Goal: Task Accomplishment & Management: Manage account settings

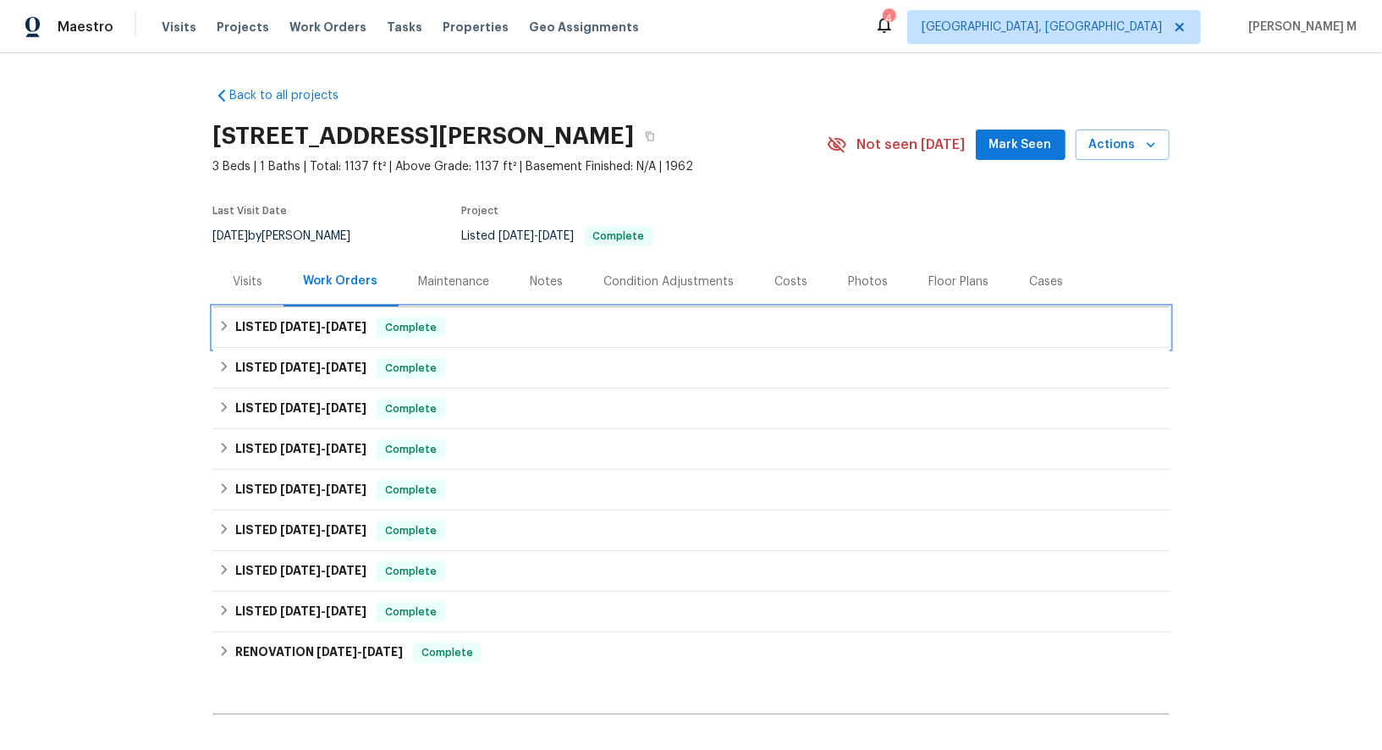
click at [270, 322] on h6 "LISTED 9/17/25 - 9/19/25" at bounding box center [300, 327] width 131 height 20
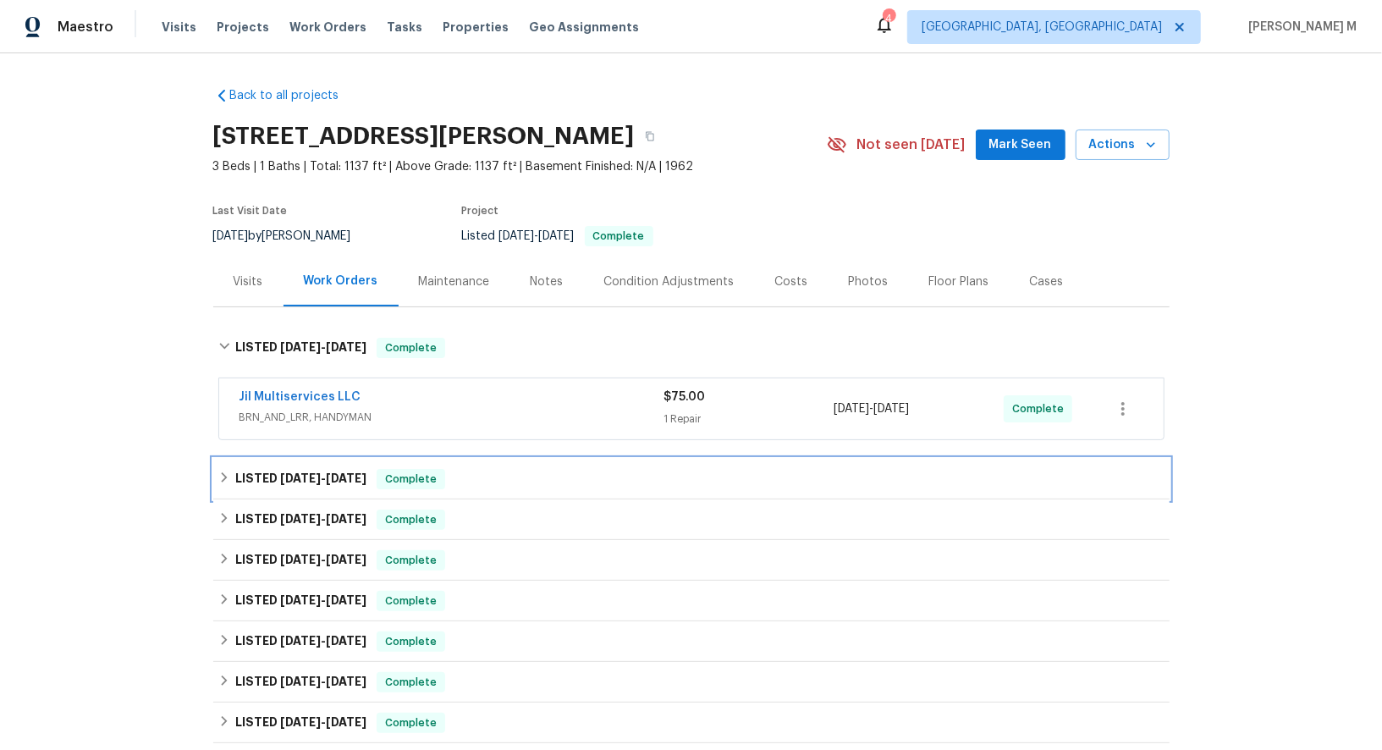
click at [273, 477] on div "LISTED 9/16/25 - 9/19/25 Complete" at bounding box center [691, 479] width 956 height 41
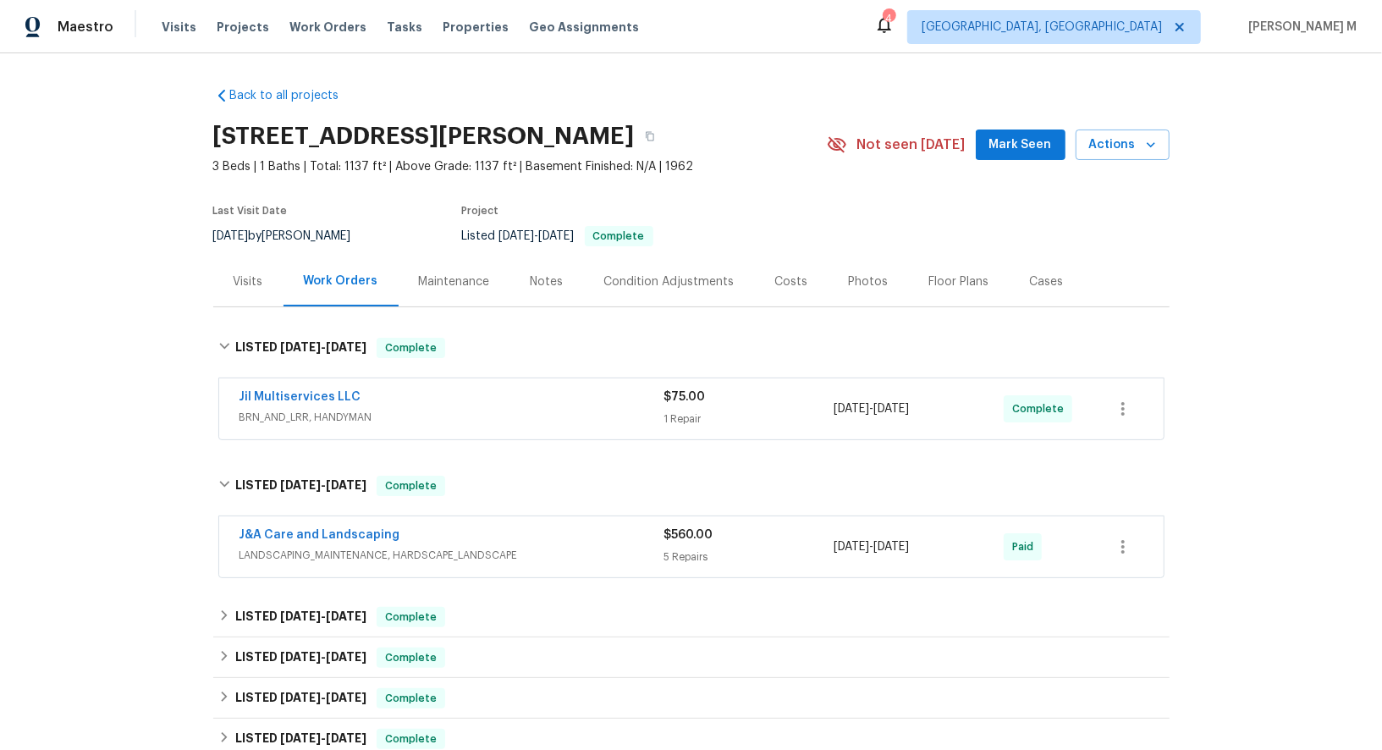
click at [291, 414] on span "BRN_AND_LRR, HANDYMAN" at bounding box center [452, 417] width 425 height 17
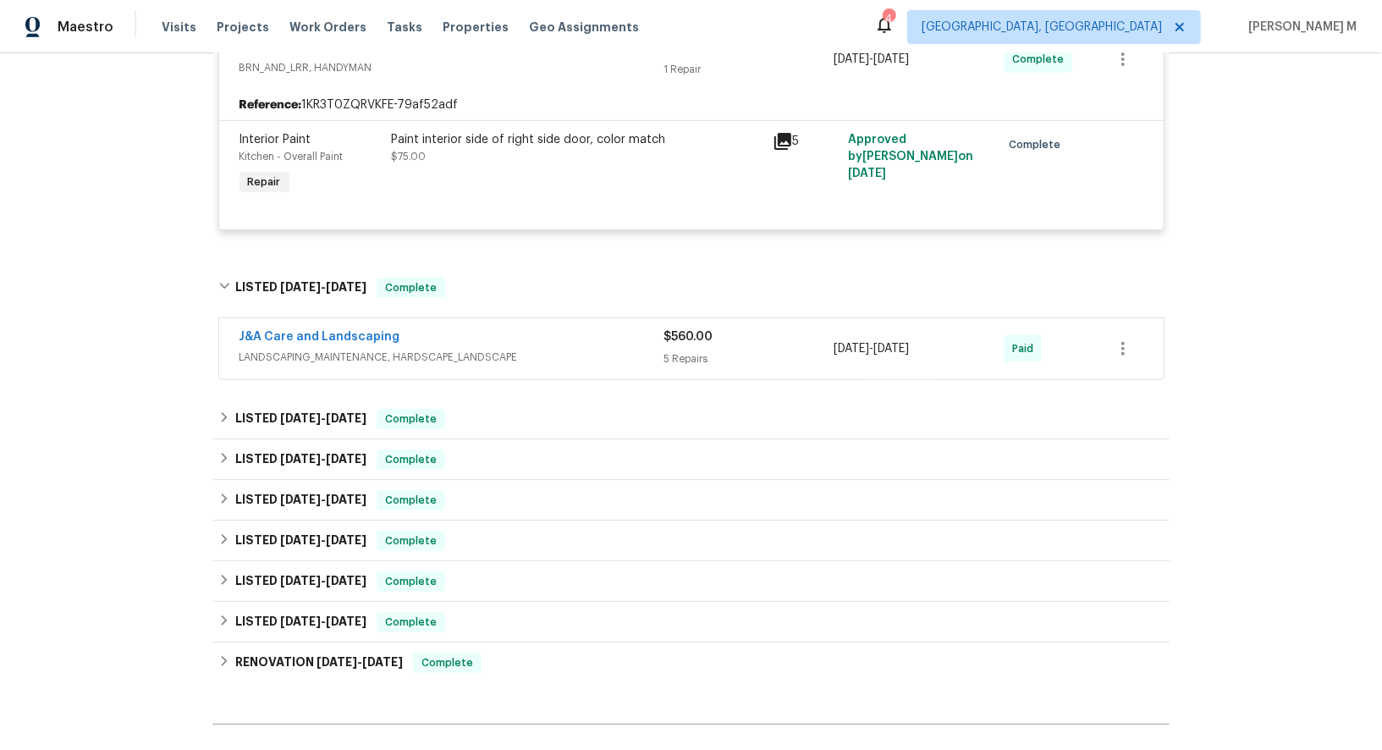
scroll to position [367, 0]
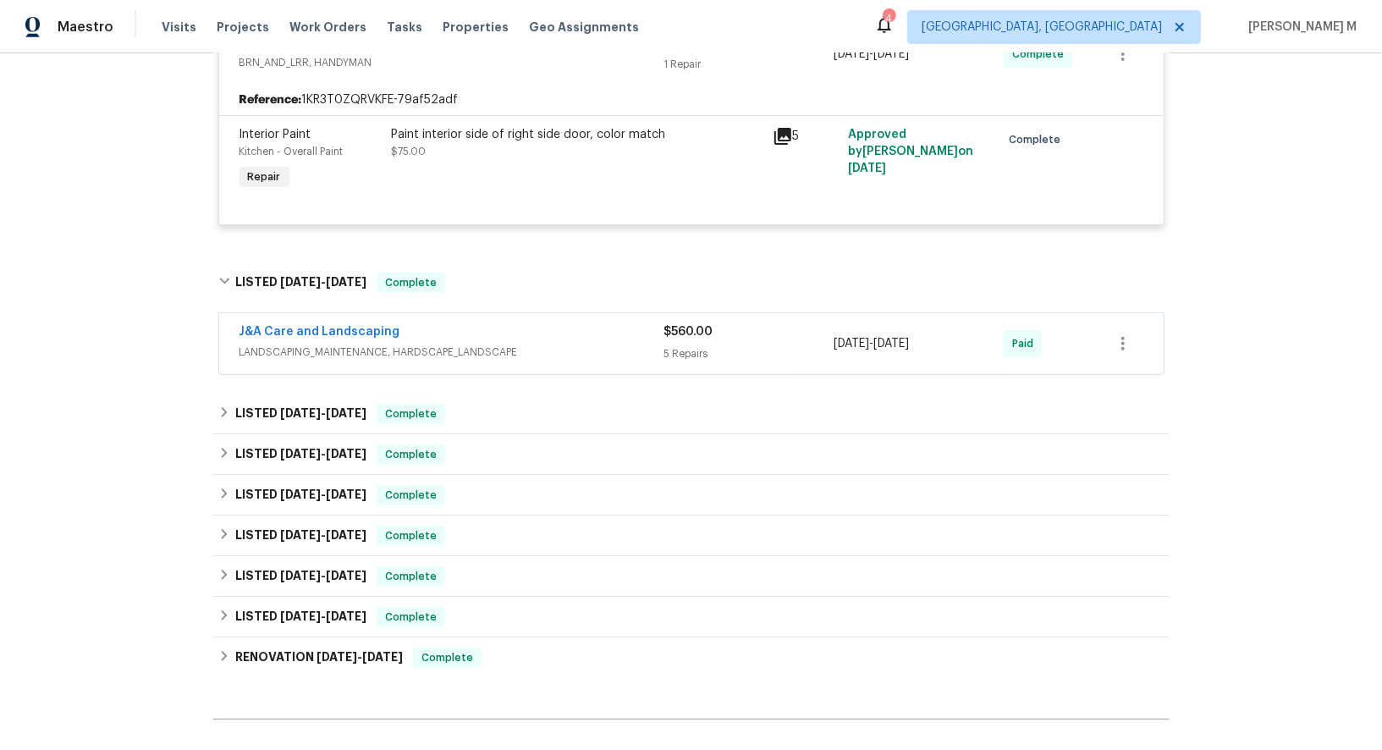
click at [369, 344] on span "LANDSCAPING_MAINTENANCE, HARDSCAPE_LANDSCAPE" at bounding box center [452, 352] width 425 height 17
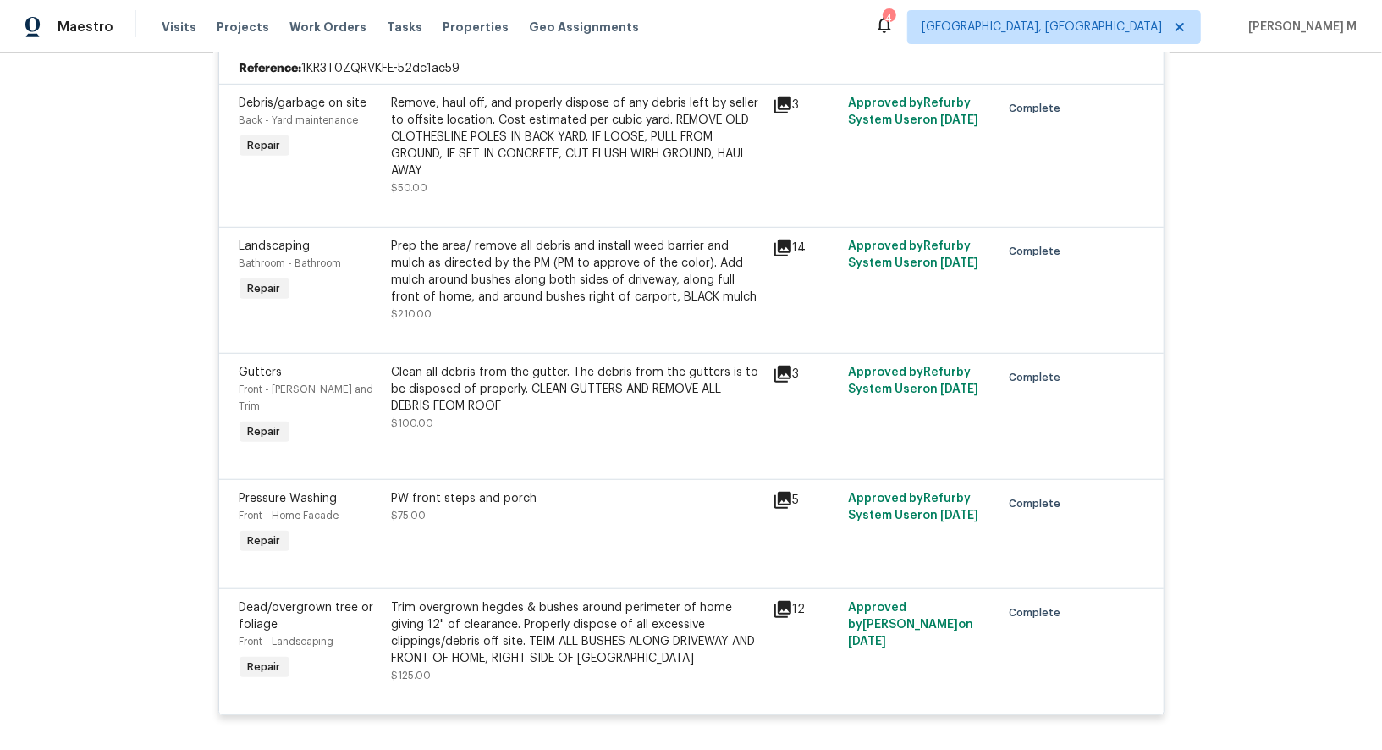
scroll to position [1182, 0]
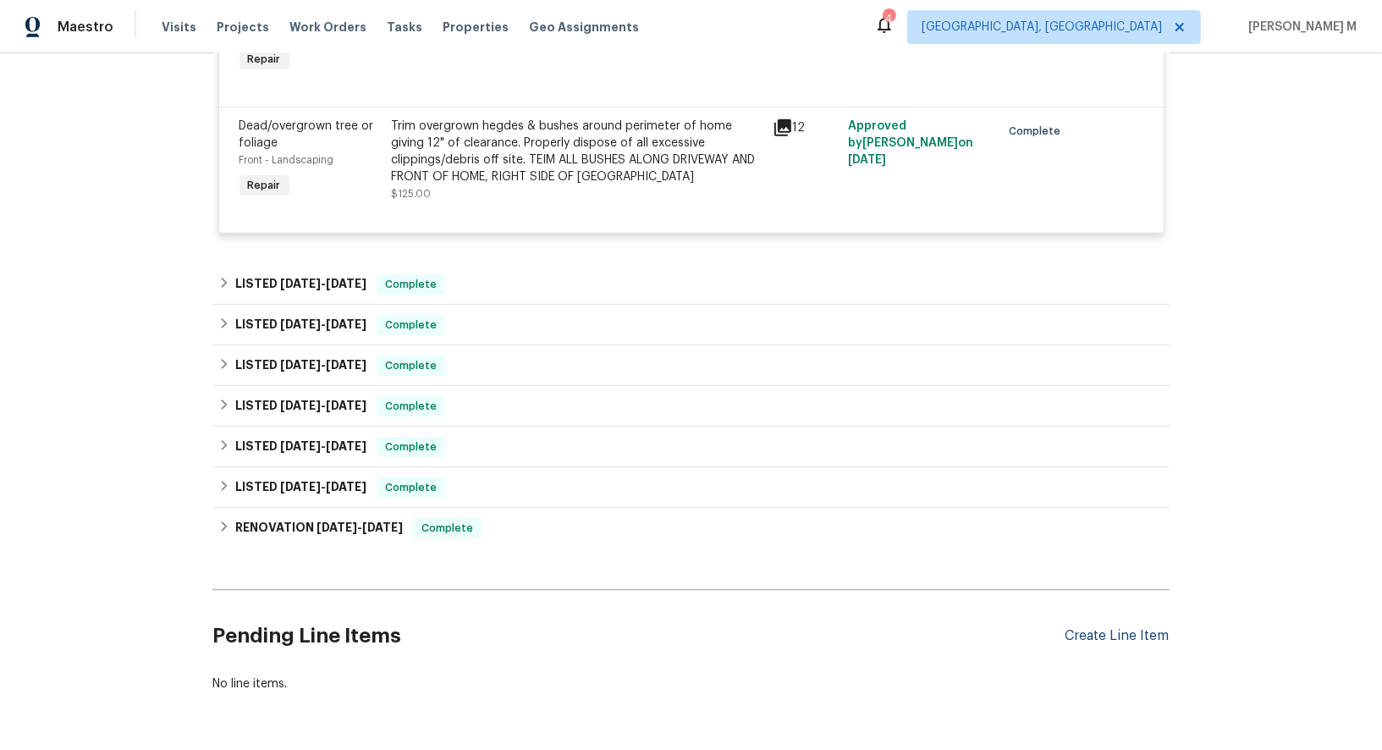
click at [1112, 628] on div "Create Line Item" at bounding box center [1118, 636] width 104 height 16
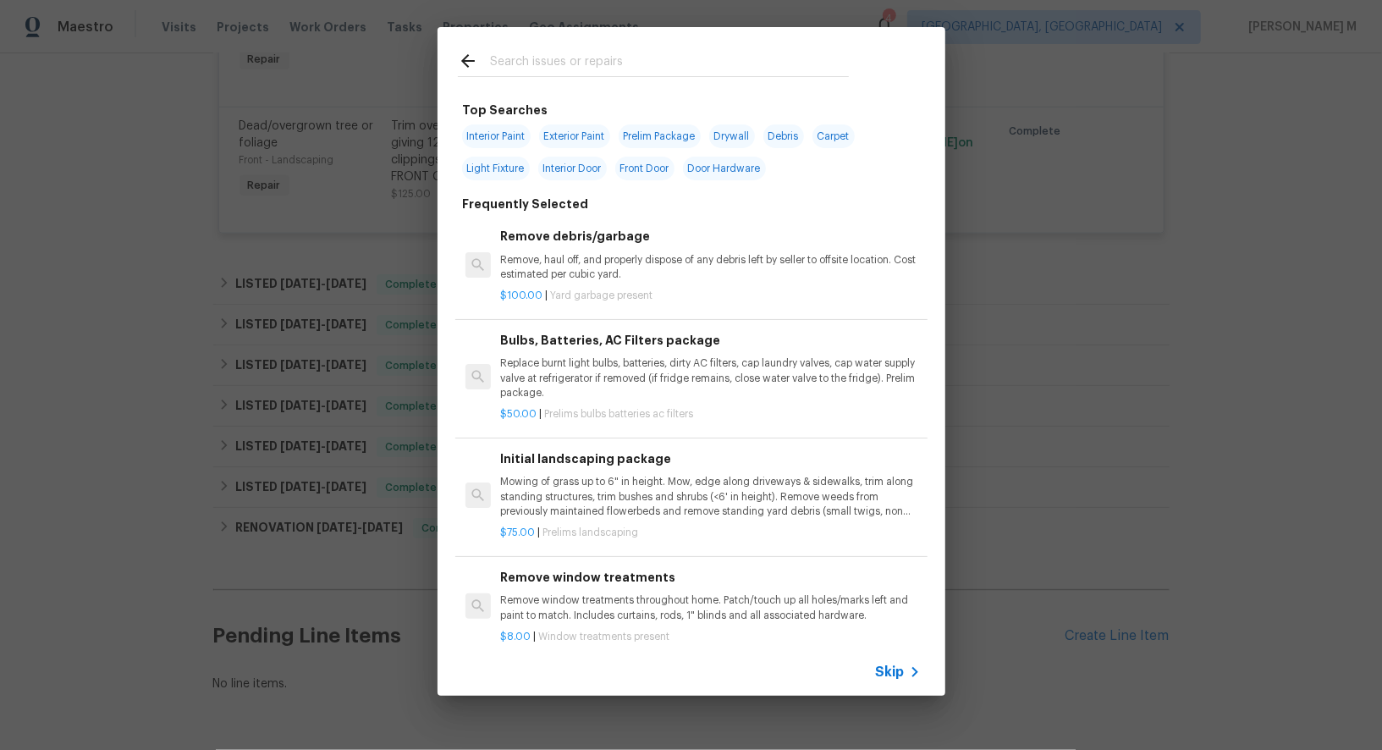
click at [602, 53] on input "text" at bounding box center [669, 63] width 359 height 25
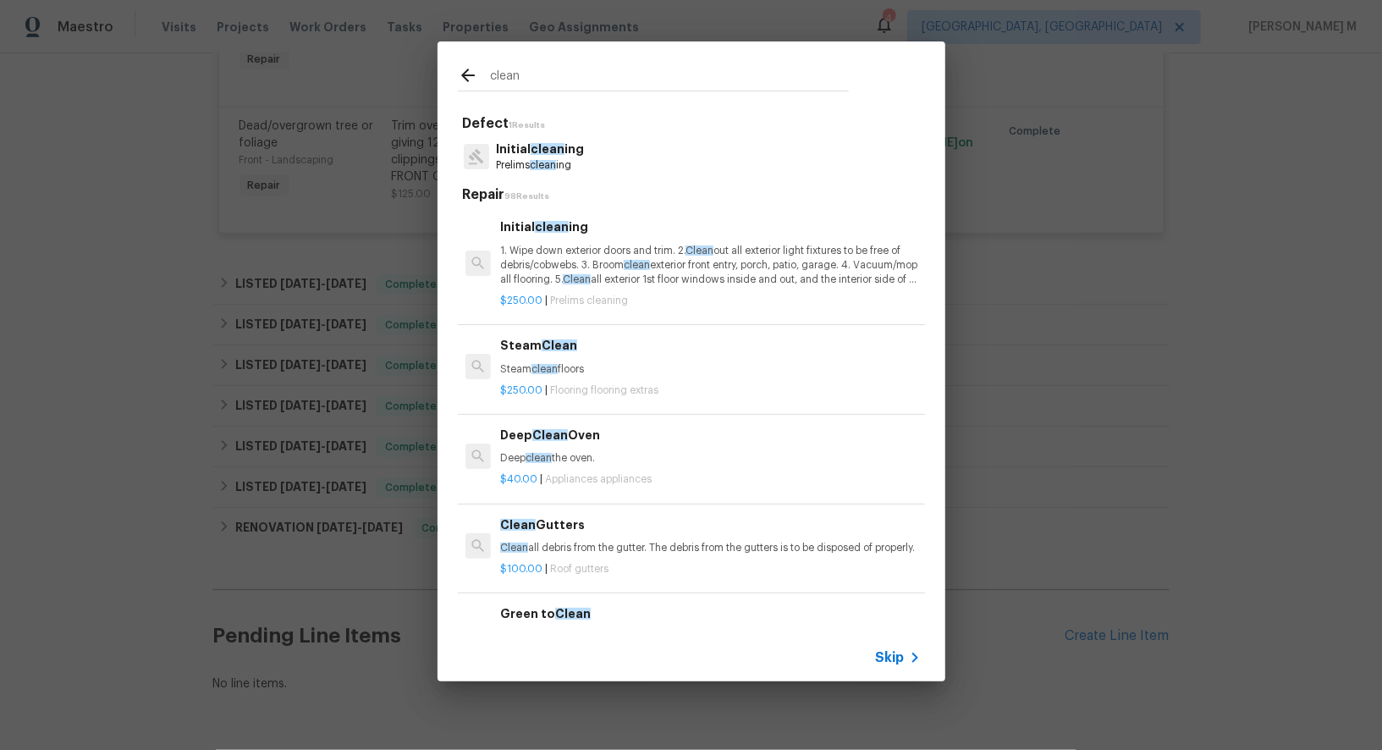
type input "clean"
click at [530, 167] on p "Prelims clean ing" at bounding box center [540, 165] width 88 height 14
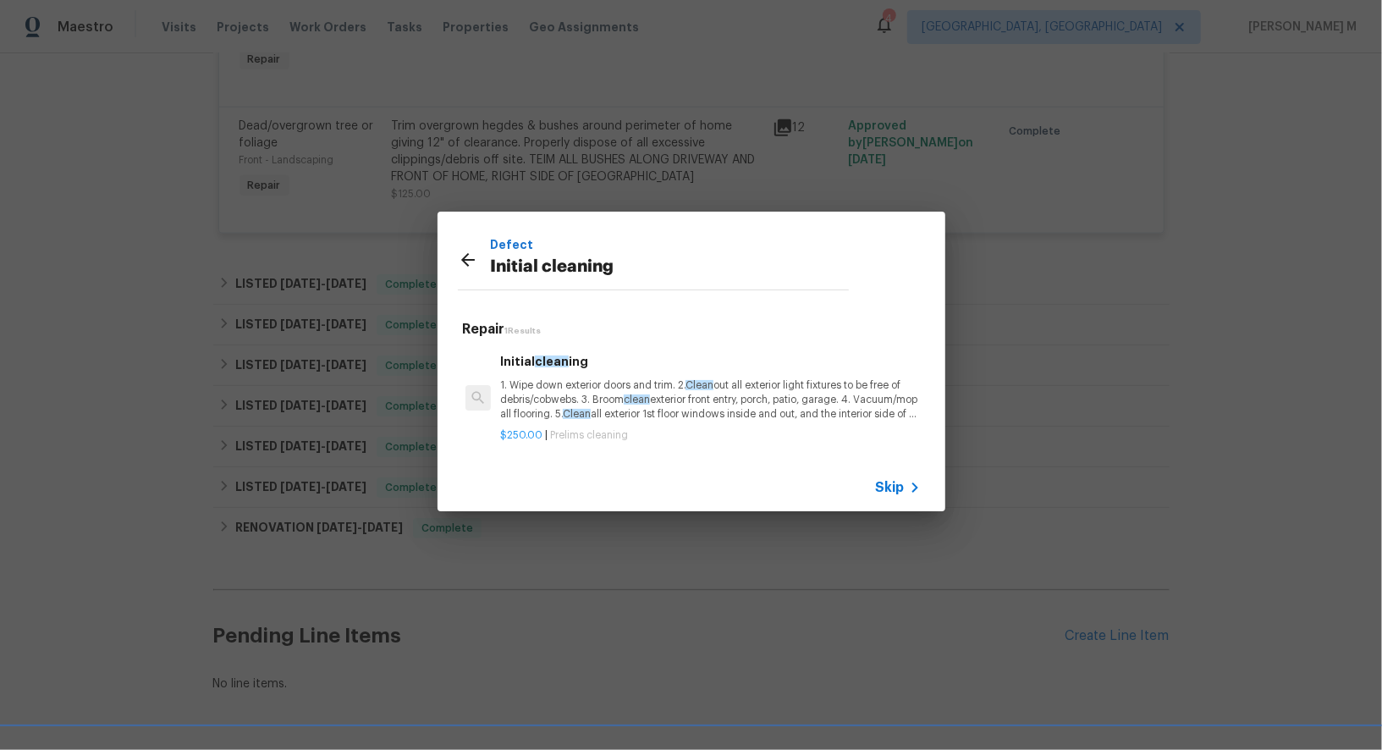
click at [898, 480] on span "Skip" at bounding box center [890, 487] width 29 height 17
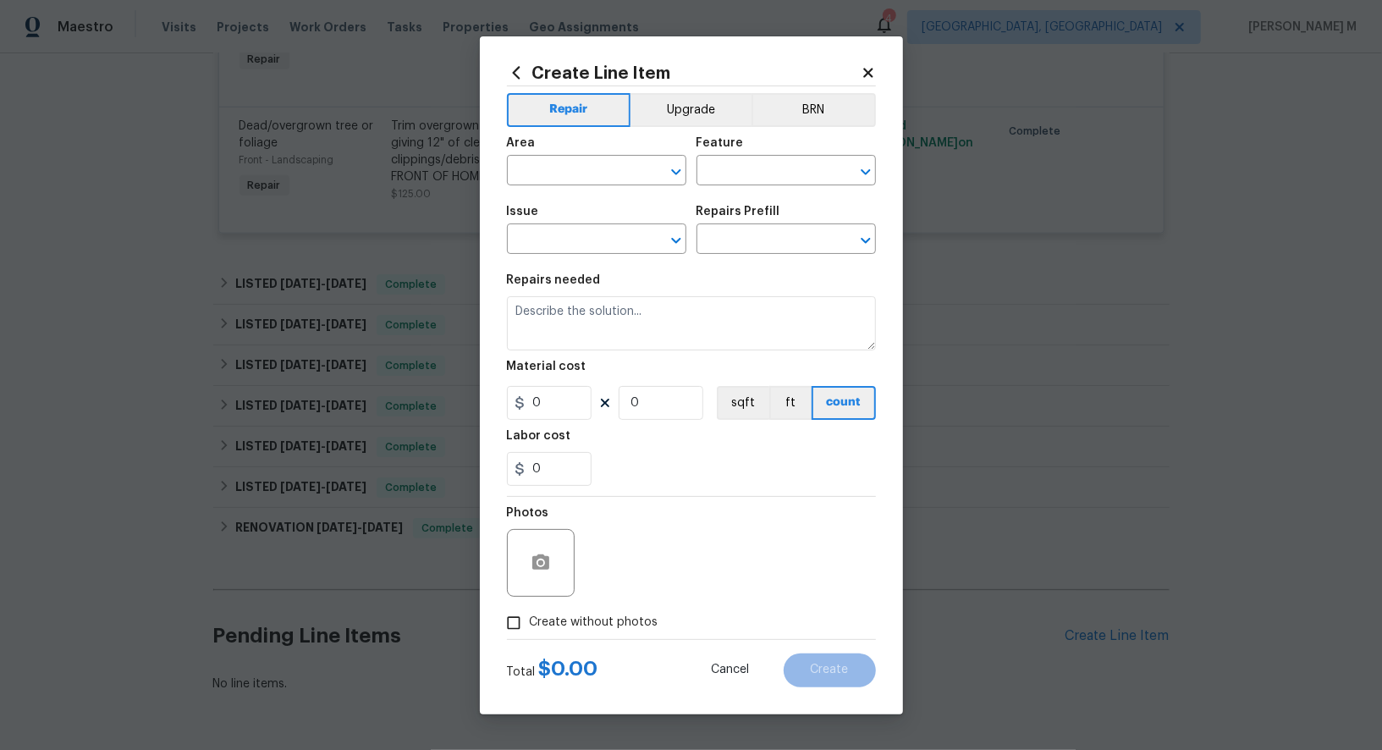
click at [507, 81] on icon at bounding box center [516, 72] width 19 height 19
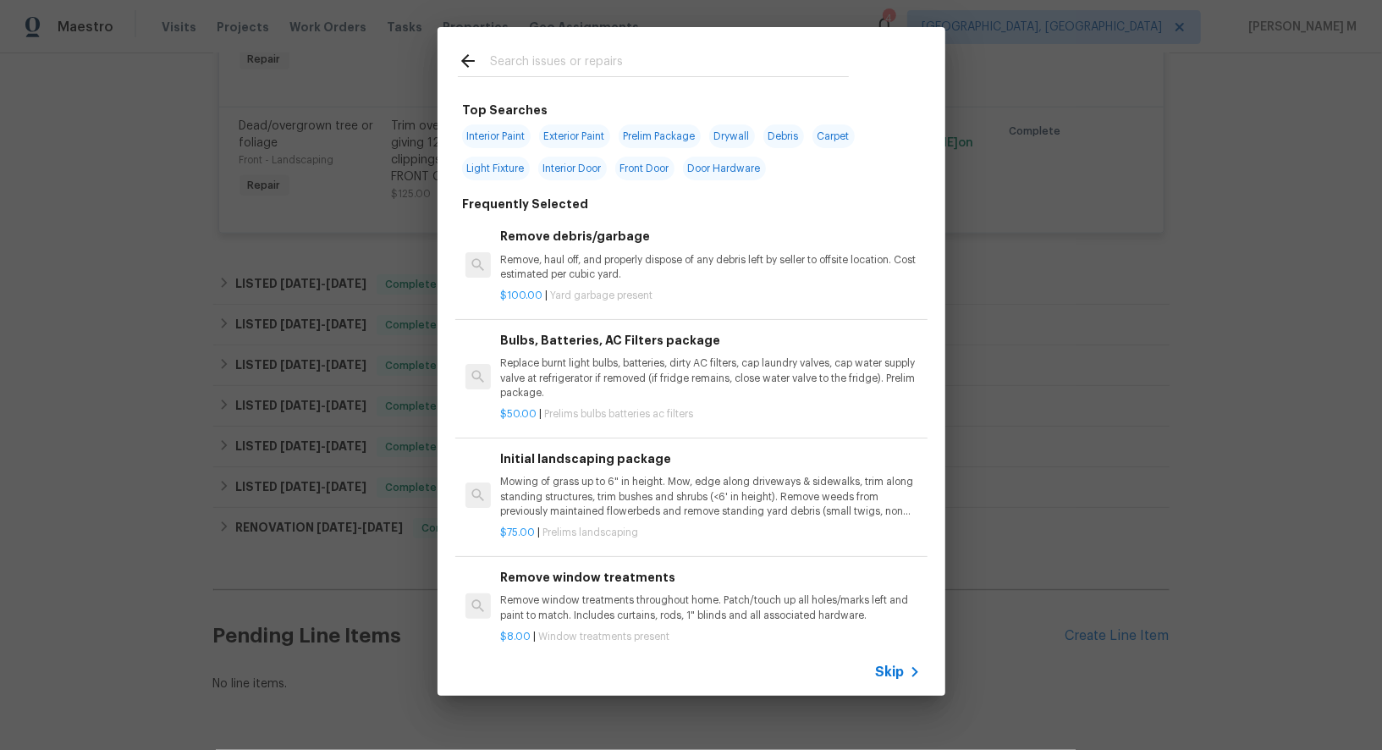
click at [529, 66] on input "text" at bounding box center [669, 63] width 359 height 25
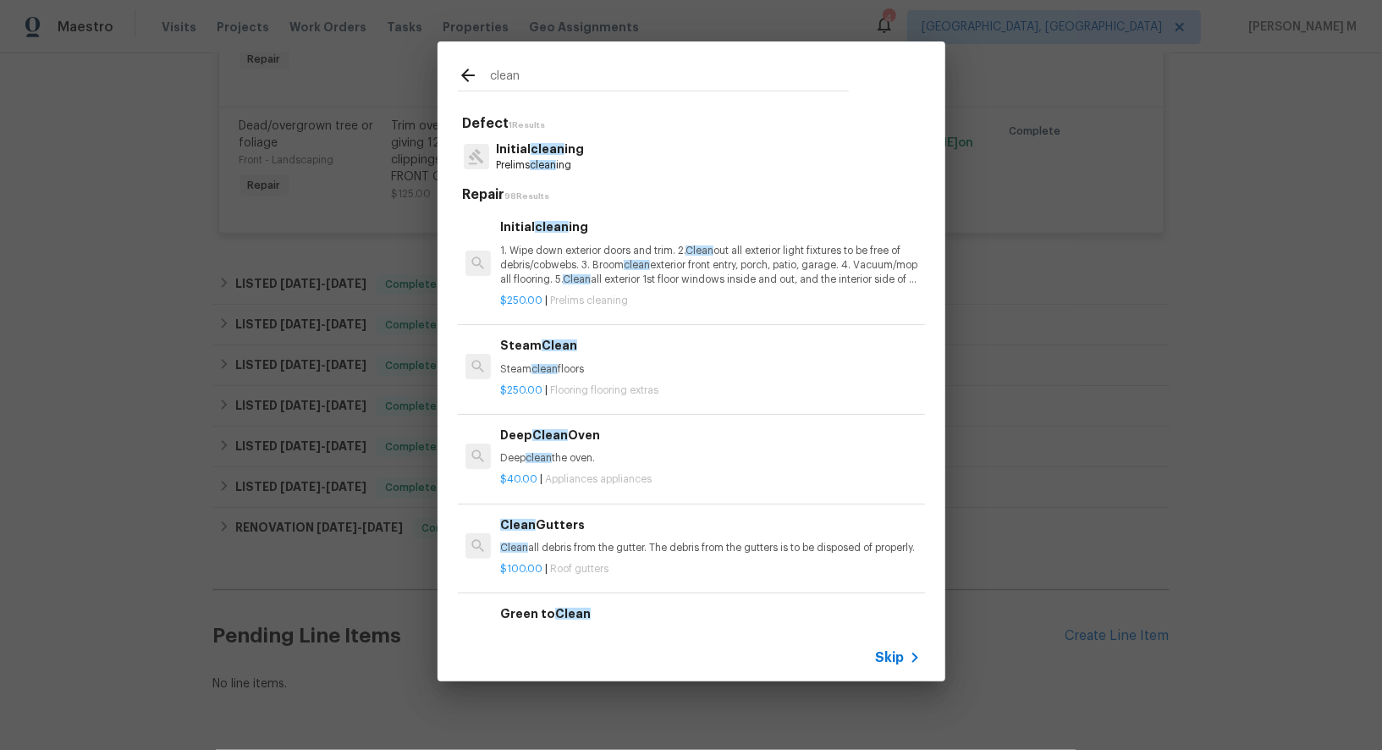
type input "clean"
click at [592, 167] on div "Initial clean ing Prelims clean ing" at bounding box center [691, 157] width 467 height 46
click at [551, 263] on p "1. Wipe down exterior doors and trim. 2. Clean out all exterior light fixtures …" at bounding box center [710, 265] width 420 height 43
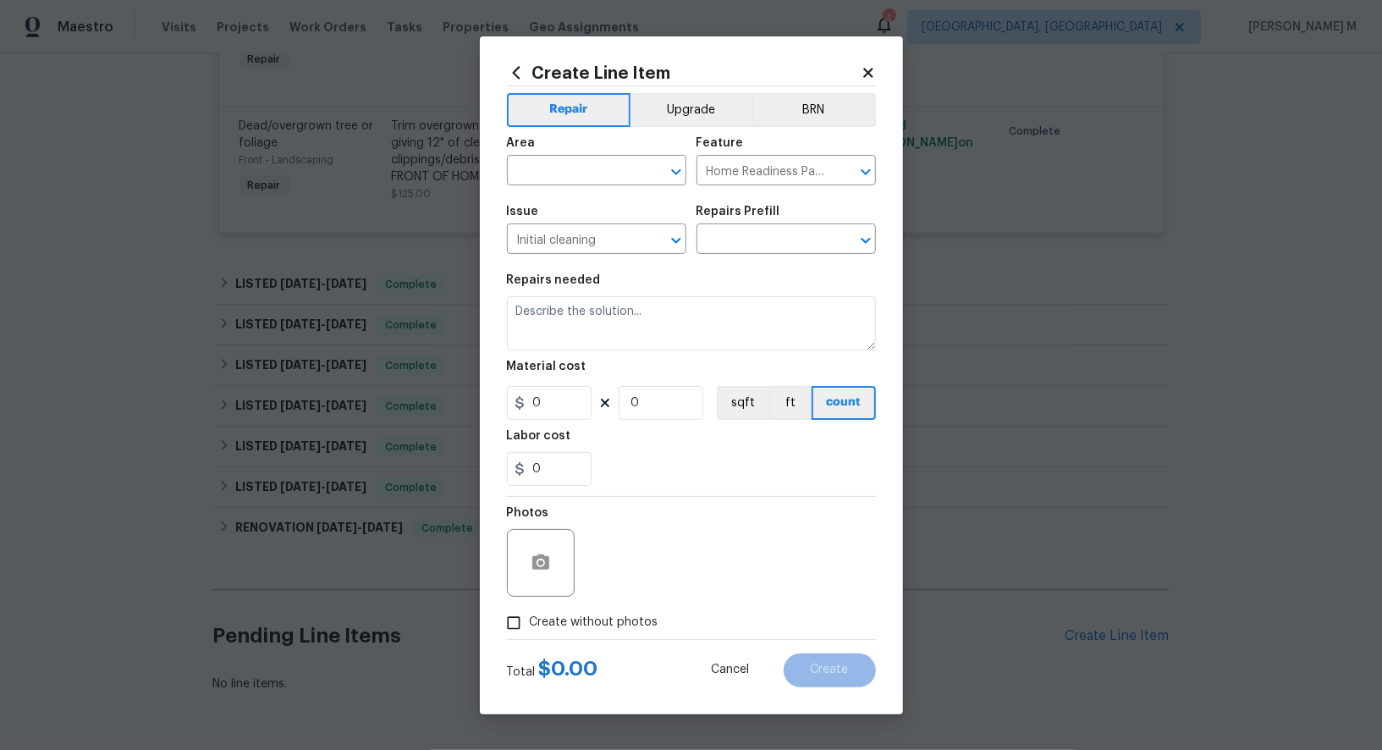
type input "Initial cleaning $250.00"
type textarea "1. Wipe down exterior doors and trim. 2. Clean out all exterior light fixtures …"
type input "250"
type input "1"
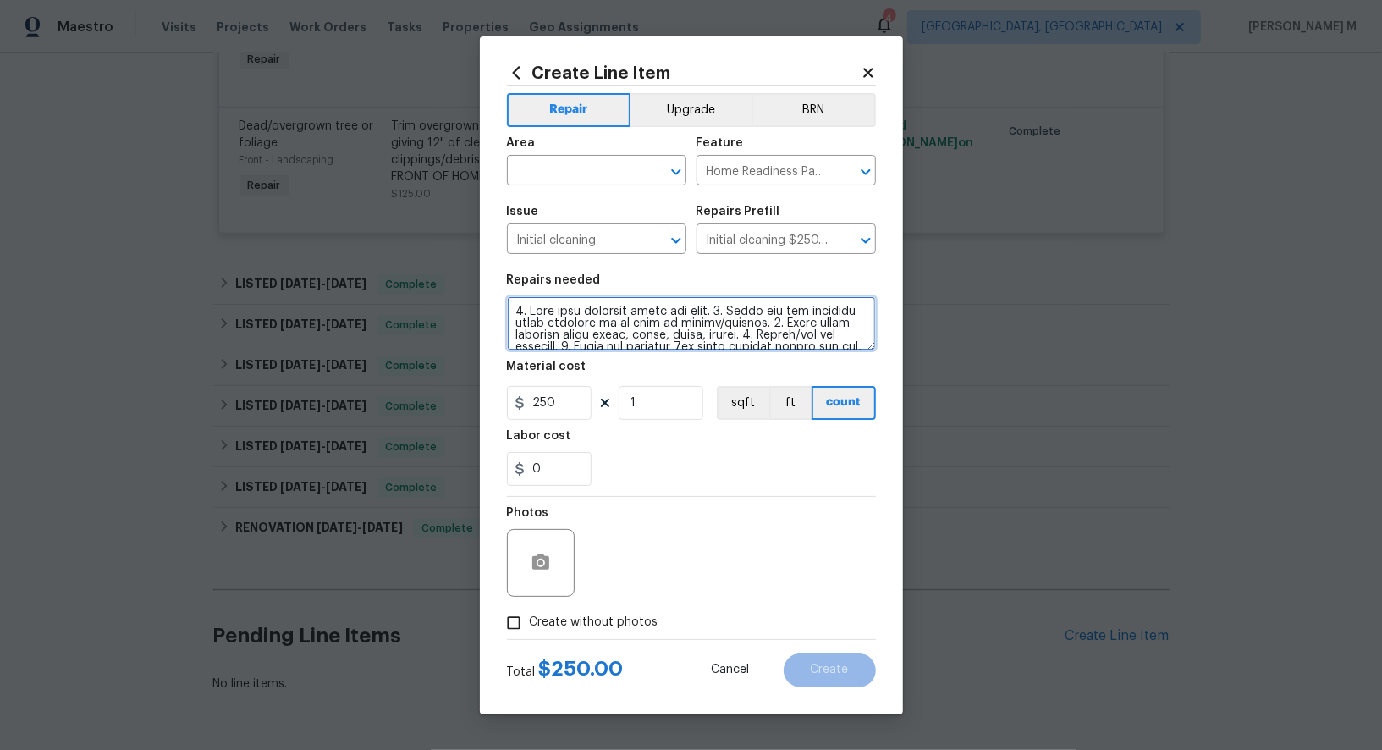
click at [554, 337] on textarea at bounding box center [691, 323] width 369 height 54
click at [744, 196] on div "Area ​ Feature Home Readiness Packages ​" at bounding box center [691, 161] width 369 height 69
click at [744, 180] on input "Home Readiness Packages" at bounding box center [763, 172] width 132 height 26
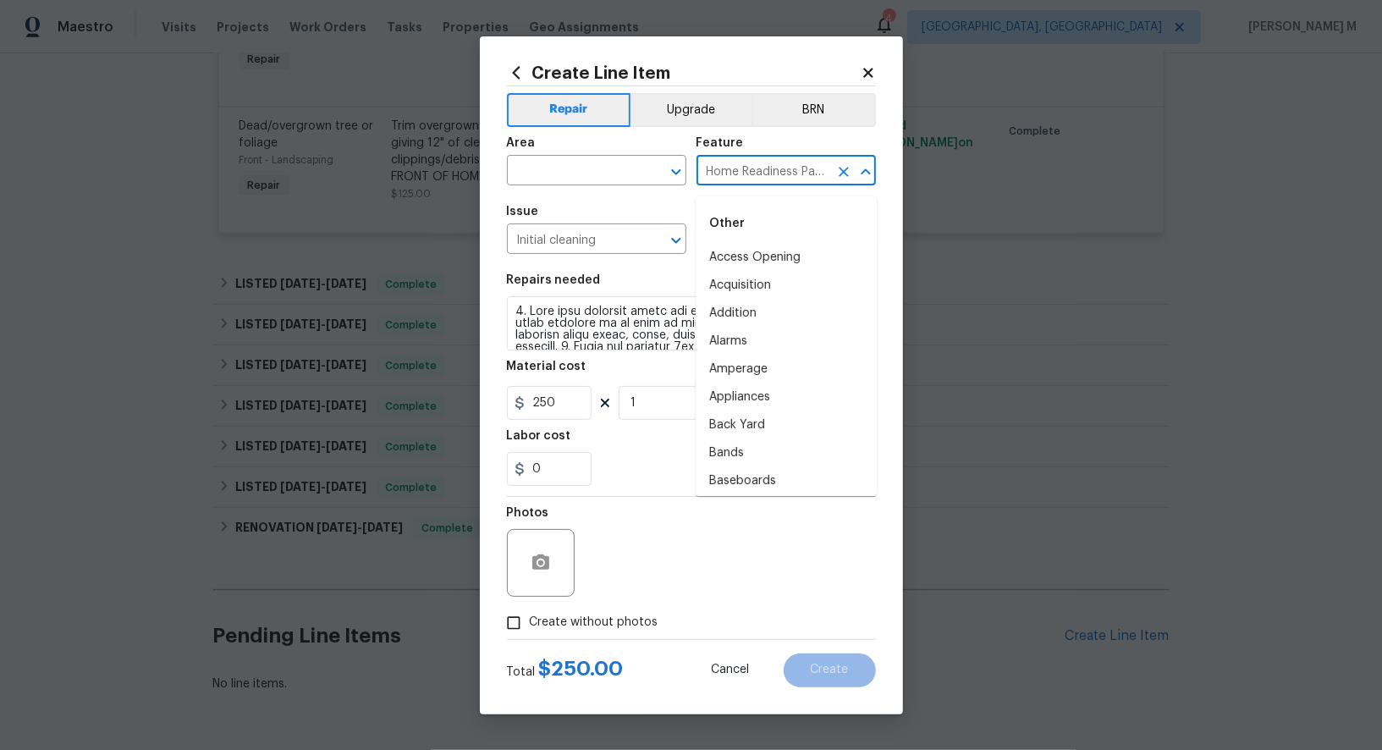
click at [744, 180] on input "Home Readiness Packages" at bounding box center [763, 172] width 132 height 26
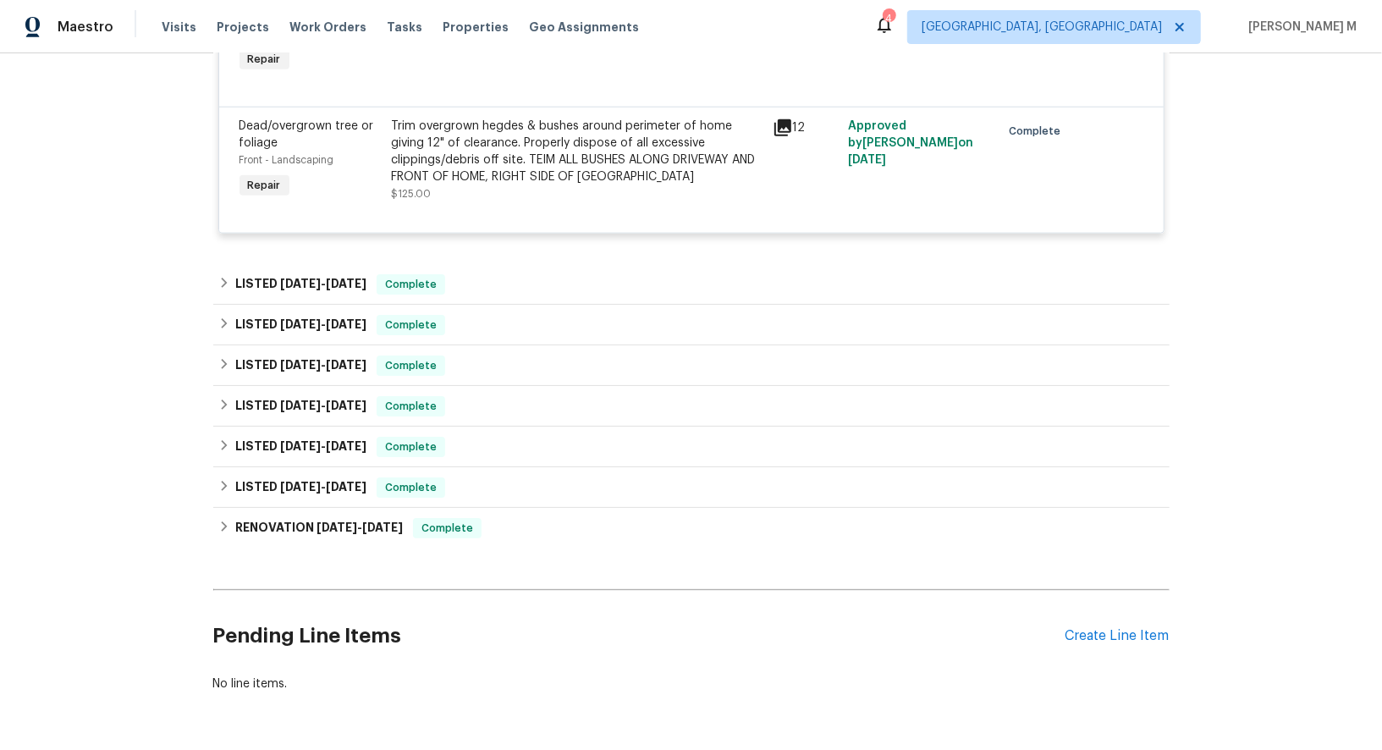
click at [1115, 597] on div "Pending Line Items Create Line Item" at bounding box center [691, 636] width 956 height 79
click at [1097, 628] on div "Create Line Item" at bounding box center [1118, 636] width 104 height 16
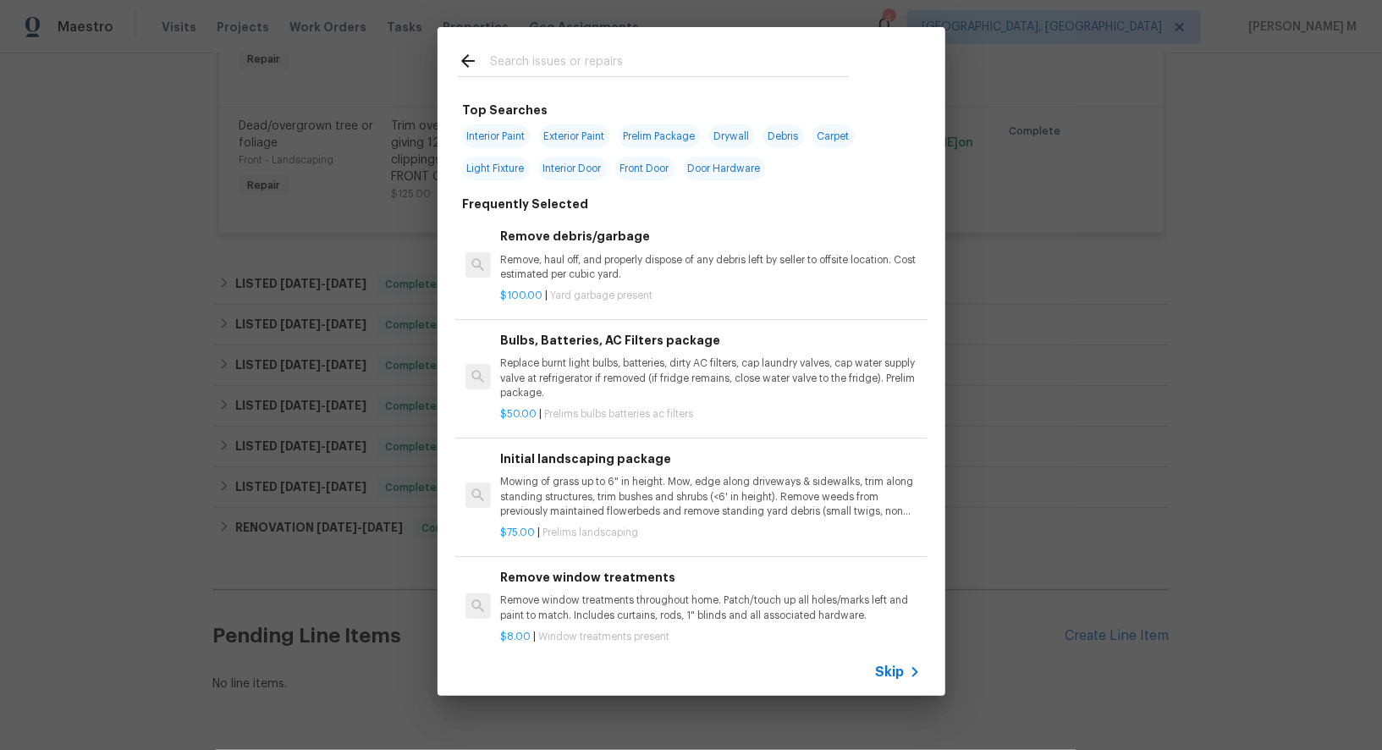
click at [900, 679] on span "Skip" at bounding box center [890, 672] width 29 height 17
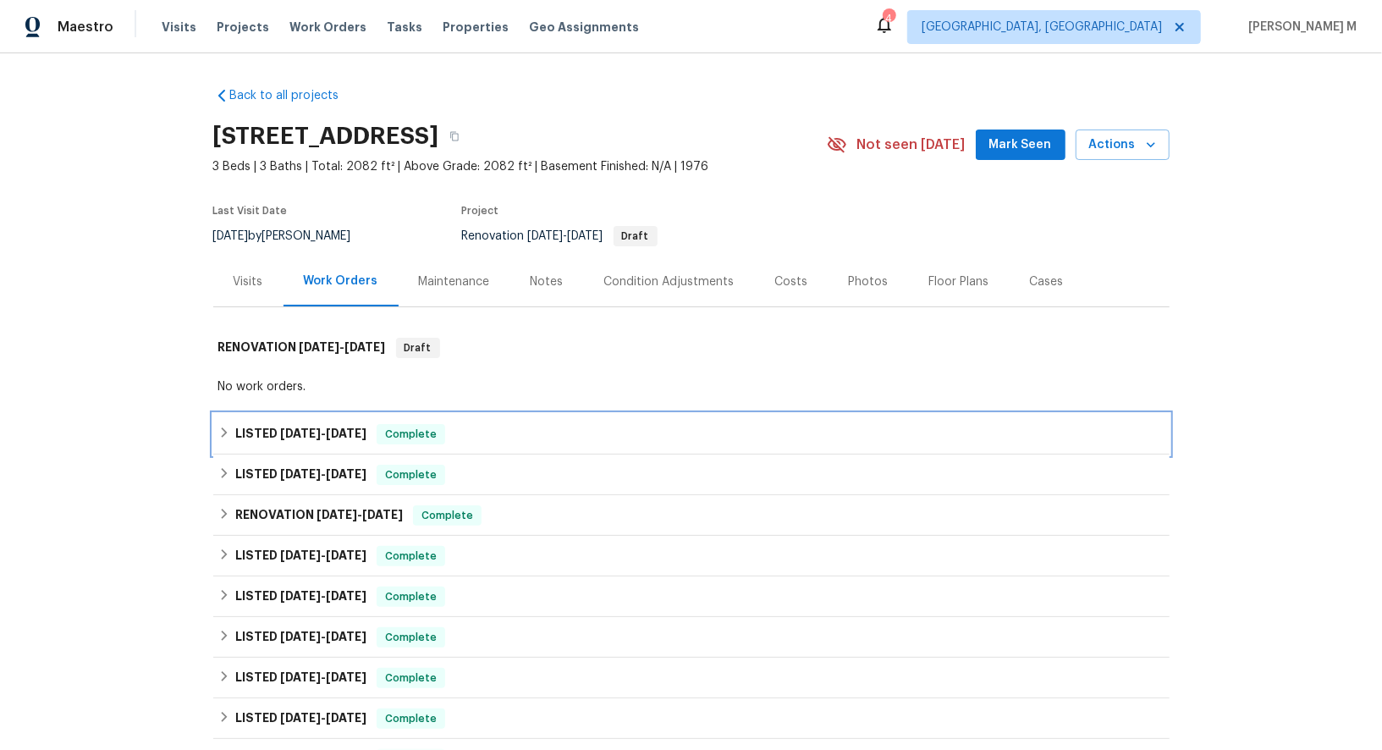
click at [283, 427] on span "[DATE]" at bounding box center [300, 433] width 41 height 12
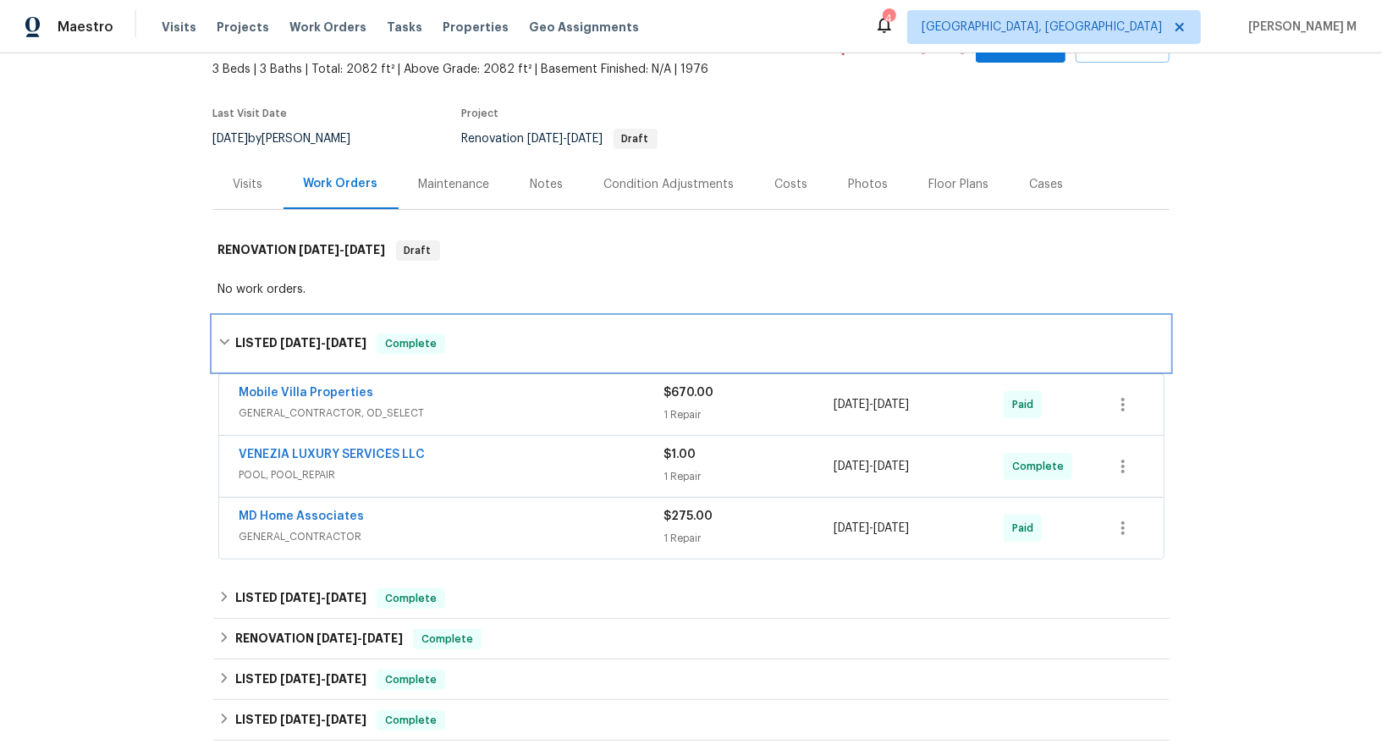
scroll to position [106, 0]
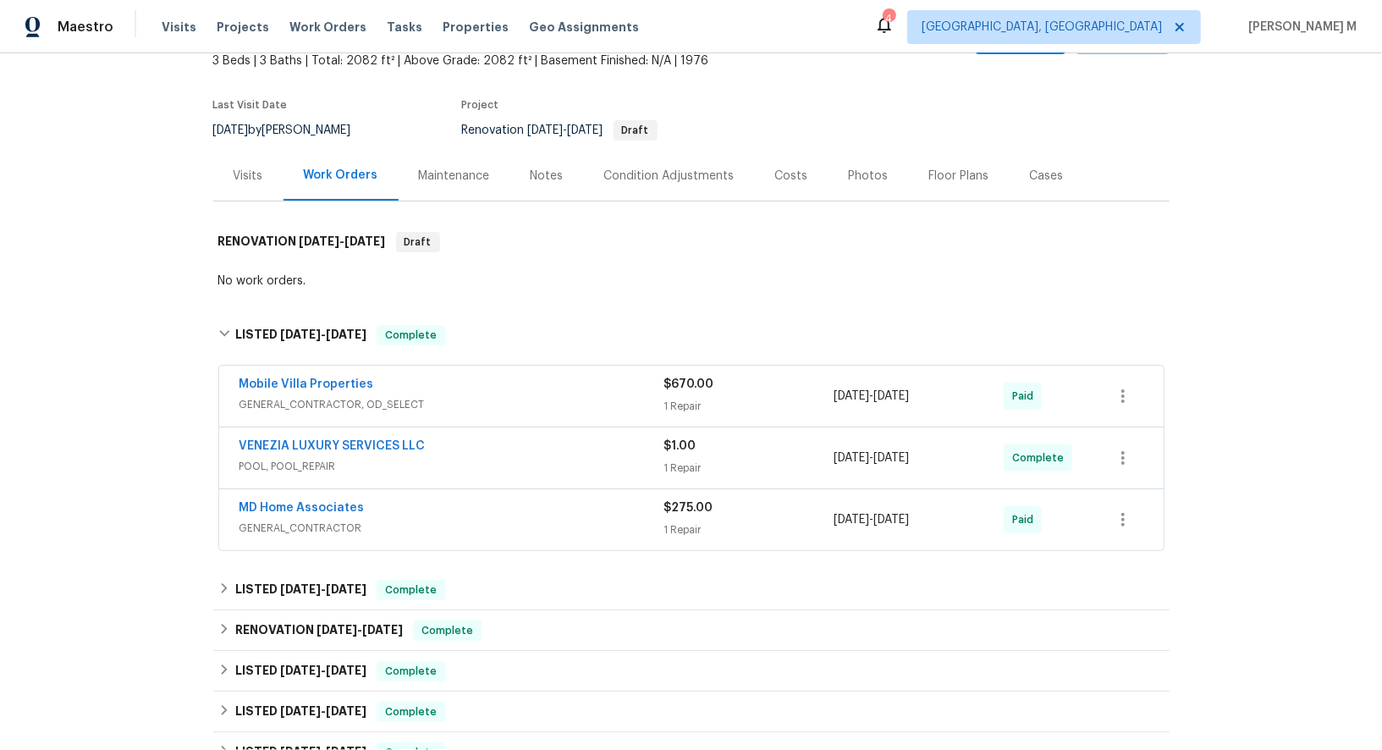
click at [425, 154] on div "Maintenance" at bounding box center [455, 176] width 112 height 50
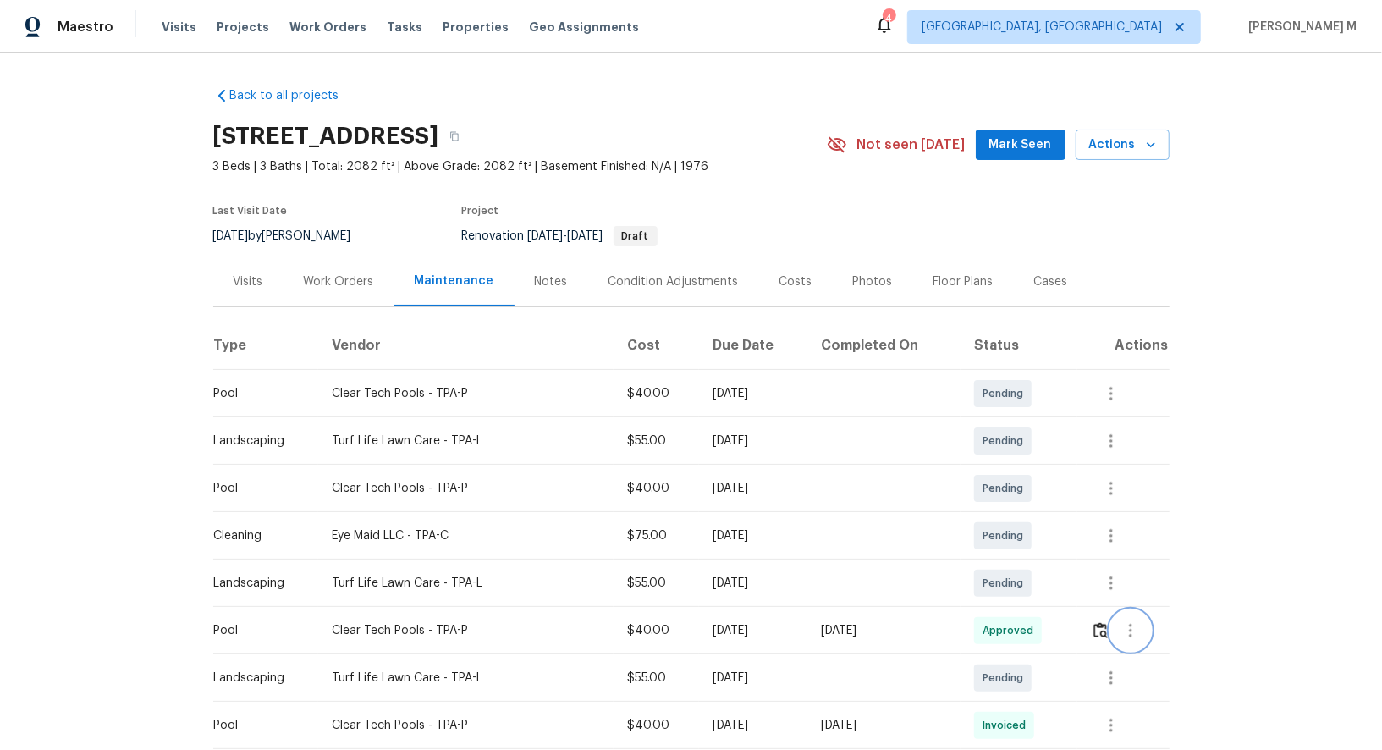
click at [1133, 626] on icon "button" at bounding box center [1130, 631] width 3 height 14
click at [1134, 626] on li "Message vendor" at bounding box center [1175, 623] width 118 height 28
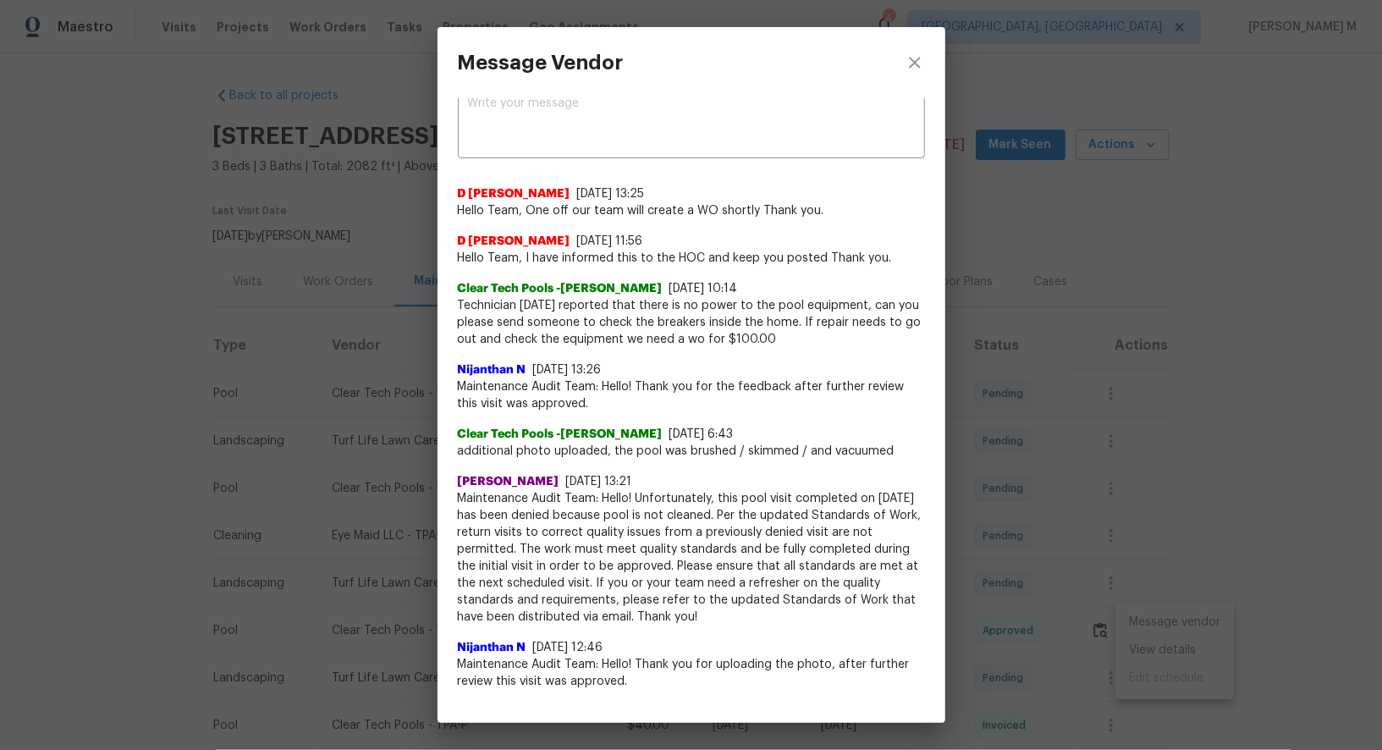
scroll to position [23, 0]
drag, startPoint x: 597, startPoint y: 315, endPoint x: 792, endPoint y: 311, distance: 195.6
click at [792, 311] on span "Technician today reported that there is no power to the pool equipment, can you…" at bounding box center [691, 320] width 467 height 51
copy span "check the breakers inside the home"
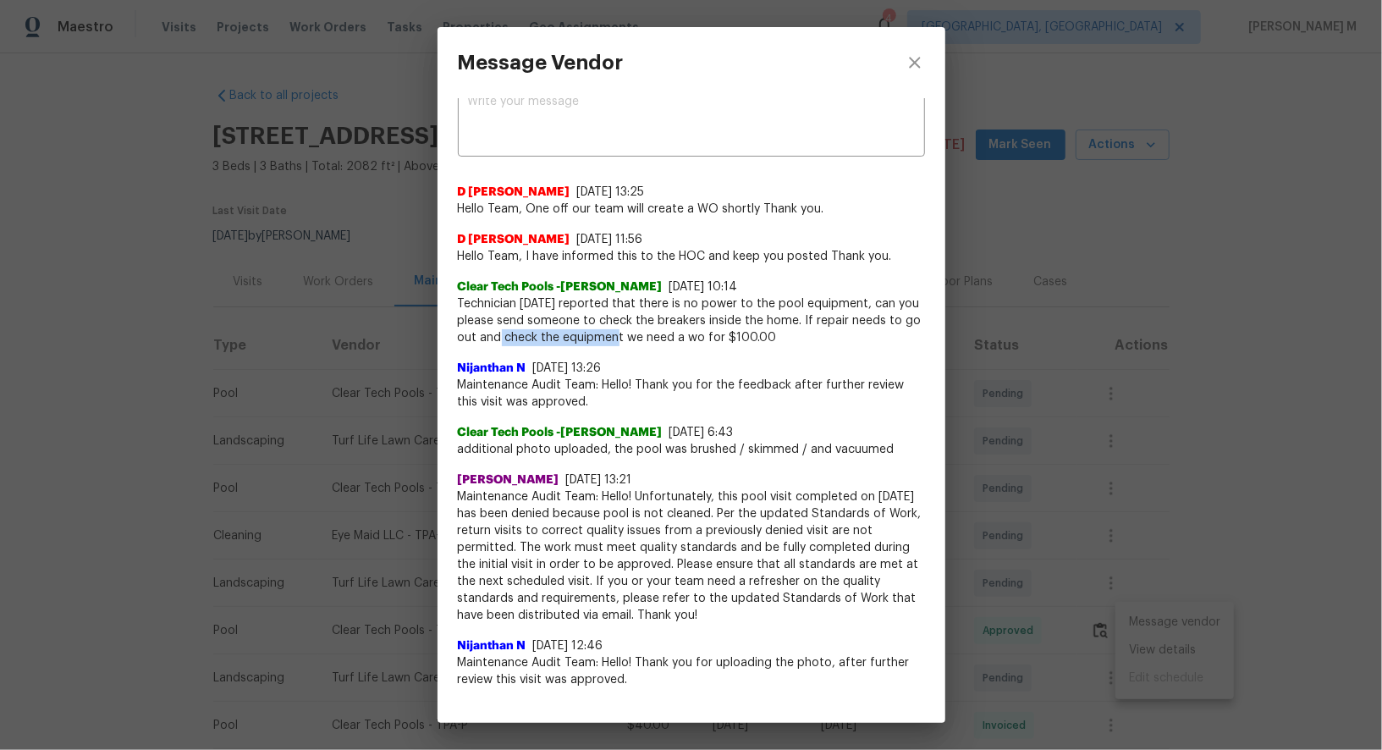
drag, startPoint x: 504, startPoint y: 332, endPoint x: 620, endPoint y: 336, distance: 116.9
click at [620, 336] on span "Technician today reported that there is no power to the pool equipment, can you…" at bounding box center [691, 320] width 467 height 51
copy span "check the equipment"
click at [1210, 437] on div "Message Vendor x ​ D Kamesh 9/26/25, 13:25 Hello Team, One off our team will cr…" at bounding box center [691, 375] width 1382 height 750
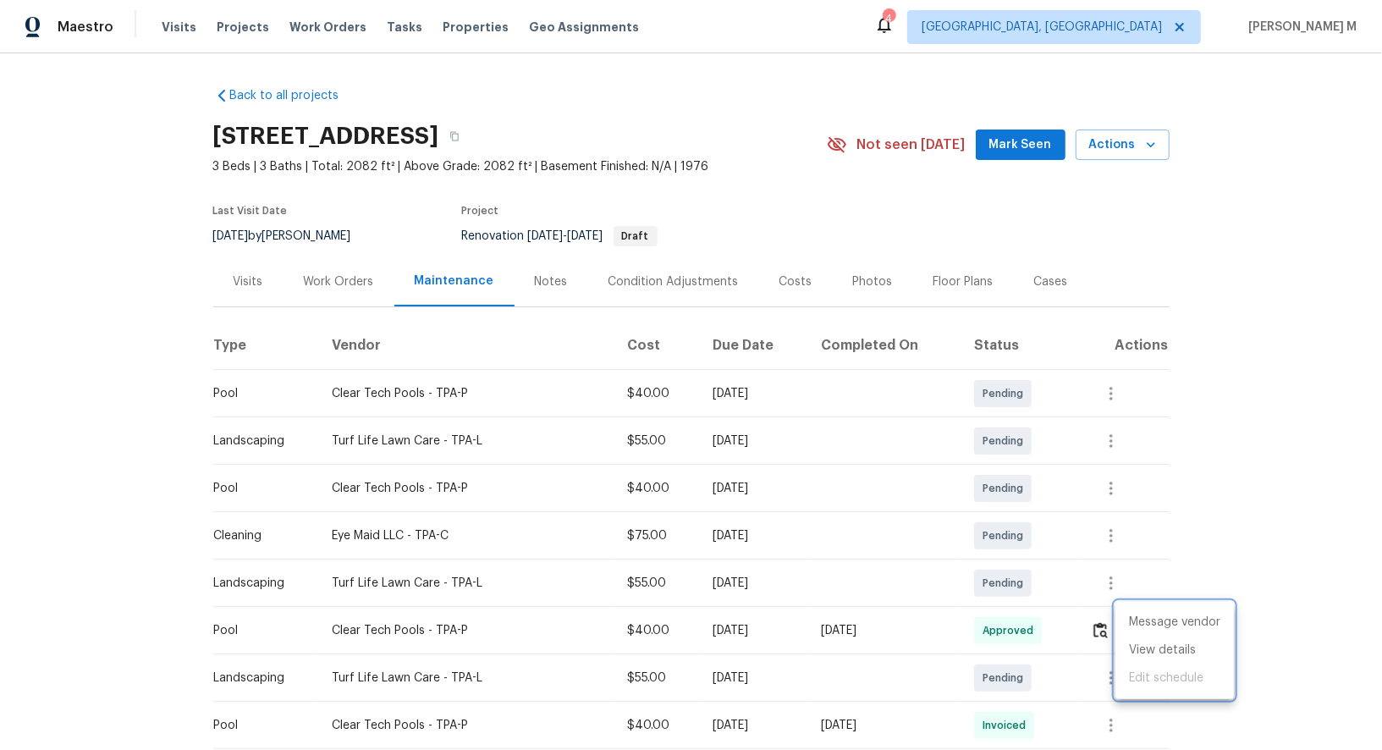
click at [311, 286] on div at bounding box center [691, 375] width 1382 height 750
click at [354, 273] on div "Work Orders" at bounding box center [339, 281] width 70 height 17
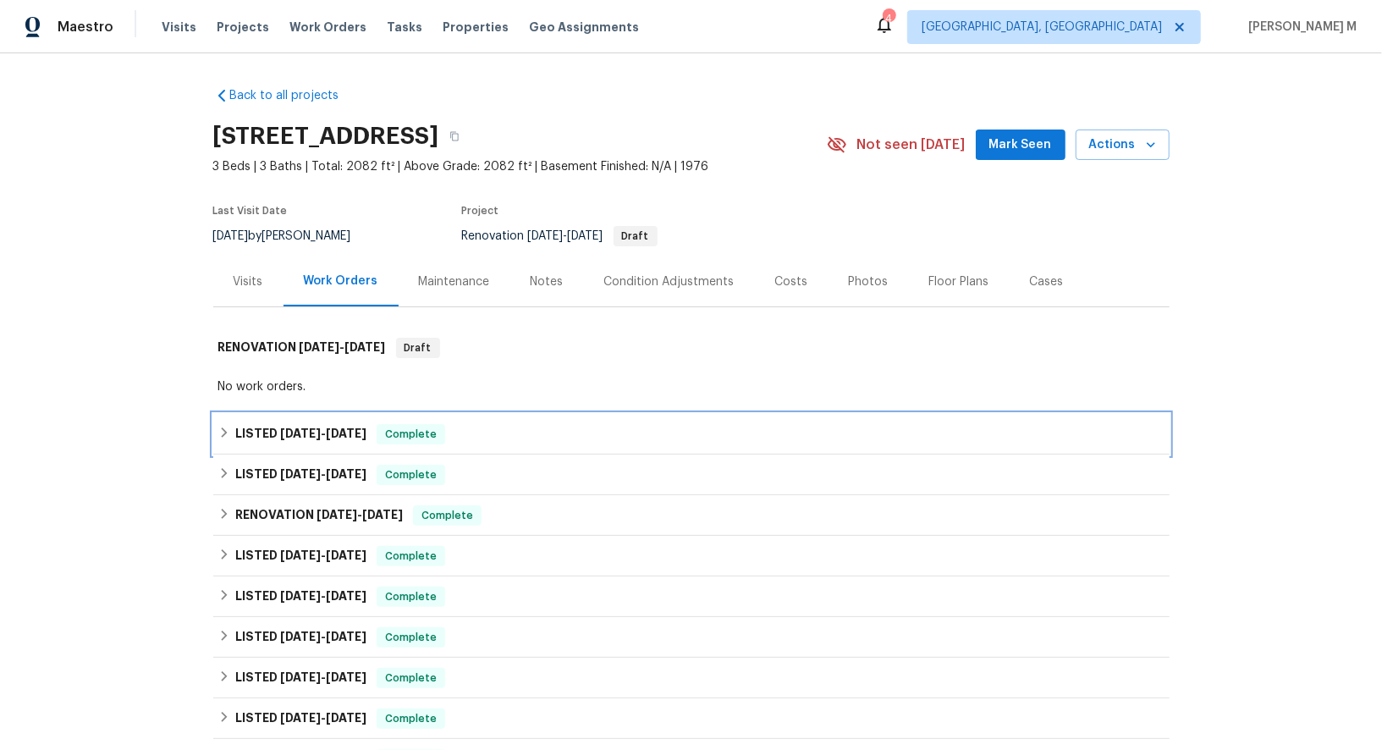
click at [298, 414] on div "LISTED 9/3/25 - 9/11/25 Complete" at bounding box center [691, 434] width 956 height 41
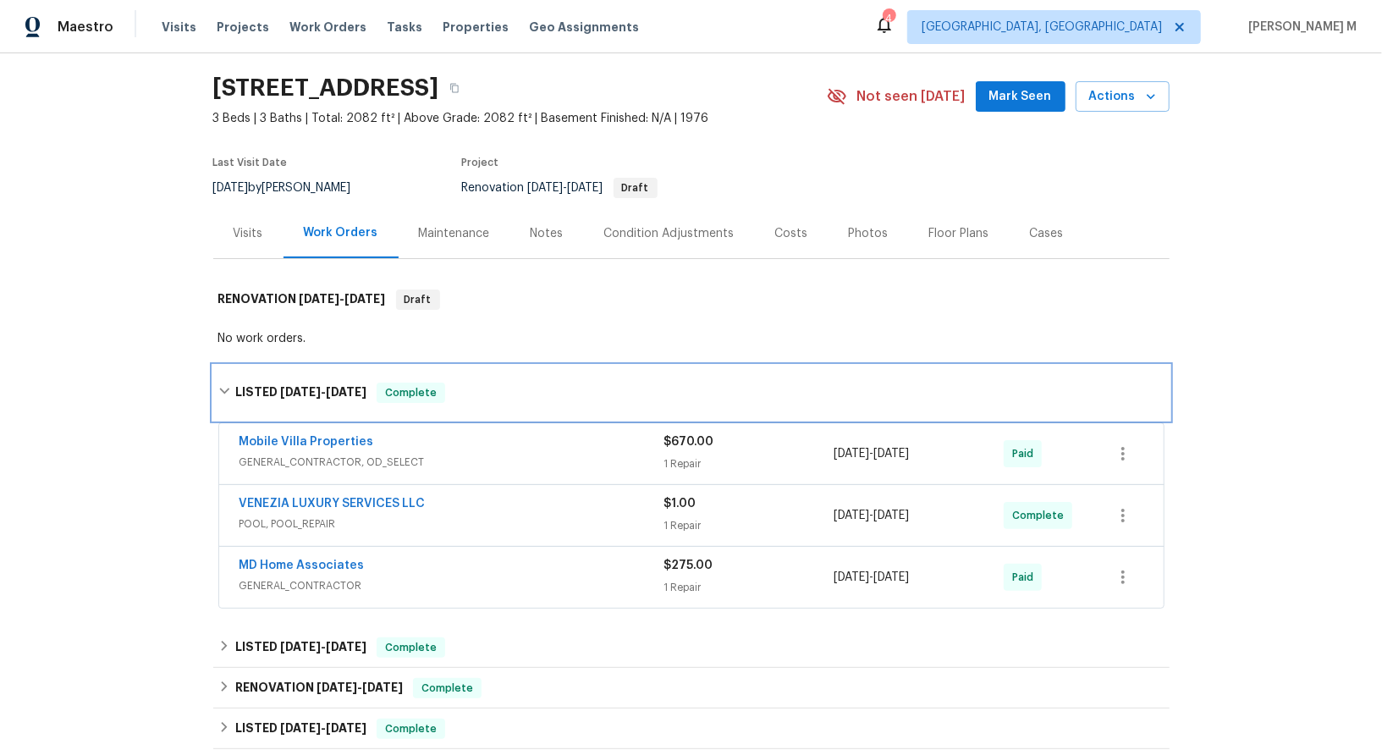
scroll to position [52, 0]
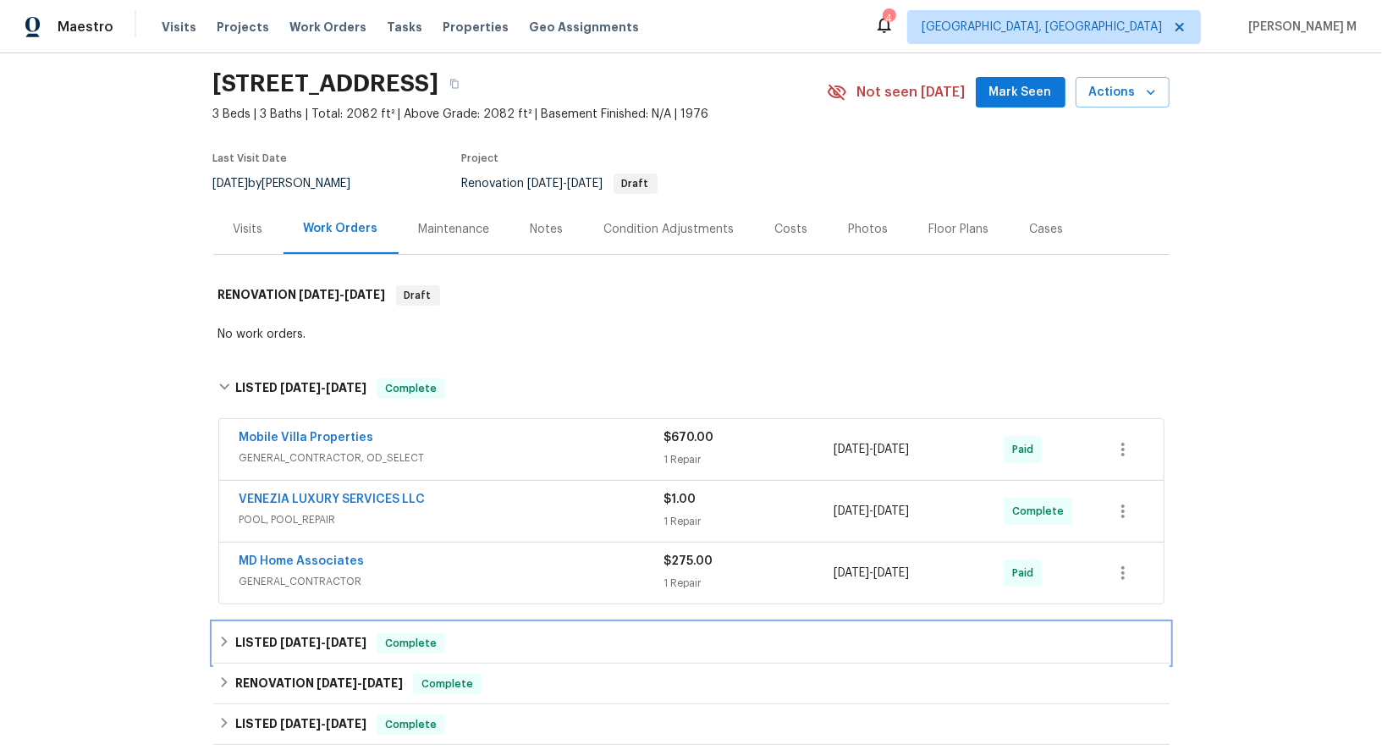
click at [242, 633] on h6 "LISTED 7/31/25 - 8/6/25" at bounding box center [300, 643] width 131 height 20
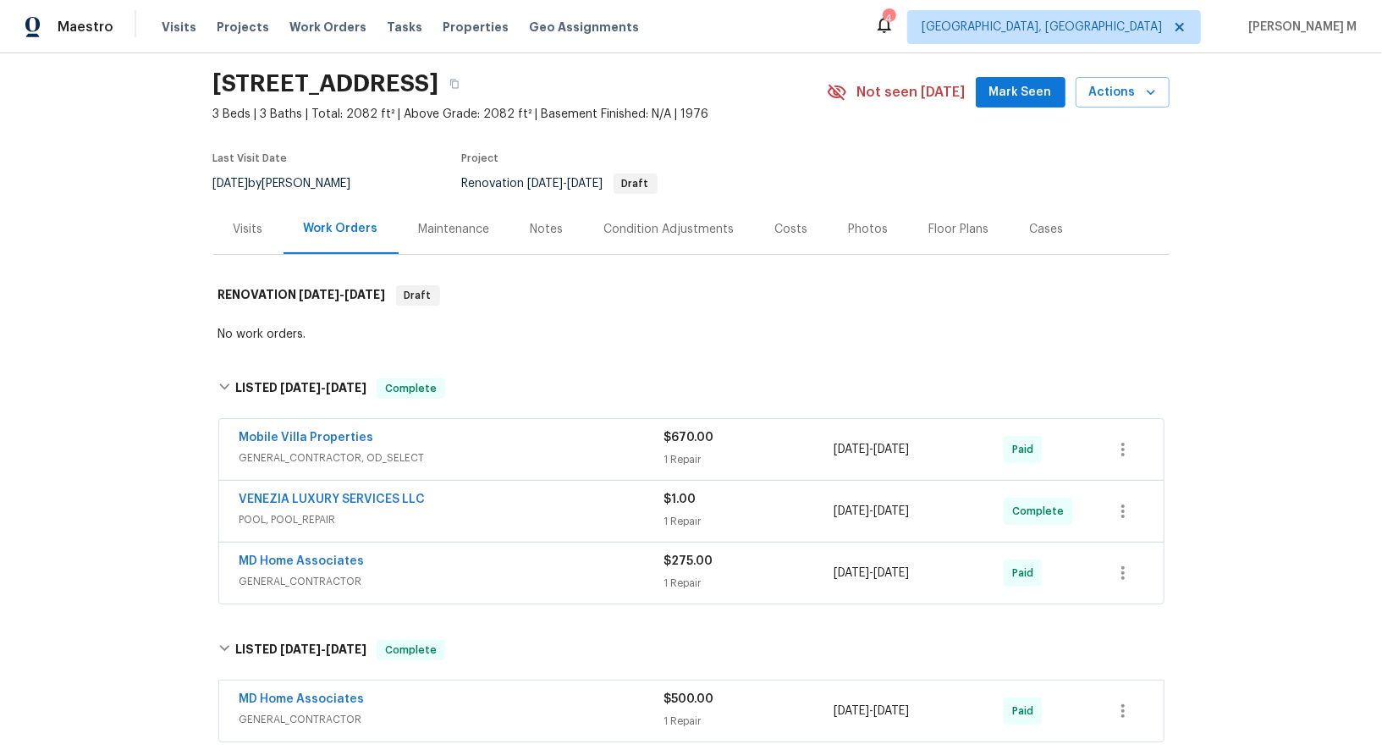
click at [300, 511] on span "POOL, POOL_REPAIR" at bounding box center [452, 519] width 425 height 17
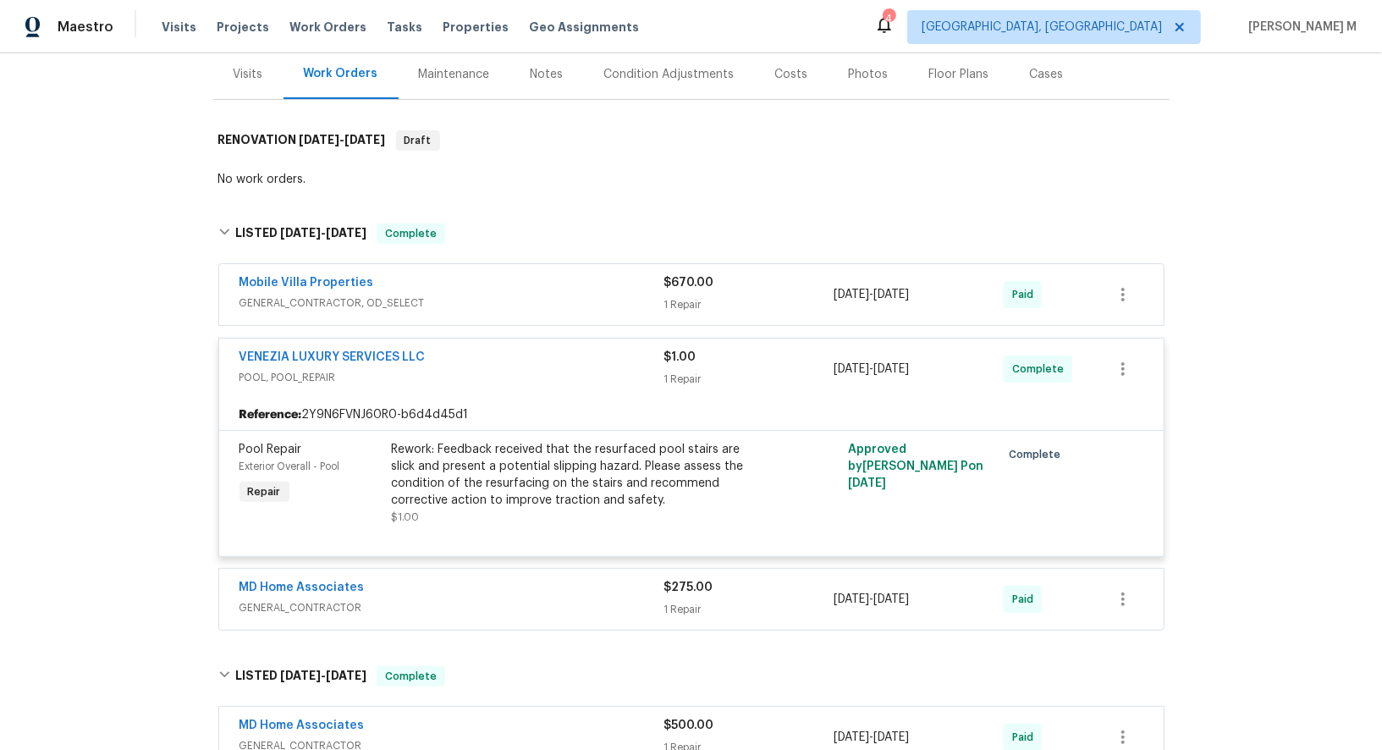
scroll to position [223, 0]
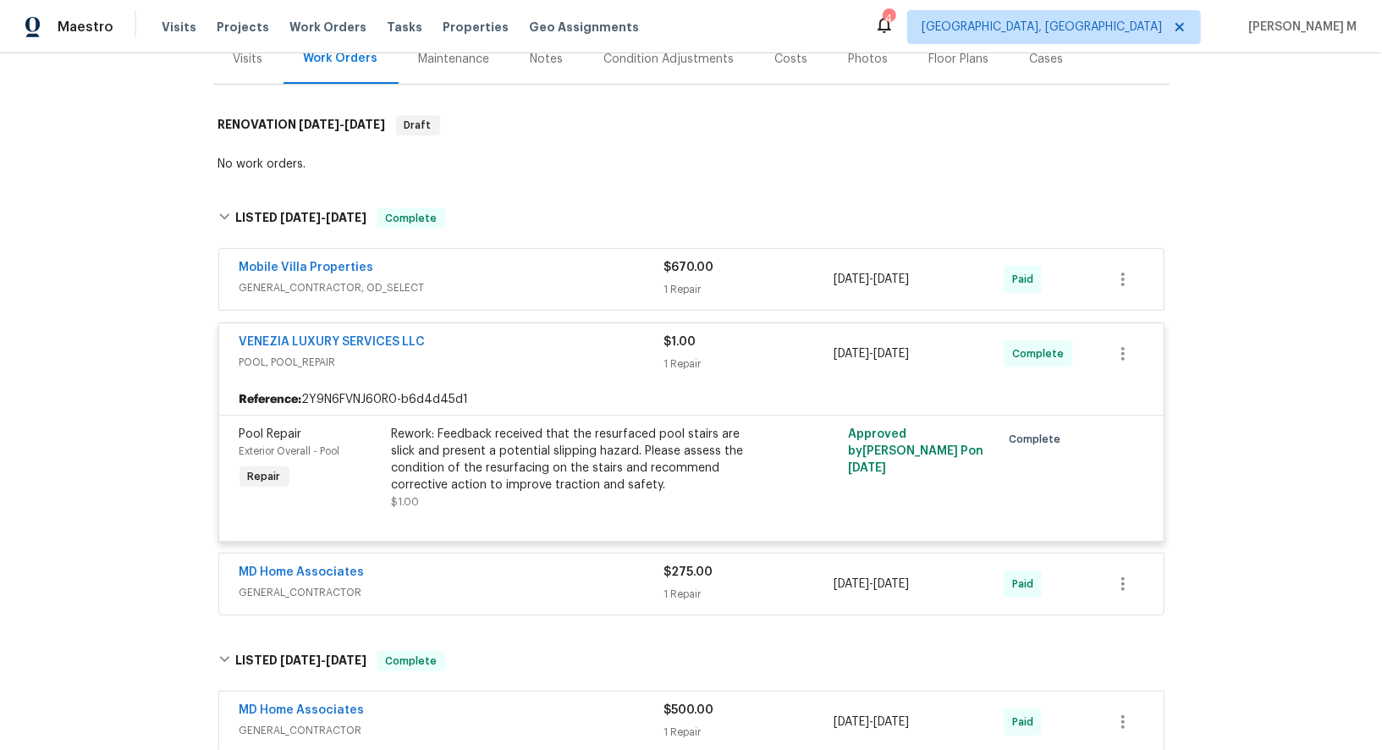
click at [302, 584] on span "GENERAL_CONTRACTOR" at bounding box center [452, 592] width 425 height 17
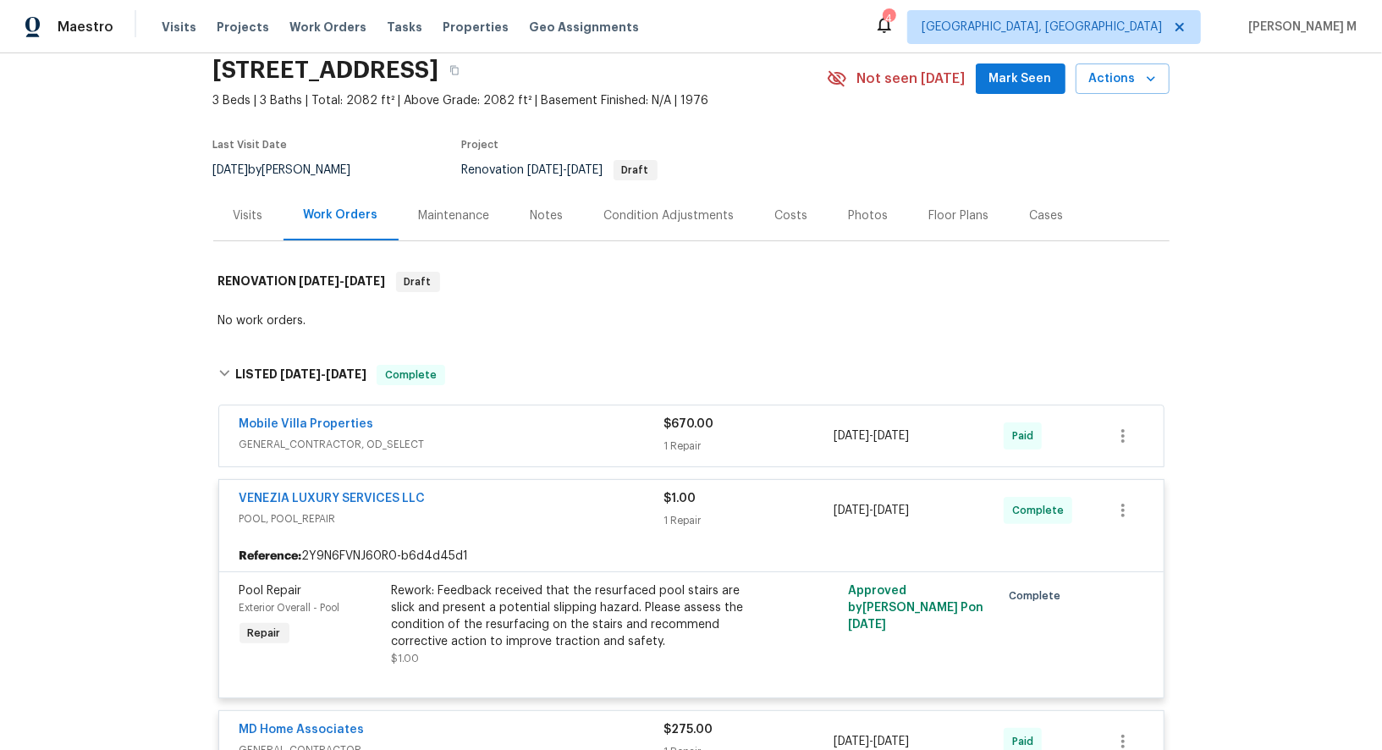
scroll to position [34, 0]
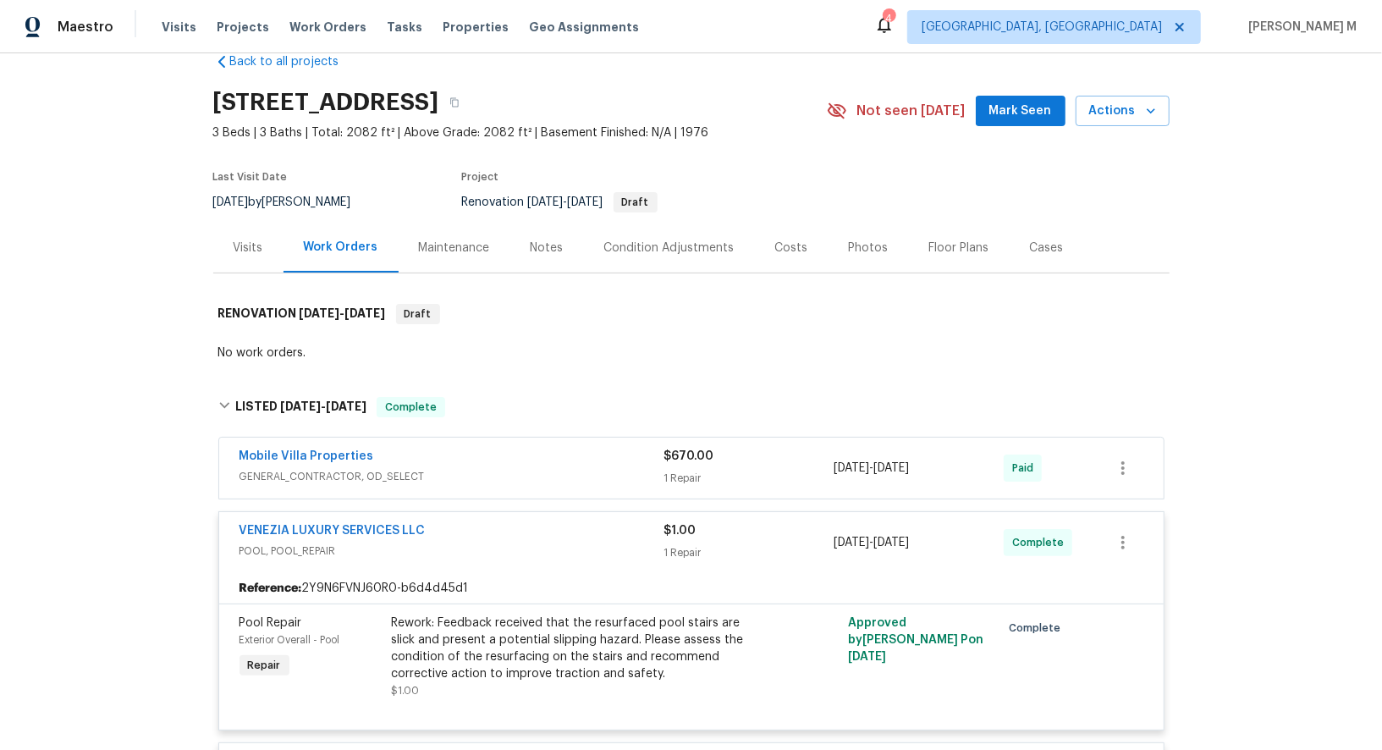
click at [422, 240] on div "Maintenance" at bounding box center [454, 248] width 71 height 17
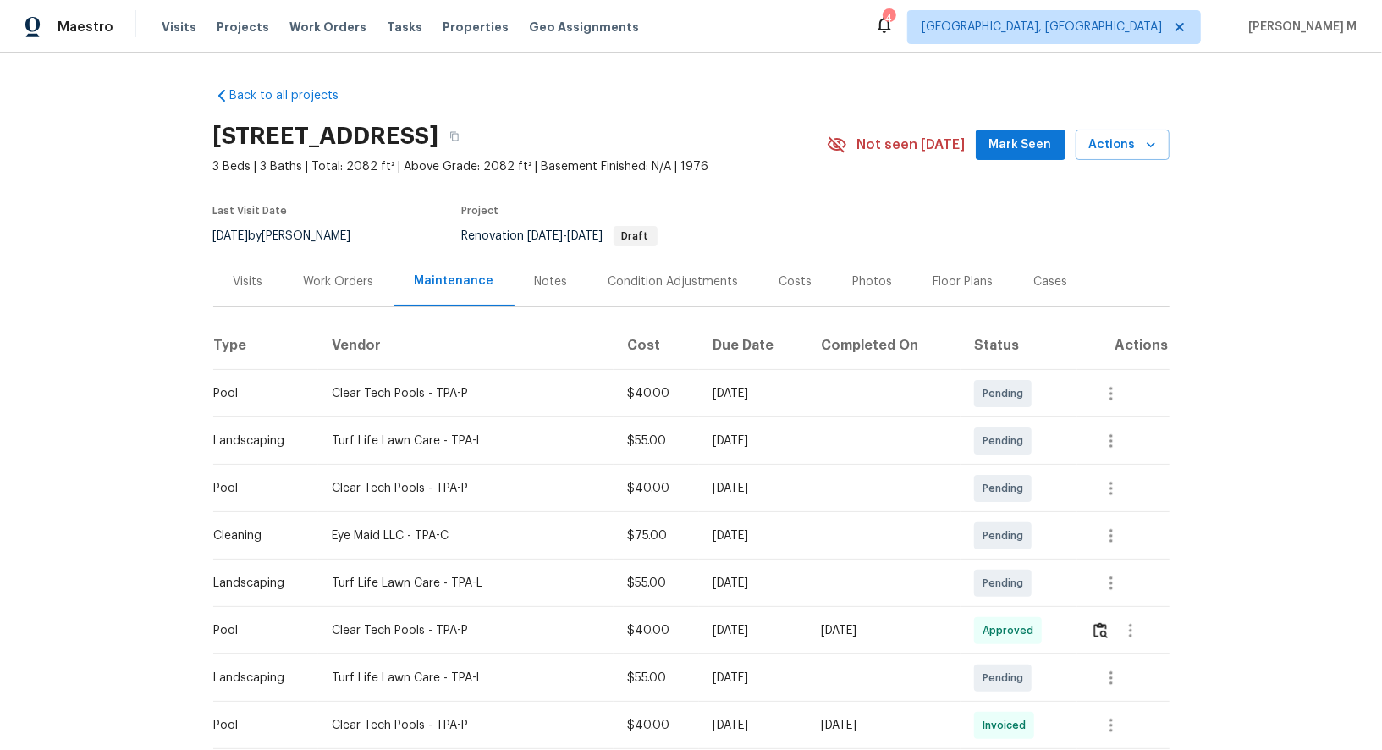
click at [352, 274] on div "Work Orders" at bounding box center [339, 281] width 70 height 17
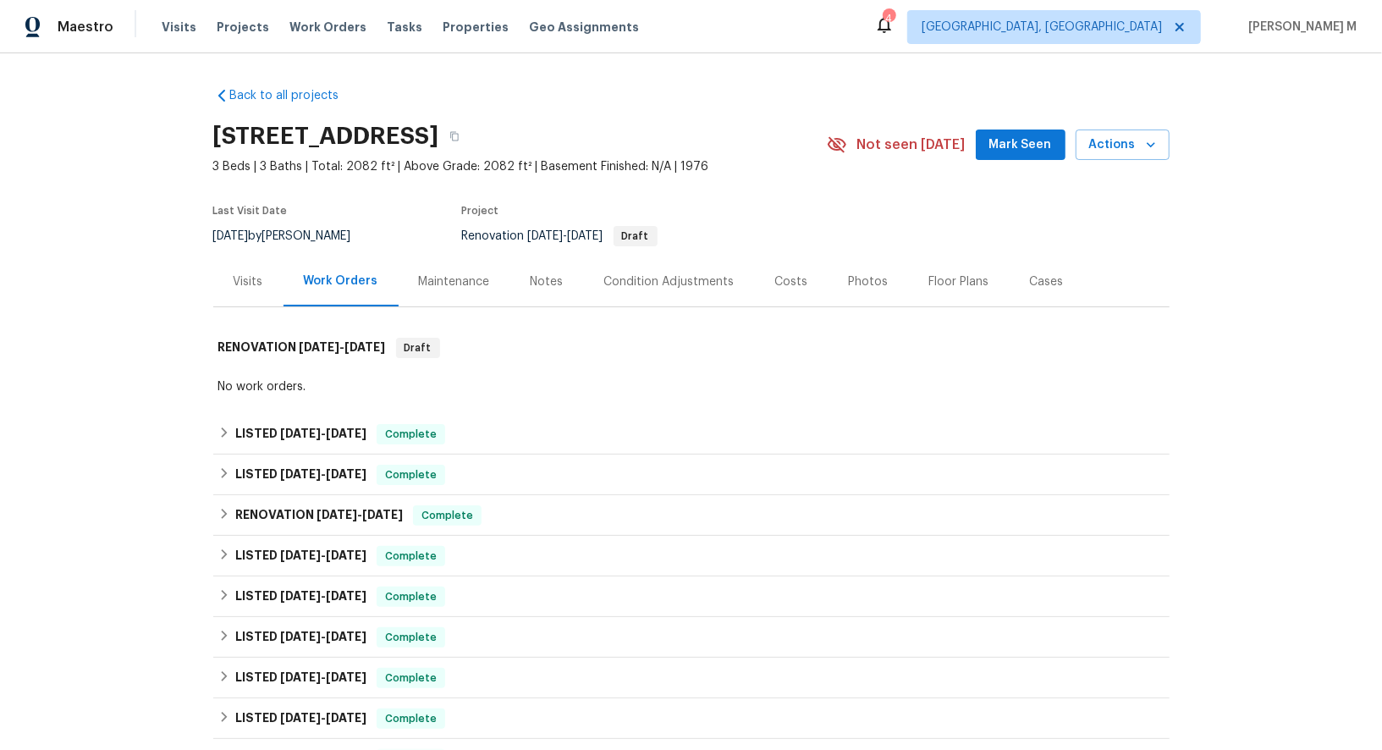
scroll to position [472, 0]
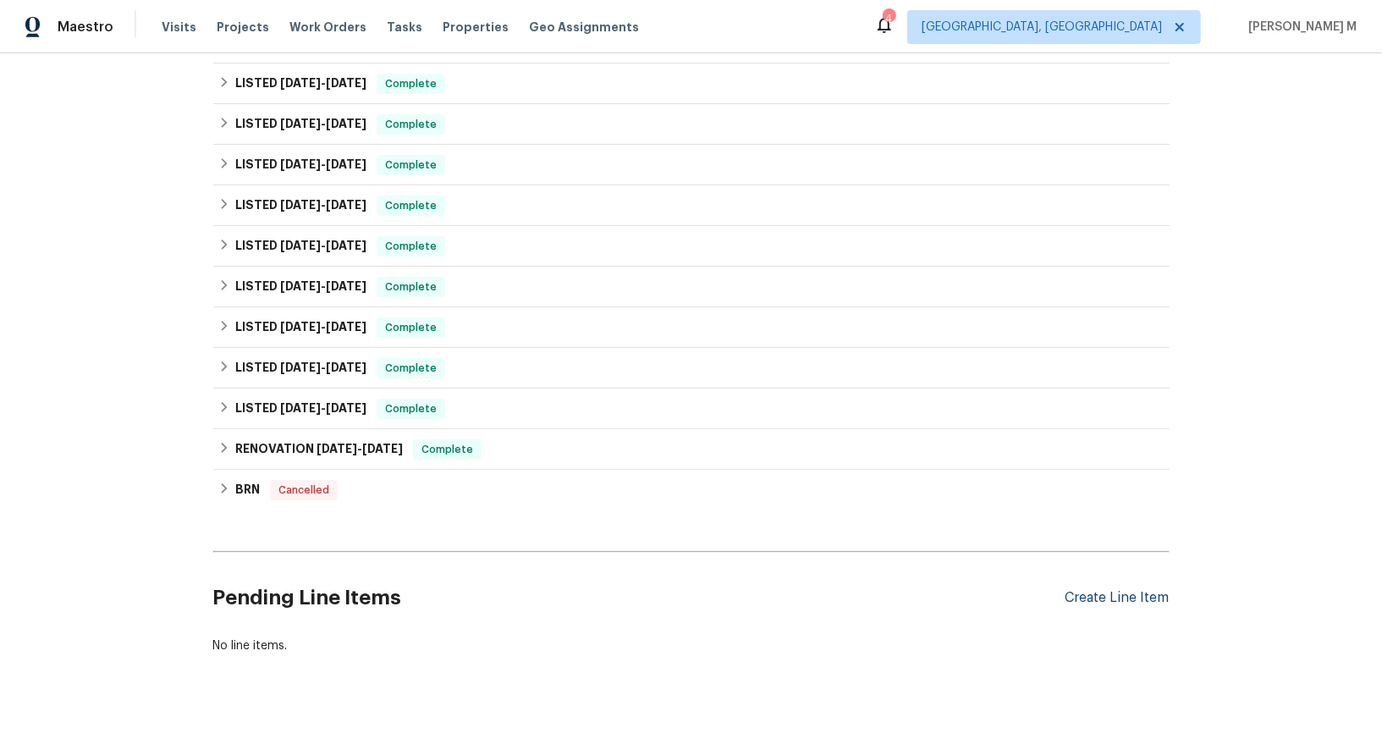
click at [1108, 590] on div "Create Line Item" at bounding box center [1118, 598] width 104 height 16
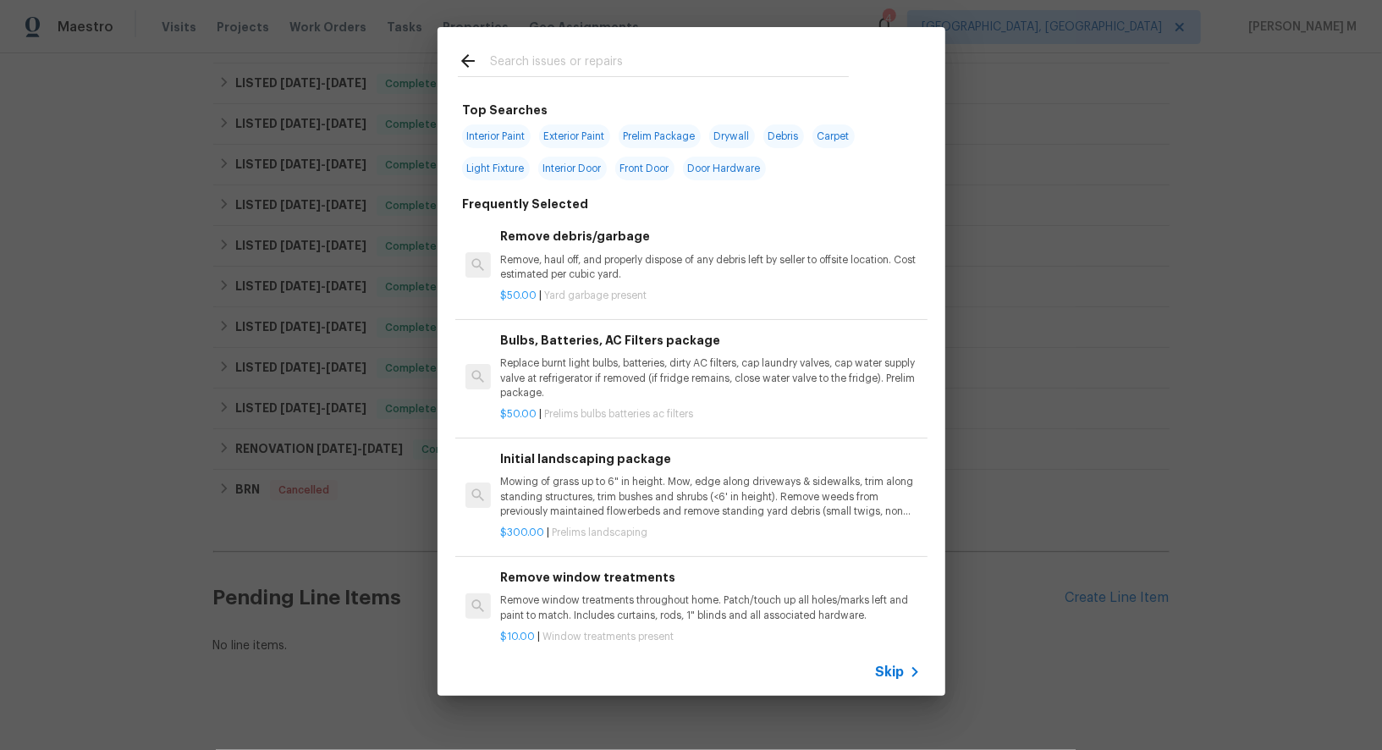
click at [890, 680] on span "Skip" at bounding box center [890, 672] width 29 height 17
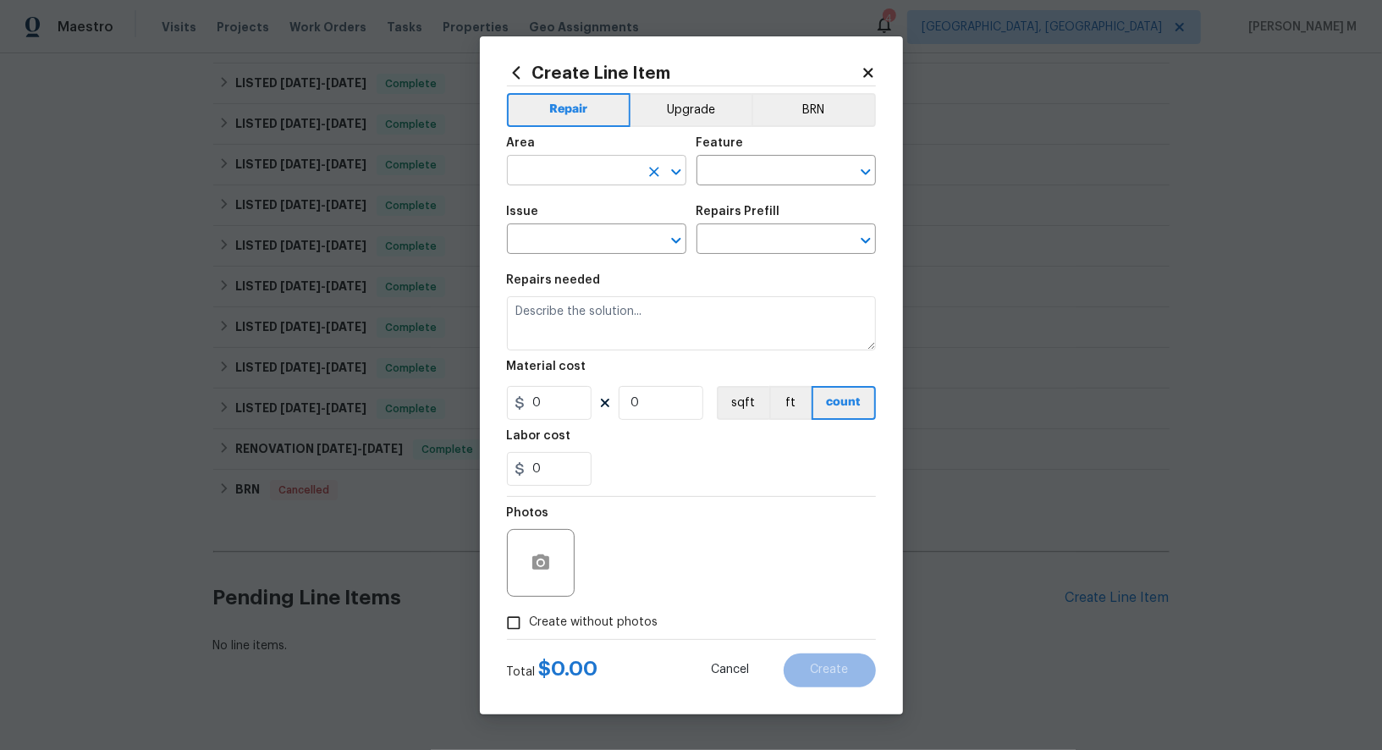
click at [560, 185] on input "text" at bounding box center [573, 172] width 132 height 26
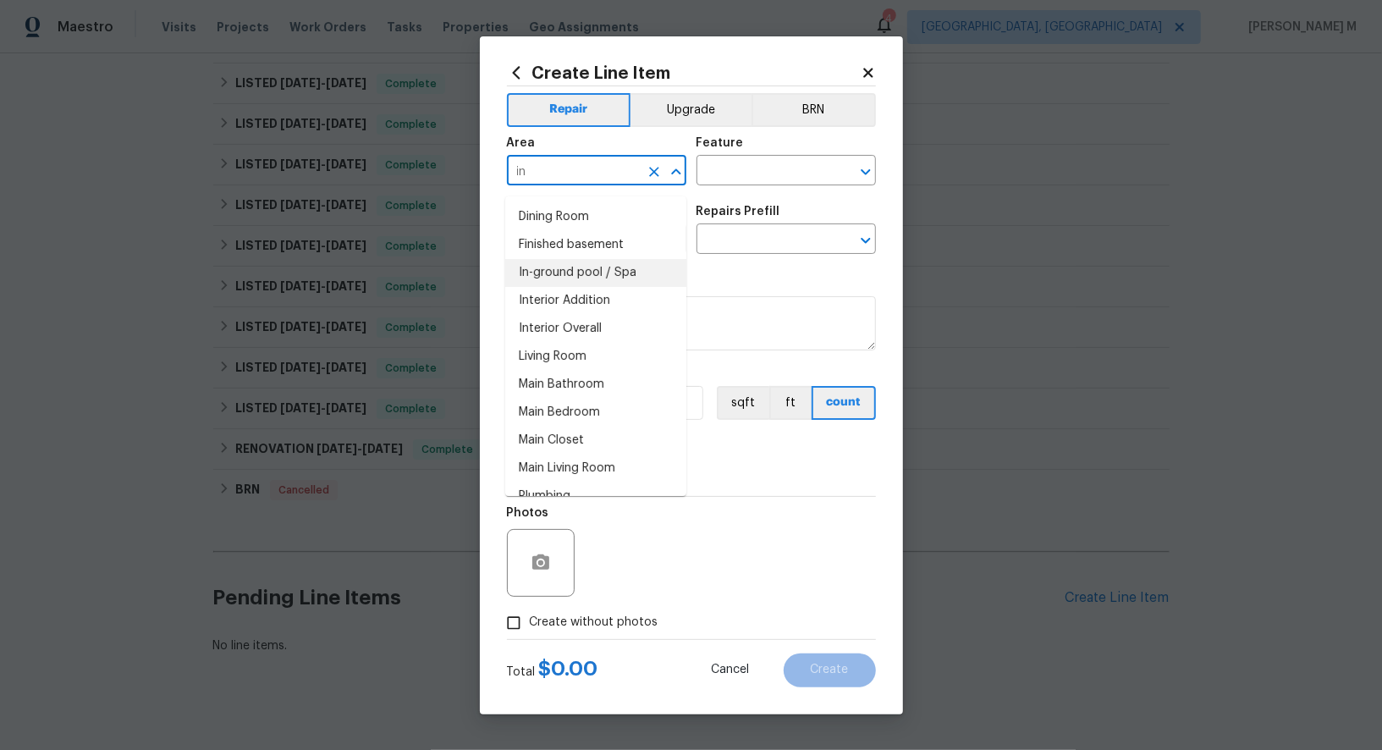
click at [539, 276] on li "In-ground pool / Spa" at bounding box center [595, 273] width 181 height 28
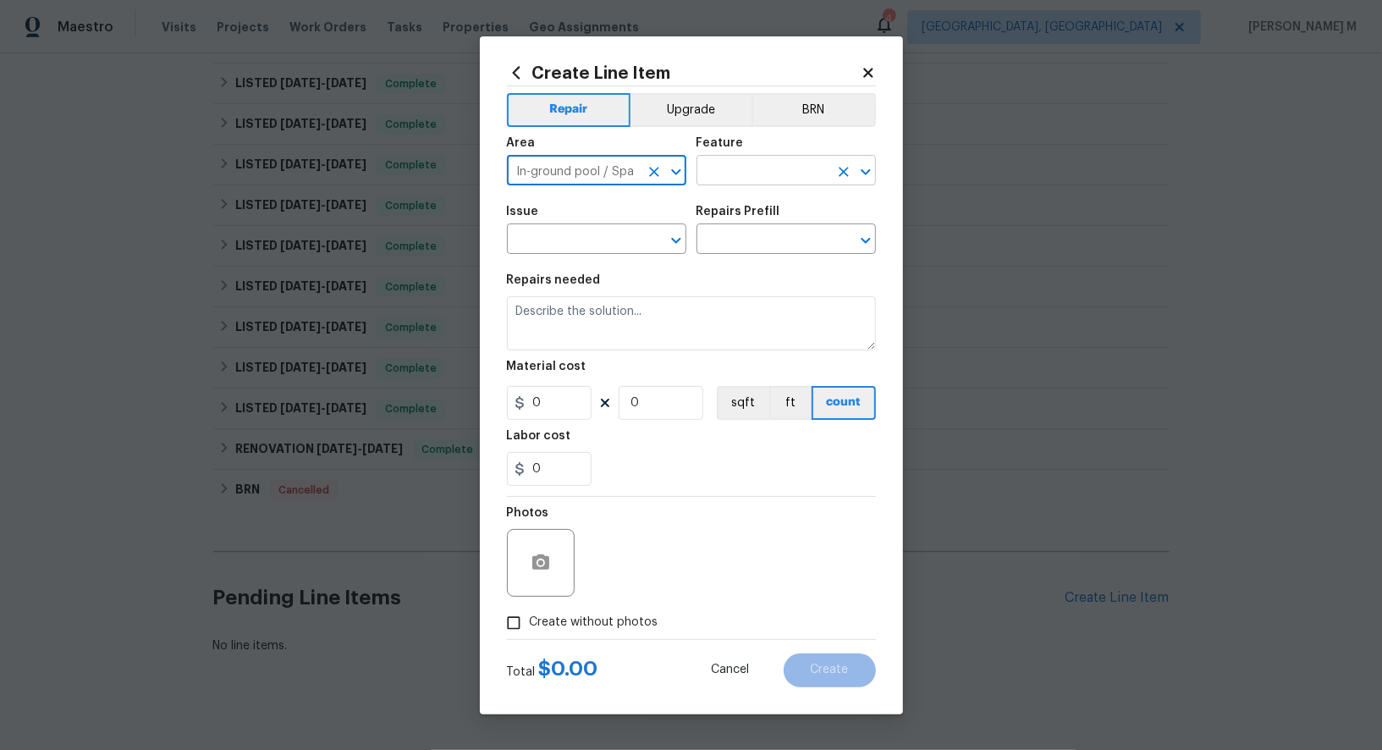
type input "In-ground pool / Spa"
click at [774, 182] on input "text" at bounding box center [763, 172] width 132 height 26
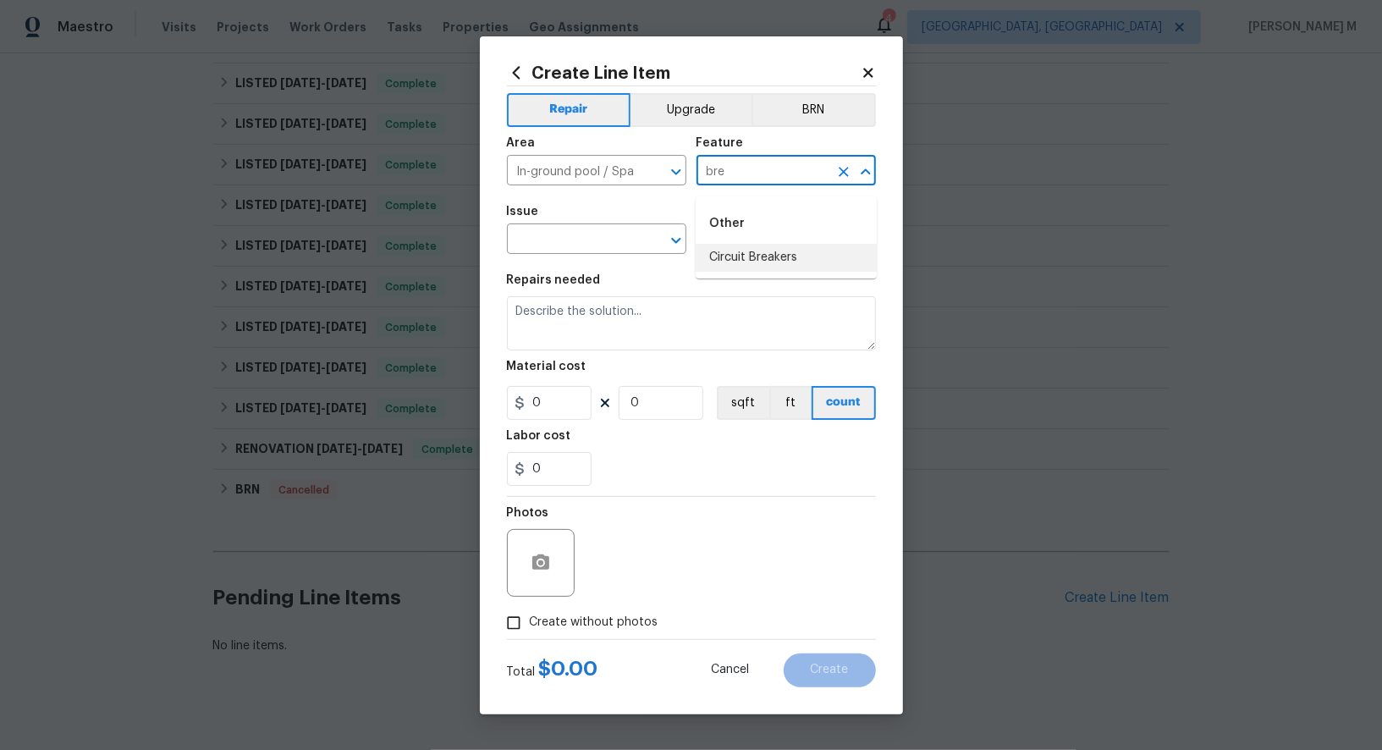
click at [829, 257] on li "Circuit Breakers" at bounding box center [786, 258] width 181 height 28
type input "Circuit Breakers"
click at [587, 245] on input "text" at bounding box center [573, 241] width 132 height 26
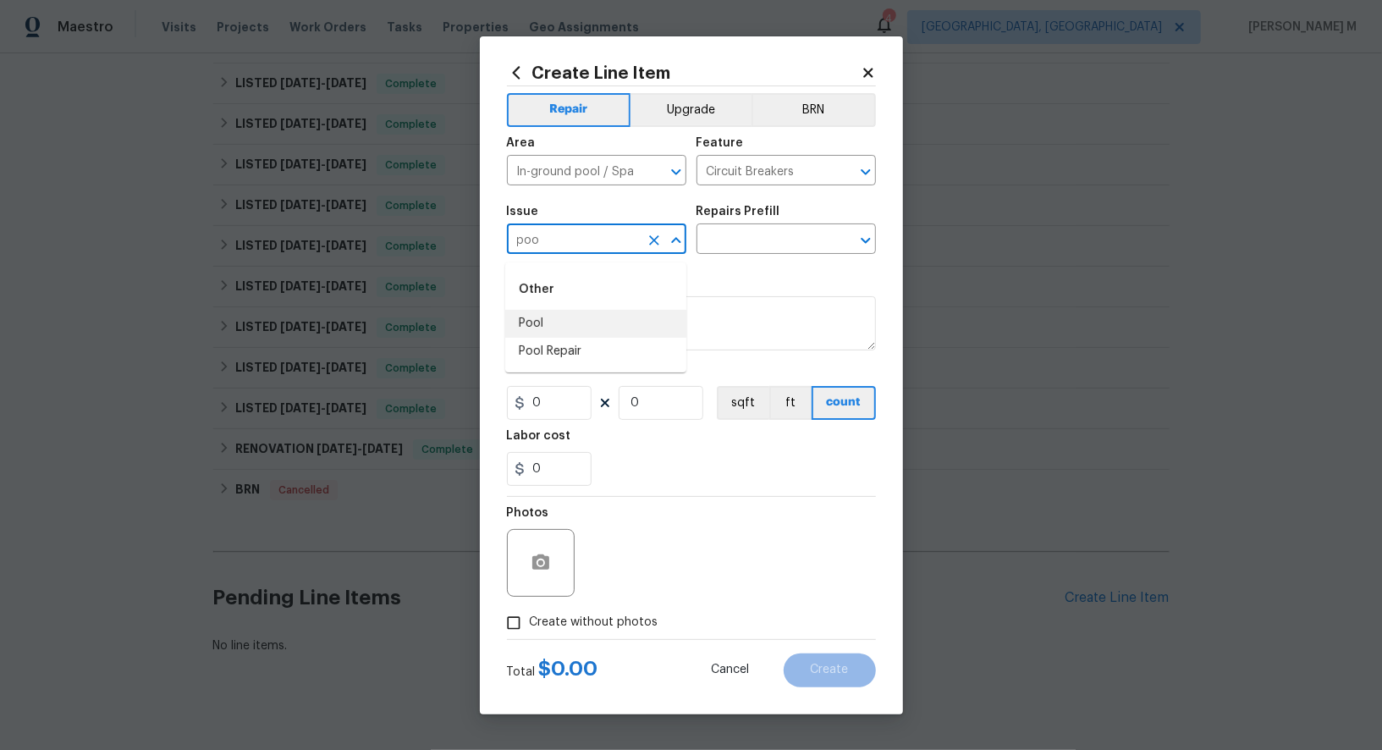
click at [577, 347] on li "Pool Repair" at bounding box center [595, 352] width 181 height 28
type input "Pool Repair"
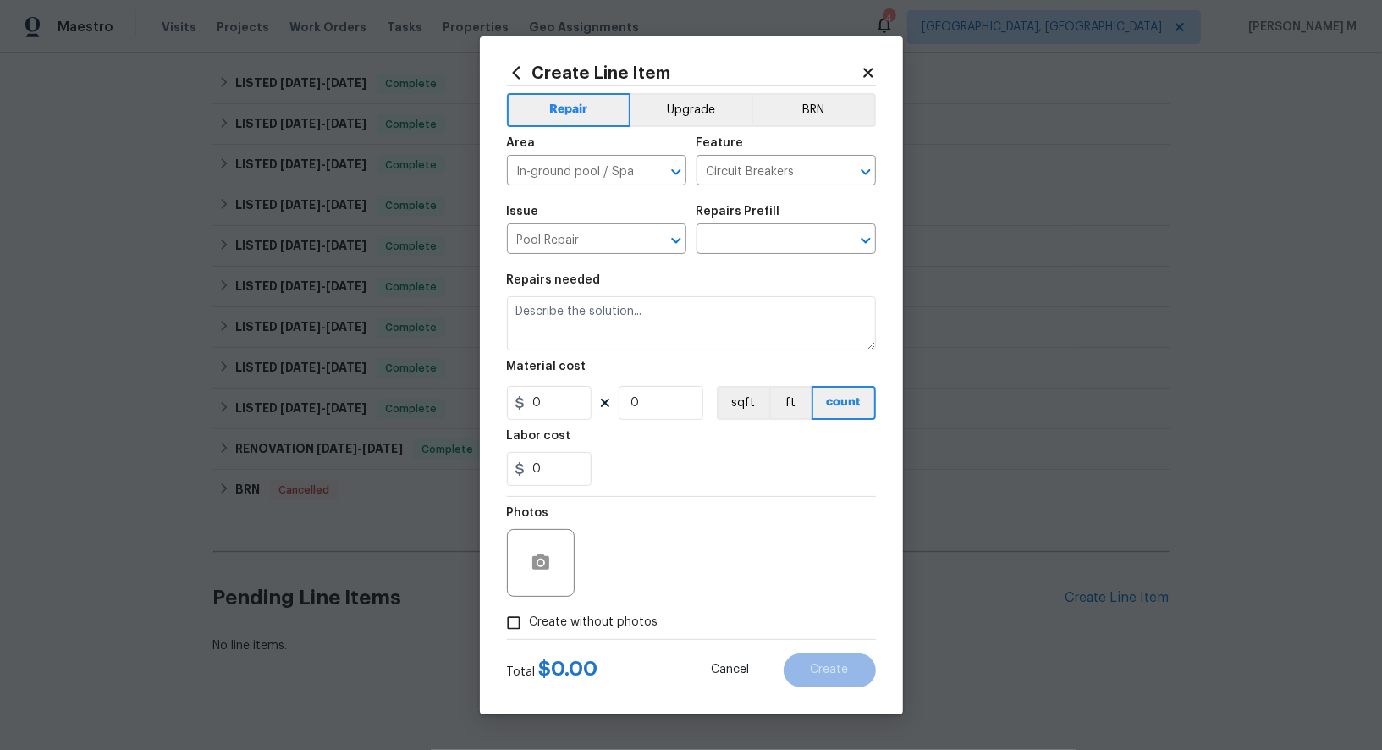
click at [792, 209] on div "Issue Pool Repair ​ Repairs Prefill ​" at bounding box center [691, 230] width 369 height 69
click at [764, 218] on h5 "Repairs Prefill" at bounding box center [739, 212] width 84 height 12
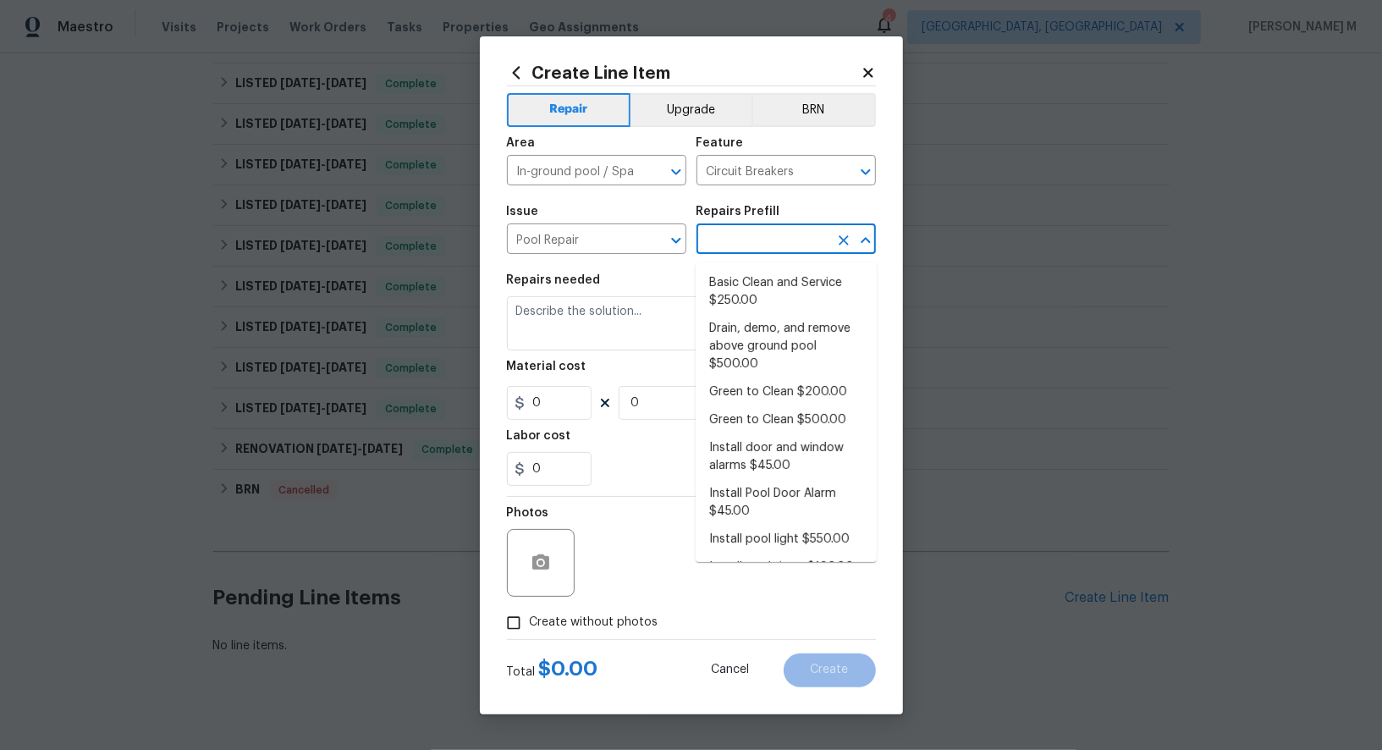
click at [754, 236] on input "text" at bounding box center [763, 241] width 132 height 26
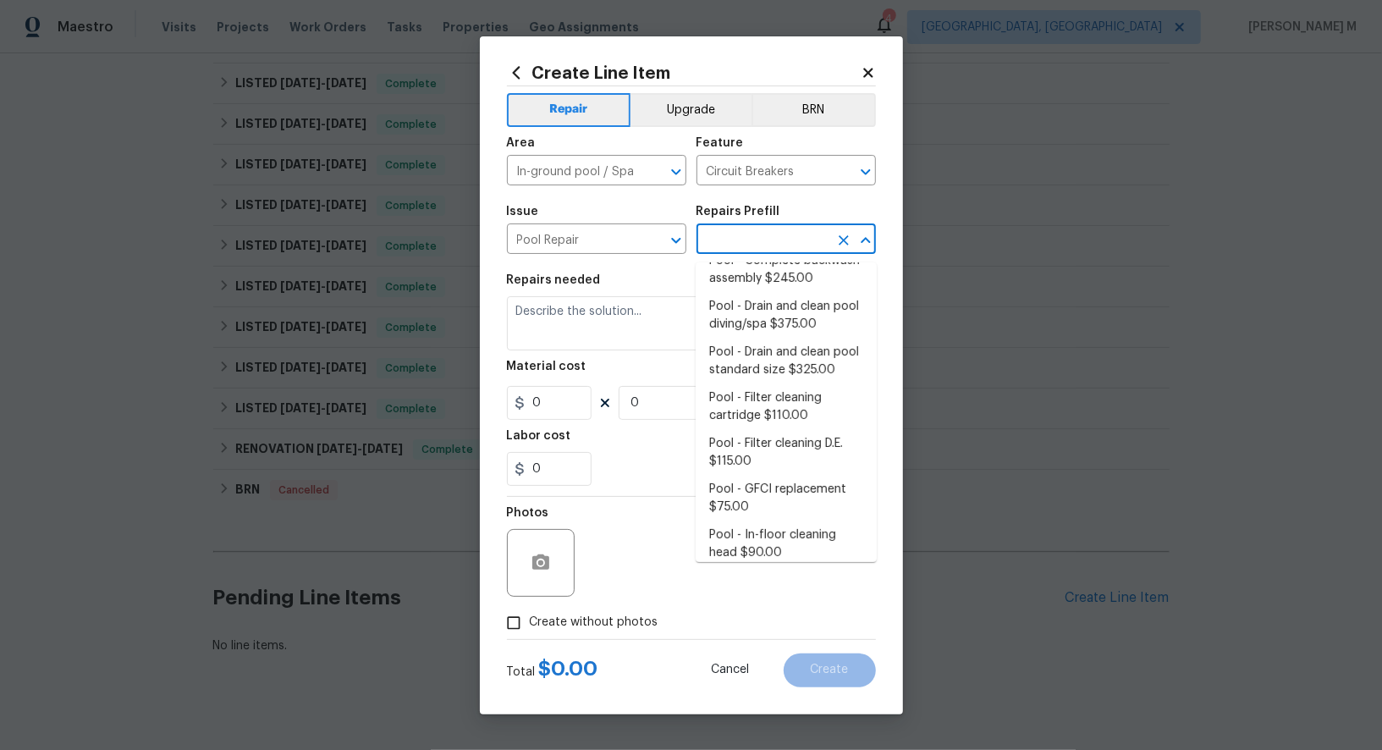
scroll to position [0, 0]
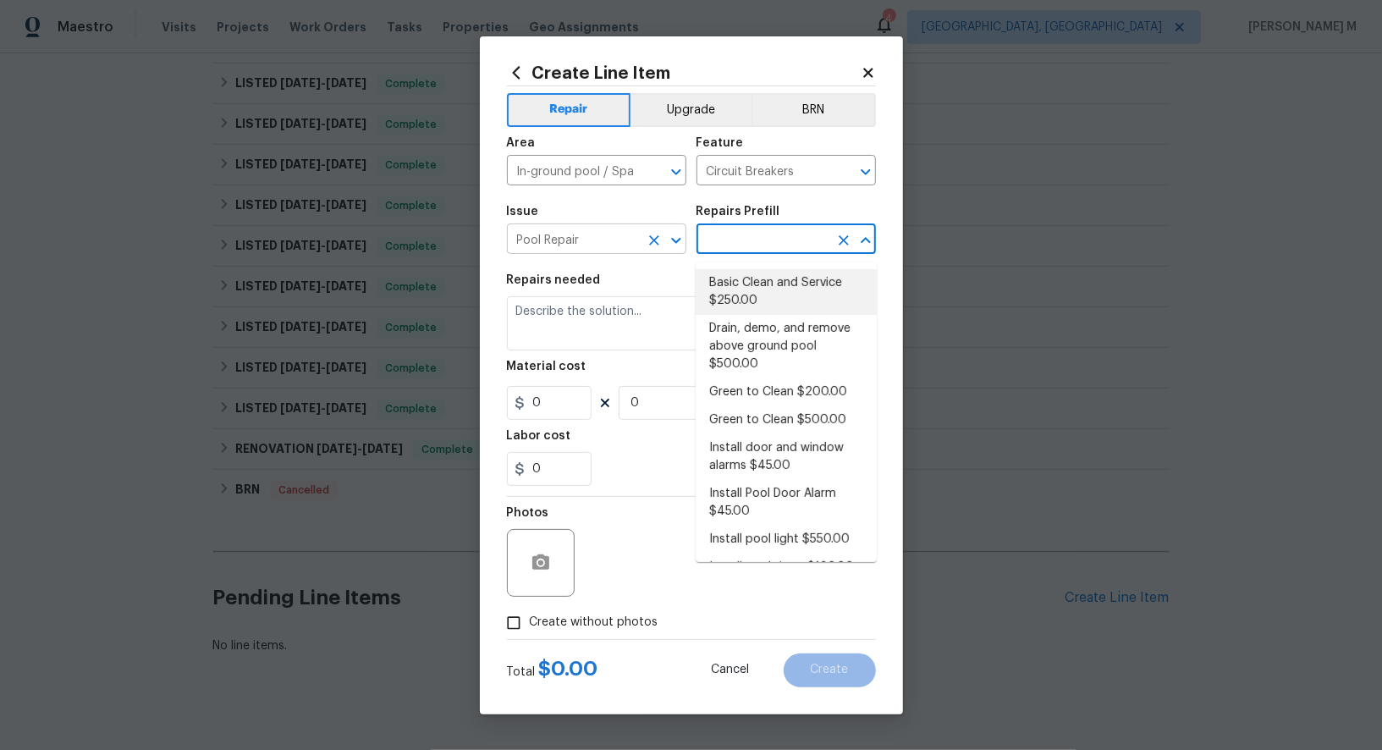
click at [568, 258] on body "Maestro Visits Projects Work Orders Tasks Properties Geo Assignments 4 Albuquer…" at bounding box center [691, 375] width 1382 height 750
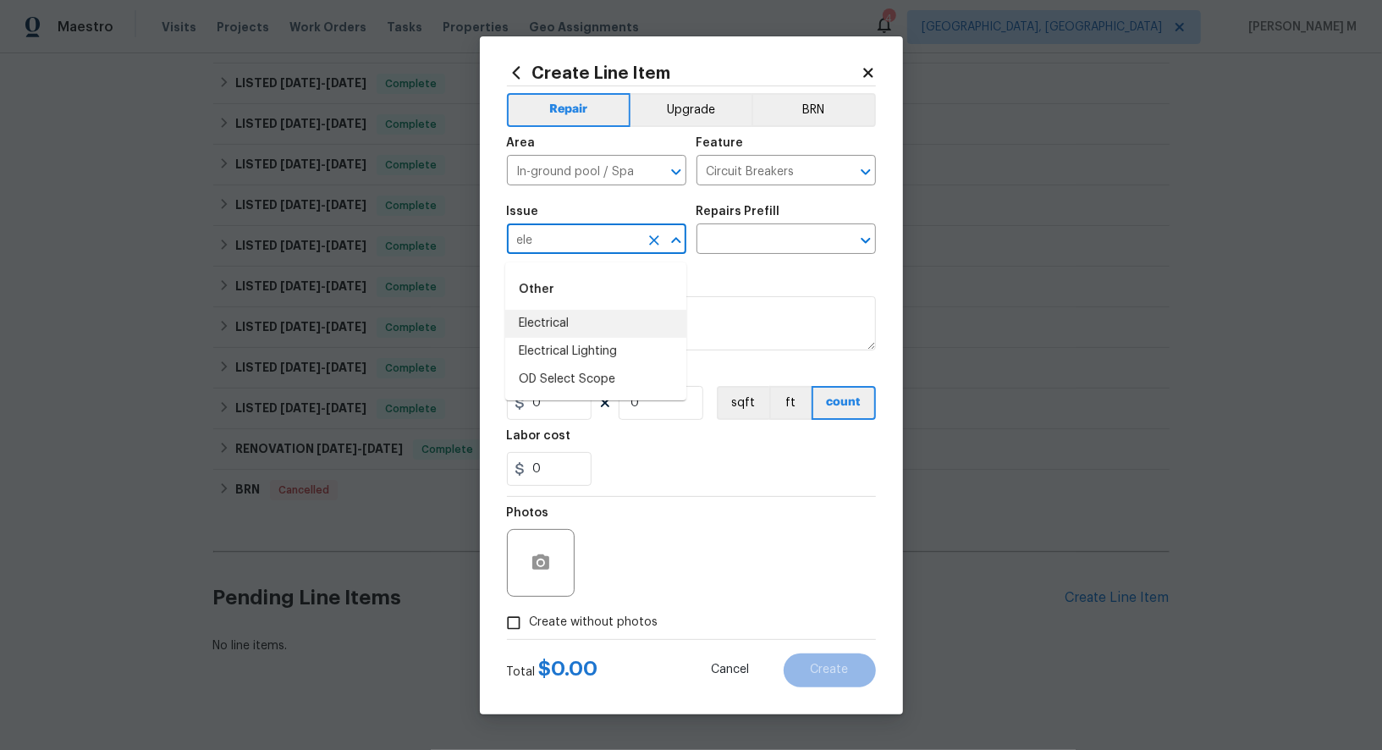
click at [571, 321] on li "Electrical" at bounding box center [595, 324] width 181 height 28
type input "Electrical"
click at [717, 254] on input "text" at bounding box center [763, 241] width 132 height 26
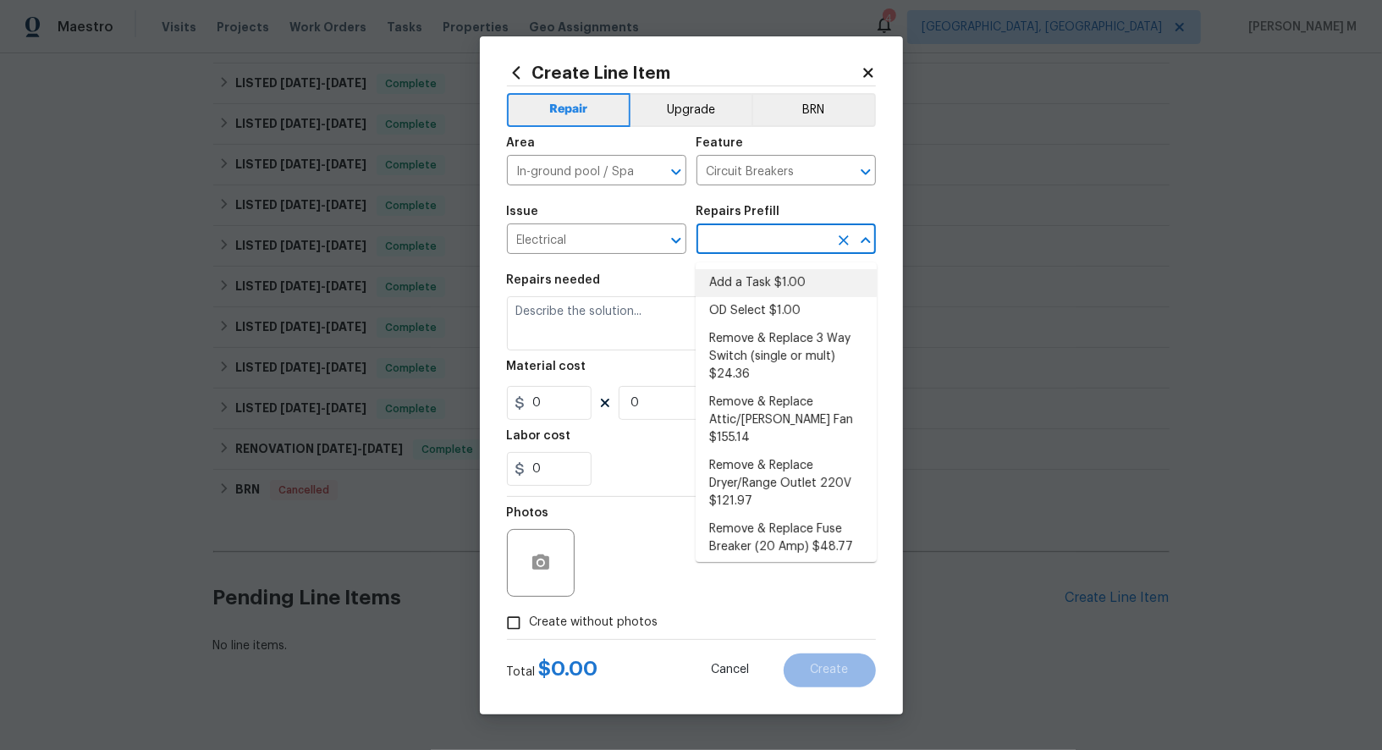
click at [719, 274] on li "Add a Task $1.00" at bounding box center [786, 283] width 181 height 28
type input "Add a Task $1.00"
type textarea "HPM to detail"
type input "1"
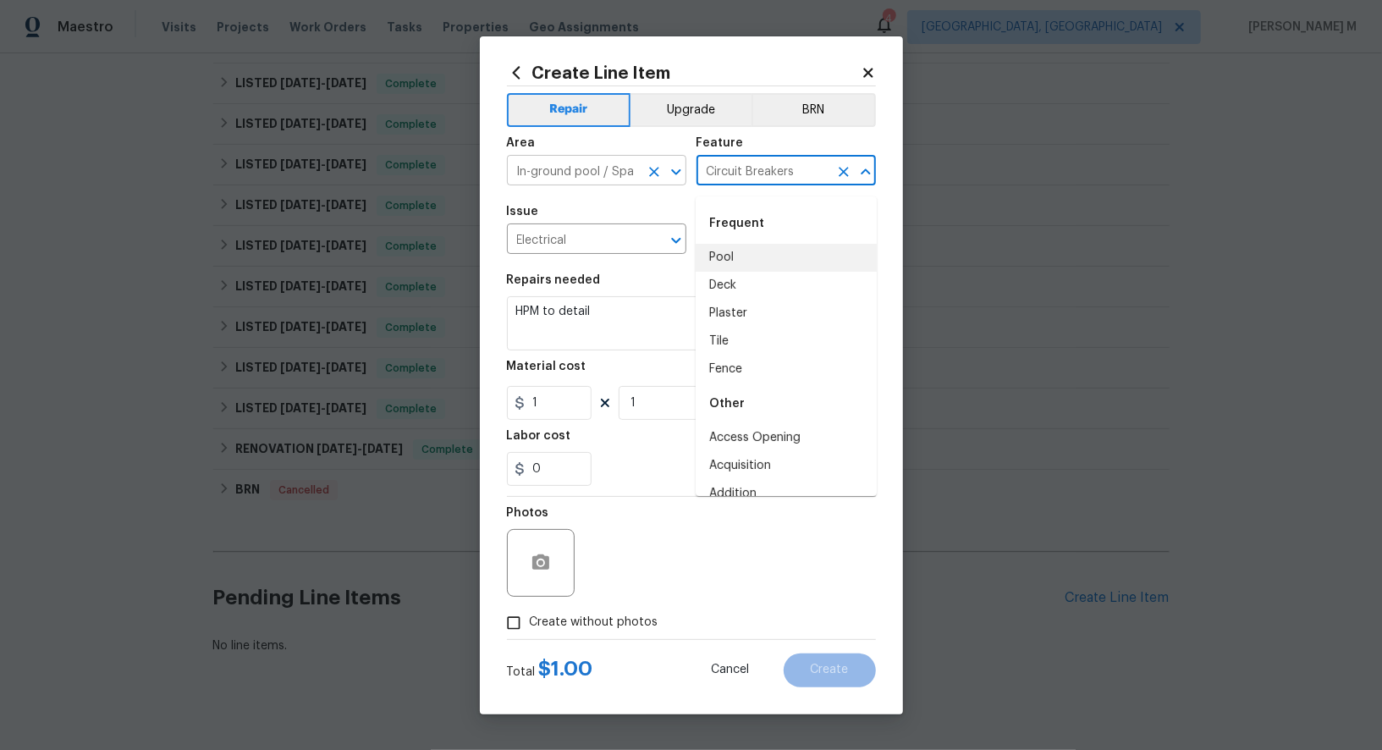
drag, startPoint x: 796, startPoint y: 183, endPoint x: 607, endPoint y: 183, distance: 189.6
click at [607, 183] on div "Area In-ground pool / Spa ​ Feature Circuit Breakers ​" at bounding box center [691, 161] width 369 height 69
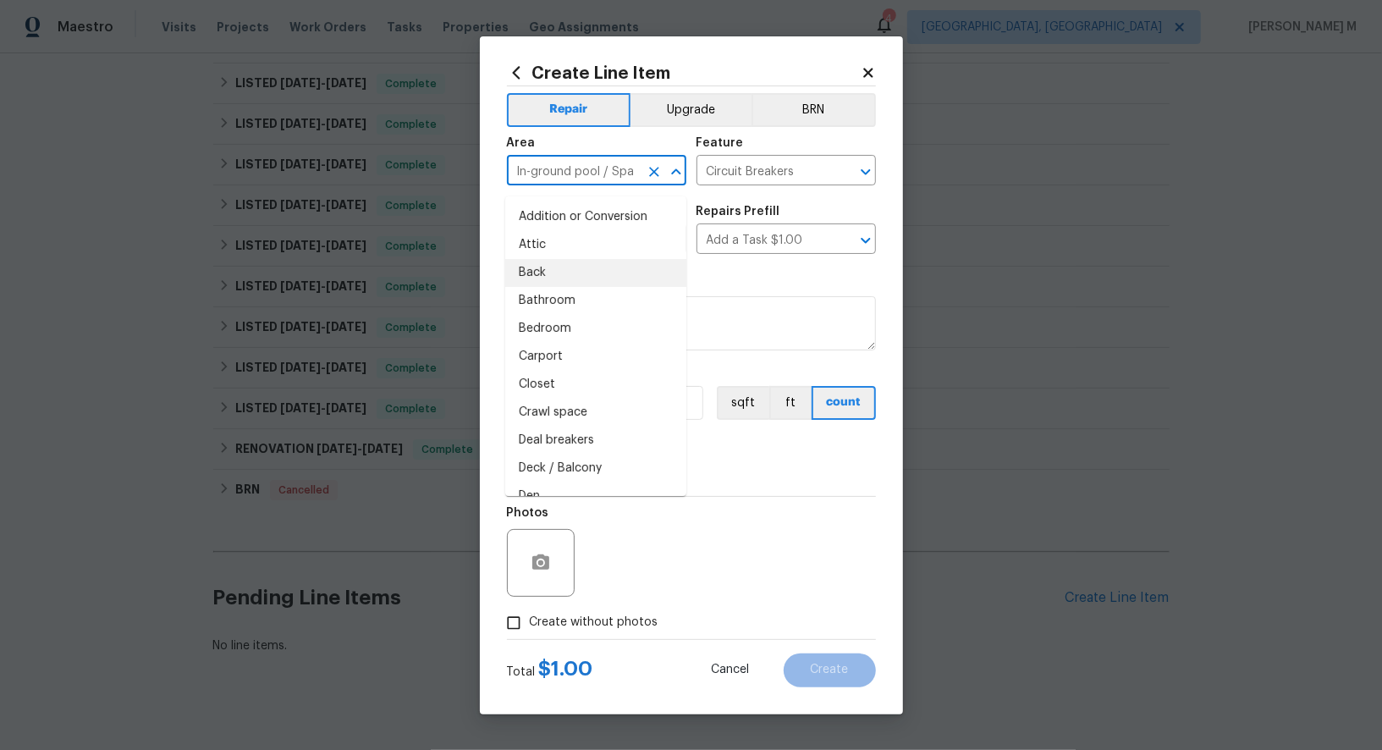
click at [554, 183] on input "In-ground pool / Spa" at bounding box center [573, 172] width 132 height 26
click at [714, 289] on div "Repairs needed" at bounding box center [691, 285] width 369 height 22
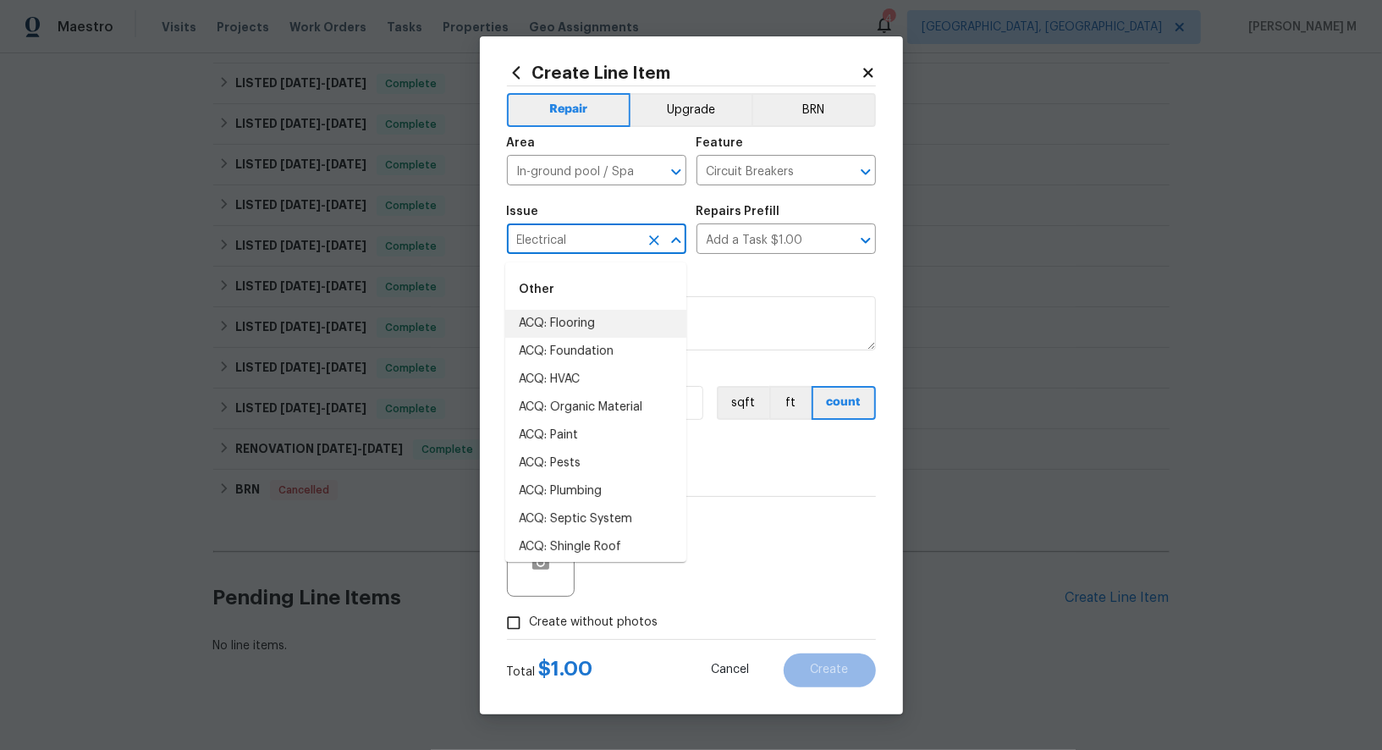
click at [573, 234] on input "Electrical" at bounding box center [573, 241] width 132 height 26
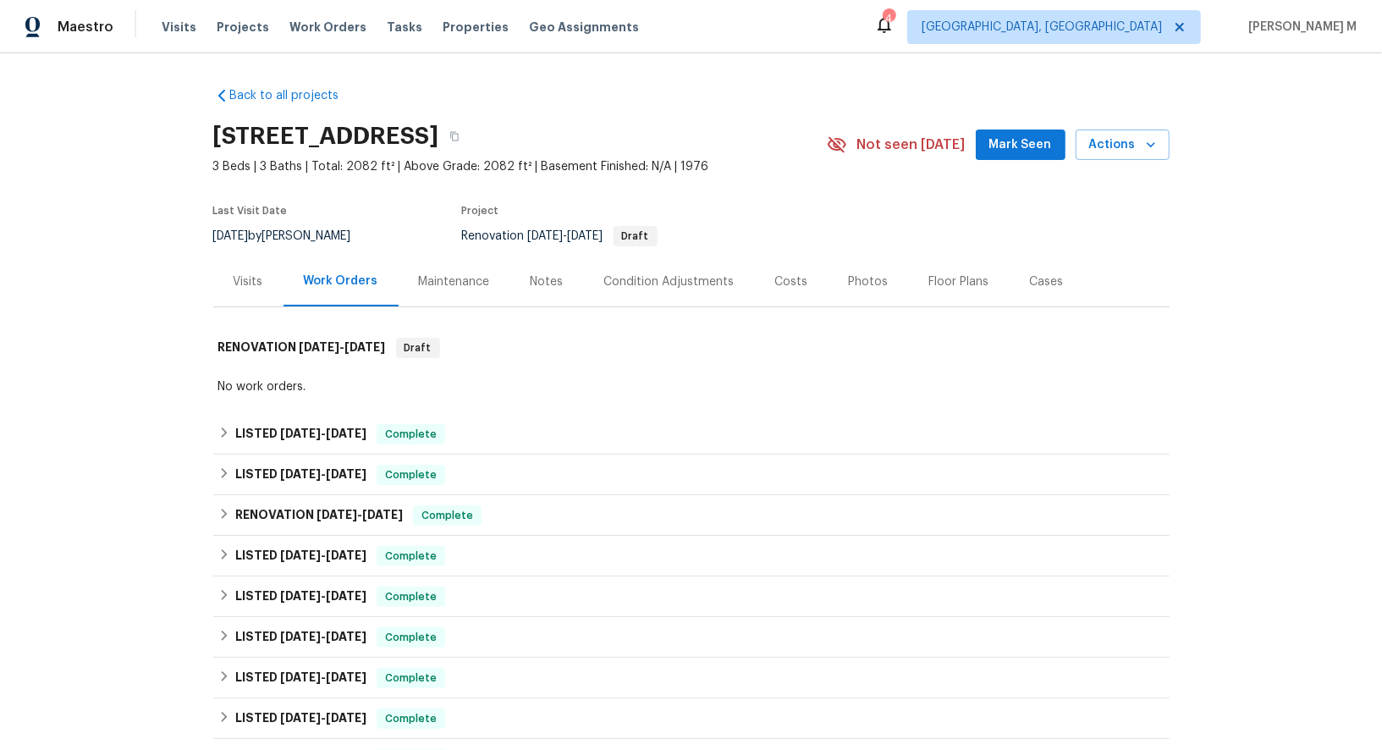
click at [419, 274] on div "Maintenance" at bounding box center [454, 281] width 71 height 17
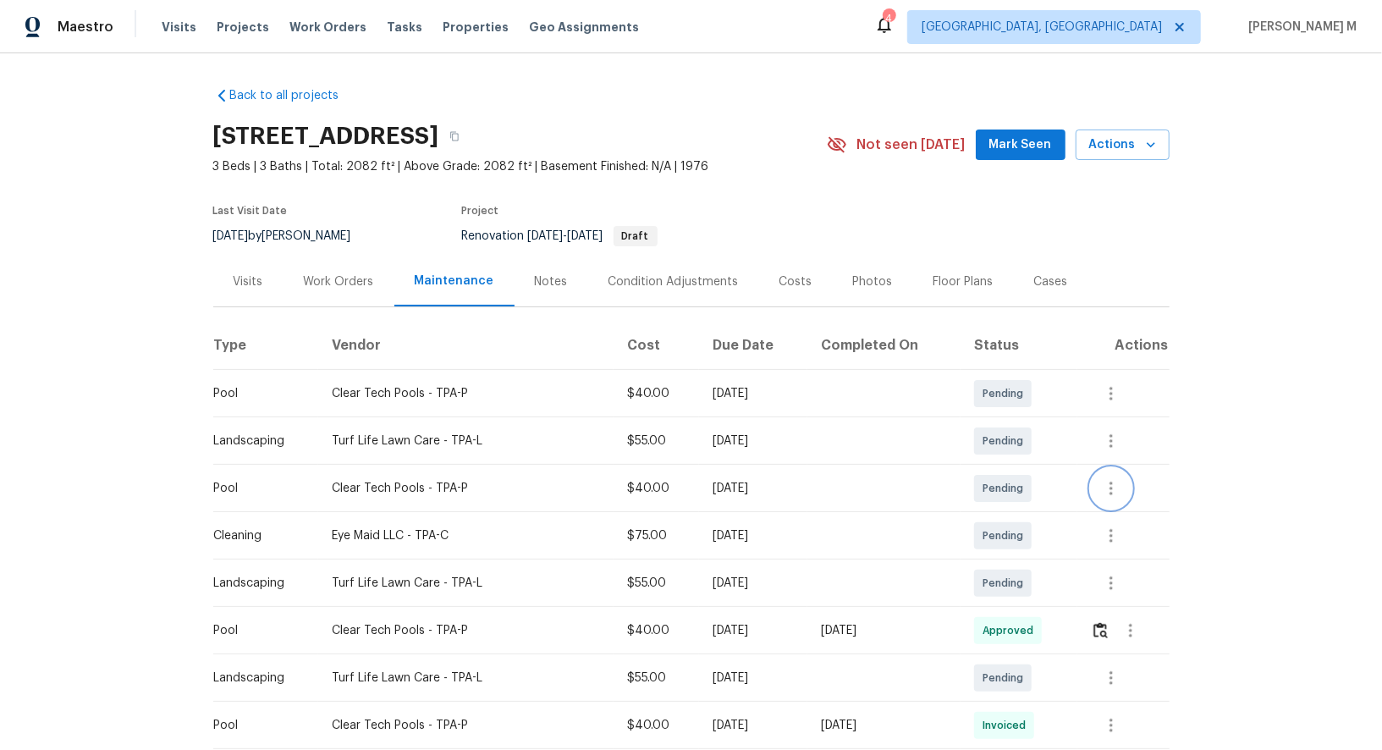
click at [1117, 478] on icon "button" at bounding box center [1111, 488] width 20 height 20
click at [1117, 477] on li "Message vendor" at bounding box center [1183, 480] width 175 height 28
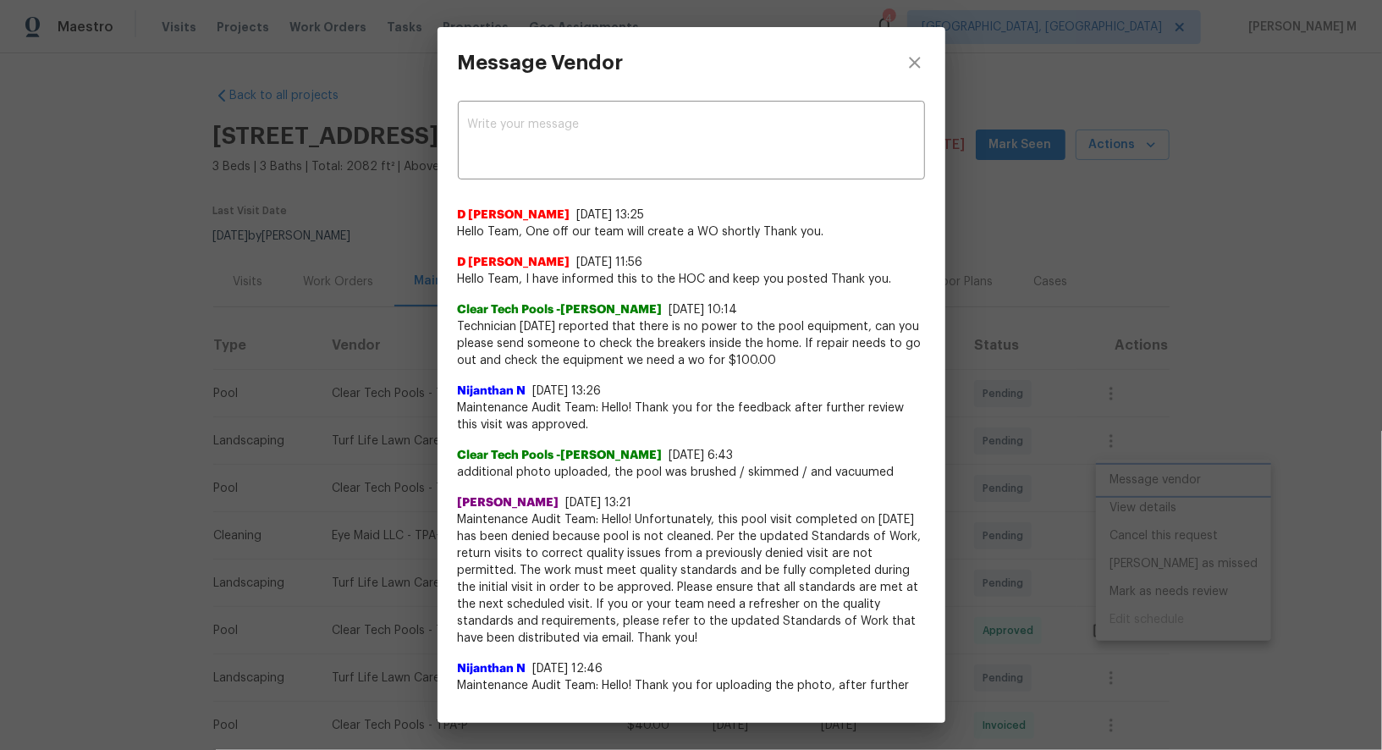
click at [1080, 371] on div "Message Vendor x ​ D Kamesh 9/26/25, 13:25 Hello Team, One off our team will cr…" at bounding box center [691, 375] width 1382 height 750
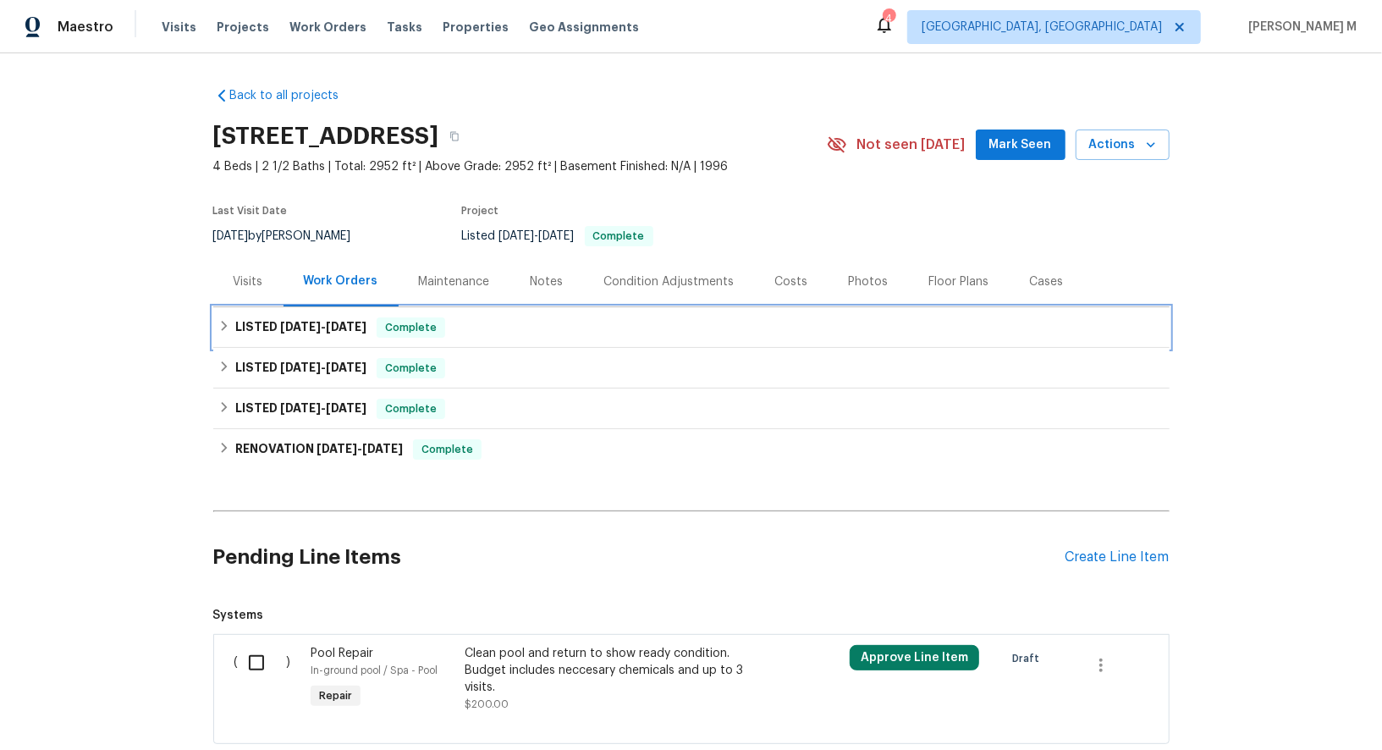
click at [344, 328] on h6 "LISTED 9/23/25 - 9/26/25" at bounding box center [300, 327] width 131 height 20
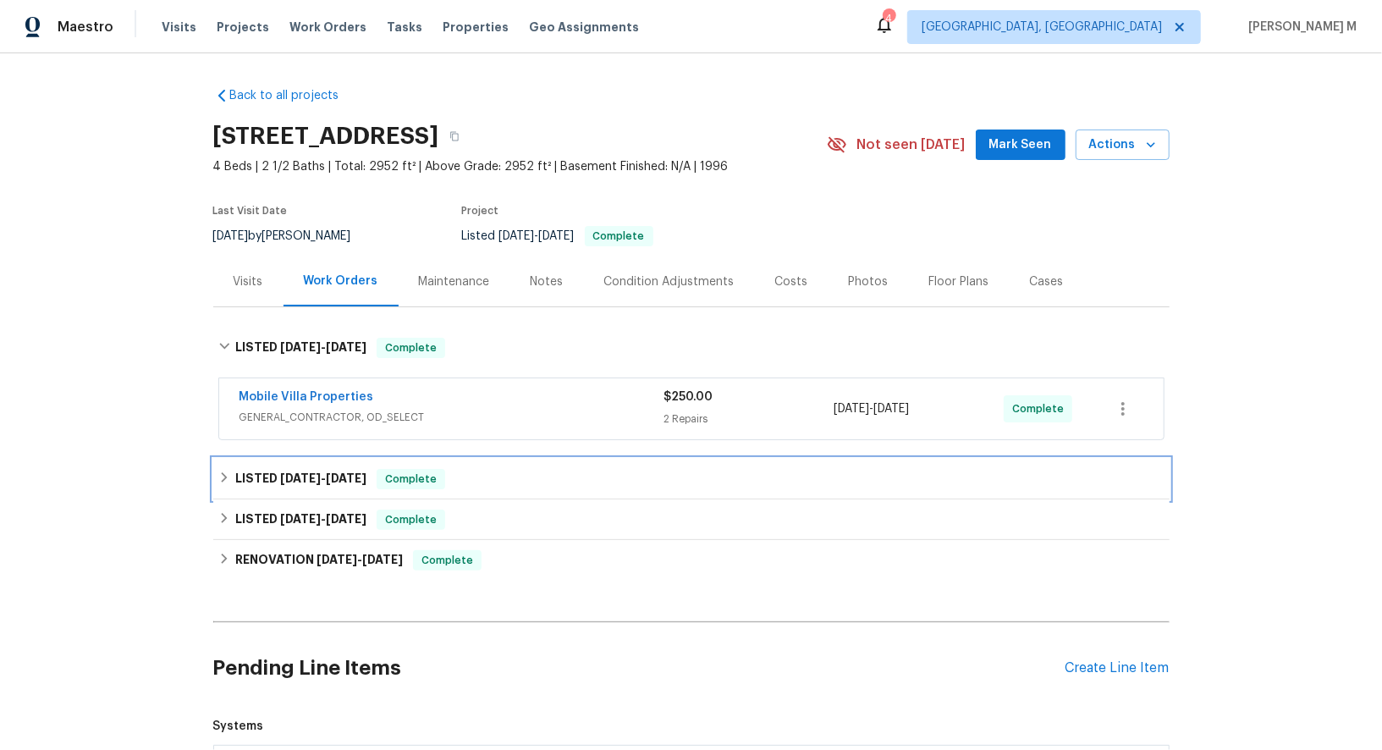
click at [290, 471] on h6 "LISTED 5/8/25 - 5/21/25" at bounding box center [300, 479] width 131 height 20
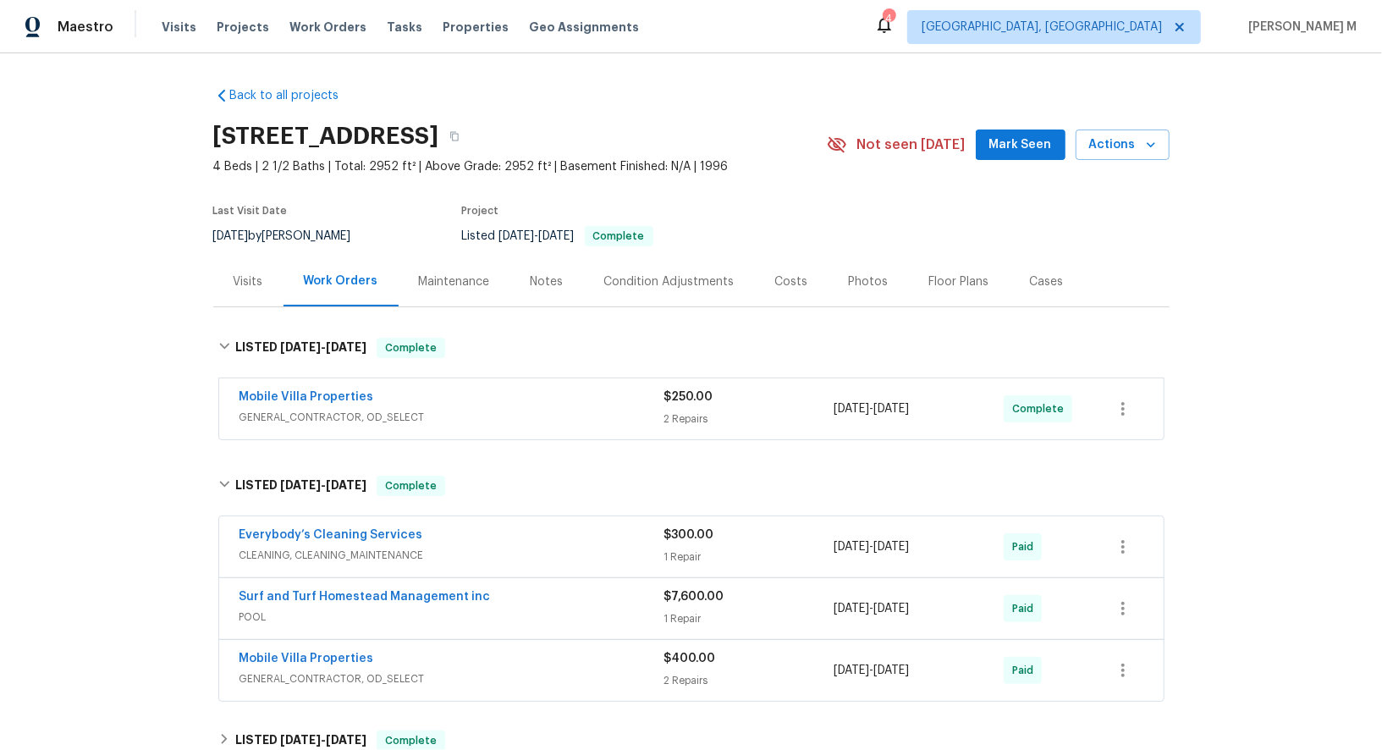
click at [454, 289] on div "Maintenance" at bounding box center [455, 281] width 112 height 50
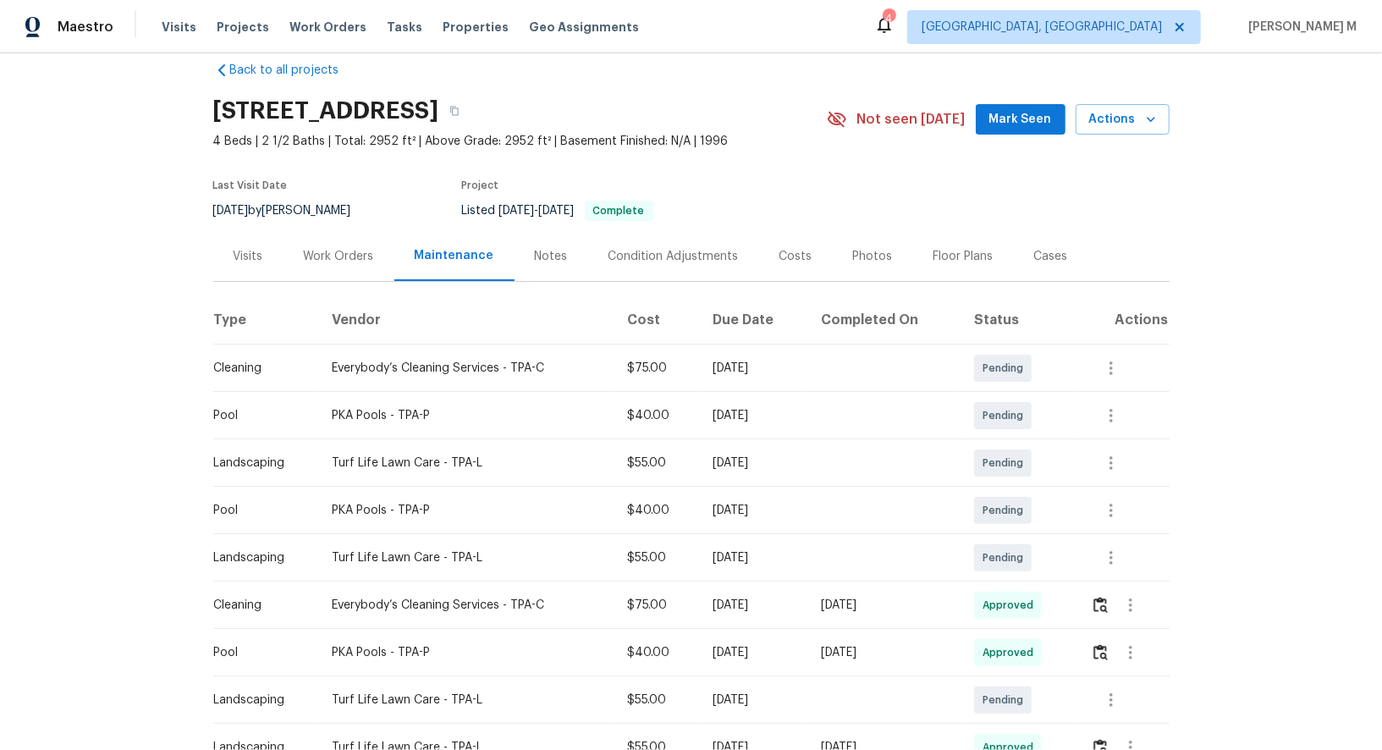
scroll to position [48, 0]
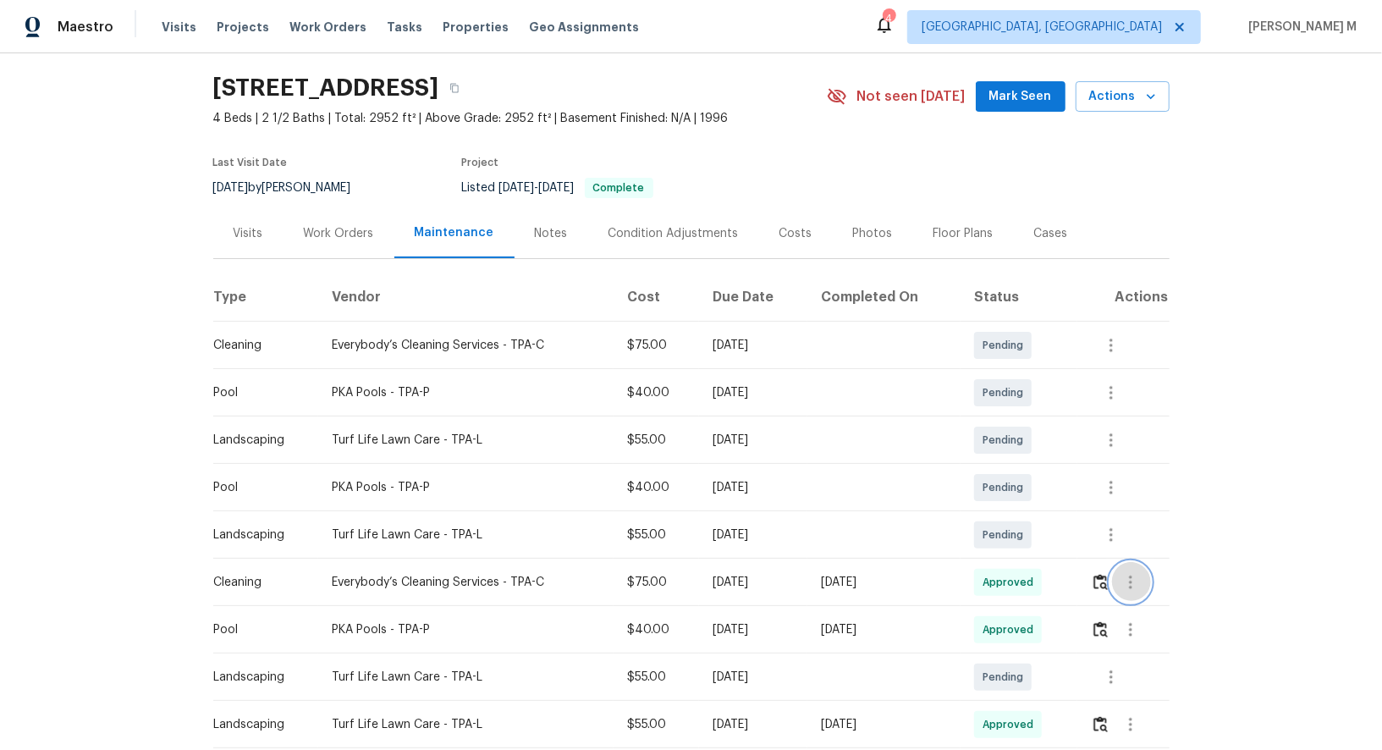
click at [1141, 572] on icon "button" at bounding box center [1131, 582] width 20 height 20
click at [1142, 566] on li "Message vendor" at bounding box center [1175, 573] width 118 height 28
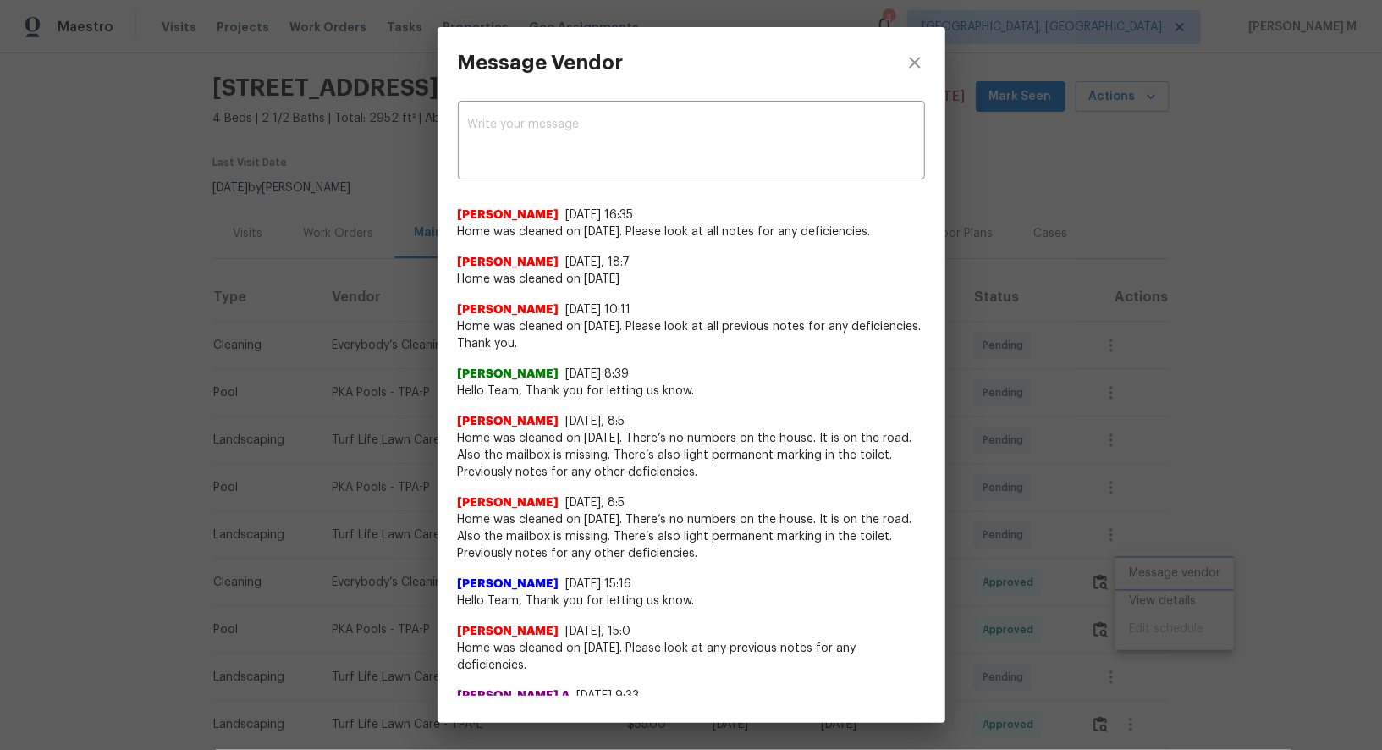
click at [1062, 372] on div "Message Vendor x ​ Angelina Tompkins 9/22/25, 16:35 Home was cleaned on 9/22/25…" at bounding box center [691, 375] width 1382 height 750
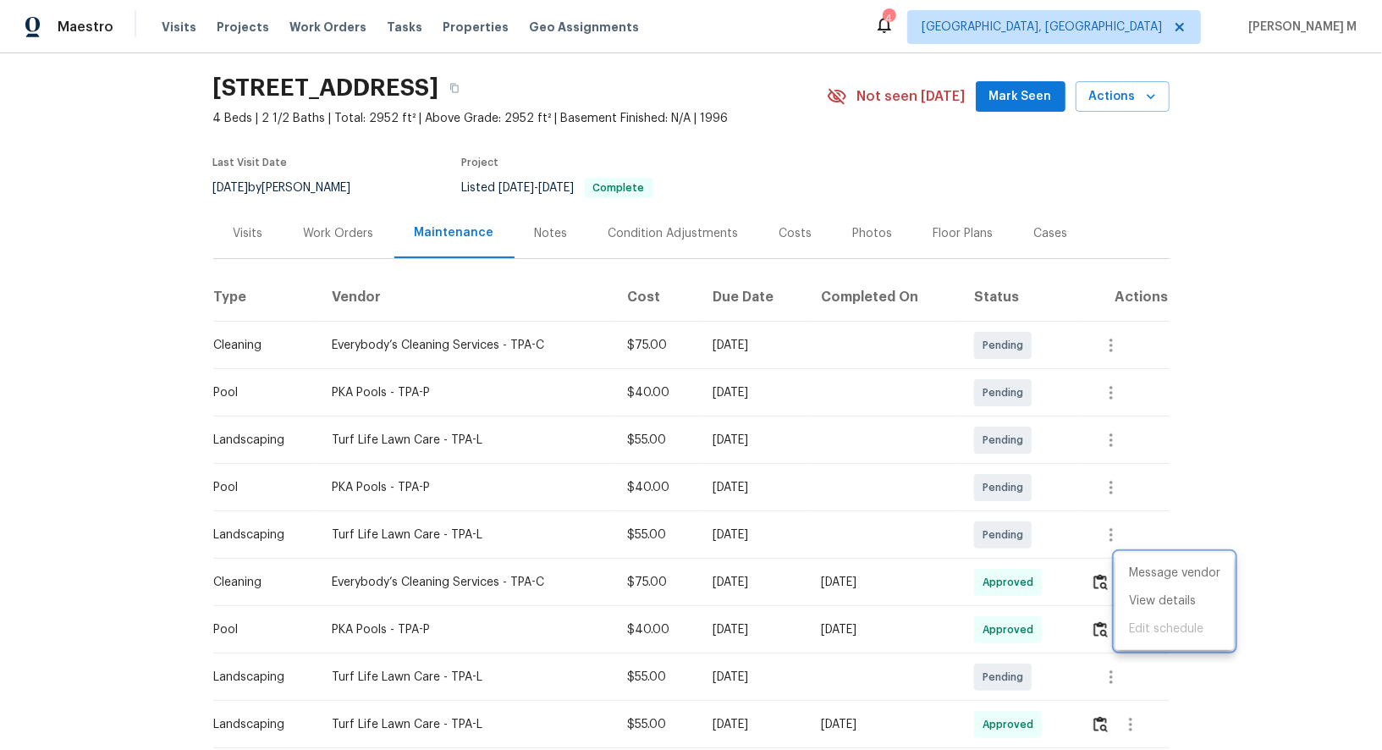
click at [973, 631] on div at bounding box center [691, 375] width 1382 height 750
click at [1136, 622] on icon "button" at bounding box center [1131, 630] width 20 height 20
click at [1136, 622] on li "Message vendor" at bounding box center [1175, 621] width 118 height 28
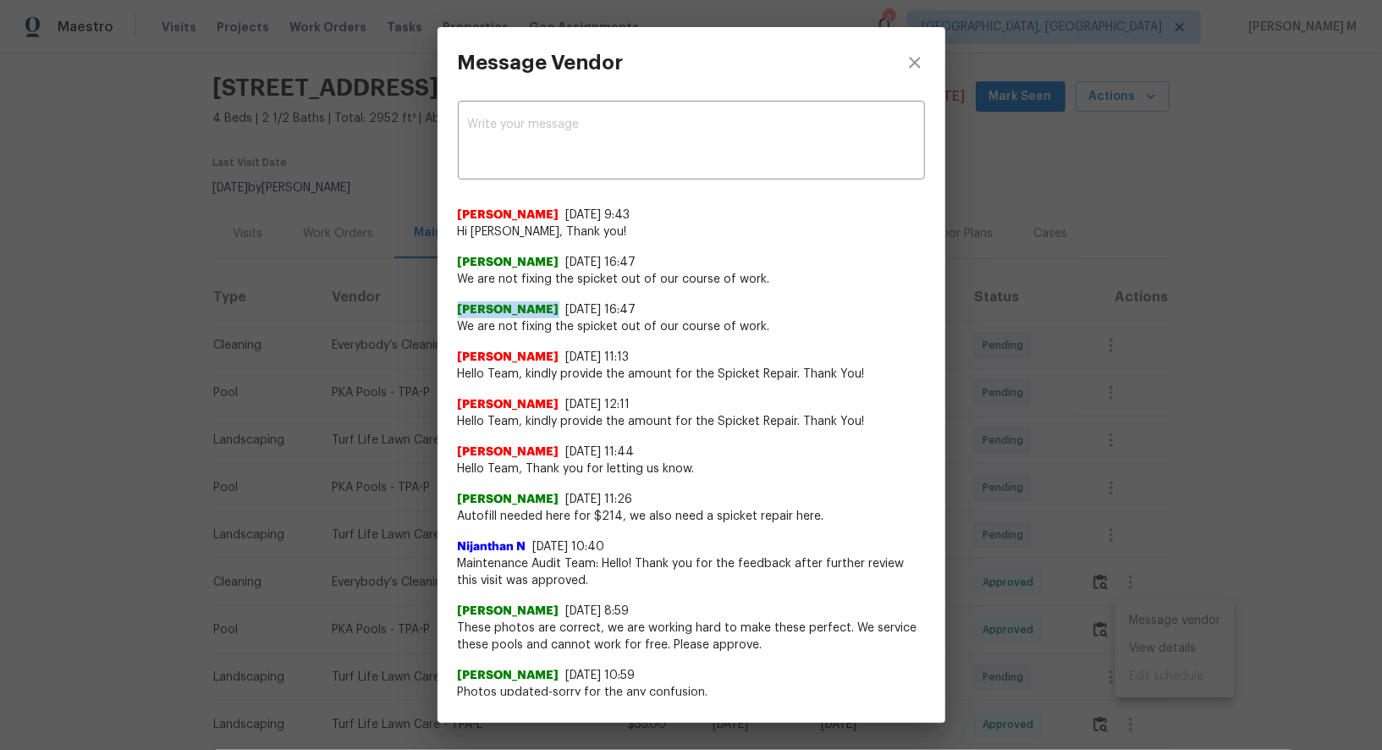
drag, startPoint x: 466, startPoint y: 285, endPoint x: 741, endPoint y: 278, distance: 275.2
click at [741, 278] on div "Akshaya Narayanan 9/24/25, 9:43 Hi Kelley Arnold, Thank you! Kelley Arnold 9/16…" at bounding box center [691, 585] width 467 height 785
click at [721, 356] on div "Akshaya Narayanan 9/16/25, 11:13" at bounding box center [691, 357] width 467 height 17
click at [1022, 421] on div "Message Vendor x ​ Akshaya Narayanan 9/24/25, 9:43 Hi Kelley Arnold, Thank you!…" at bounding box center [691, 375] width 1382 height 750
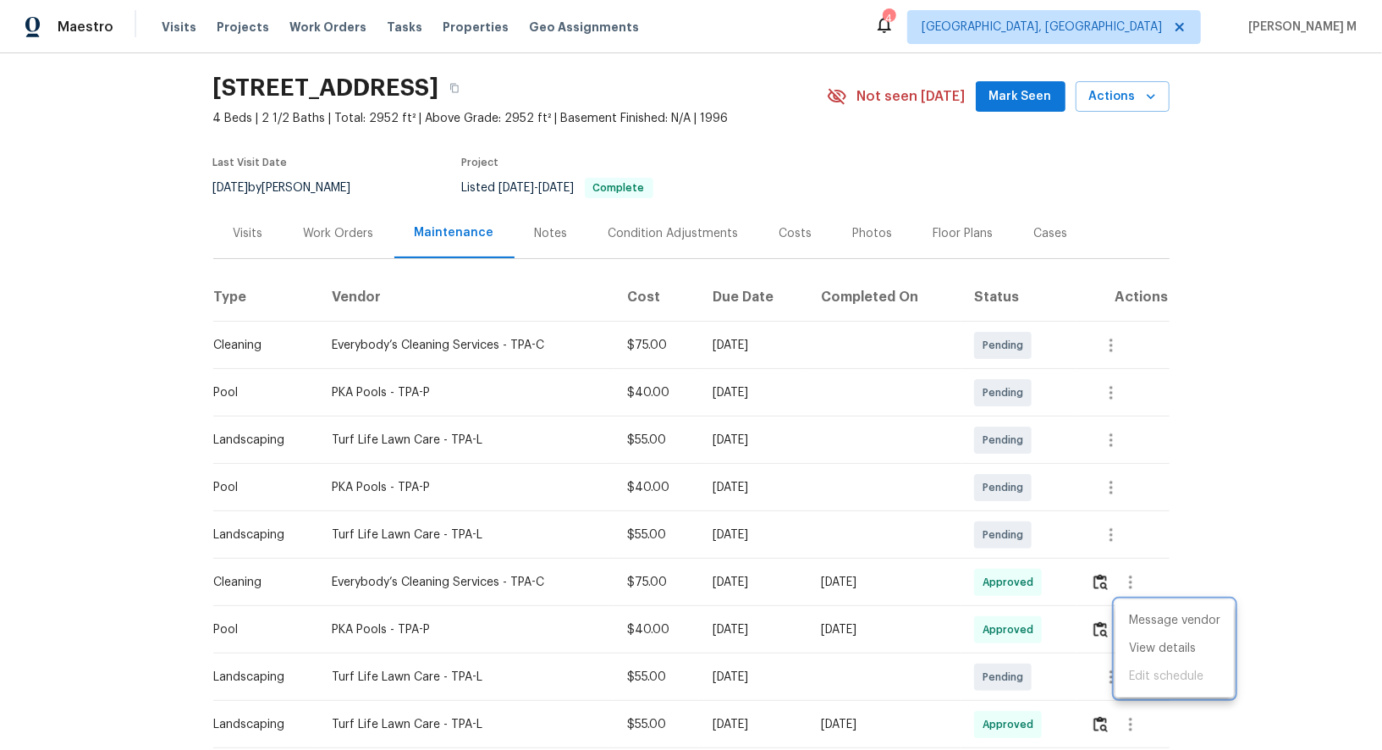
click at [338, 236] on div at bounding box center [691, 375] width 1382 height 750
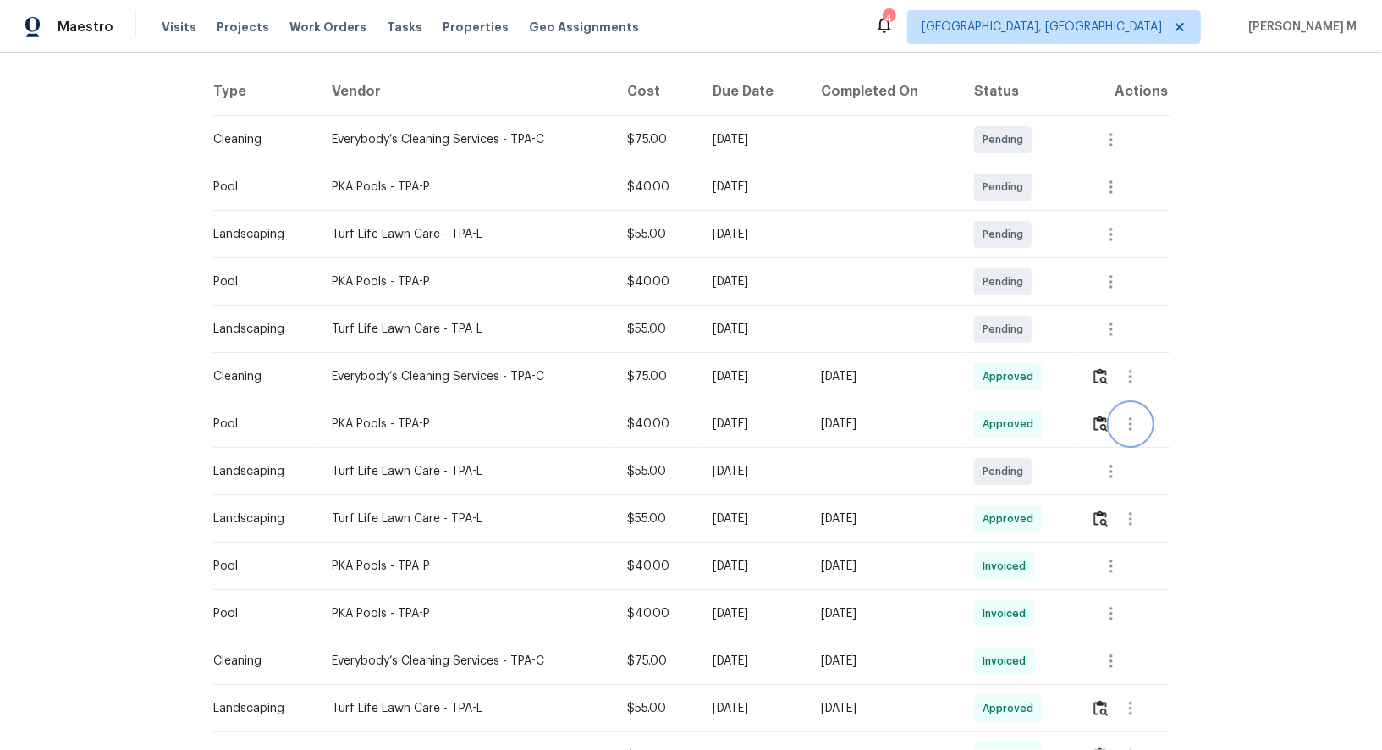
scroll to position [0, 0]
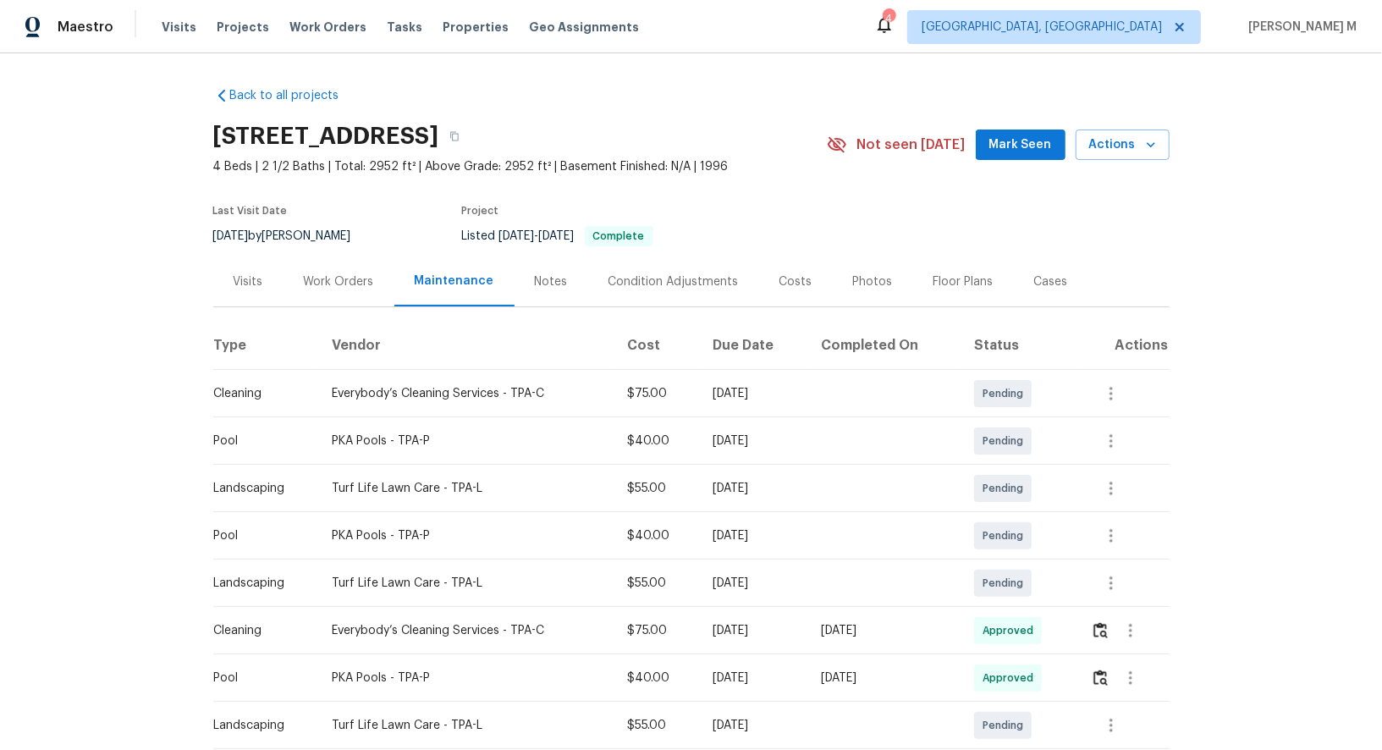
click at [345, 273] on div "Work Orders" at bounding box center [339, 281] width 70 height 17
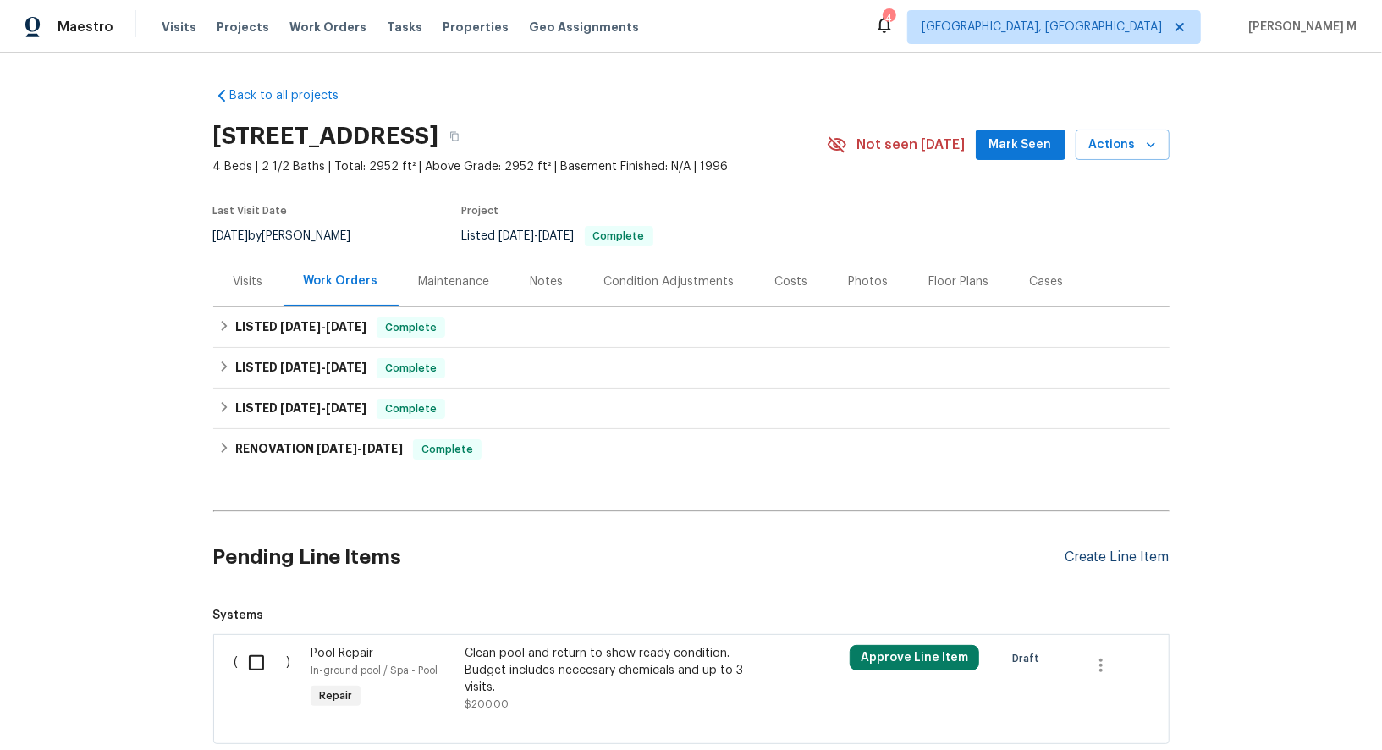
click at [1117, 549] on div "Create Line Item" at bounding box center [1118, 557] width 104 height 16
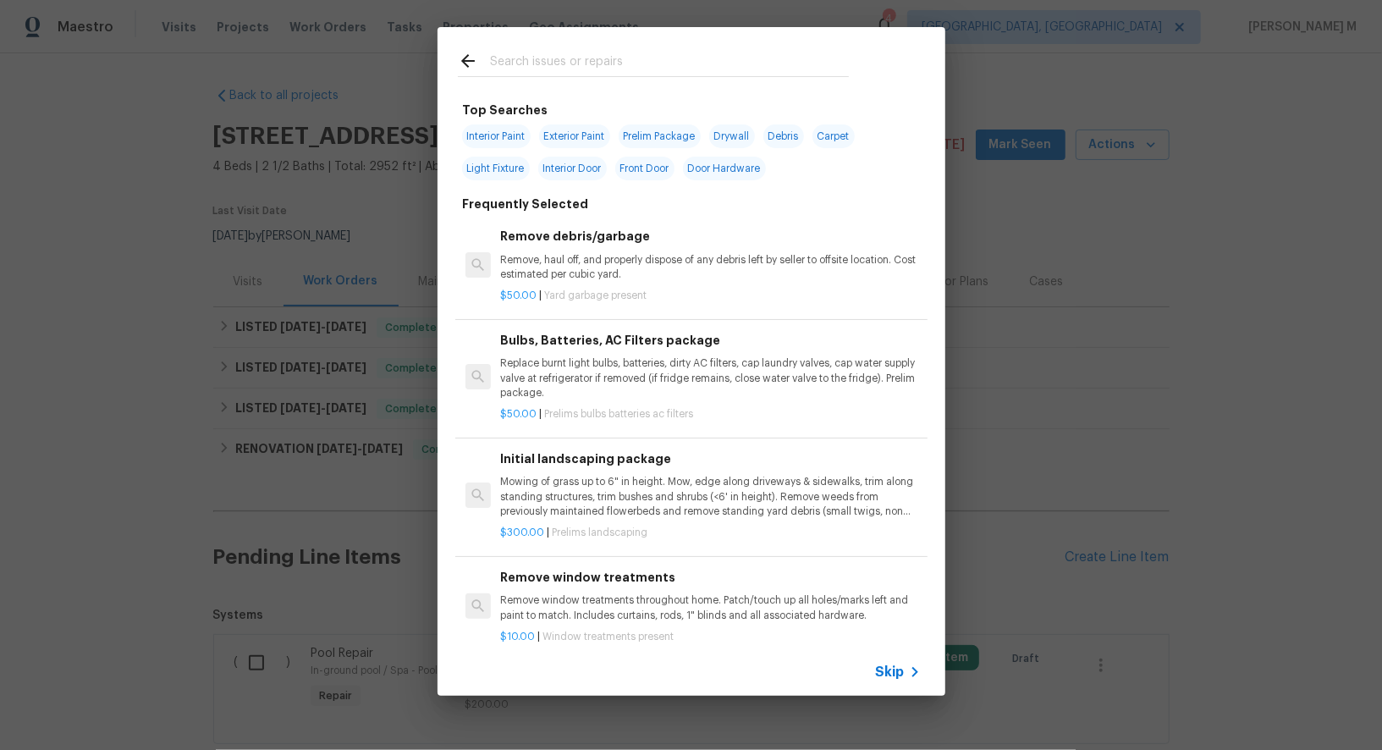
click at [892, 681] on span "Skip" at bounding box center [890, 672] width 29 height 17
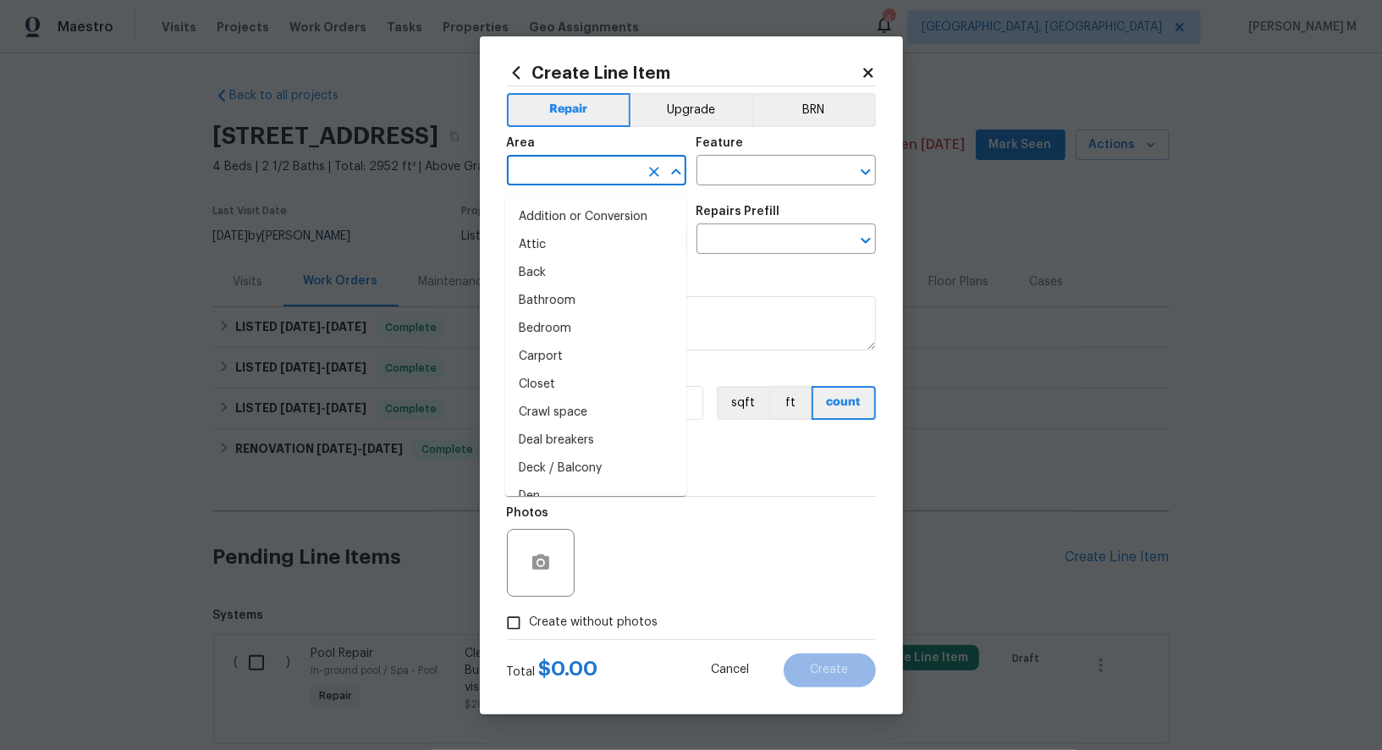
click at [607, 180] on input "text" at bounding box center [573, 172] width 132 height 26
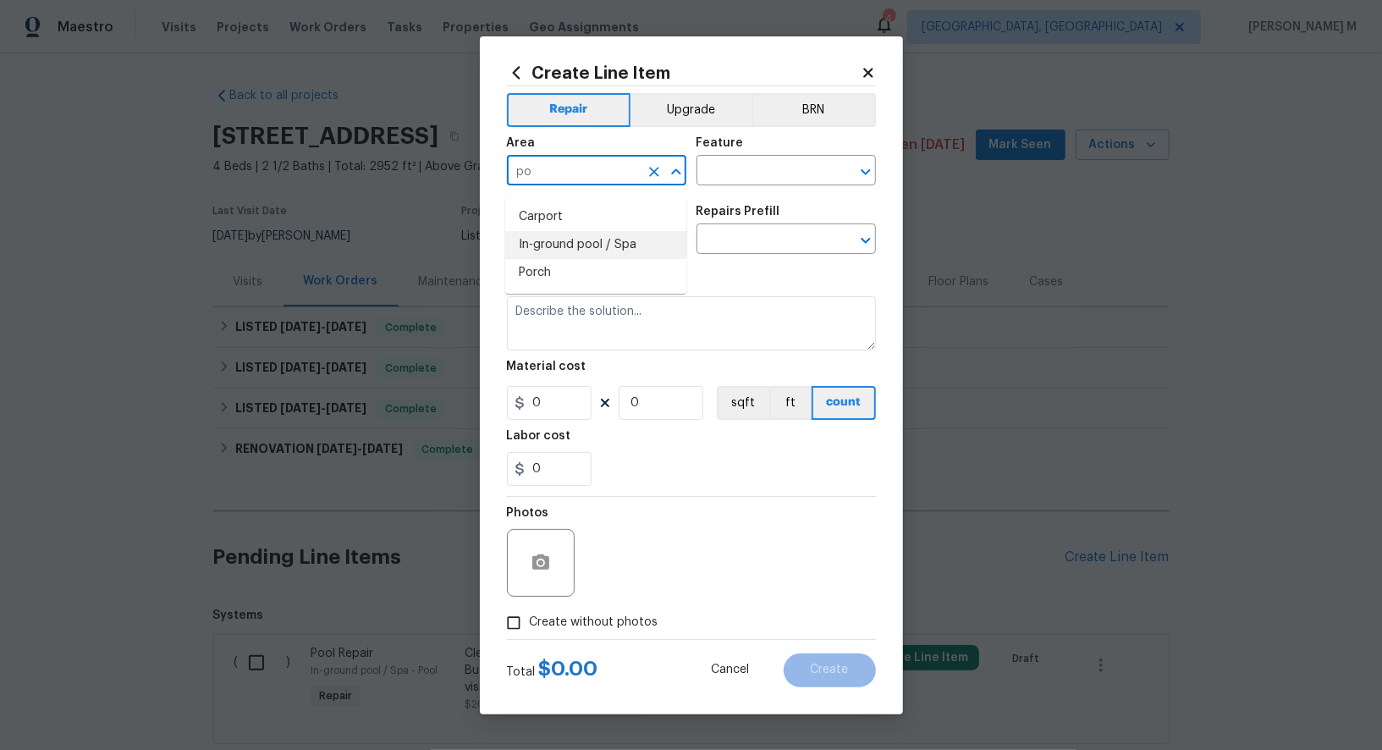
click at [575, 242] on li "In-ground pool / Spa" at bounding box center [595, 245] width 181 height 28
type input "In-ground pool / Spa"
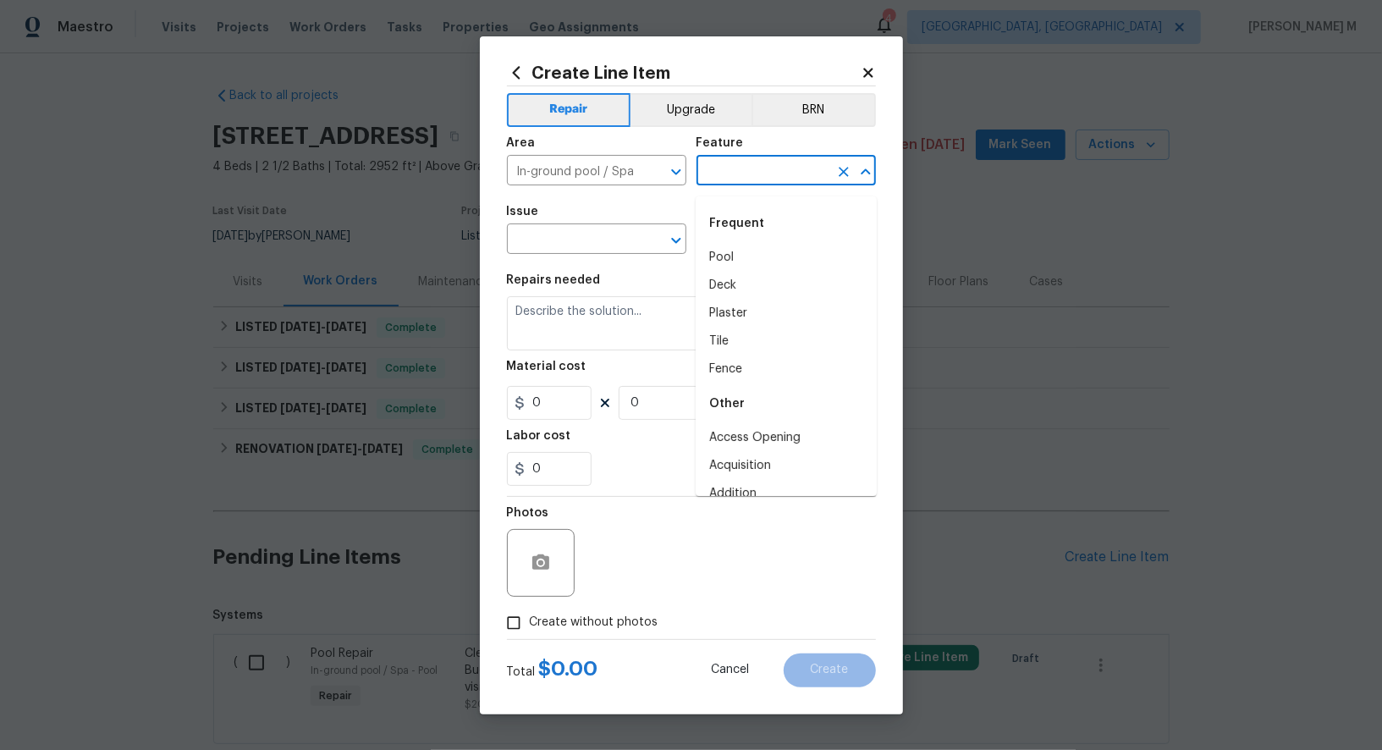
click at [750, 185] on input "text" at bounding box center [763, 172] width 132 height 26
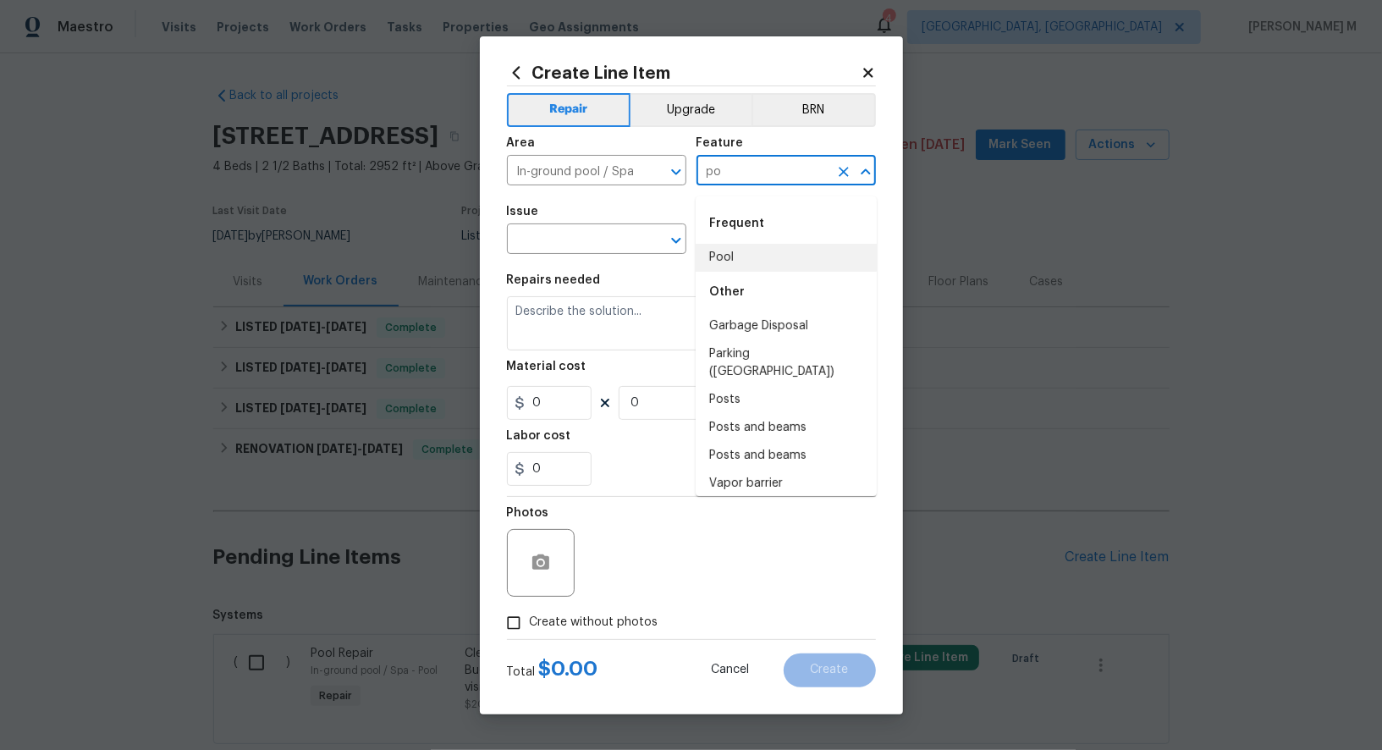
click at [736, 256] on li "Pool" at bounding box center [786, 258] width 181 height 28
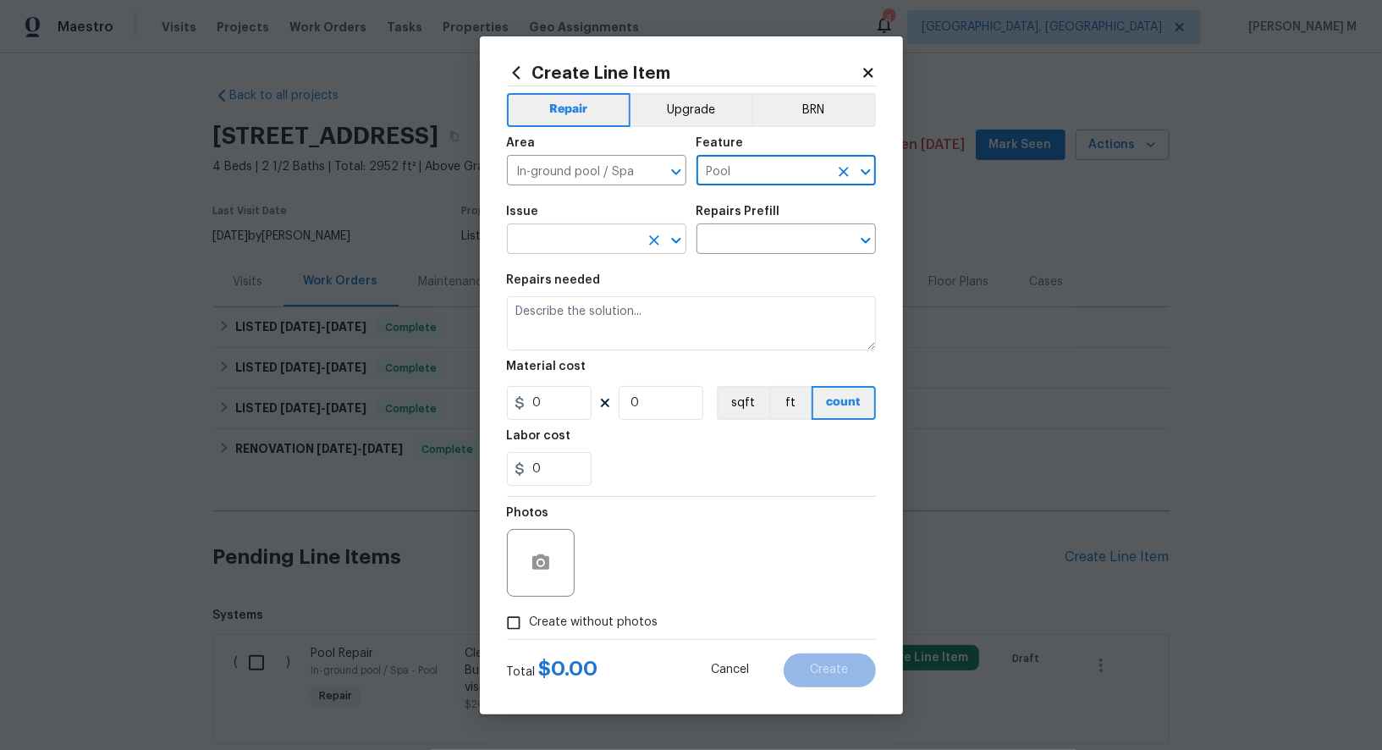
type input "Pool"
click at [581, 243] on input "text" at bounding box center [573, 241] width 132 height 26
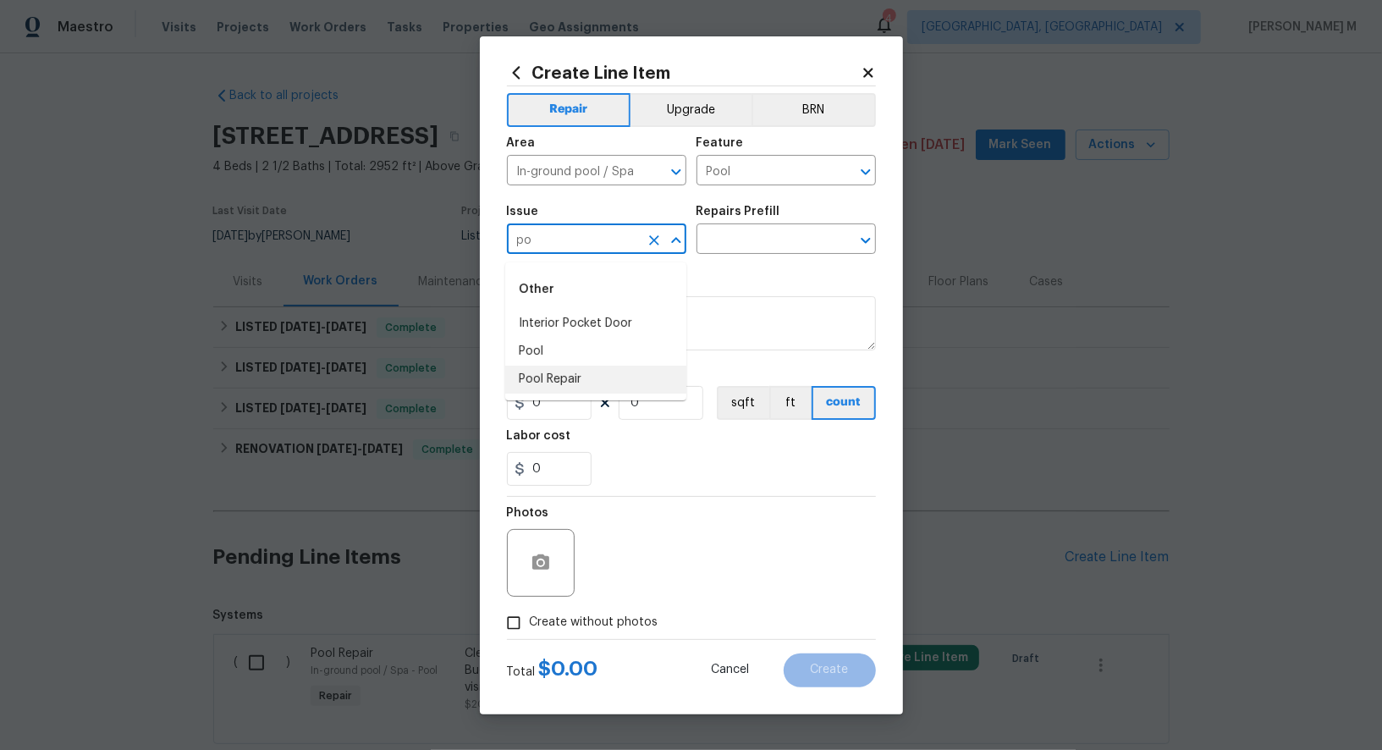
click at [584, 383] on li "Pool Repair" at bounding box center [595, 380] width 181 height 28
type input "Pool Repair"
click at [758, 241] on input "text" at bounding box center [763, 241] width 132 height 26
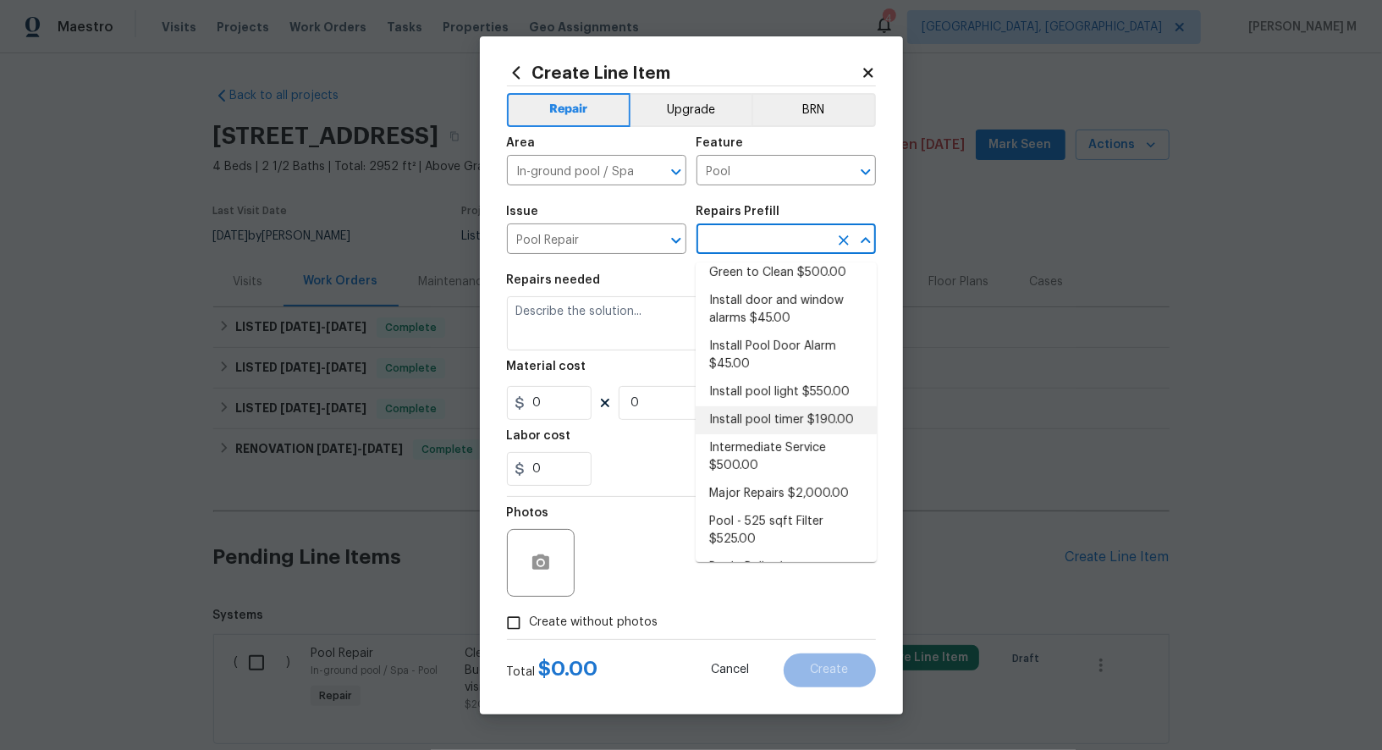
scroll to position [151, 0]
click at [780, 403] on li "Install pool timer $190.00" at bounding box center [786, 417] width 181 height 28
type textarea "Install new pool timer"
type input "1"
type input "Install pool timer $190.00"
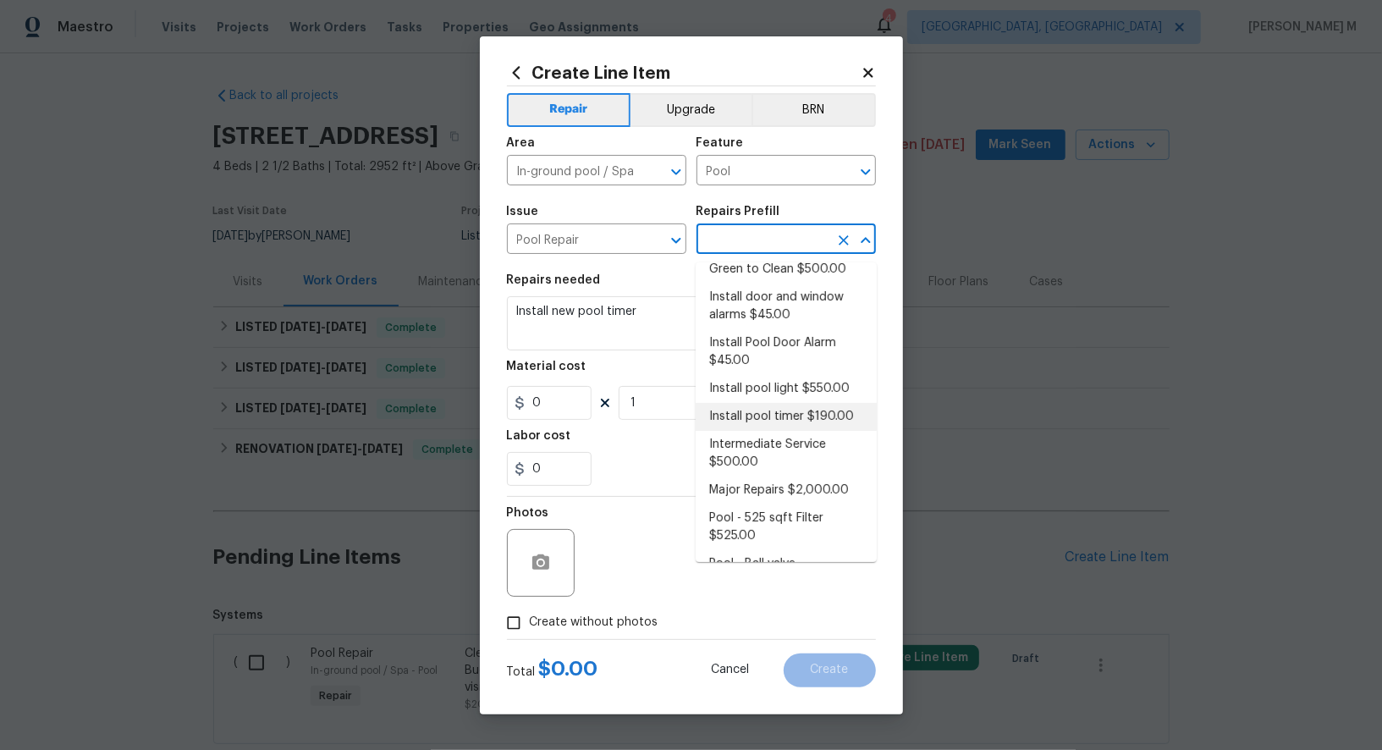
type input "190"
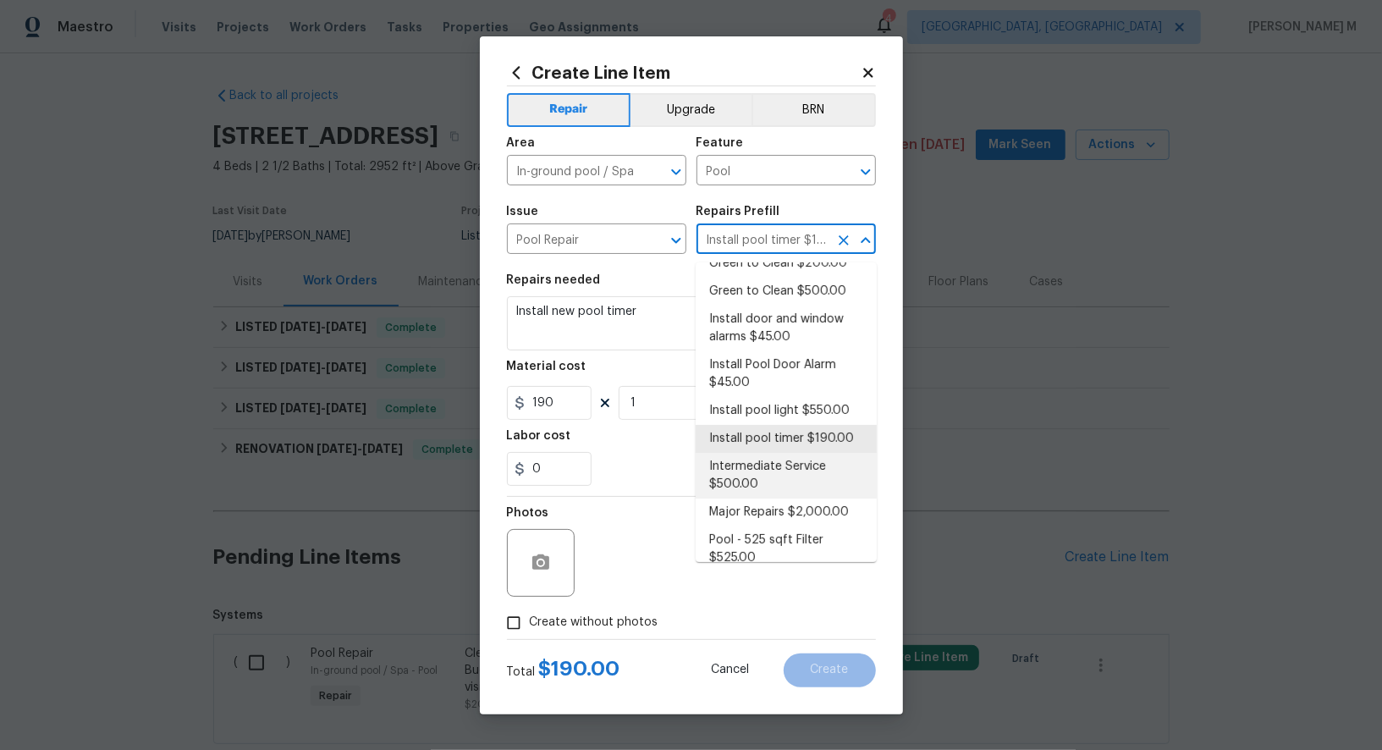
scroll to position [148, 0]
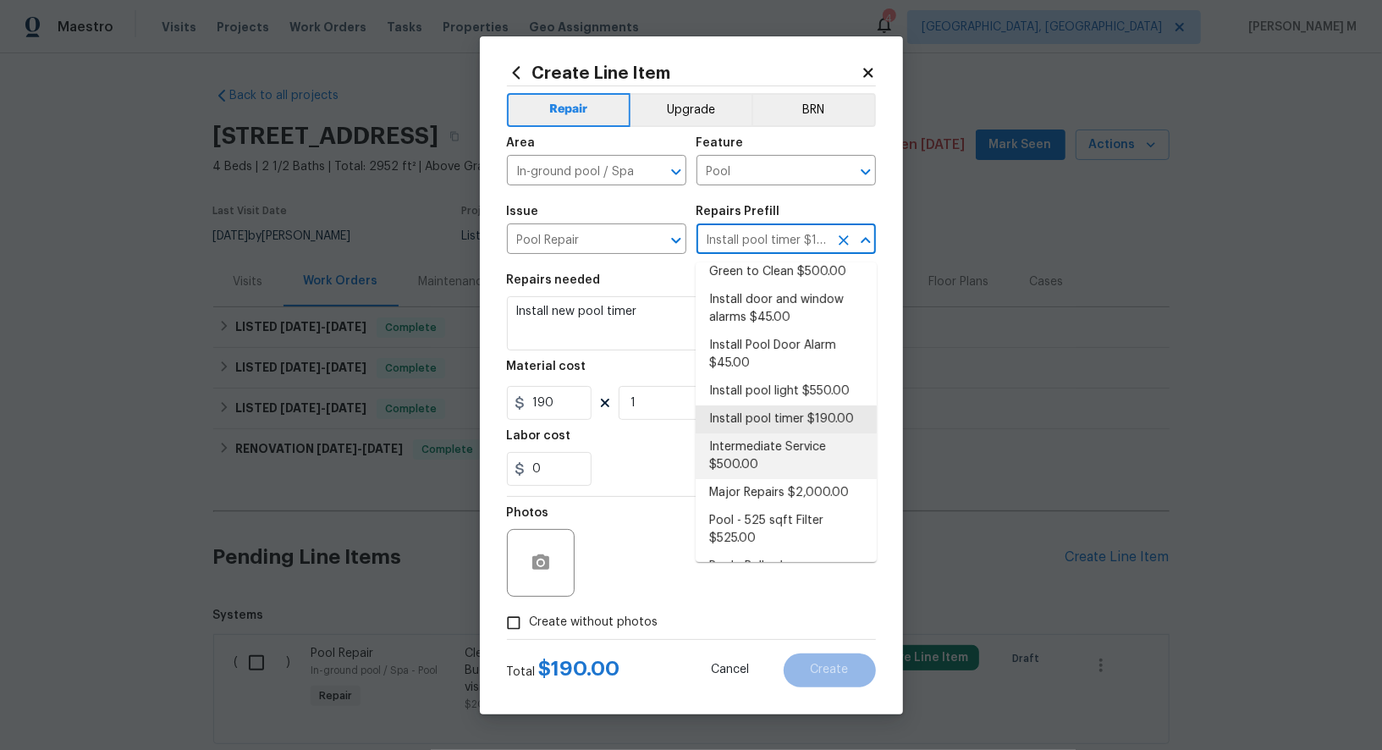
click at [759, 433] on li "Intermediate Service $500.00" at bounding box center [786, 456] width 181 height 46
type input "Intermediate Service $500.00"
type textarea "filter clean and service, balance chems, repair leaks at equipment, etc"
type input "500"
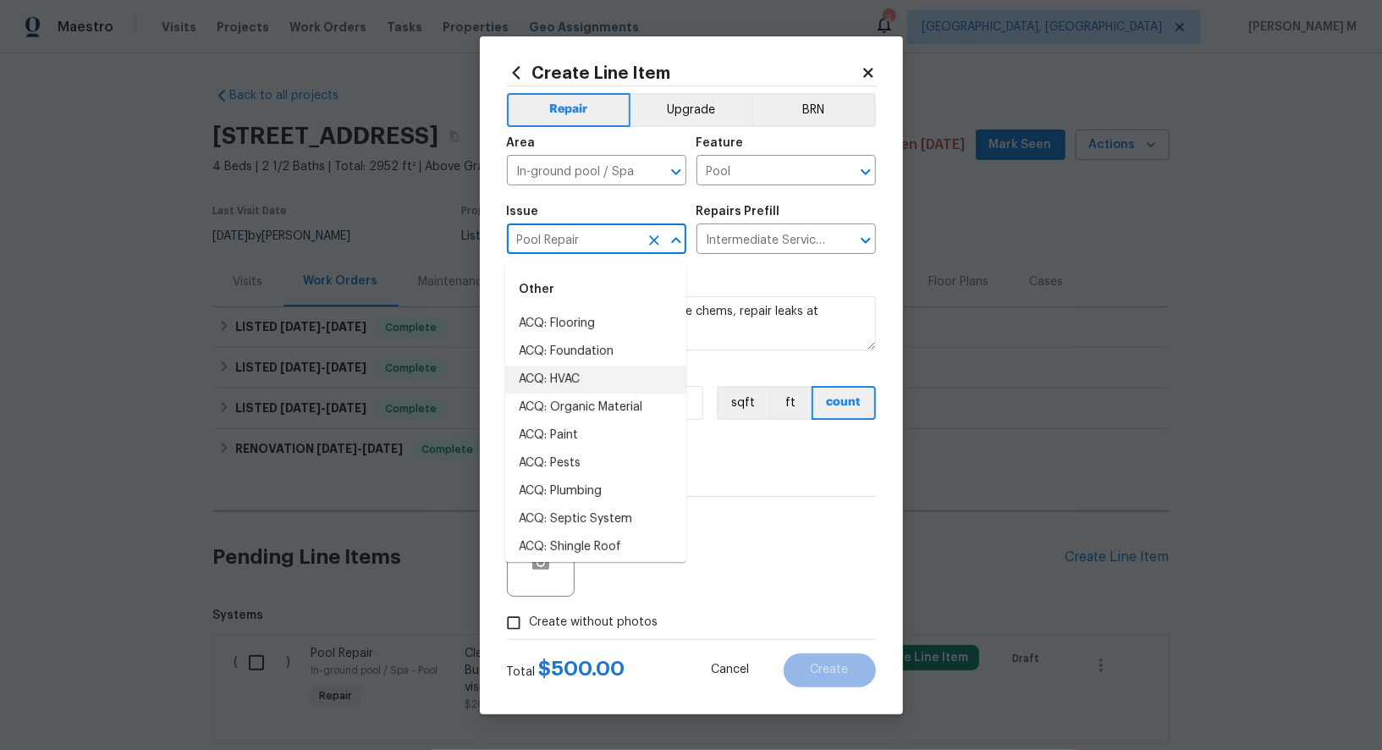
click at [592, 252] on input "Pool Repair" at bounding box center [573, 241] width 132 height 26
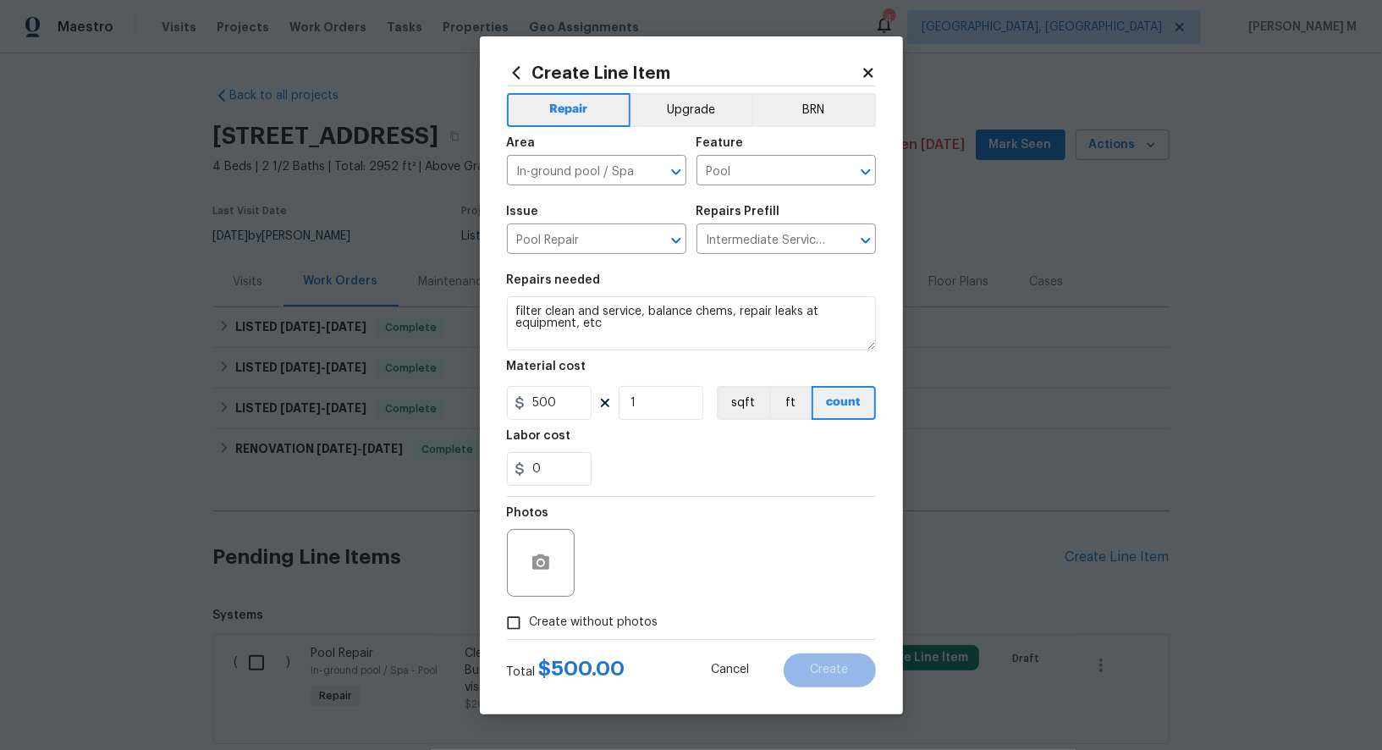
click at [790, 278] on div "Repairs needed" at bounding box center [691, 285] width 369 height 22
click at [536, 184] on input "In-ground pool / Spa" at bounding box center [573, 172] width 132 height 26
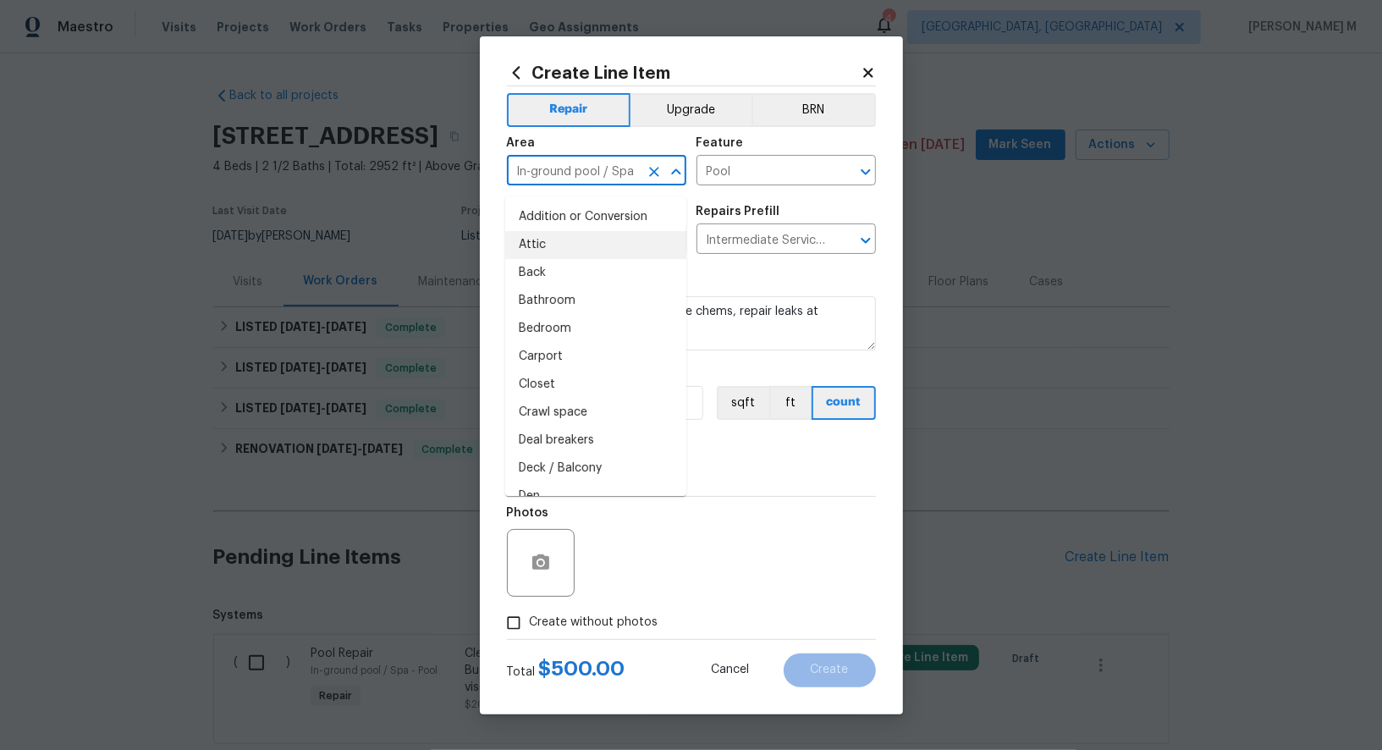
click at [536, 184] on input "In-ground pool / Spa" at bounding box center [573, 172] width 132 height 26
click at [740, 179] on input "Pool" at bounding box center [763, 172] width 132 height 26
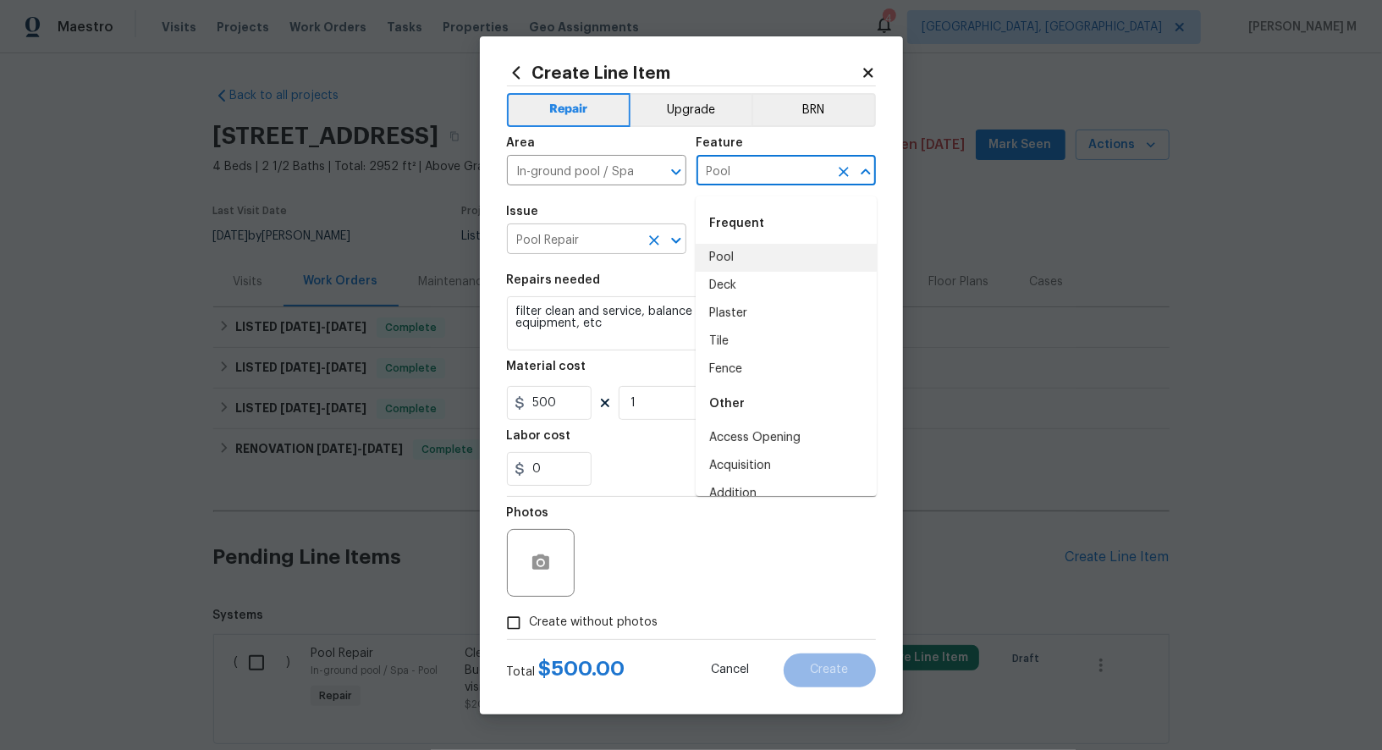
click at [577, 250] on input "Pool Repair" at bounding box center [573, 241] width 132 height 26
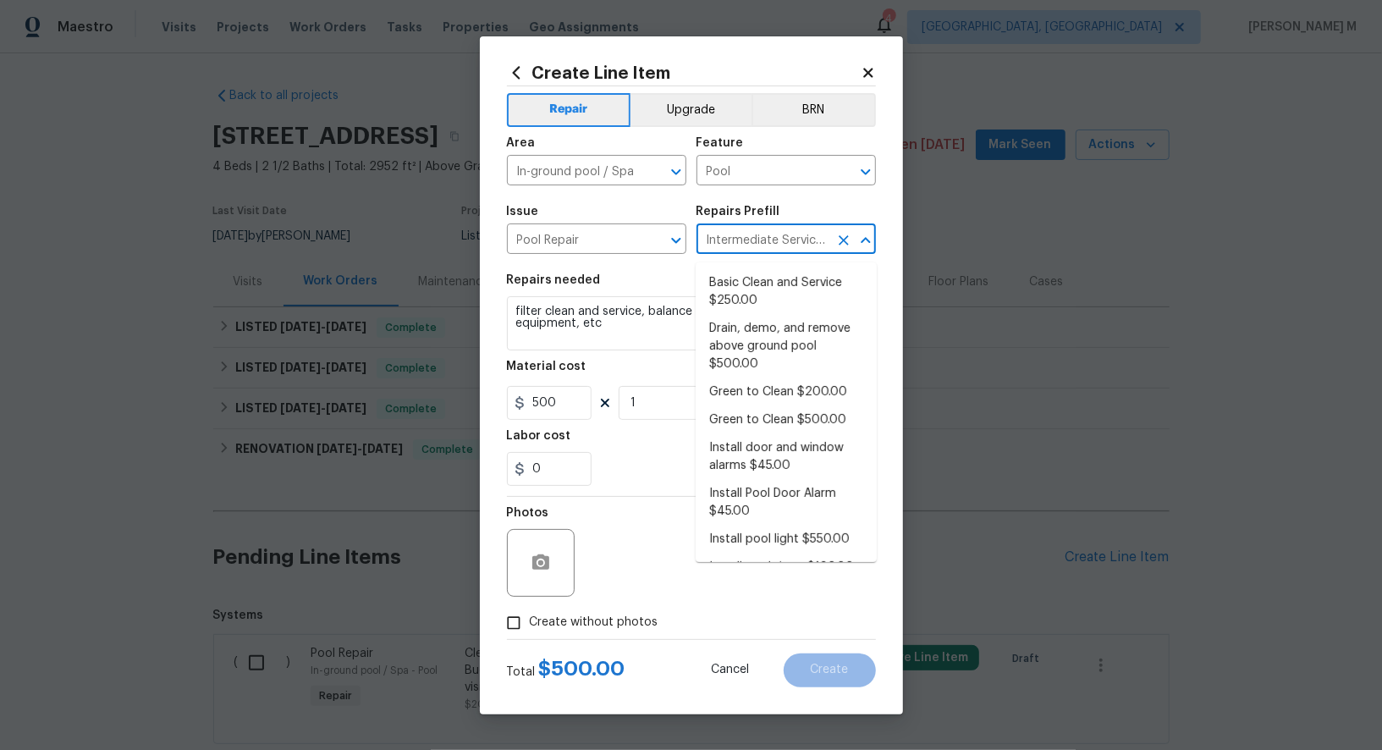
click at [791, 242] on input "Intermediate Service $500.00" at bounding box center [763, 241] width 132 height 26
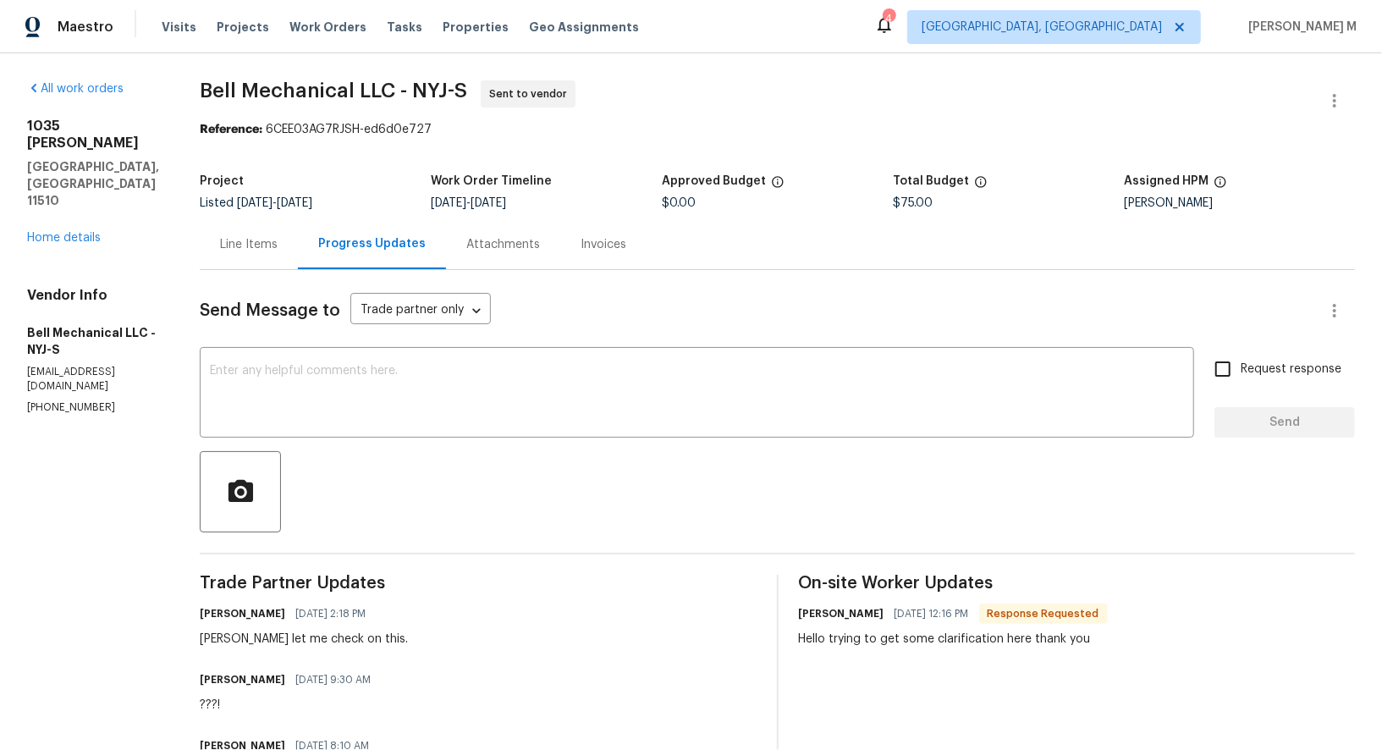
click at [230, 207] on div "Project Listed [DATE] - [DATE] Work Order Timeline [DATE] - [DATE] Approved Bud…" at bounding box center [777, 192] width 1155 height 54
click at [230, 243] on div "Line Items" at bounding box center [249, 244] width 58 height 17
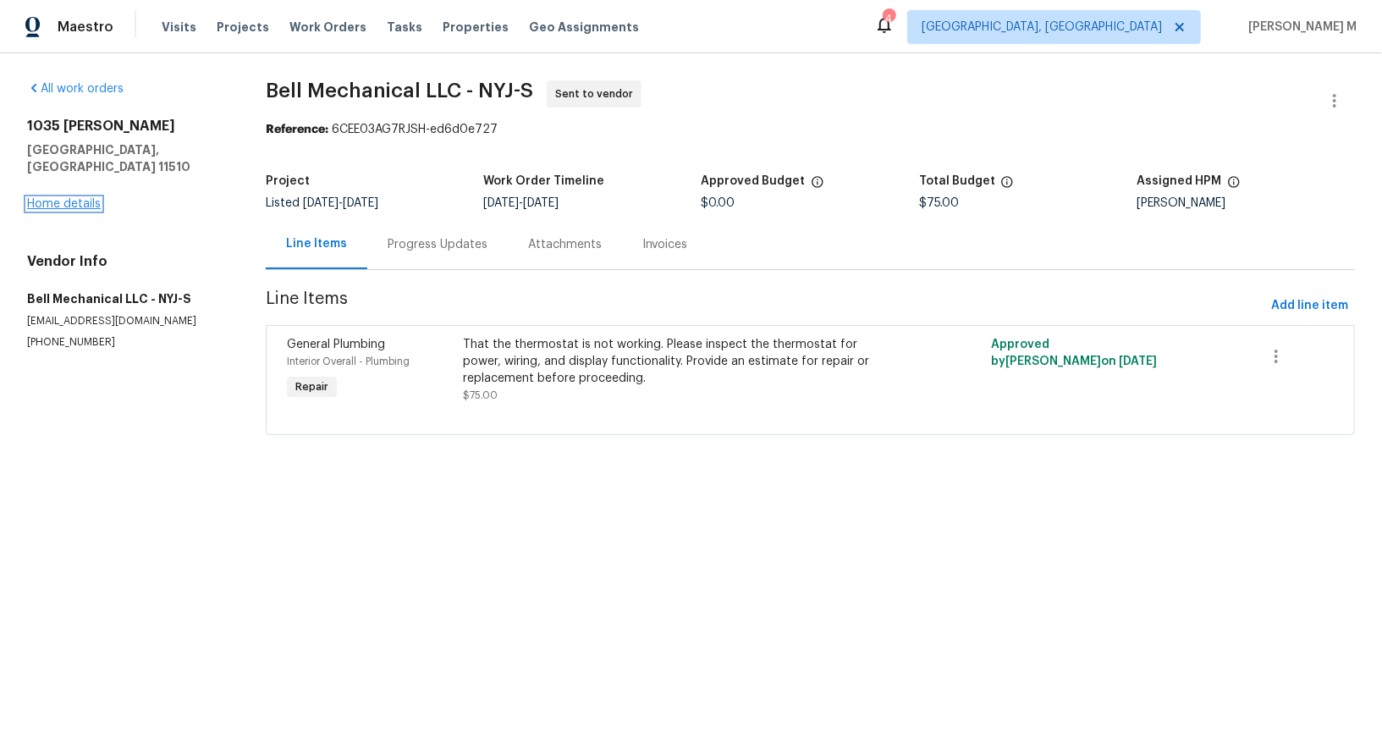
click at [81, 198] on link "Home details" at bounding box center [64, 204] width 74 height 12
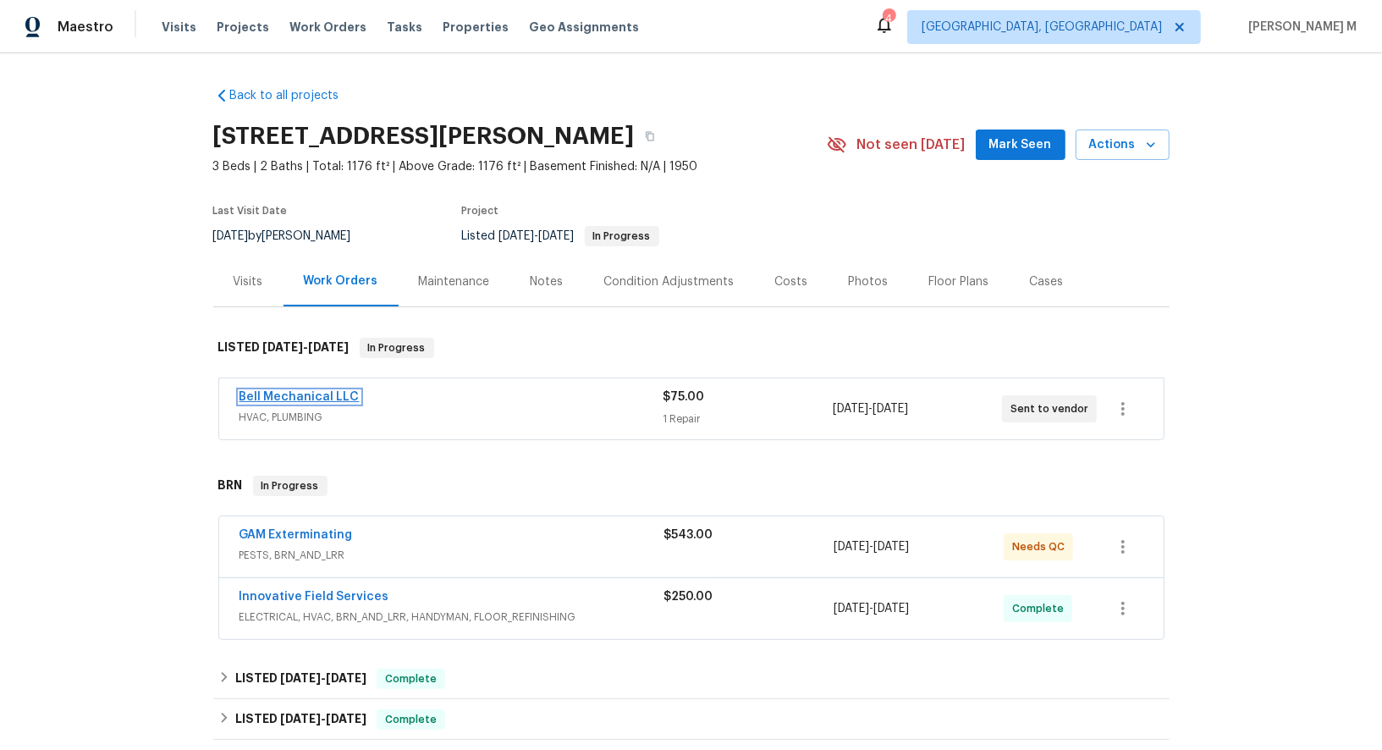
click at [302, 391] on link "Bell Mechanical LLC" at bounding box center [300, 397] width 120 height 12
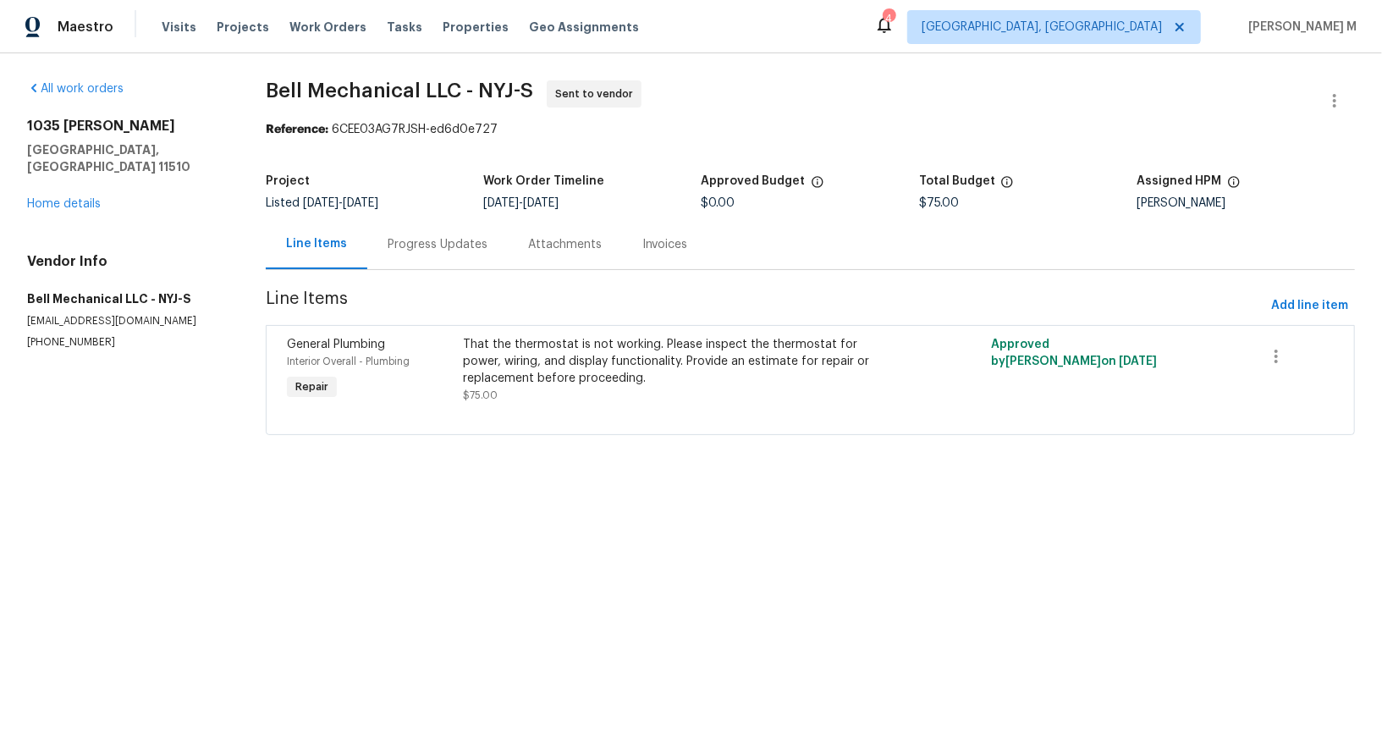
click at [423, 251] on div "Progress Updates" at bounding box center [437, 244] width 141 height 50
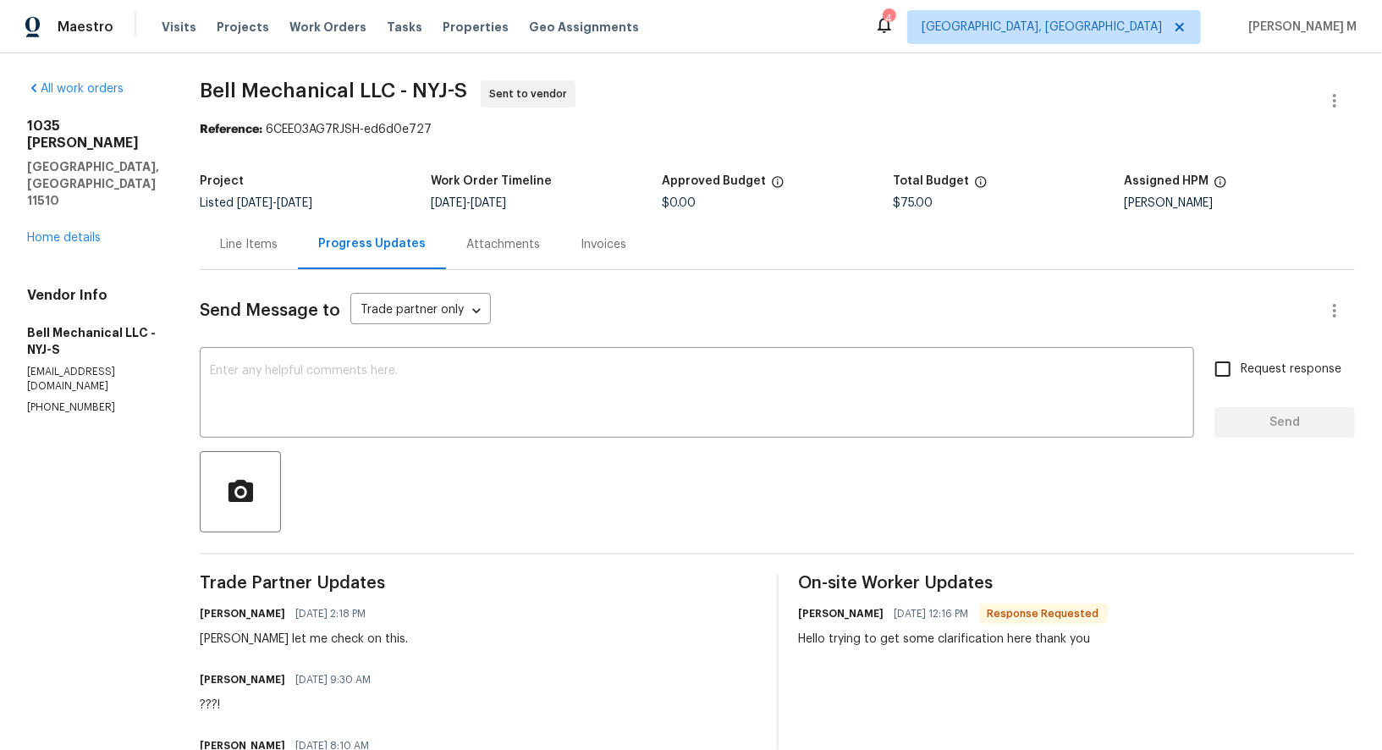
click at [259, 249] on div "Line Items" at bounding box center [249, 244] width 98 height 50
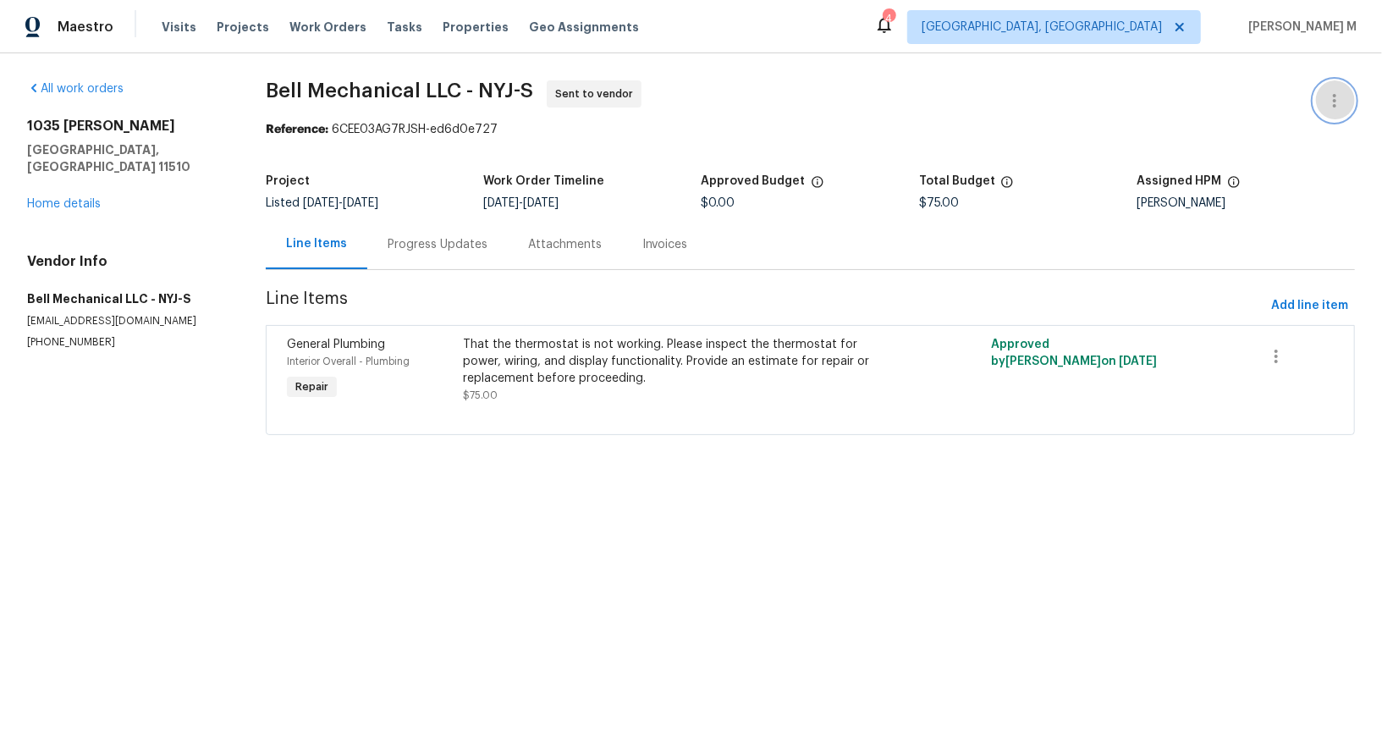
click at [1341, 92] on icon "button" at bounding box center [1335, 101] width 20 height 20
click at [1341, 92] on li "Edit" at bounding box center [1289, 99] width 183 height 28
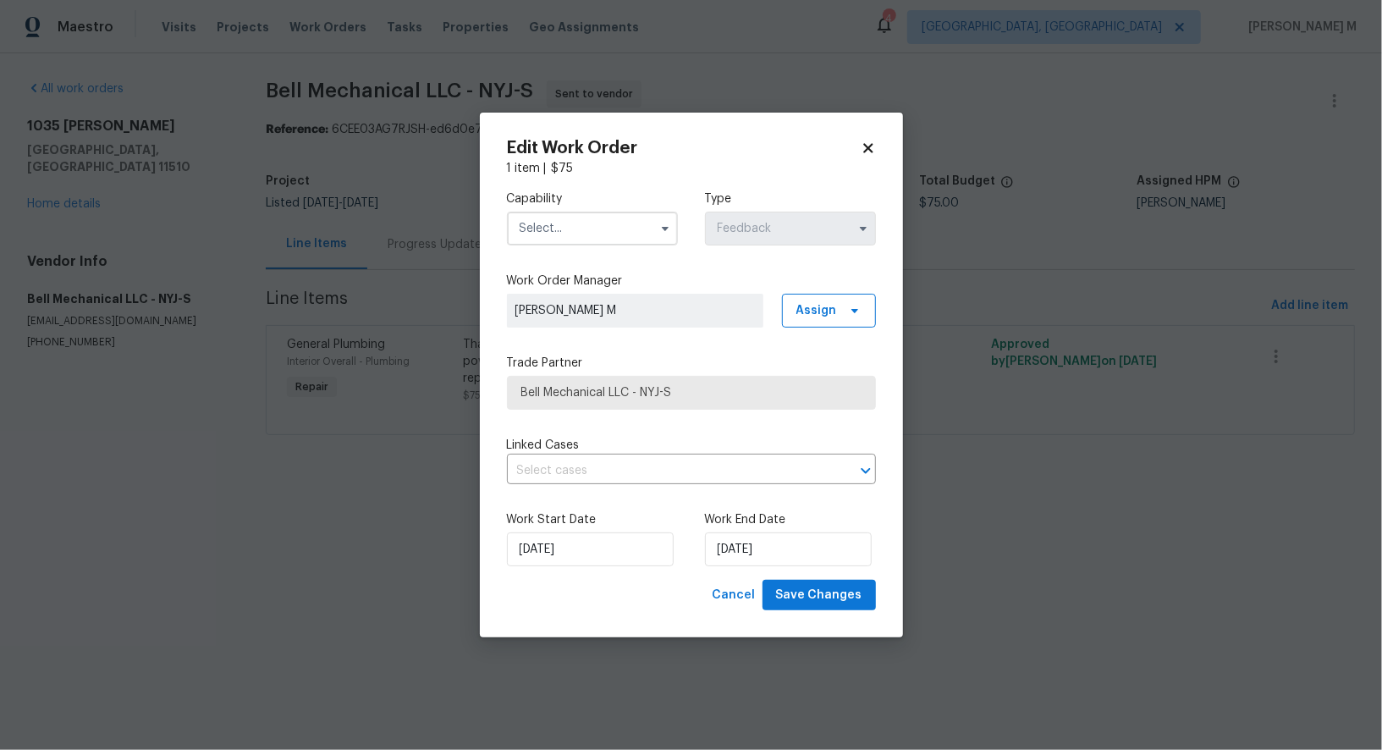
click at [599, 241] on input "text" at bounding box center [592, 229] width 171 height 34
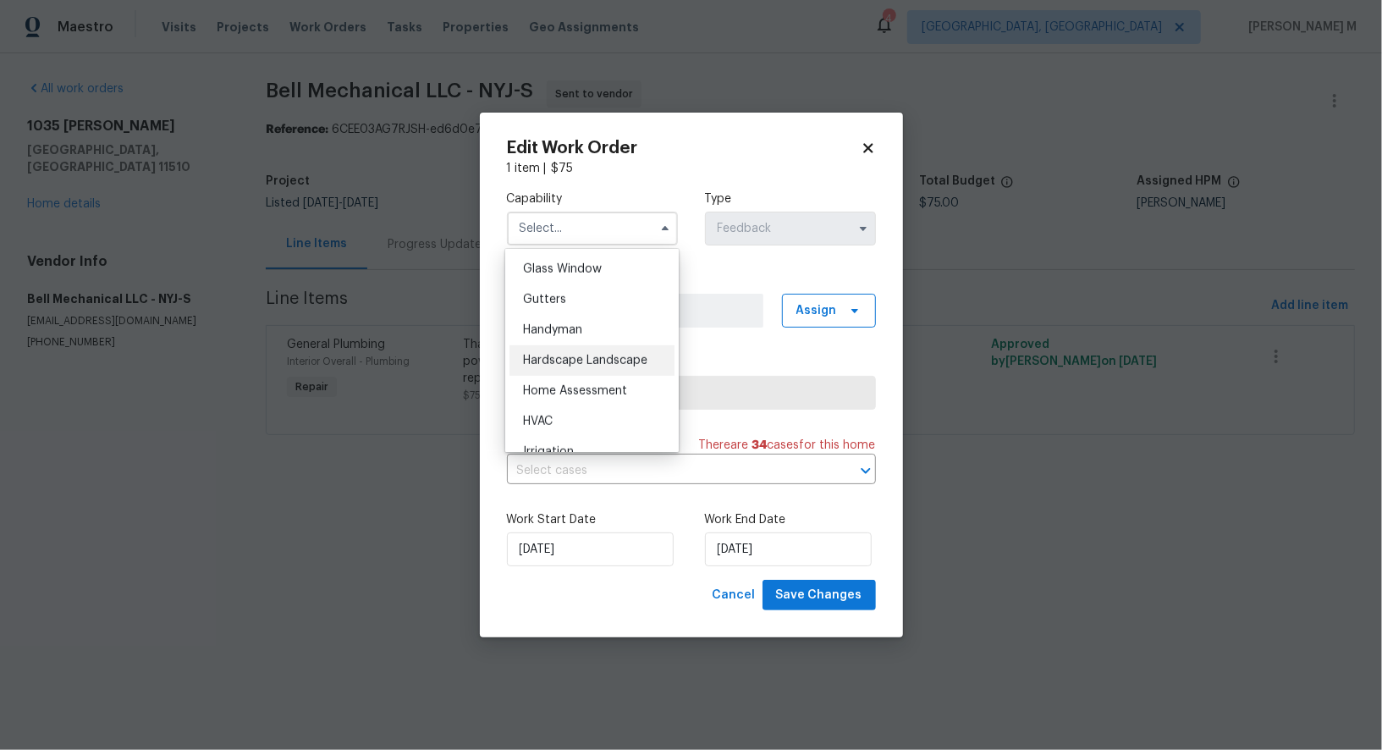
scroll to position [884, 0]
click at [560, 392] on div "HVAC" at bounding box center [592, 407] width 165 height 30
type input "HVAC"
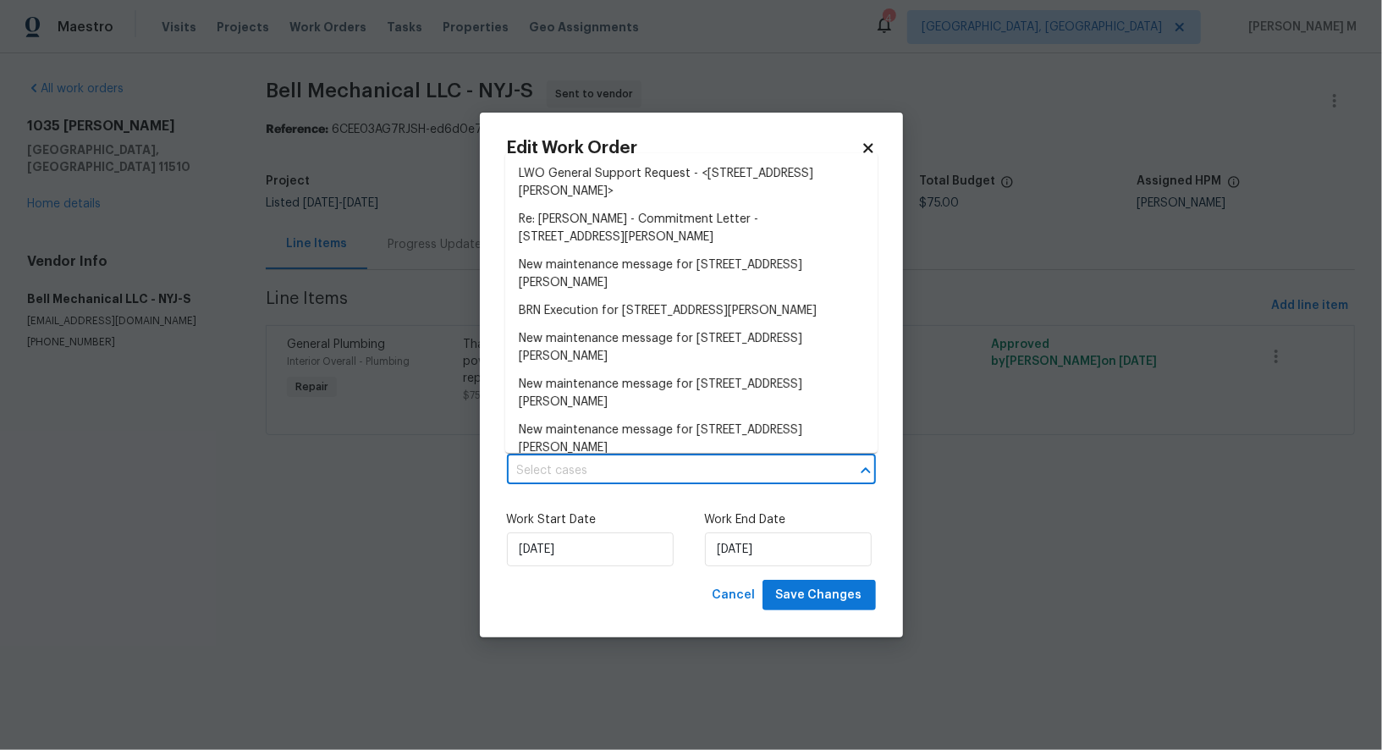
click at [682, 463] on input "text" at bounding box center [668, 471] width 322 height 26
click at [480, 585] on div "Edit Work Order 1 item | $ 75 Capability HVAC Type Feedback Work Order Manager …" at bounding box center [691, 376] width 423 height 526
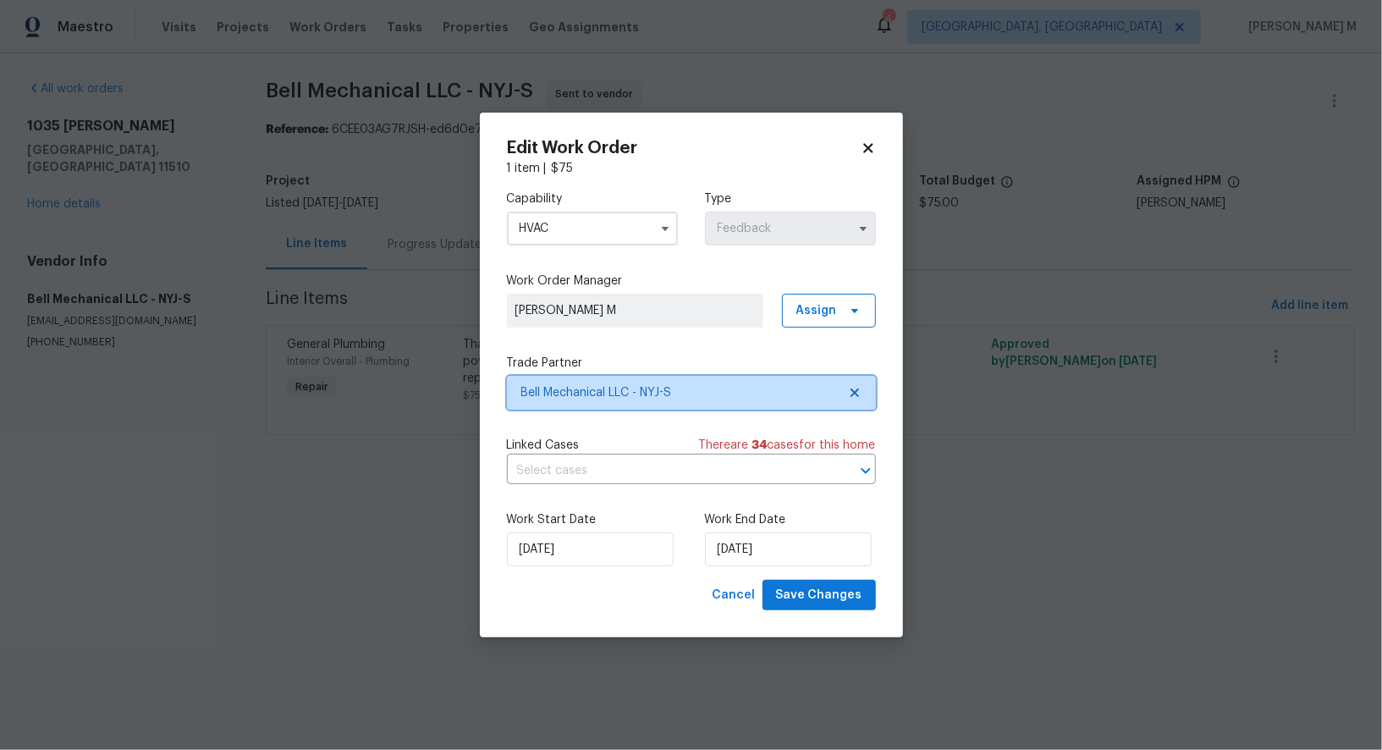
click at [586, 389] on span "Bell Mechanical LLC - NYJ-S" at bounding box center [679, 392] width 316 height 17
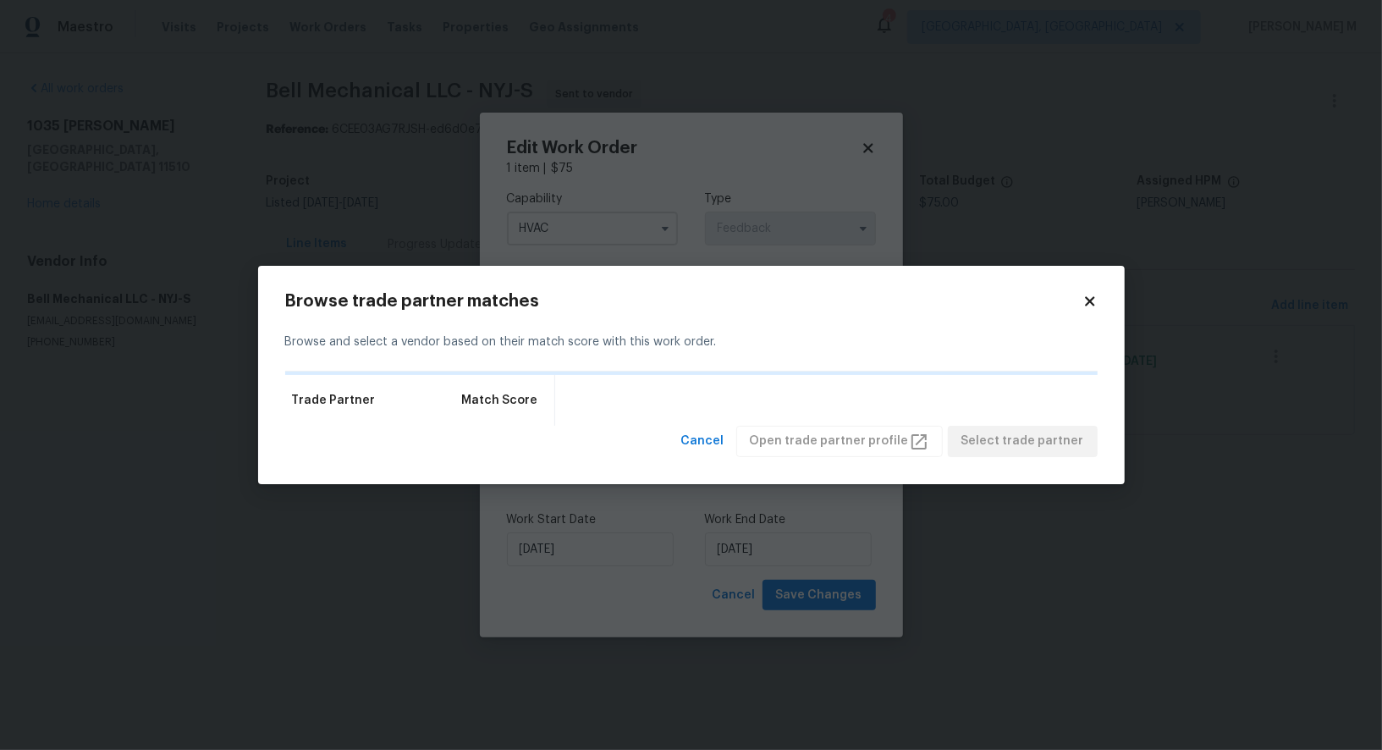
click at [647, 383] on div "Trade Partner Match Score" at bounding box center [691, 400] width 813 height 51
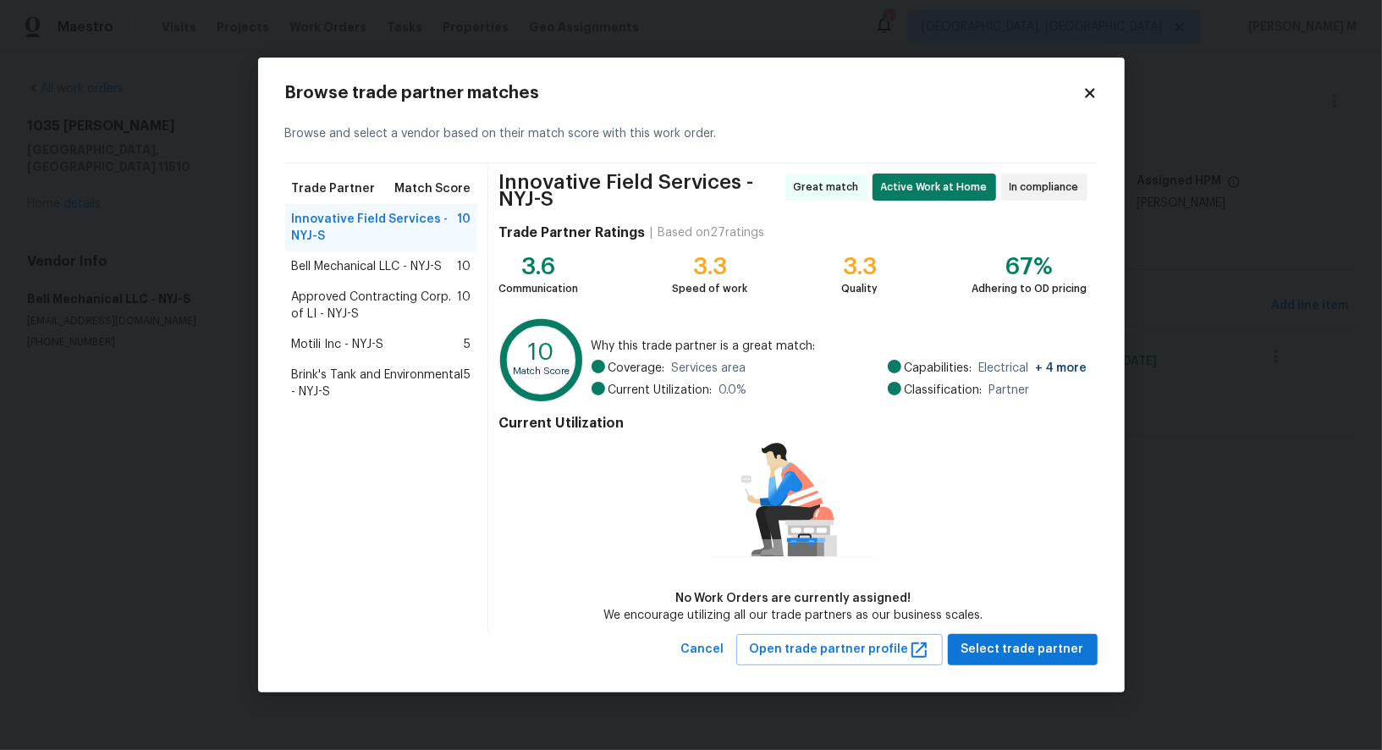
click at [407, 263] on span "Bell Mechanical LLC - NYJ-S" at bounding box center [367, 266] width 151 height 17
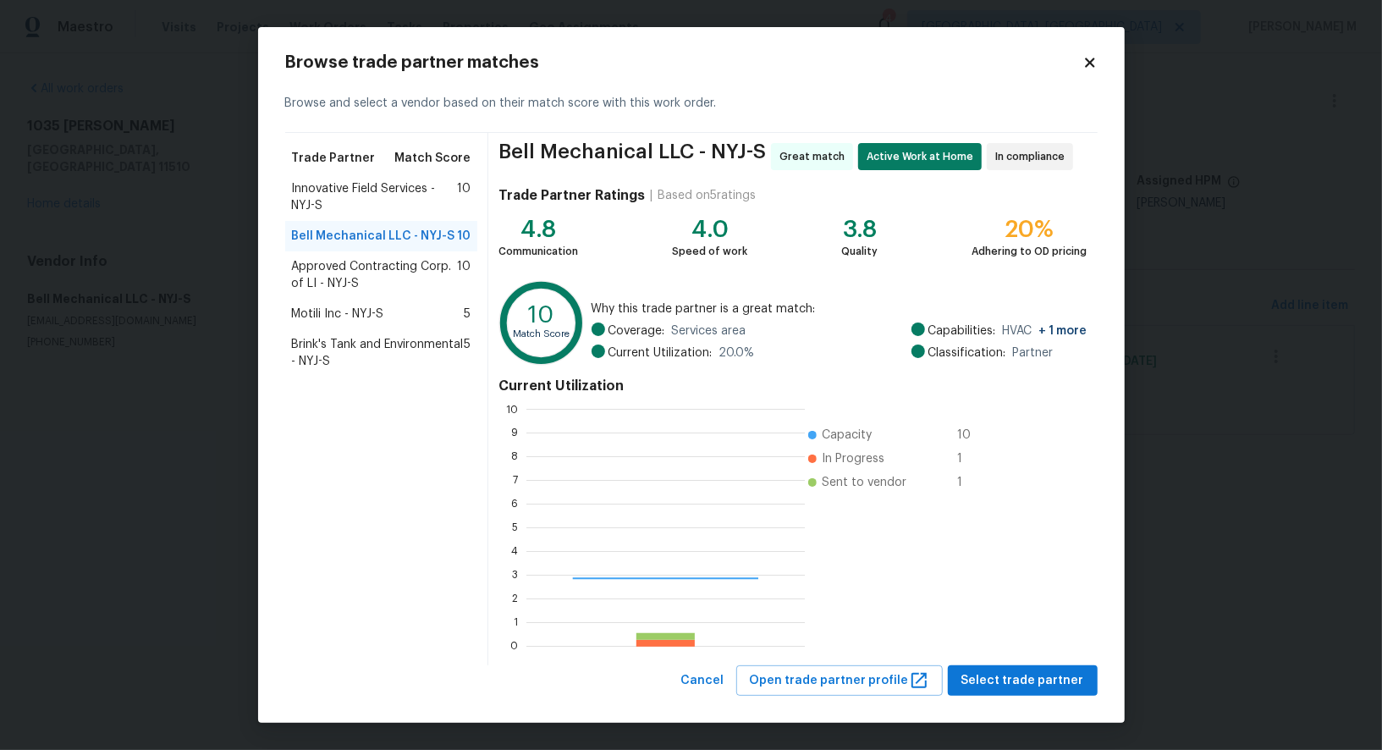
scroll to position [237, 278]
click at [391, 213] on span "Innovative Field Services - NYJ-S" at bounding box center [375, 197] width 166 height 34
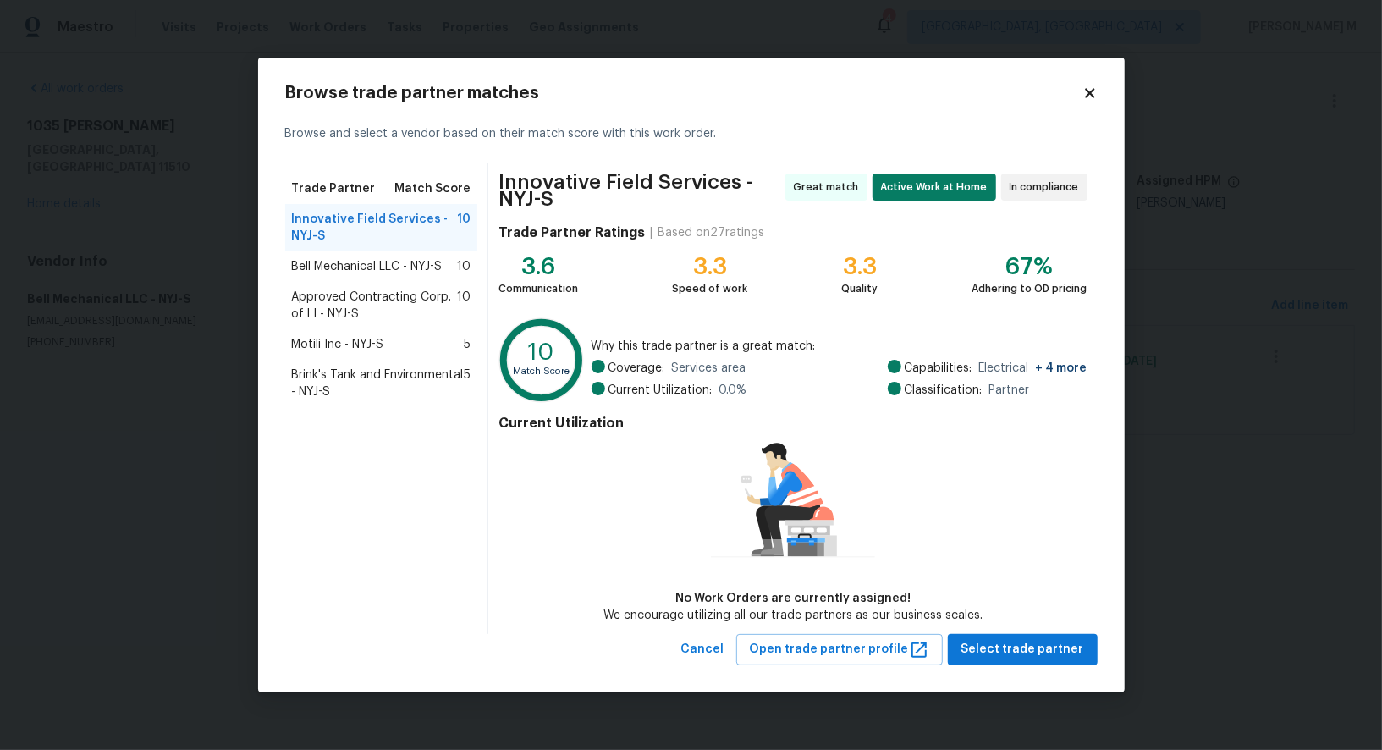
click at [388, 318] on span "Approved Contracting Corp. of LI - NYJ-S" at bounding box center [375, 306] width 166 height 34
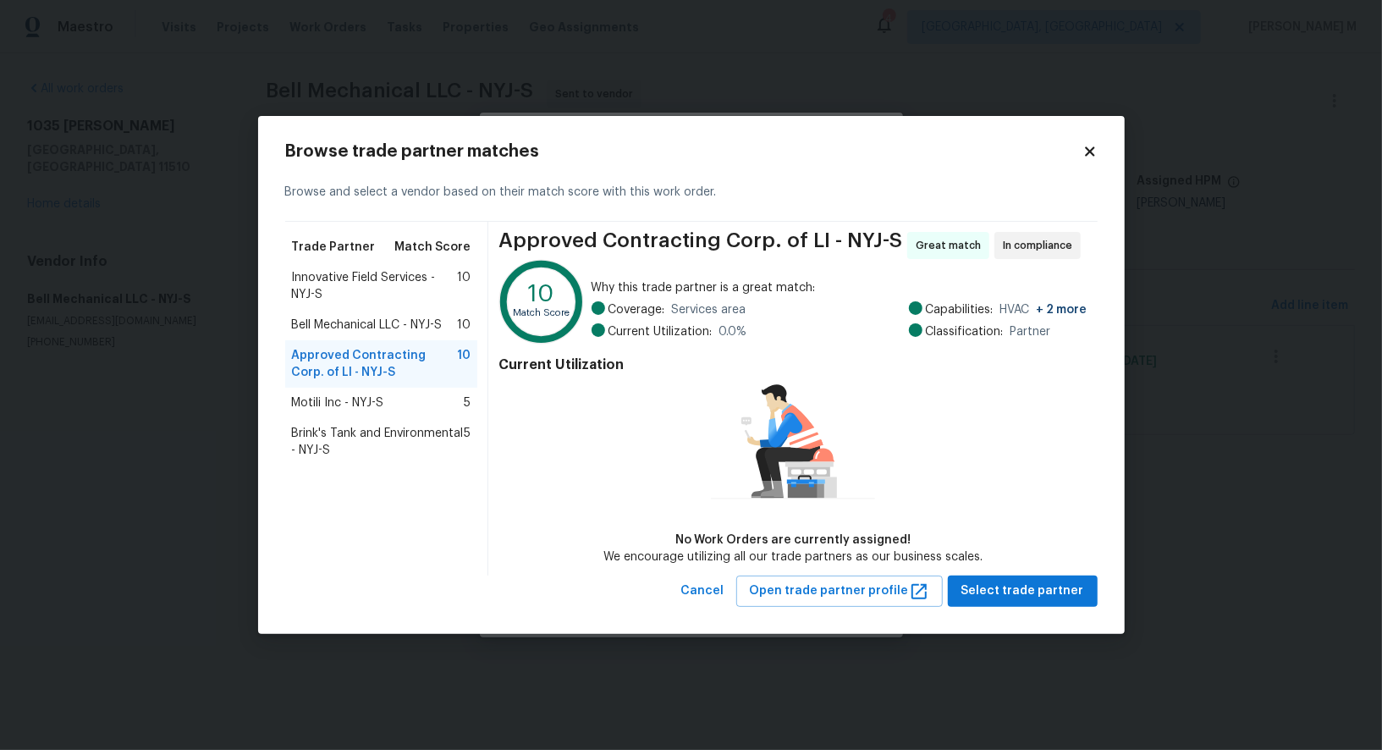
click at [425, 275] on span "Innovative Field Services - NYJ-S" at bounding box center [375, 286] width 166 height 34
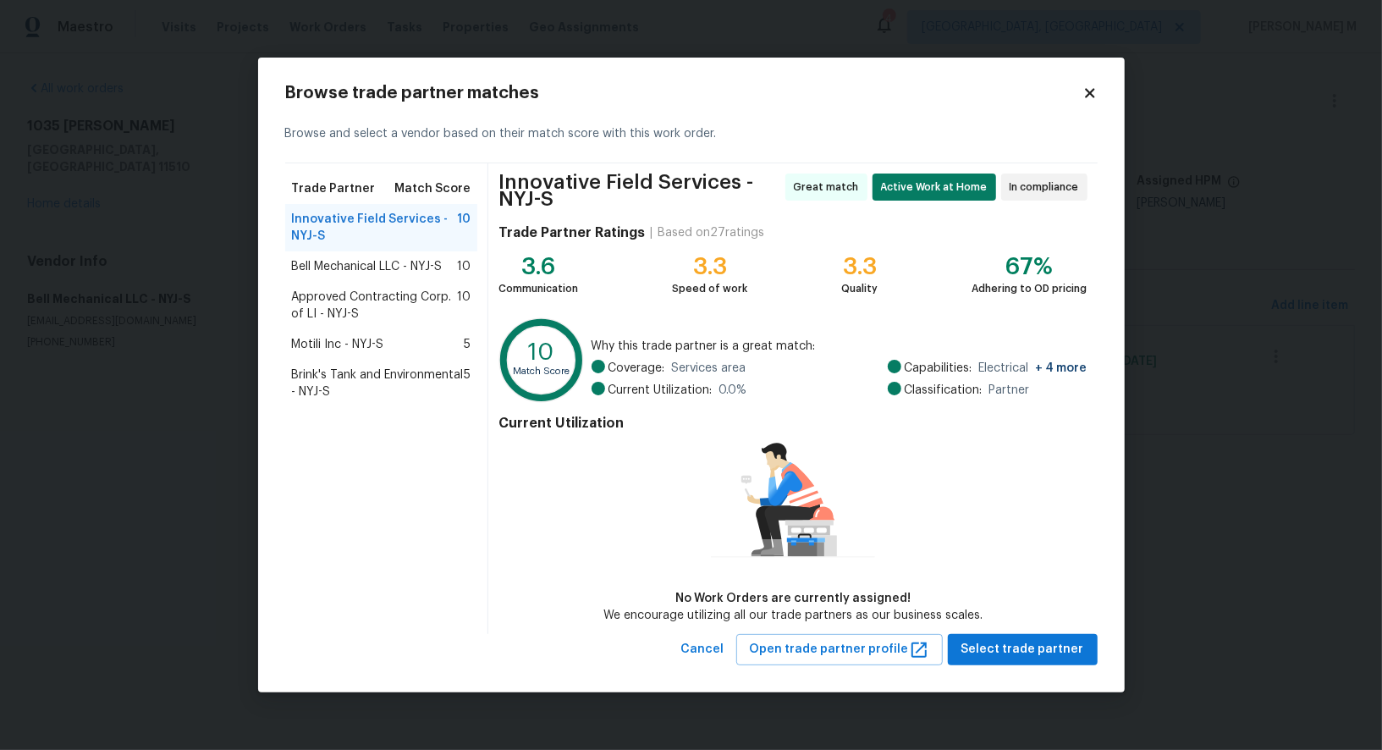
click at [370, 389] on span "Brink's Tank and Environmental - NYJ-S" at bounding box center [378, 383] width 173 height 34
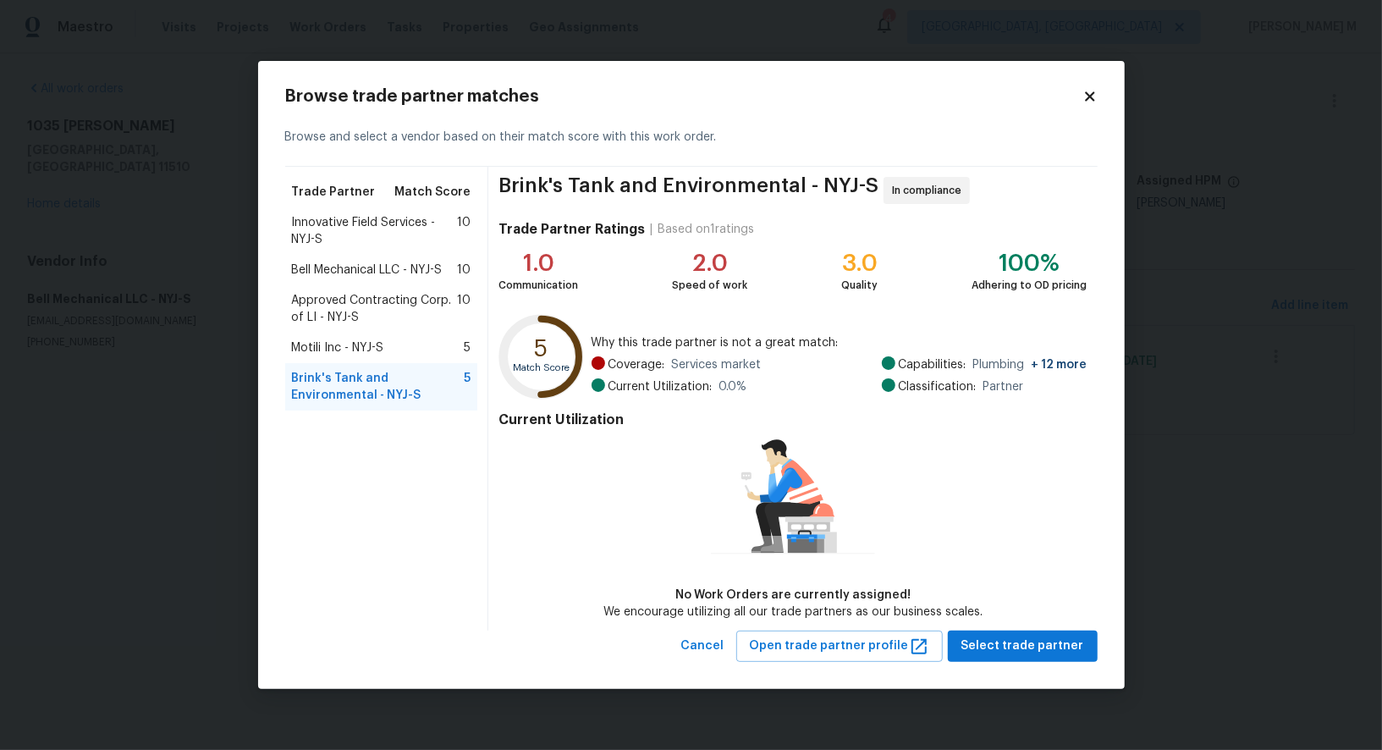
click at [384, 339] on span "Motili Inc - NYJ-S" at bounding box center [338, 347] width 92 height 17
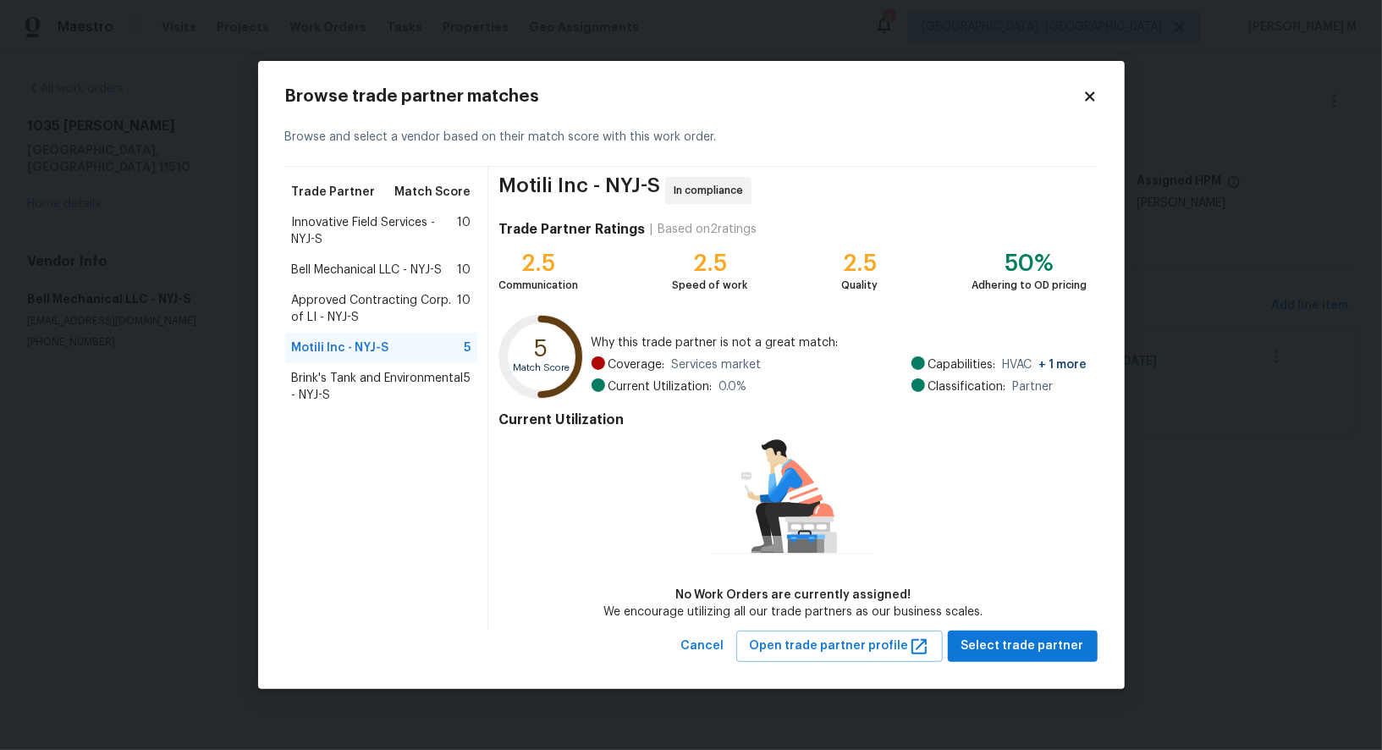
click at [401, 313] on span "Approved Contracting Corp. of LI - NYJ-S" at bounding box center [375, 309] width 166 height 34
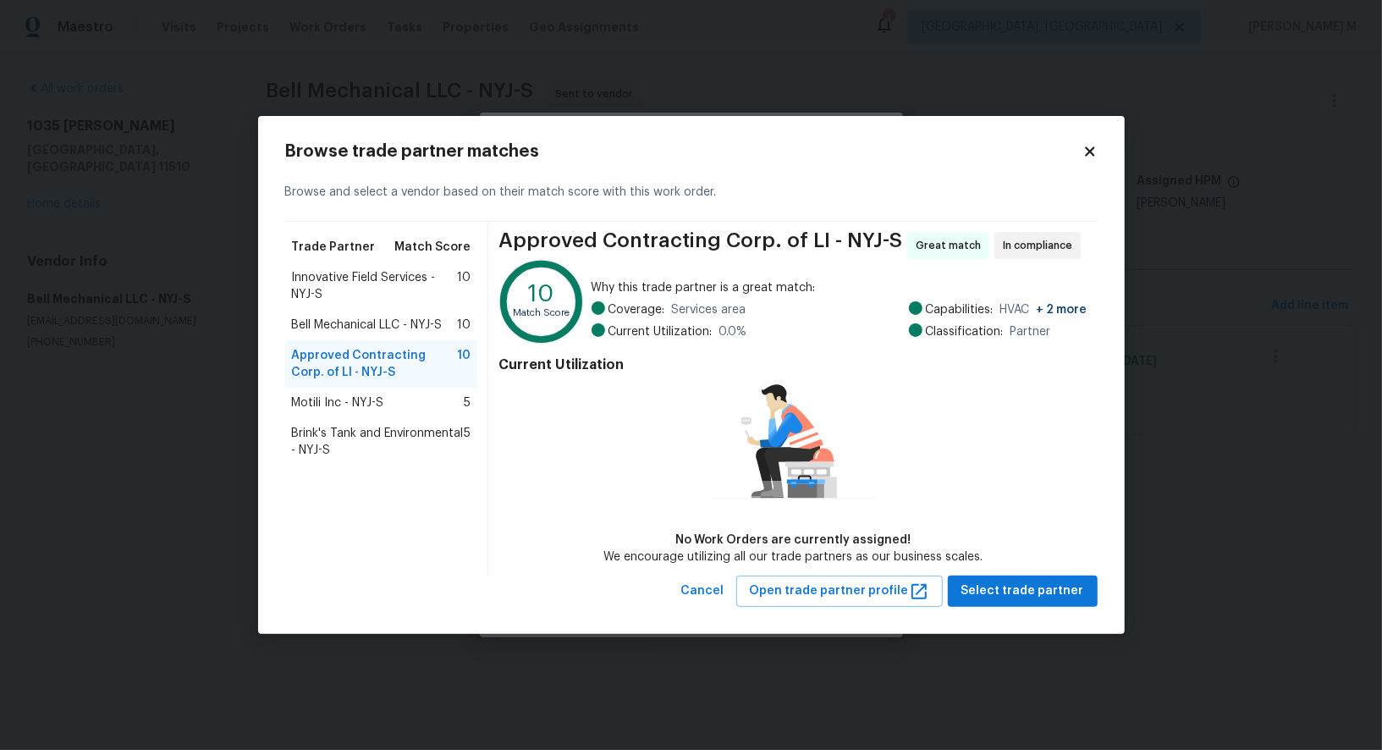
click at [437, 318] on span "Bell Mechanical LLC - NYJ-S" at bounding box center [367, 325] width 151 height 17
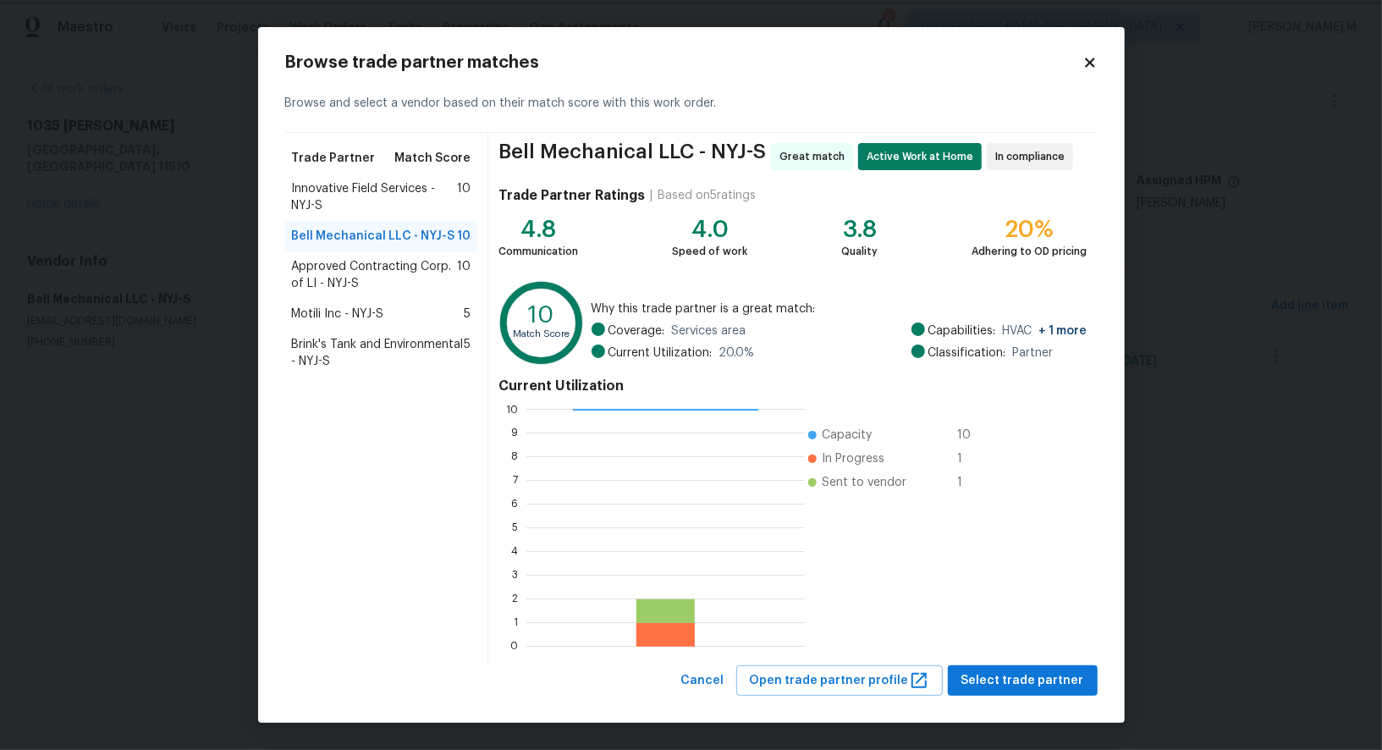
click at [1228, 312] on body "Maestro Visits Projects Work Orders Tasks Properties Geo Assignments 4 Albuquer…" at bounding box center [691, 241] width 1382 height 482
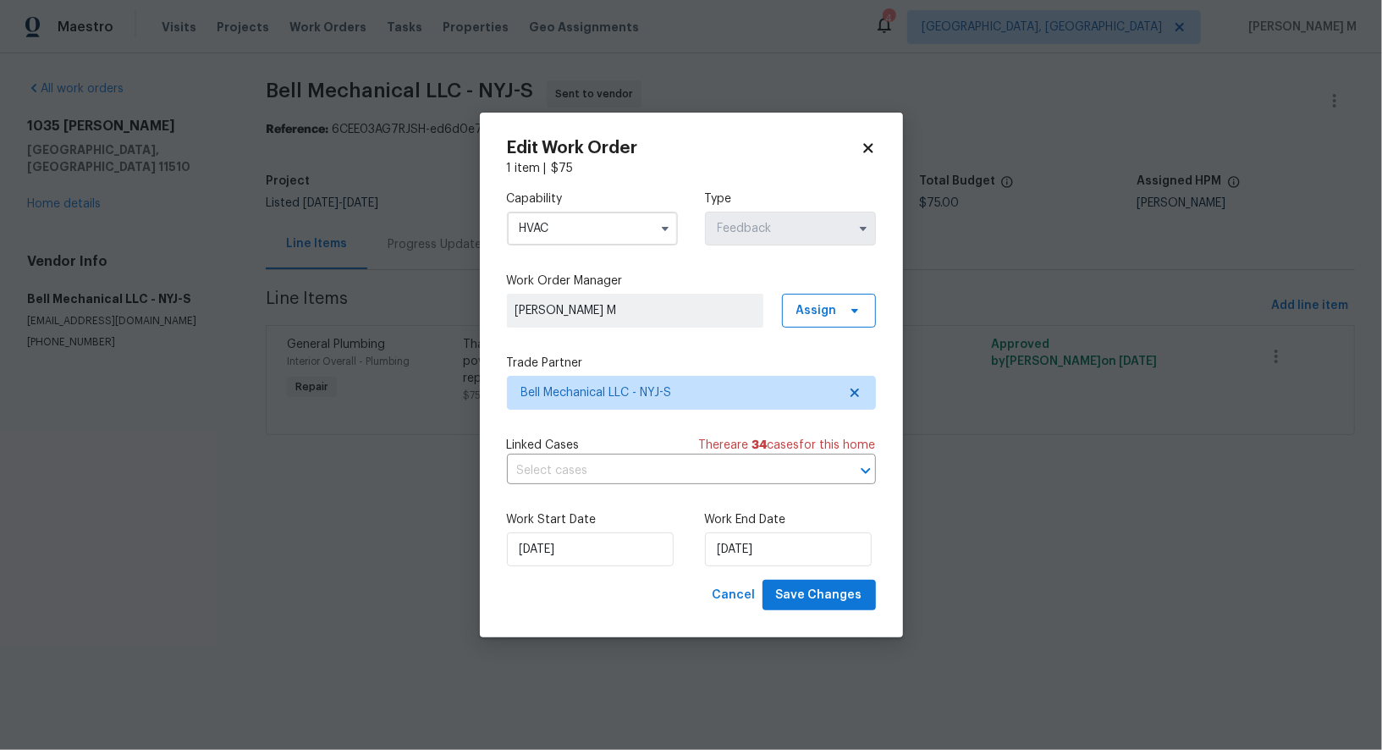
click at [298, 226] on body "Maestro Visits Projects Work Orders Tasks Properties Geo Assignments 4 Albuquer…" at bounding box center [691, 241] width 1382 height 482
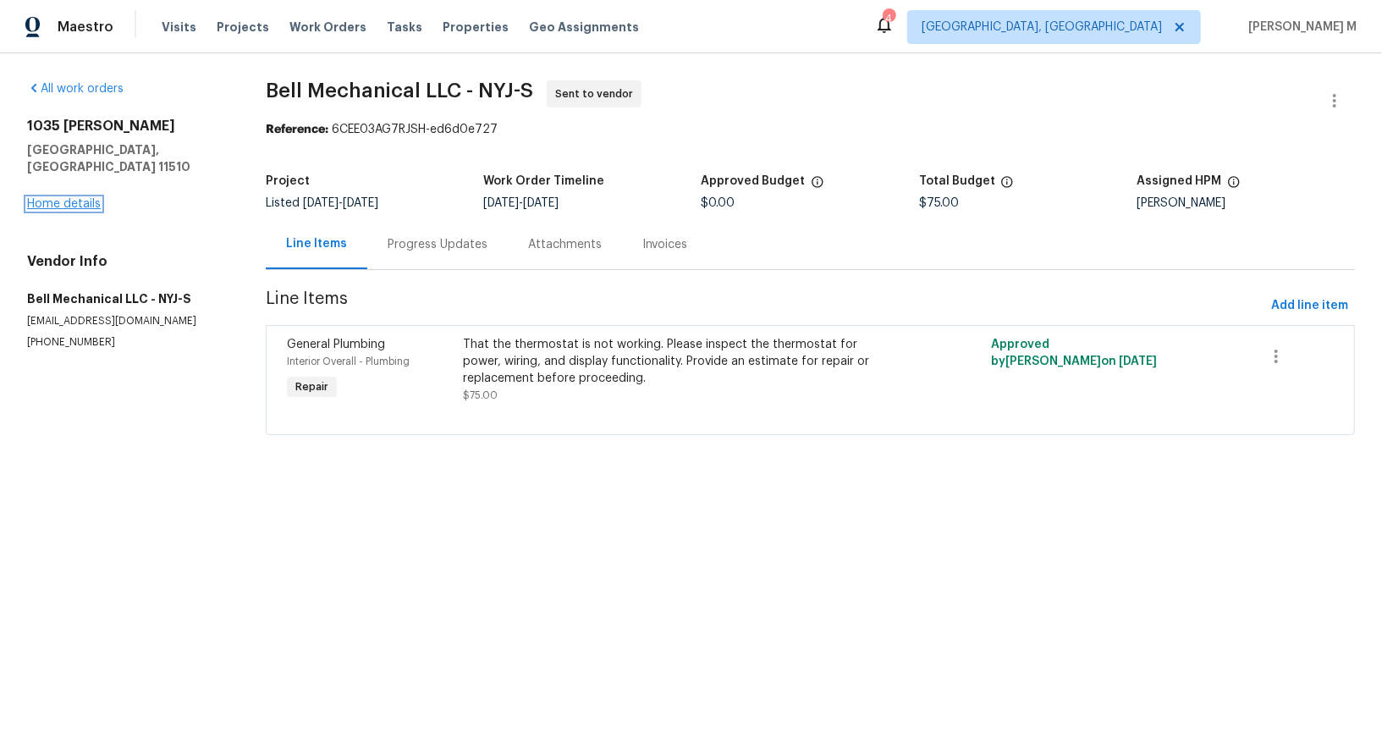
click at [54, 198] on link "Home details" at bounding box center [64, 204] width 74 height 12
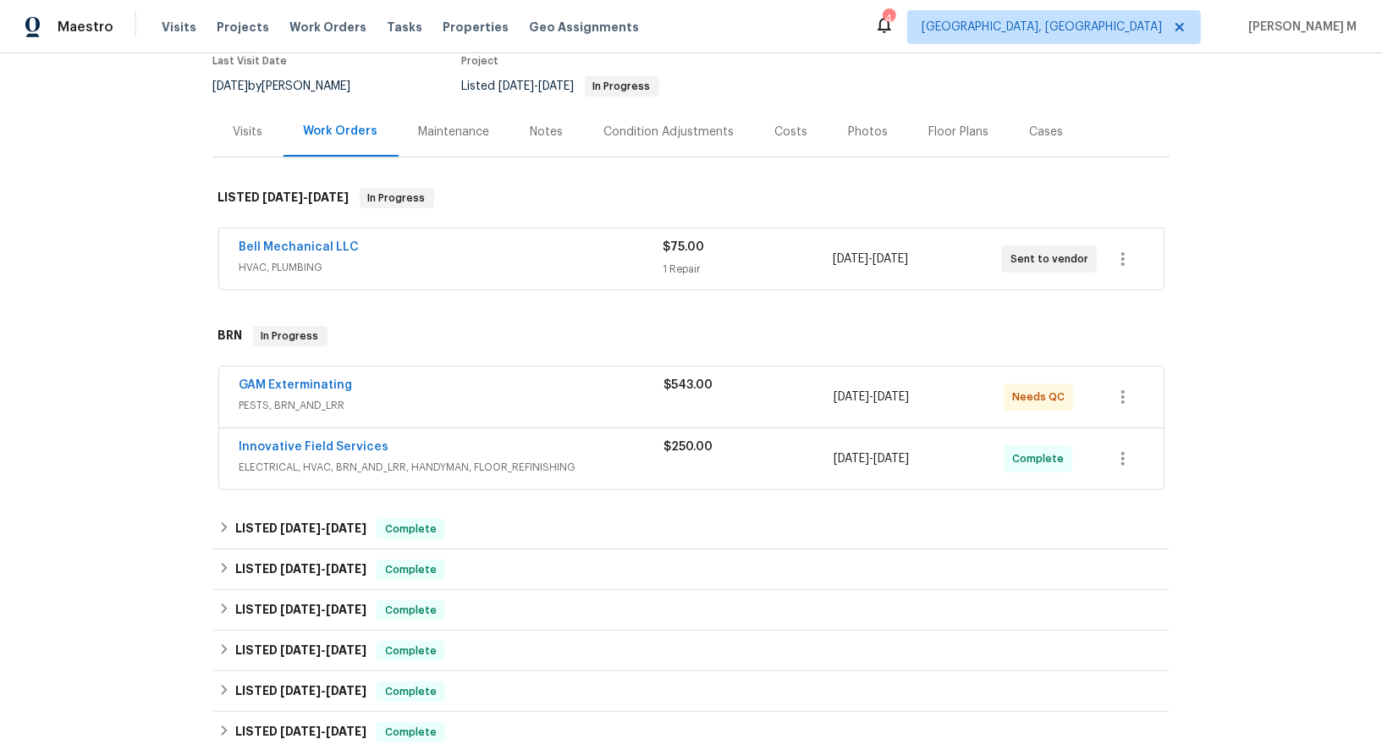
scroll to position [157, 0]
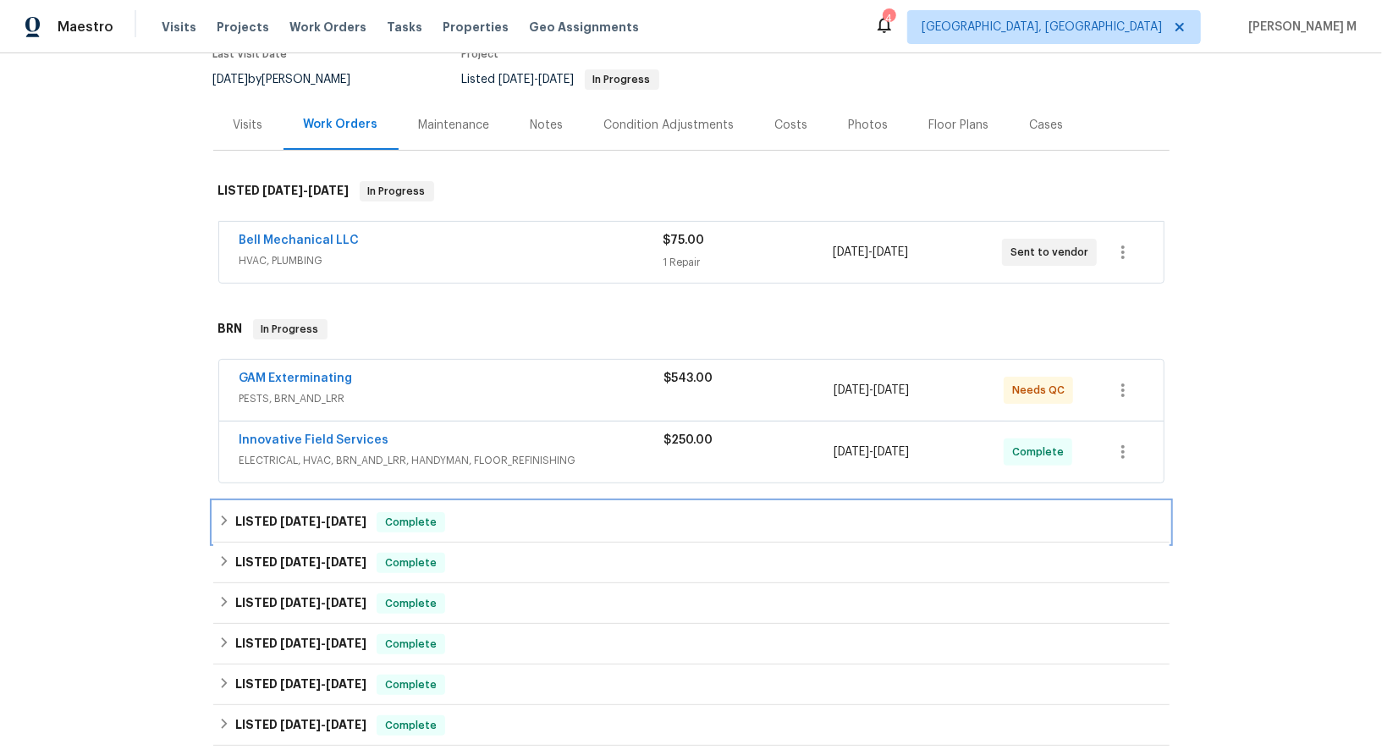
click at [289, 516] on div "LISTED 8/20/25 - 8/20/25 Complete" at bounding box center [691, 522] width 956 height 41
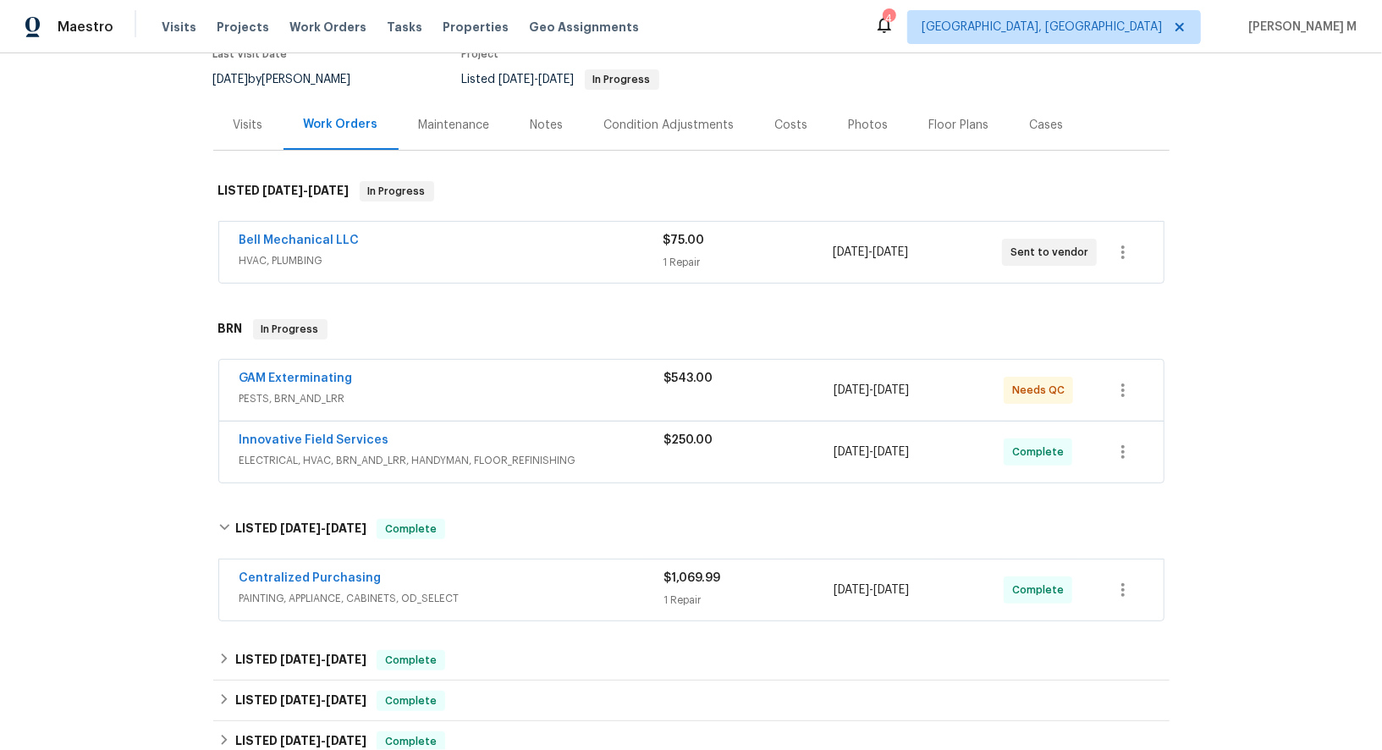
click at [322, 452] on span "ELECTRICAL, HVAC, BRN_AND_LRR, HANDYMAN, FLOOR_REFINISHING" at bounding box center [452, 460] width 425 height 17
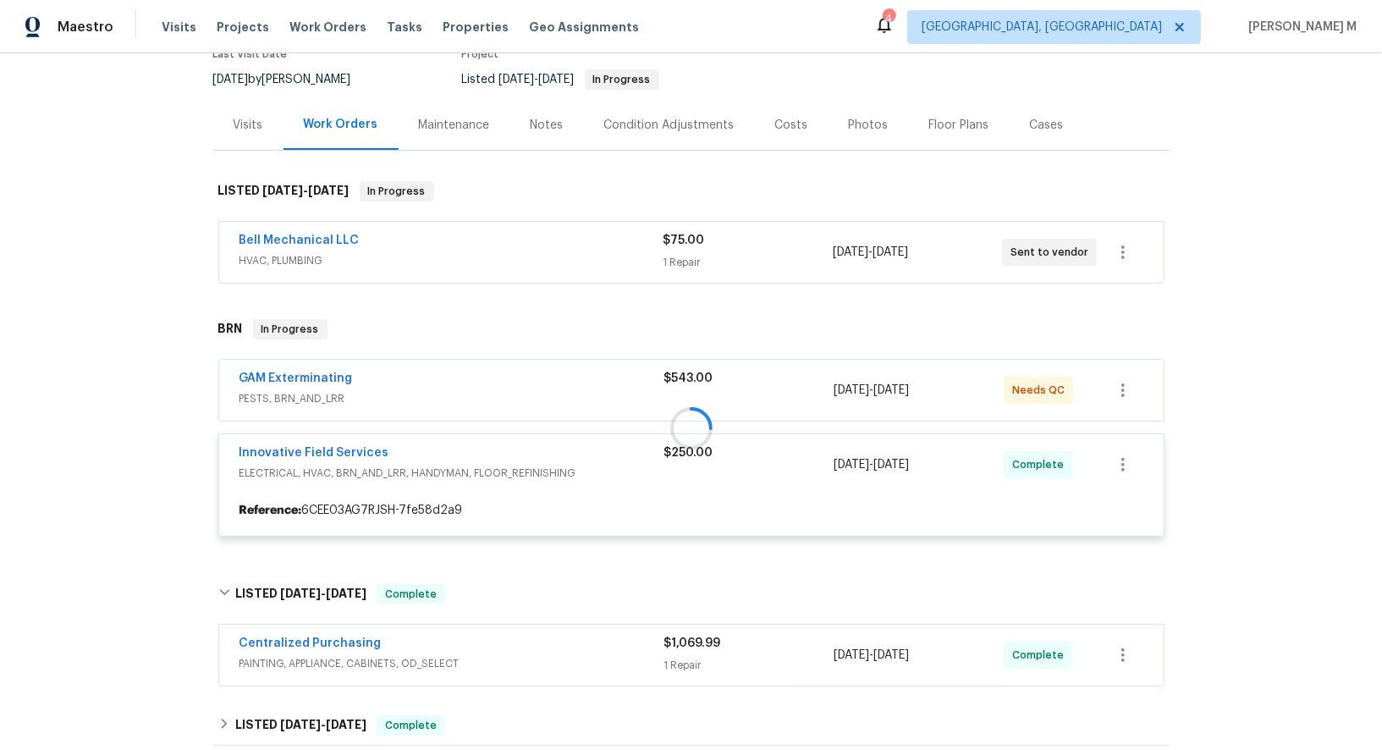
click at [449, 424] on div at bounding box center [691, 427] width 956 height 251
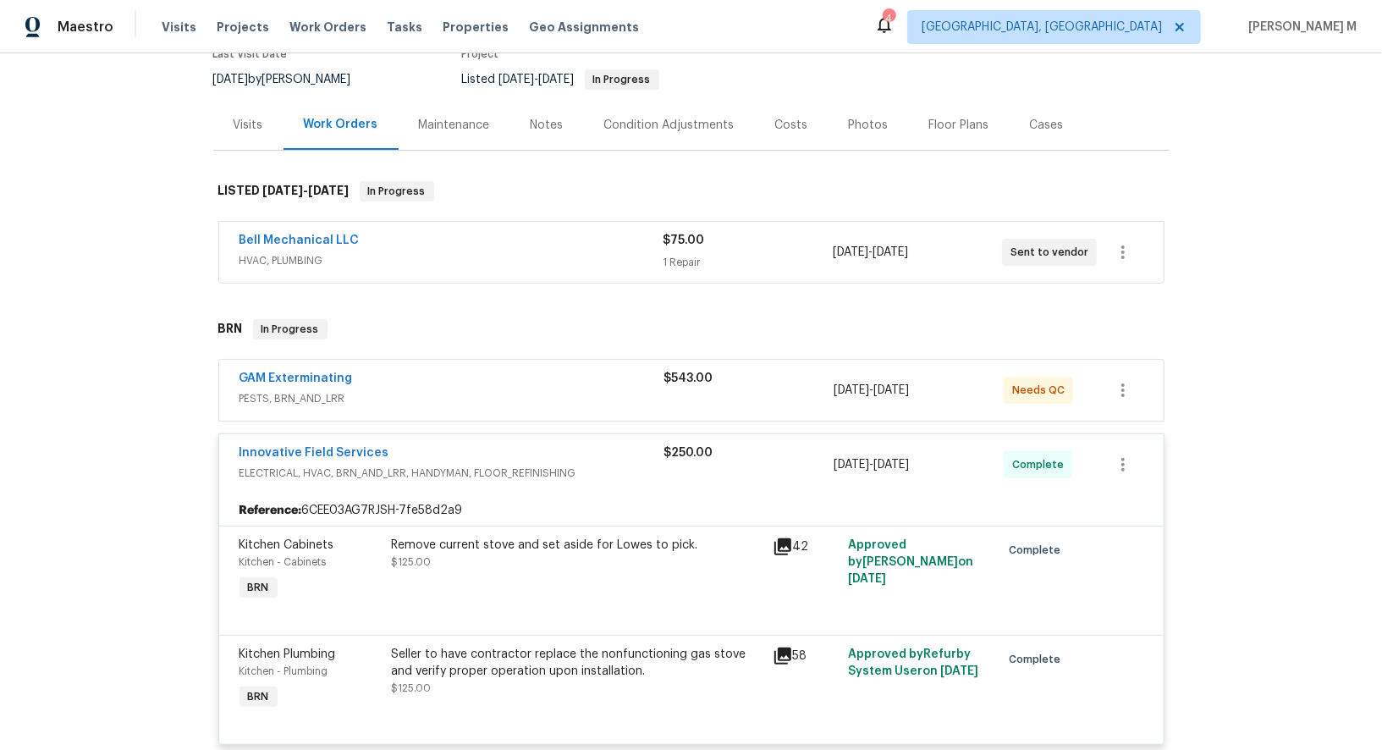
click at [264, 119] on div "Visits" at bounding box center [248, 125] width 70 height 50
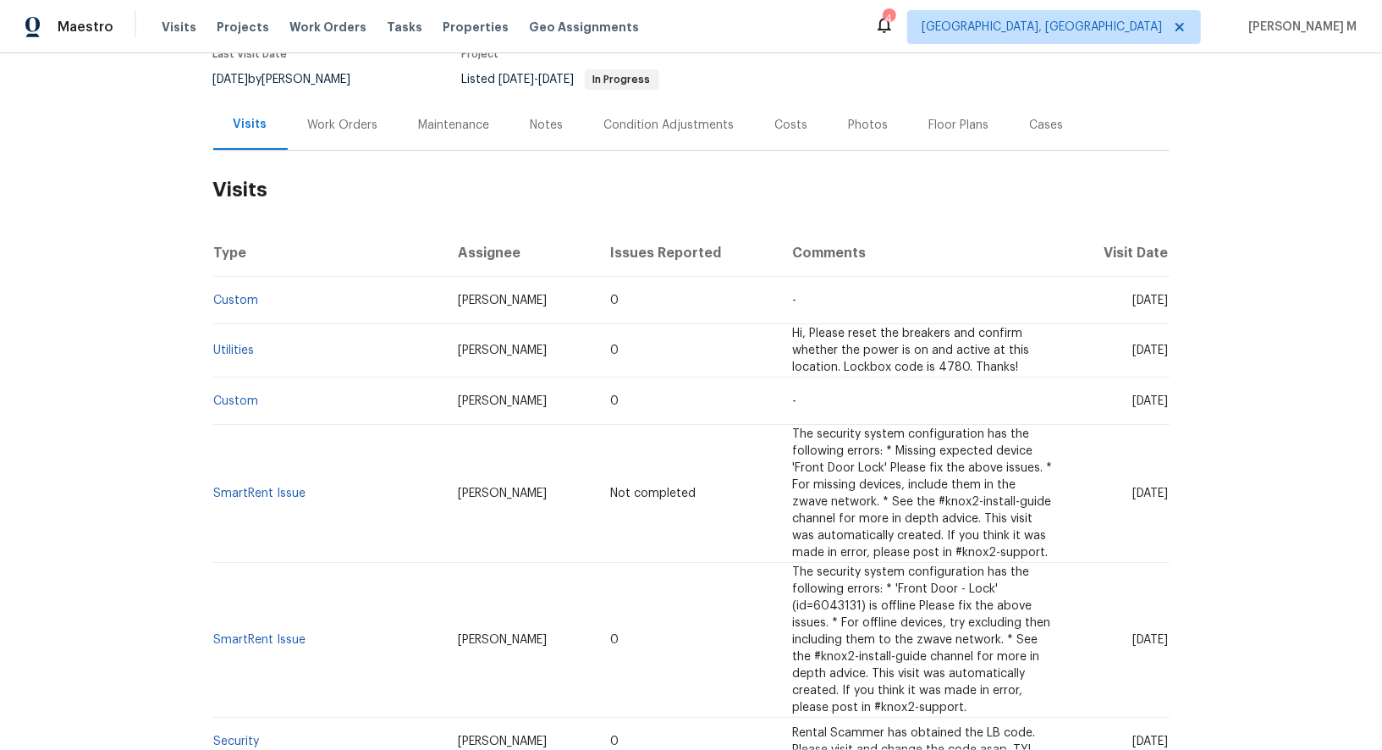
click at [1010, 129] on div "Cases" at bounding box center [1047, 125] width 74 height 50
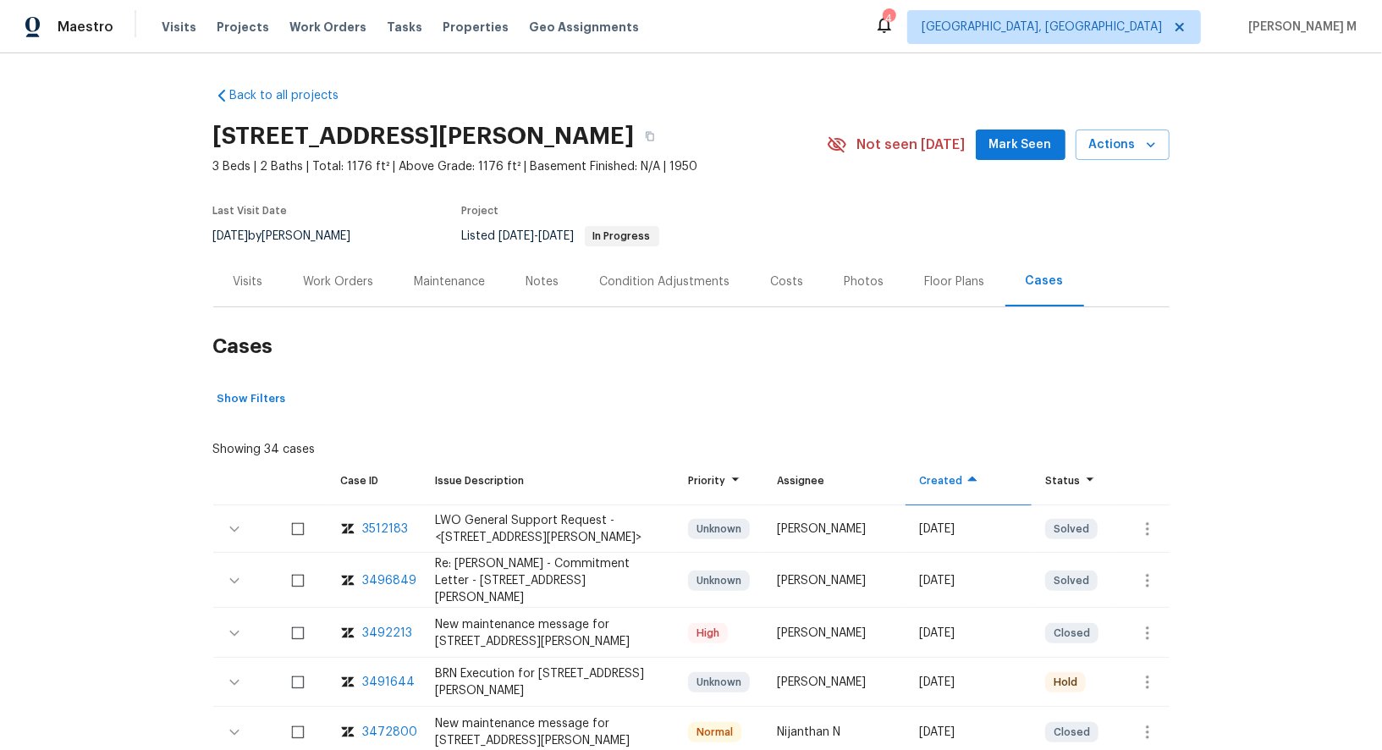
click at [322, 273] on div "Work Orders" at bounding box center [339, 281] width 70 height 17
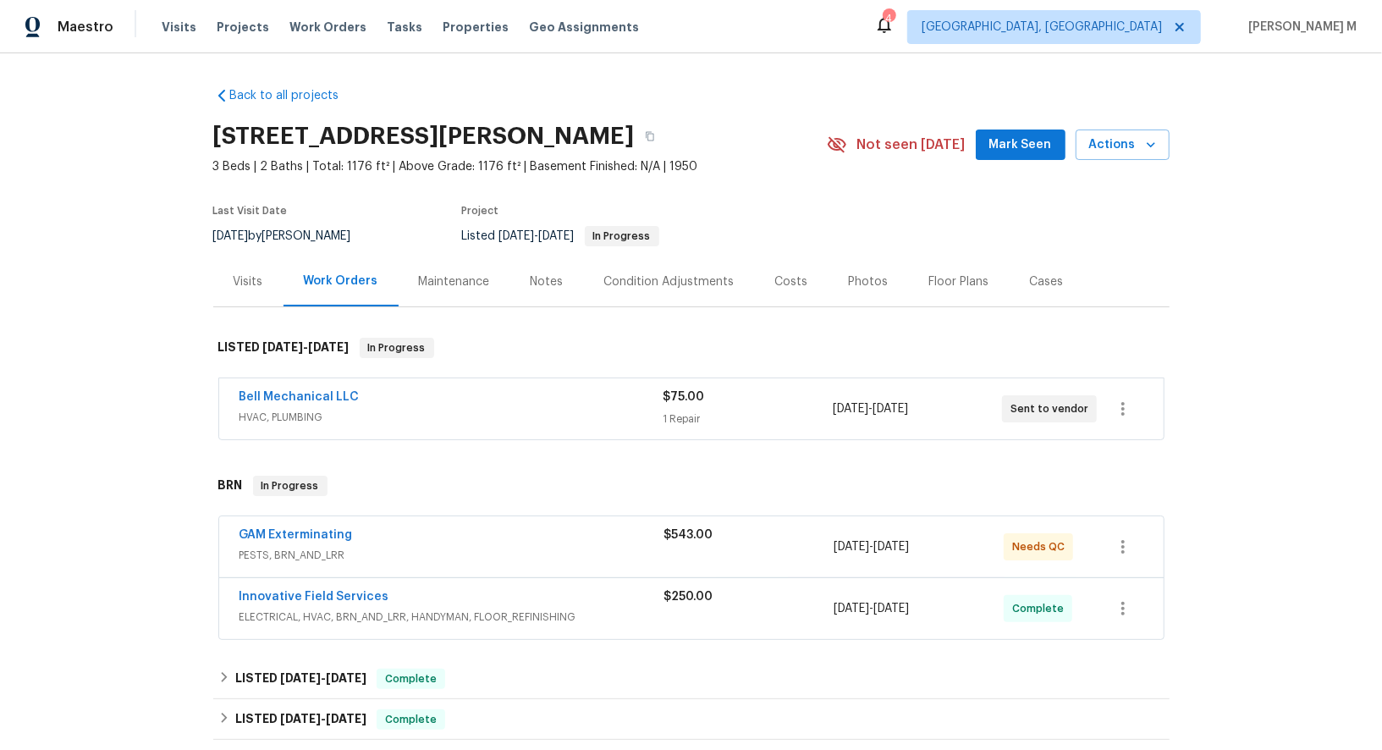
click at [1030, 273] on div "Cases" at bounding box center [1047, 281] width 34 height 17
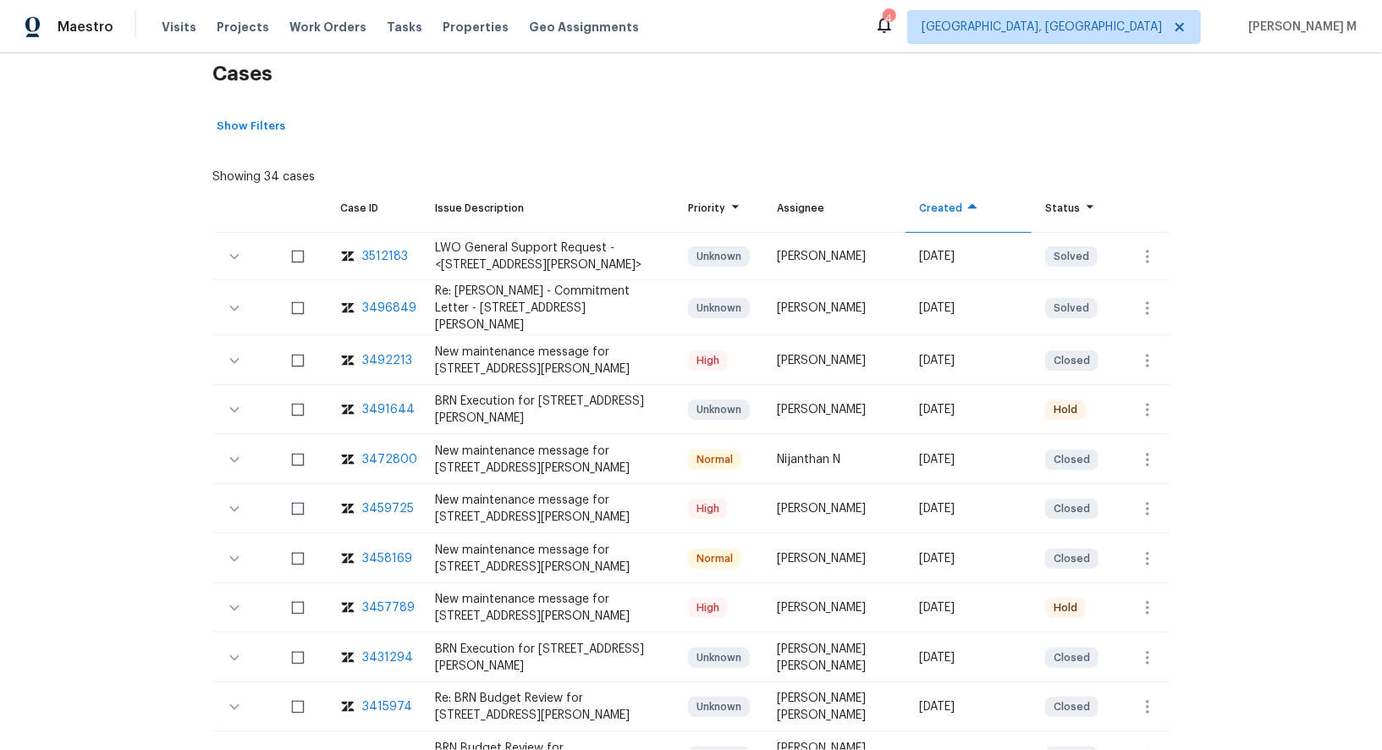
scroll to position [273, 0]
click at [388, 598] on div "3457789" at bounding box center [389, 606] width 52 height 17
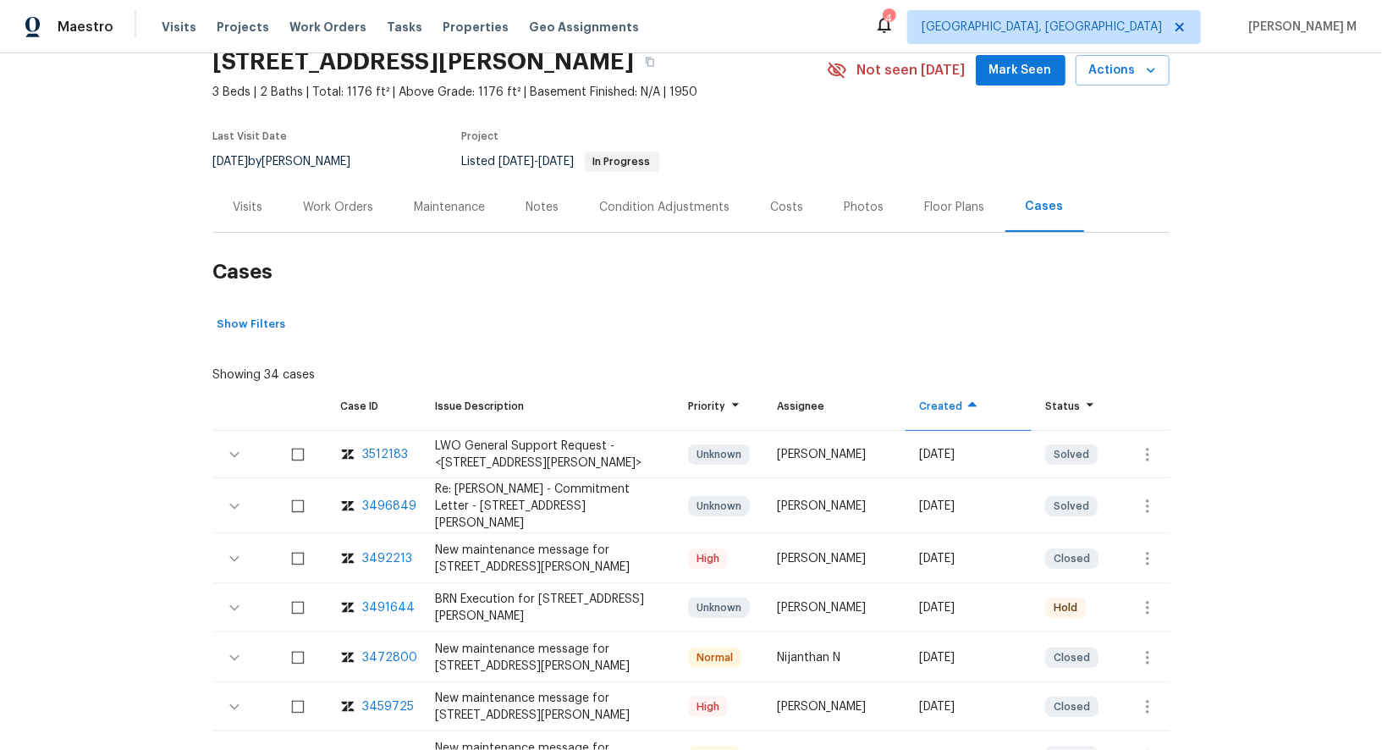
scroll to position [0, 0]
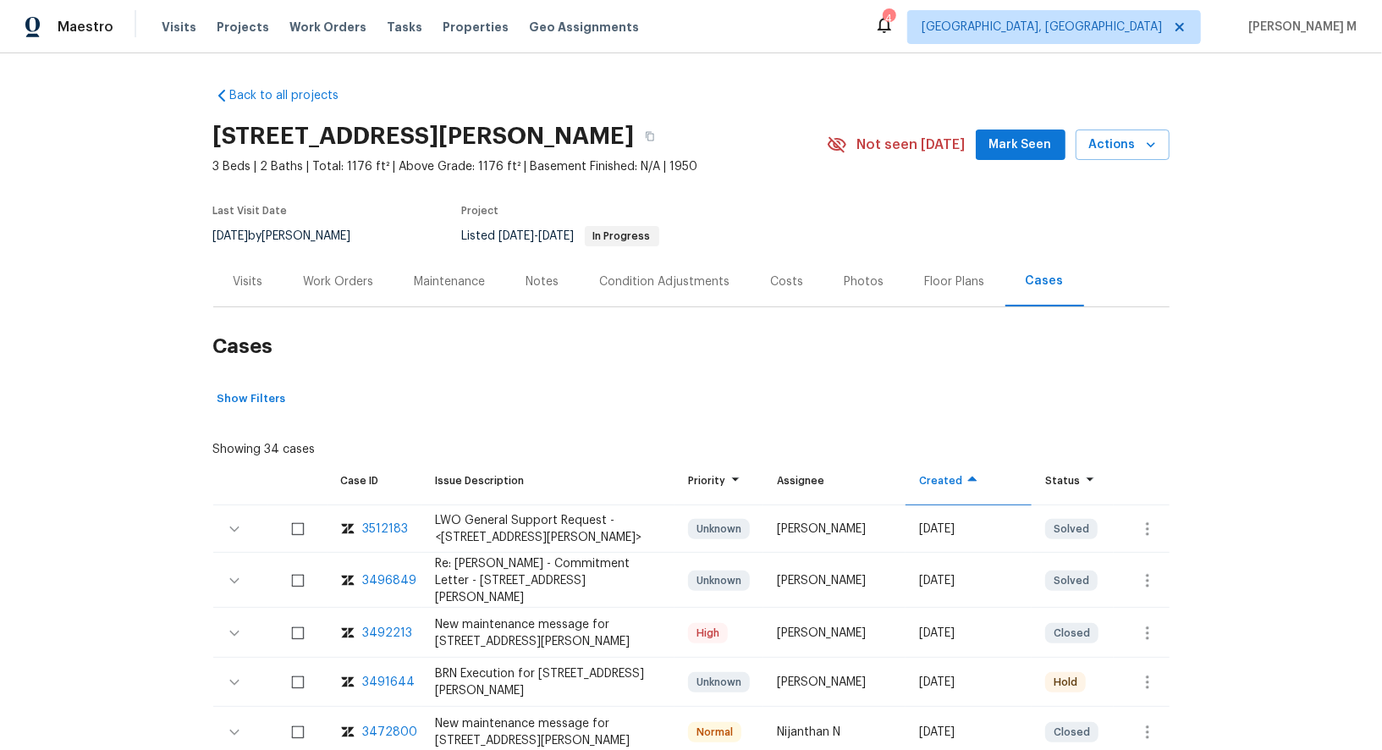
click at [309, 273] on div "Work Orders" at bounding box center [339, 281] width 70 height 17
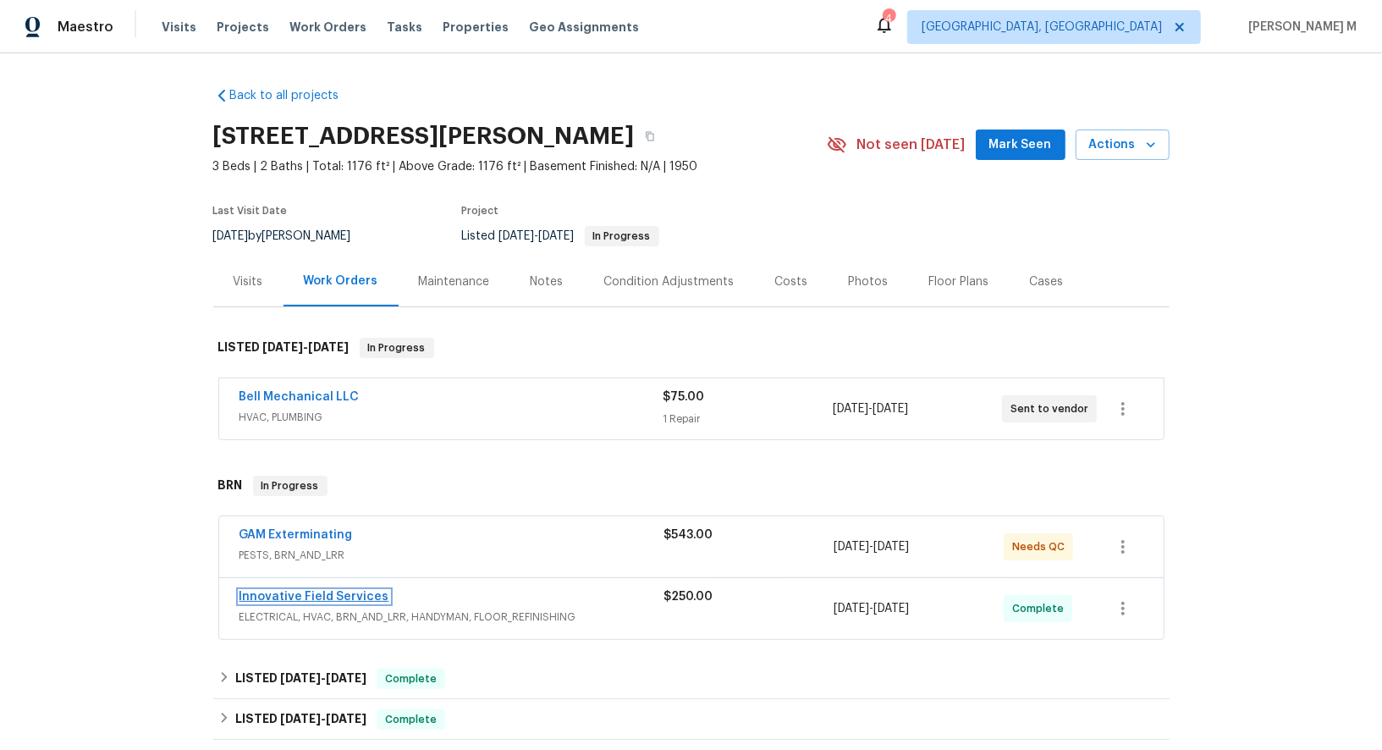
click at [349, 591] on link "Innovative Field Services" at bounding box center [315, 597] width 150 height 12
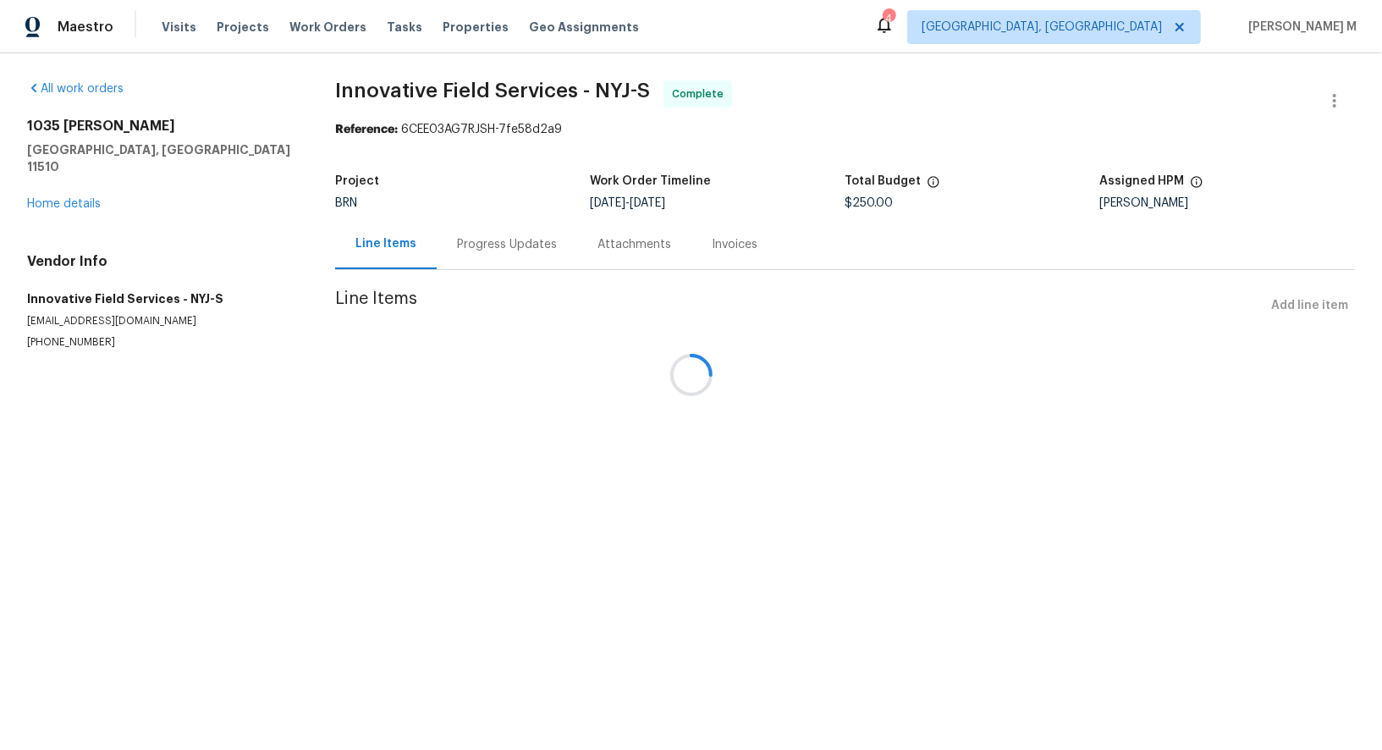
click at [69, 322] on div at bounding box center [691, 375] width 1382 height 750
click at [69, 322] on section "All work orders 1035 Bonaparte Pl Baldwin, NY 11510 Home details Vendor Info In…" at bounding box center [160, 235] width 267 height 310
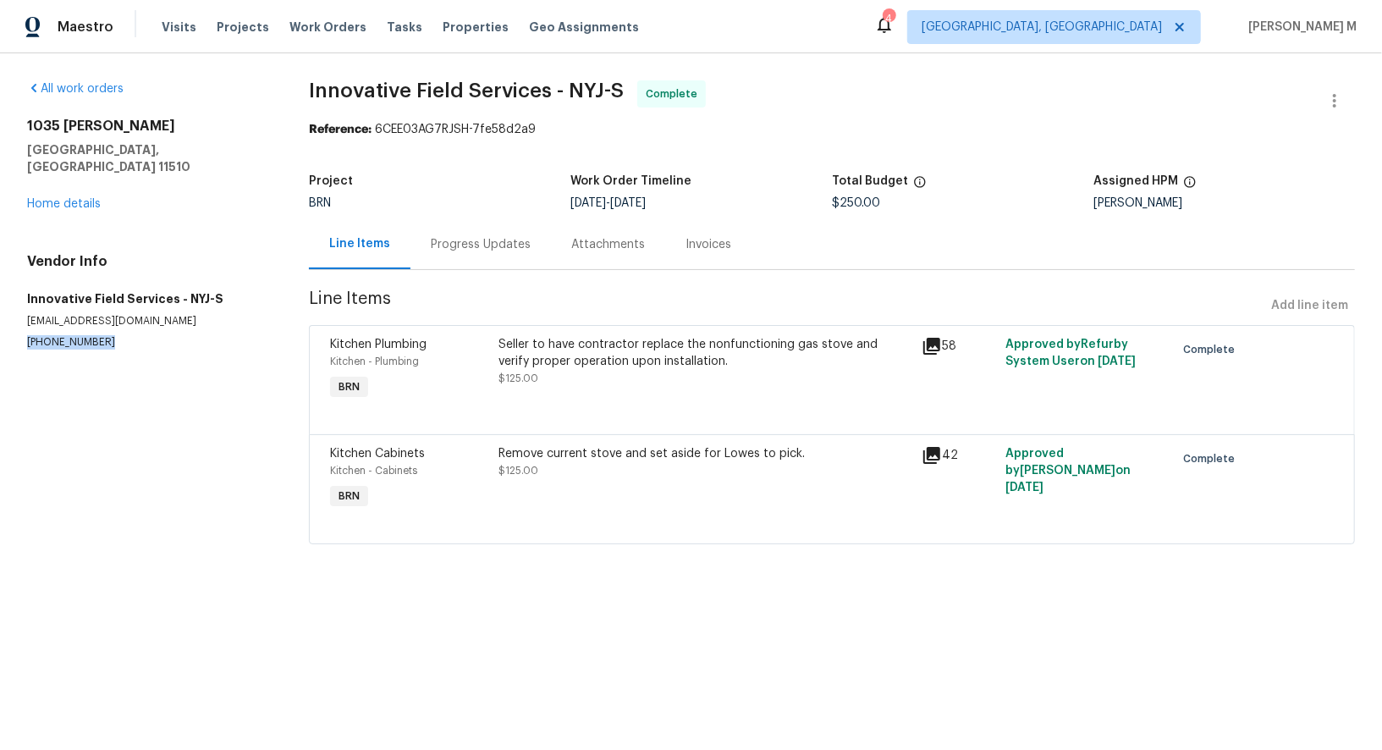
copy p "(631) 676-4222"
click at [90, 126] on h2 "1035 Bonaparte Pl" at bounding box center [147, 126] width 241 height 17
copy h2 "1035 Bonaparte Pl"
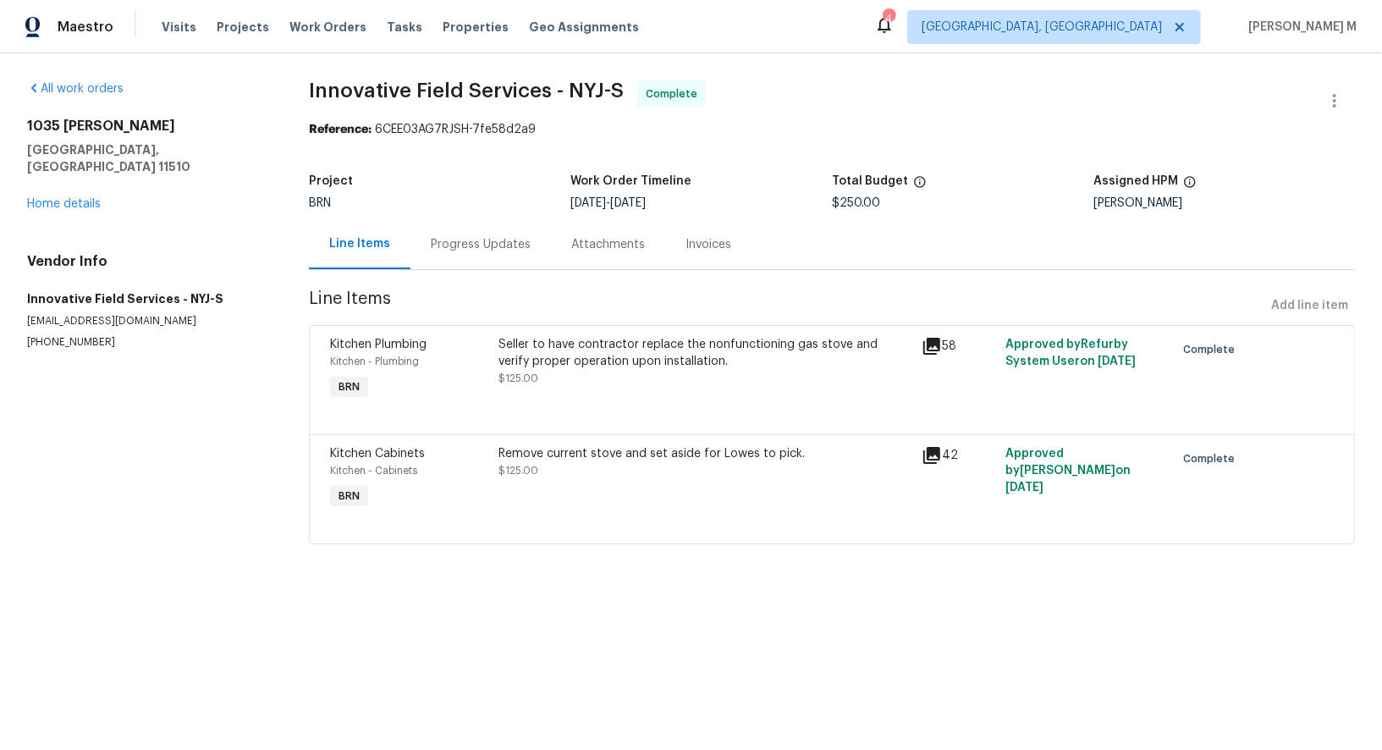
click at [64, 335] on p "(631) 676-4222" at bounding box center [147, 342] width 241 height 14
copy p "(631) 676-4222"
click at [421, 219] on div "Progress Updates" at bounding box center [481, 244] width 141 height 50
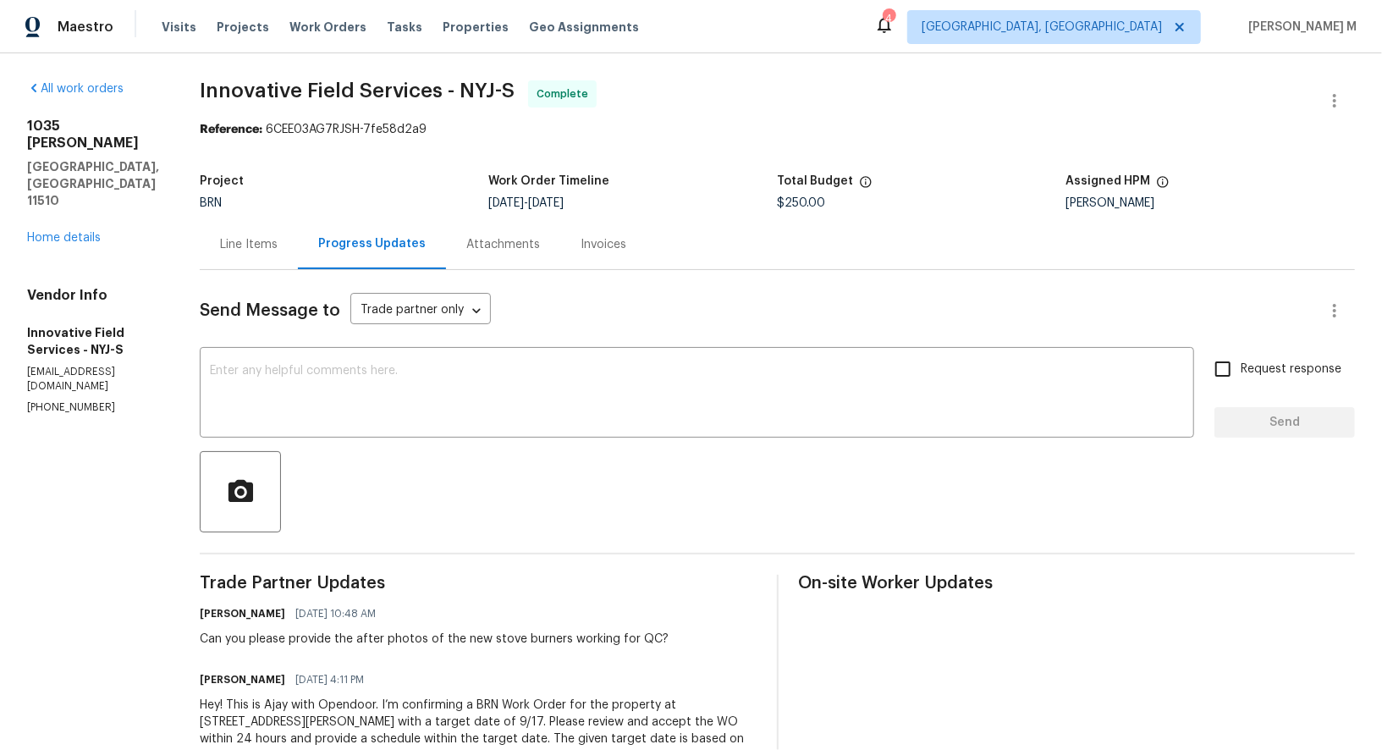
click at [267, 236] on div "Line Items" at bounding box center [249, 244] width 98 height 50
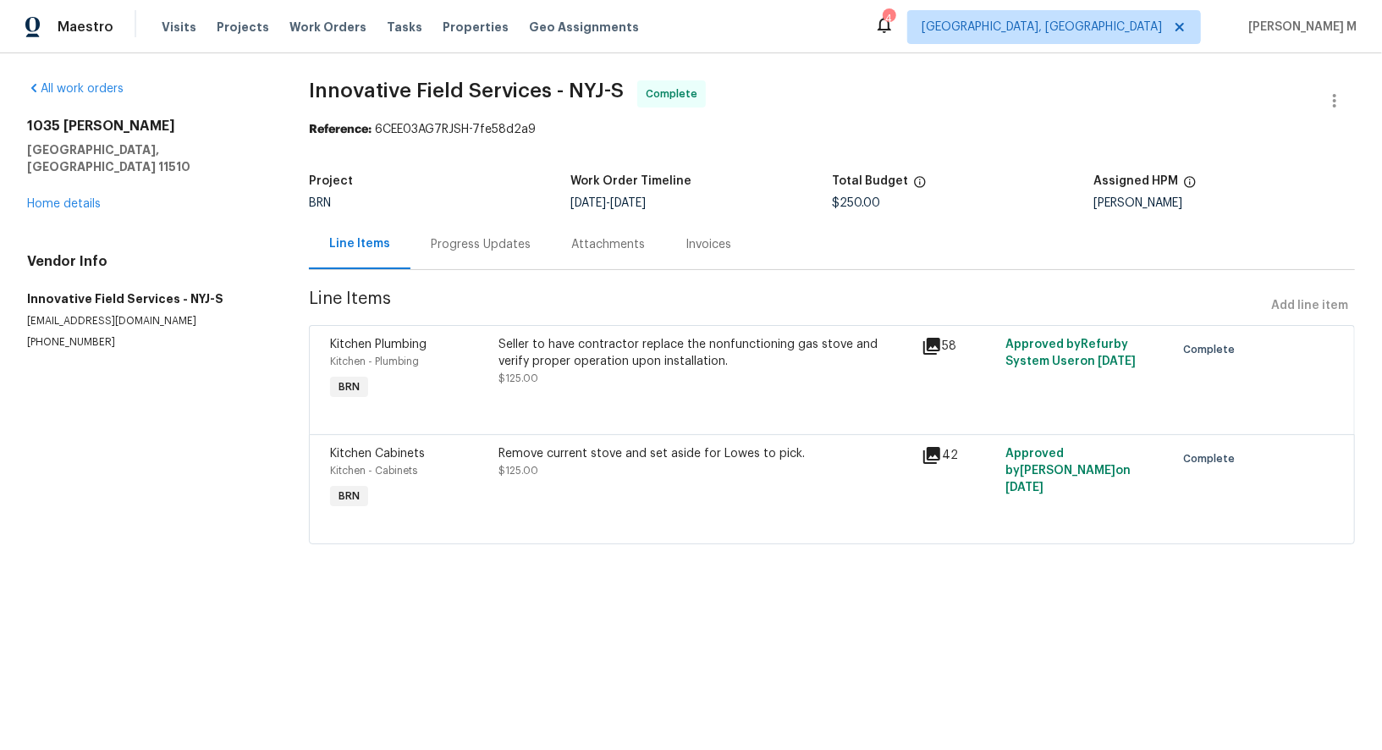
click at [767, 350] on div "Seller to have contractor replace the nonfunctioning gas stove and verify prope…" at bounding box center [705, 353] width 412 height 34
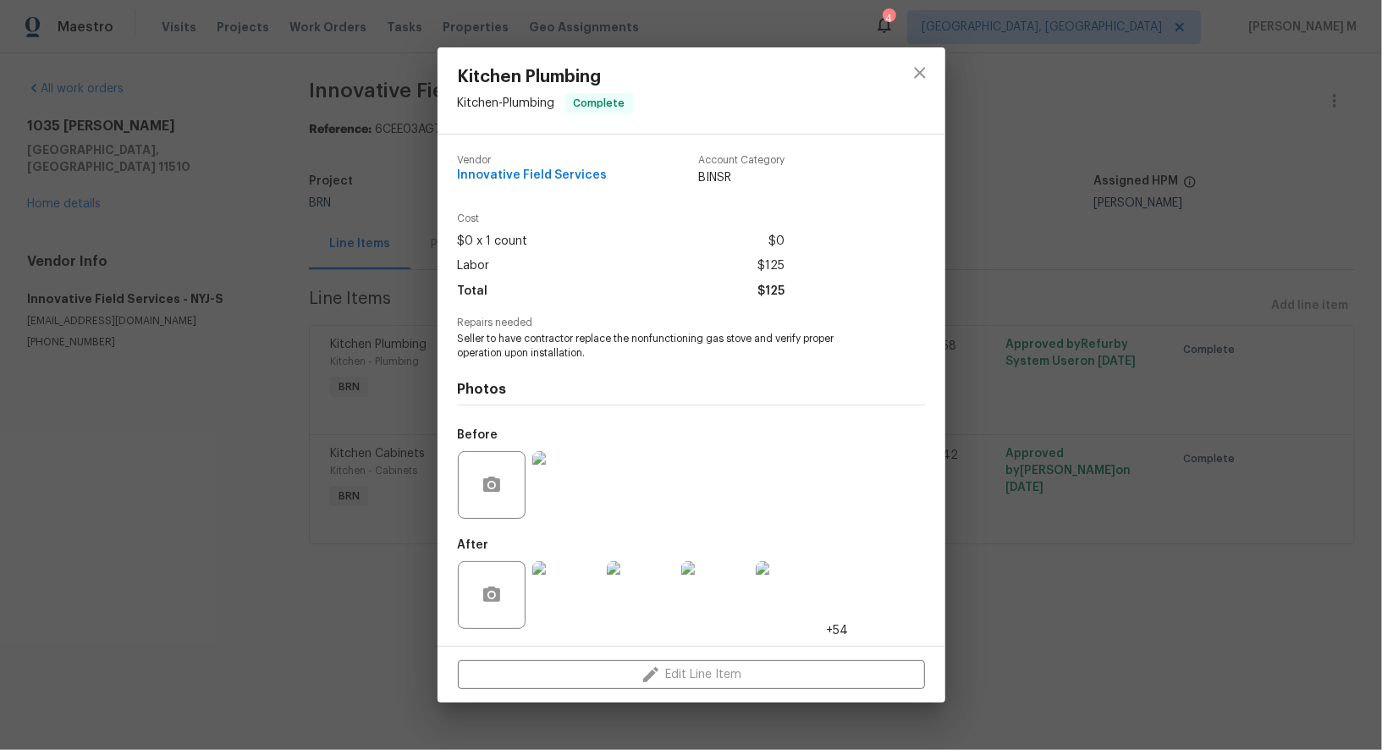
click at [557, 598] on img at bounding box center [566, 595] width 68 height 68
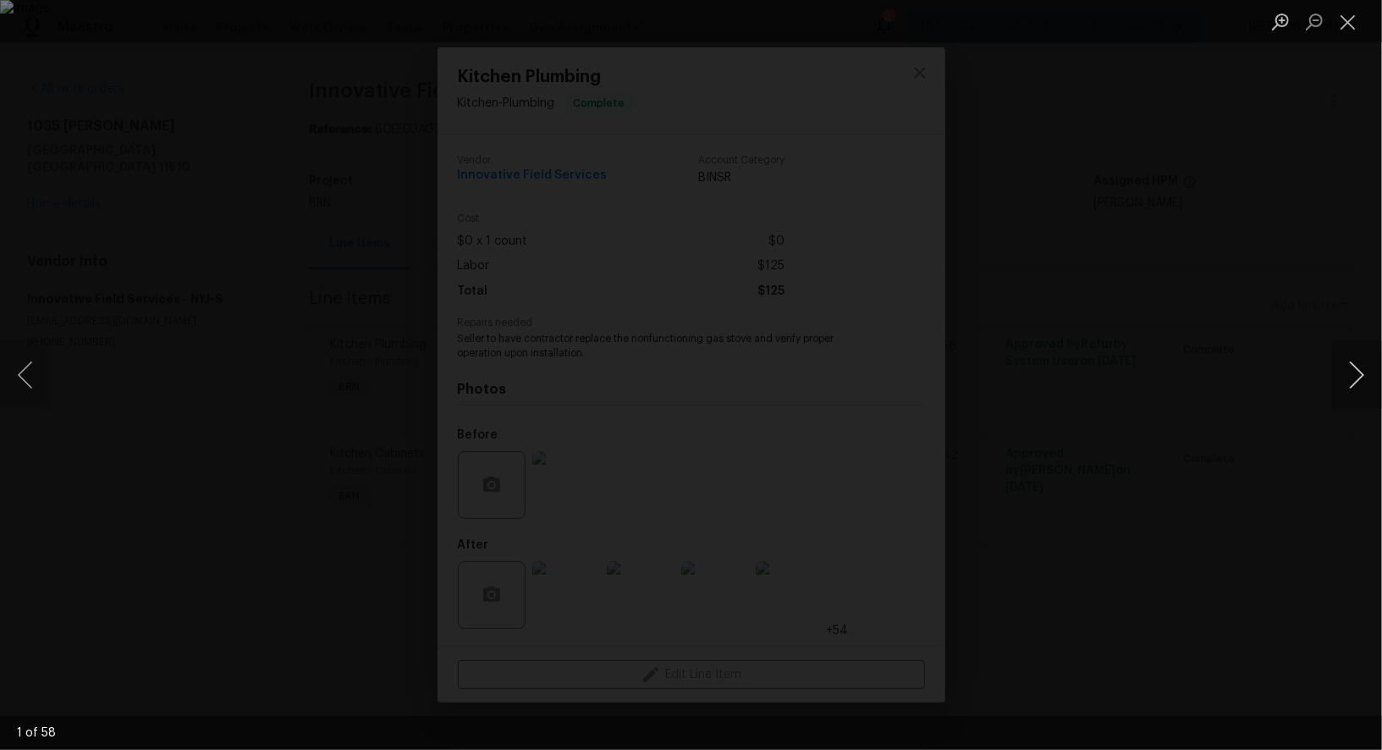
click at [1360, 383] on button "Next image" at bounding box center [1356, 375] width 51 height 68
click at [1351, 186] on div "Lightbox" at bounding box center [691, 375] width 1382 height 750
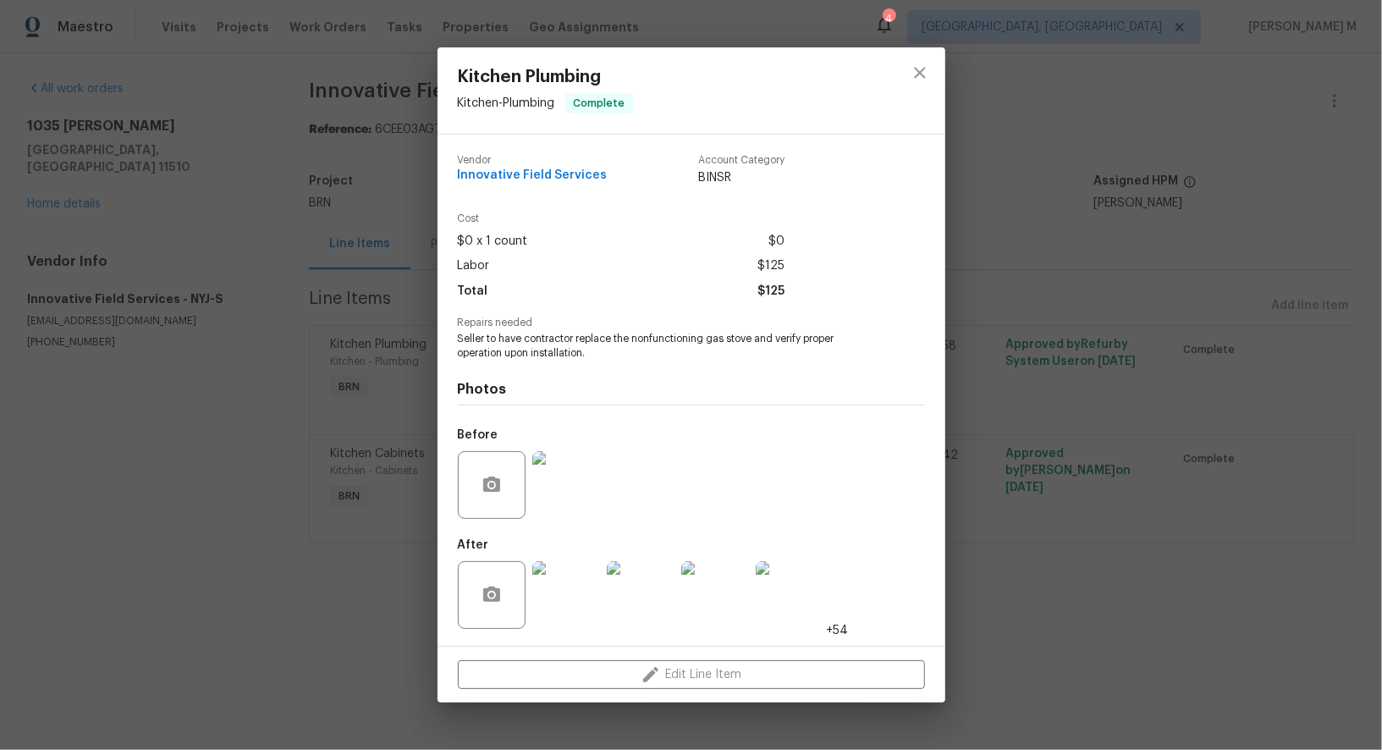
click at [294, 384] on div "Kitchen Plumbing Kitchen - Plumbing Complete Vendor Innovative Field Services A…" at bounding box center [691, 375] width 1382 height 750
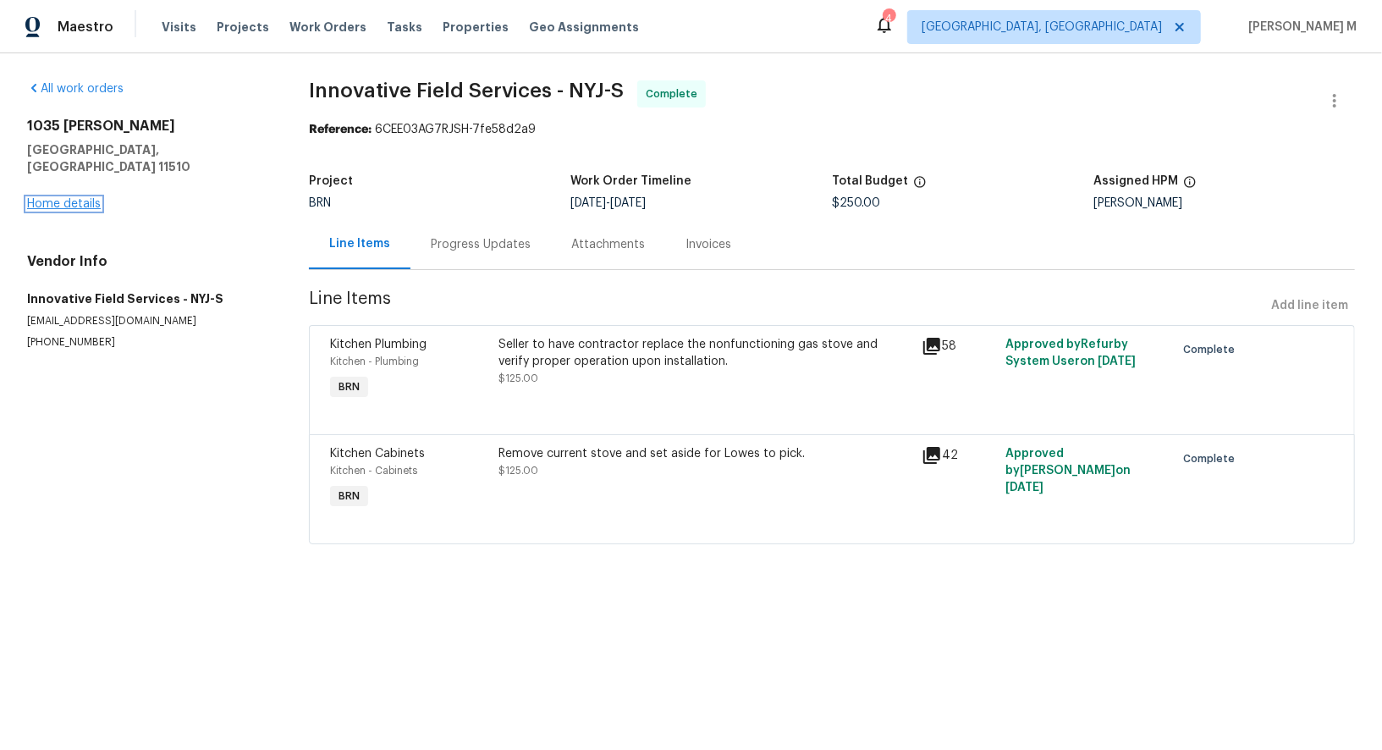
click at [63, 198] on link "Home details" at bounding box center [64, 204] width 74 height 12
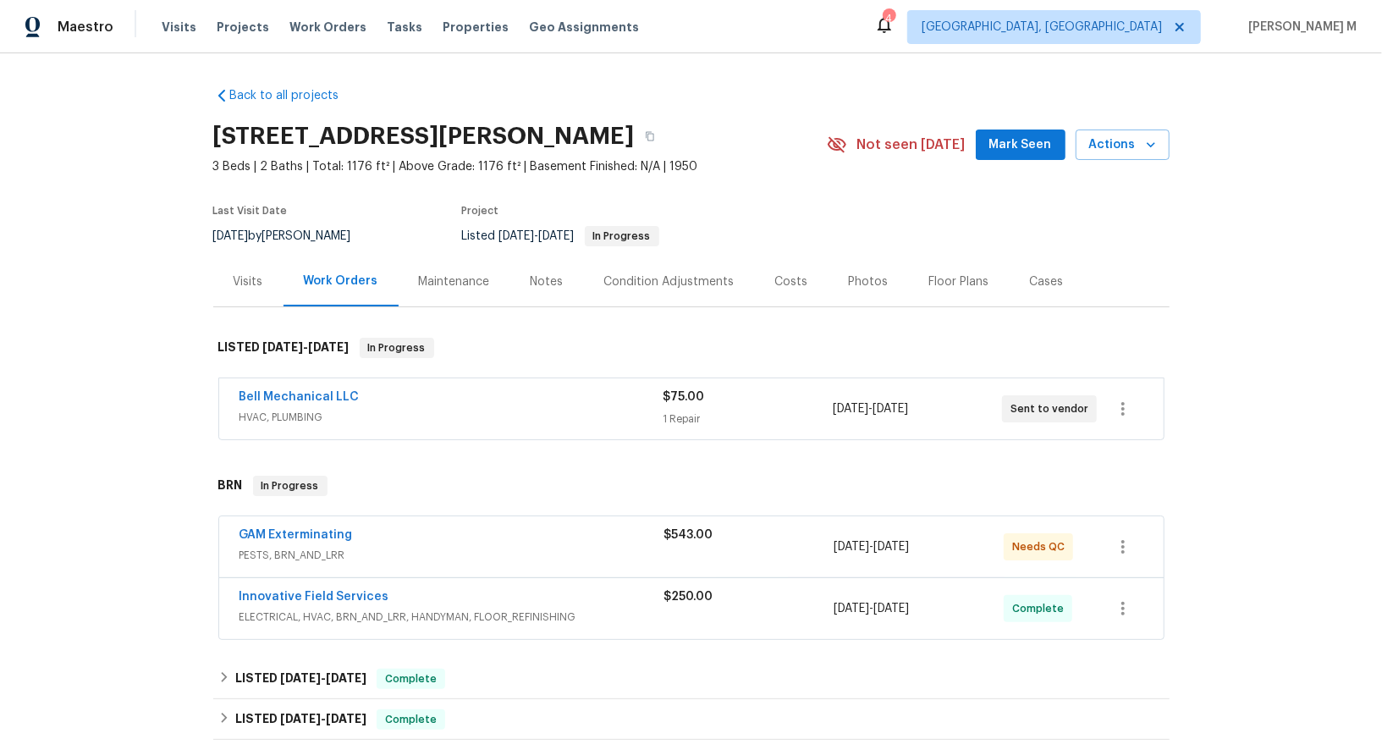
scroll to position [47, 0]
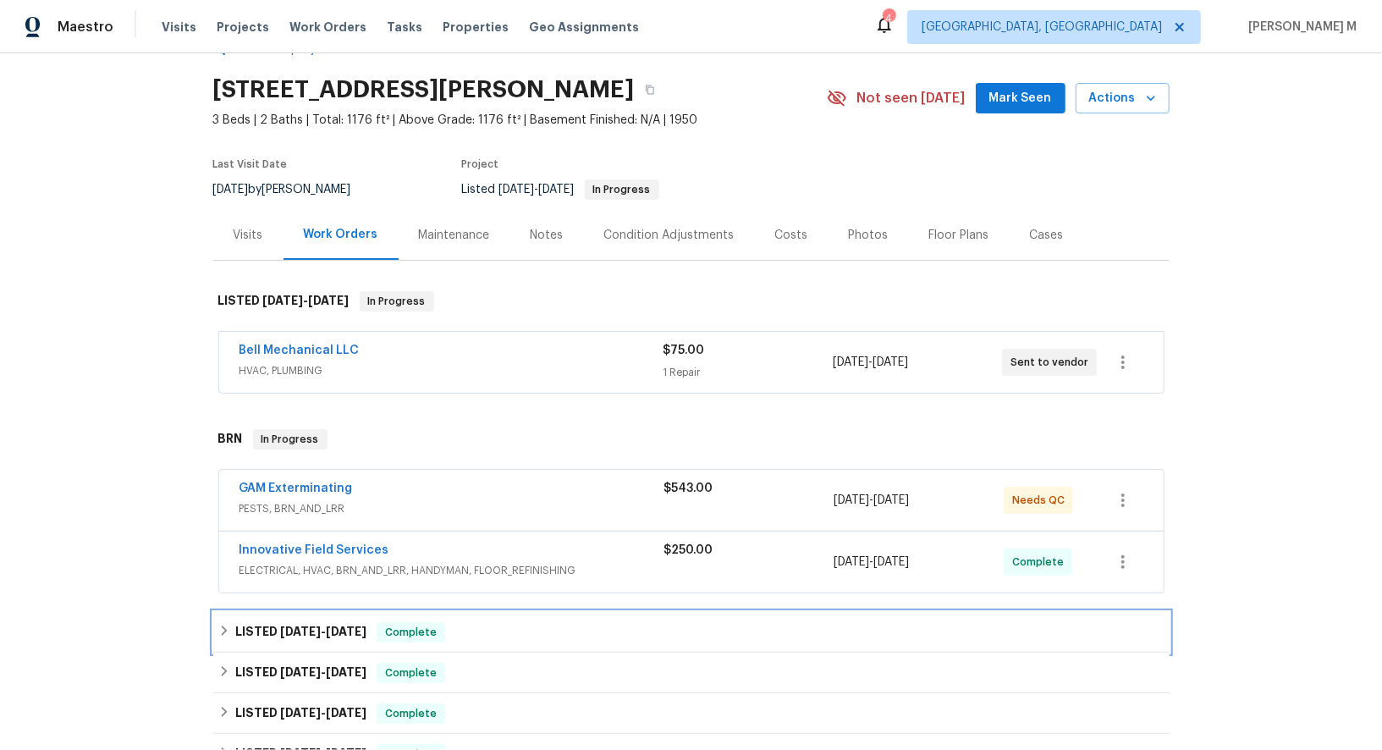
click at [280, 626] on span "8/20/25" at bounding box center [300, 632] width 41 height 12
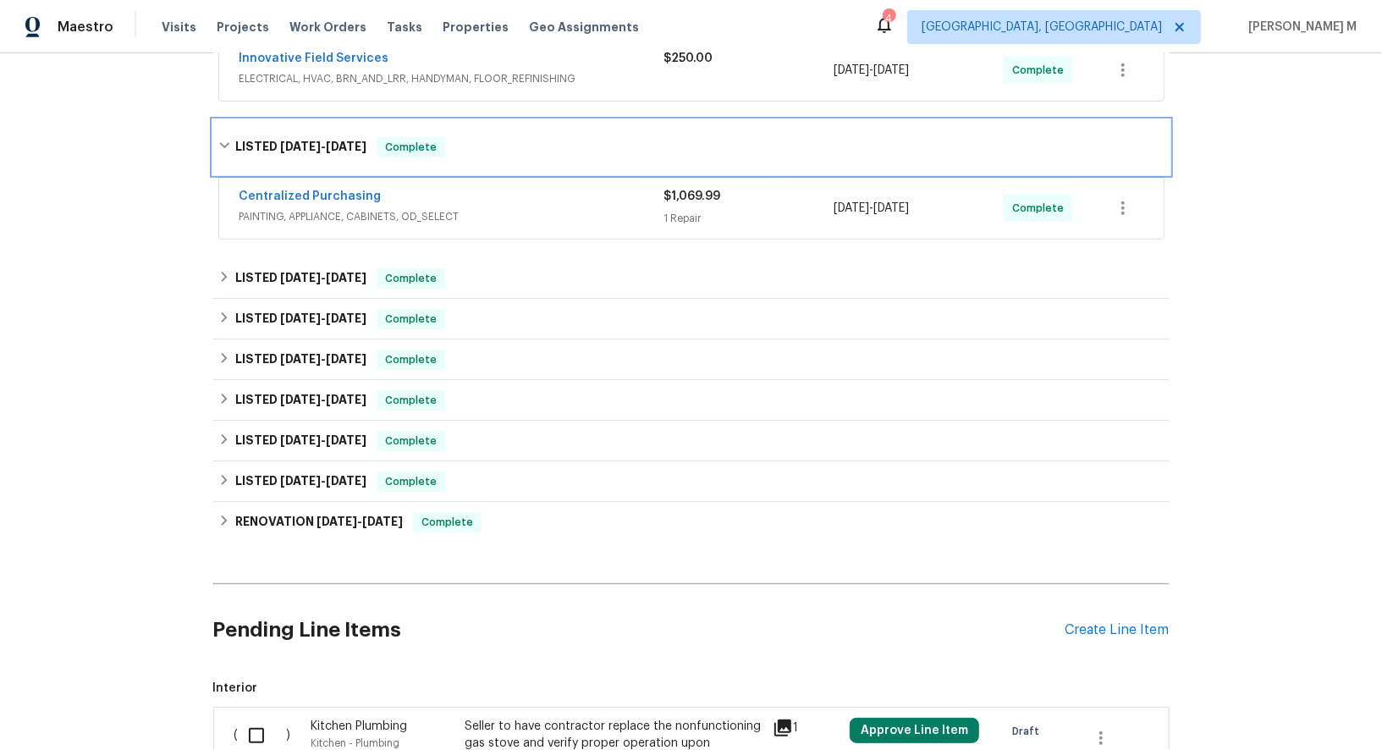
scroll to position [540, 0]
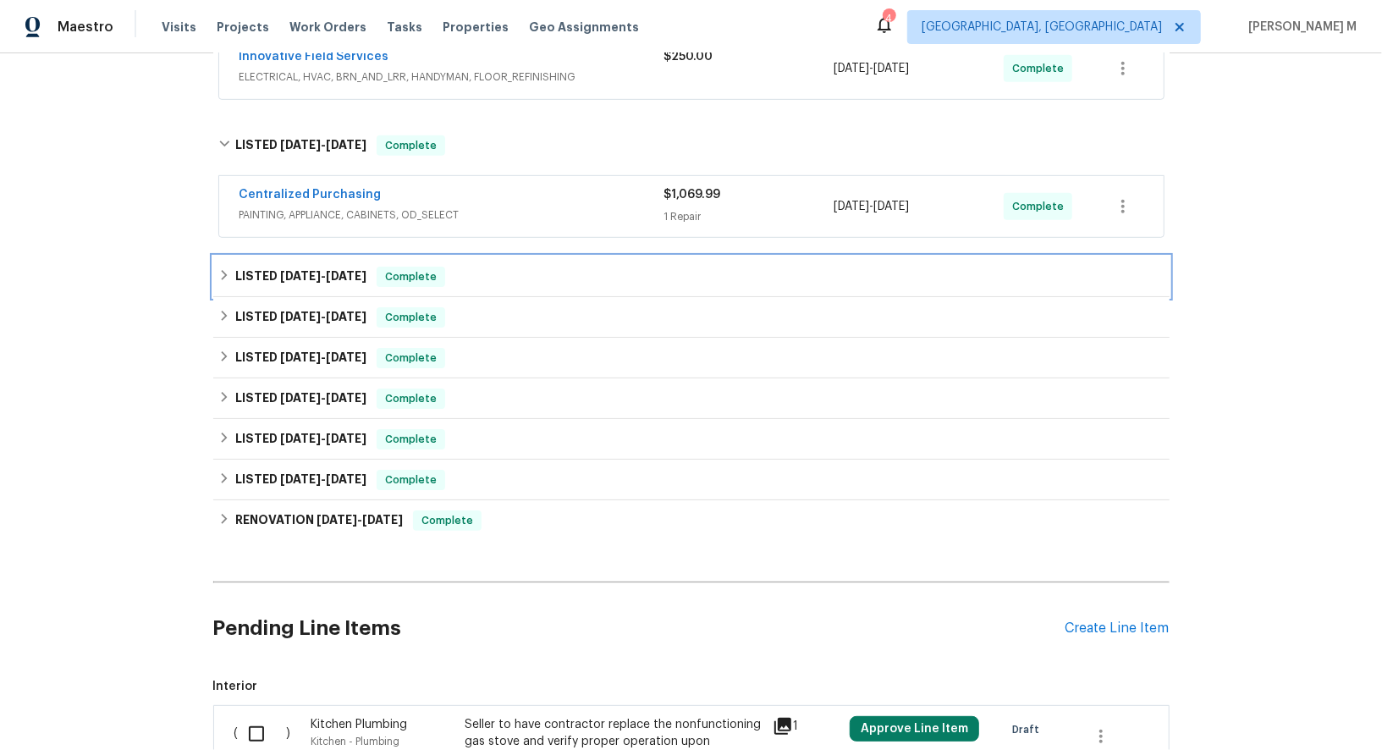
click at [320, 270] on span "7/15/25 - 7/15/25" at bounding box center [323, 276] width 86 height 12
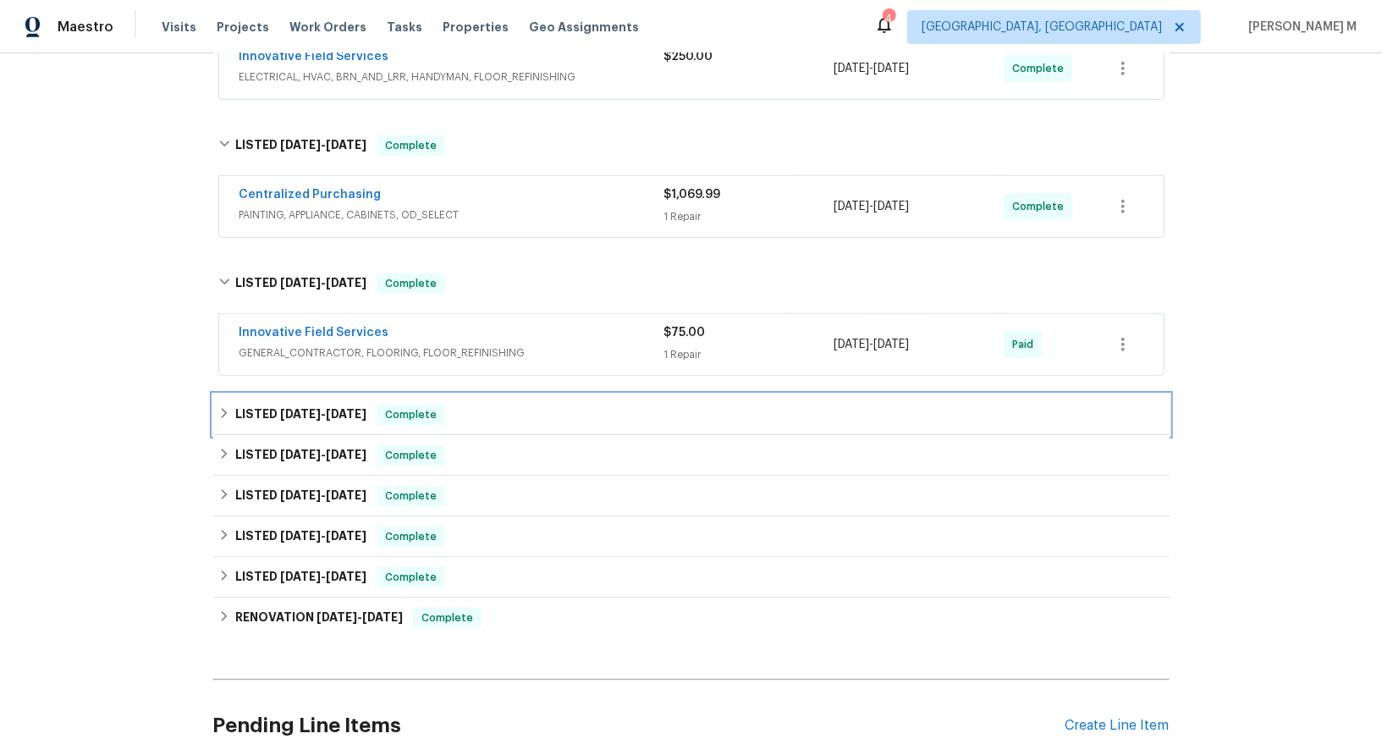
click at [289, 404] on div "LISTED 5/22/25 - 5/23/25 Complete" at bounding box center [691, 414] width 956 height 41
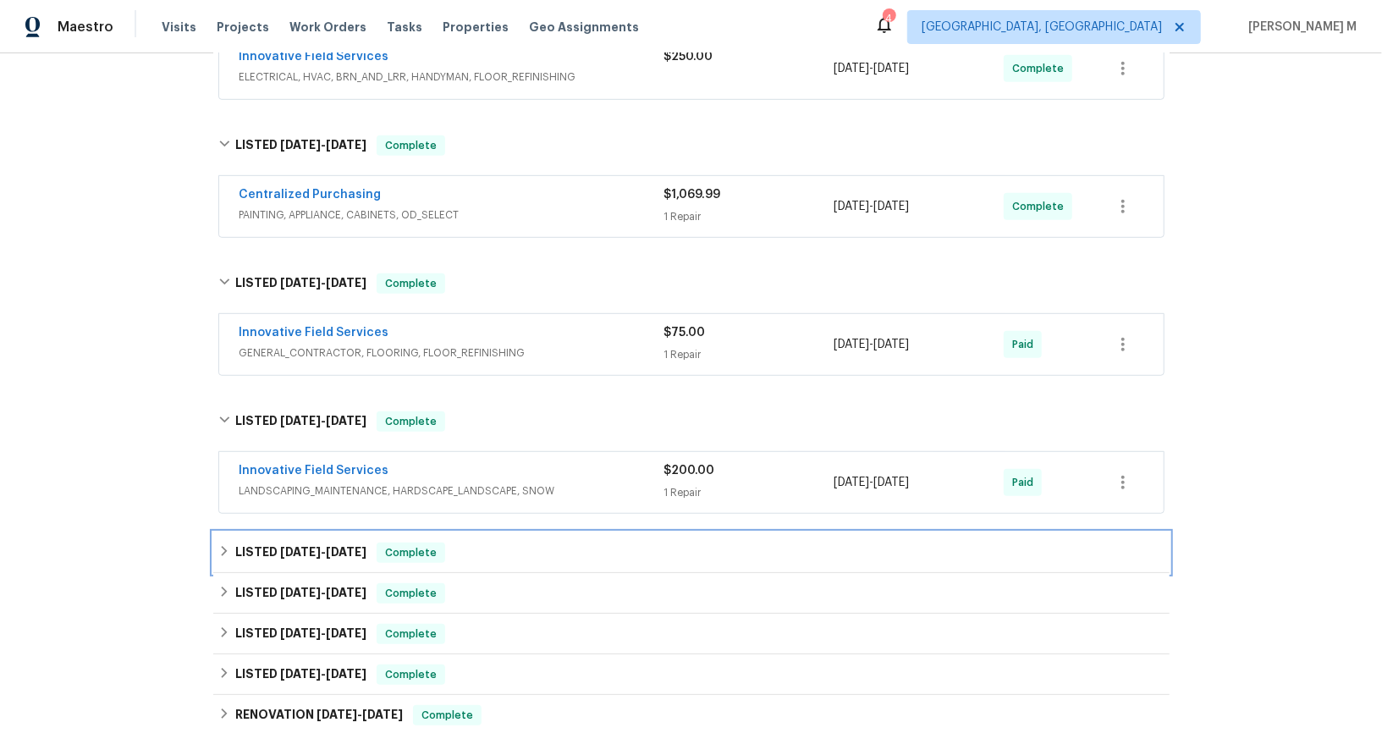
click at [323, 546] on span "5/15/25 - 5/21/25" at bounding box center [323, 552] width 86 height 12
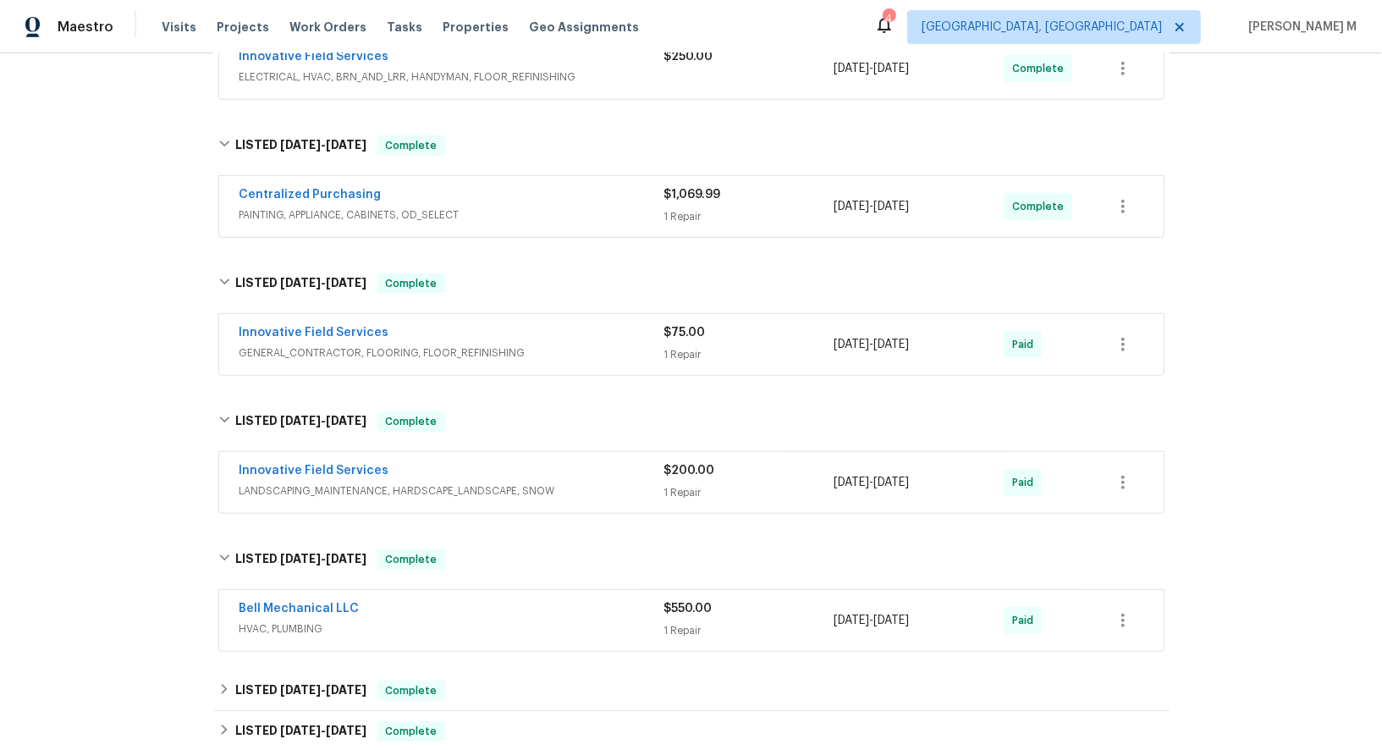
click at [295, 620] on span "HVAC, PLUMBING" at bounding box center [452, 628] width 425 height 17
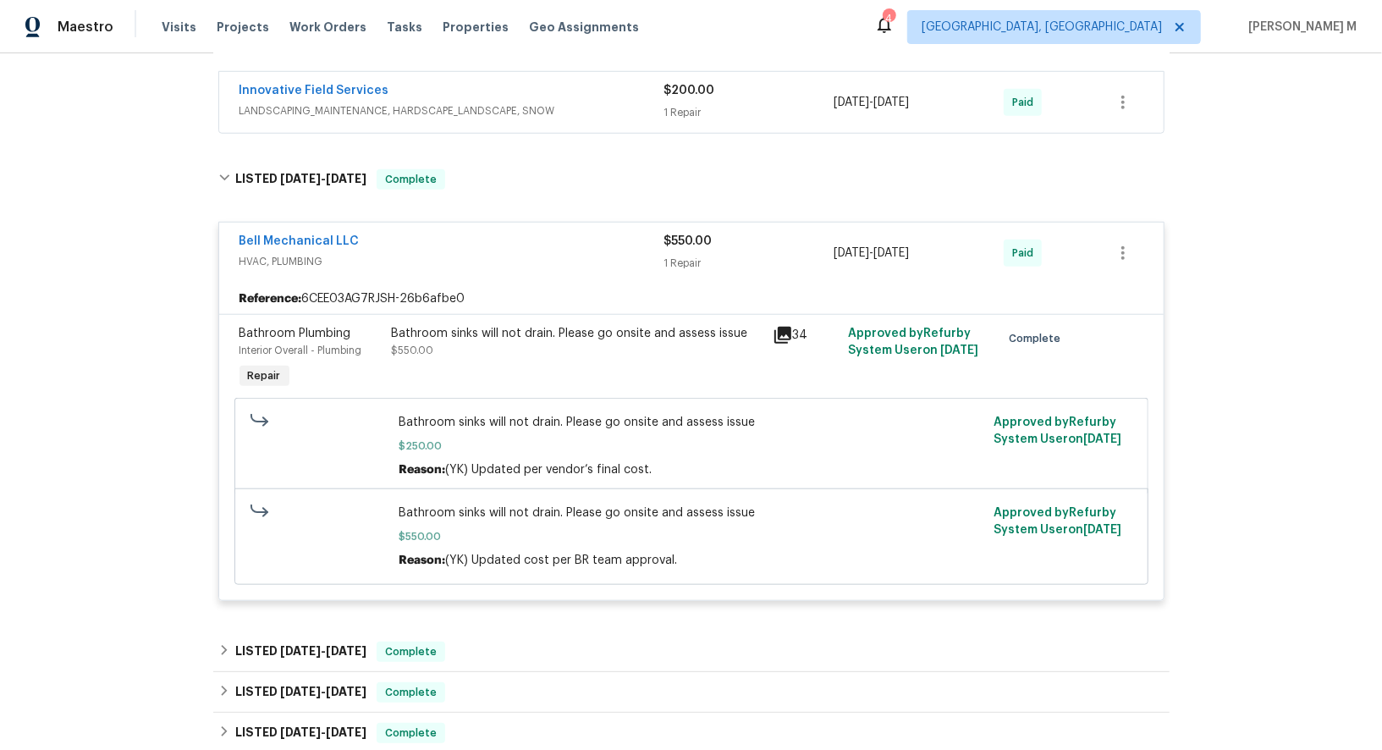
scroll to position [921, 0]
click at [314, 644] on span "5/1/25 - 5/2/25" at bounding box center [323, 650] width 86 height 12
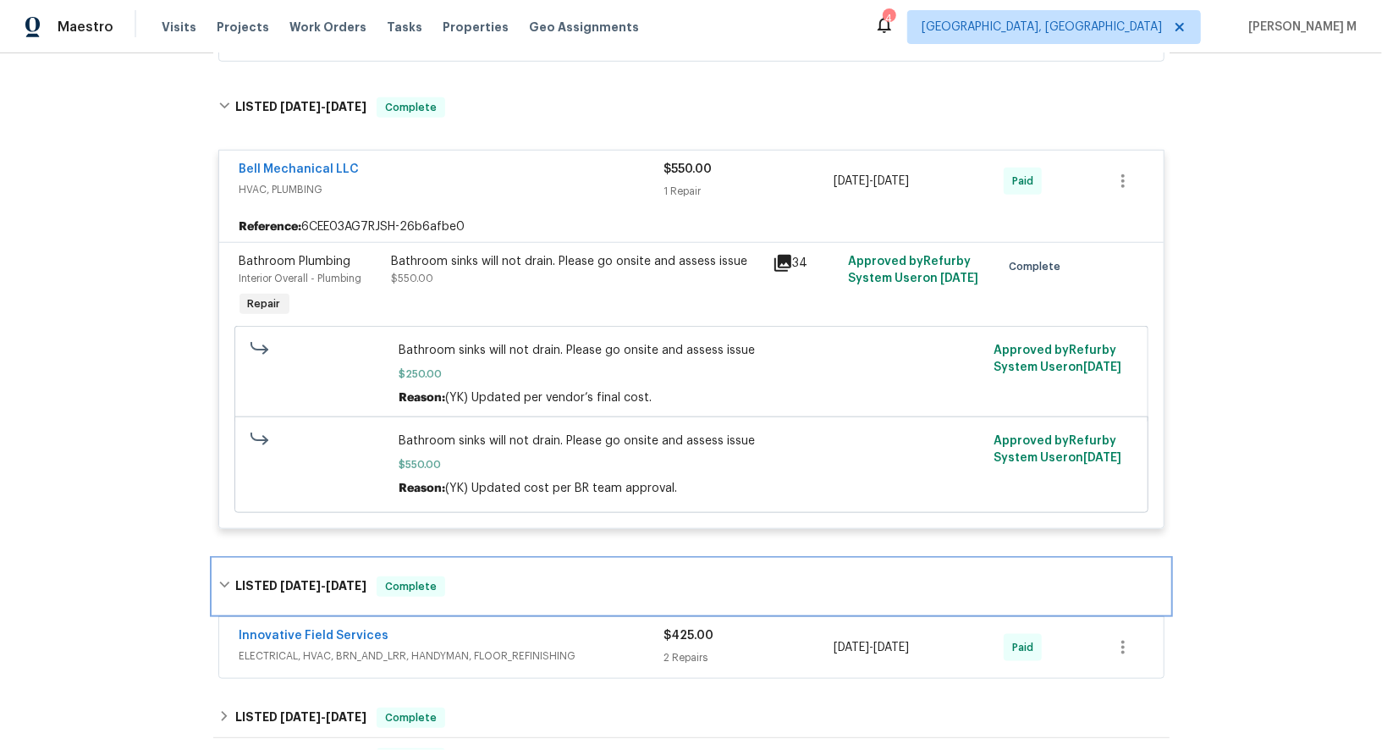
scroll to position [993, 0]
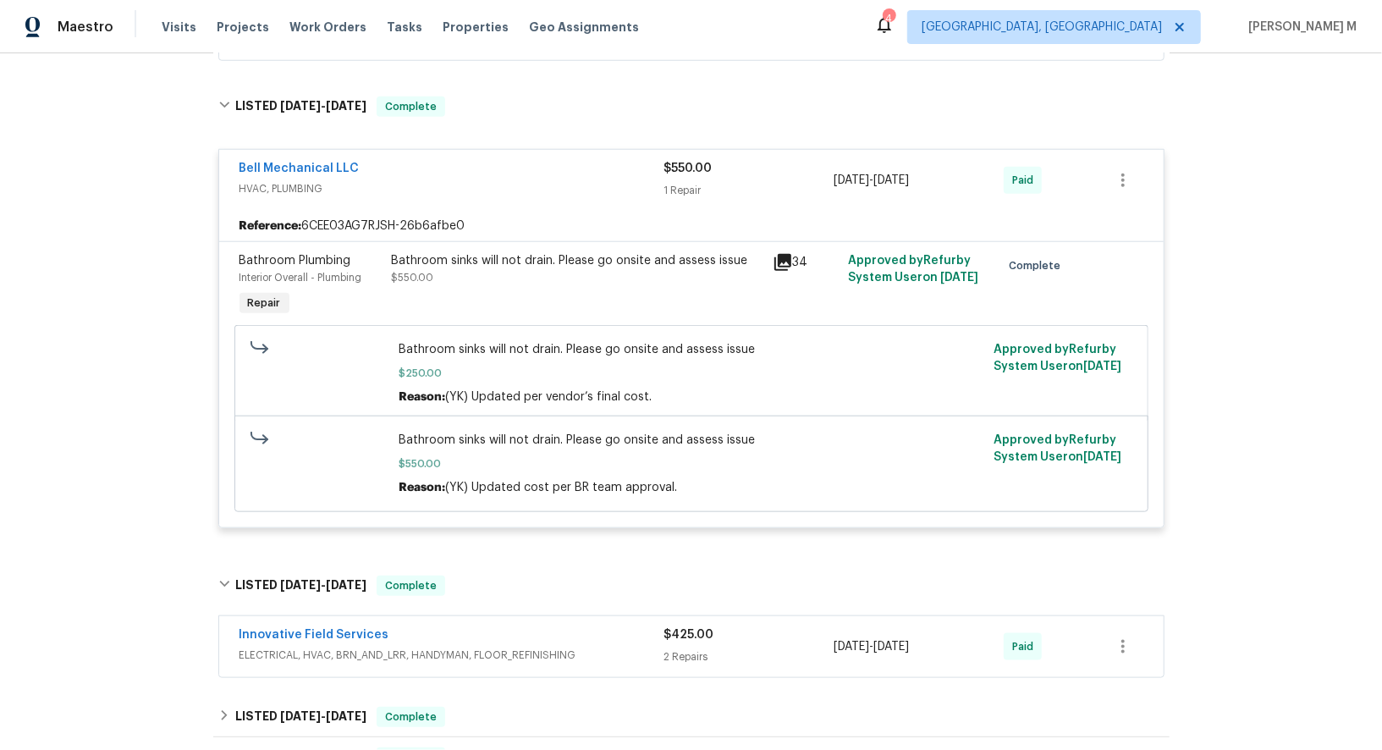
click at [311, 647] on span "ELECTRICAL, HVAC, BRN_AND_LRR, HANDYMAN, FLOOR_REFINISHING" at bounding box center [452, 655] width 425 height 17
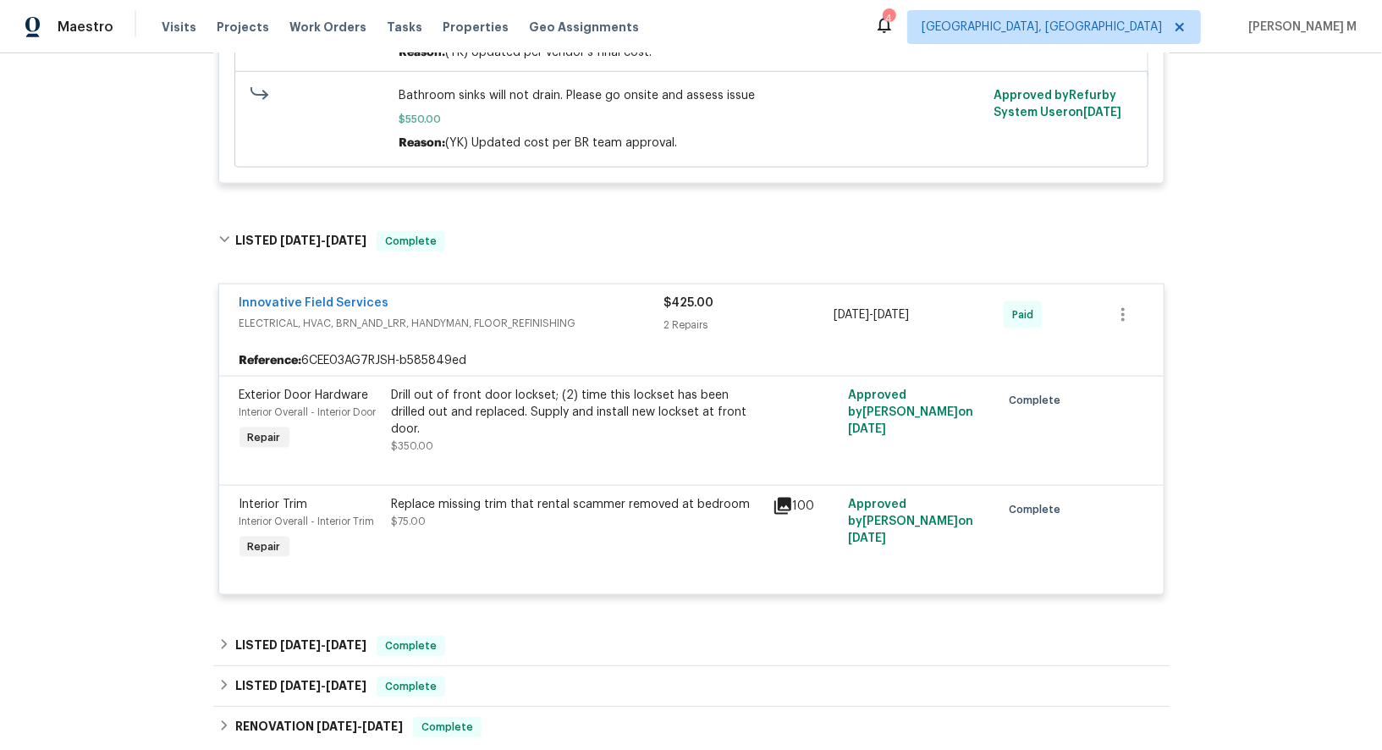
scroll to position [1340, 0]
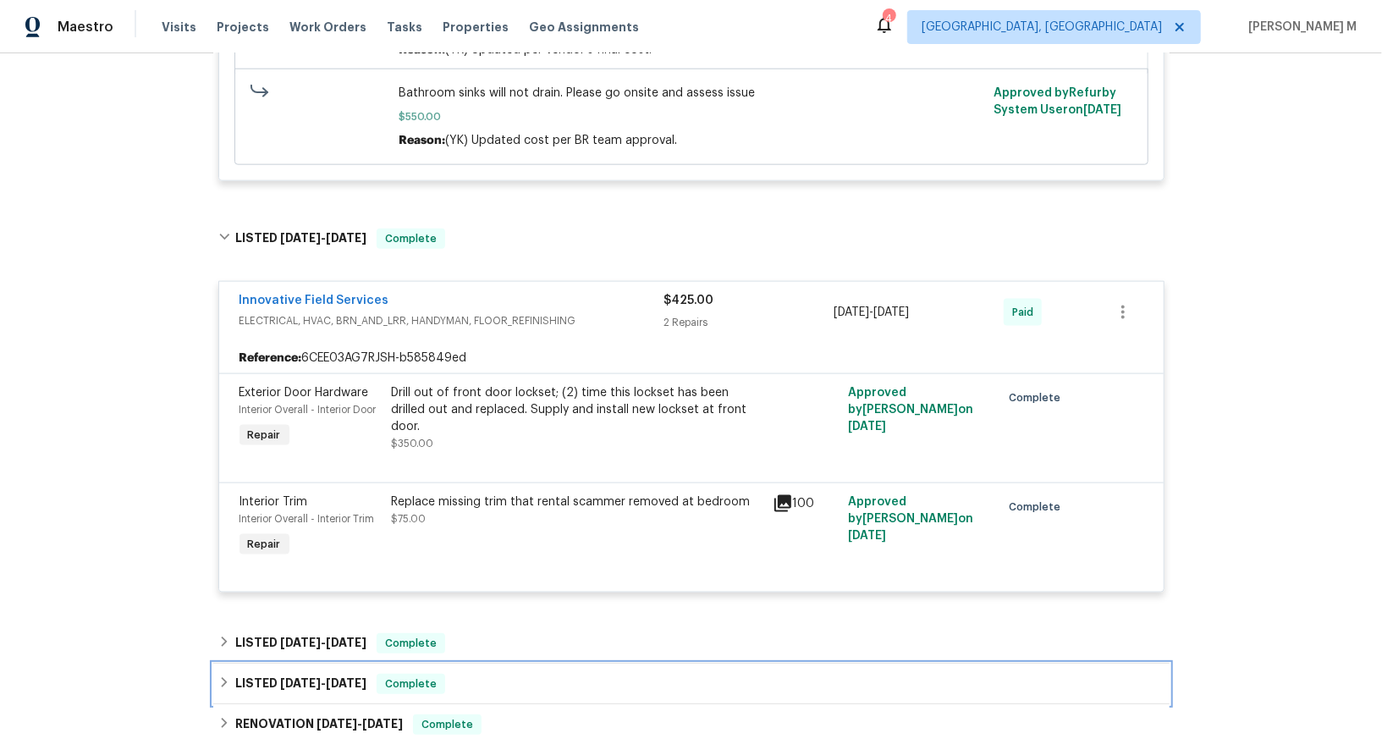
click at [311, 664] on div "LISTED 4/14/25 - 4/16/25 Complete" at bounding box center [691, 684] width 956 height 41
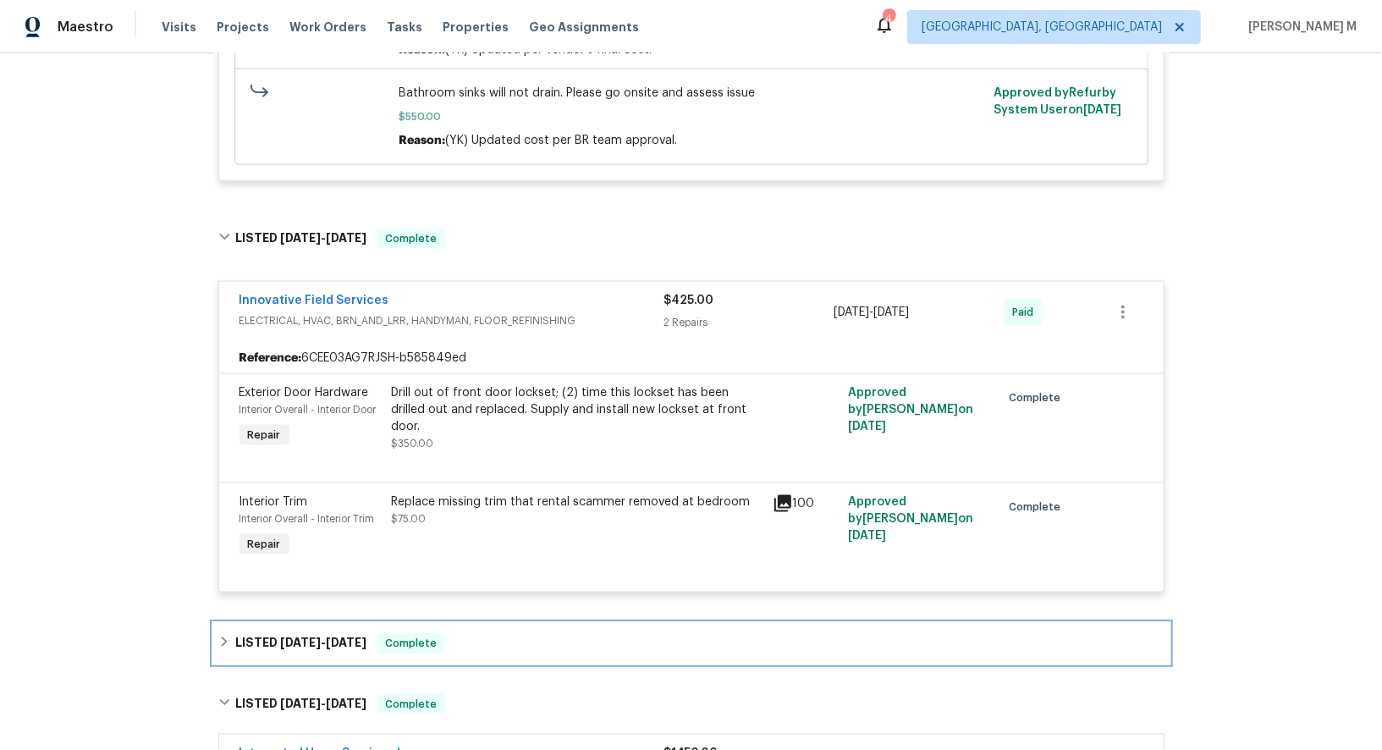
click at [328, 633] on h6 "LISTED 4/16/25 - 4/16/25" at bounding box center [300, 643] width 131 height 20
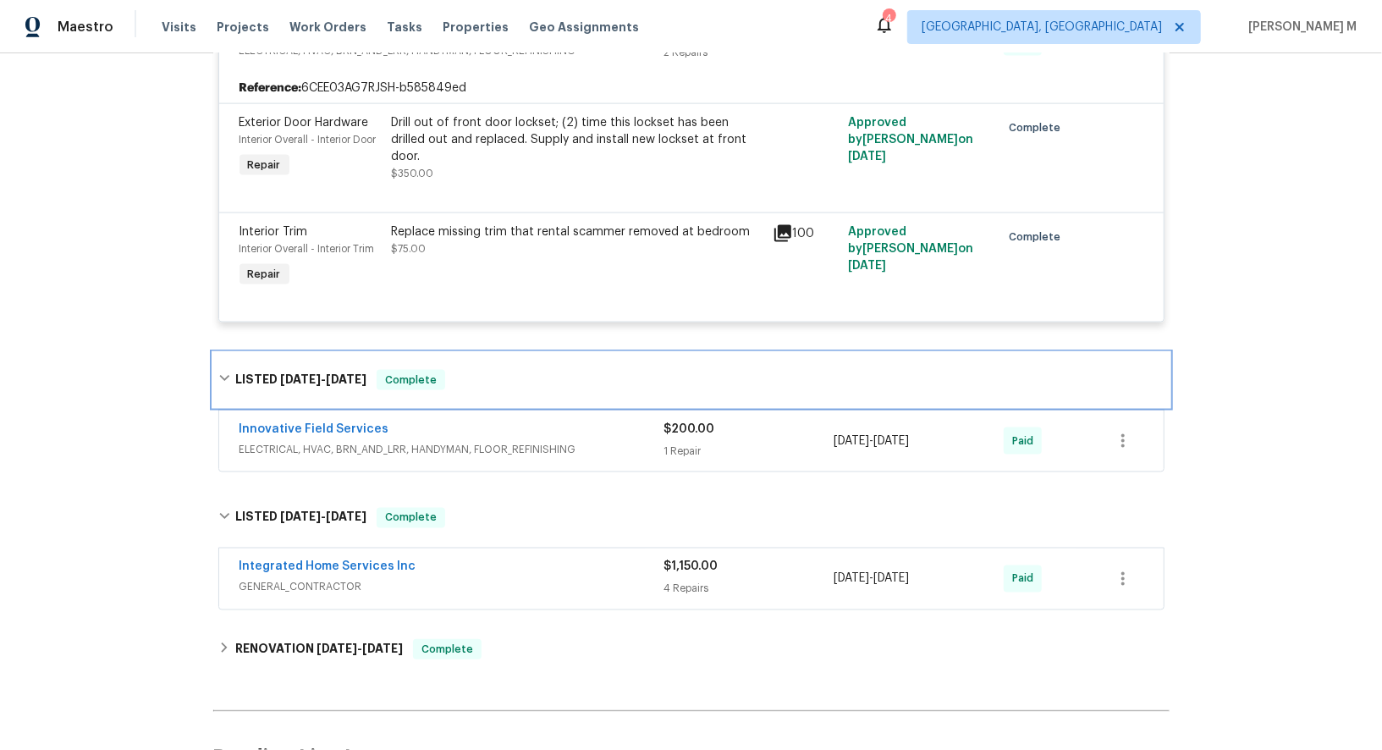
scroll to position [1627, 0]
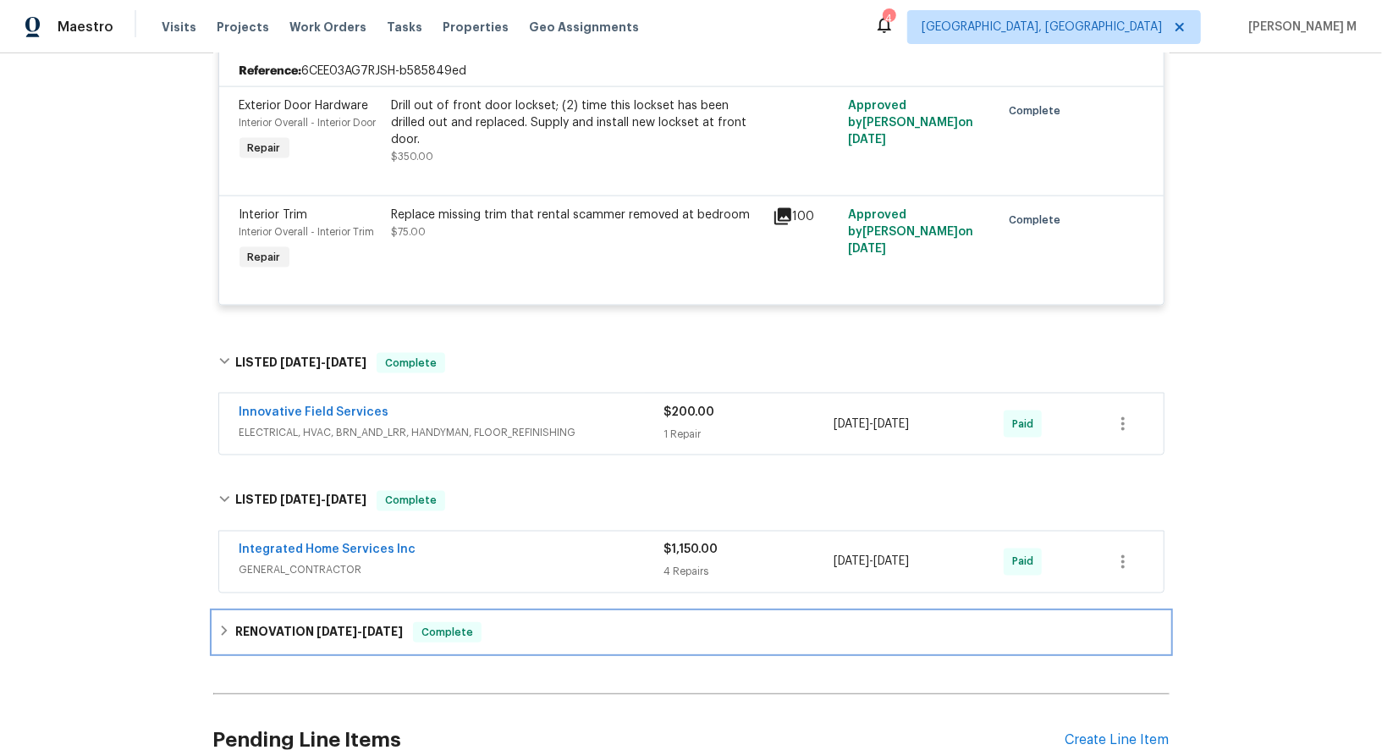
click at [327, 622] on h6 "RENOVATION 12/19/24 - 2/6/25" at bounding box center [319, 632] width 168 height 20
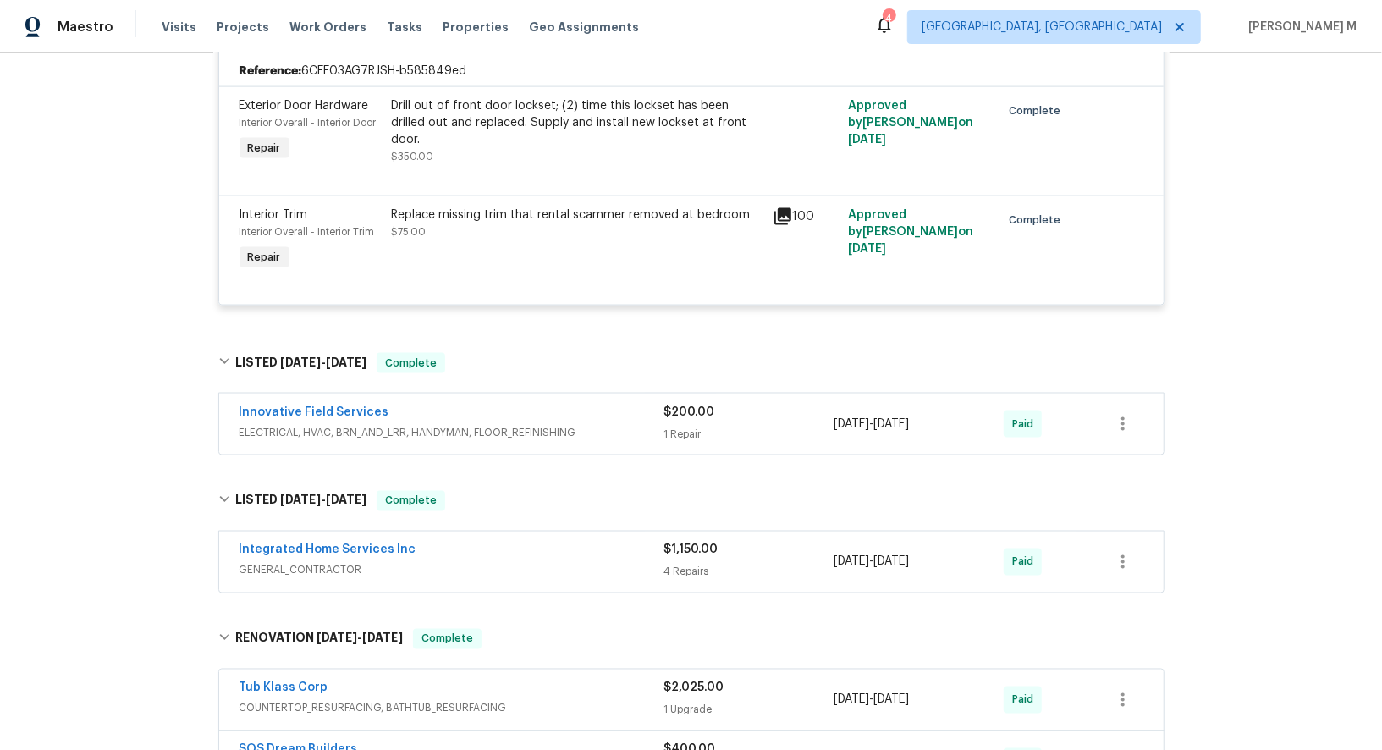
click at [340, 562] on span "GENERAL_CONTRACTOR" at bounding box center [452, 570] width 425 height 17
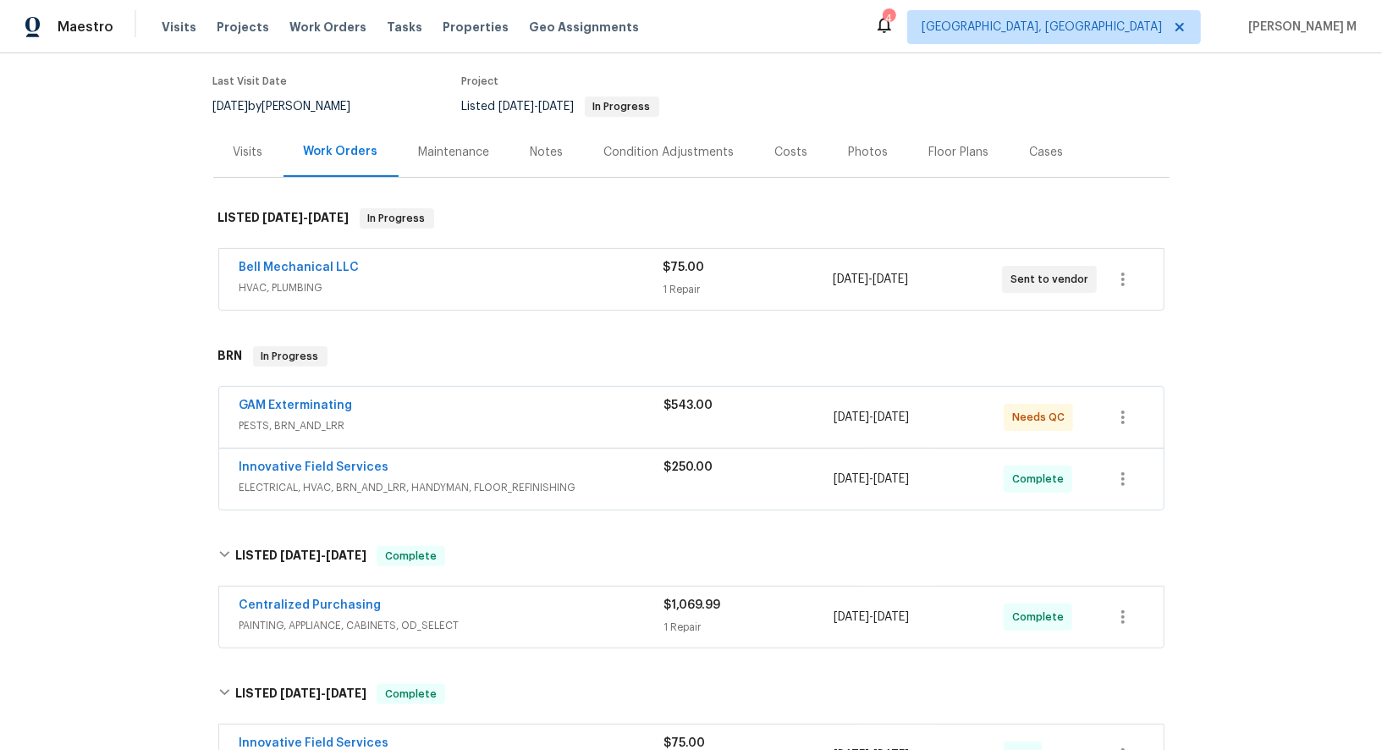
scroll to position [81, 0]
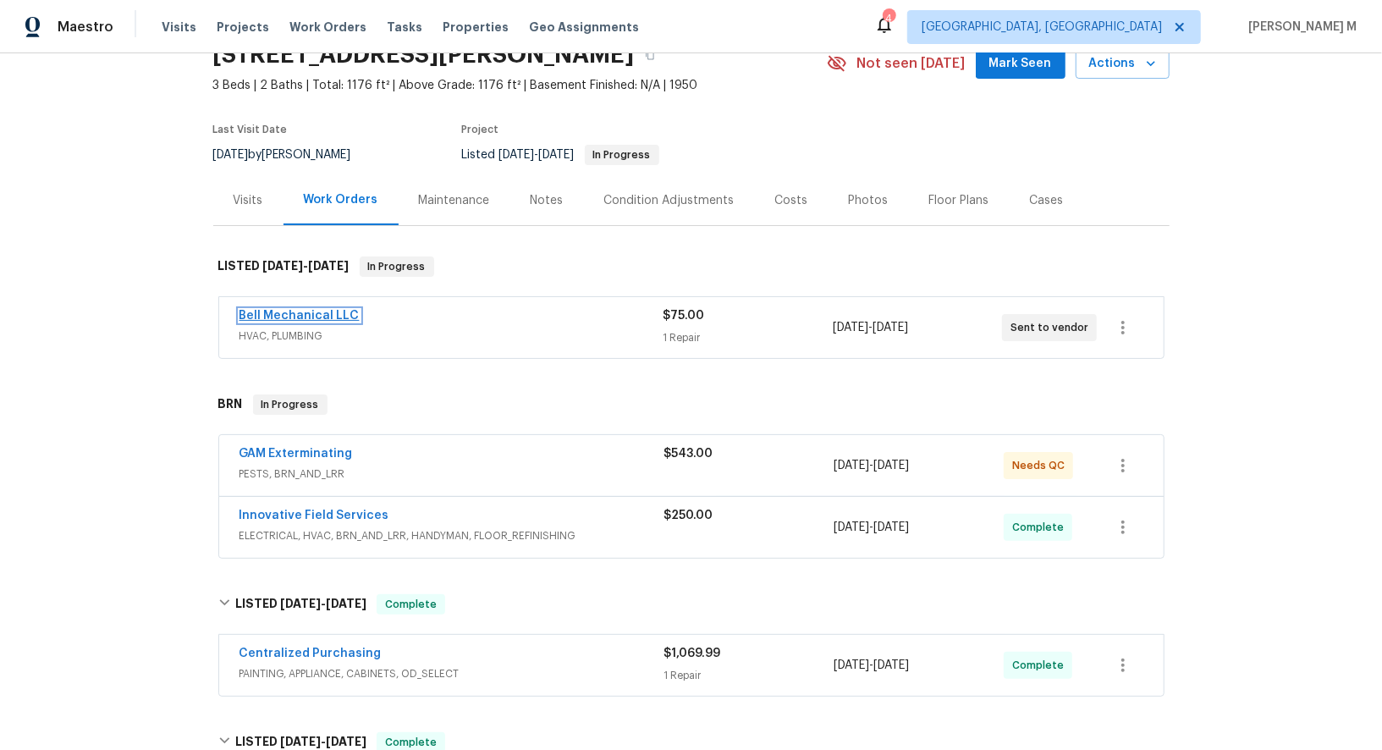
click at [280, 310] on link "Bell Mechanical LLC" at bounding box center [300, 316] width 120 height 12
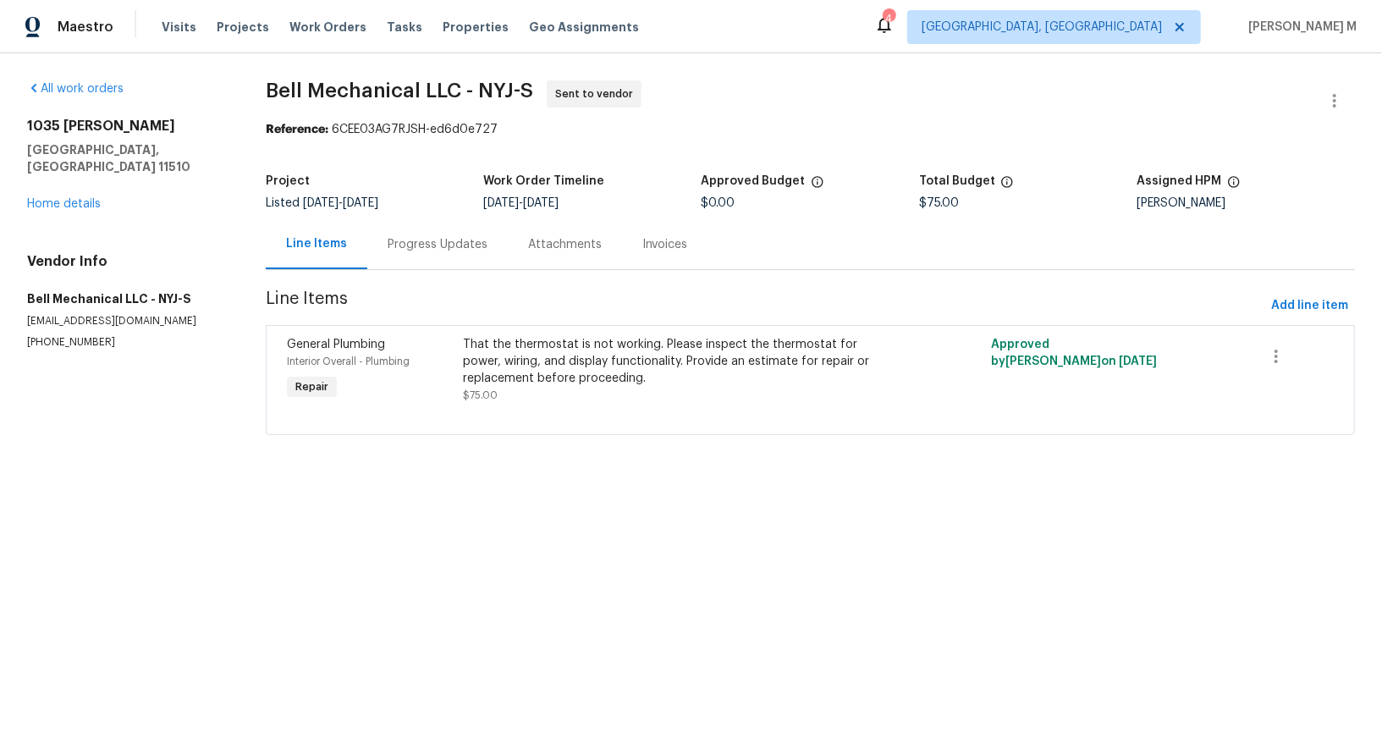
click at [437, 236] on div "Progress Updates" at bounding box center [438, 244] width 100 height 17
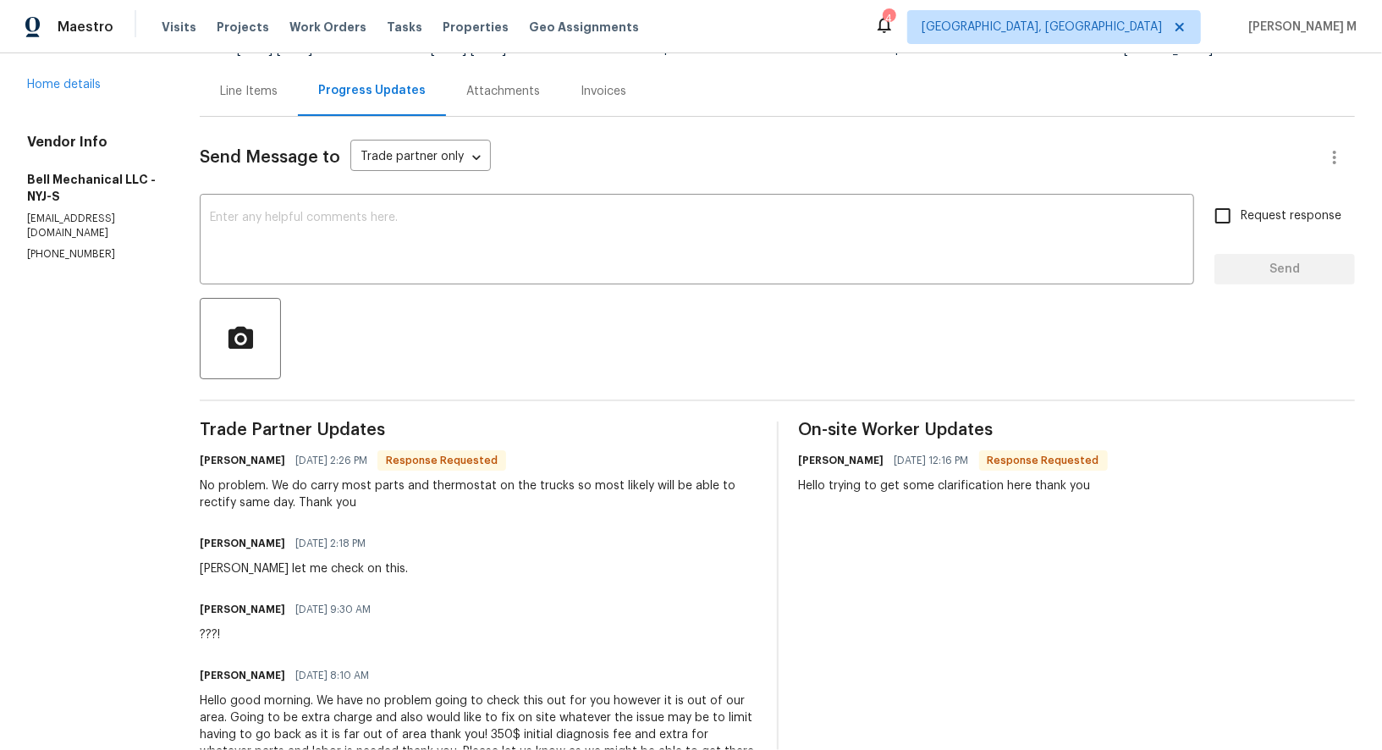
scroll to position [186, 0]
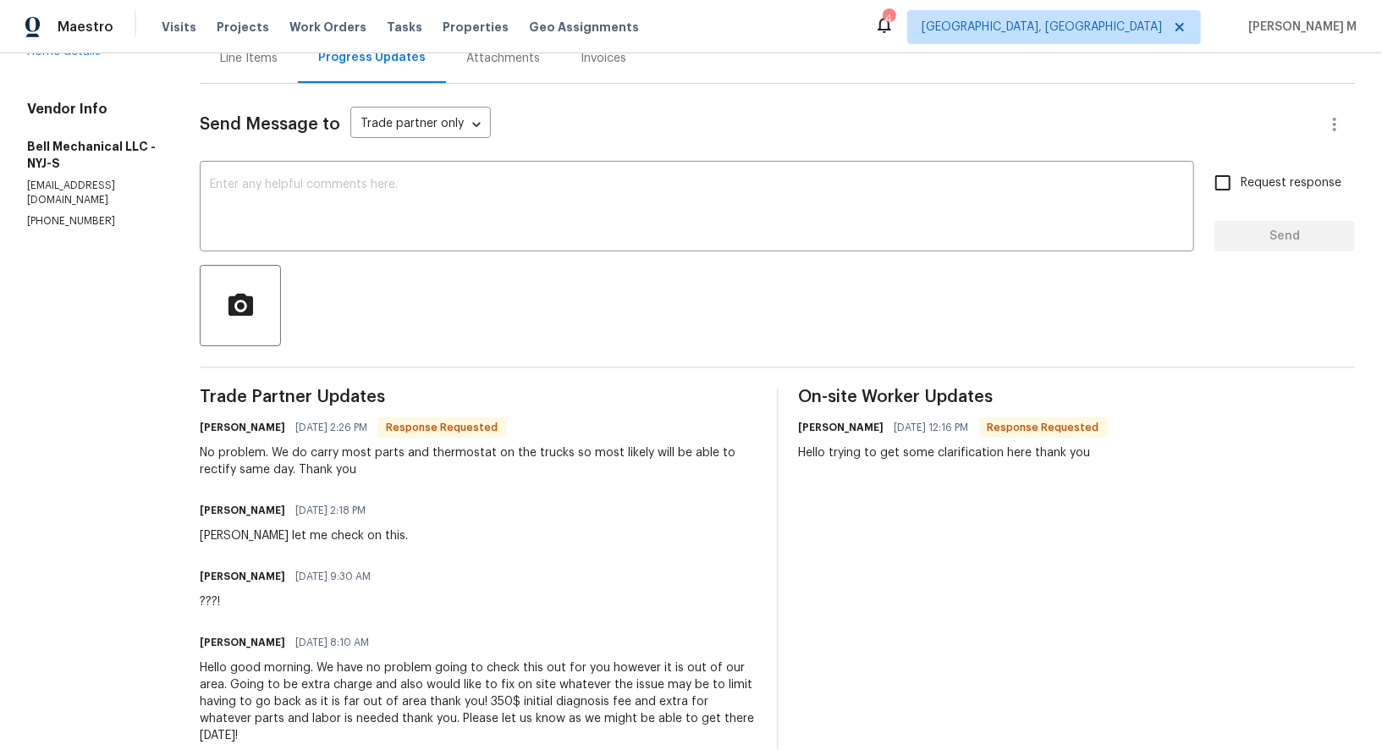
click at [542, 576] on div "Greg Bell 09/26/2025 9:30 AM ???!" at bounding box center [478, 588] width 557 height 46
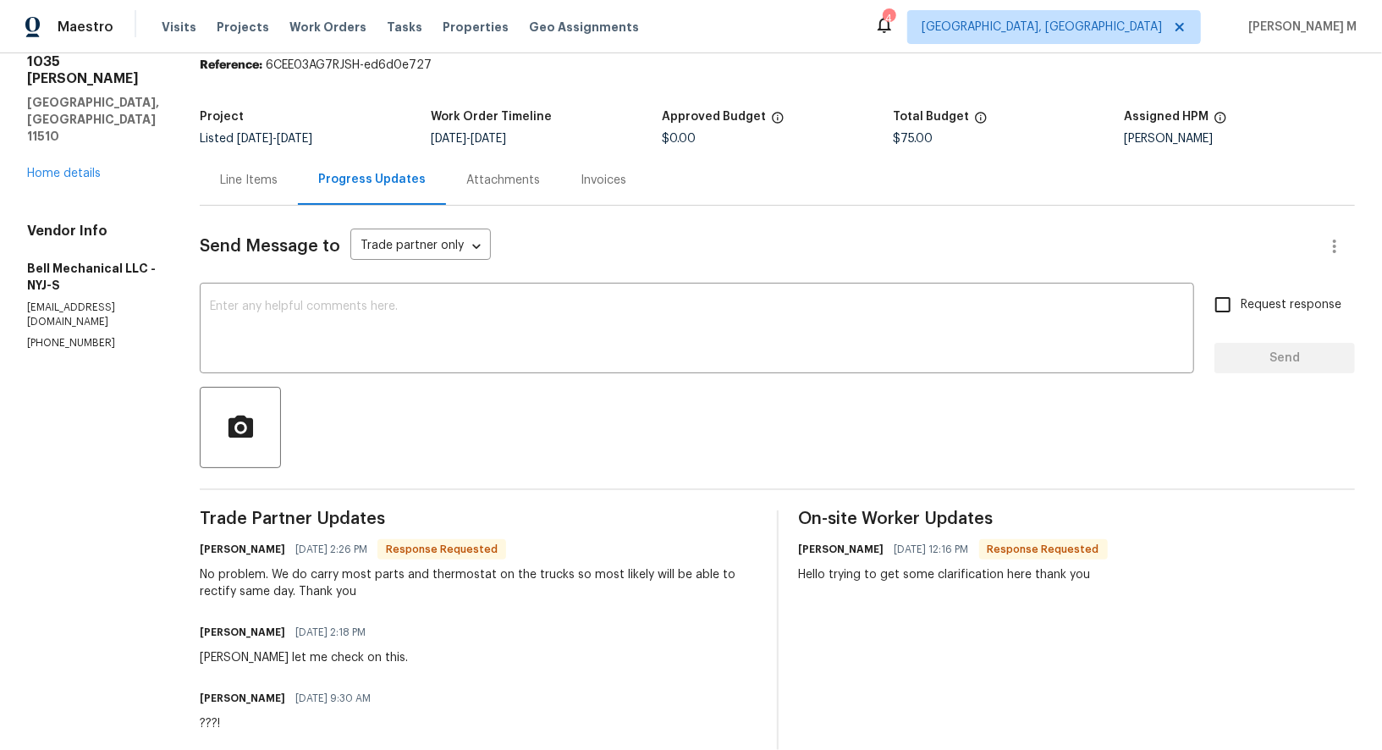
scroll to position [0, 0]
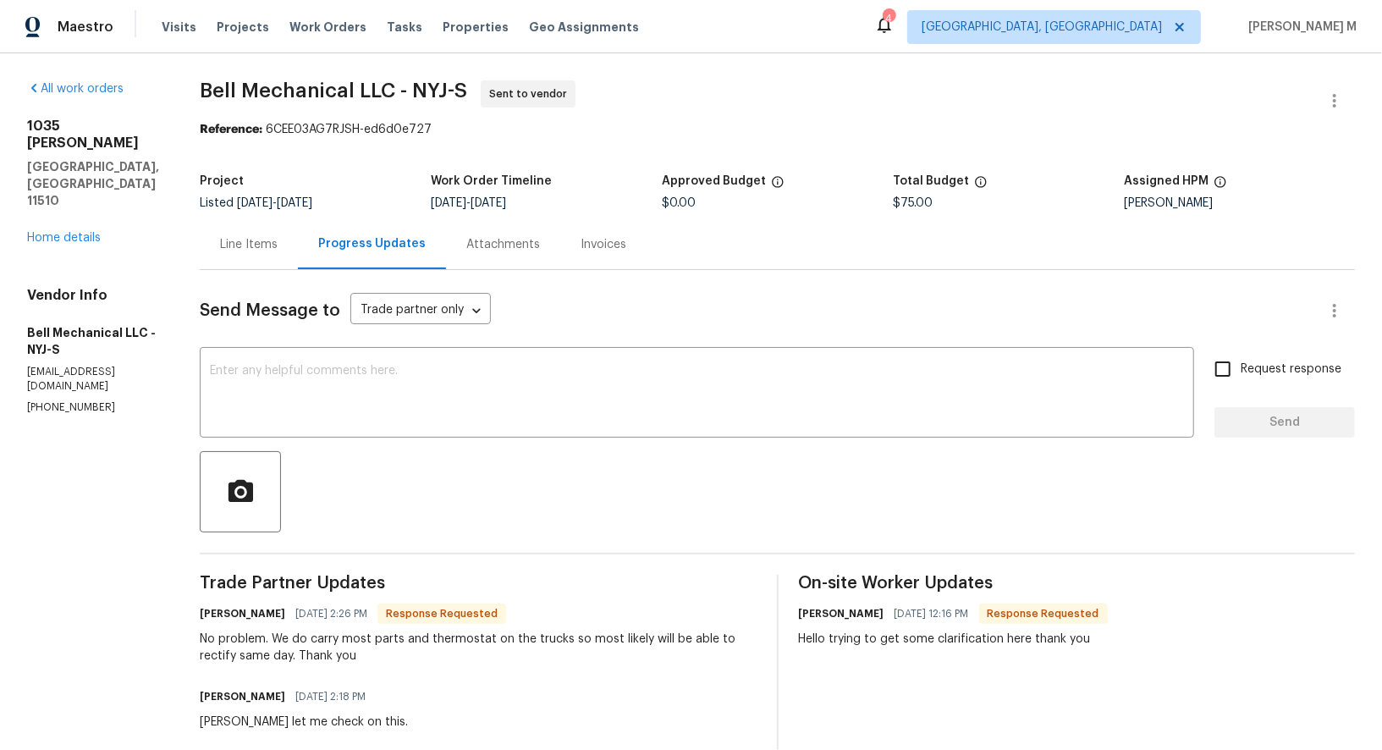
click at [71, 174] on div "1035 Bonaparte Pl Baldwin, NY 11510 Home details" at bounding box center [93, 182] width 132 height 129
click at [71, 232] on link "Home details" at bounding box center [64, 238] width 74 height 12
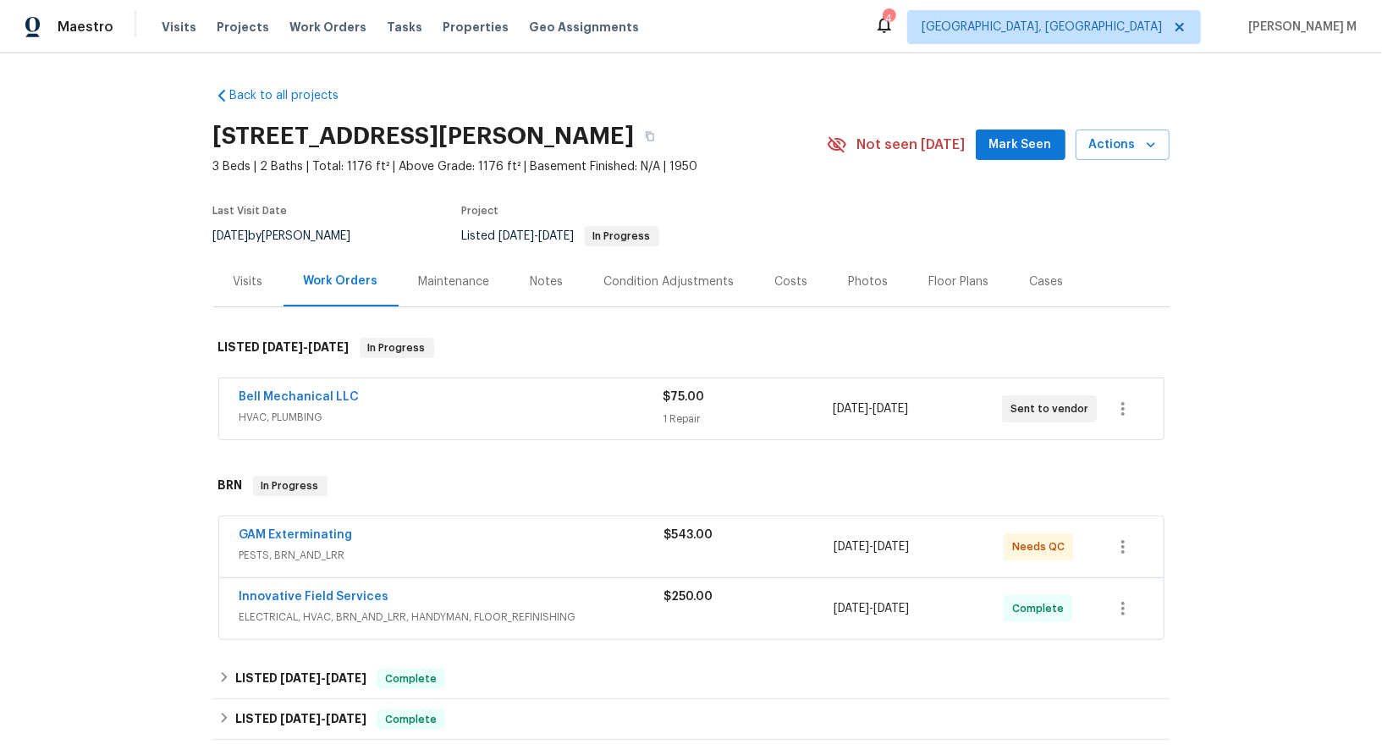
click at [343, 609] on span "ELECTRICAL, HVAC, BRN_AND_LRR, HANDYMAN, FLOOR_REFINISHING" at bounding box center [452, 617] width 425 height 17
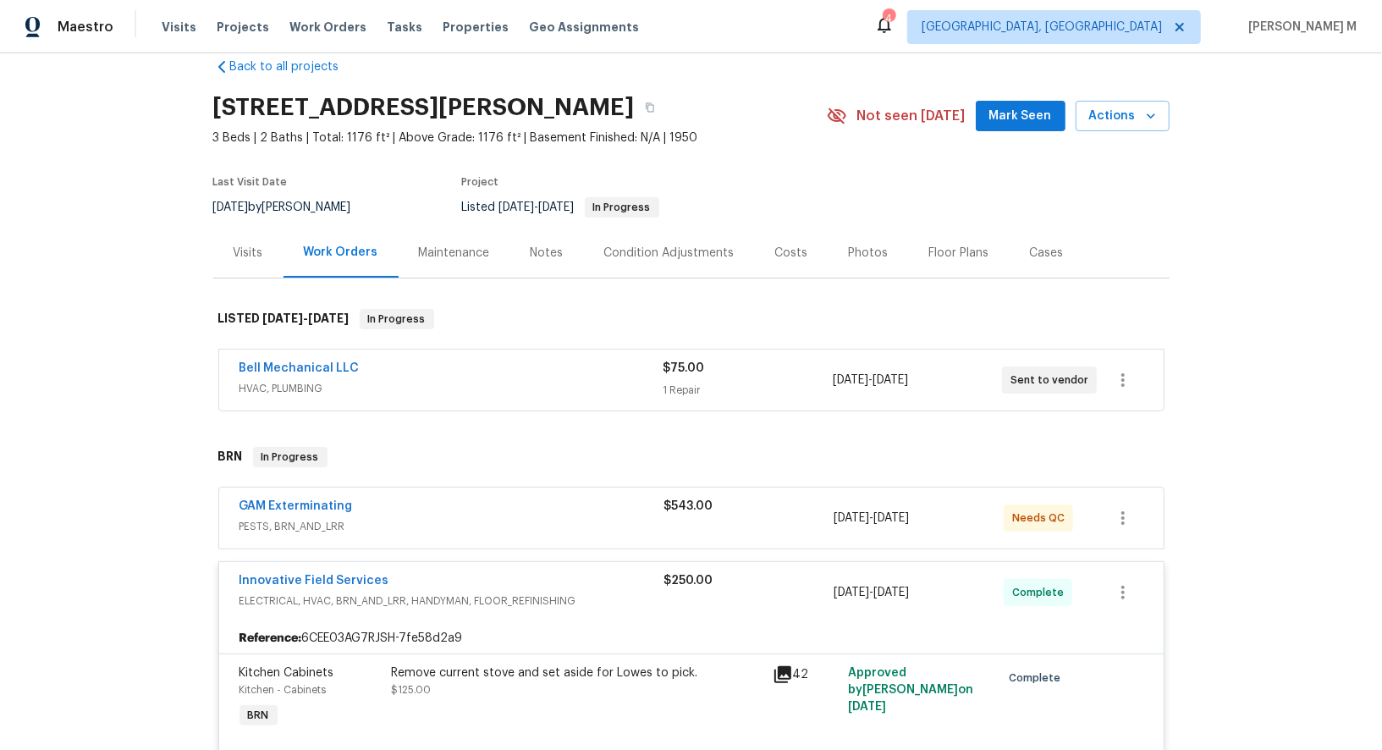
scroll to position [62, 0]
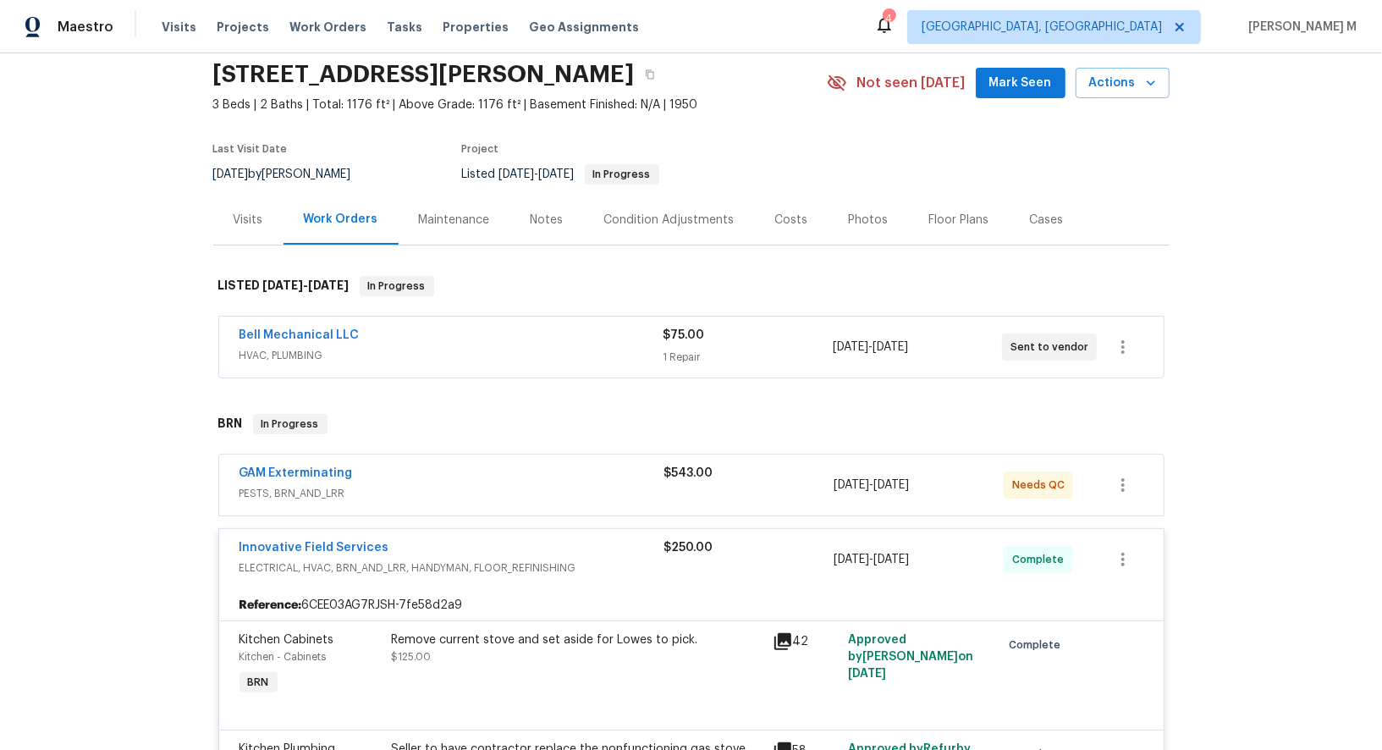
click at [437, 215] on div "Maintenance" at bounding box center [454, 220] width 71 height 17
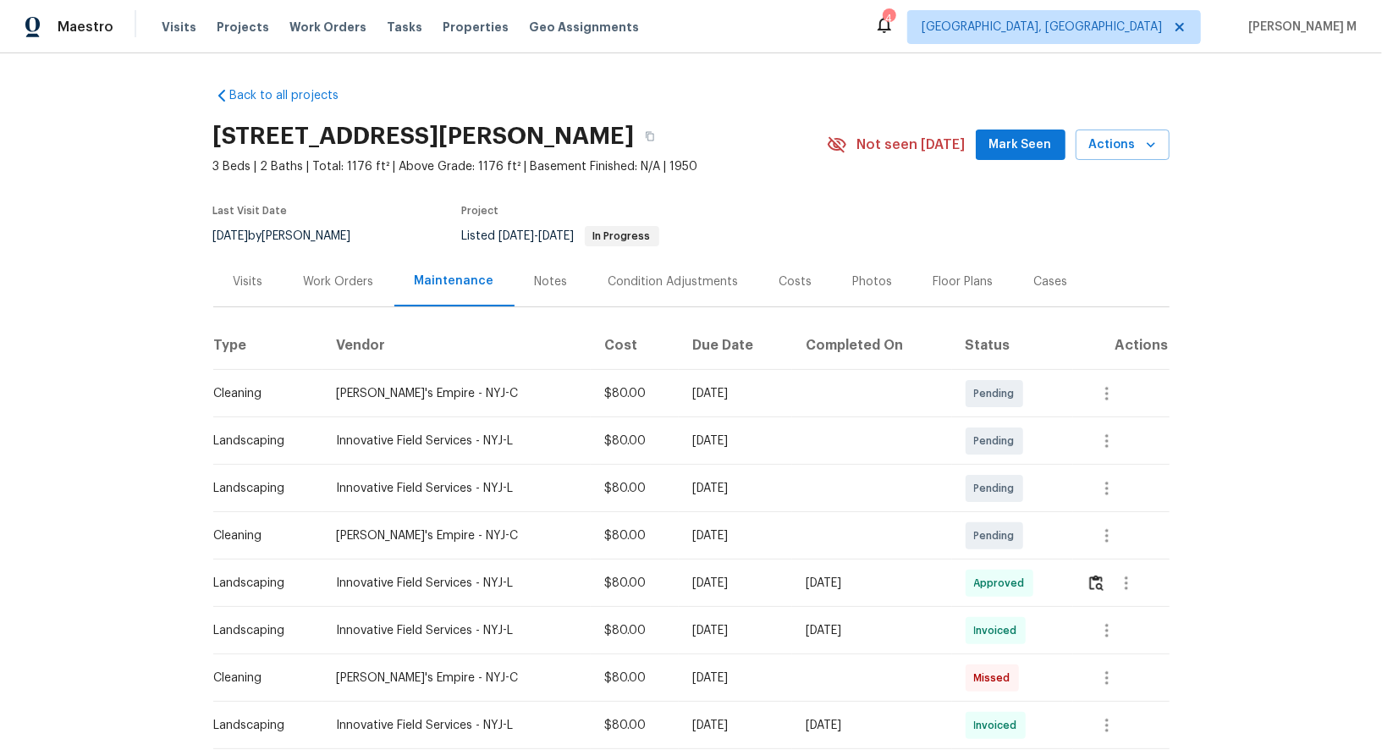
click at [304, 273] on div "Work Orders" at bounding box center [339, 281] width 70 height 17
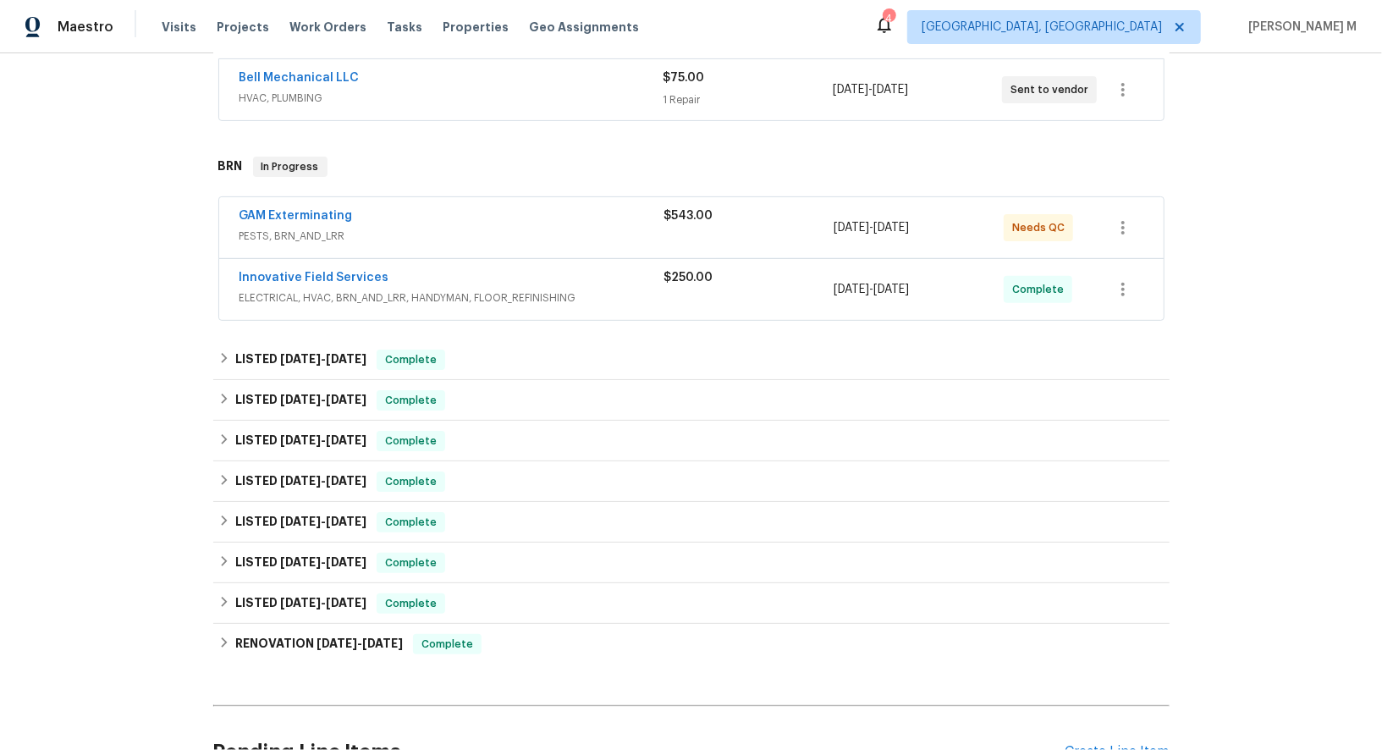
scroll to position [324, 0]
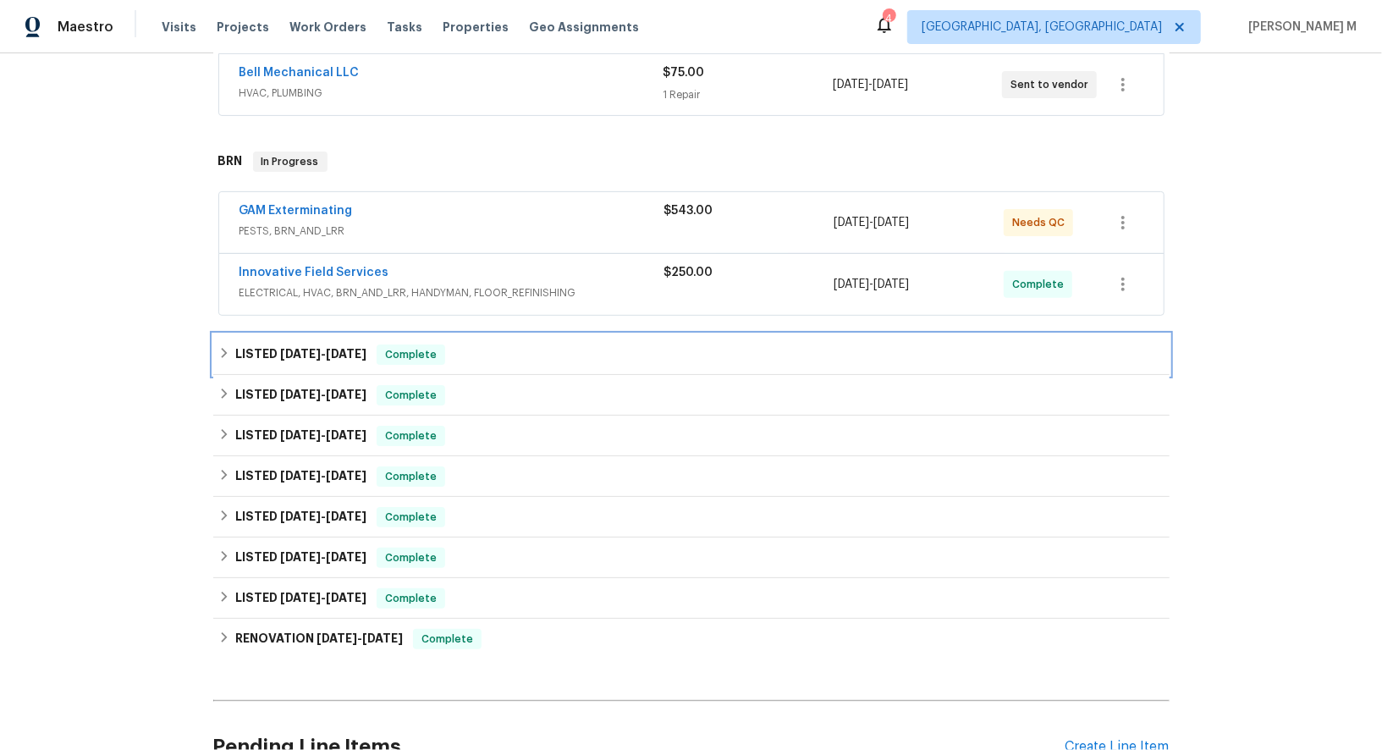
click at [309, 344] on h6 "LISTED 8/20/25 - 8/20/25" at bounding box center [300, 354] width 131 height 20
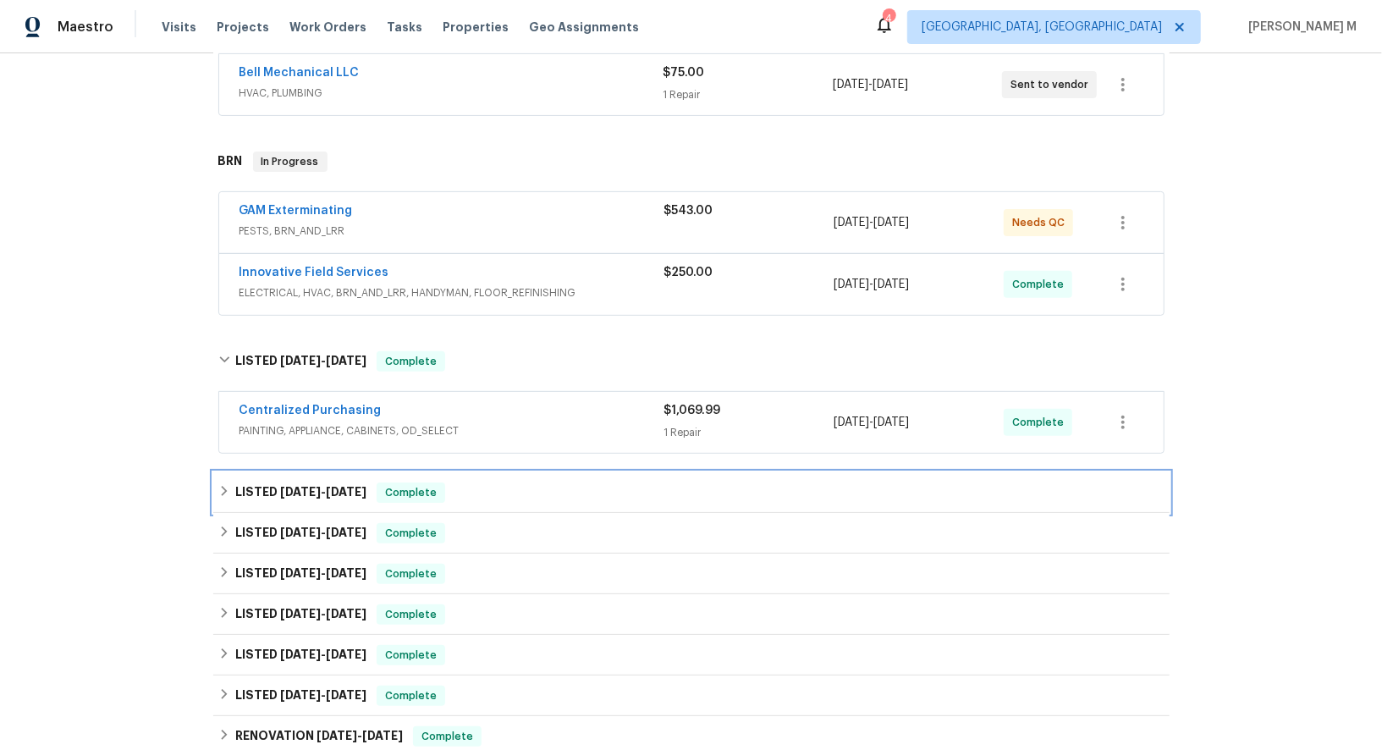
click at [309, 472] on div "LISTED 7/15/25 - 7/15/25 Complete" at bounding box center [691, 492] width 956 height 41
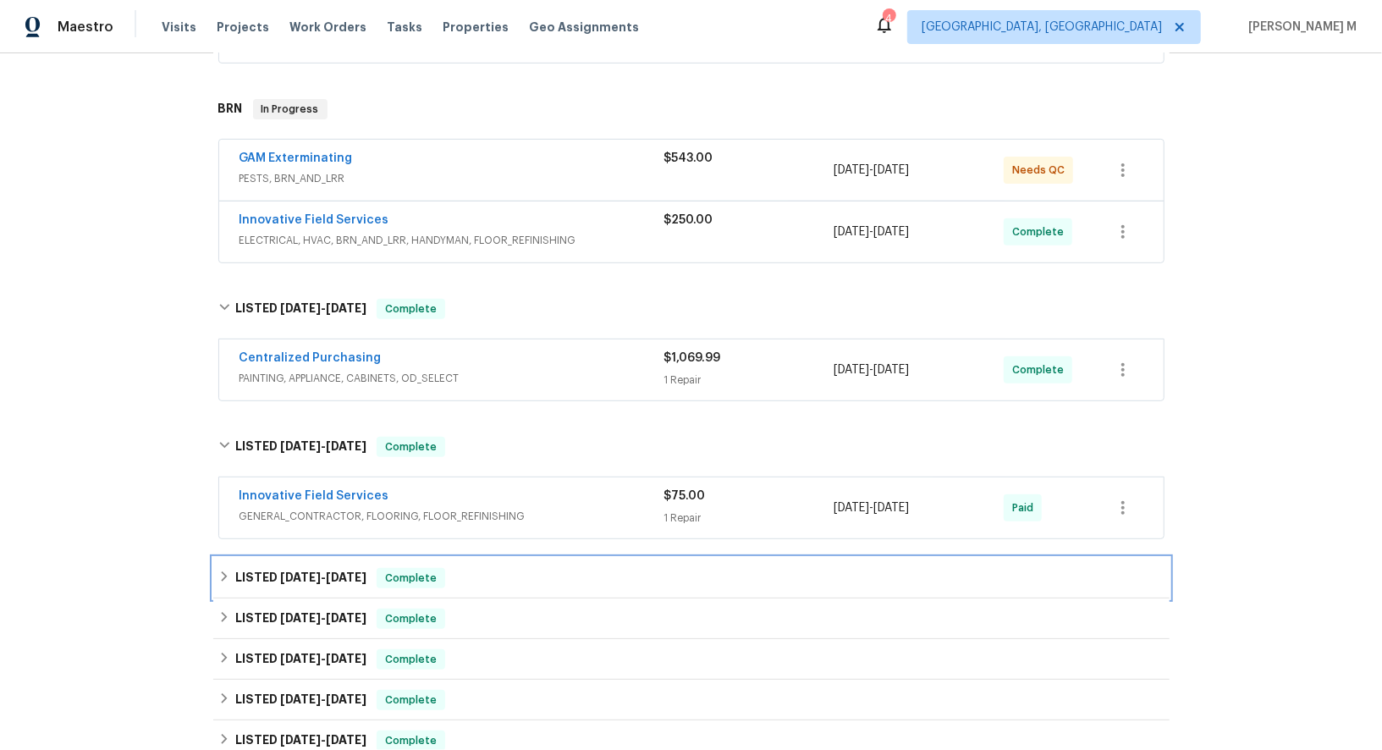
click at [306, 571] on span "5/22/25" at bounding box center [300, 577] width 41 height 12
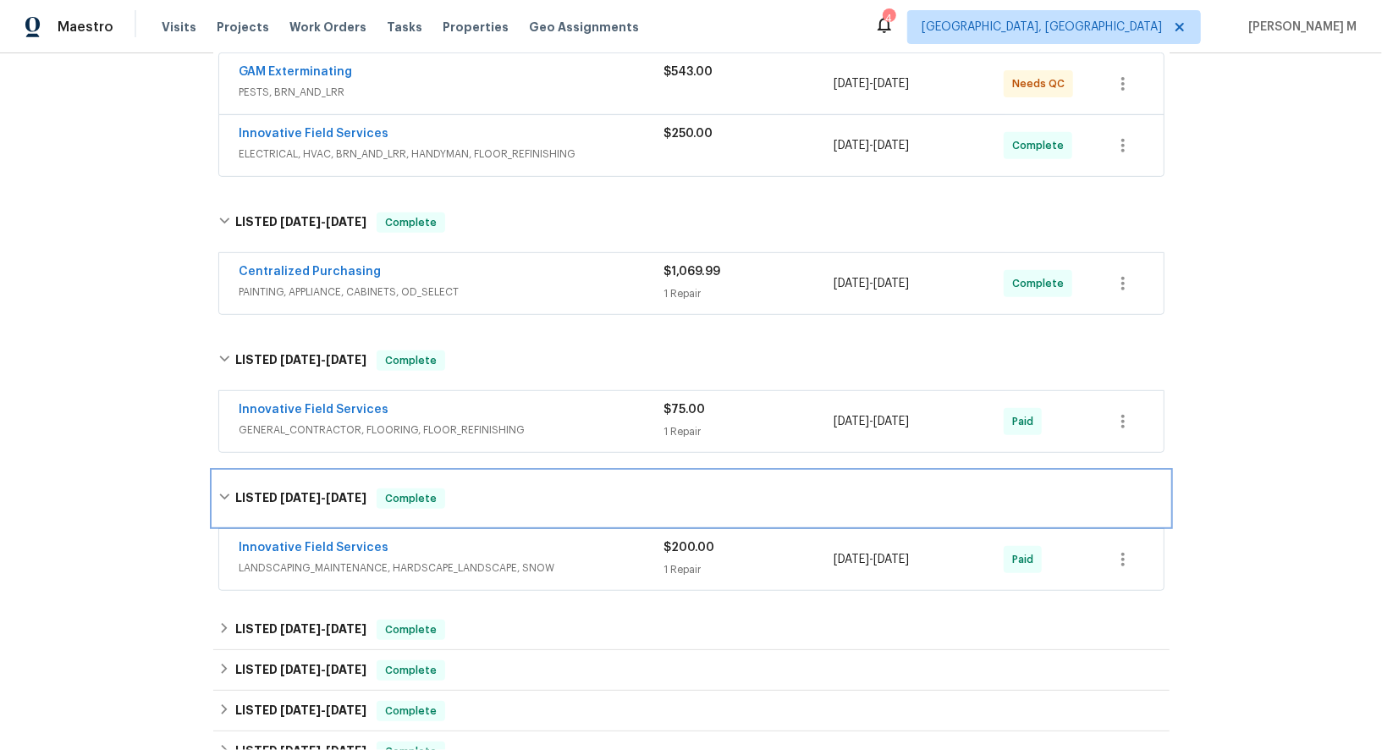
scroll to position [469, 0]
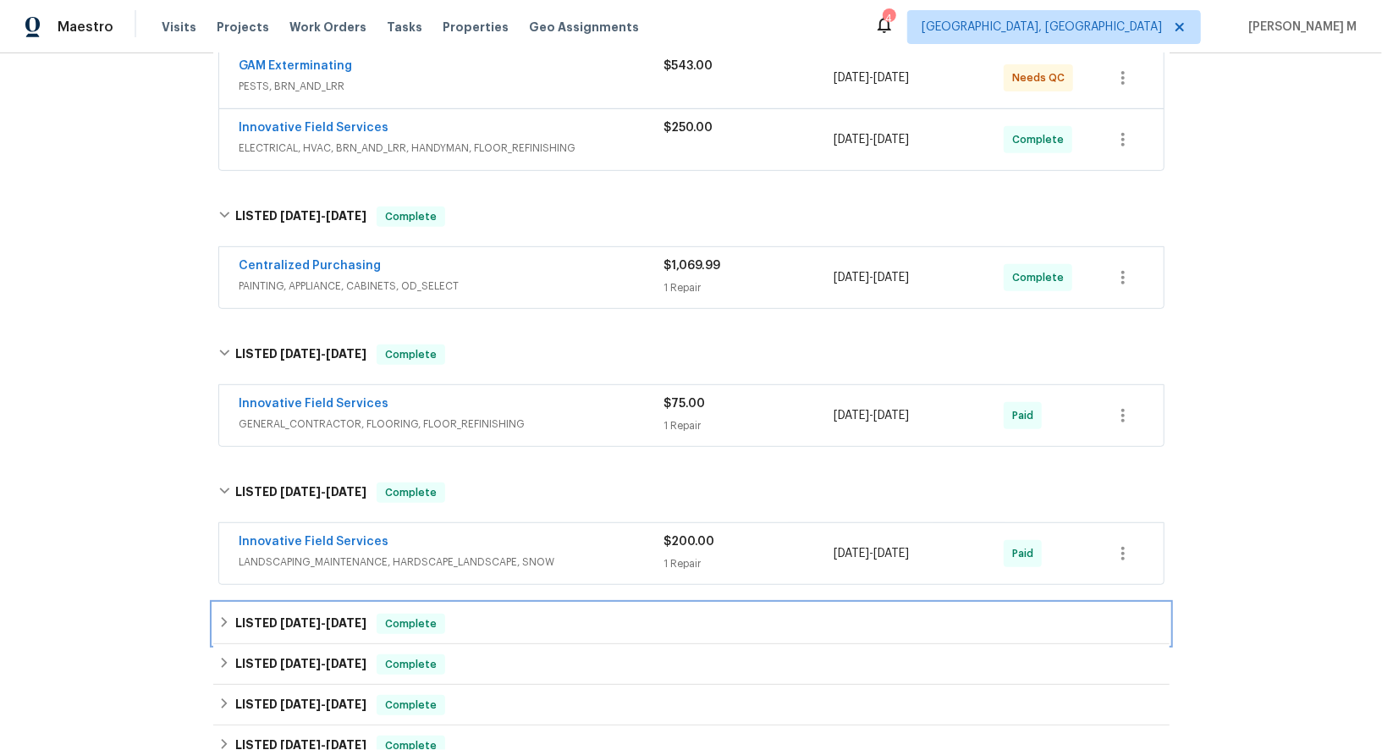
click at [292, 603] on div "LISTED 5/15/25 - 5/21/25 Complete" at bounding box center [691, 623] width 956 height 41
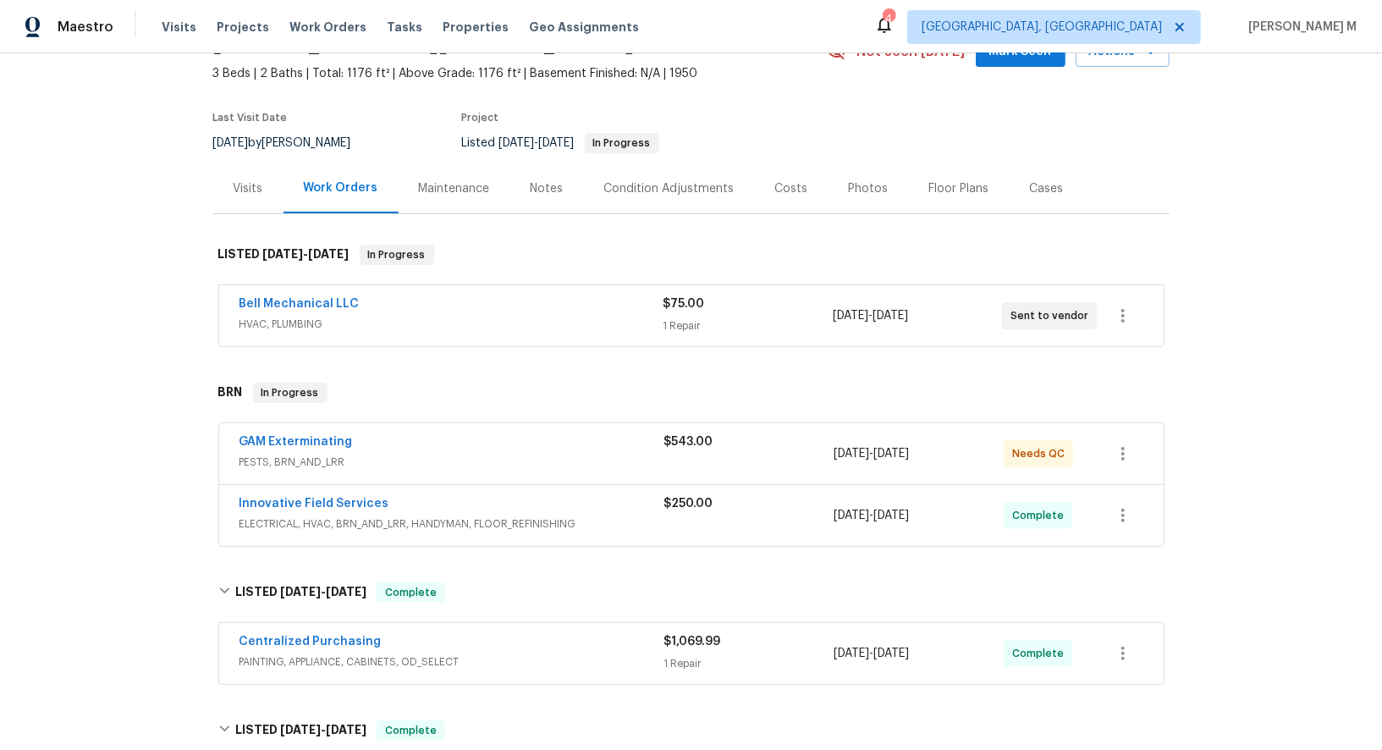
scroll to position [80, 0]
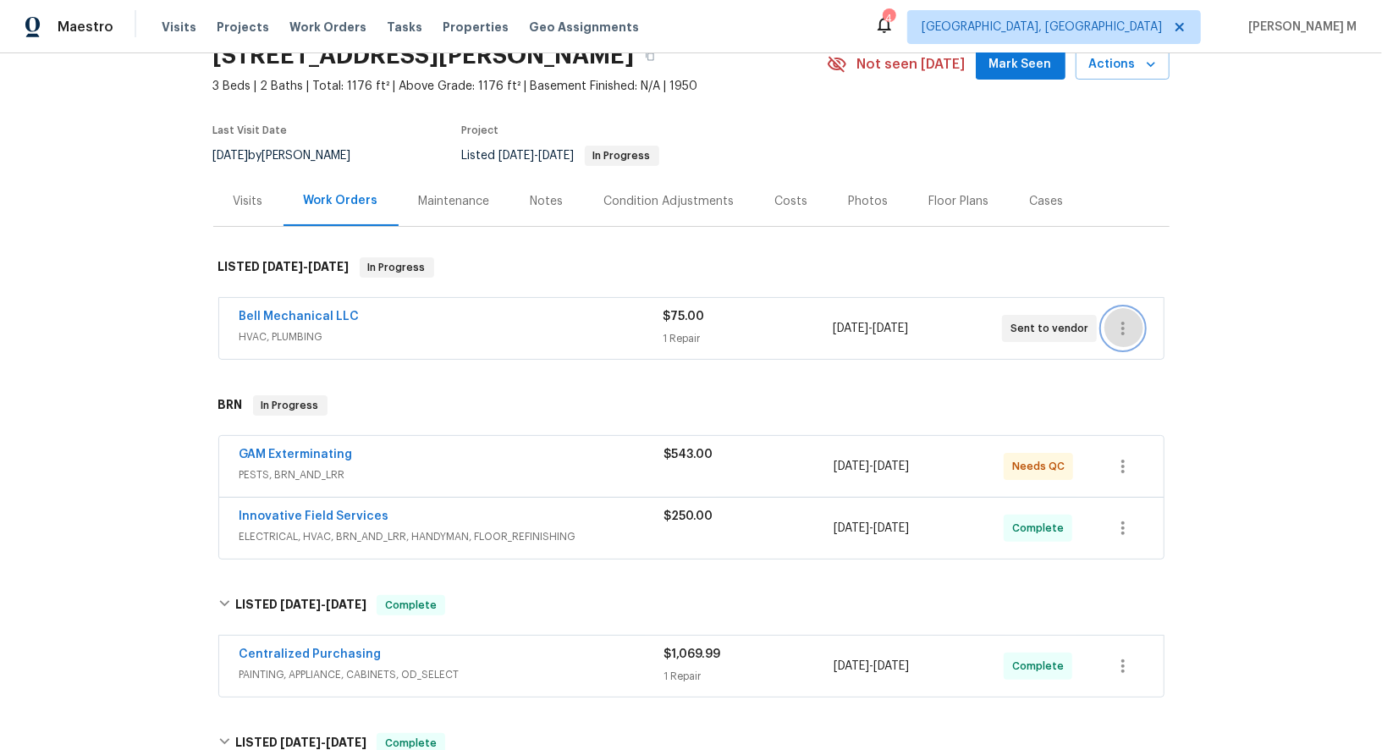
click at [1136, 322] on button "button" at bounding box center [1123, 328] width 41 height 41
click at [1136, 322] on li "Edit" at bounding box center [1196, 318] width 183 height 28
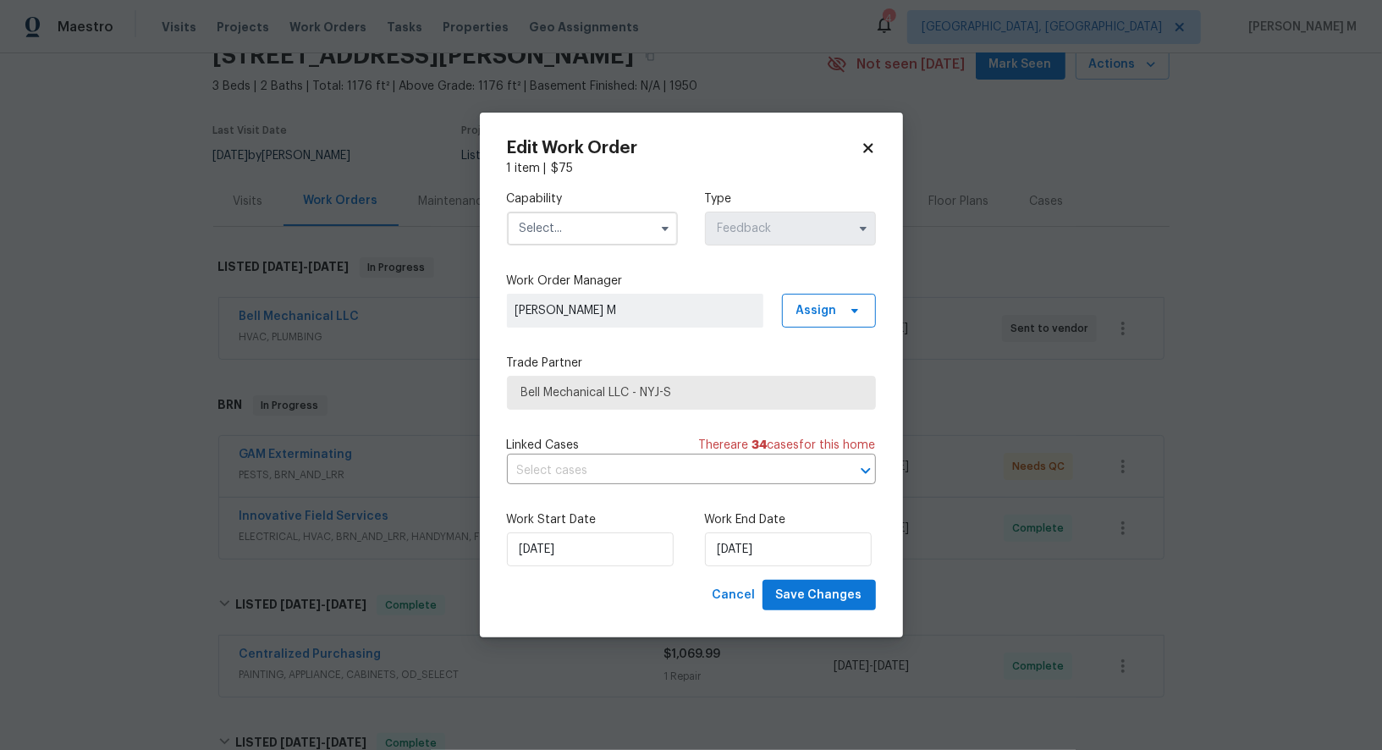
click at [550, 393] on span "Bell Mechanical LLC - NYJ-S" at bounding box center [691, 392] width 340 height 17
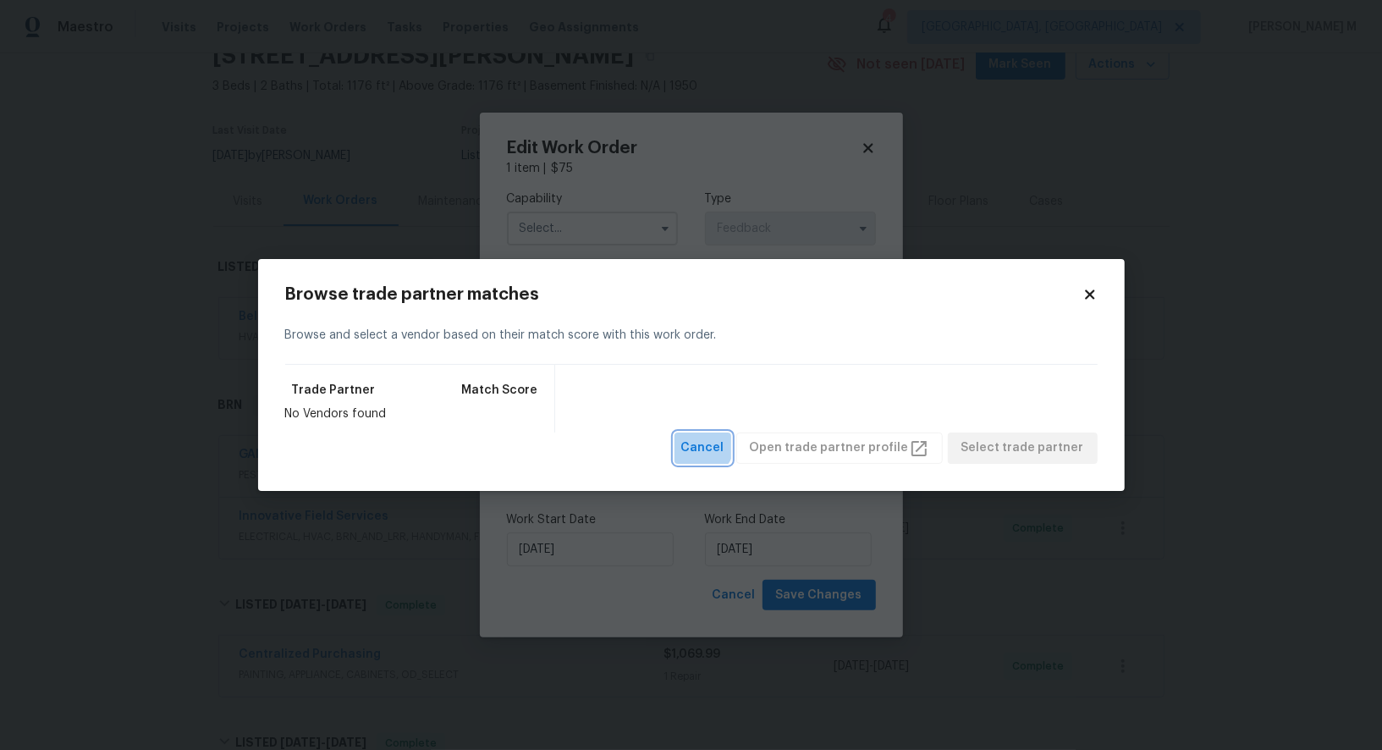
click at [709, 438] on span "Cancel" at bounding box center [702, 448] width 43 height 21
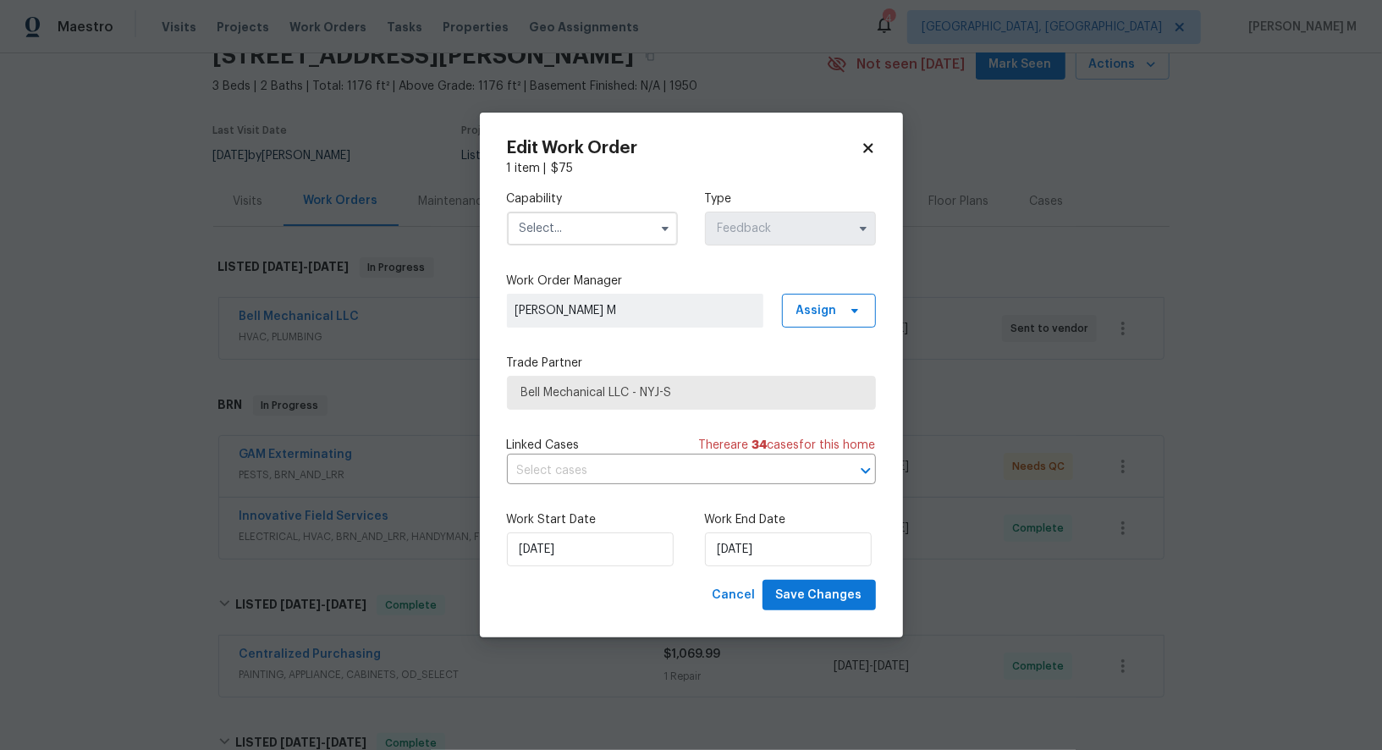
click at [567, 245] on input "text" at bounding box center [592, 229] width 171 height 34
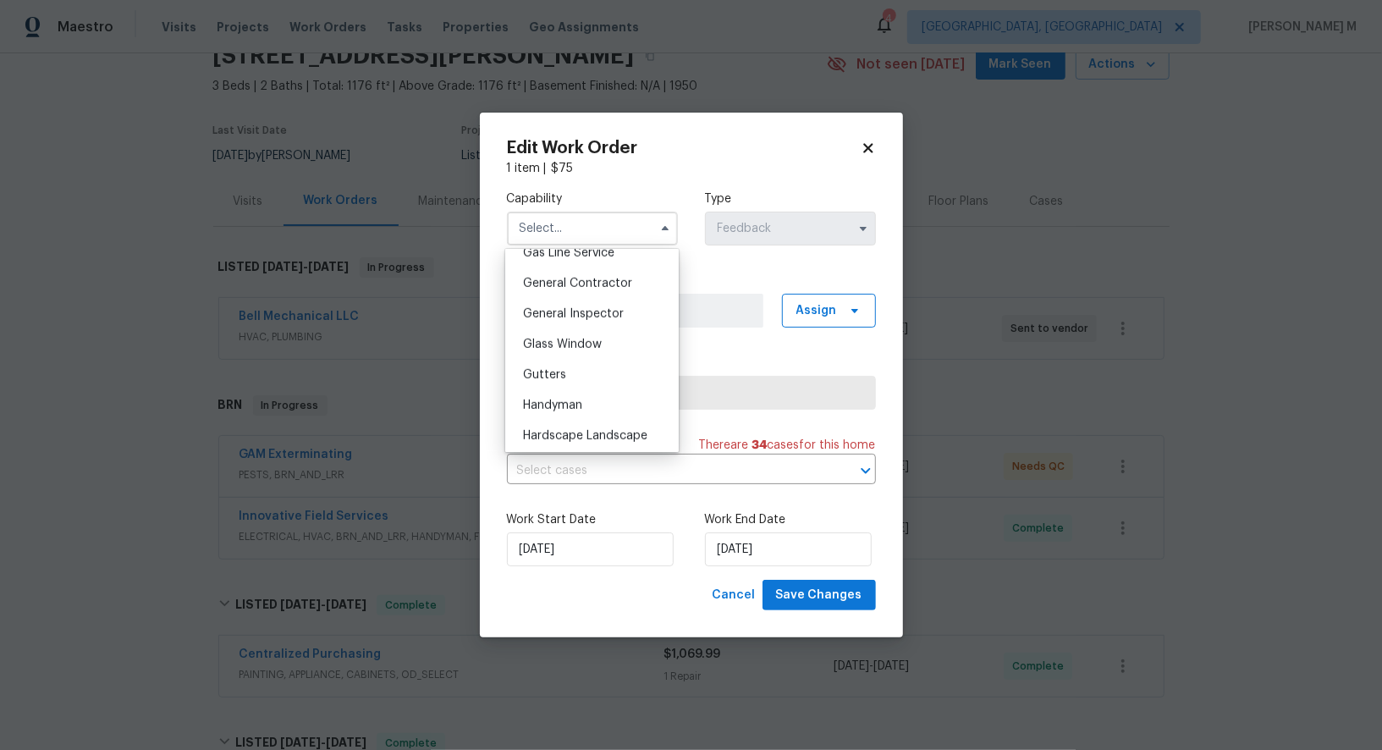
scroll to position [802, 0]
click at [567, 392] on span "Handyman" at bounding box center [552, 398] width 59 height 12
type input "Handyman"
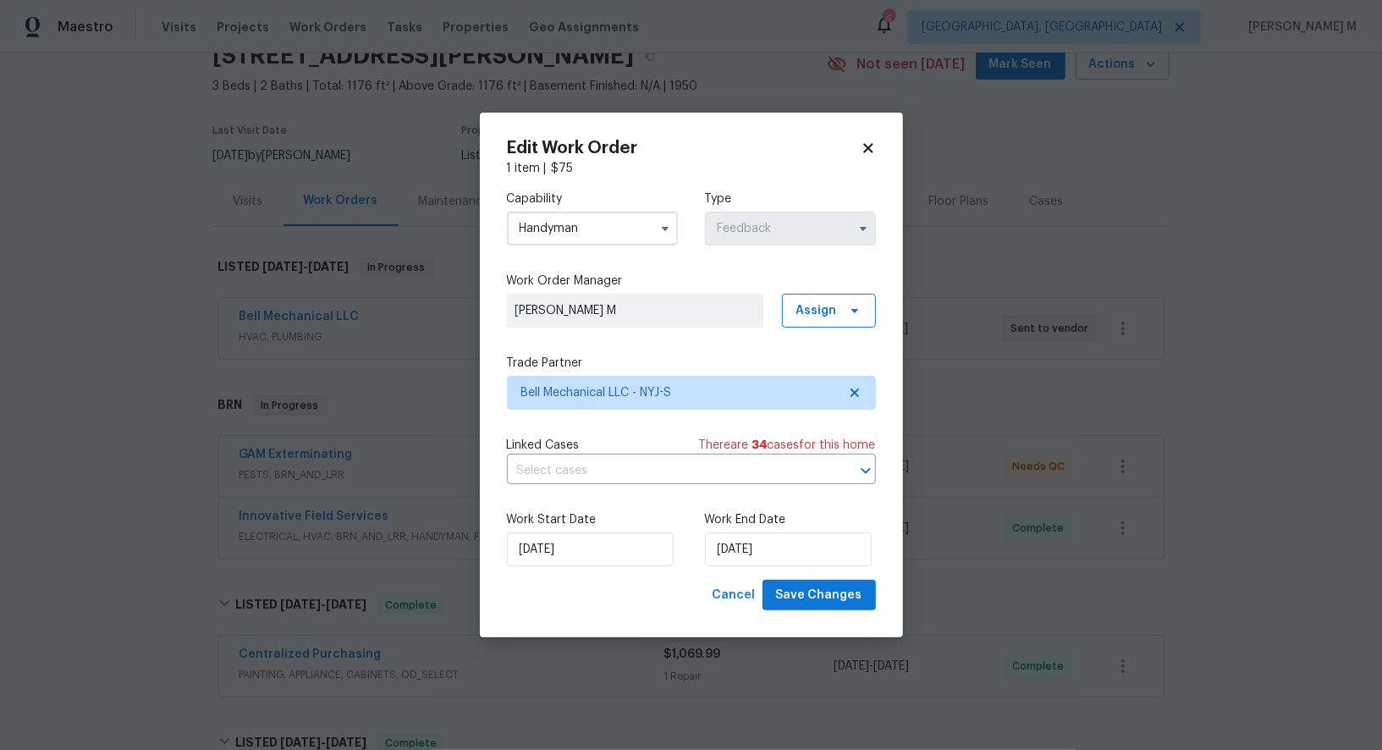
click at [602, 229] on input "Handyman" at bounding box center [592, 229] width 171 height 34
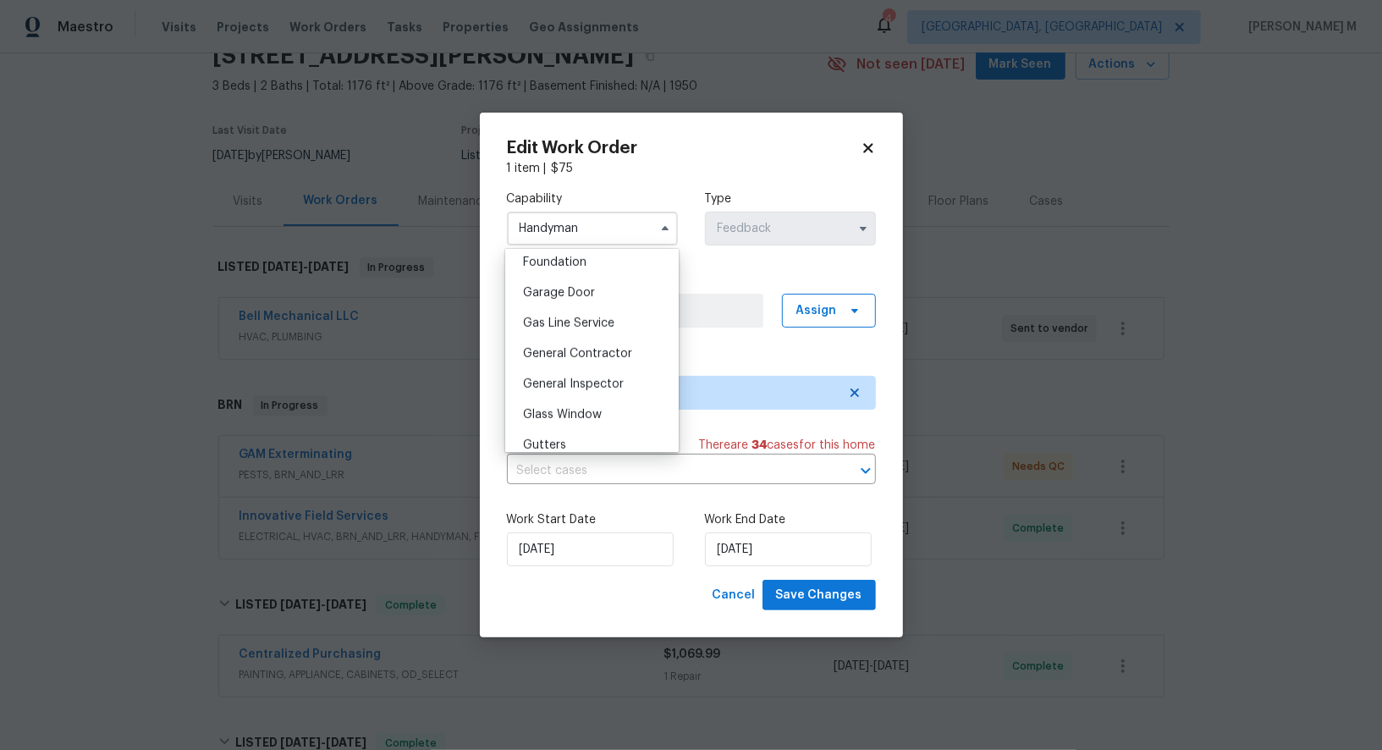
scroll to position [726, 0]
click at [259, 302] on body "Maestro Visits Projects Work Orders Tasks Properties Geo Assignments 4 Albuquer…" at bounding box center [691, 375] width 1382 height 750
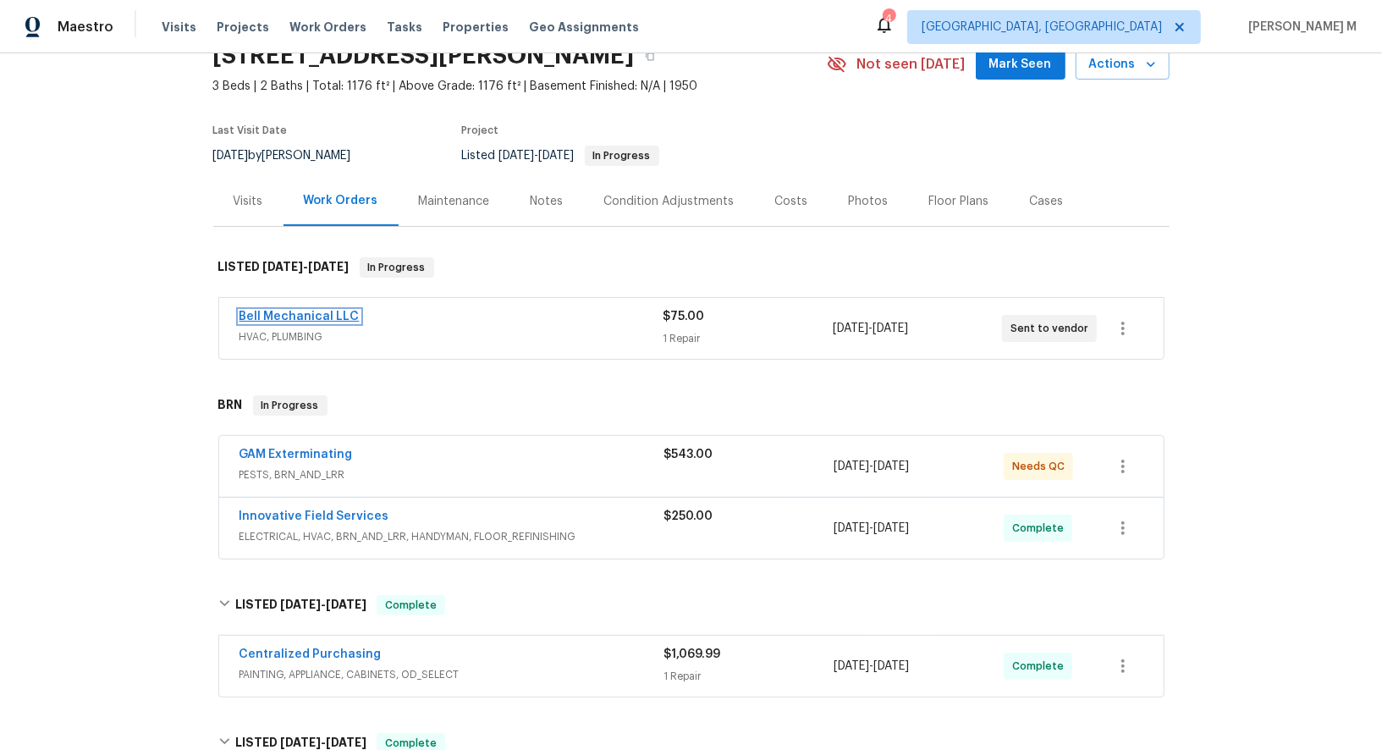
click at [273, 311] on link "Bell Mechanical LLC" at bounding box center [300, 317] width 120 height 12
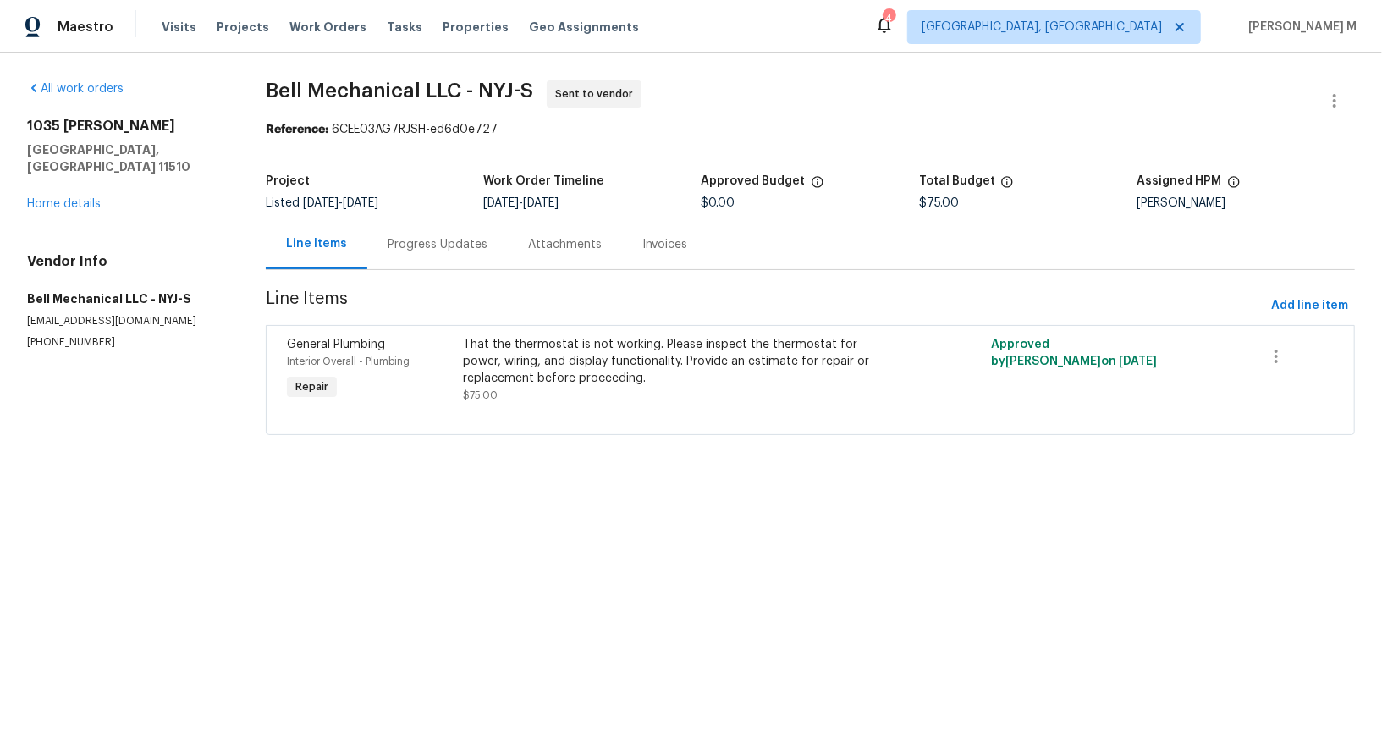
click at [411, 238] on div "Progress Updates" at bounding box center [438, 244] width 100 height 17
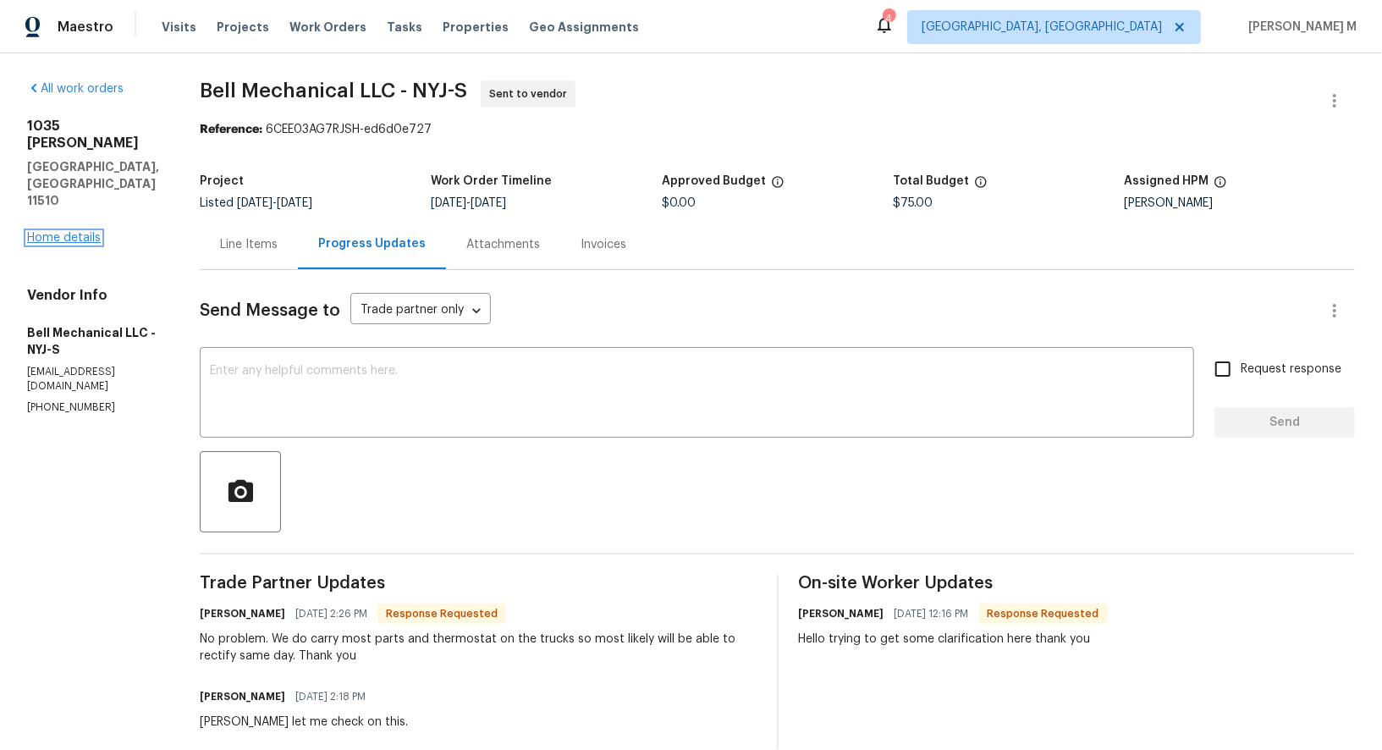
click at [96, 232] on link "Home details" at bounding box center [64, 238] width 74 height 12
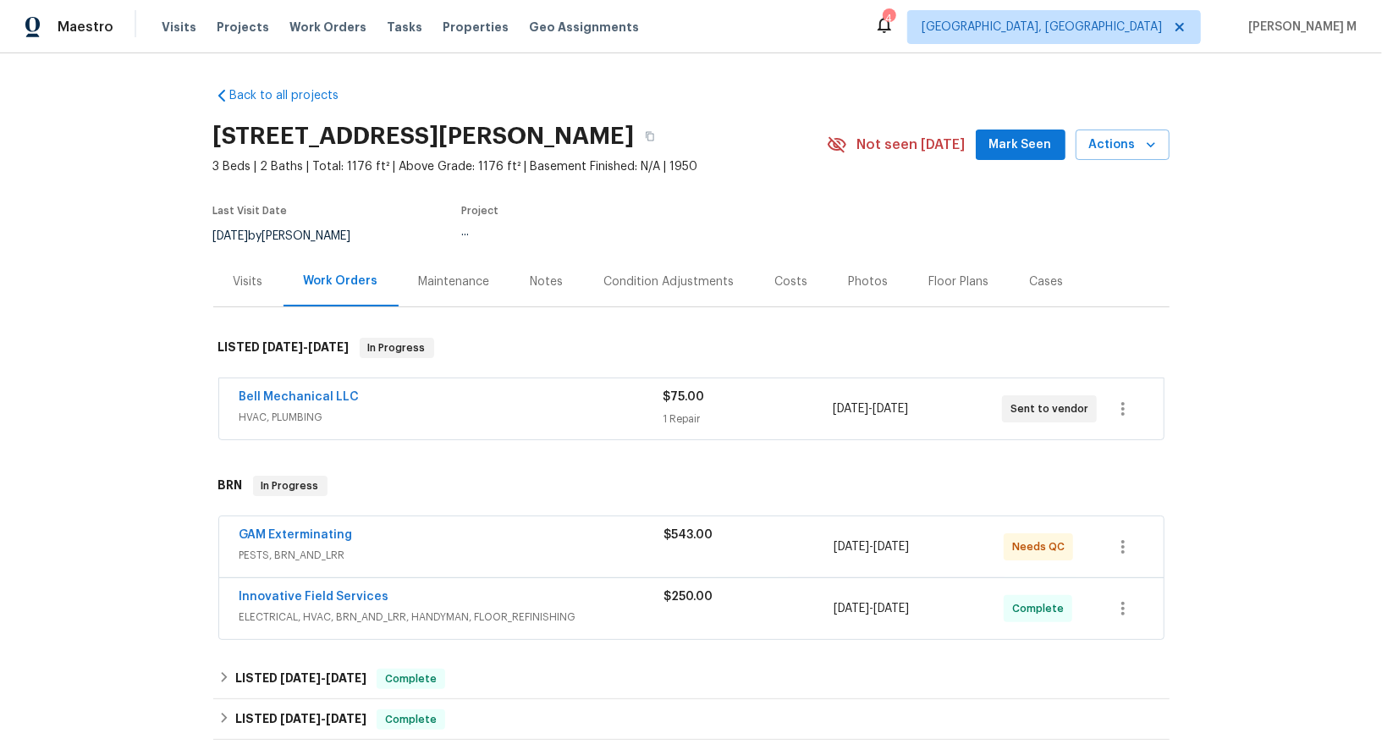
click at [449, 274] on div "Maintenance" at bounding box center [454, 281] width 71 height 17
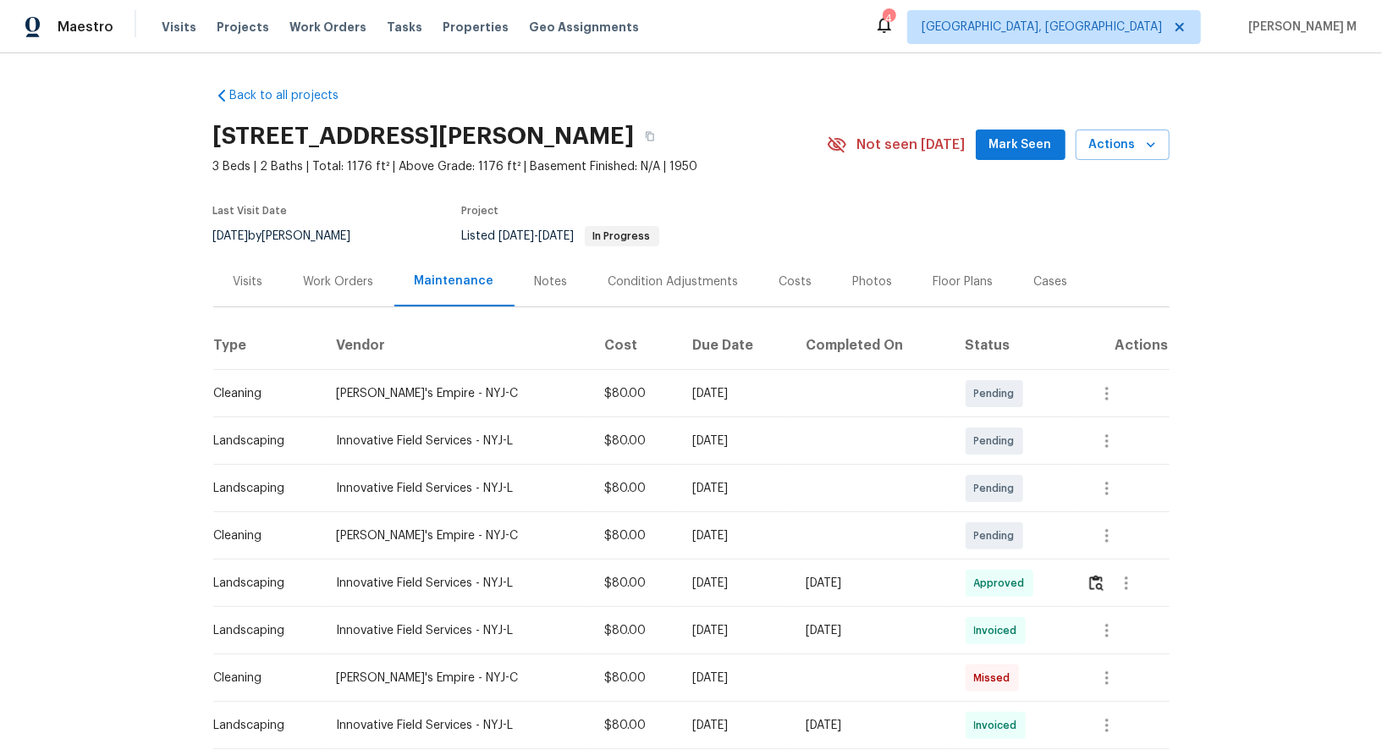
scroll to position [20, 0]
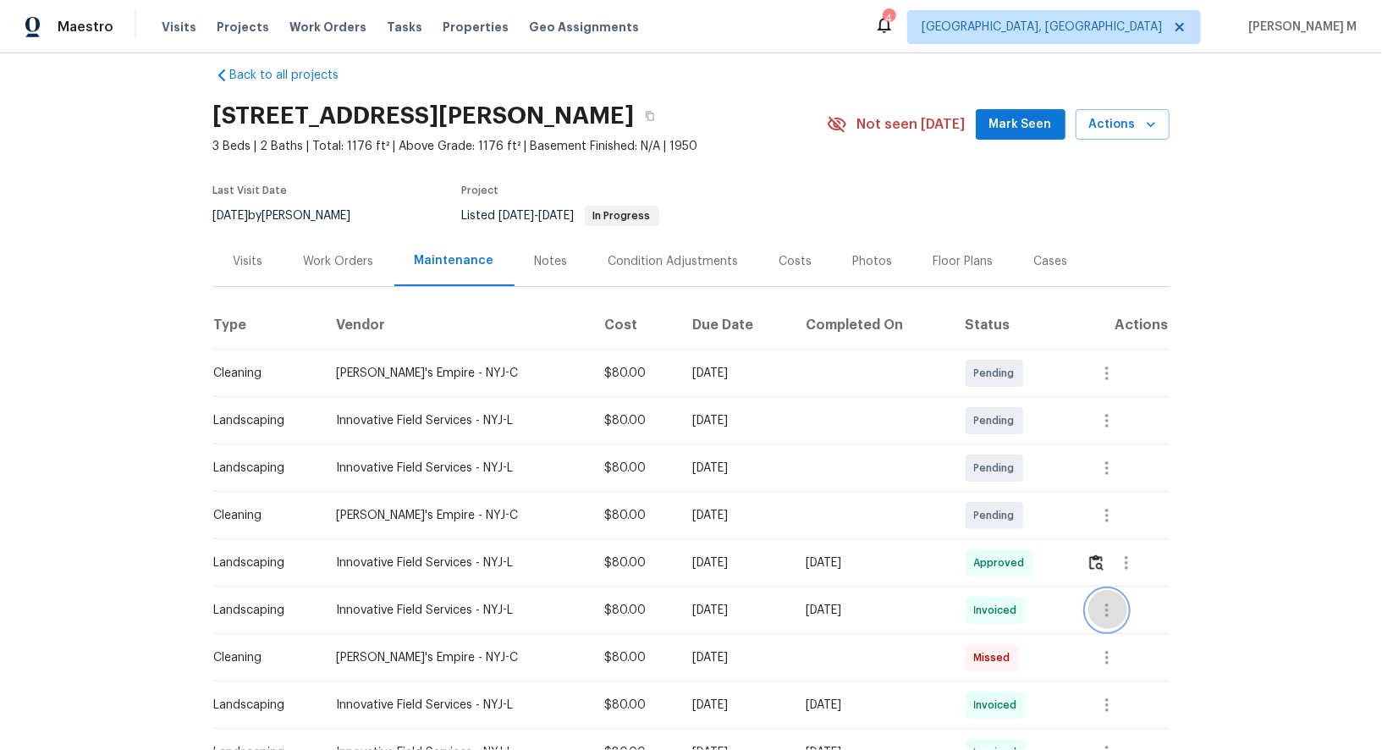
click at [1116, 590] on button "button" at bounding box center [1107, 610] width 41 height 41
click at [1019, 650] on div at bounding box center [691, 375] width 1382 height 750
click at [1127, 643] on button "button" at bounding box center [1107, 657] width 41 height 41
click at [1105, 643] on li "Message vendor" at bounding box center [1152, 649] width 118 height 28
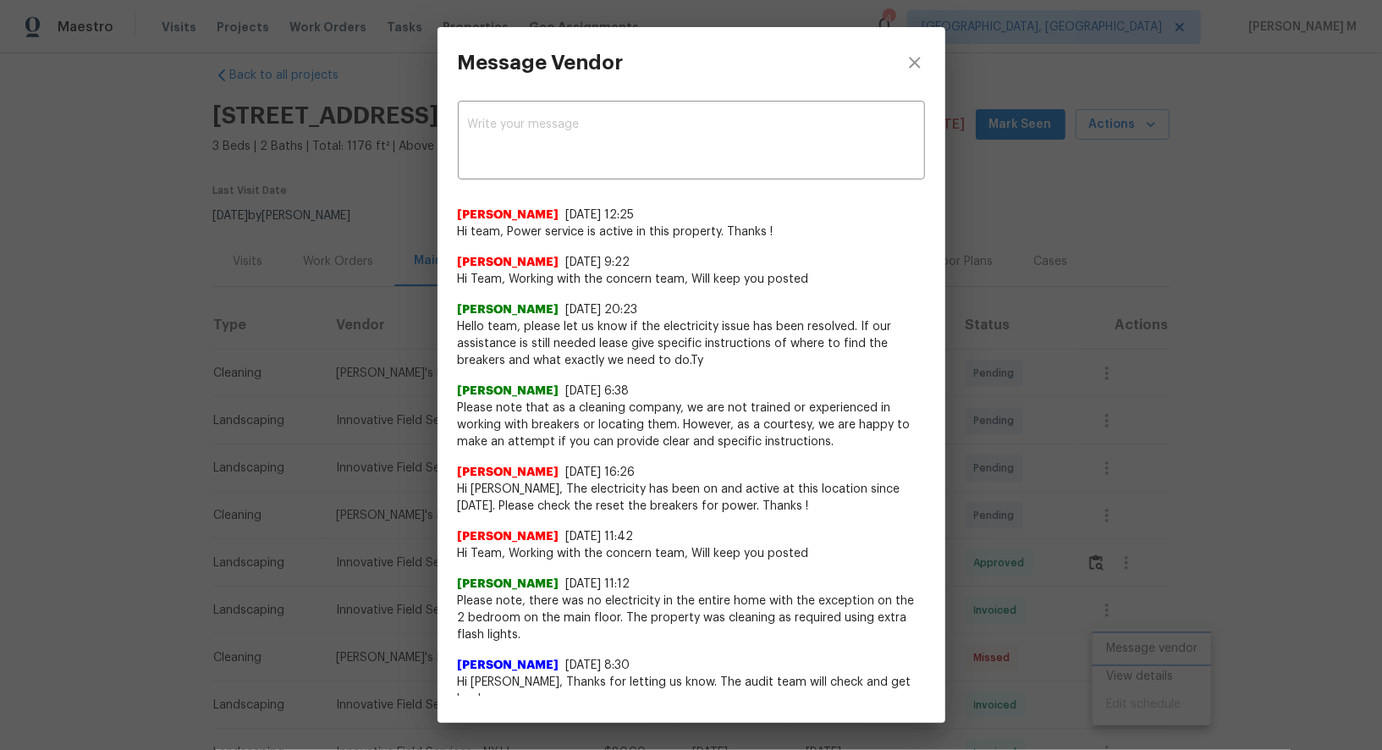
click at [977, 542] on div "Message Vendor x ​ Nirosha Banu 9/19/25, 12:25 Hi team, Power service is active…" at bounding box center [691, 375] width 1382 height 750
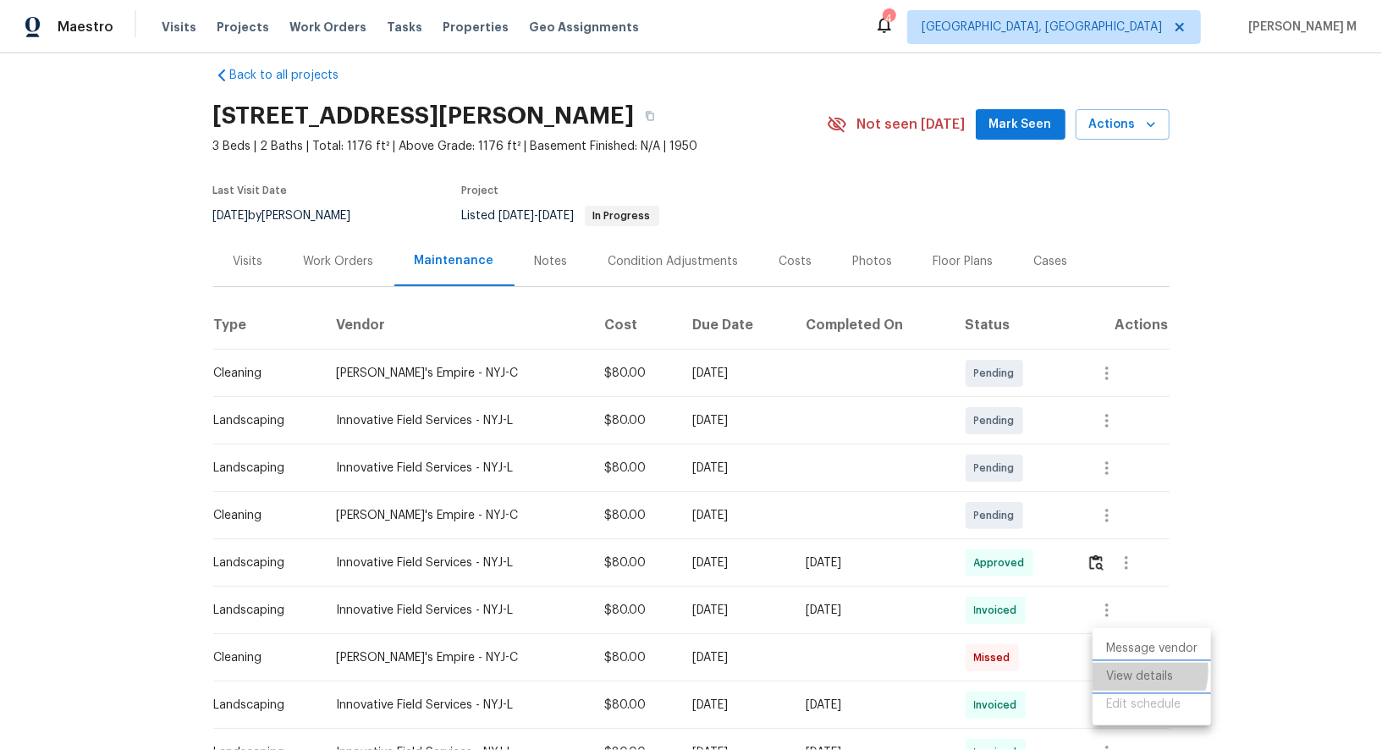
click at [1142, 670] on li "View details" at bounding box center [1152, 677] width 118 height 28
click at [1189, 651] on li "Message vendor" at bounding box center [1152, 649] width 118 height 28
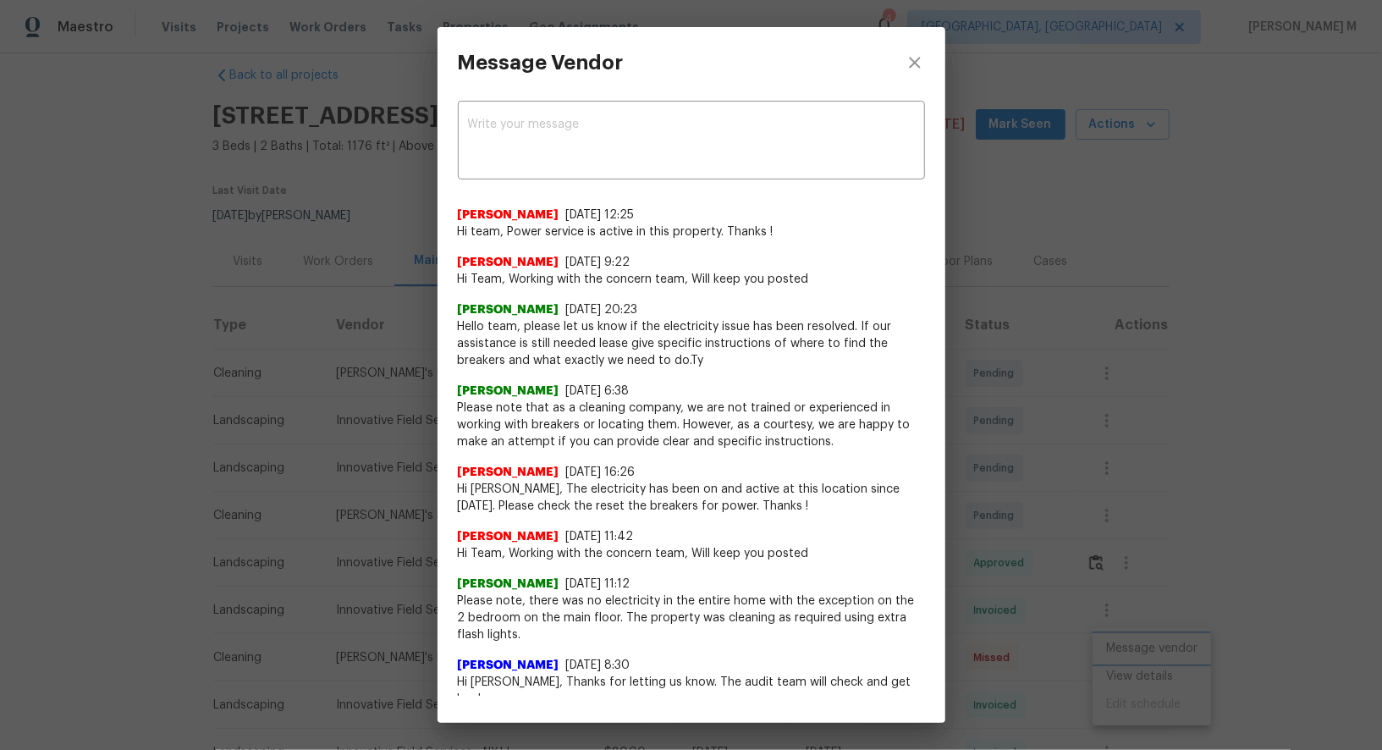
click at [955, 603] on div "Message Vendor x ​ Nirosha Banu 9/19/25, 12:25 Hi team, Power service is active…" at bounding box center [691, 375] width 1382 height 750
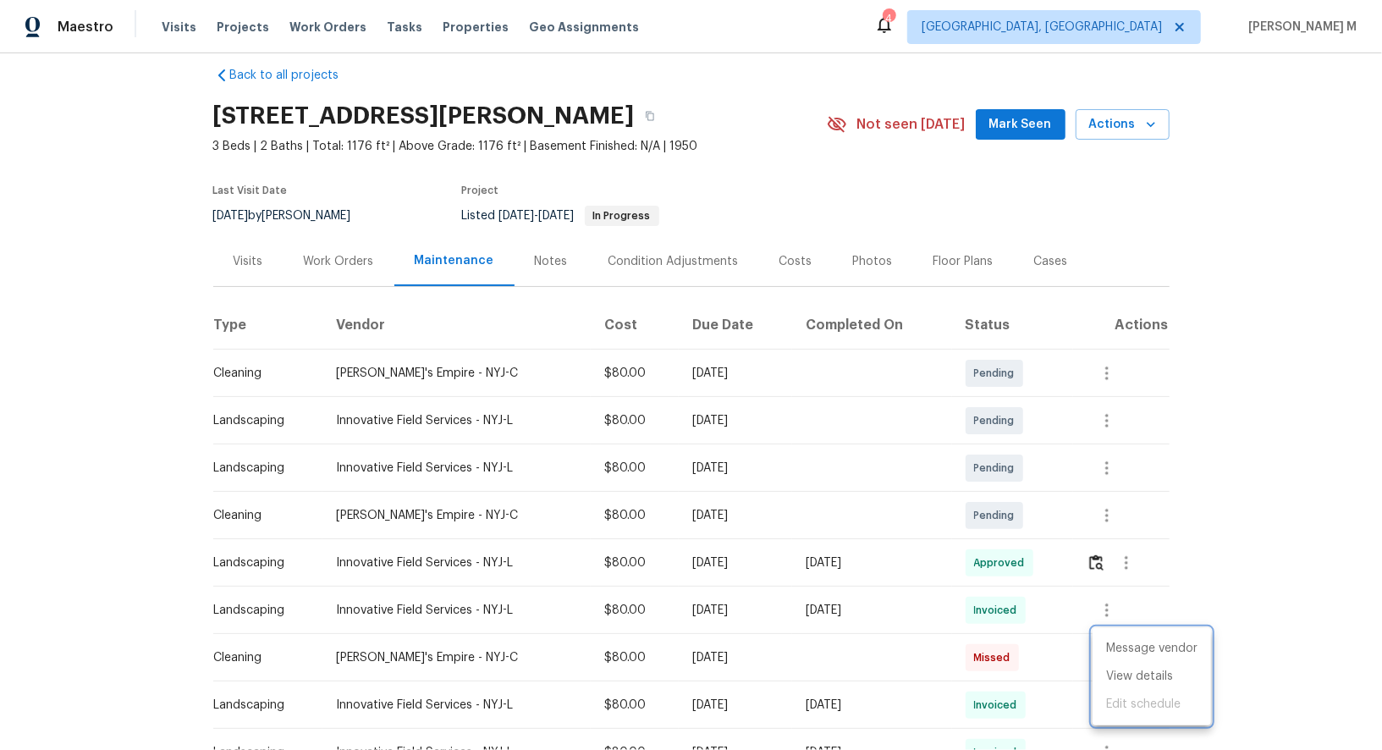
click at [1164, 566] on div at bounding box center [691, 375] width 1382 height 750
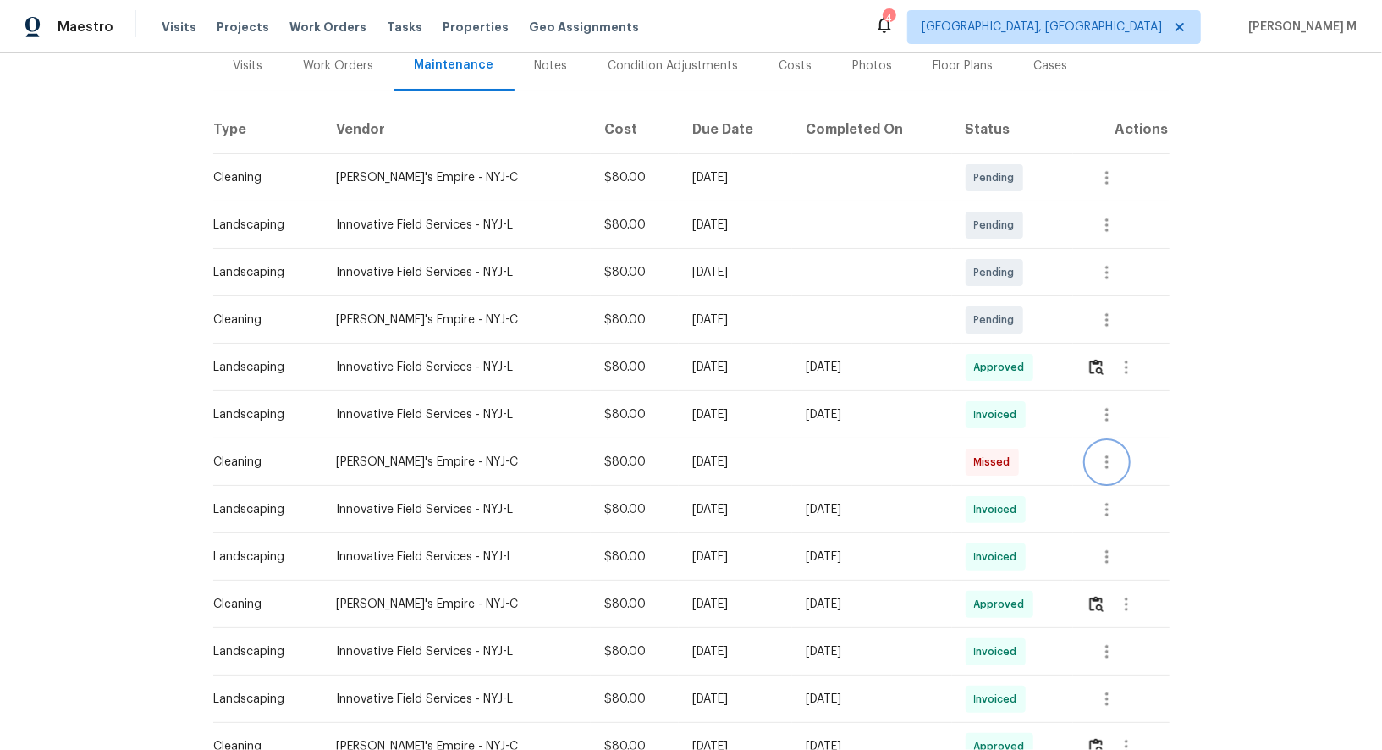
scroll to position [226, 0]
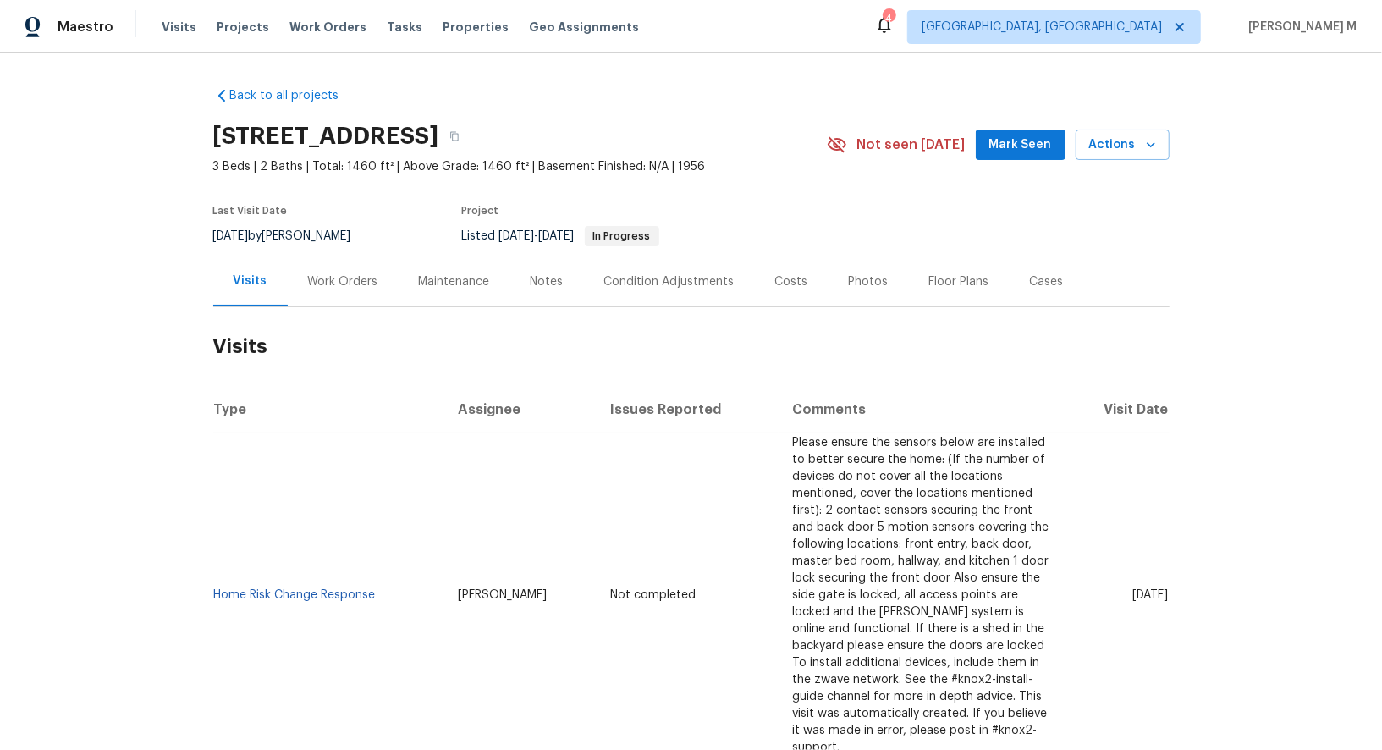
click at [314, 274] on div "Work Orders" at bounding box center [343, 281] width 70 height 17
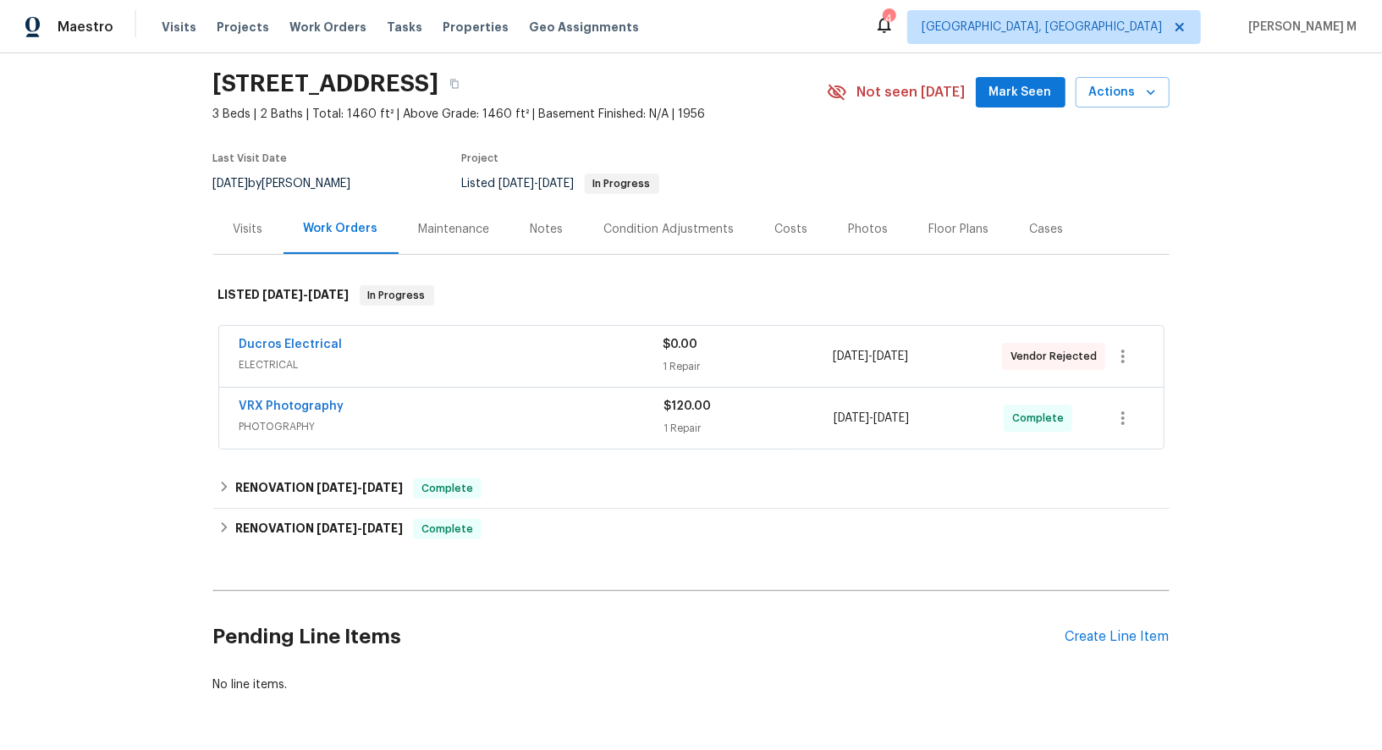
scroll to position [53, 0]
click at [317, 546] on div "Back to all projects [STREET_ADDRESS] 3 Beds | 2 Baths | Total: 1460 ft² | Abov…" at bounding box center [691, 363] width 956 height 686
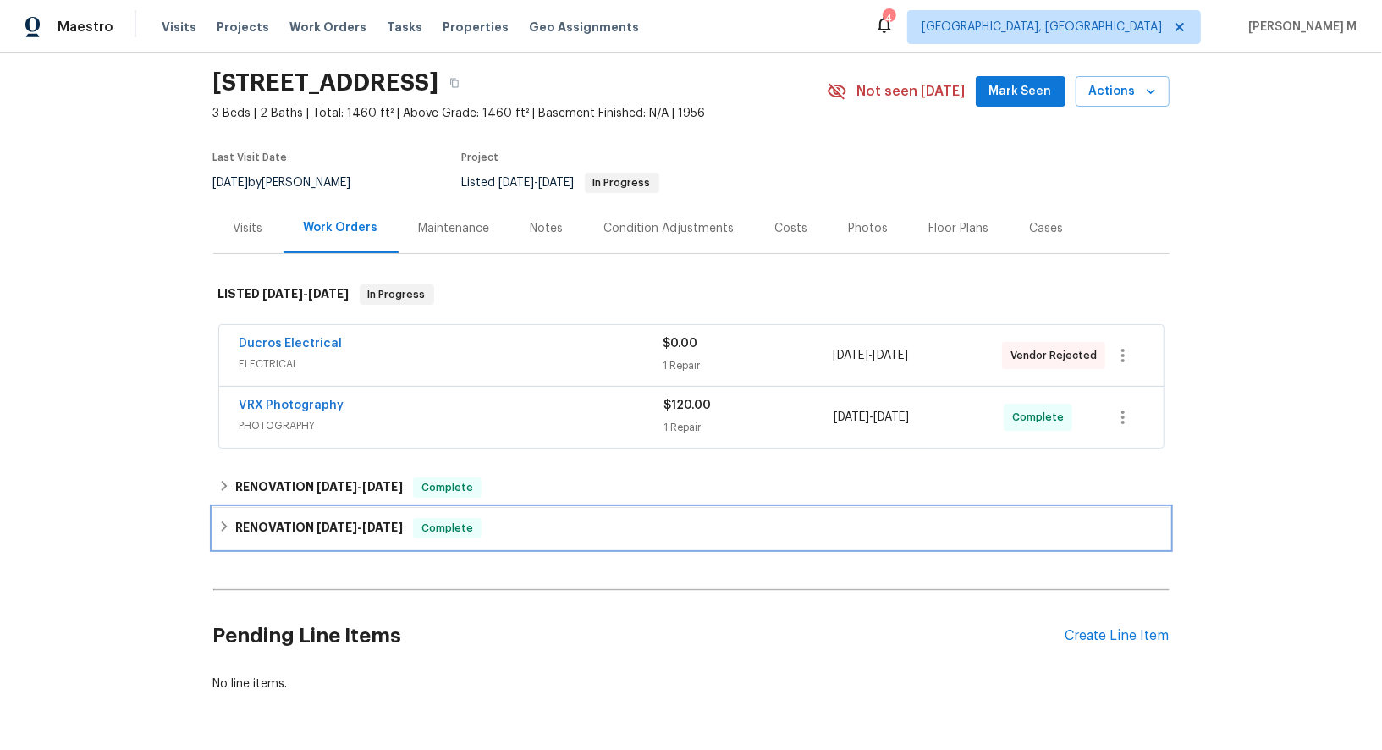
click at [317, 521] on h6 "RENOVATION [DATE] - [DATE]" at bounding box center [319, 528] width 168 height 20
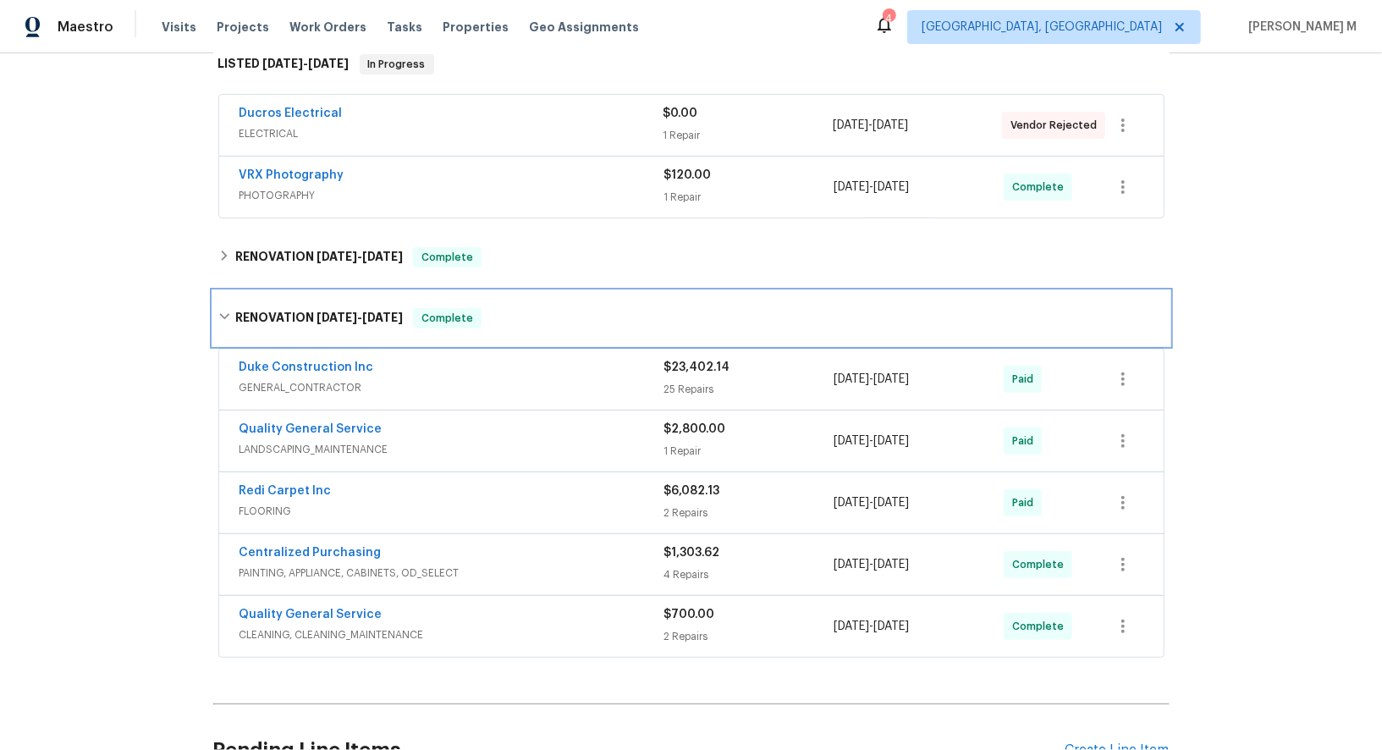
scroll to position [284, 0]
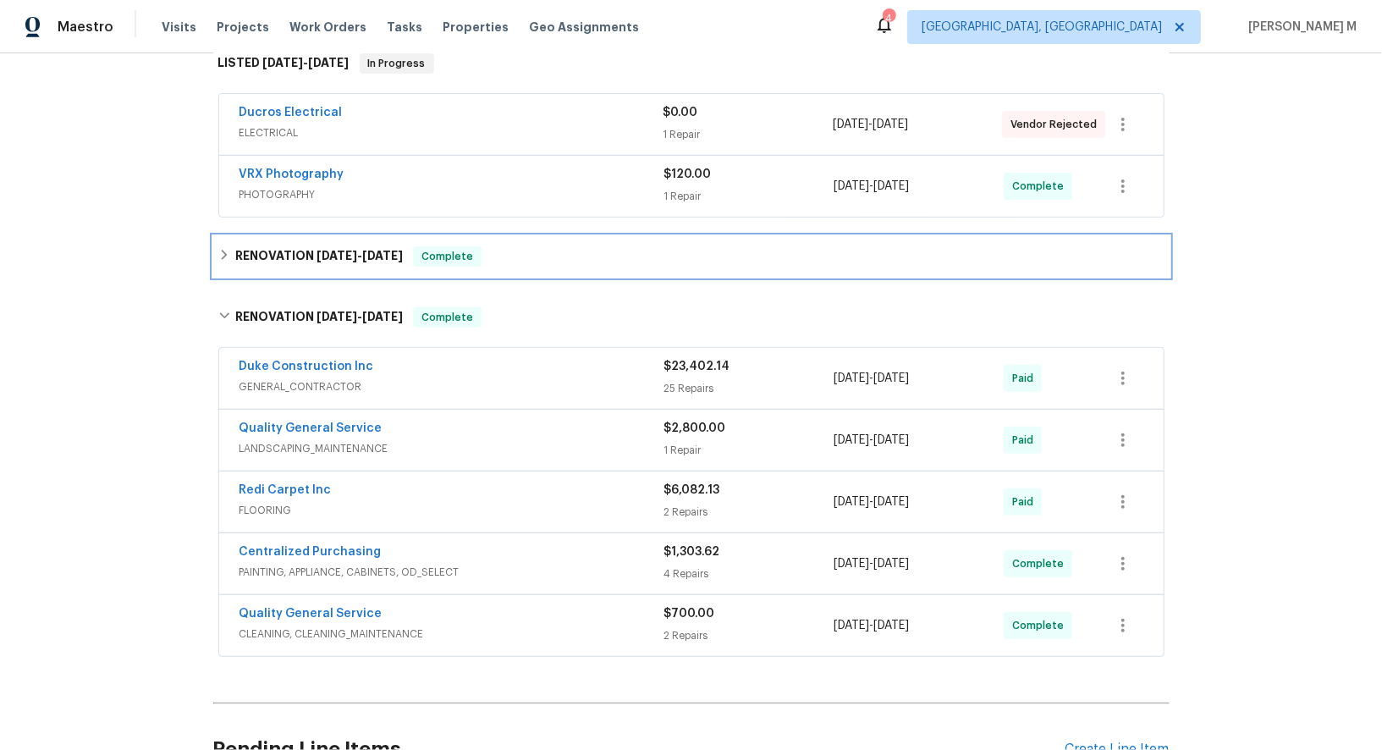
click at [290, 250] on div "RENOVATION [DATE] - [DATE] Complete" at bounding box center [691, 256] width 956 height 41
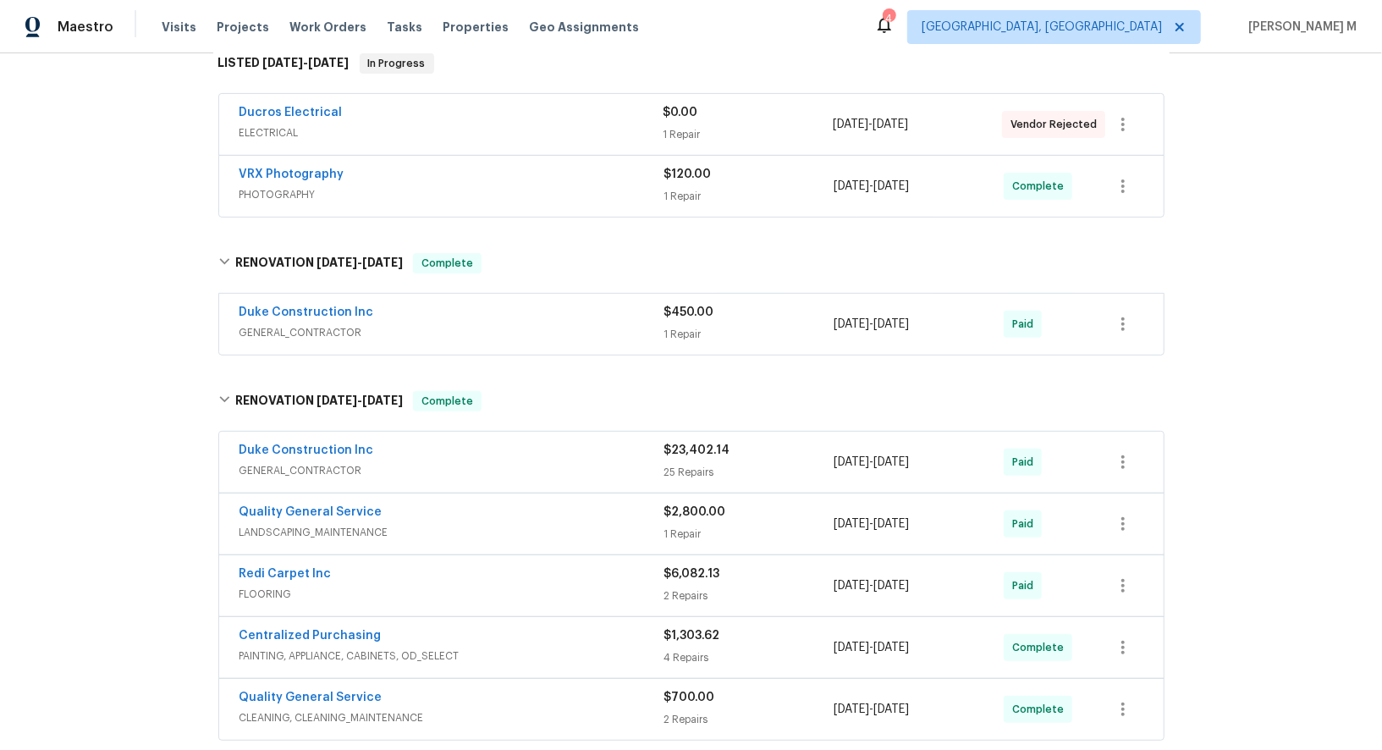
click at [270, 324] on span "GENERAL_CONTRACTOR" at bounding box center [452, 332] width 425 height 17
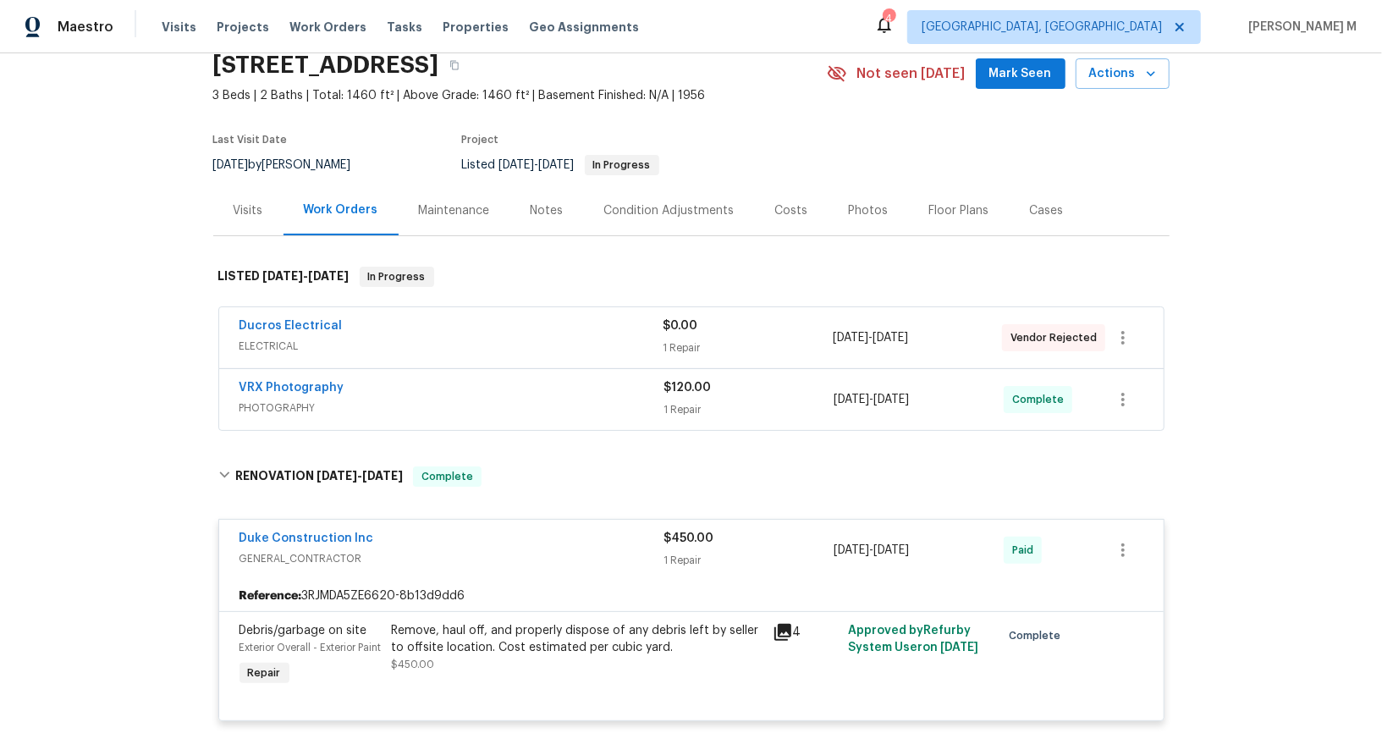
scroll to position [68, 0]
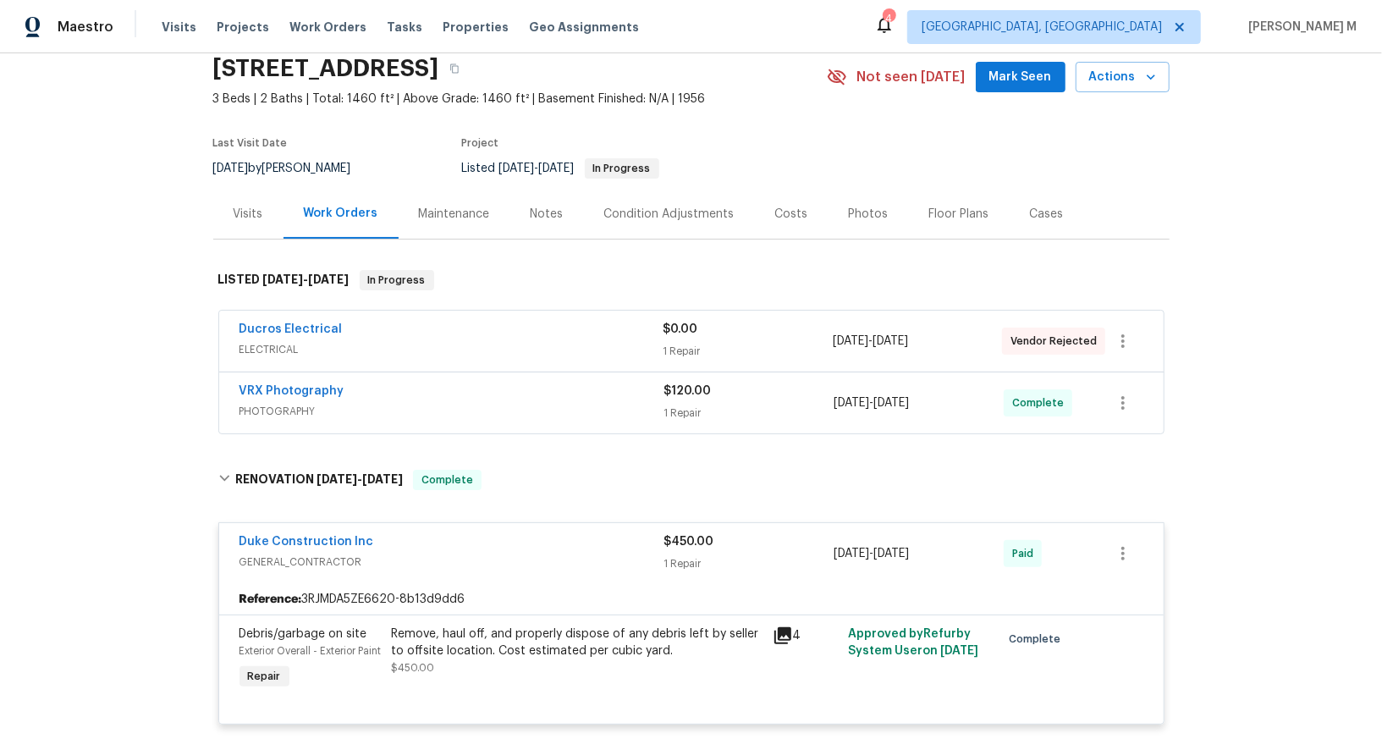
click at [435, 206] on div "Maintenance" at bounding box center [454, 214] width 71 height 17
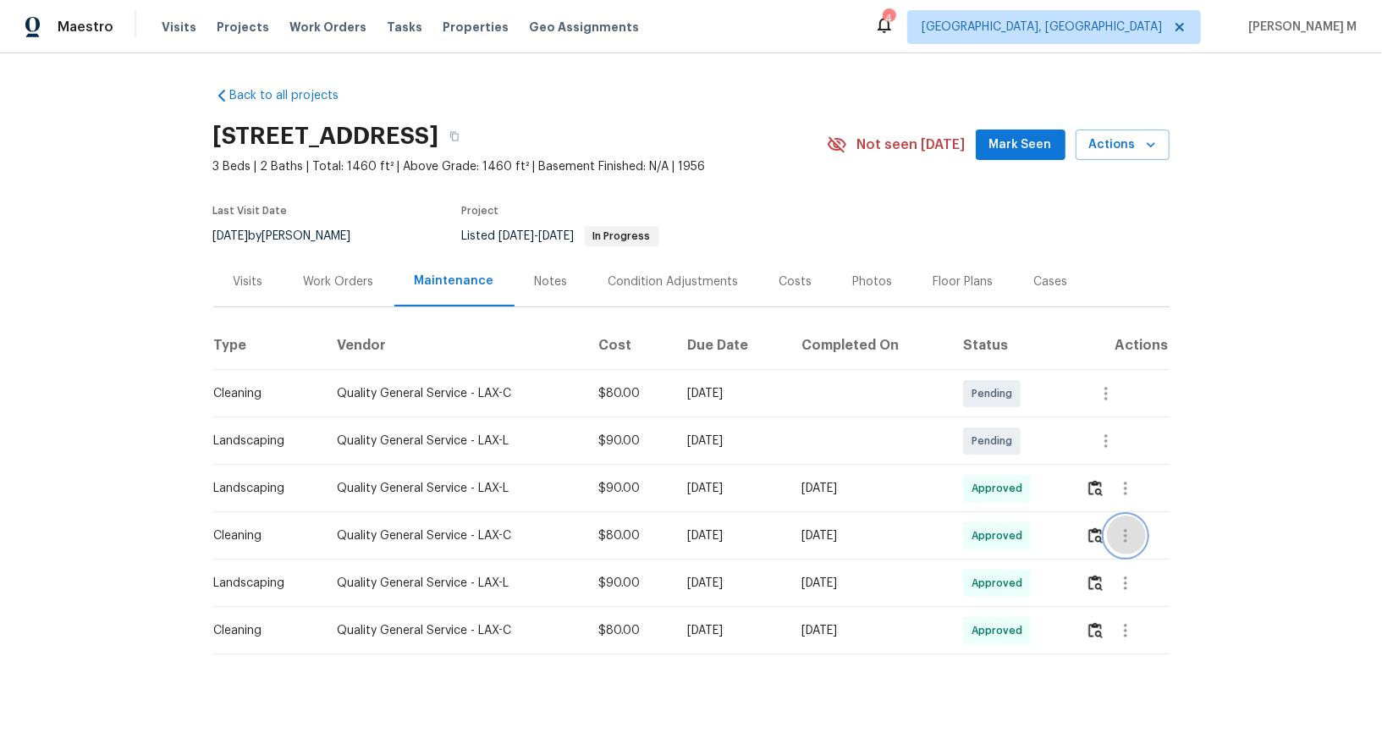
click at [1141, 519] on button "button" at bounding box center [1125, 535] width 41 height 41
click at [1141, 519] on li "Message vendor" at bounding box center [1170, 528] width 118 height 28
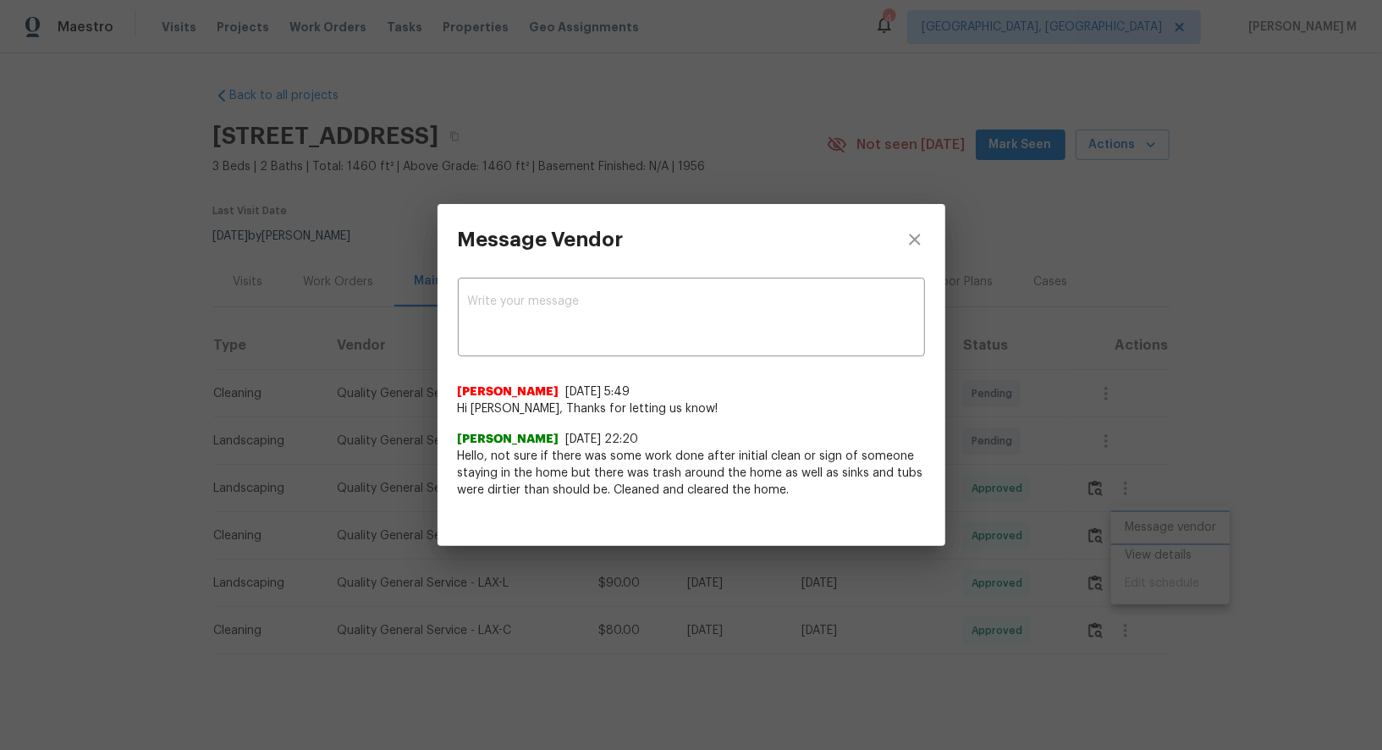
click at [1055, 484] on div "Message Vendor x ​ Akshaya Narayanan 9/9/25, 5:49 Hi Dulce Gonzalez, Thanks for…" at bounding box center [691, 375] width 1382 height 750
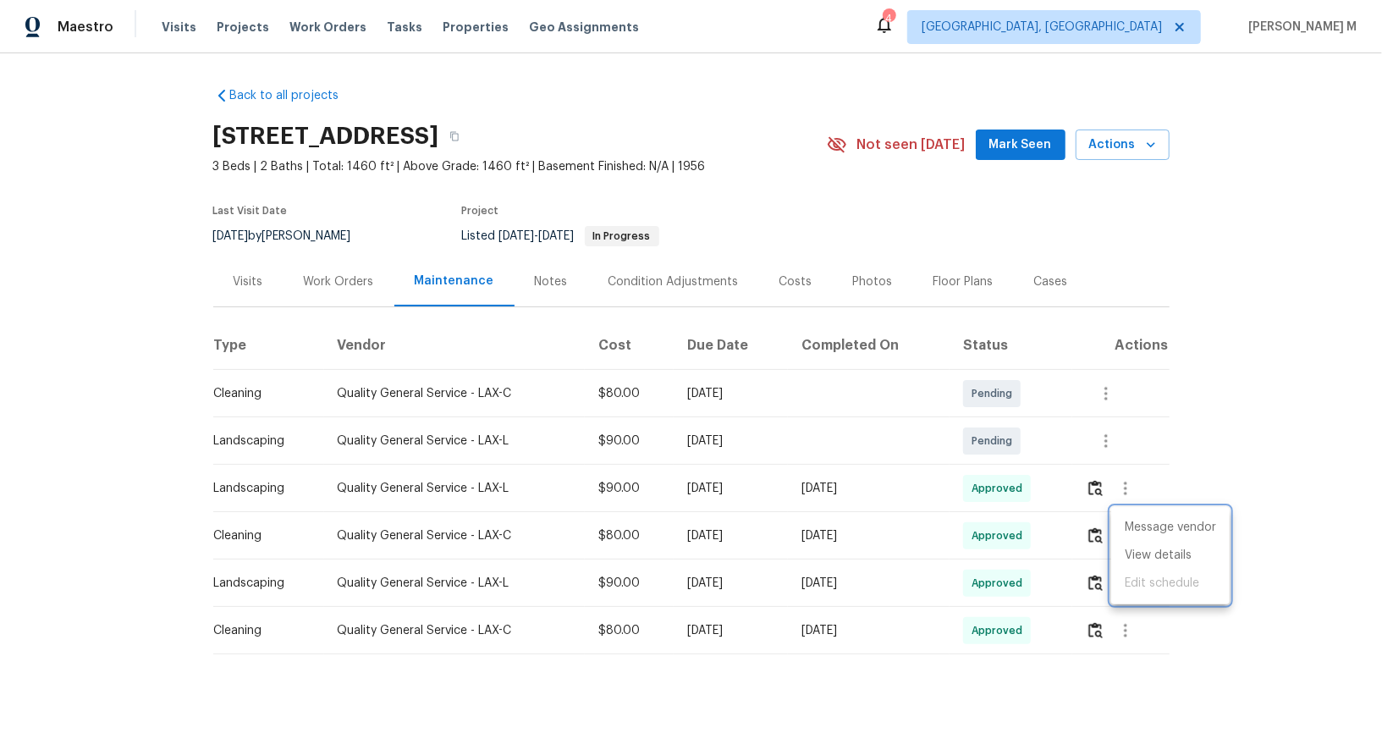
click at [1156, 466] on div at bounding box center [691, 375] width 1382 height 750
click at [1145, 468] on button "button" at bounding box center [1125, 488] width 41 height 41
click at [1143, 504] on li "View details" at bounding box center [1170, 508] width 118 height 28
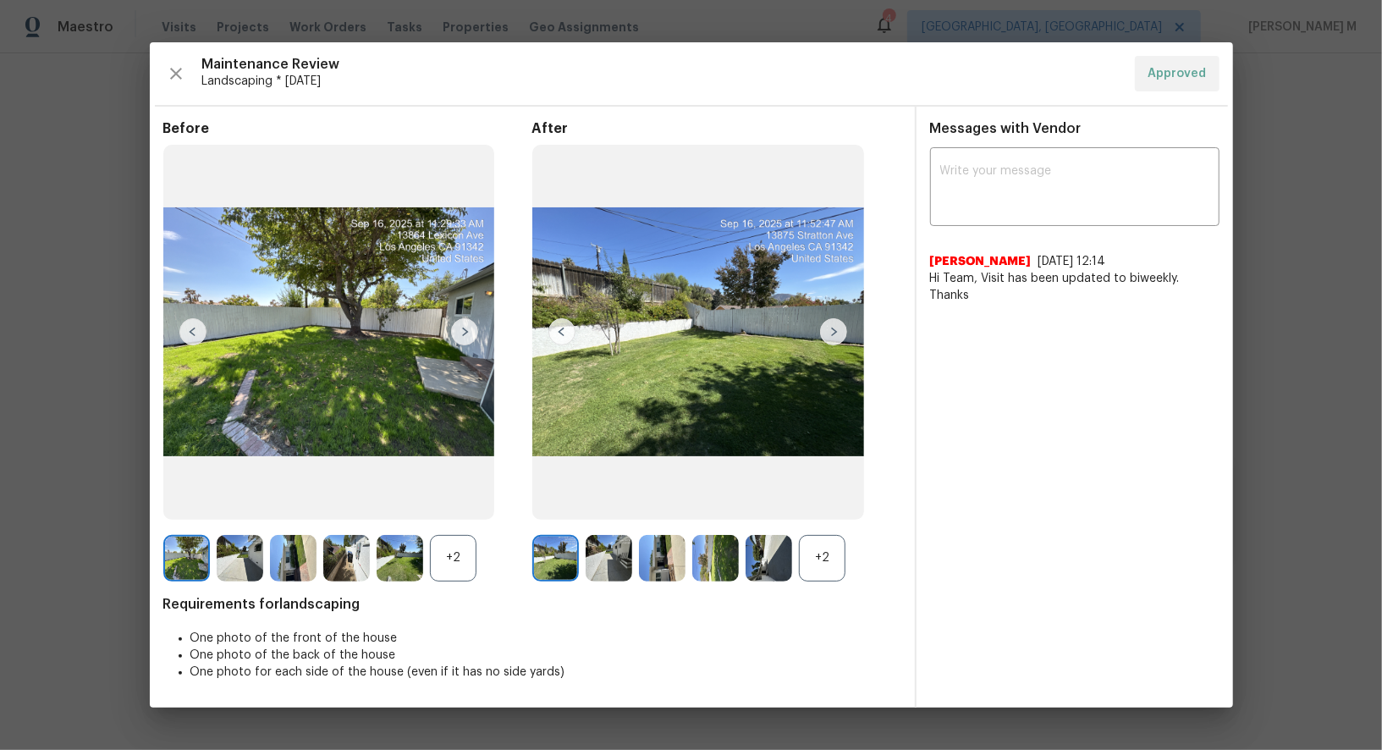
click at [823, 554] on div "+2" at bounding box center [822, 558] width 47 height 47
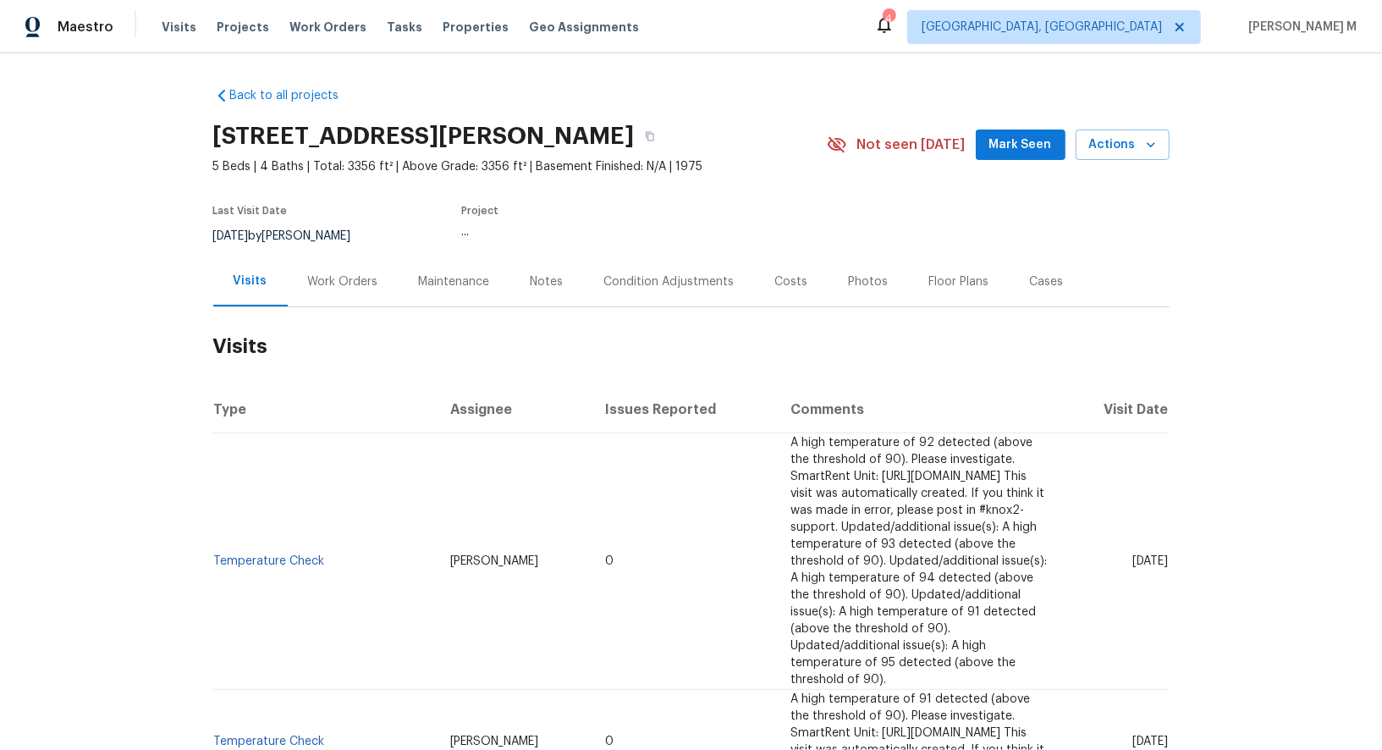
click at [367, 290] on div "Work Orders" at bounding box center [343, 281] width 111 height 50
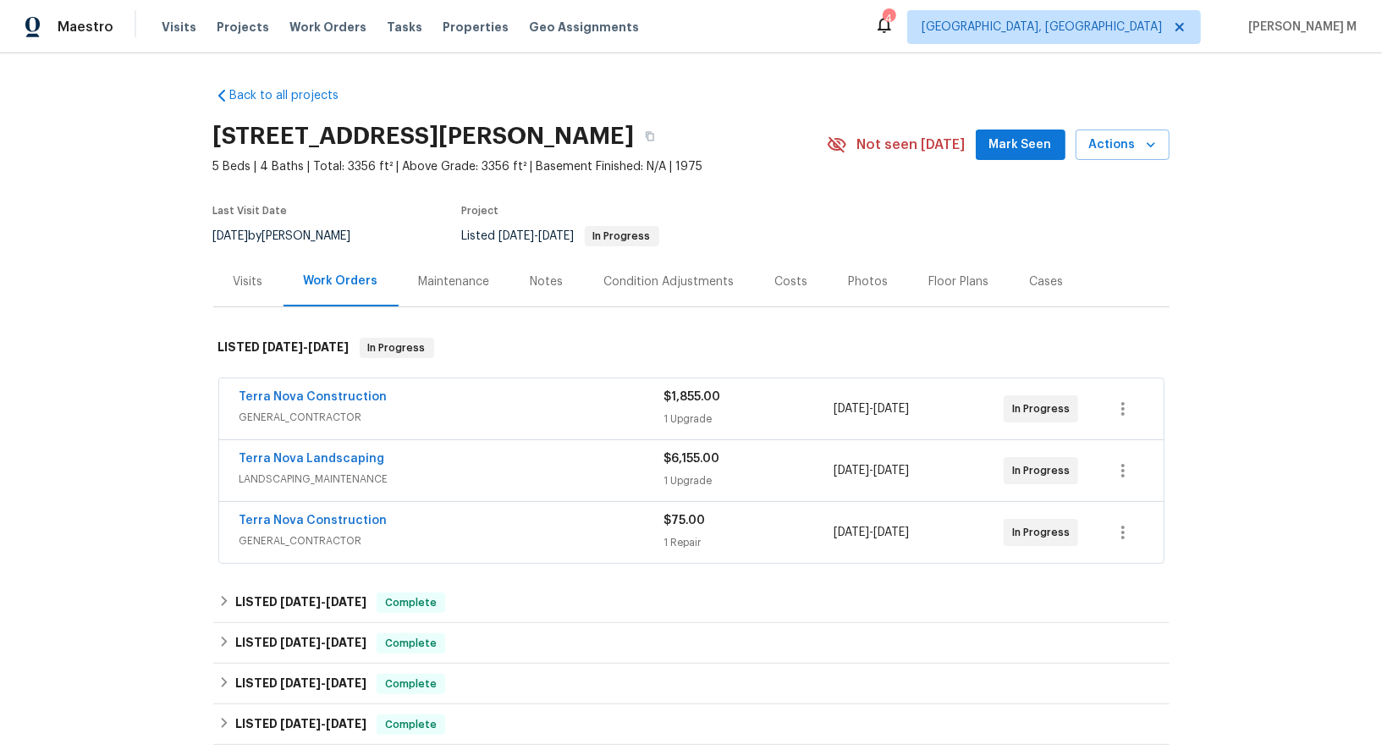
click at [306, 409] on span "GENERAL_CONTRACTOR" at bounding box center [452, 417] width 425 height 17
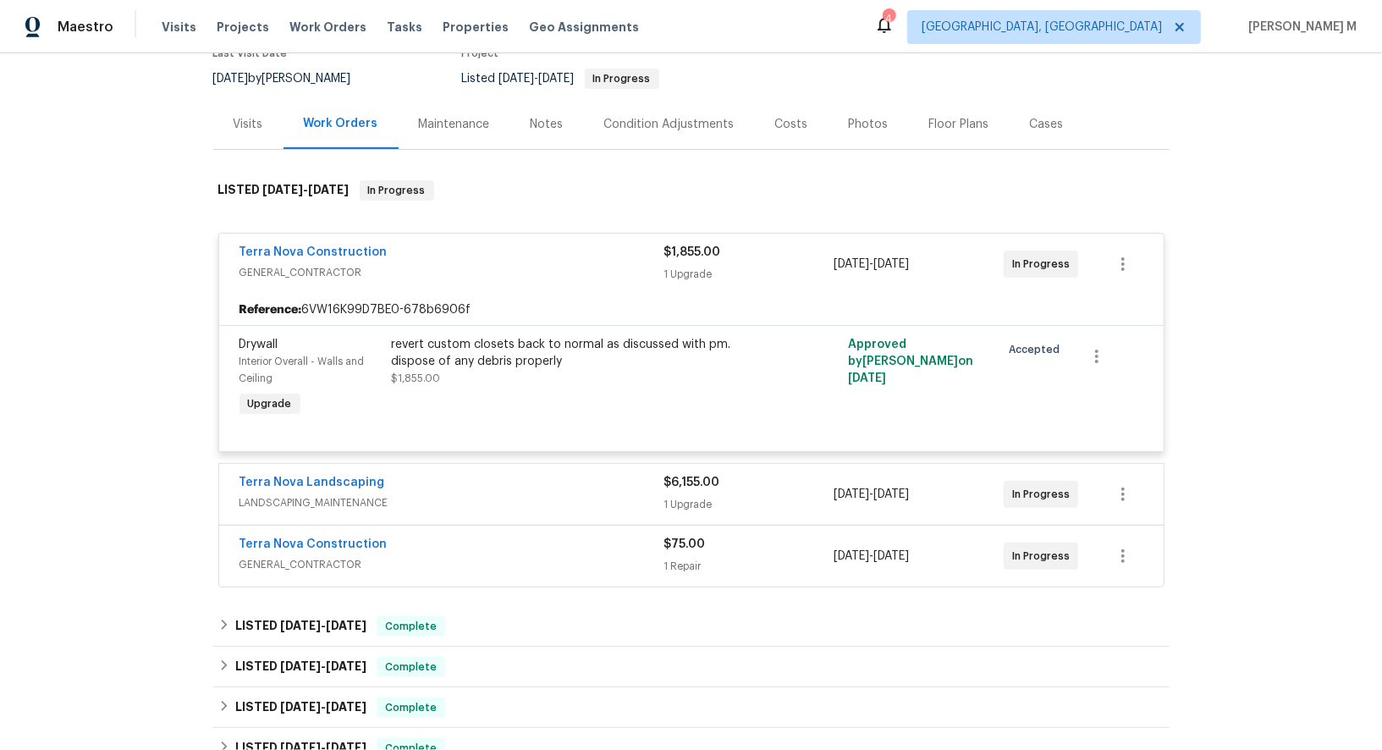
scroll to position [187, 0]
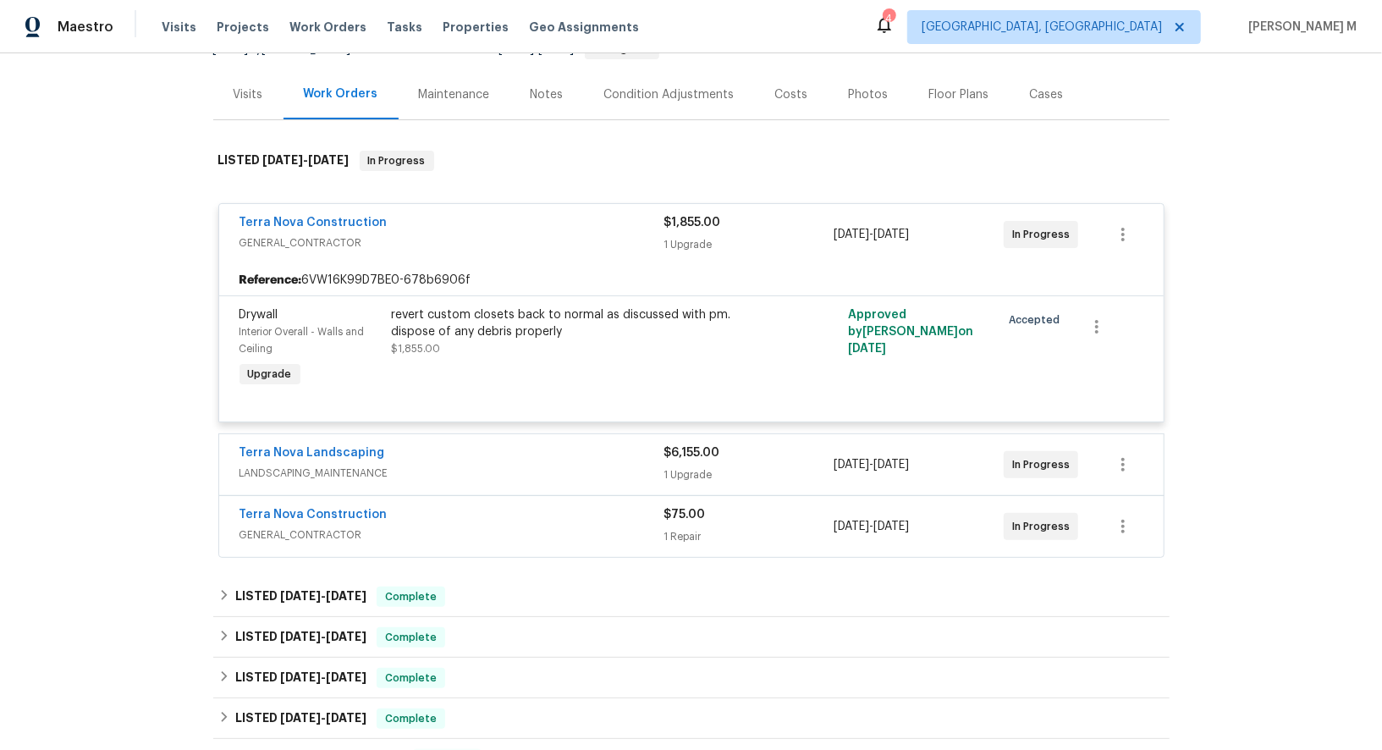
click at [303, 465] on span "LANDSCAPING_MAINTENANCE" at bounding box center [452, 473] width 425 height 17
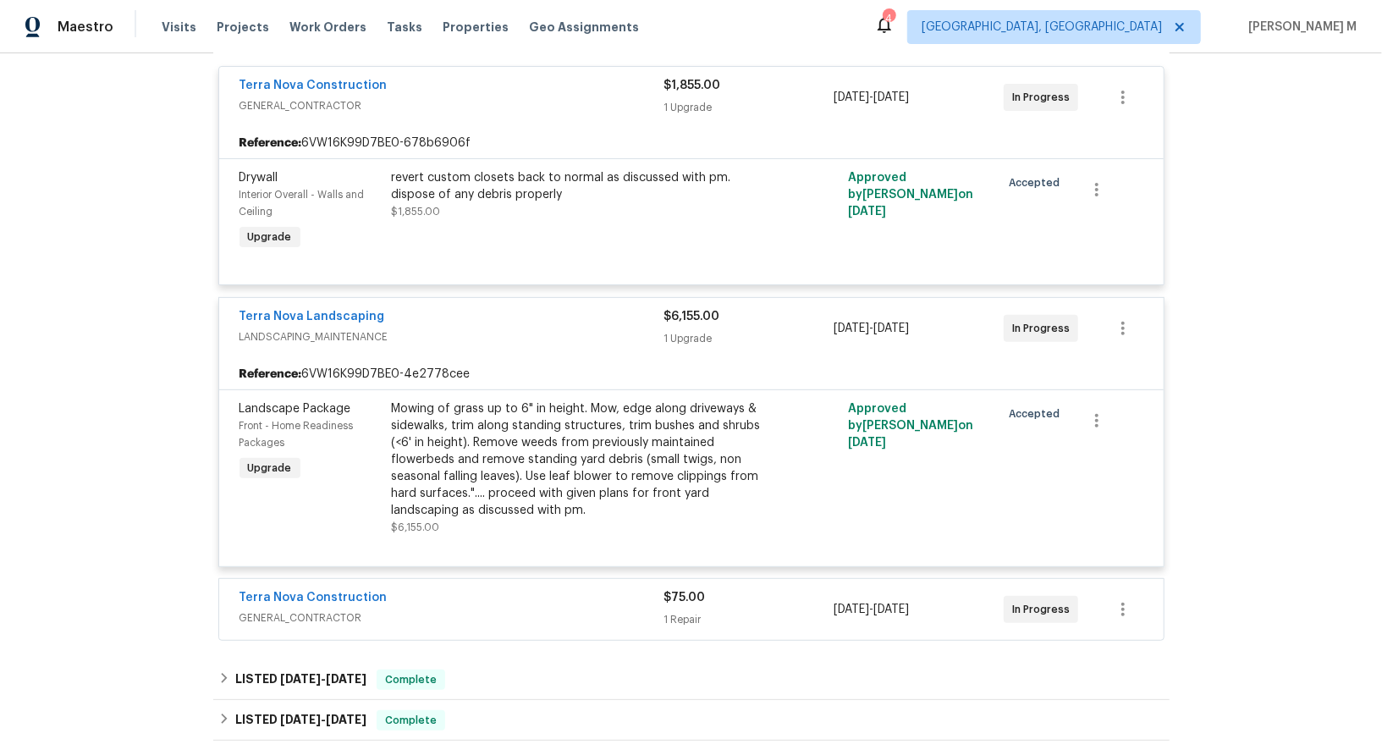
scroll to position [335, 0]
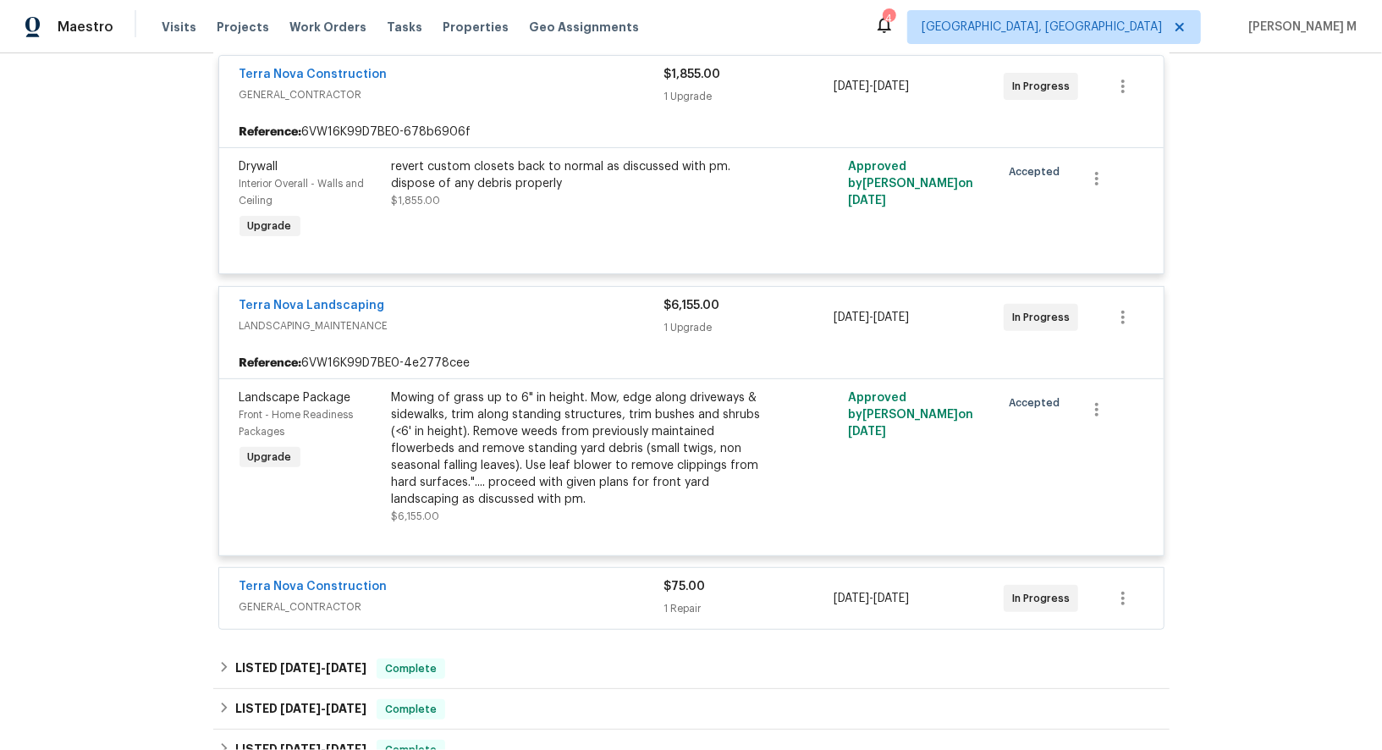
click at [320, 598] on span "GENERAL_CONTRACTOR" at bounding box center [452, 606] width 425 height 17
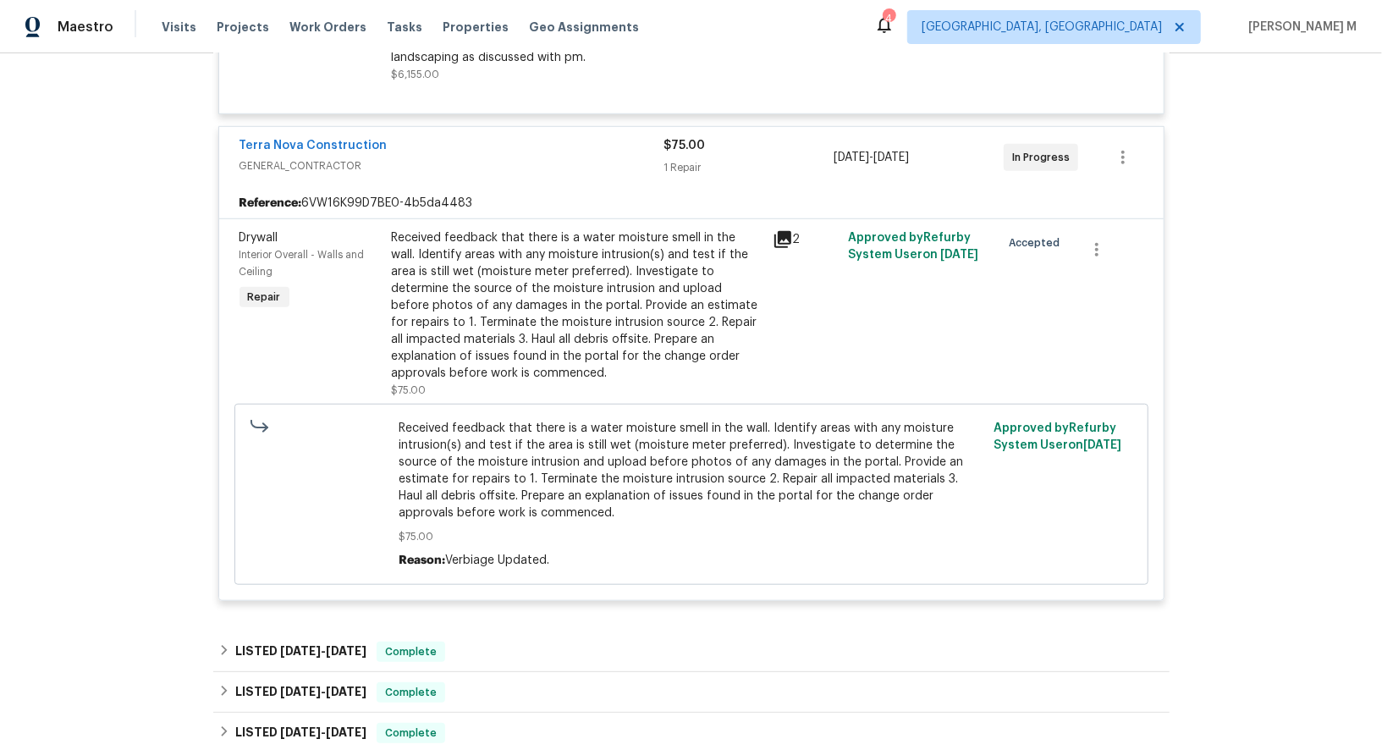
scroll to position [783, 0]
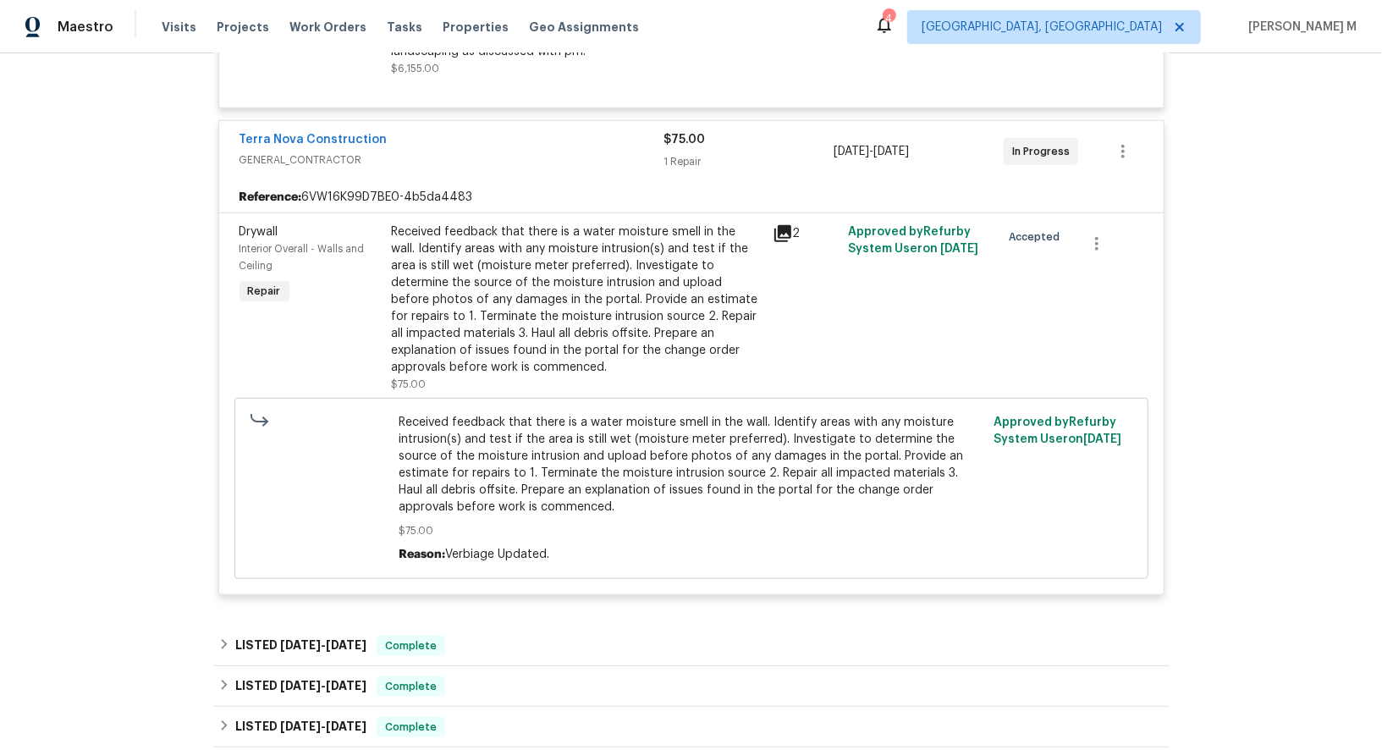
click at [506, 251] on div "Received feedback that there is a water moisture smell in the wall. Identify ar…" at bounding box center [577, 299] width 371 height 152
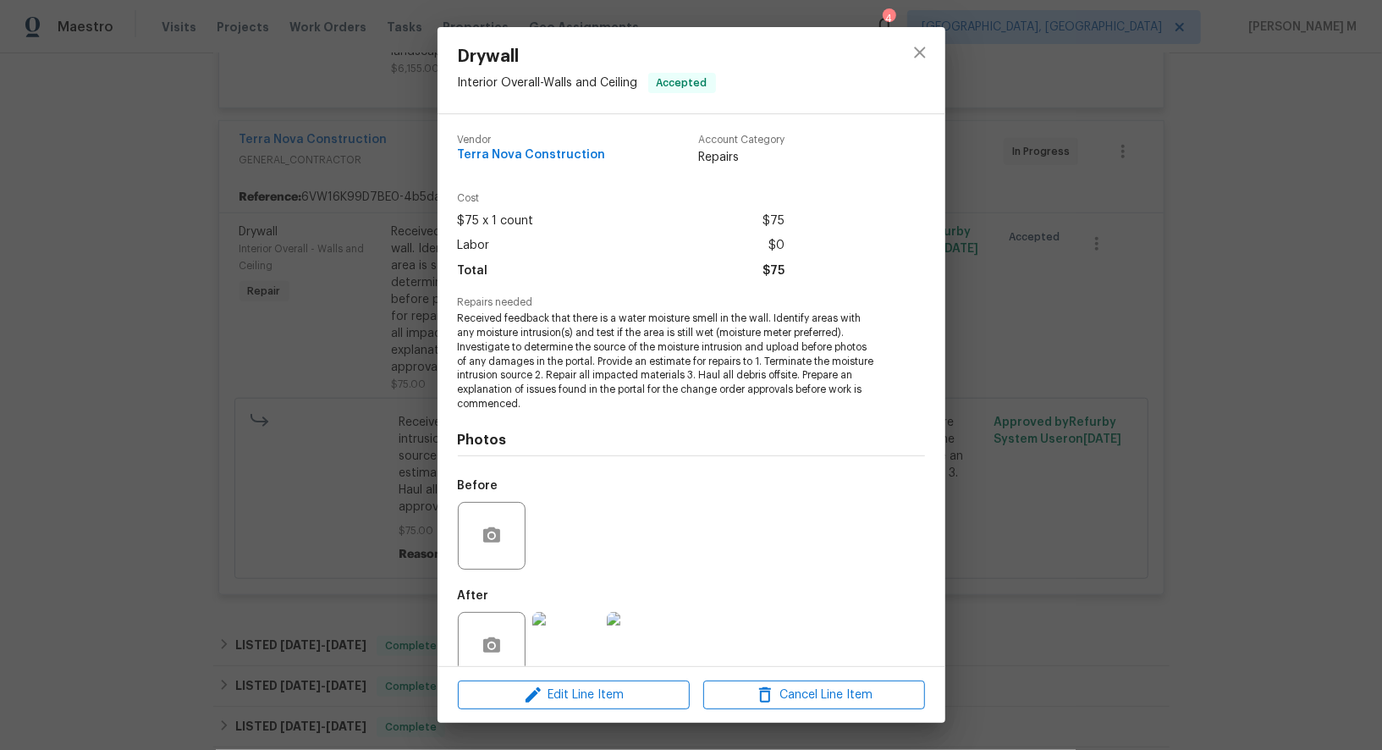
scroll to position [9, 0]
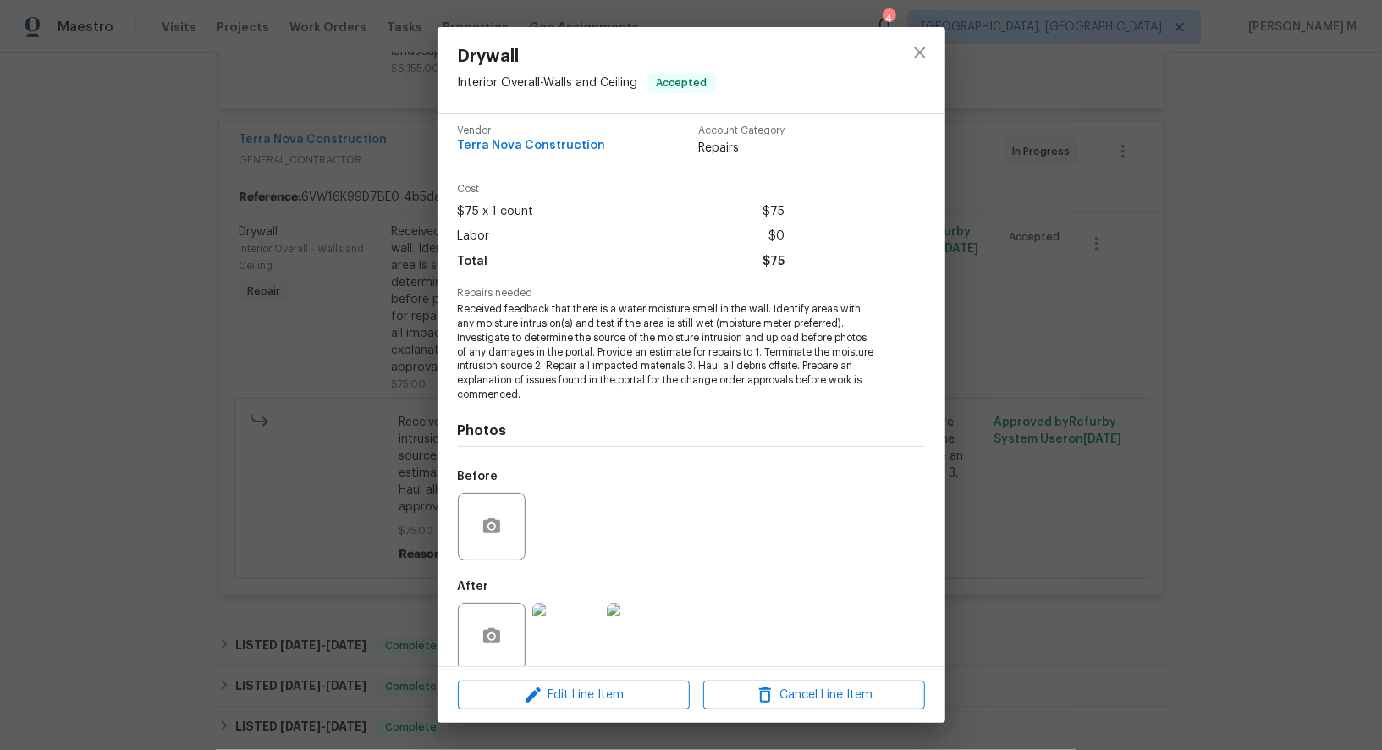
click at [564, 607] on img at bounding box center [566, 637] width 68 height 68
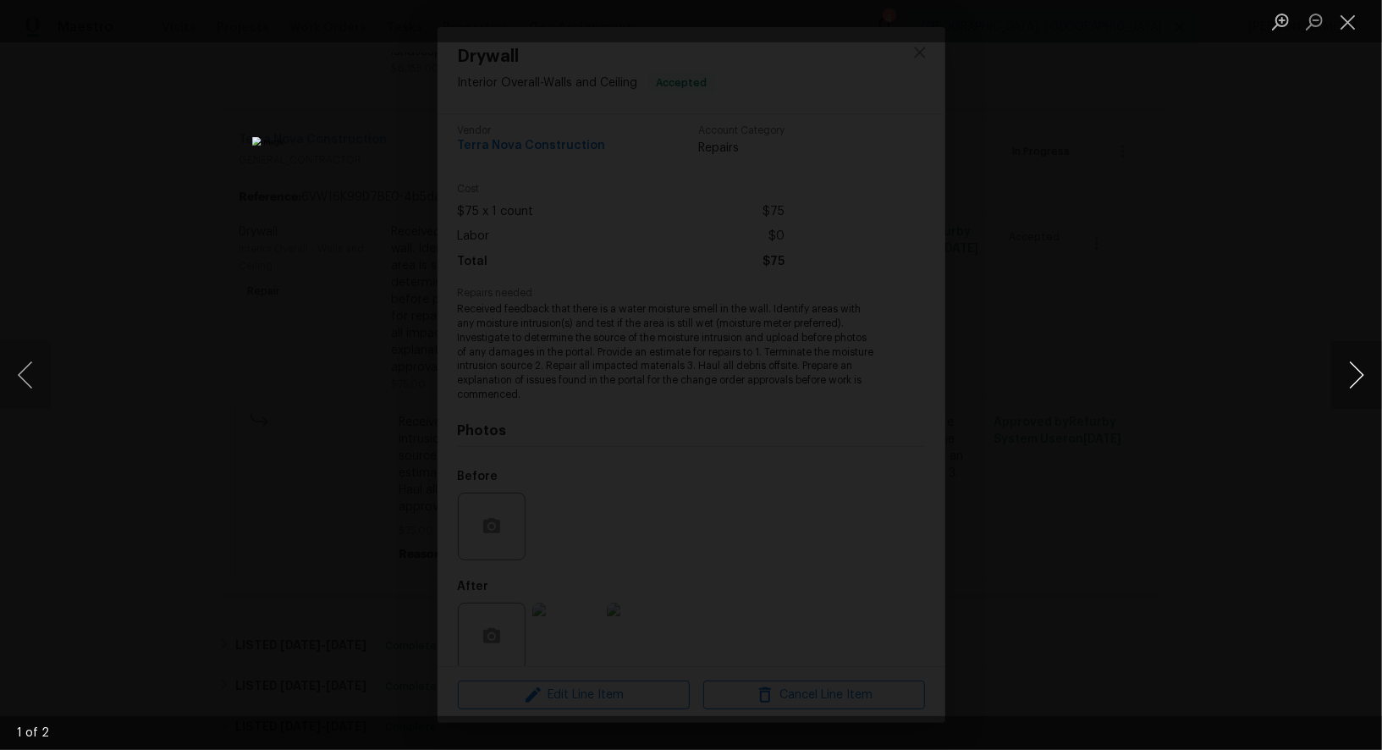
click at [1362, 377] on button "Next image" at bounding box center [1356, 375] width 51 height 68
click at [1251, 216] on div "Lightbox" at bounding box center [691, 375] width 1382 height 750
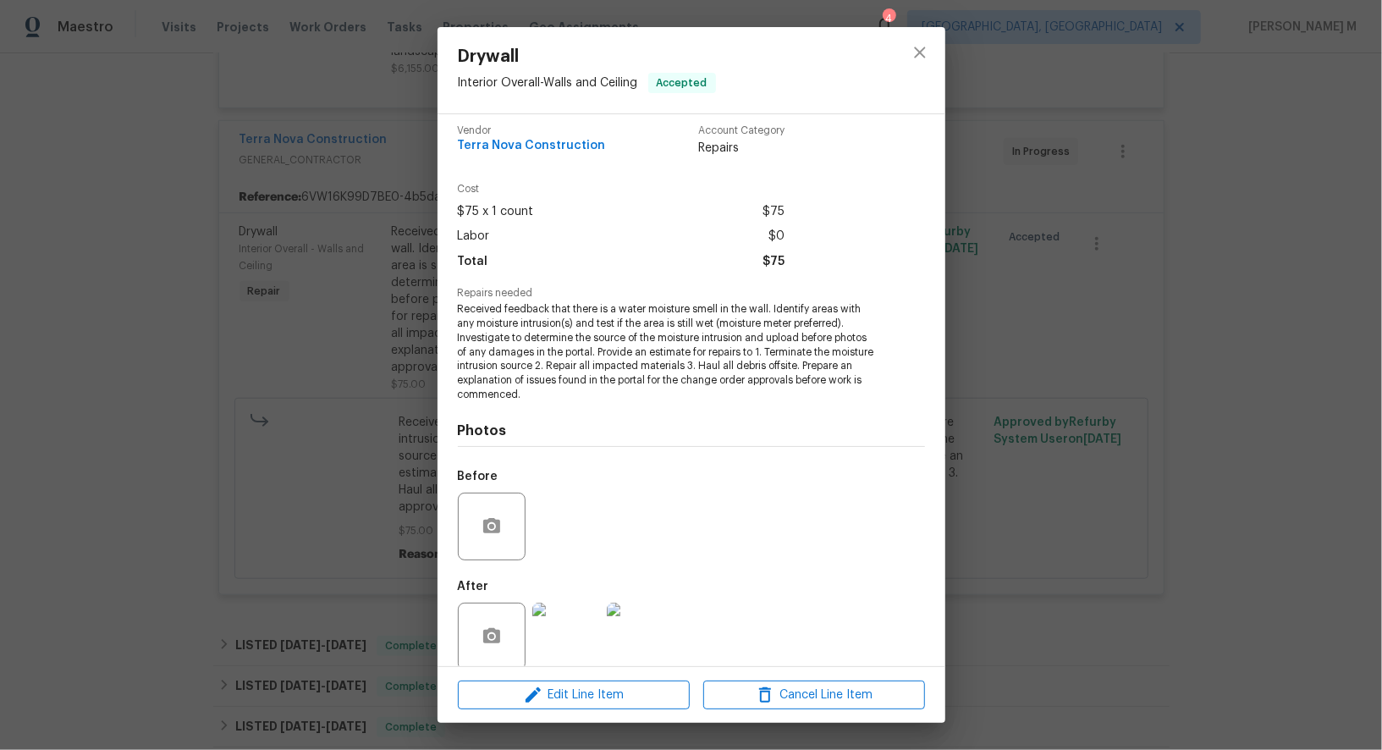
click at [341, 378] on div "Drywall Interior Overall - Walls and Ceiling Accepted Vendor Terra Nova Constru…" at bounding box center [691, 375] width 1382 height 750
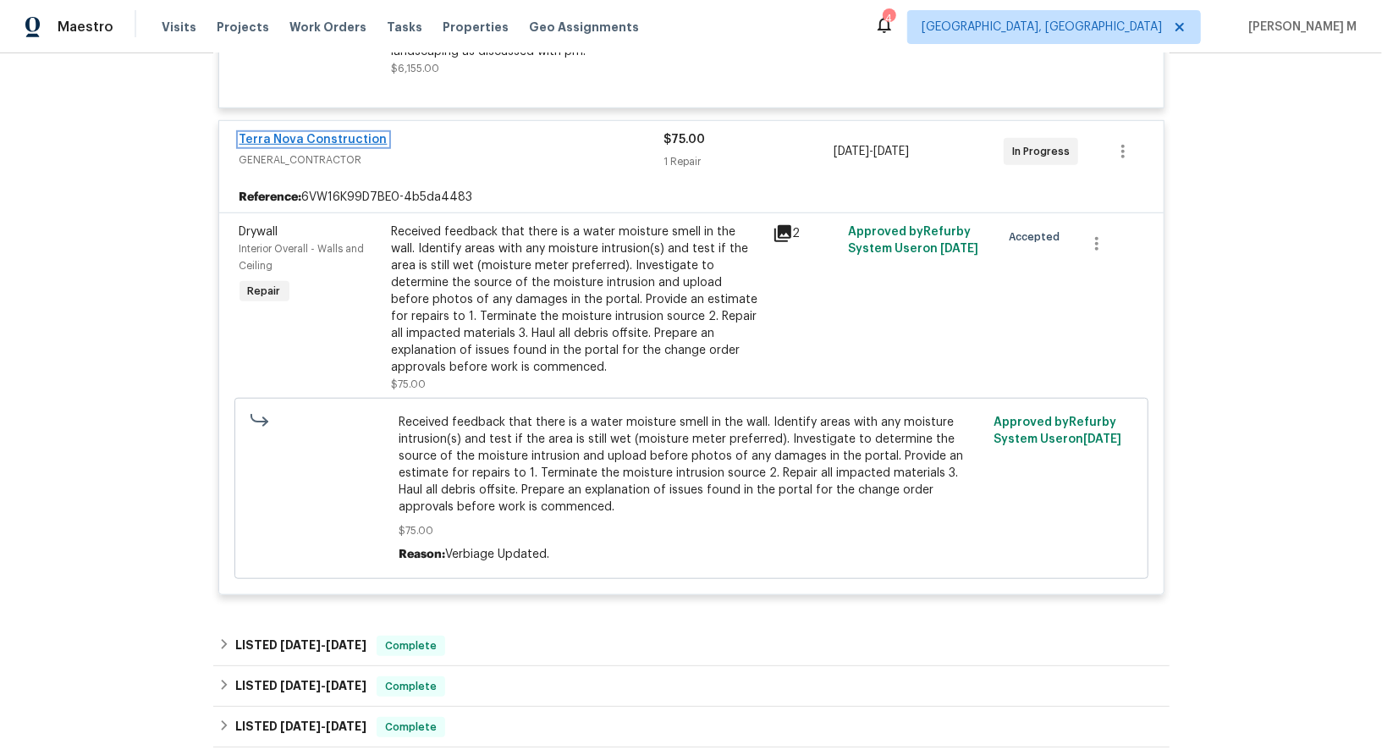
click at [329, 134] on link "Terra Nova Construction" at bounding box center [314, 140] width 148 height 12
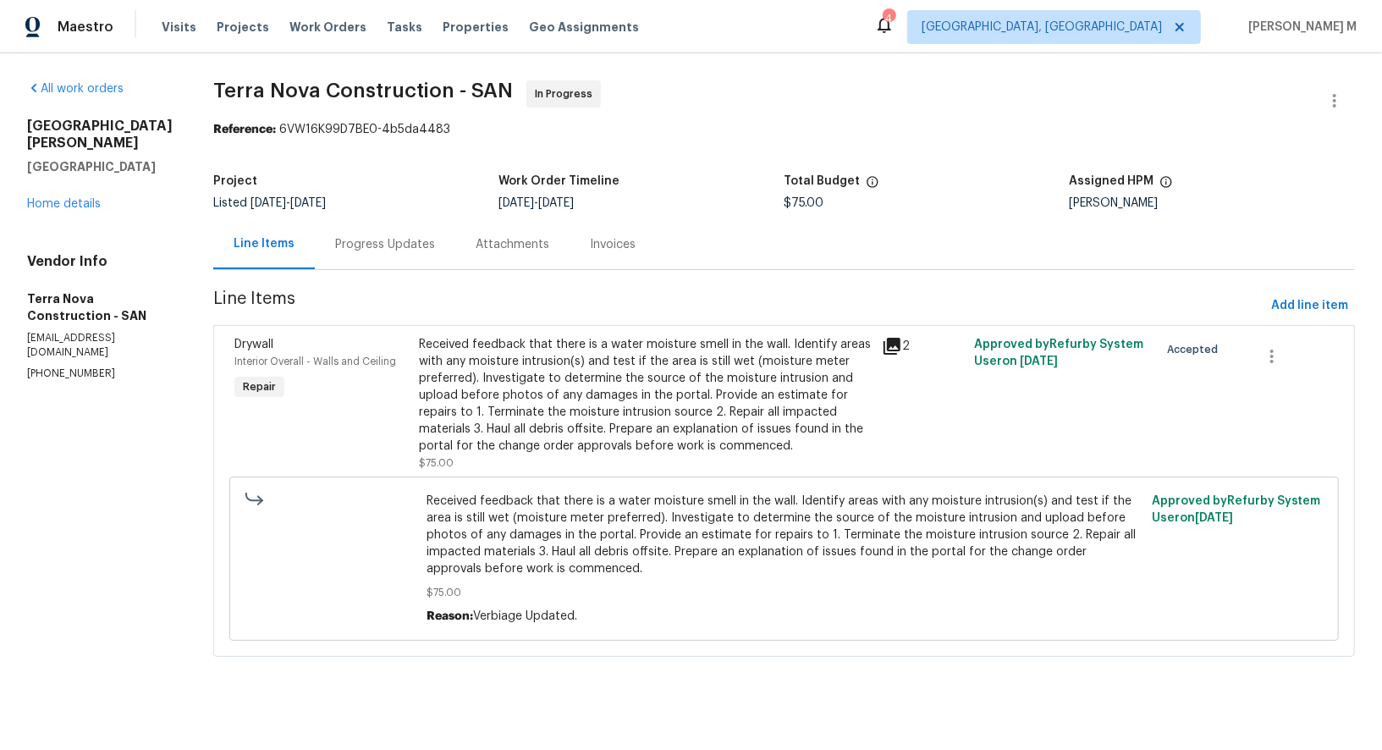
click at [382, 251] on div "Progress Updates" at bounding box center [385, 244] width 141 height 50
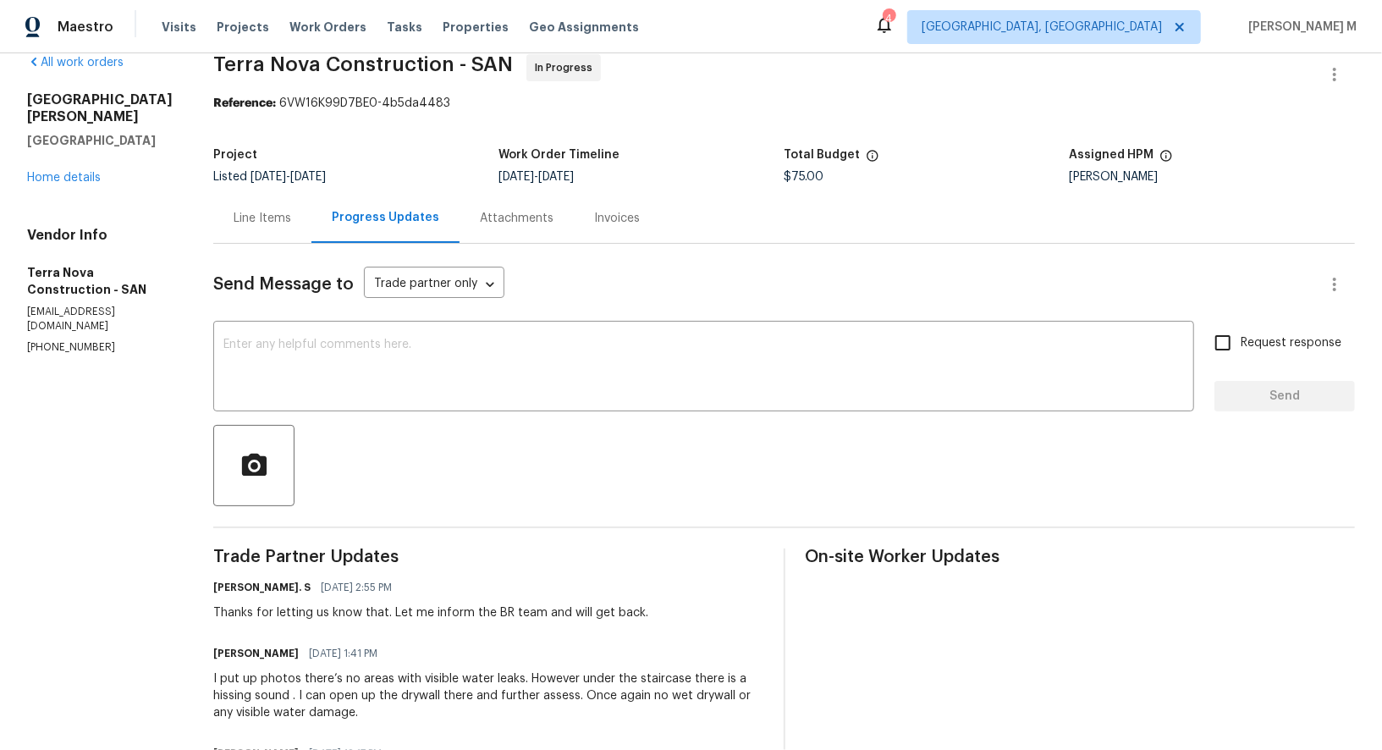
scroll to position [32, 0]
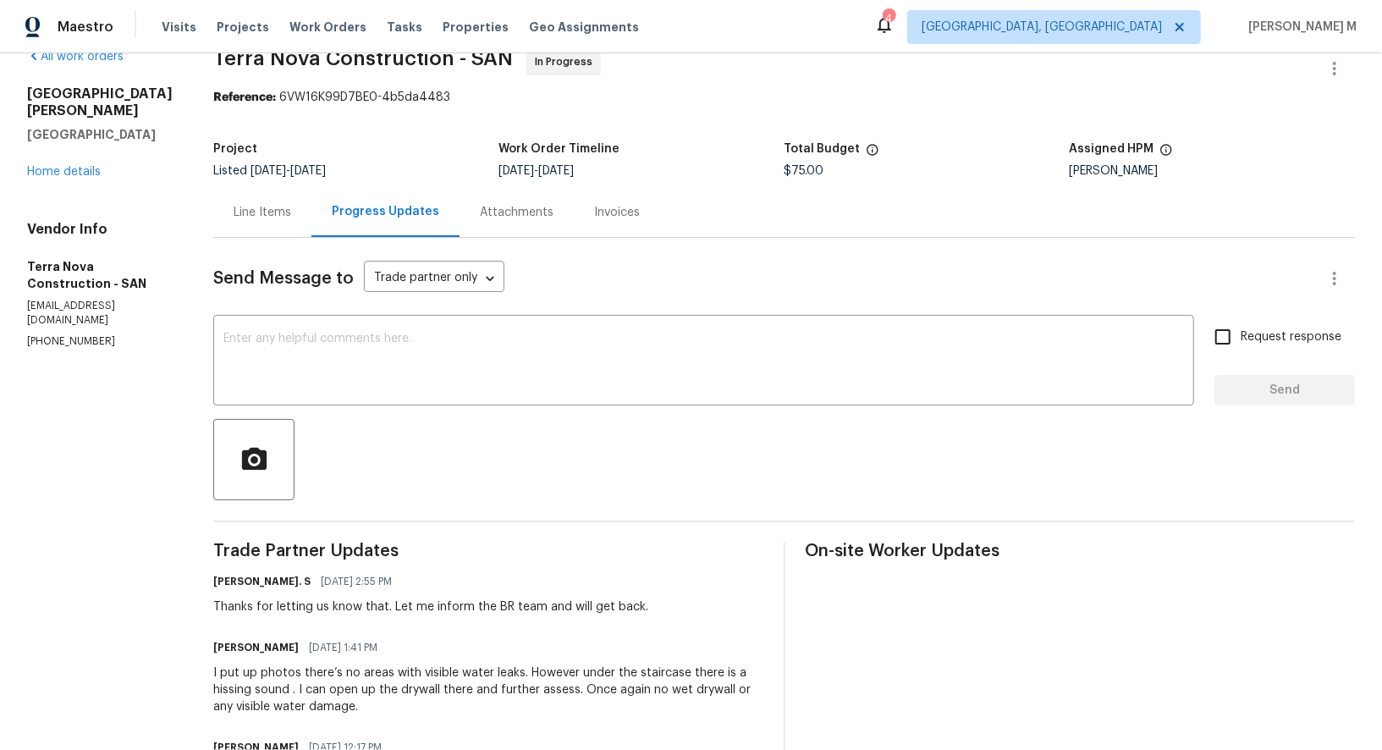
click at [480, 570] on div "[PERSON_NAME]. S [DATE] 2:55 PM" at bounding box center [430, 582] width 435 height 24
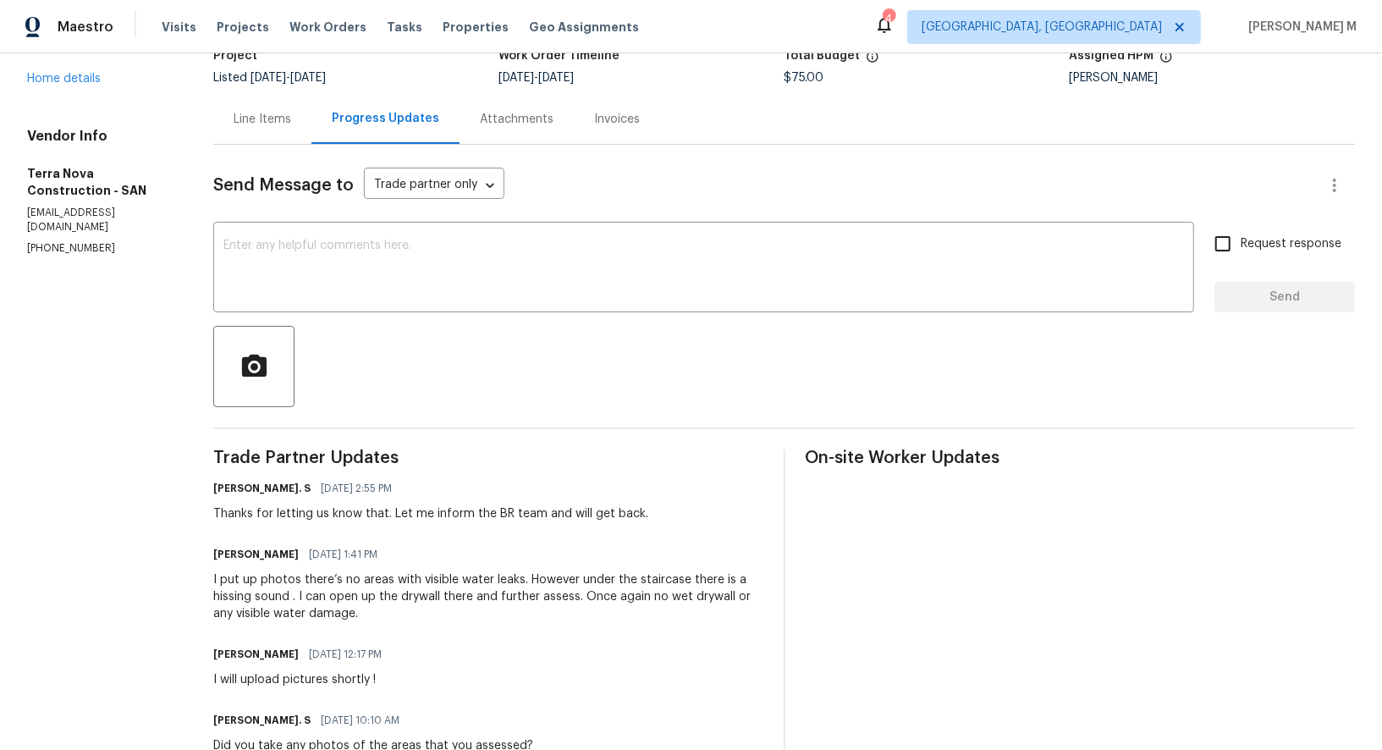
scroll to position [0, 0]
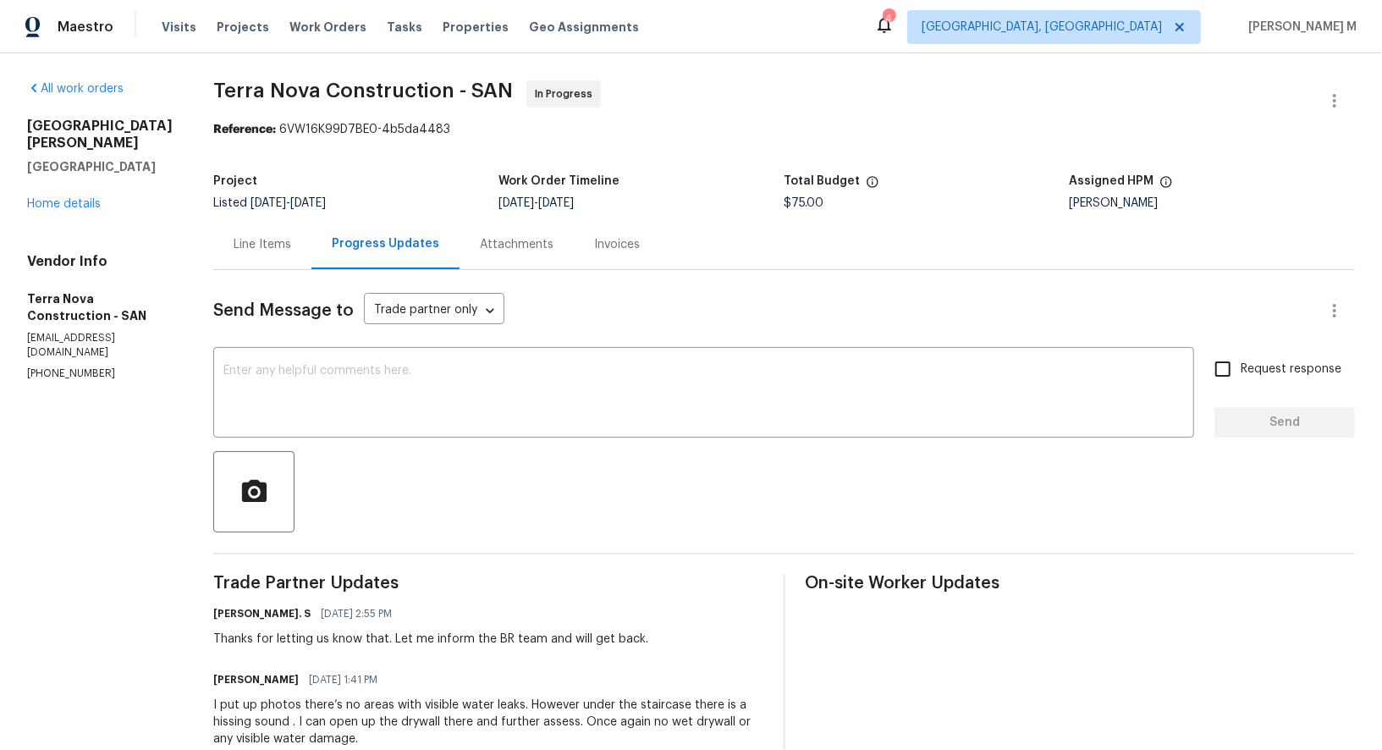
click at [234, 241] on div "Line Items" at bounding box center [262, 244] width 98 height 50
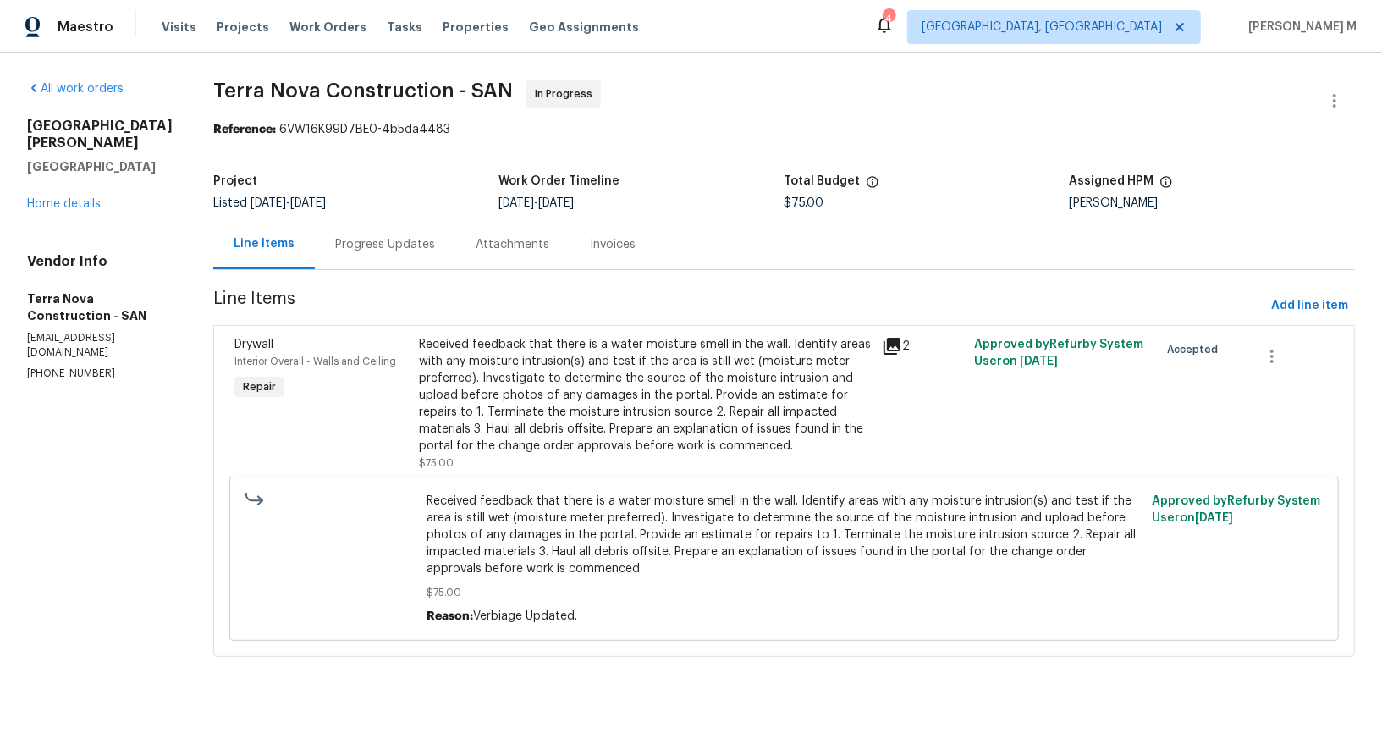
click at [585, 416] on div "Received feedback that there is a water moisture smell in the wall. Identify ar…" at bounding box center [646, 395] width 452 height 118
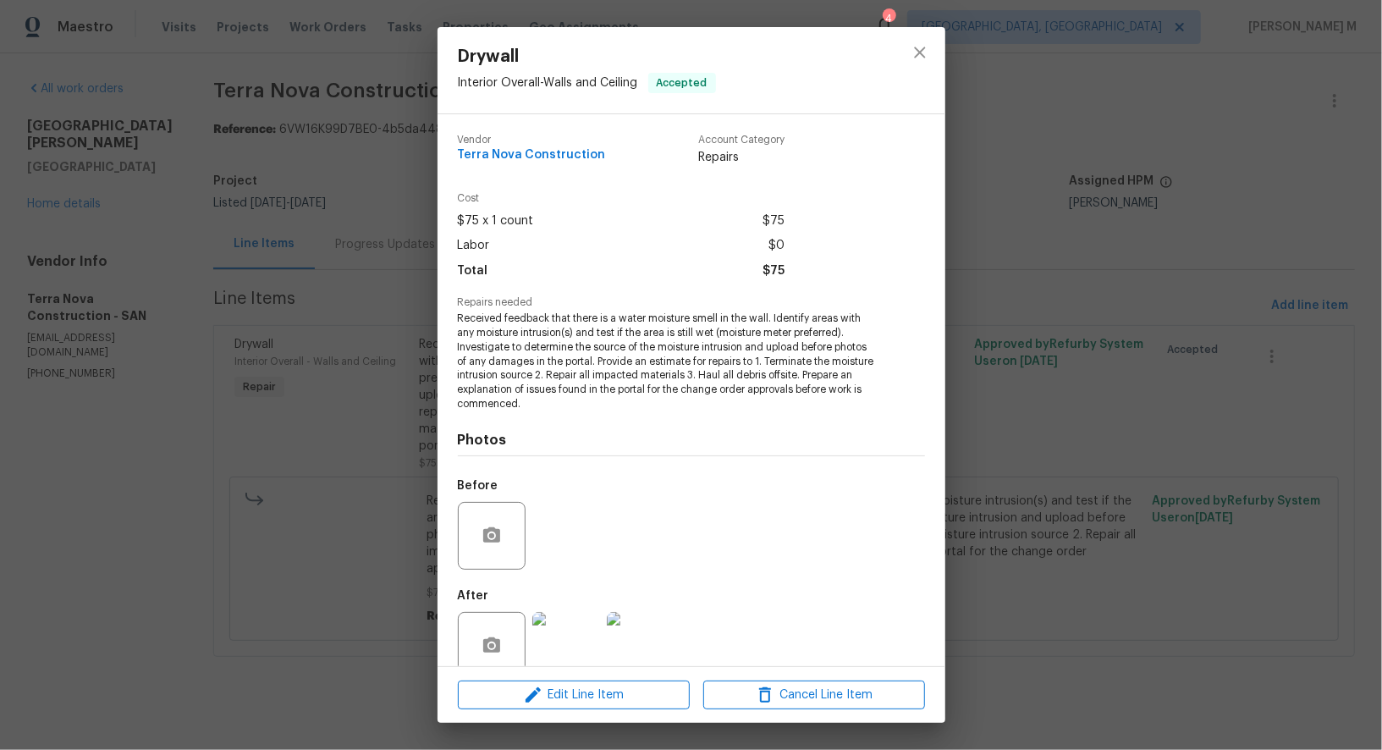
scroll to position [9, 0]
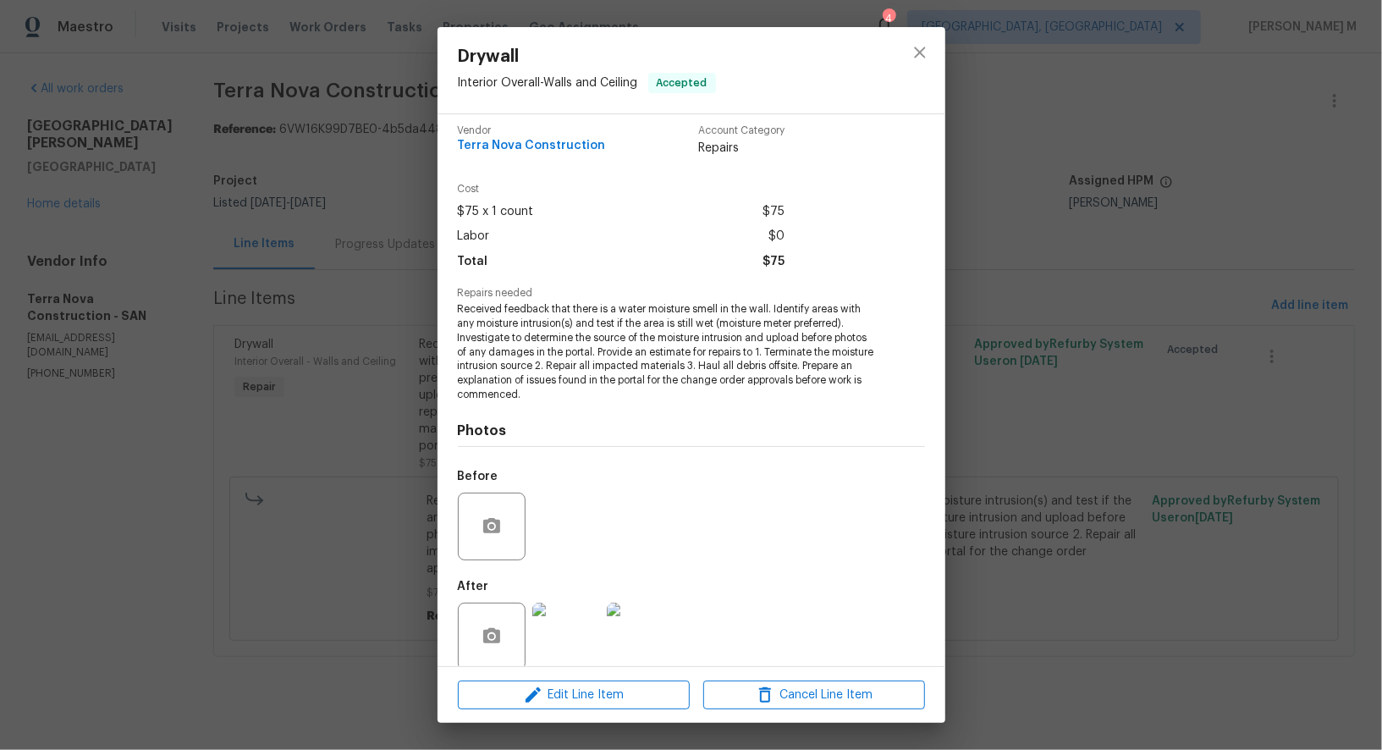
click at [588, 642] on img at bounding box center [566, 637] width 68 height 68
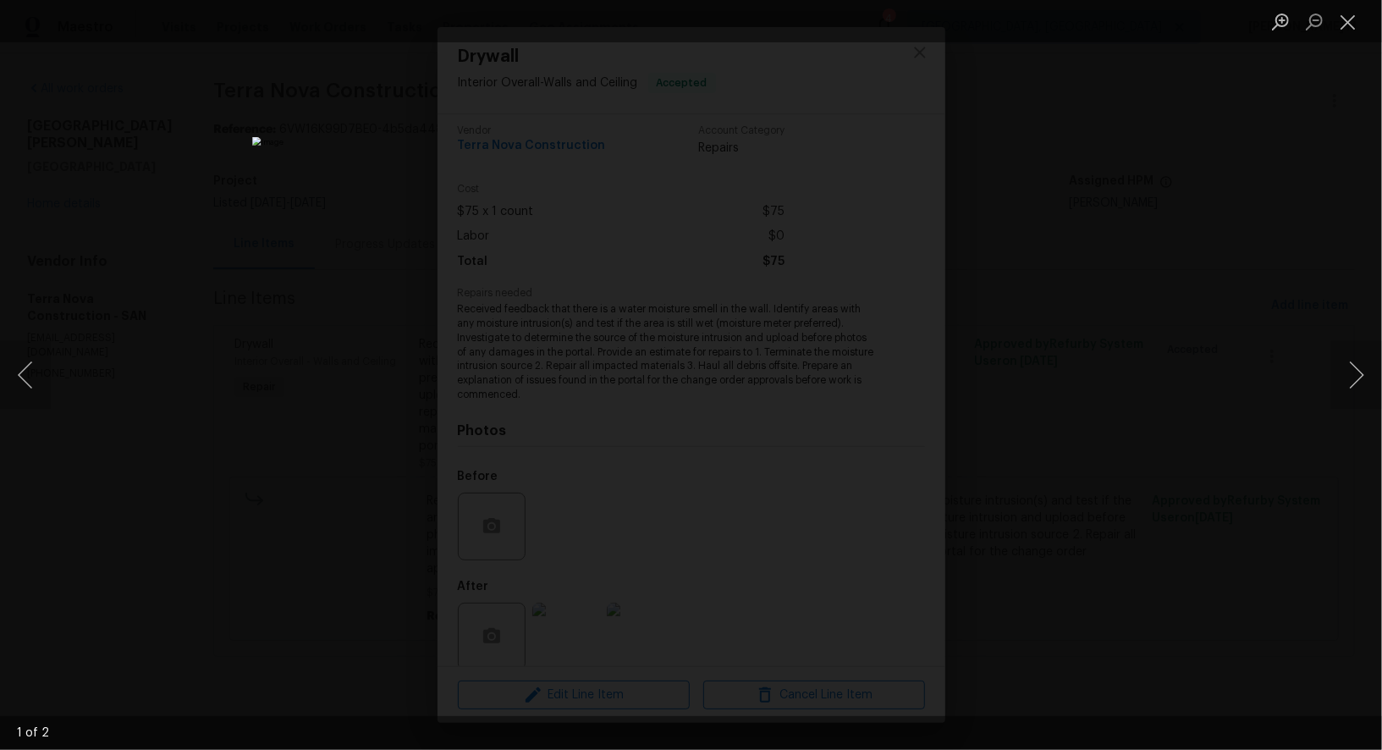
click at [1273, 189] on div "Lightbox" at bounding box center [691, 375] width 1382 height 750
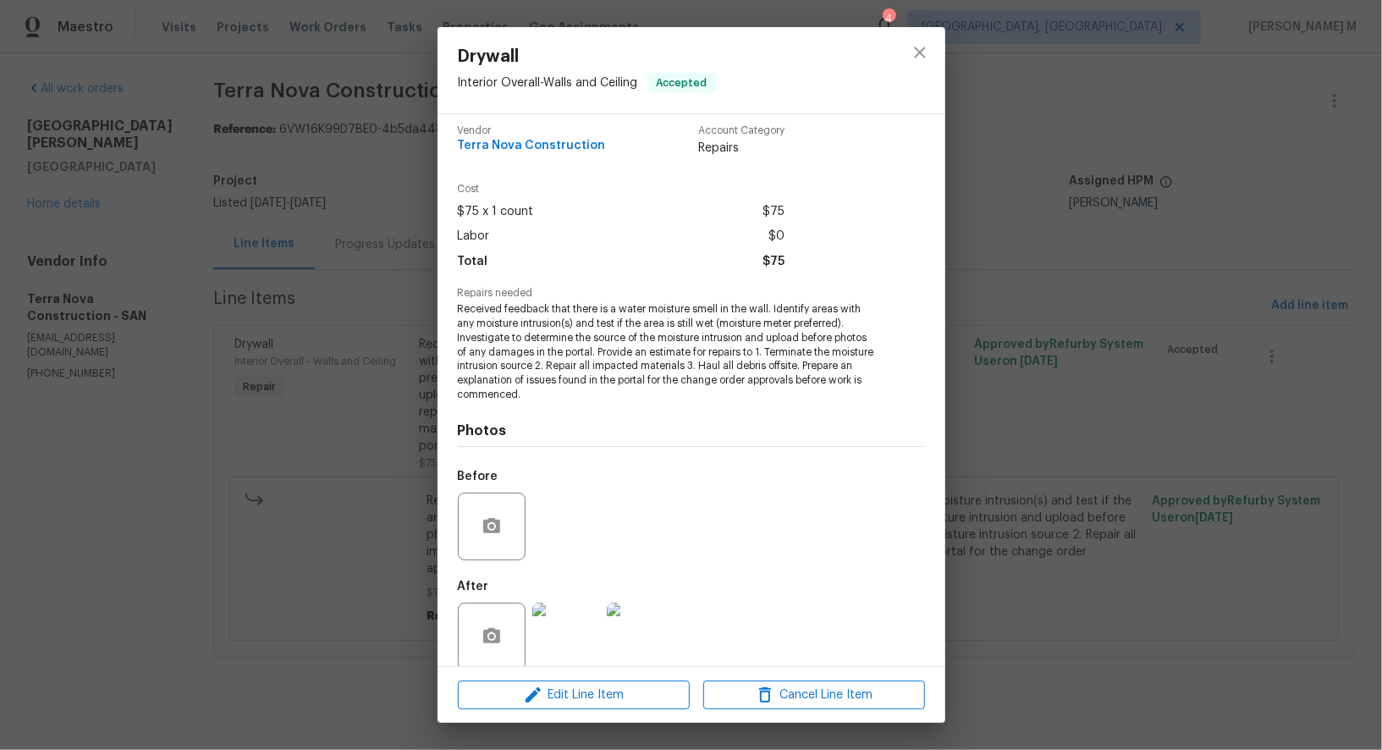
click at [1258, 193] on div "Drywall Interior Overall - Walls and Ceiling Accepted Vendor Terra Nova Constru…" at bounding box center [691, 375] width 1382 height 750
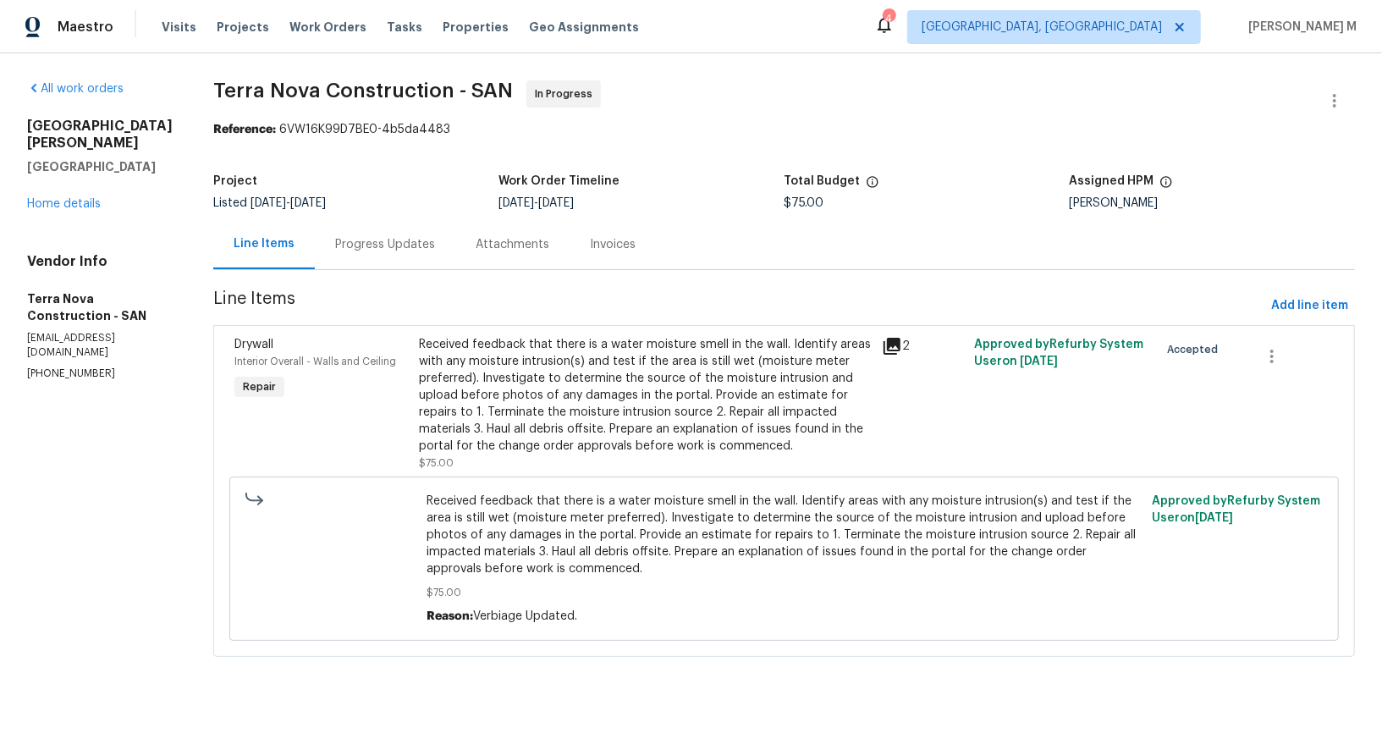
click at [391, 228] on div "Progress Updates" at bounding box center [385, 244] width 141 height 50
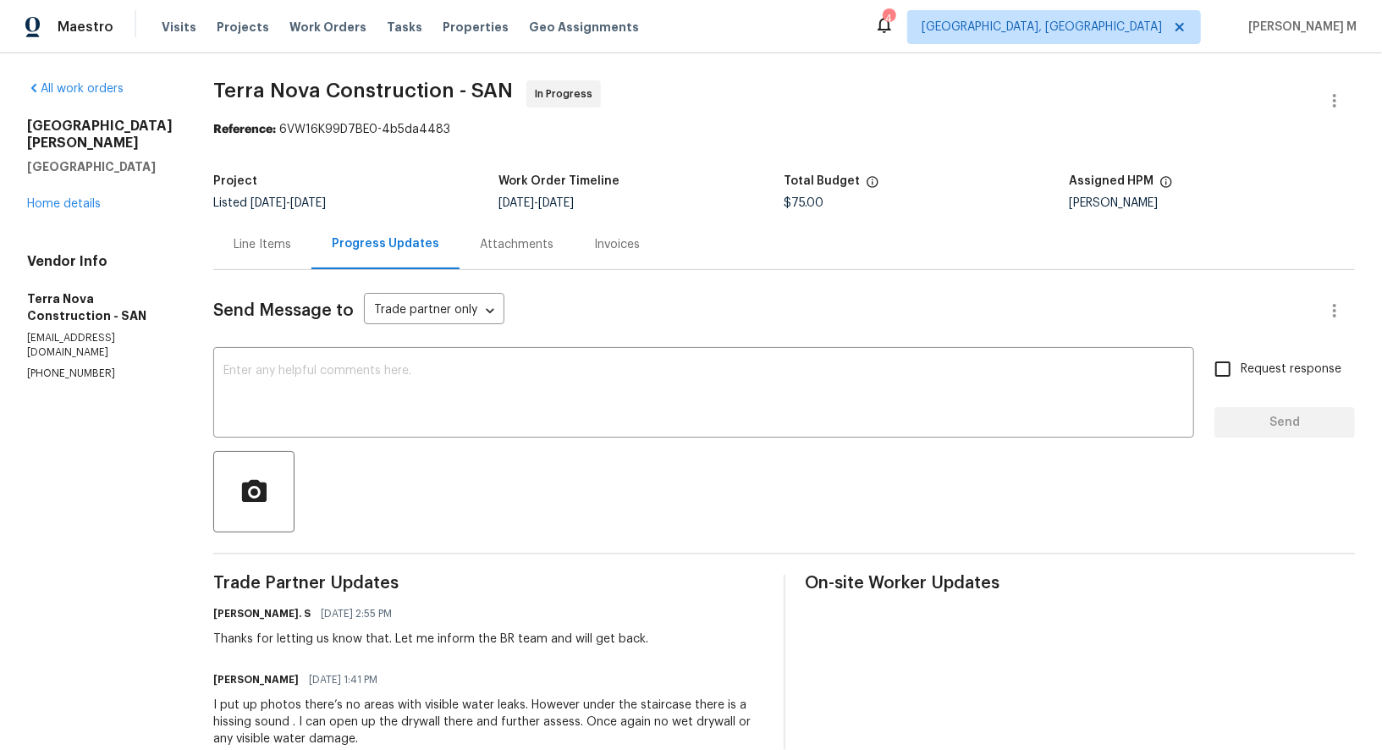
click at [248, 240] on div "Line Items" at bounding box center [263, 244] width 58 height 17
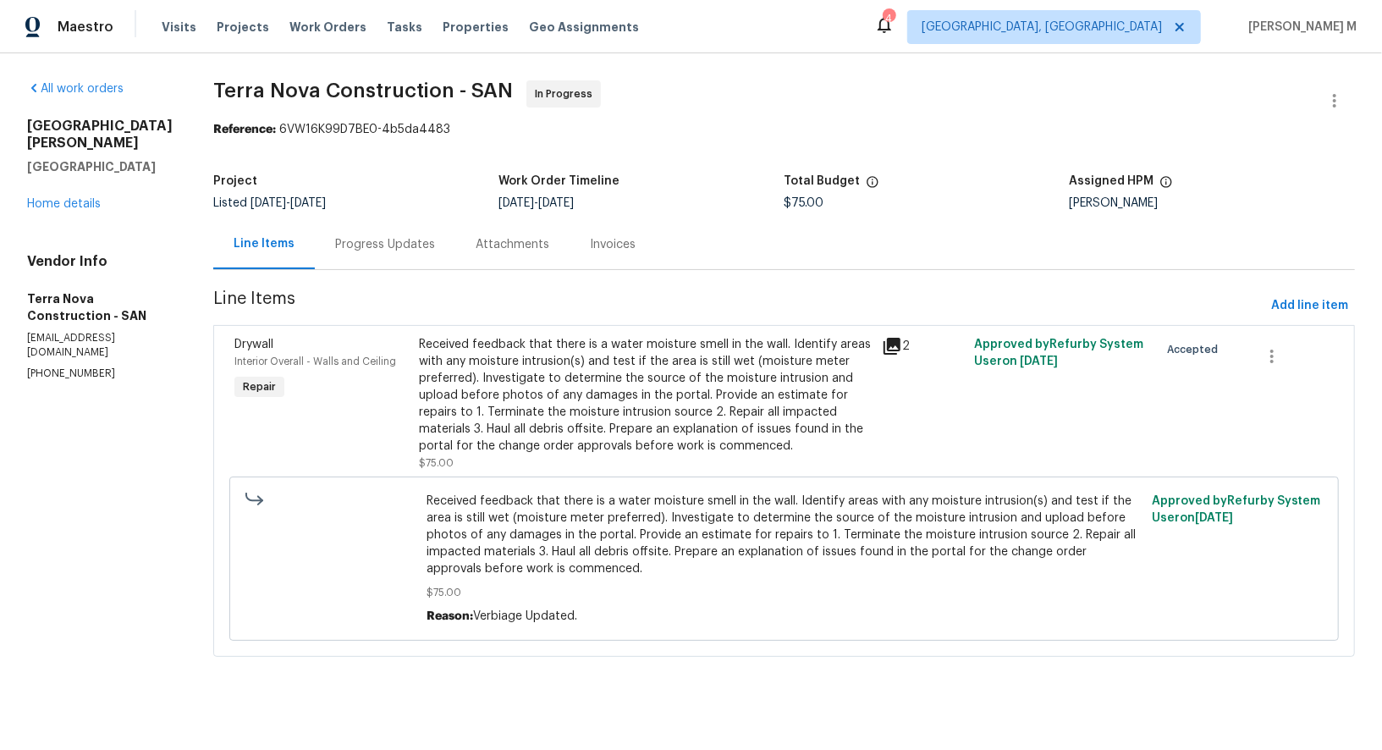
click at [389, 236] on div "Progress Updates" at bounding box center [385, 244] width 100 height 17
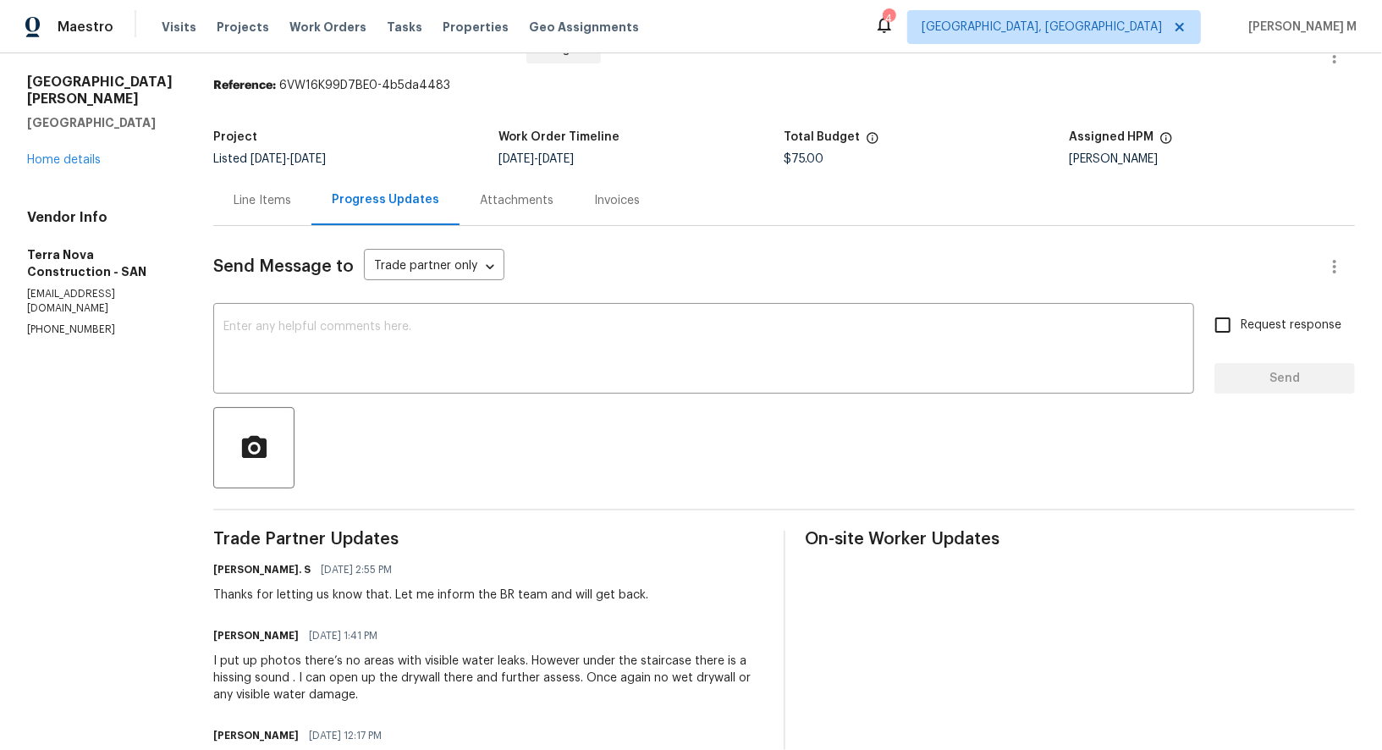
scroll to position [45, 0]
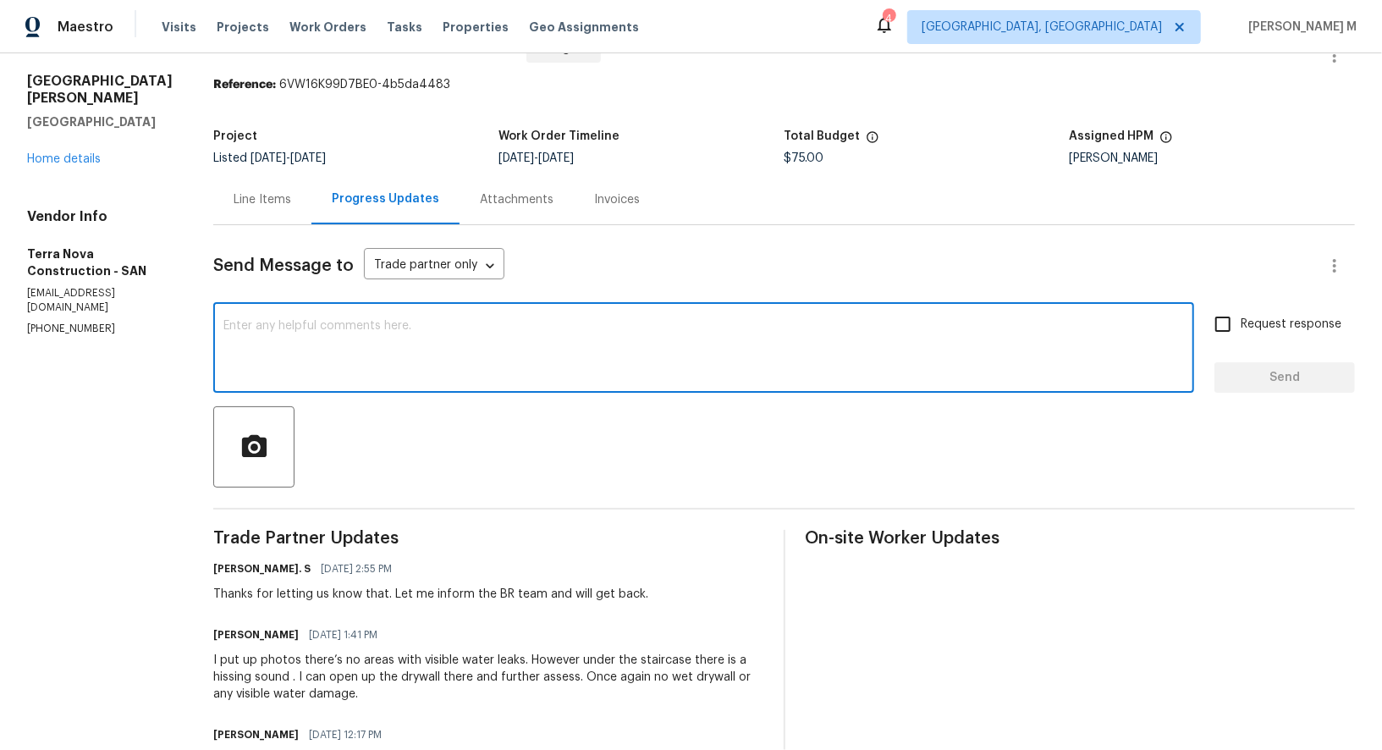
click at [400, 336] on textarea at bounding box center [703, 349] width 961 height 59
click at [77, 153] on link "Home details" at bounding box center [64, 159] width 74 height 12
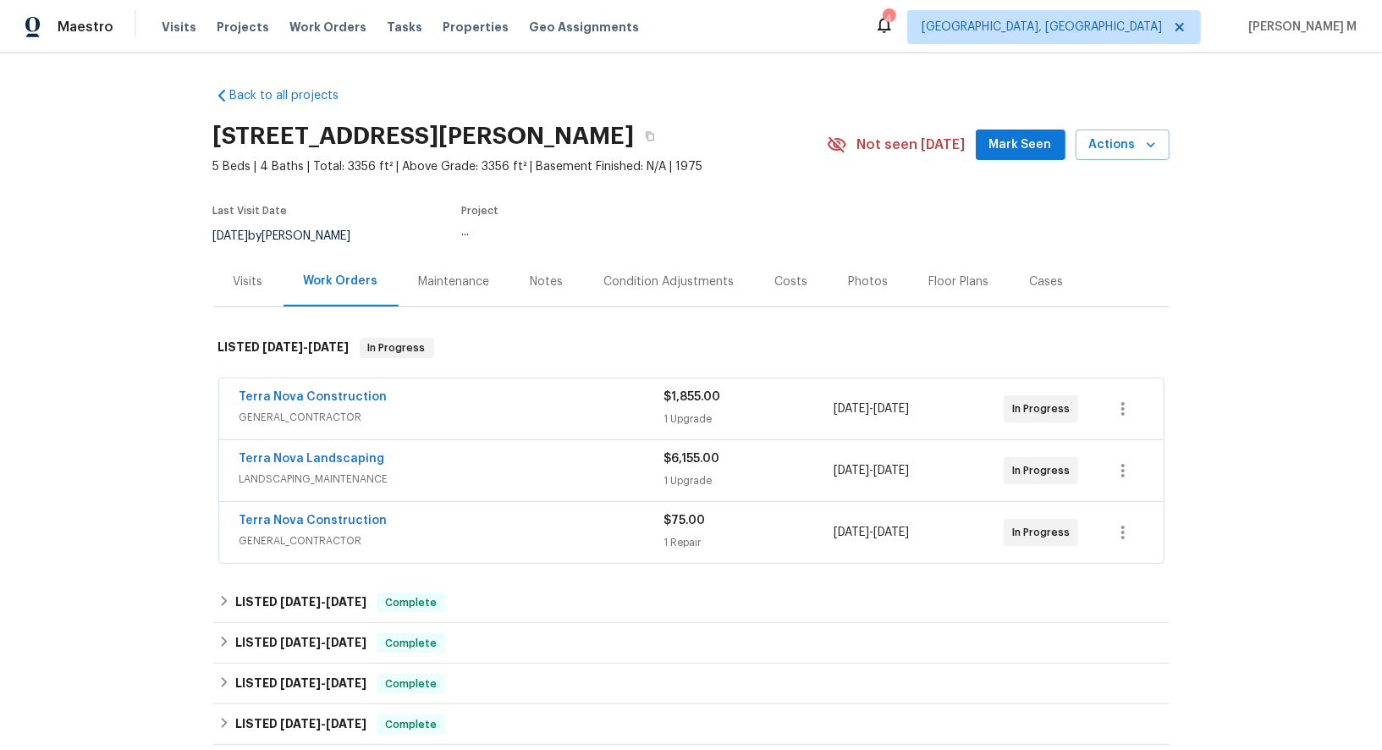
scroll to position [265, 0]
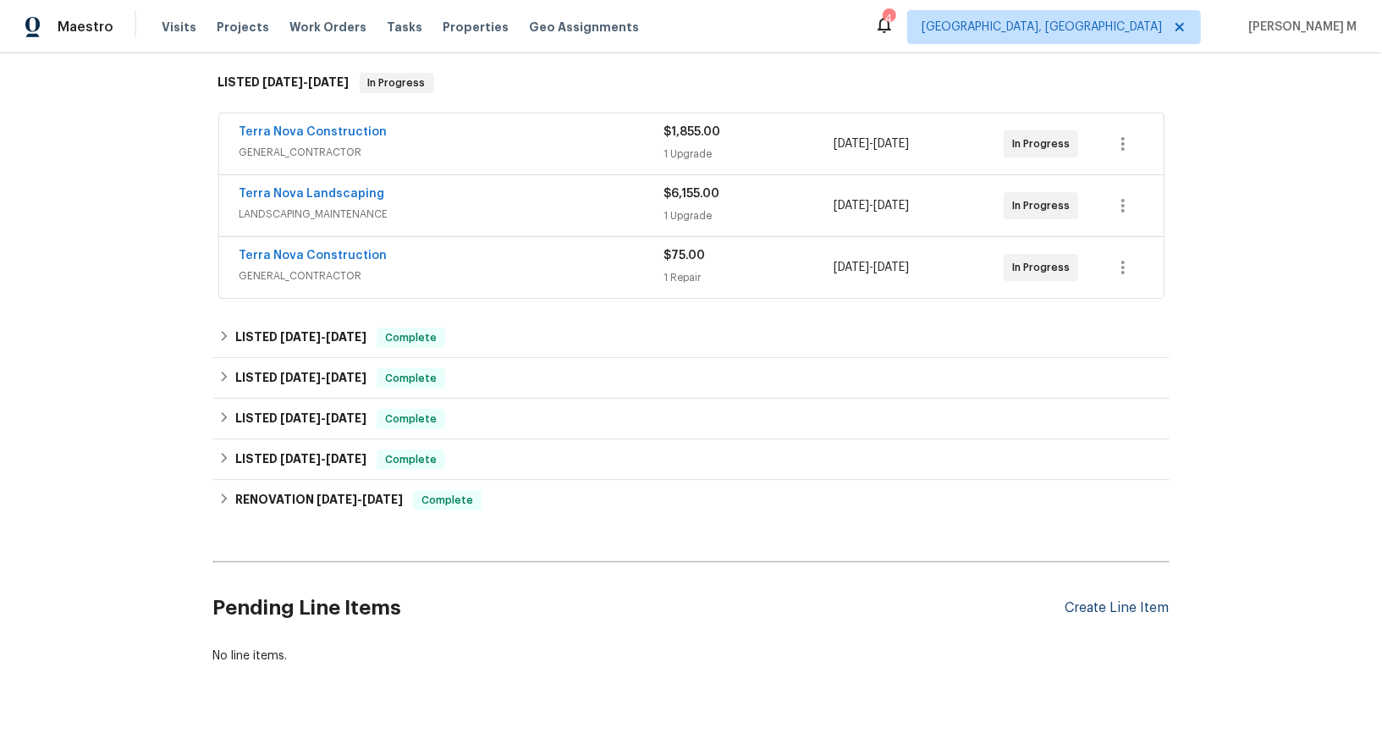
click at [1105, 600] on div "Create Line Item" at bounding box center [1118, 608] width 104 height 16
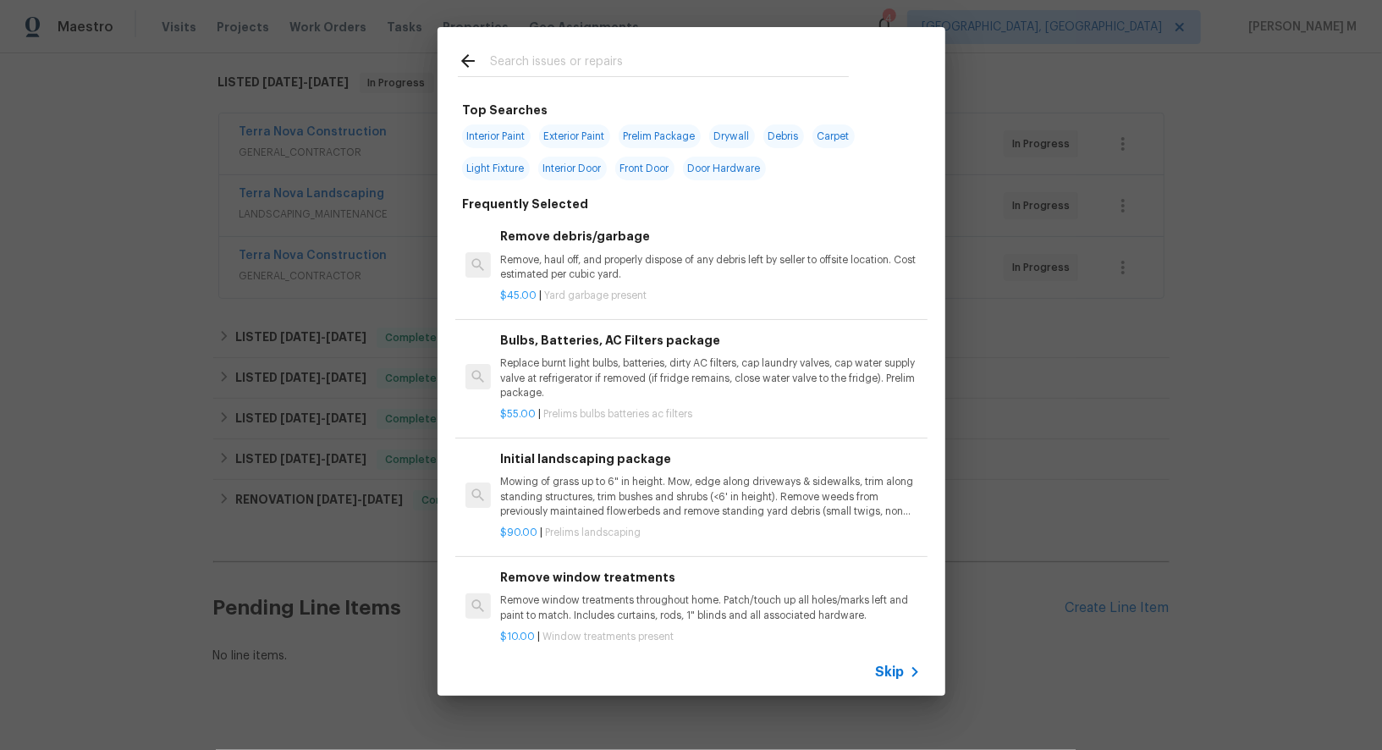
click at [897, 684] on div "Skip" at bounding box center [692, 671] width 508 height 47
click at [907, 666] on icon at bounding box center [915, 672] width 20 height 20
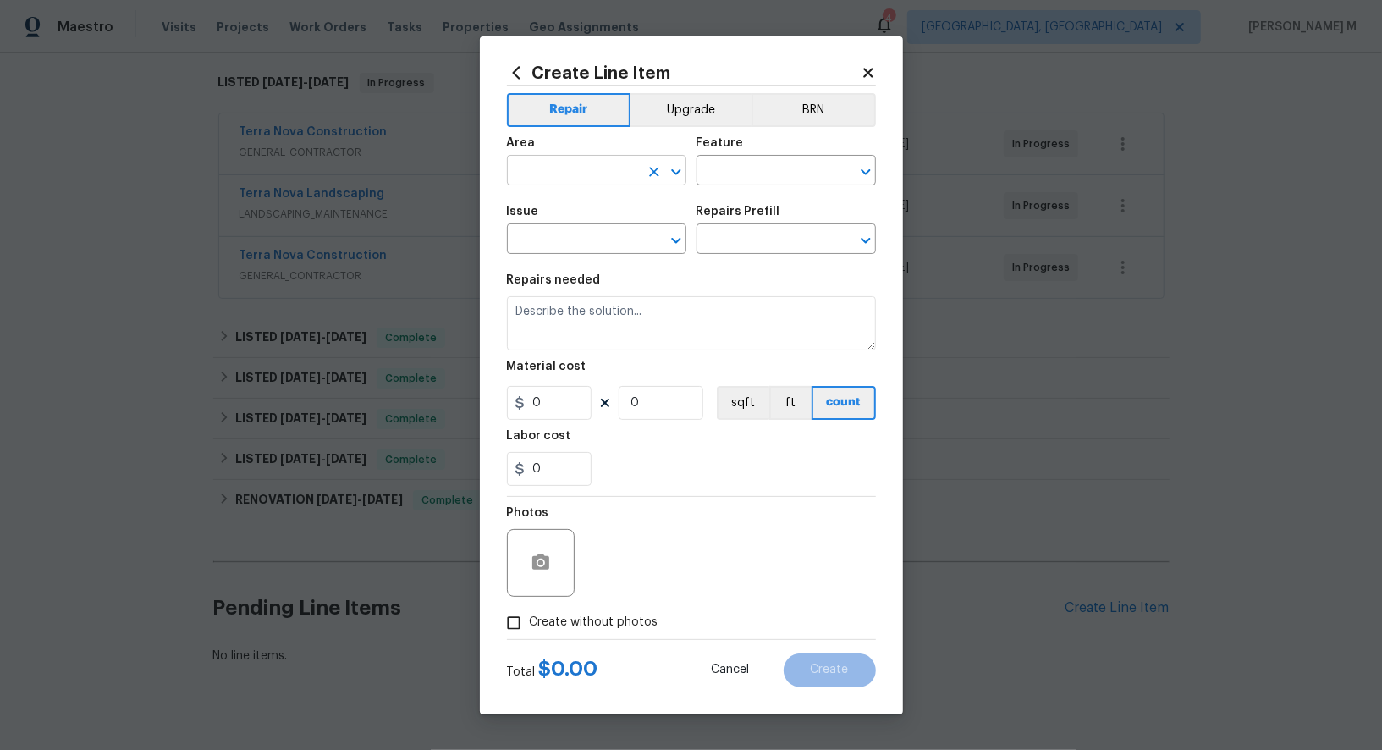
click at [532, 179] on input "text" at bounding box center [573, 172] width 132 height 26
click at [529, 222] on li "Kitchen" at bounding box center [595, 217] width 181 height 28
type input "Kitchen"
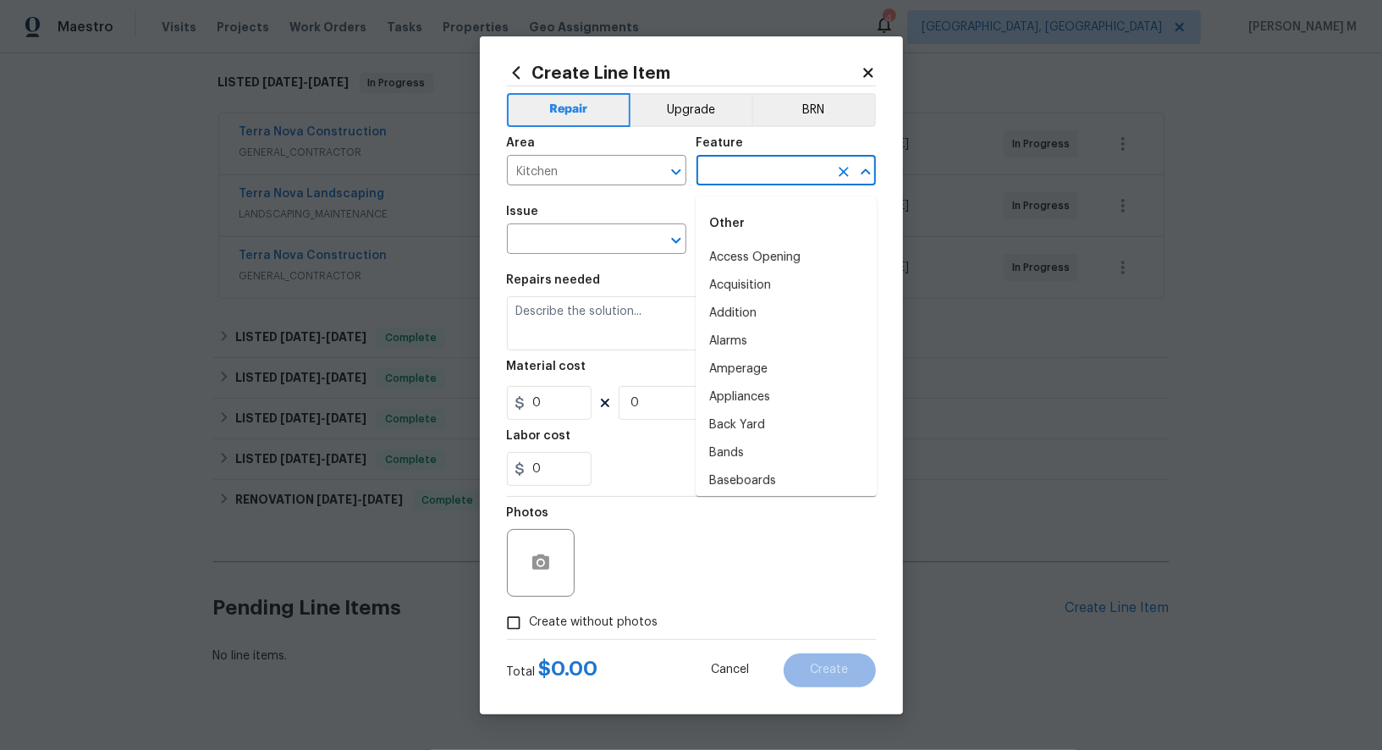
click at [718, 182] on input "text" at bounding box center [763, 172] width 132 height 26
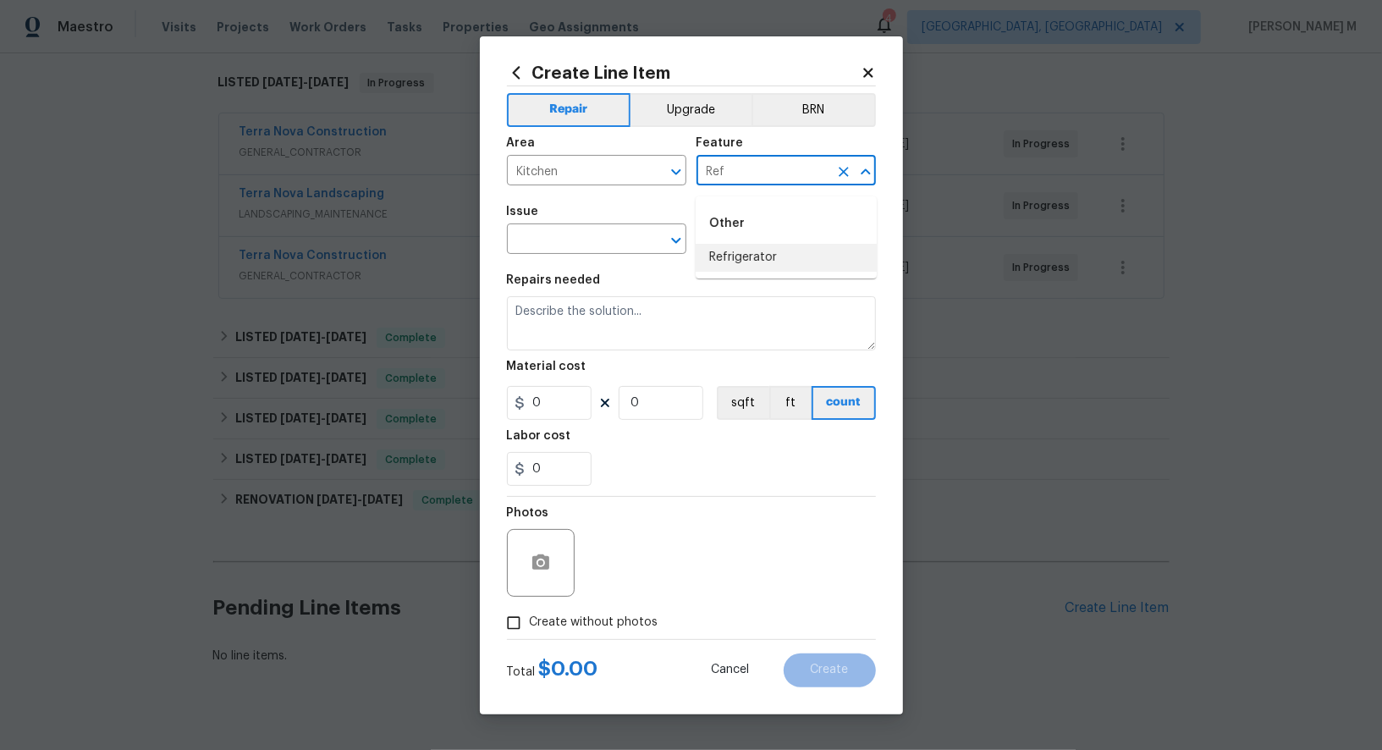
click at [744, 257] on li "Refrigerator" at bounding box center [786, 258] width 181 height 28
type input "Refrigerator"
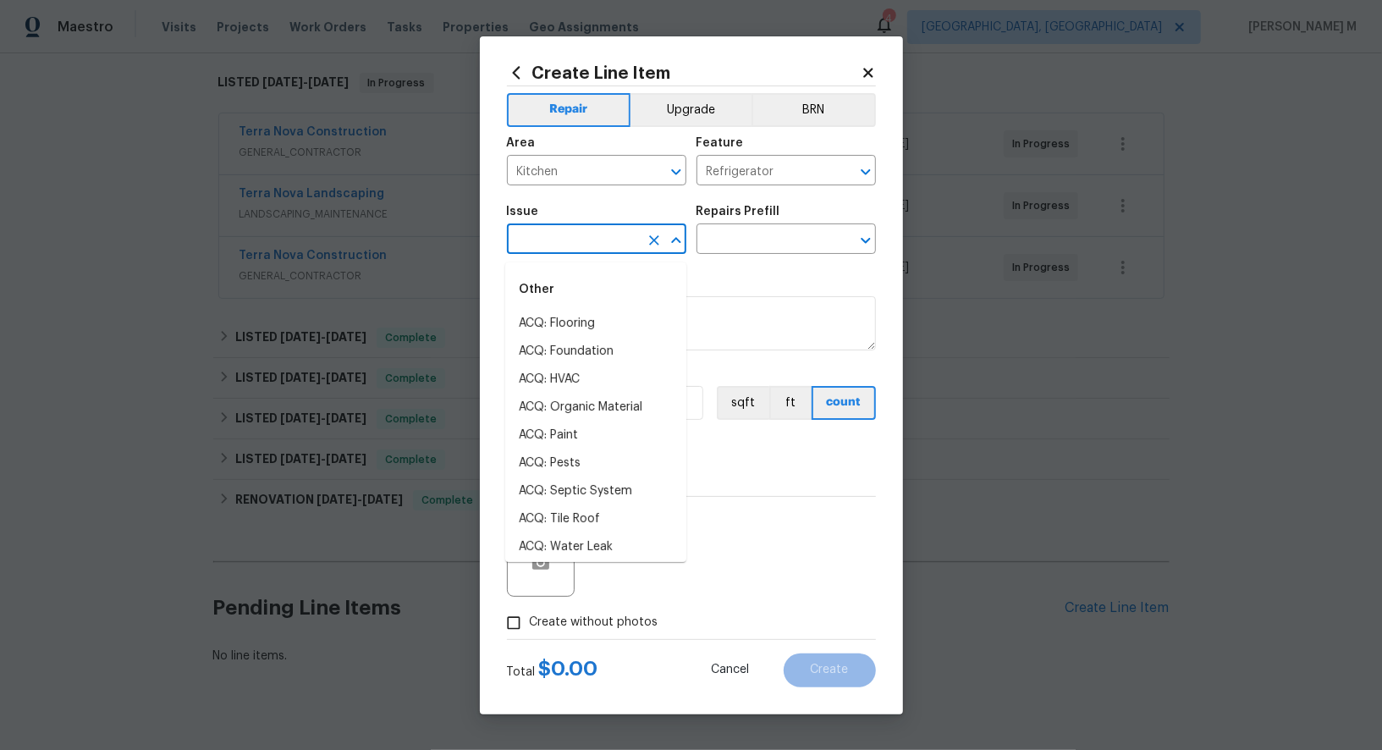
click at [589, 252] on input "text" at bounding box center [573, 241] width 132 height 26
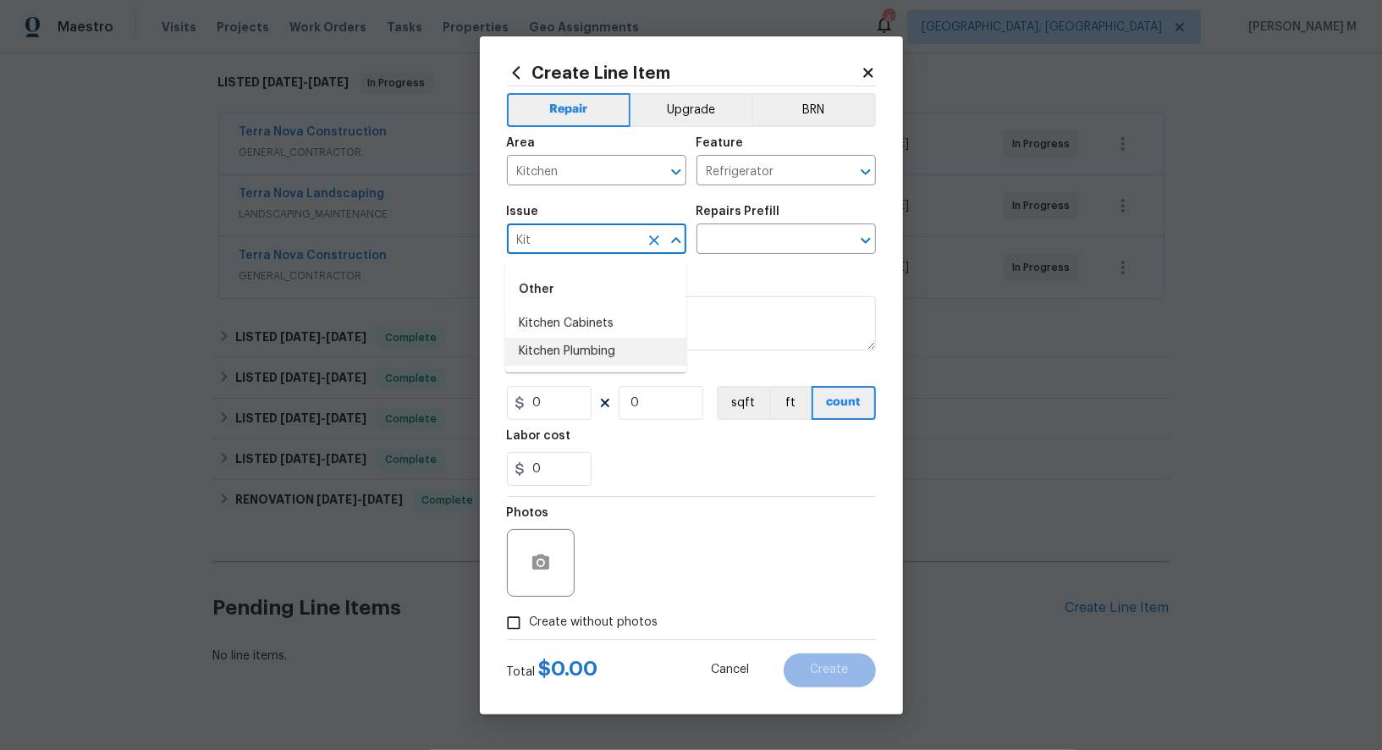
click at [602, 350] on li "Kitchen Plumbing" at bounding box center [595, 352] width 181 height 28
type input "Kitchen Plumbing"
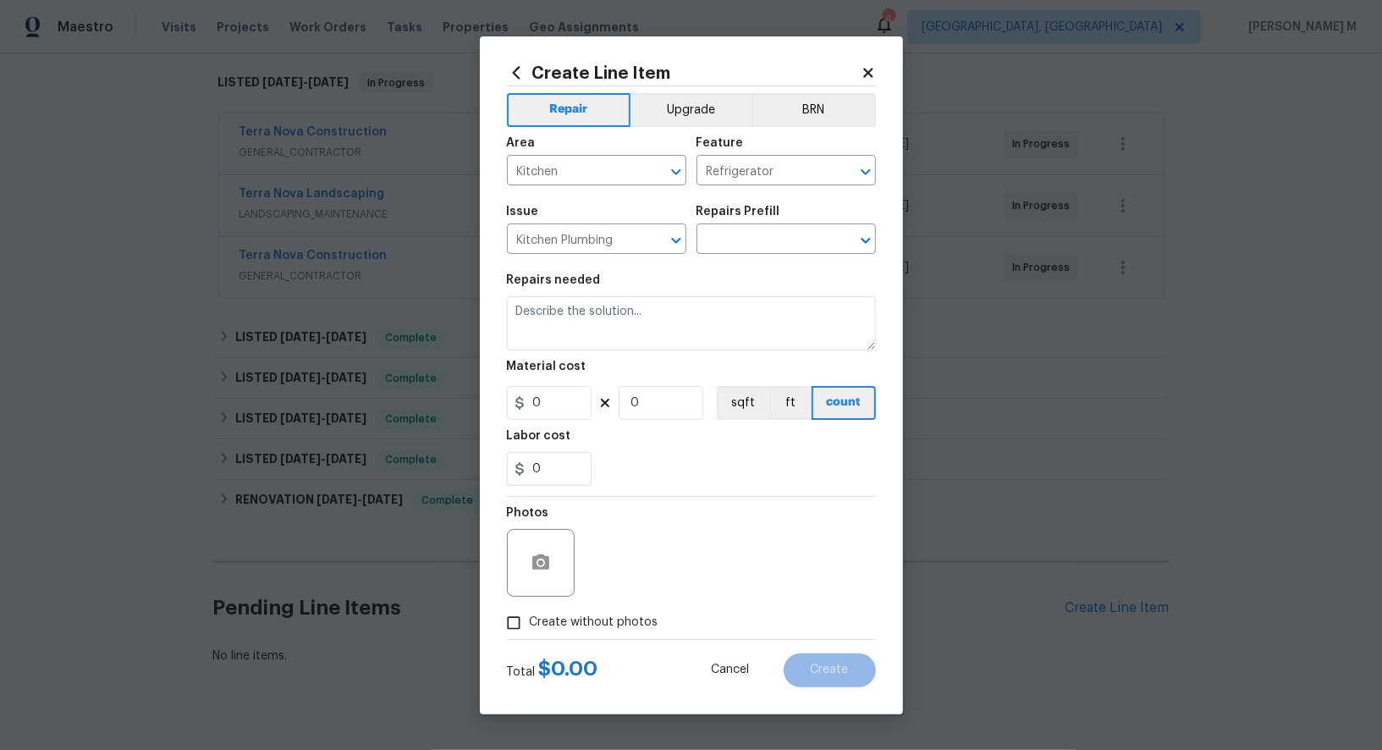
click at [781, 228] on div "Repairs Prefill" at bounding box center [786, 217] width 179 height 22
click at [763, 241] on input "text" at bounding box center [763, 241] width 132 height 26
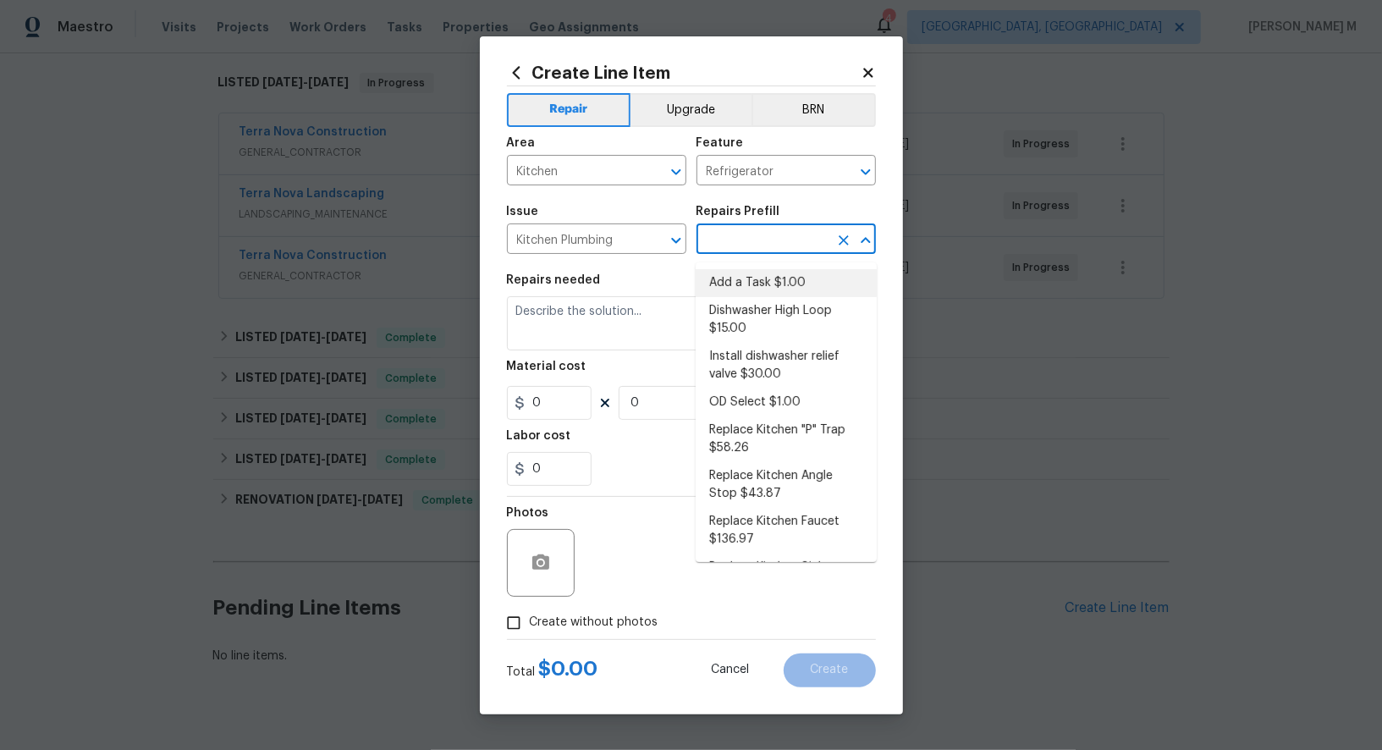
click at [740, 289] on li "Add a Task $1.00" at bounding box center [786, 283] width 181 height 28
type input "Plumbing"
type input "Add a Task $1.00"
type textarea "HPM to detail"
type input "1"
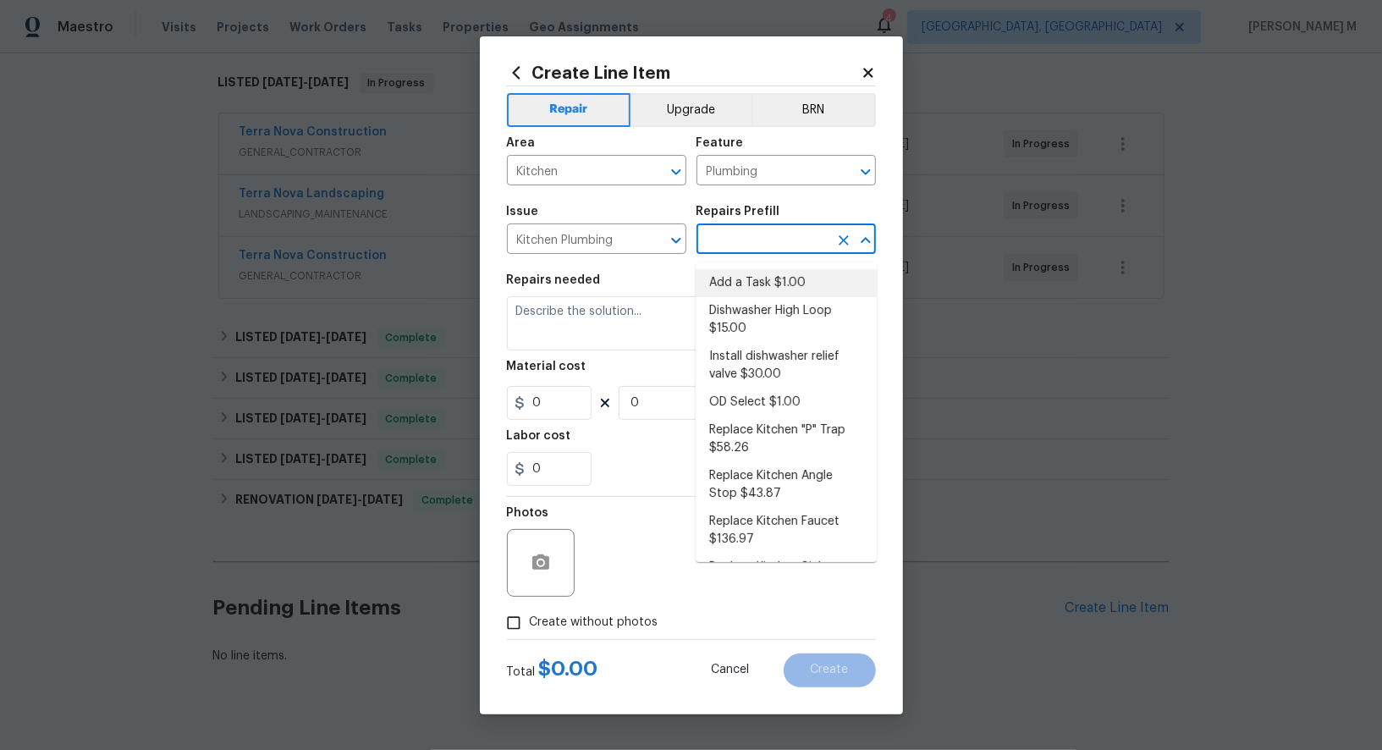
type input "1"
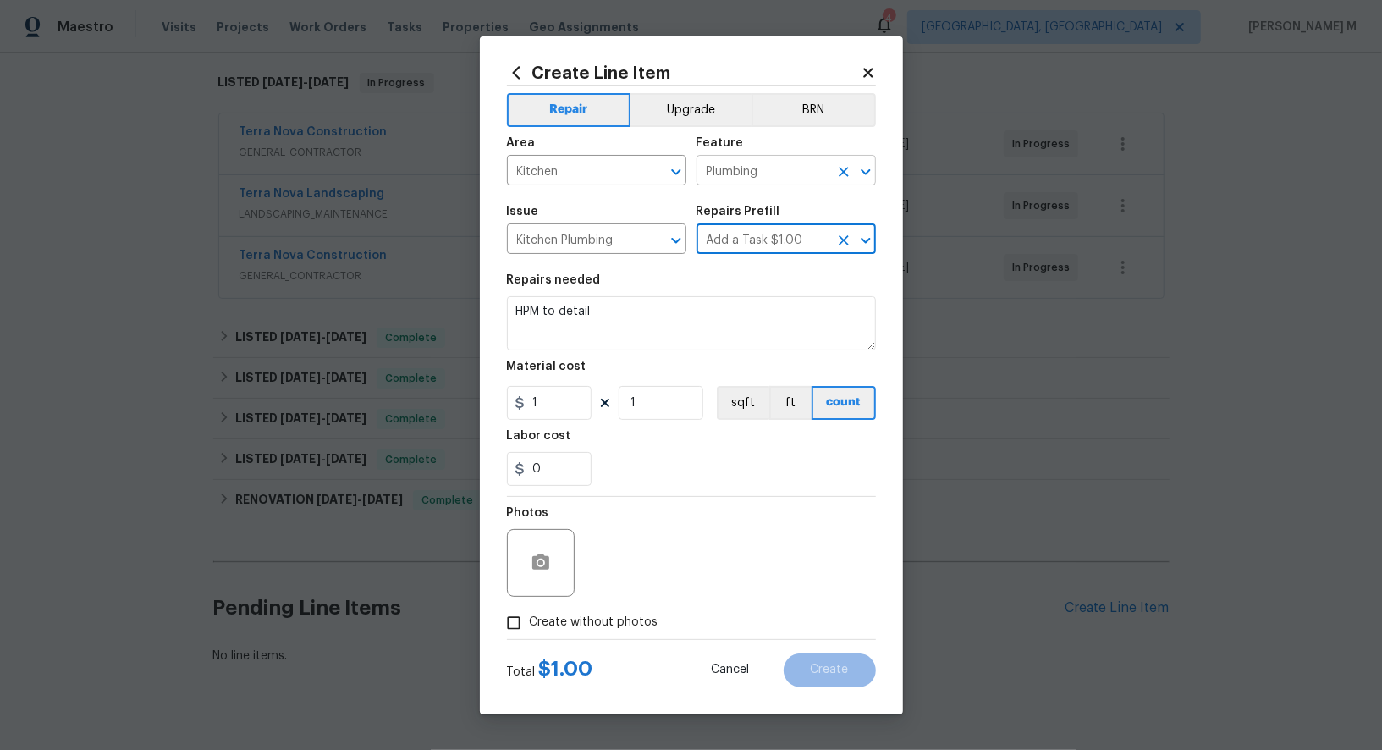
click at [761, 176] on input "Plumbing" at bounding box center [763, 172] width 132 height 26
click at [587, 262] on span "Issue Kitchen Plumbing ​" at bounding box center [596, 230] width 179 height 69
click at [592, 240] on input "Kitchen Plumbing" at bounding box center [573, 241] width 132 height 26
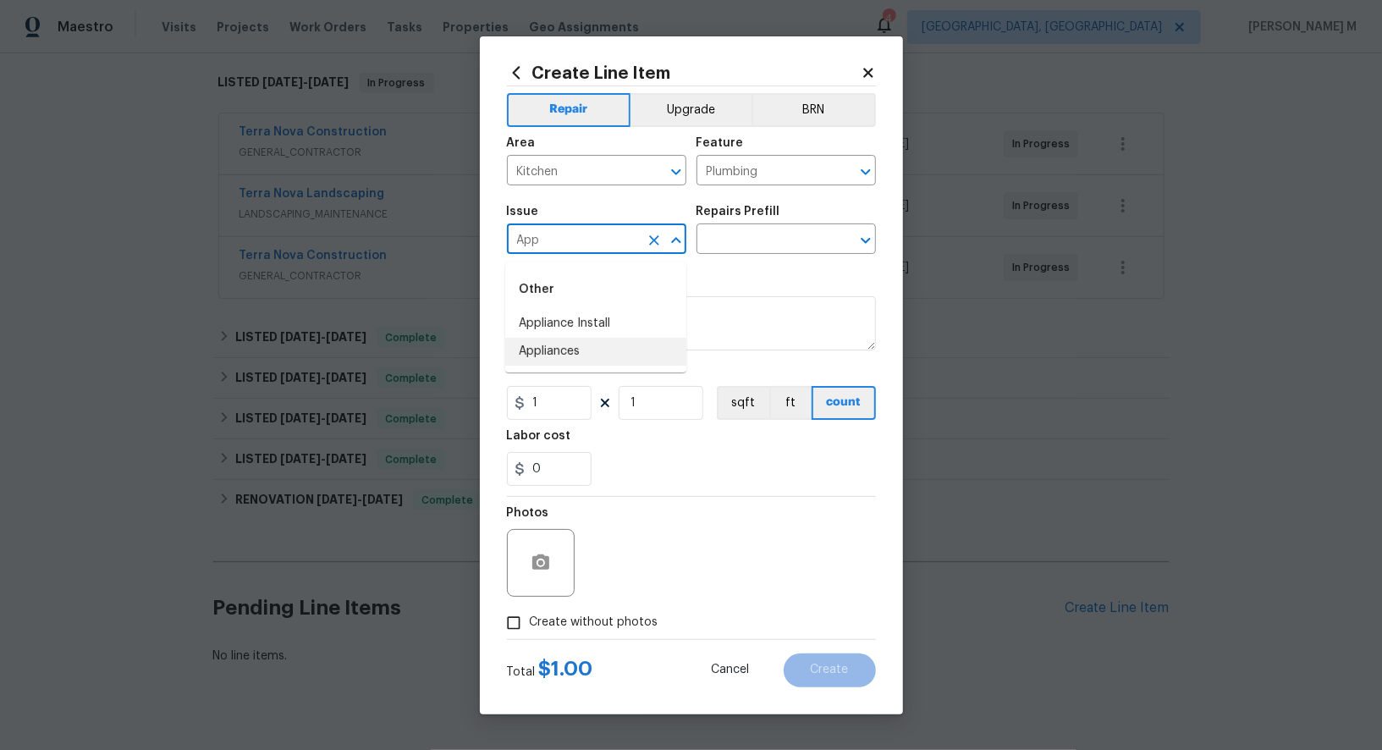
click at [580, 356] on li "Appliances" at bounding box center [595, 352] width 181 height 28
type input "Appliances"
click at [752, 264] on div "Issue Appliances ​ Repairs Prefill ​" at bounding box center [691, 230] width 369 height 69
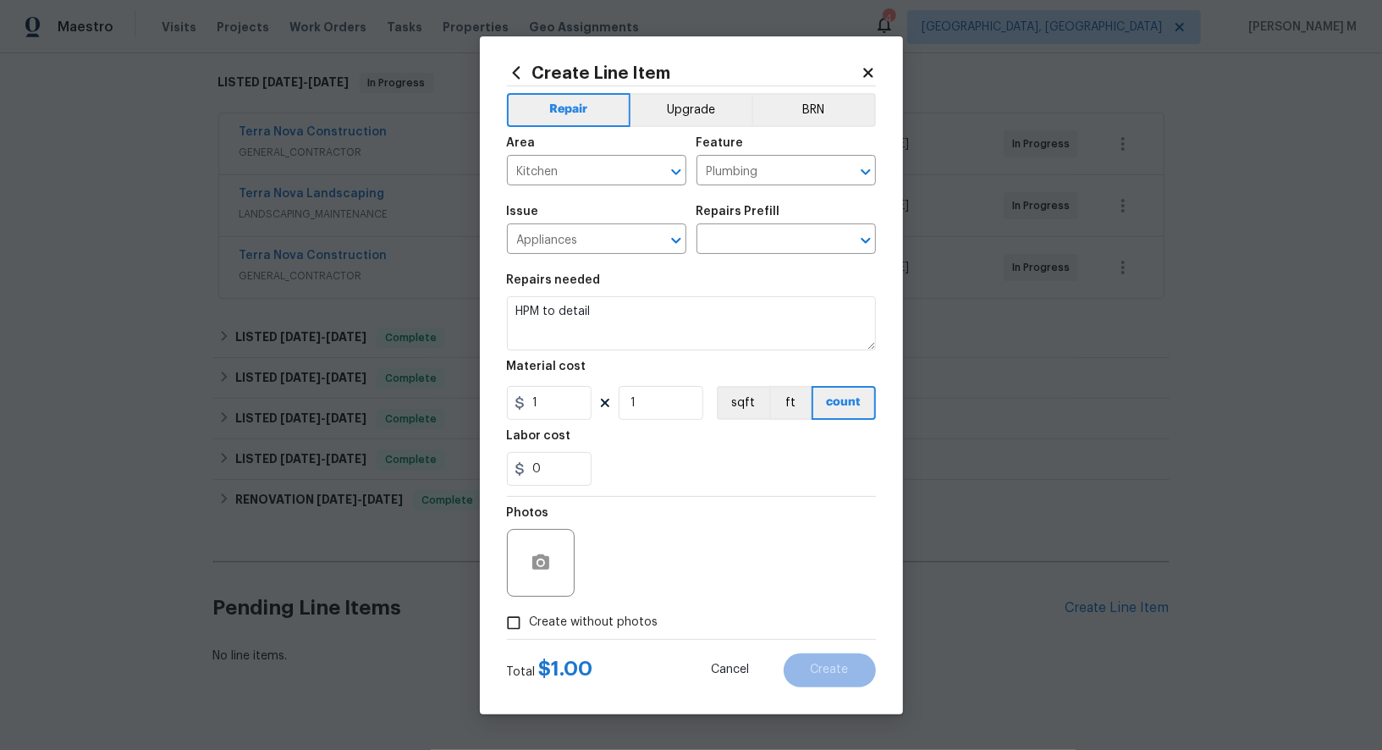
click at [752, 262] on div "Issue Appliances ​ Repairs Prefill ​" at bounding box center [691, 230] width 369 height 69
click at [762, 240] on input "text" at bounding box center [763, 241] width 132 height 26
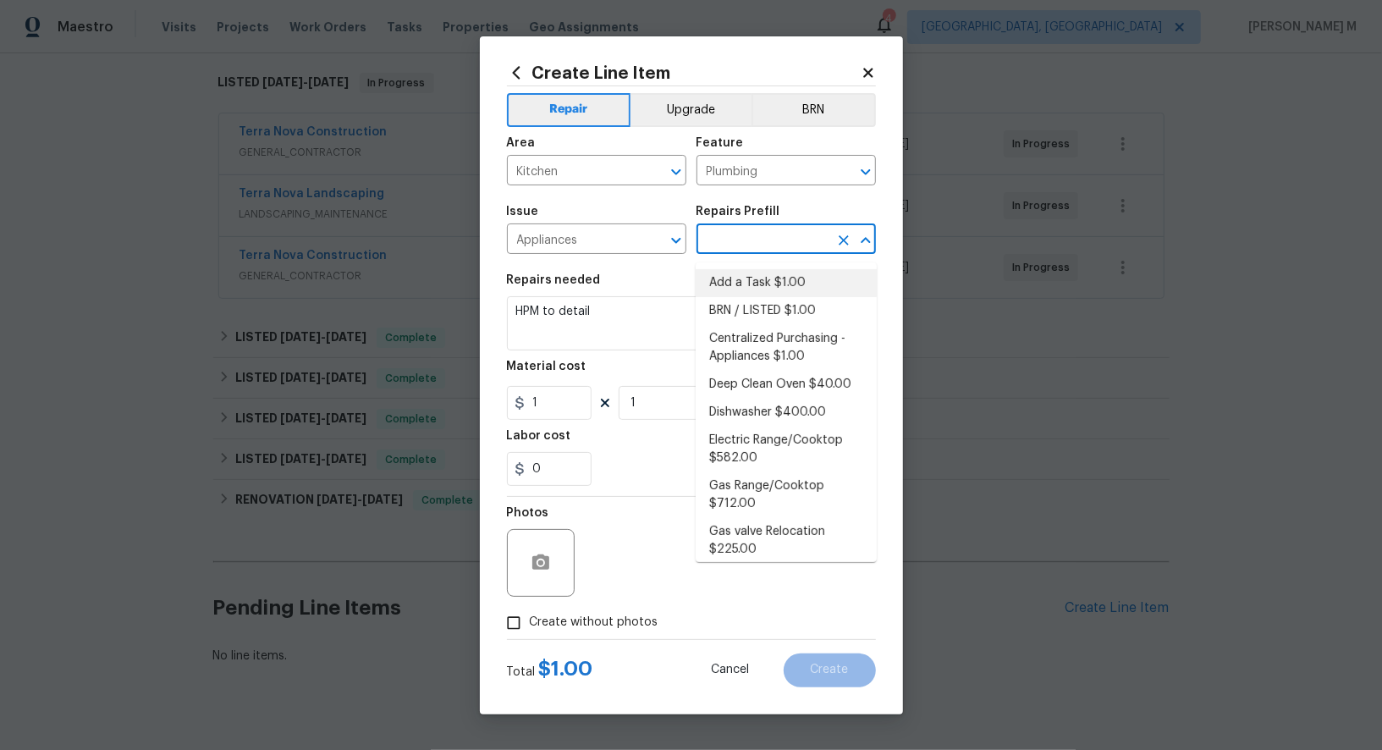
click at [750, 288] on li "Add a Task $1.00" at bounding box center [786, 283] width 181 height 28
type input "Appliances"
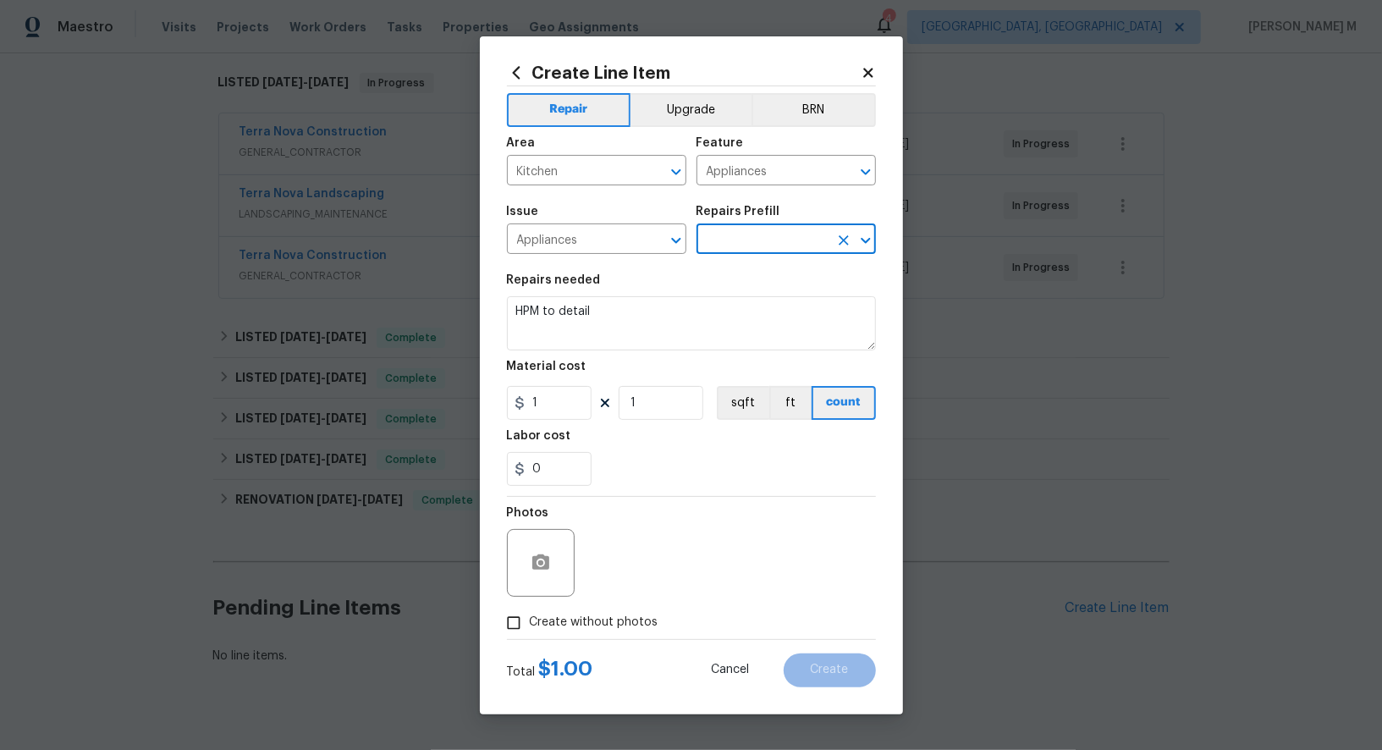
type input "Add a Task $1.00"
click at [785, 176] on input "Appliances" at bounding box center [763, 172] width 132 height 26
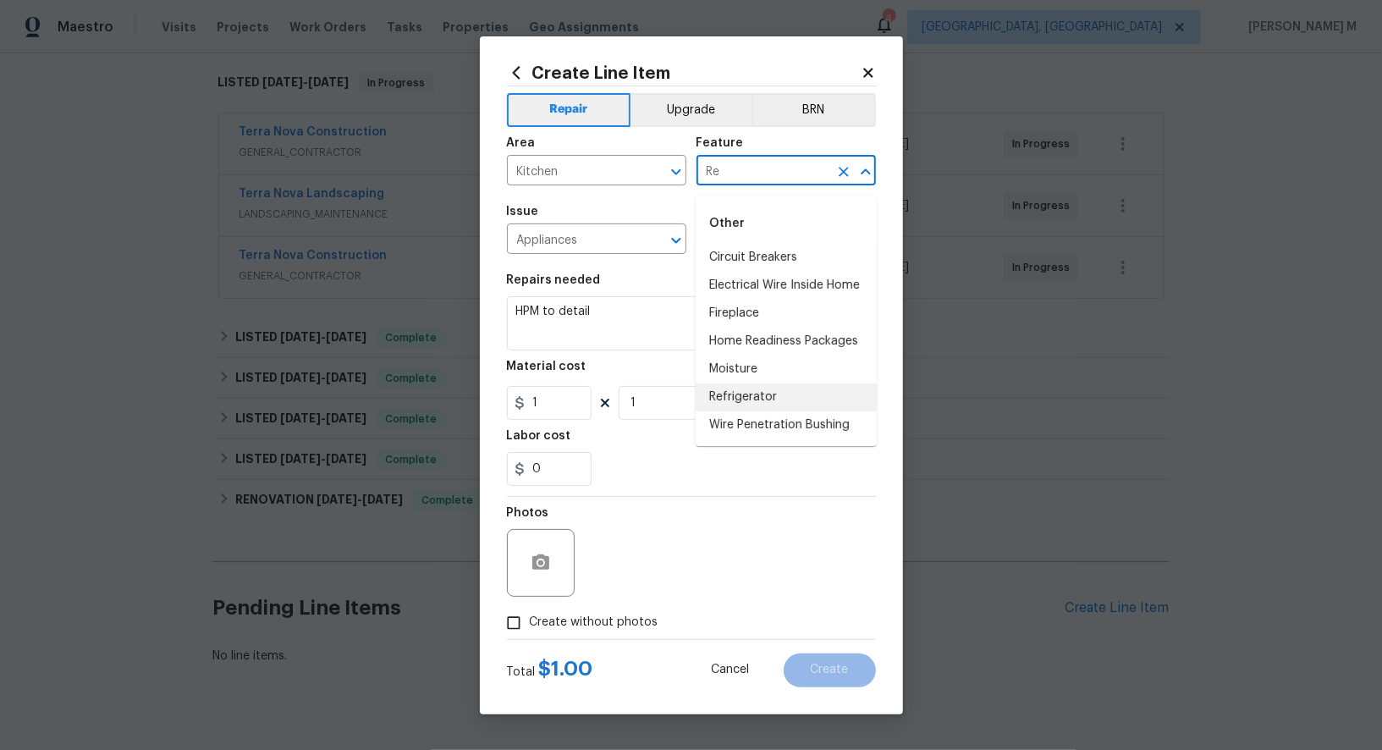
click at [752, 394] on li "Refrigerator" at bounding box center [786, 397] width 181 height 28
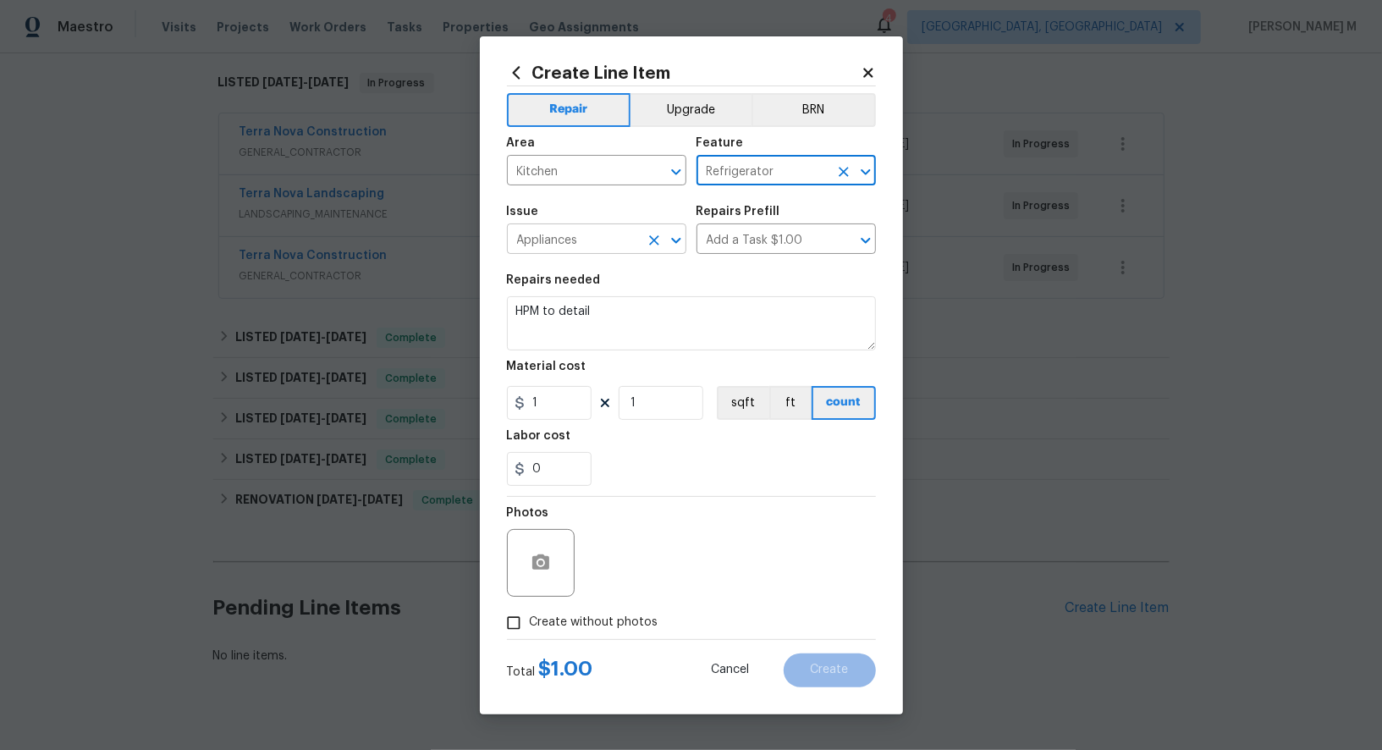
type input "Refrigerator"
click at [551, 242] on input "Appliances" at bounding box center [573, 241] width 132 height 26
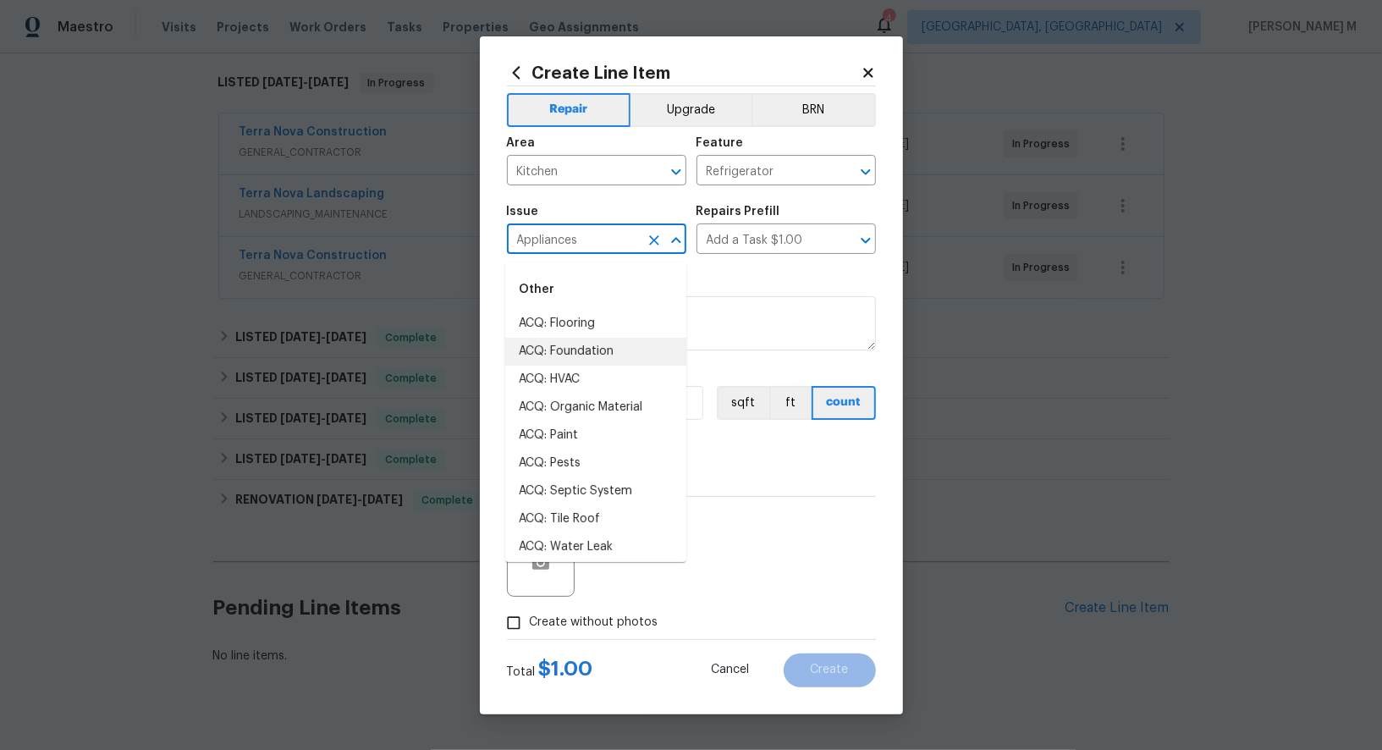
click at [551, 242] on input "Appliances" at bounding box center [573, 241] width 132 height 26
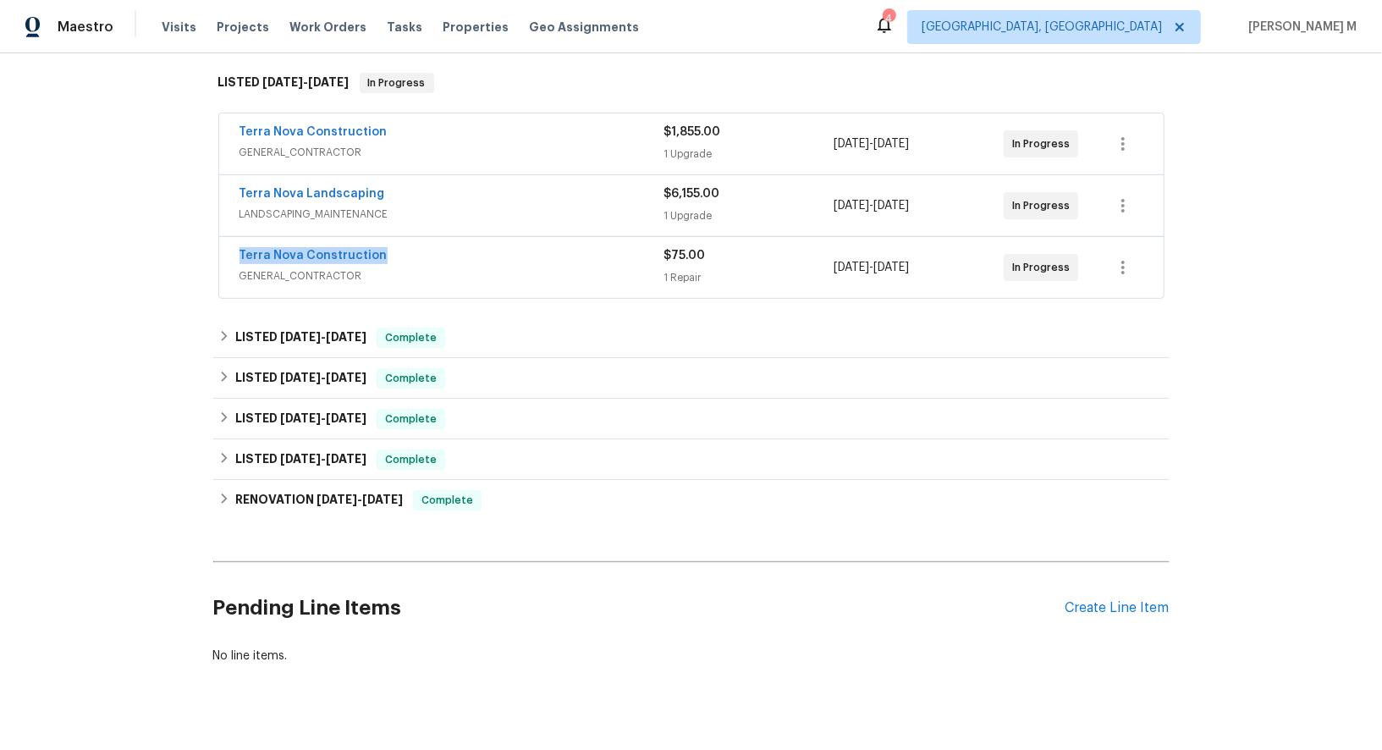
drag, startPoint x: 380, startPoint y: 239, endPoint x: 147, endPoint y: 239, distance: 232.8
click at [147, 239] on div "Back to all projects 13080 Camino Del Valle, Poway, CA 92064 5 Beds | 4 Baths |…" at bounding box center [691, 401] width 1382 height 697
copy link "Terra Nova Construction"
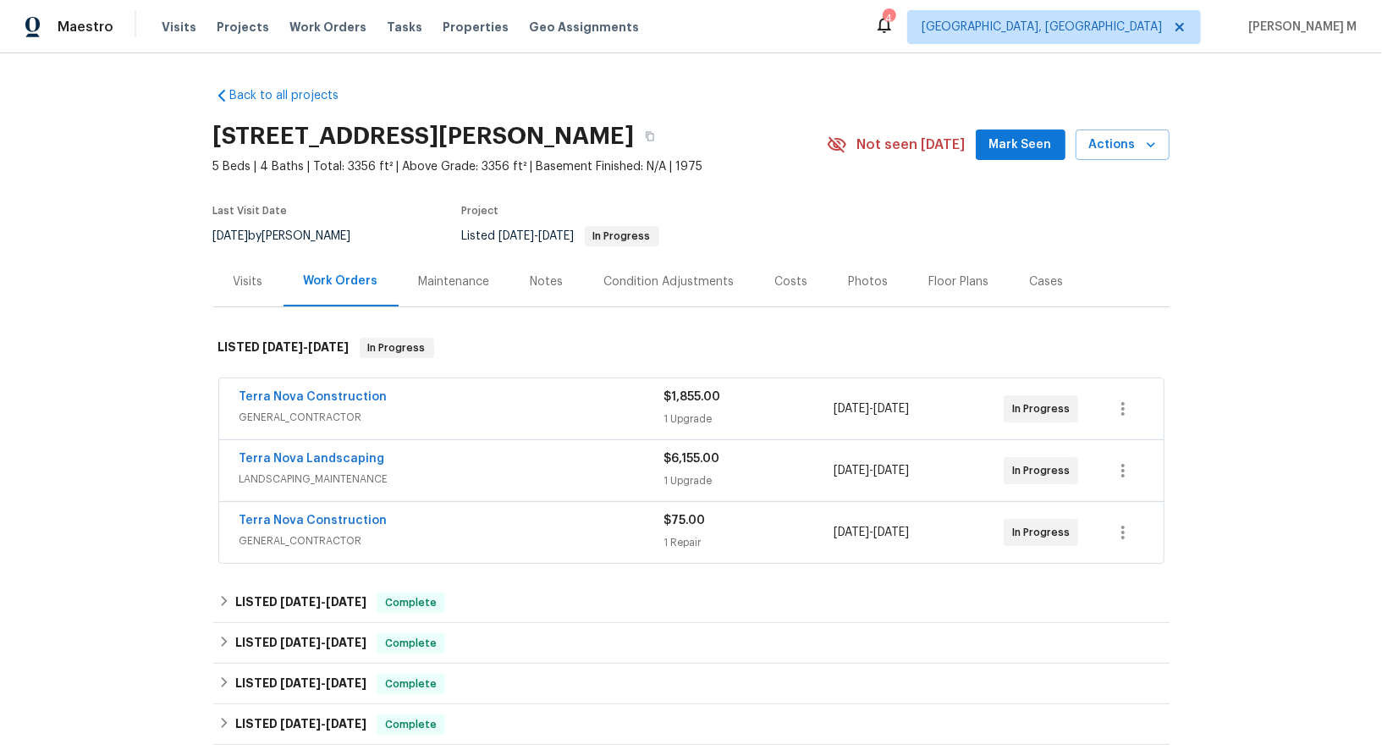
click at [422, 137] on h2 "13080 Camino Del Valle, Poway, CA 92064" at bounding box center [424, 136] width 422 height 17
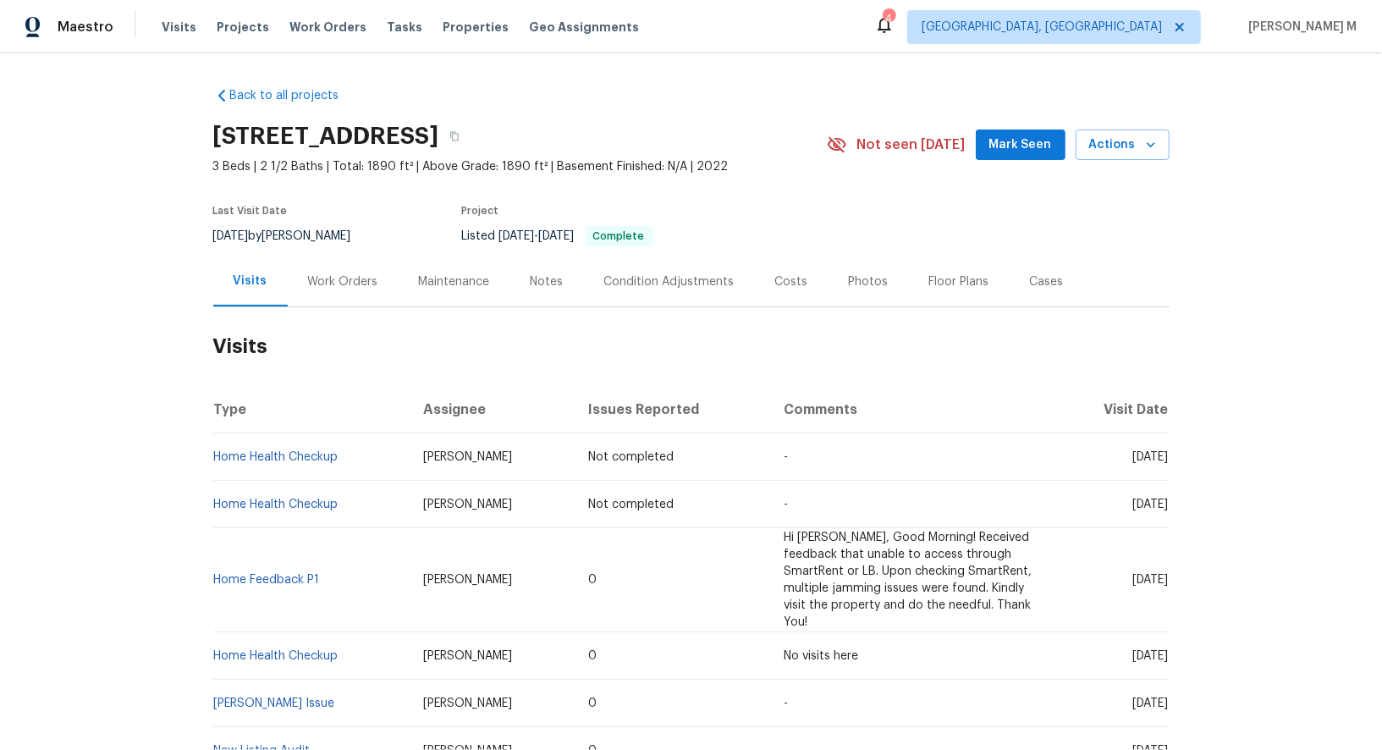
click at [335, 273] on div "Work Orders" at bounding box center [343, 281] width 70 height 17
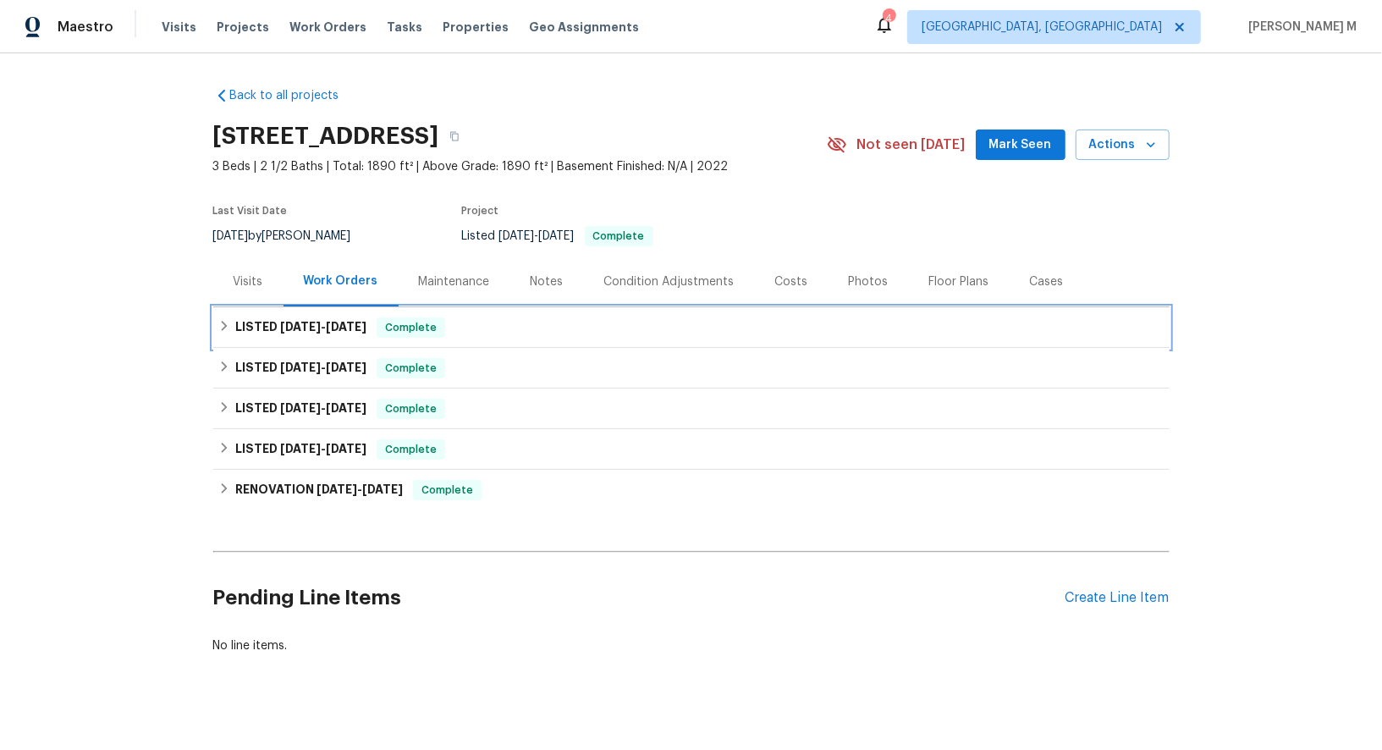
click at [331, 323] on h6 "LISTED [DATE] - [DATE]" at bounding box center [300, 327] width 131 height 20
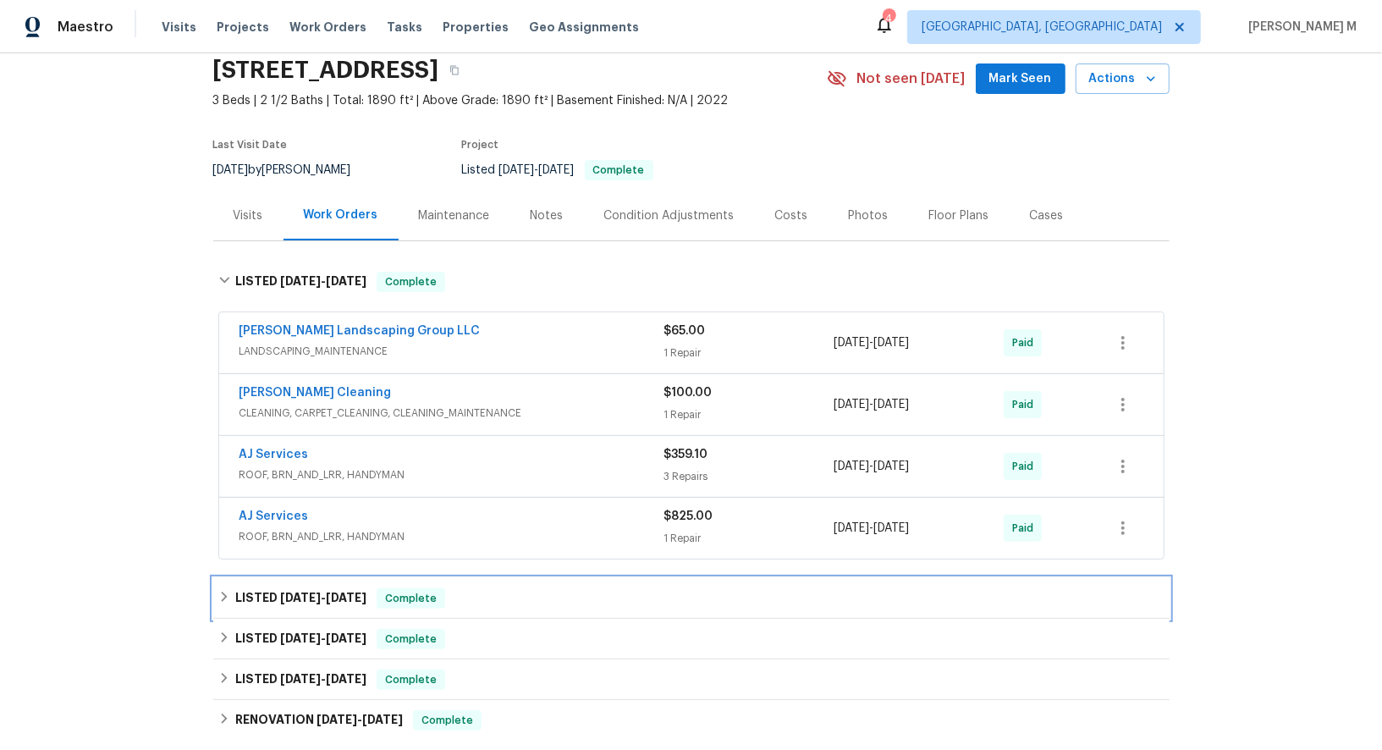
click at [295, 578] on div "LISTED [DATE] - [DATE] Complete" at bounding box center [691, 598] width 956 height 41
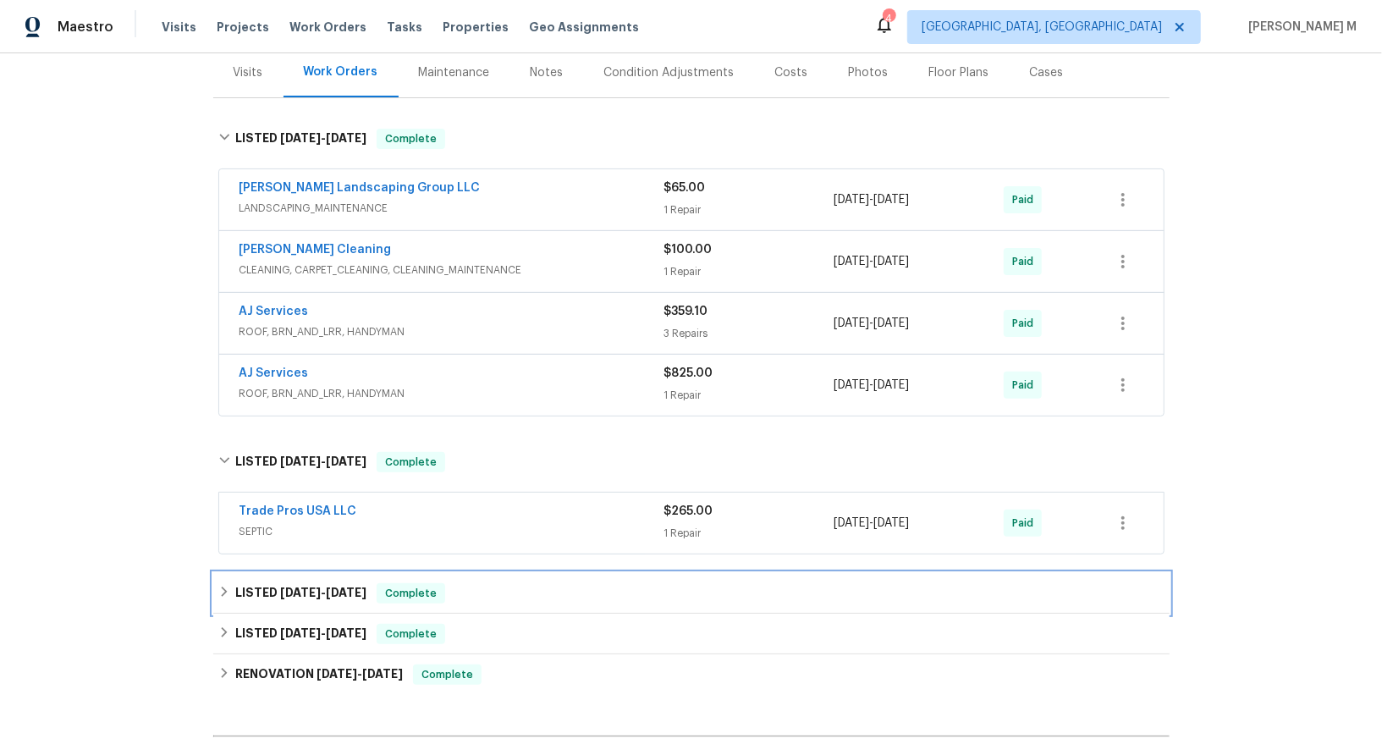
click at [295, 587] on span "[DATE]" at bounding box center [300, 593] width 41 height 12
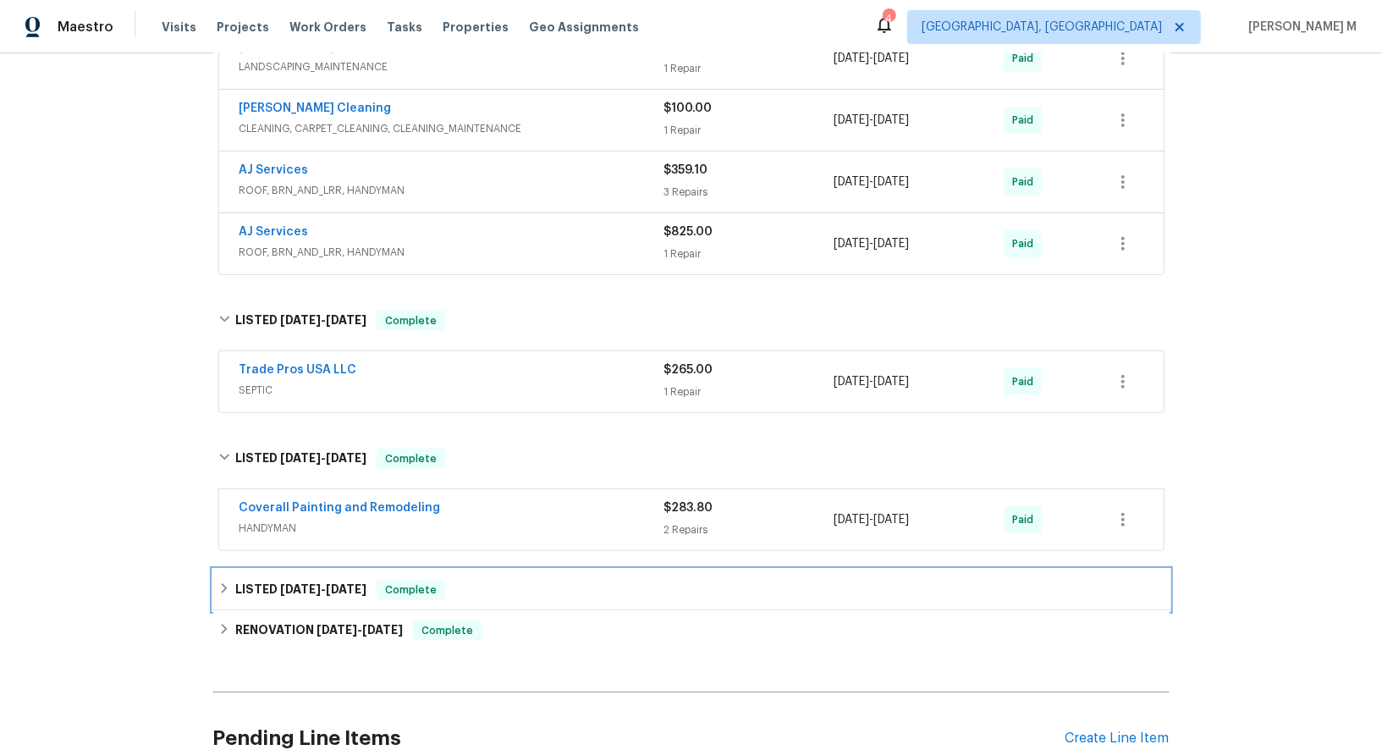
click at [295, 583] on span "[DATE]" at bounding box center [300, 589] width 41 height 12
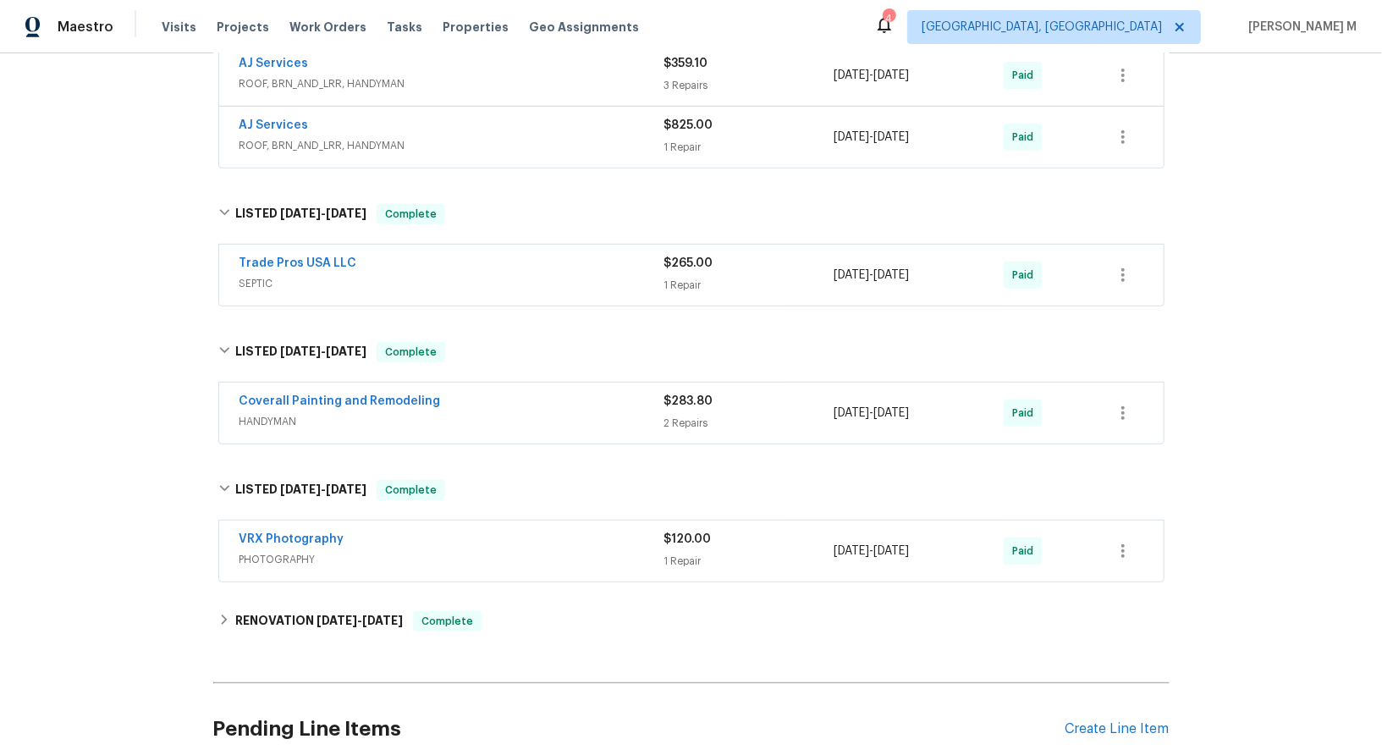
click at [295, 559] on div "Back to all projects [STREET_ADDRESS] 3 Beds | 2 1/2 Baths | Total: 1890 ft² | …" at bounding box center [691, 208] width 956 height 1182
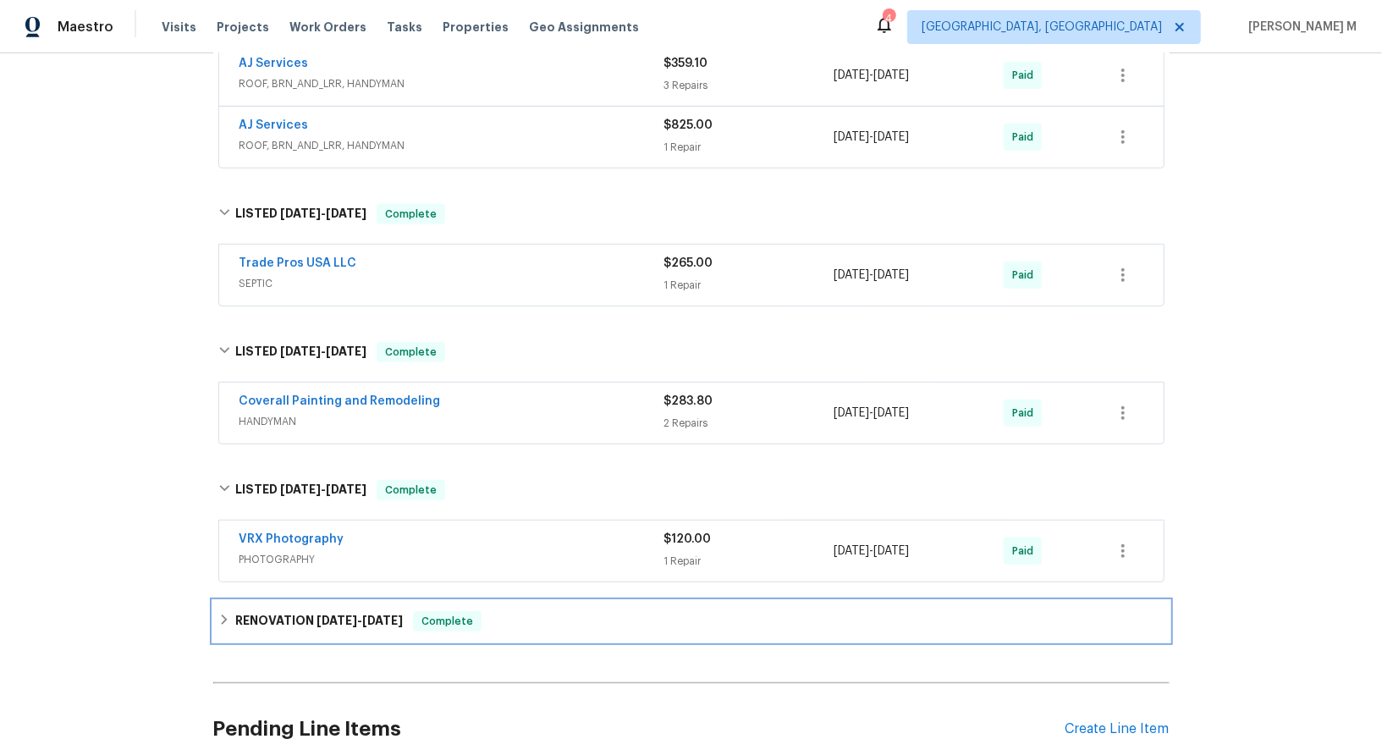
click at [295, 611] on h6 "RENOVATION [DATE] - [DATE]" at bounding box center [319, 621] width 168 height 20
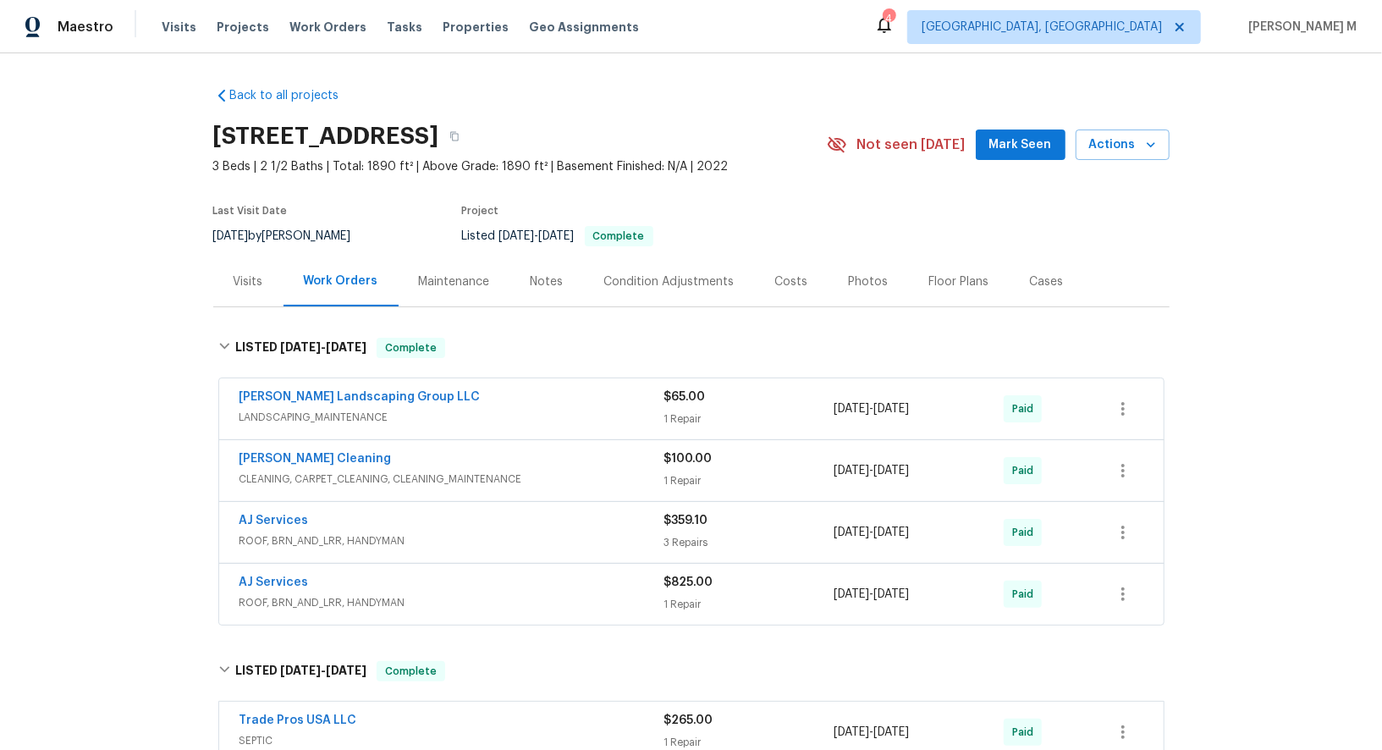
scroll to position [703, 0]
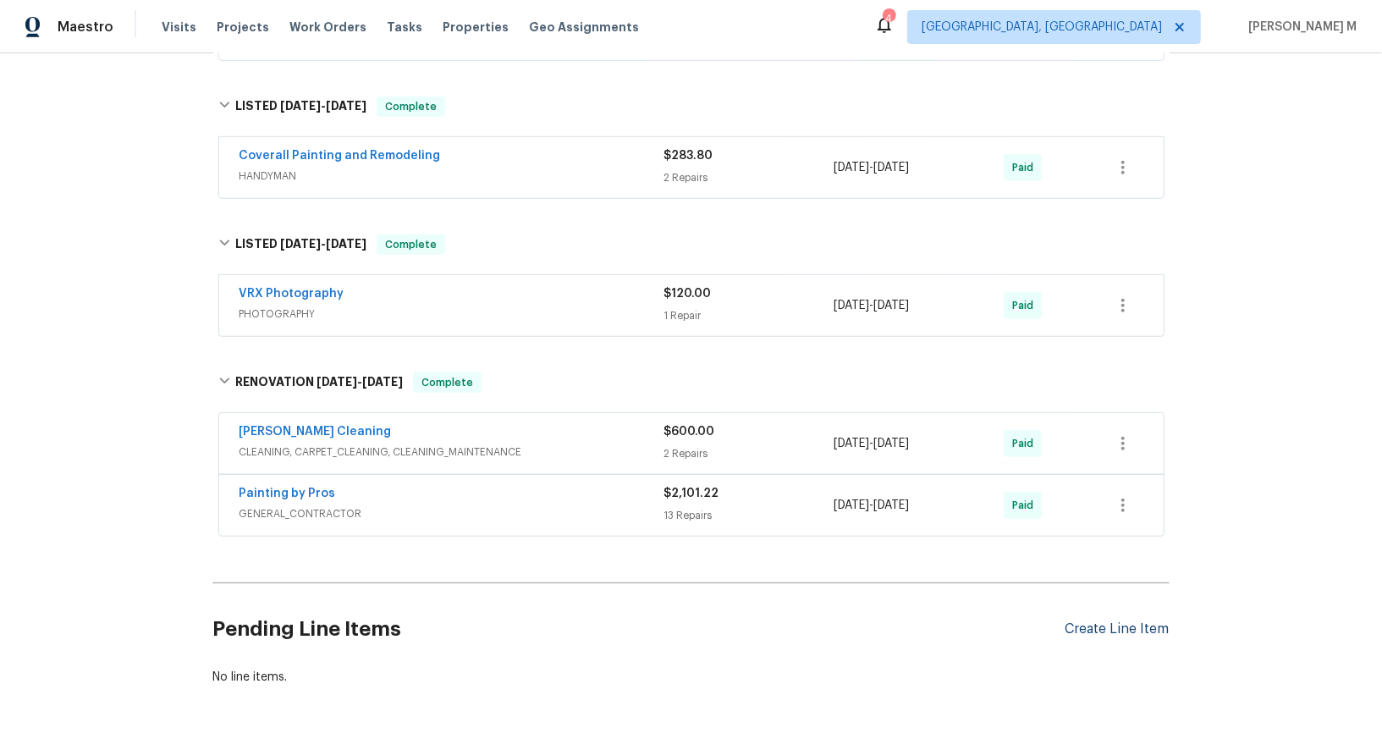
click at [1103, 621] on div "Create Line Item" at bounding box center [1118, 629] width 104 height 16
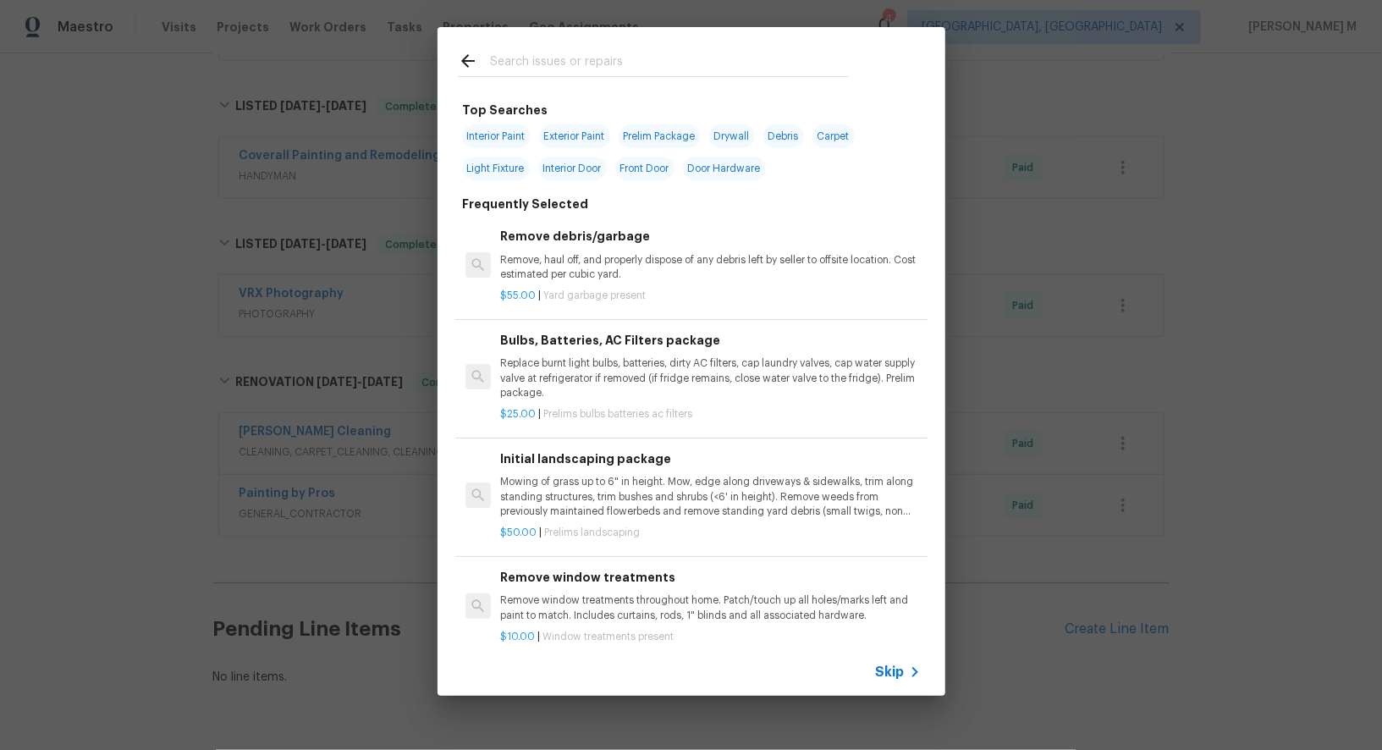
click at [1022, 647] on div "Top Searches Interior Paint Exterior Paint Prelim Package Drywall Debris Carpet…" at bounding box center [691, 361] width 1382 height 723
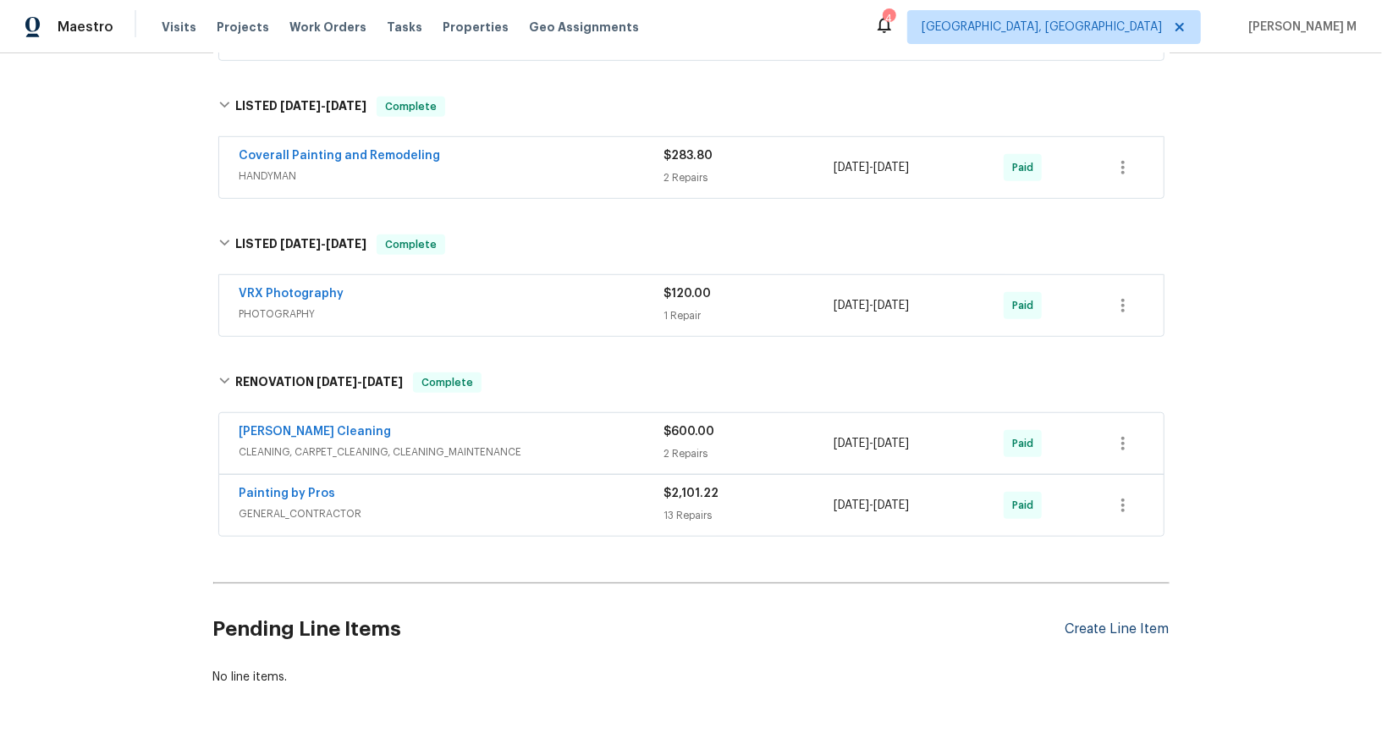
click at [1159, 621] on div "Create Line Item" at bounding box center [1118, 629] width 104 height 16
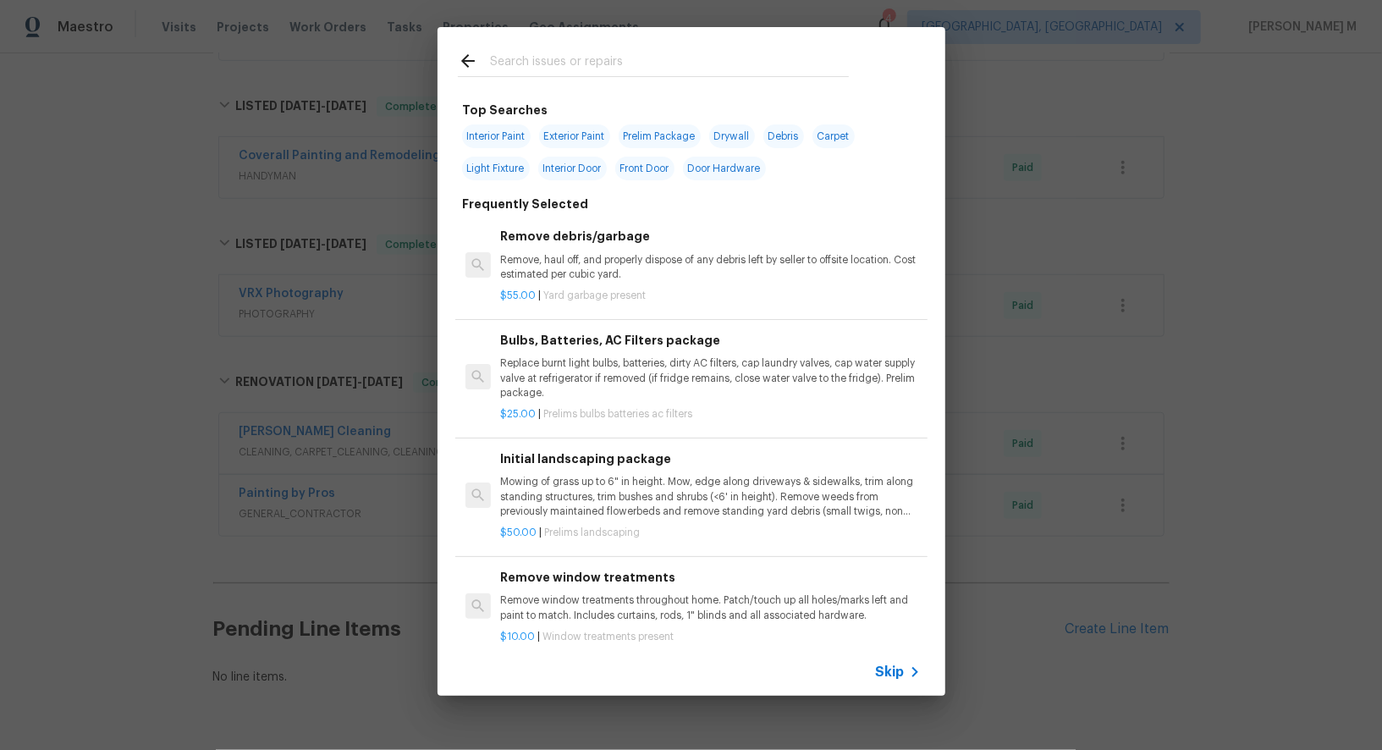
click at [899, 685] on div "Skip" at bounding box center [692, 671] width 508 height 47
click at [896, 673] on span "Skip" at bounding box center [890, 672] width 29 height 17
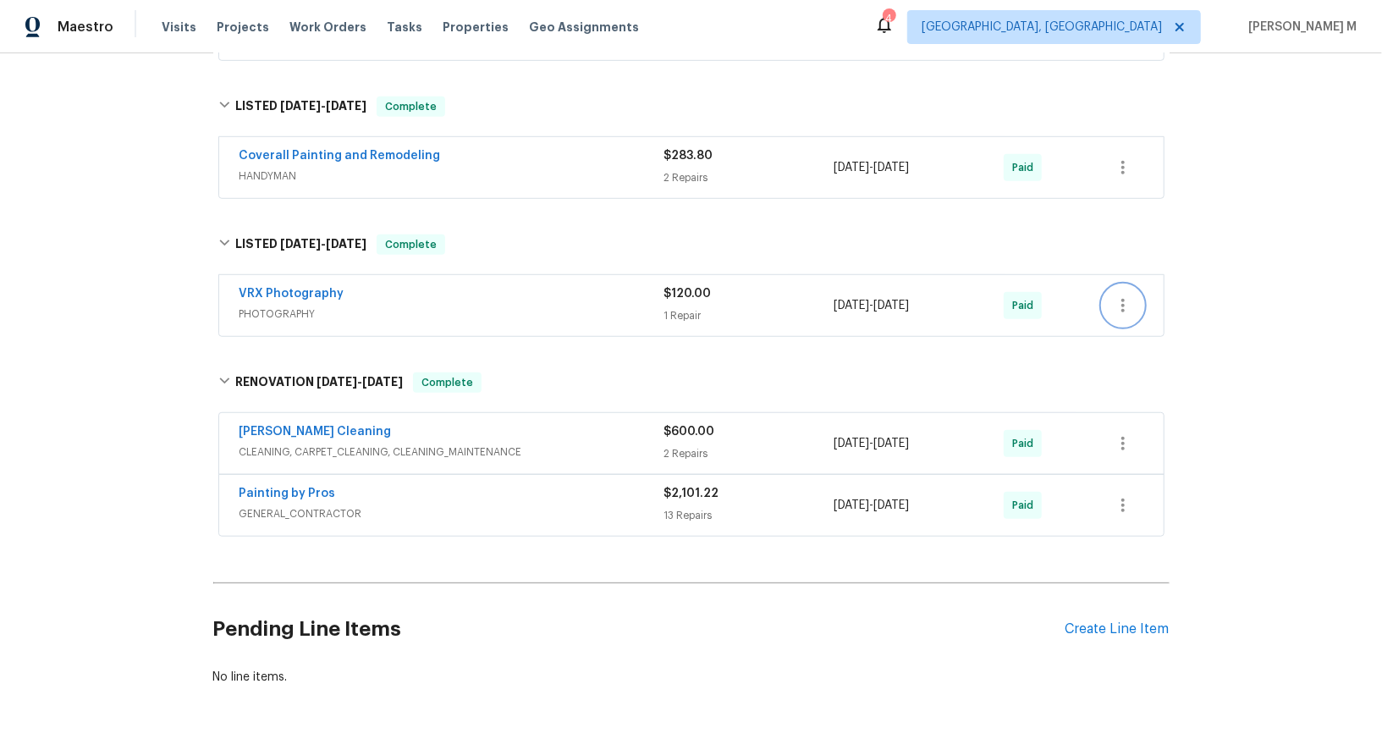
click at [1121, 295] on icon "button" at bounding box center [1123, 305] width 20 height 20
click at [1121, 269] on li "Add Trip Charge" at bounding box center [1196, 275] width 183 height 28
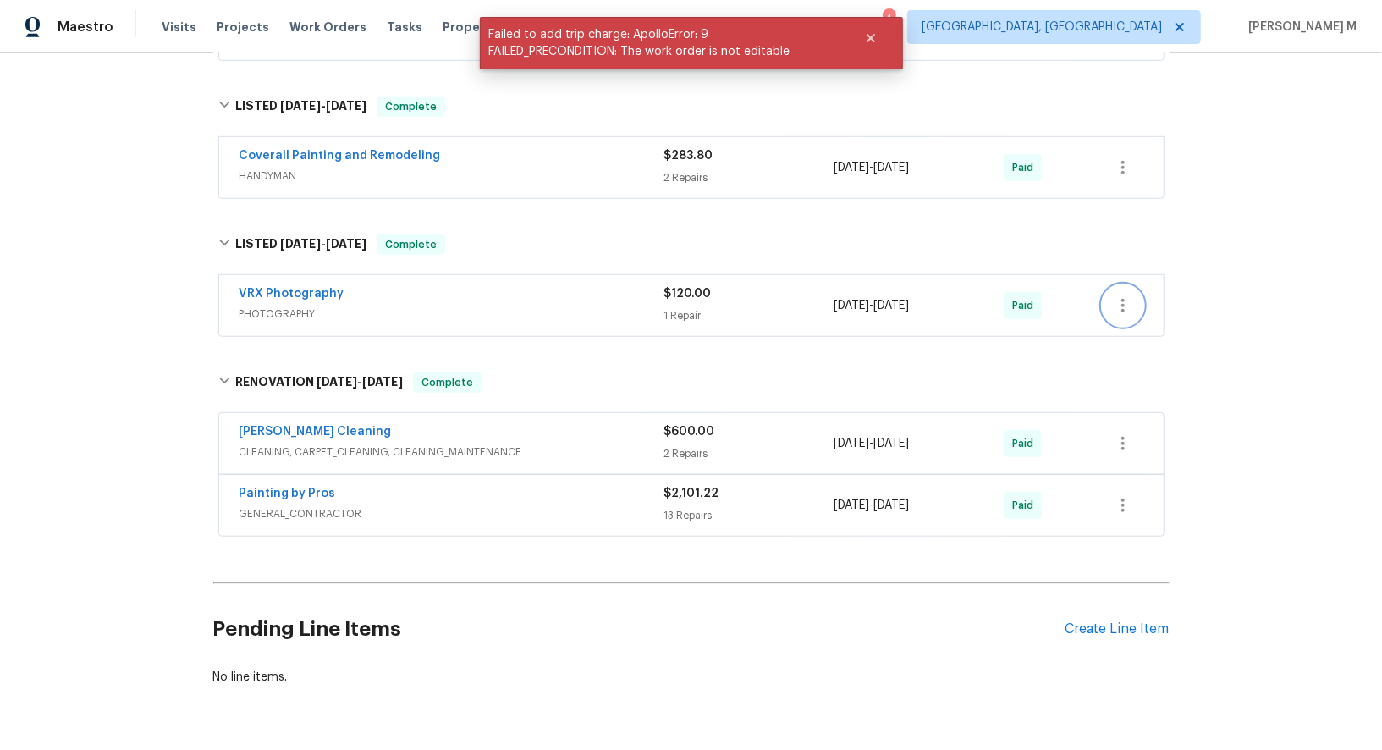
click at [1131, 285] on button "button" at bounding box center [1123, 305] width 41 height 41
click at [952, 266] on div at bounding box center [691, 375] width 1382 height 750
click at [1138, 285] on button "button" at bounding box center [1123, 305] width 41 height 41
click at [1138, 274] on li "Edit" at bounding box center [1196, 274] width 183 height 28
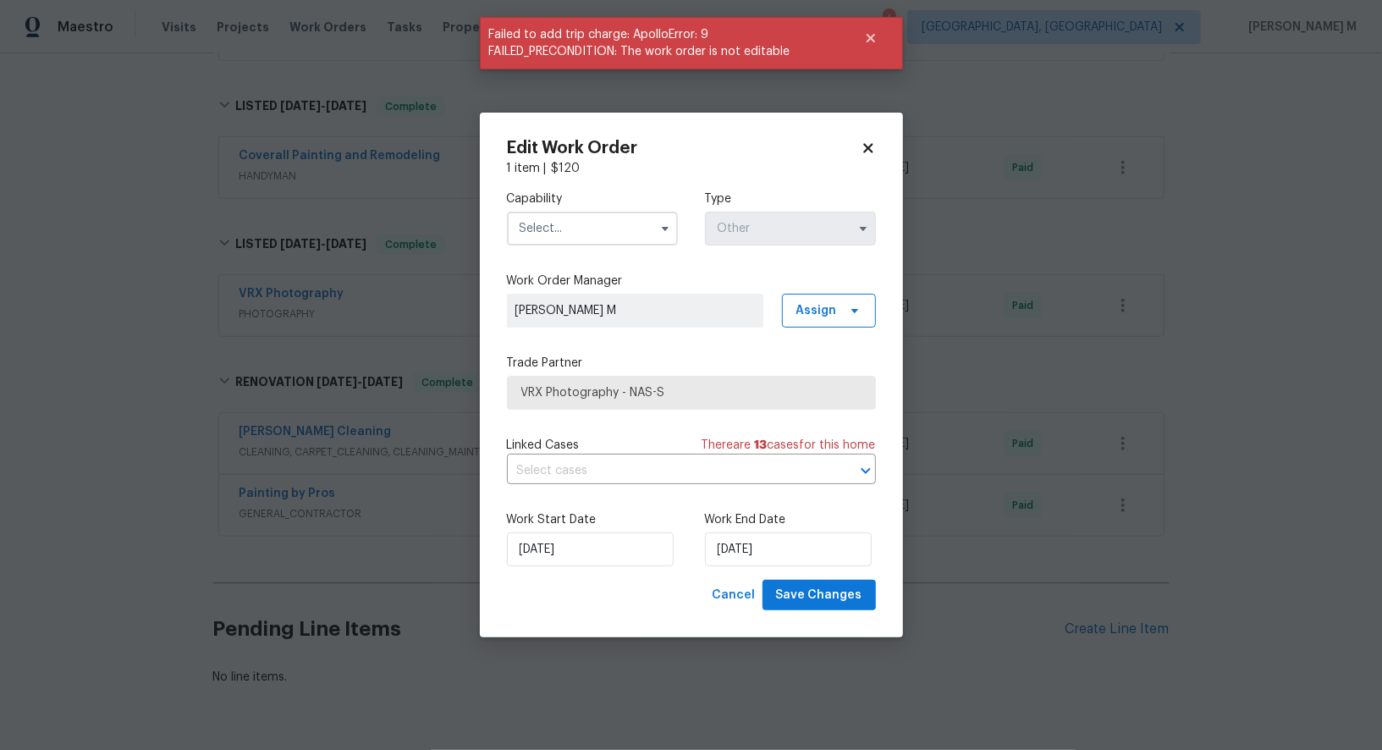
click at [566, 230] on input "text" at bounding box center [592, 229] width 171 height 34
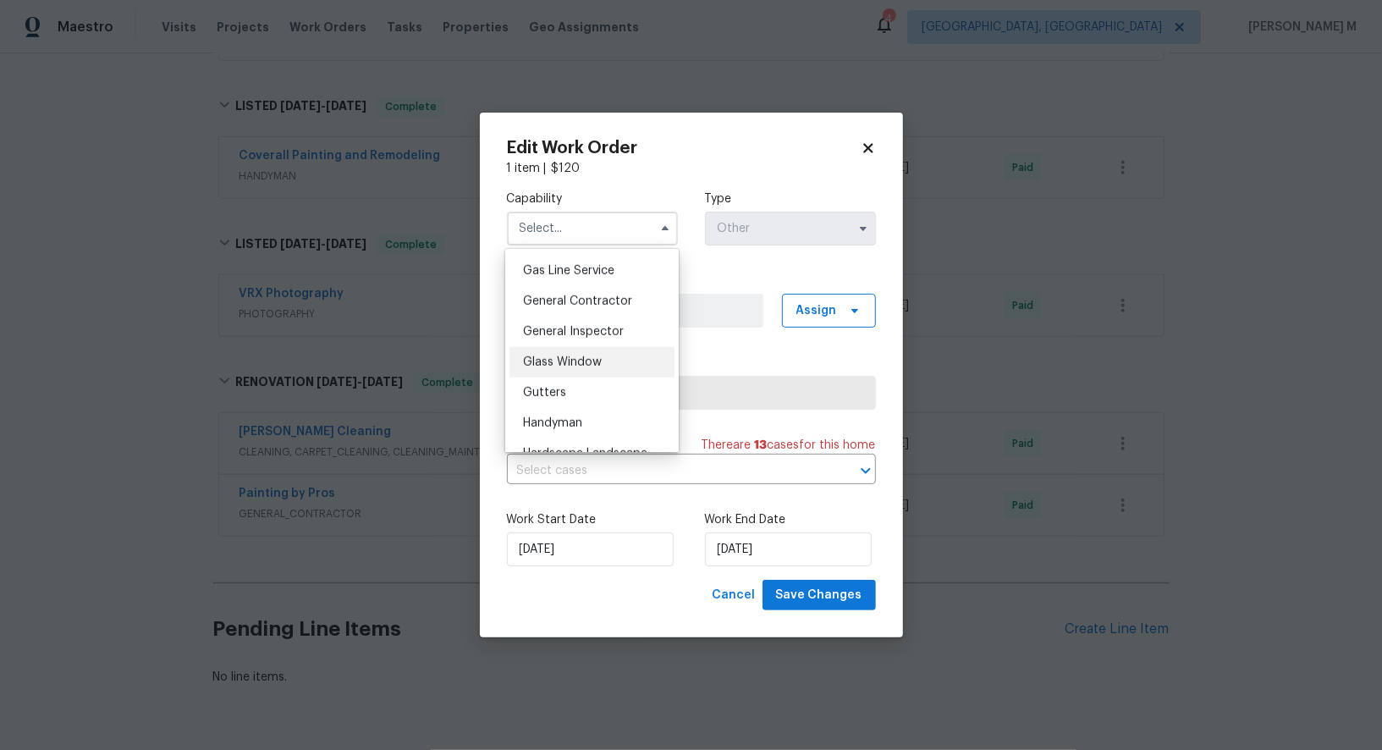
scroll to position [774, 0]
click at [604, 288] on div "General Contractor" at bounding box center [592, 303] width 165 height 30
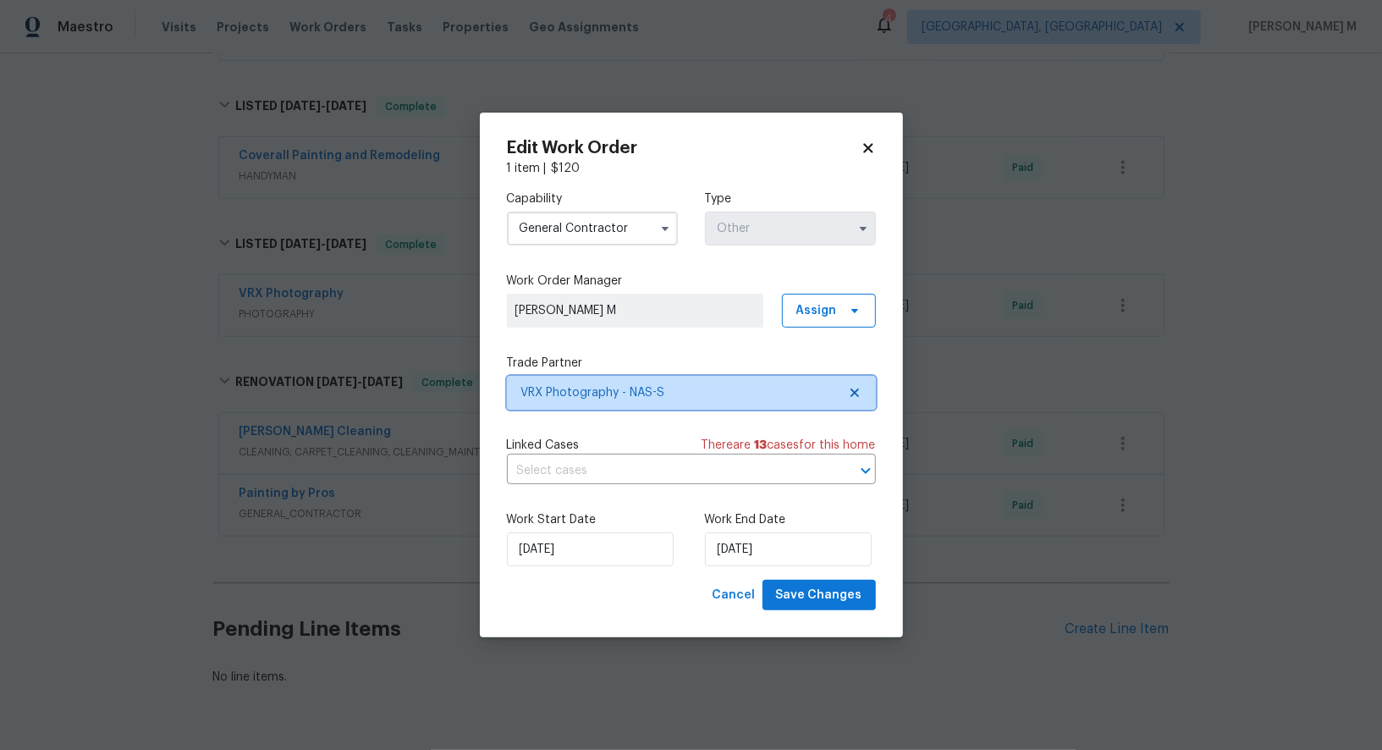
click at [609, 389] on span "VRX Photography - NAS-S" at bounding box center [679, 392] width 316 height 17
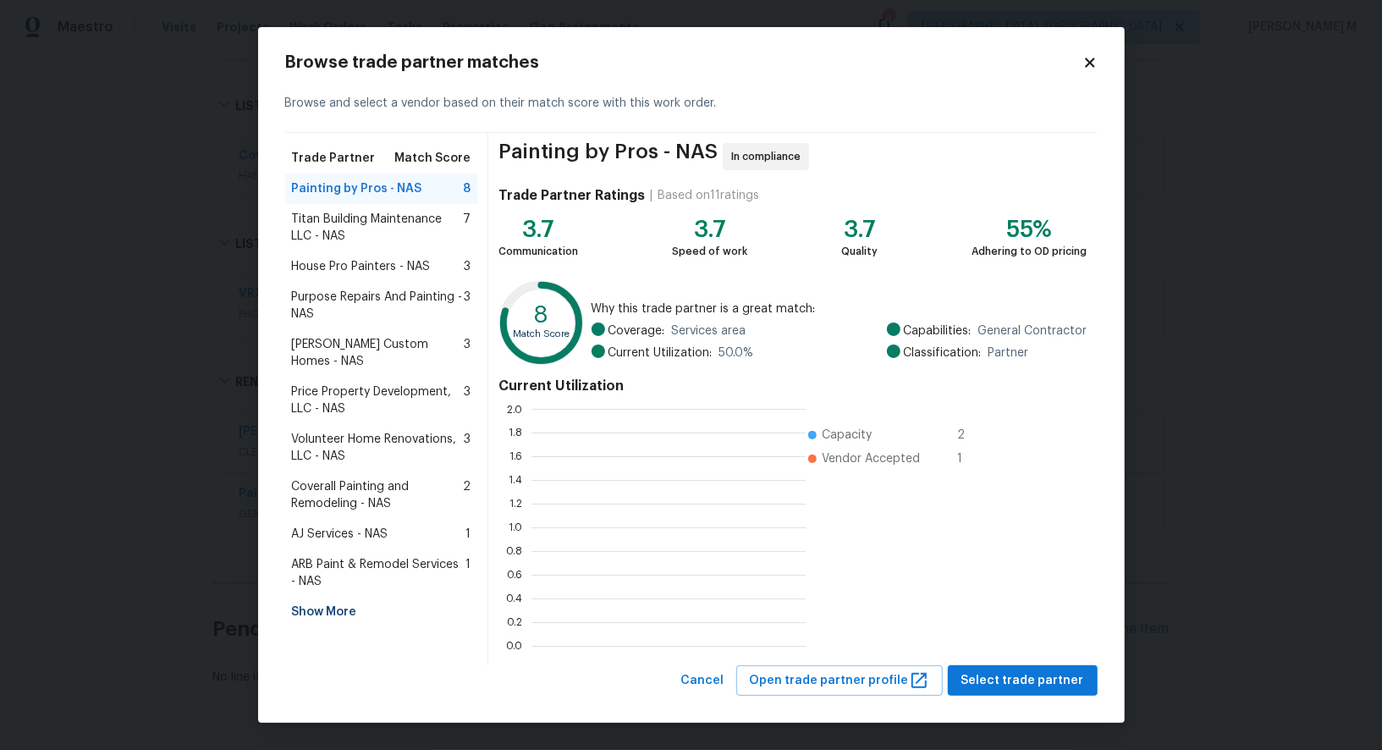
scroll to position [2, 2]
click at [212, 407] on body "Maestro Visits Projects Work Orders Tasks Properties Geo Assignments 4 Albuquer…" at bounding box center [691, 375] width 1382 height 750
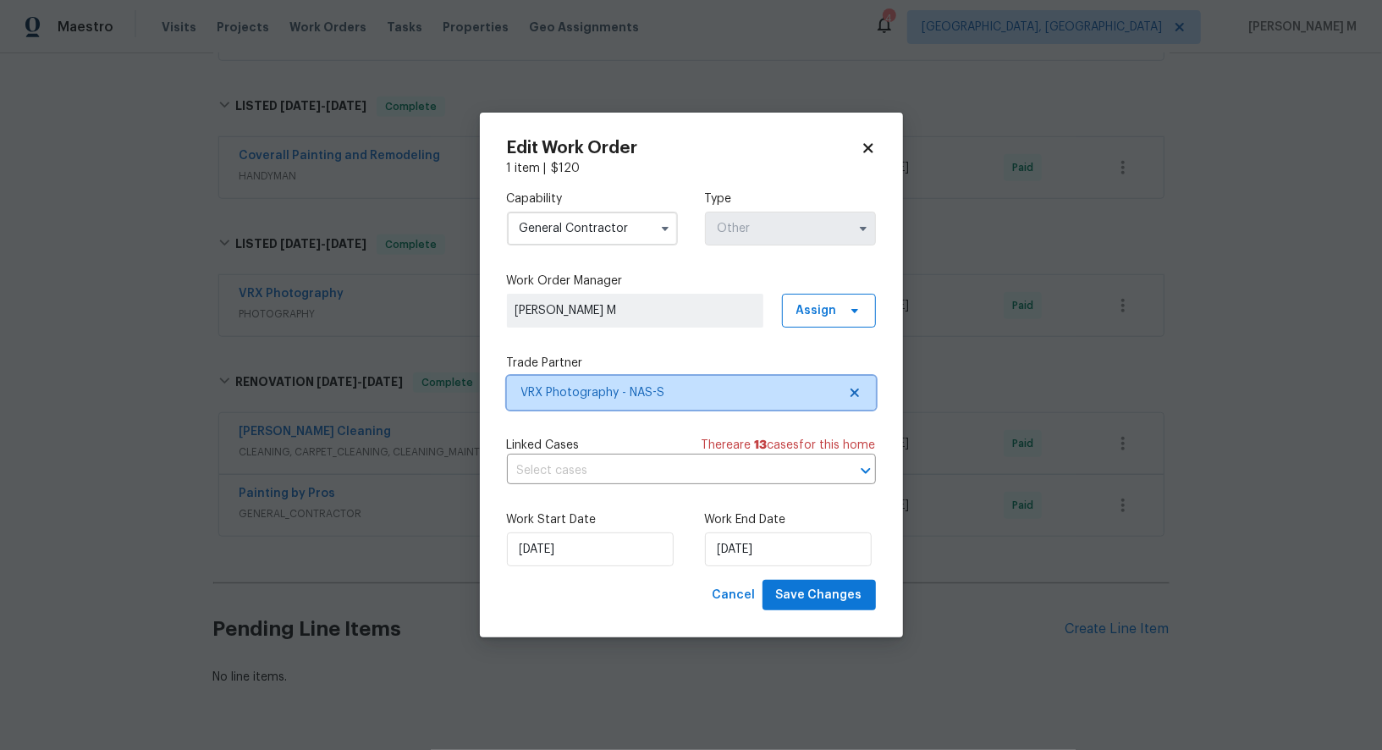
click at [699, 379] on span "VRX Photography - NAS-S" at bounding box center [691, 393] width 369 height 34
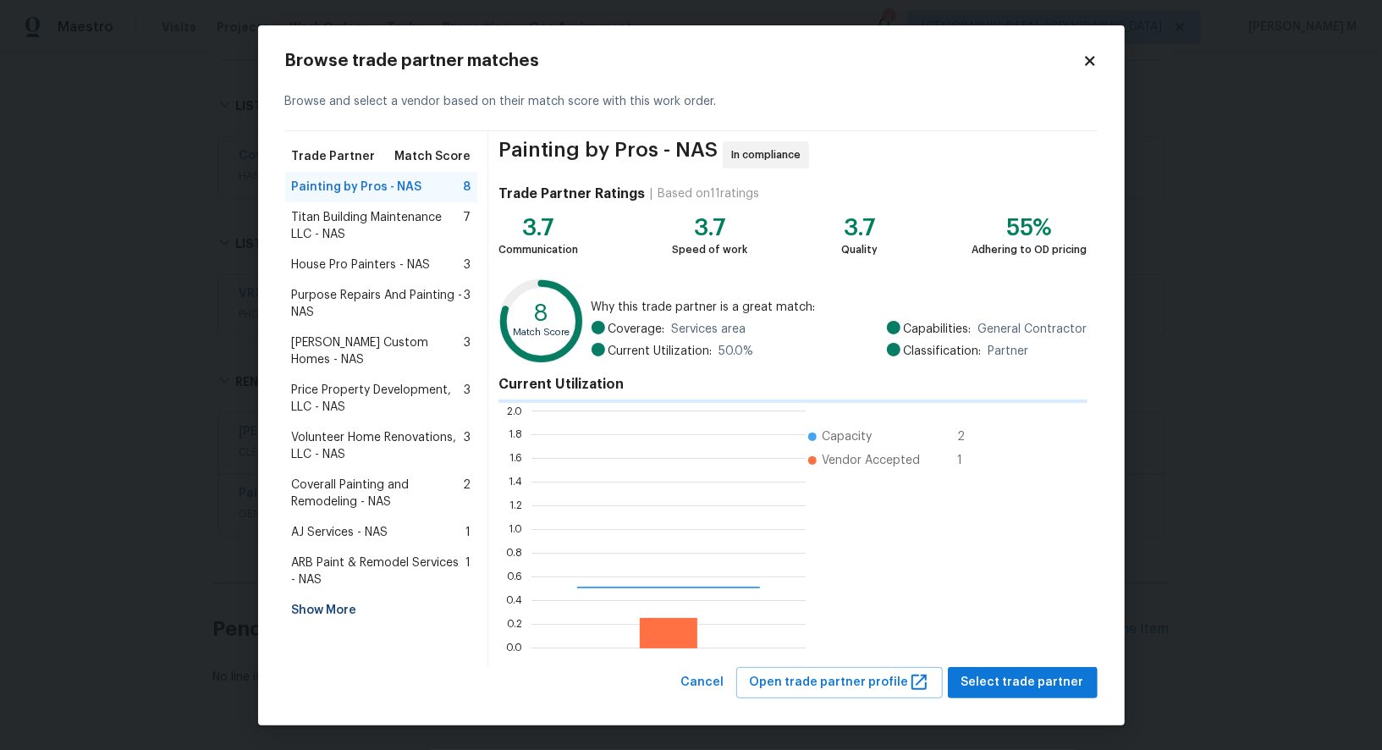
scroll to position [237, 273]
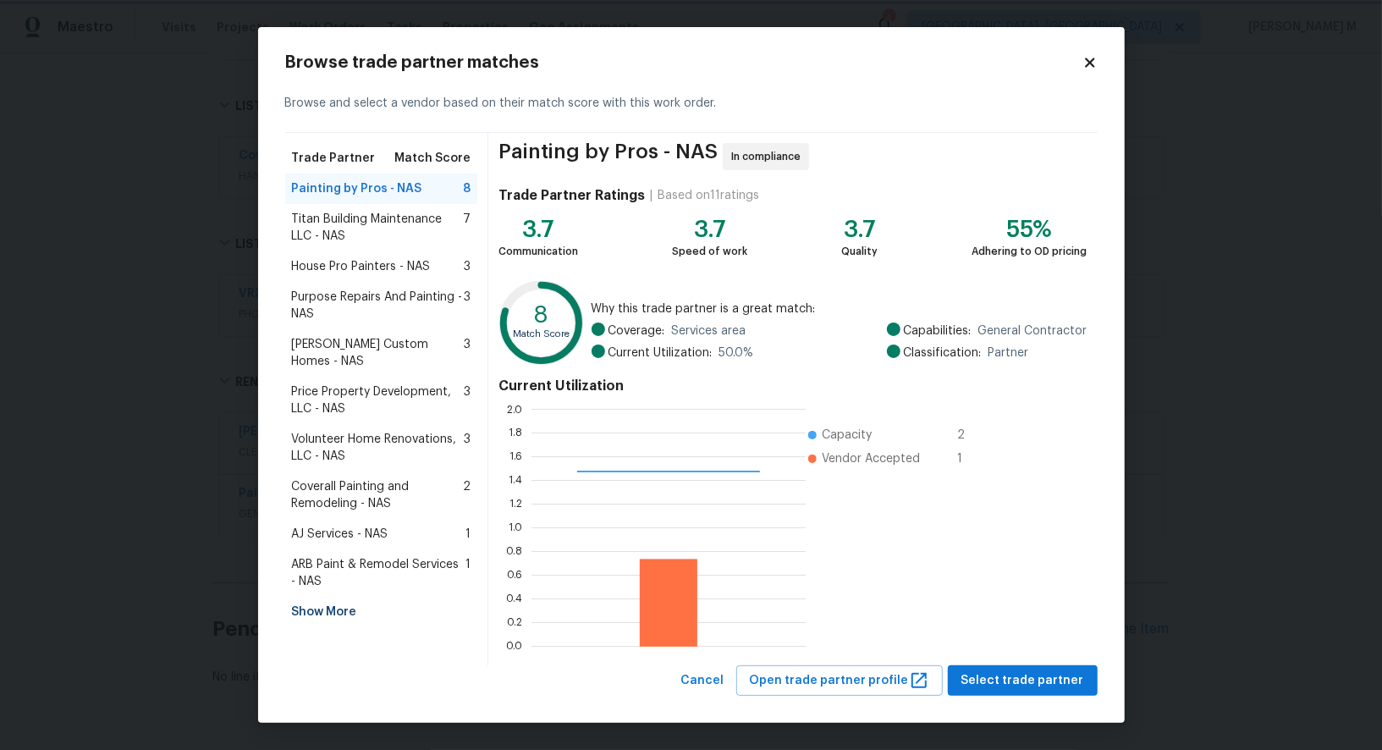
click at [163, 415] on body "Maestro Visits Projects Work Orders Tasks Properties Geo Assignments 4 Albuquer…" at bounding box center [691, 375] width 1382 height 750
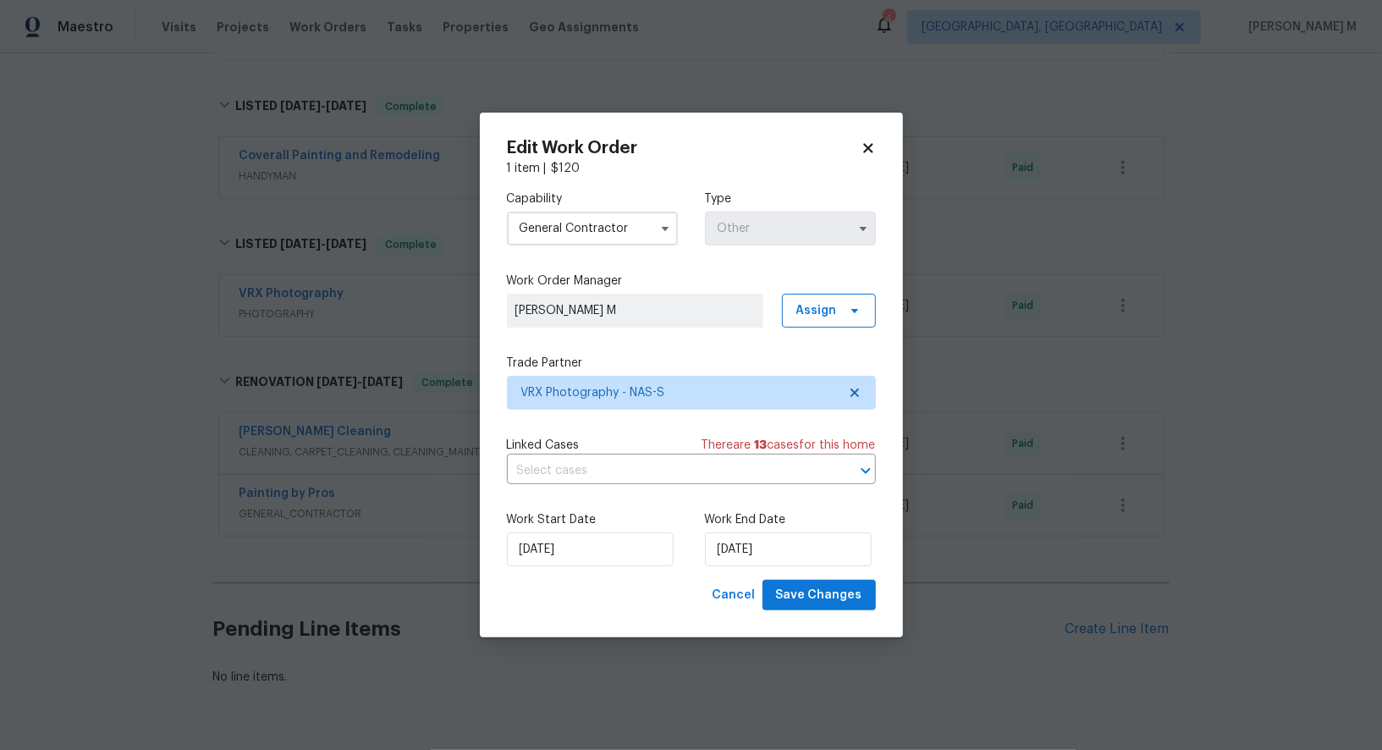
click at [583, 245] on input "General Contractor" at bounding box center [592, 229] width 171 height 34
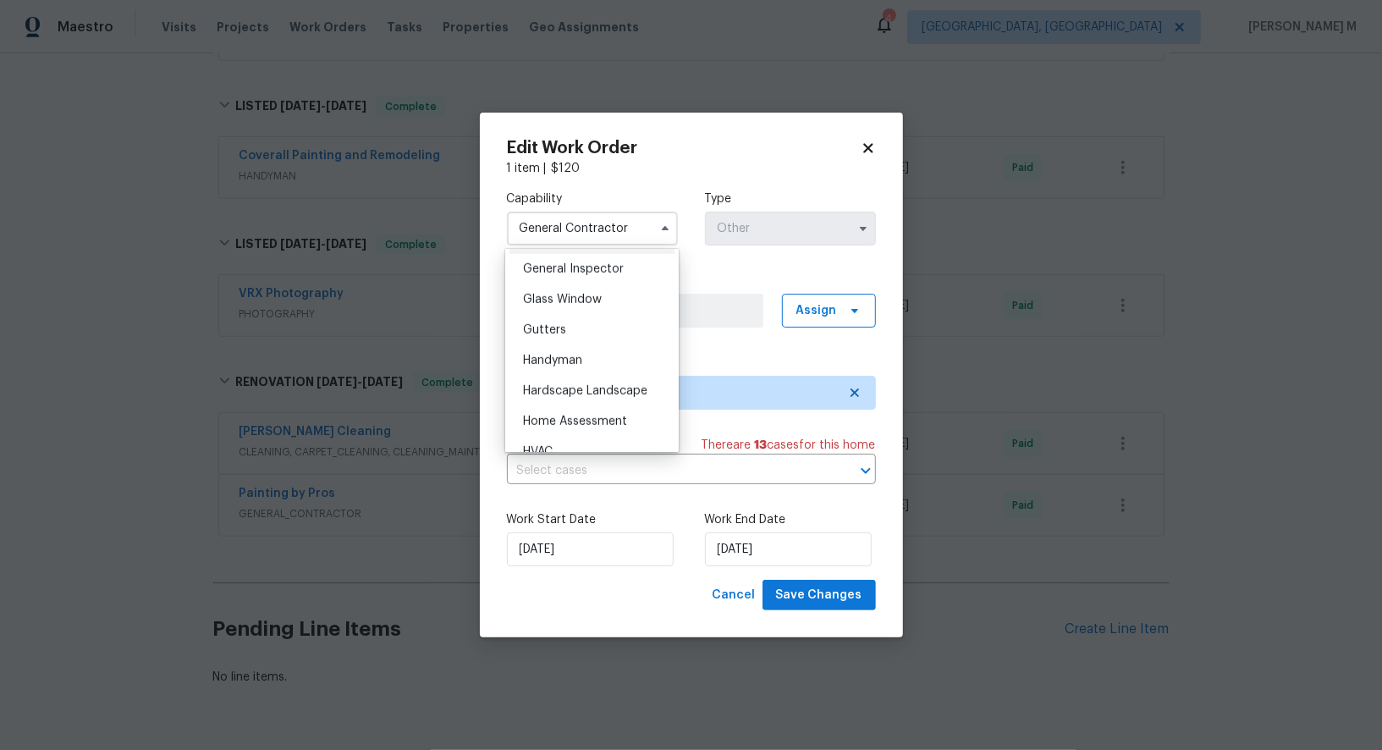
scroll to position [850, 0]
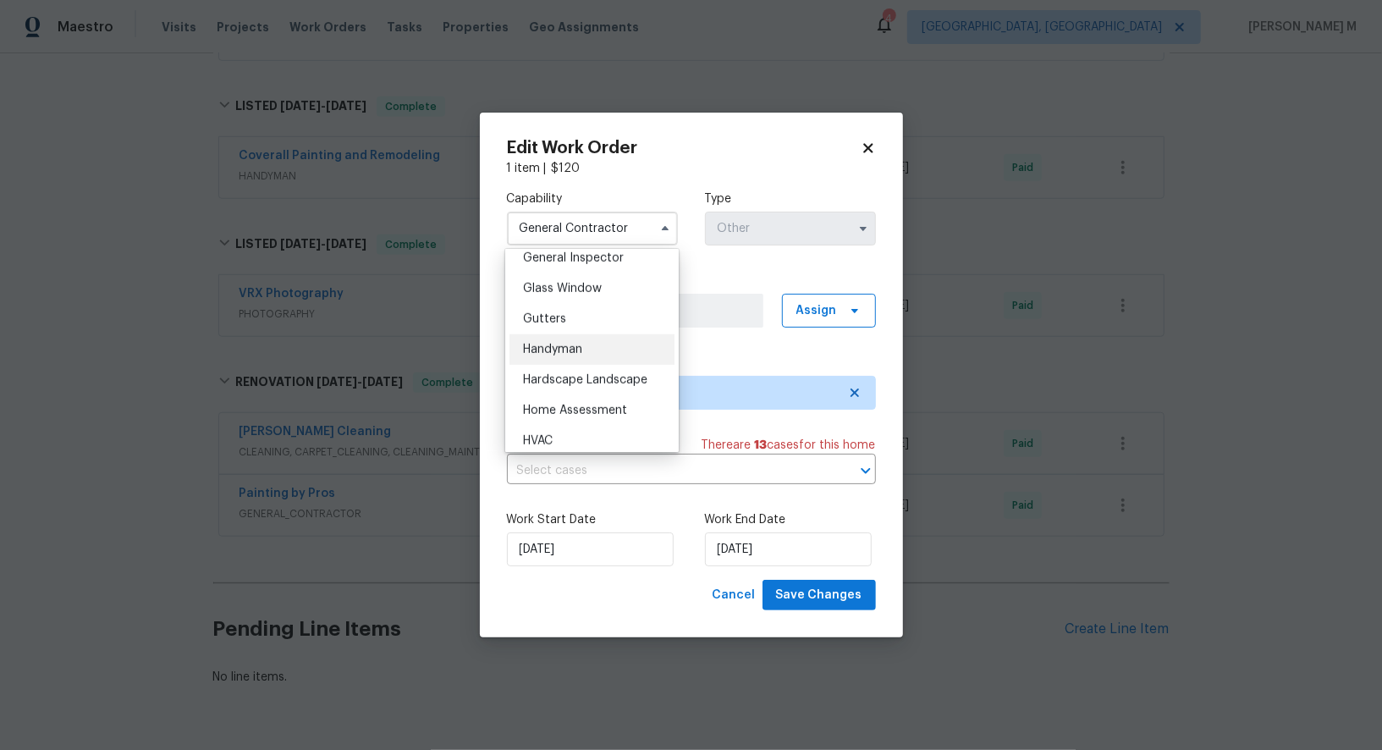
click at [587, 334] on div "Handyman" at bounding box center [592, 349] width 165 height 30
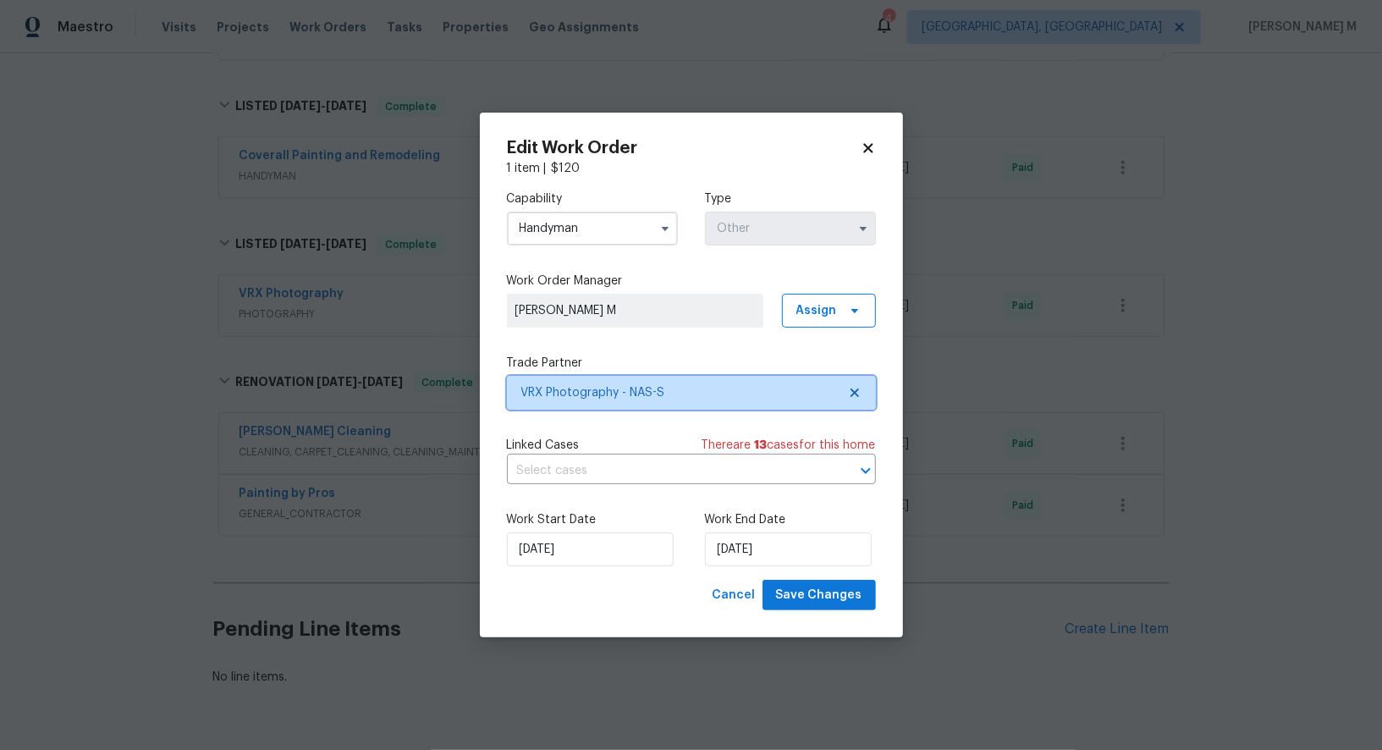
click at [587, 396] on span "VRX Photography - NAS-S" at bounding box center [679, 392] width 316 height 17
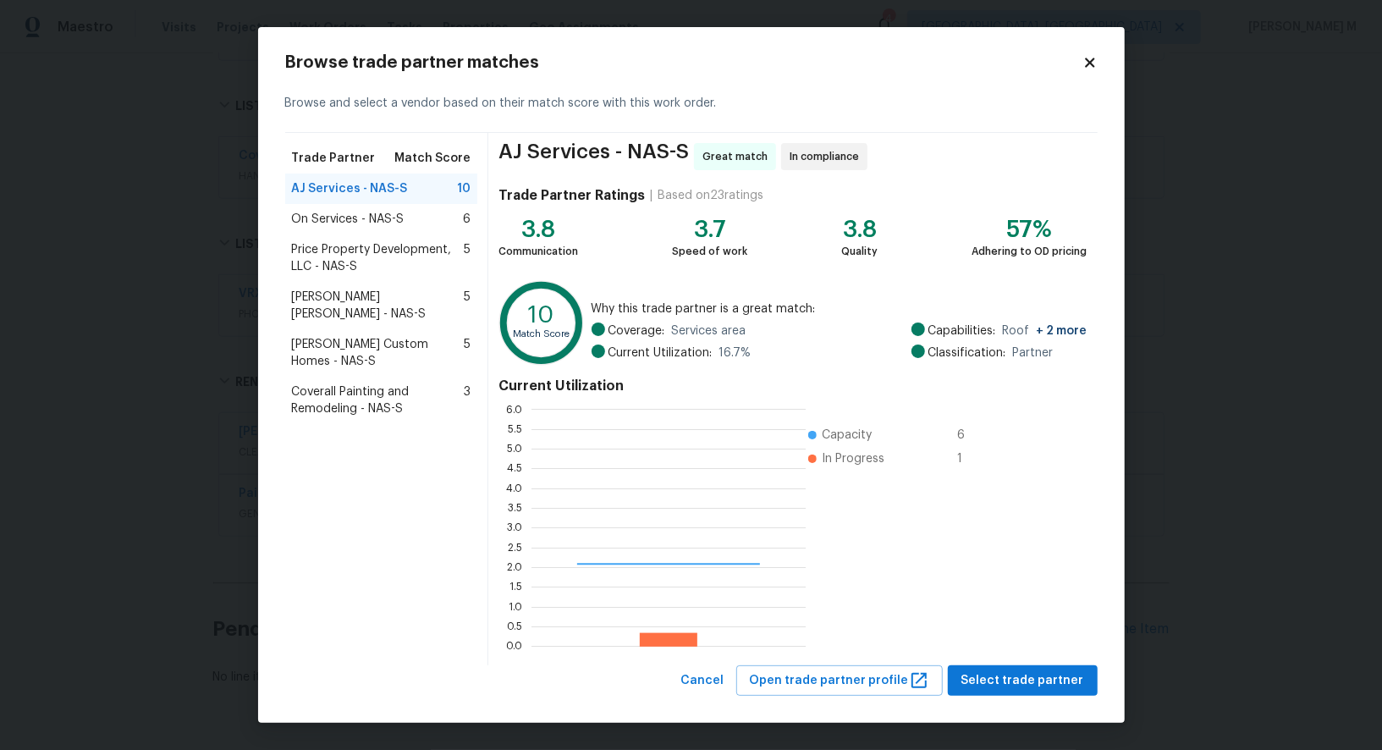
scroll to position [237, 273]
click at [187, 423] on body "Maestro Visits Projects Work Orders Tasks Properties Geo Assignments 4 Albuquer…" at bounding box center [691, 375] width 1382 height 750
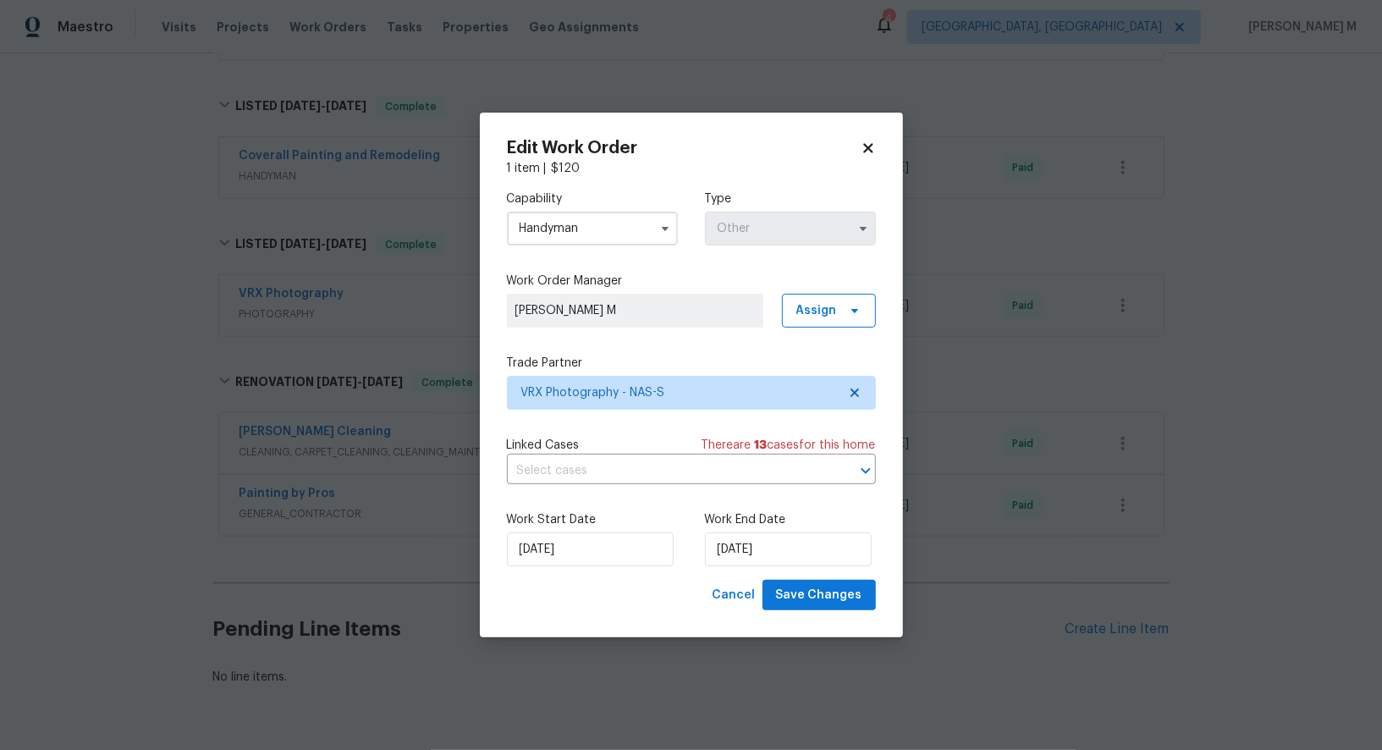
click at [637, 218] on input "Handyman" at bounding box center [592, 229] width 171 height 34
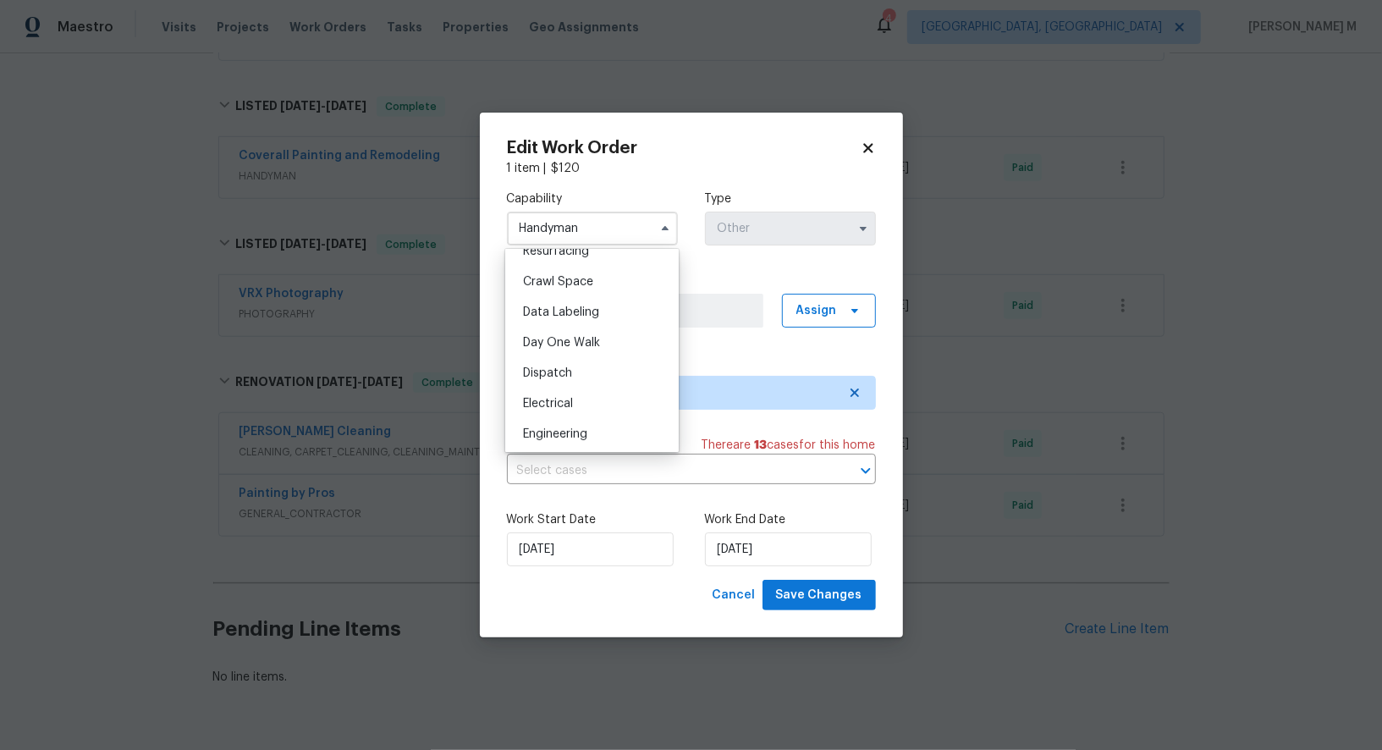
scroll to position [649, 0]
click at [581, 413] on div "General Contractor" at bounding box center [592, 428] width 165 height 30
type input "General Contractor"
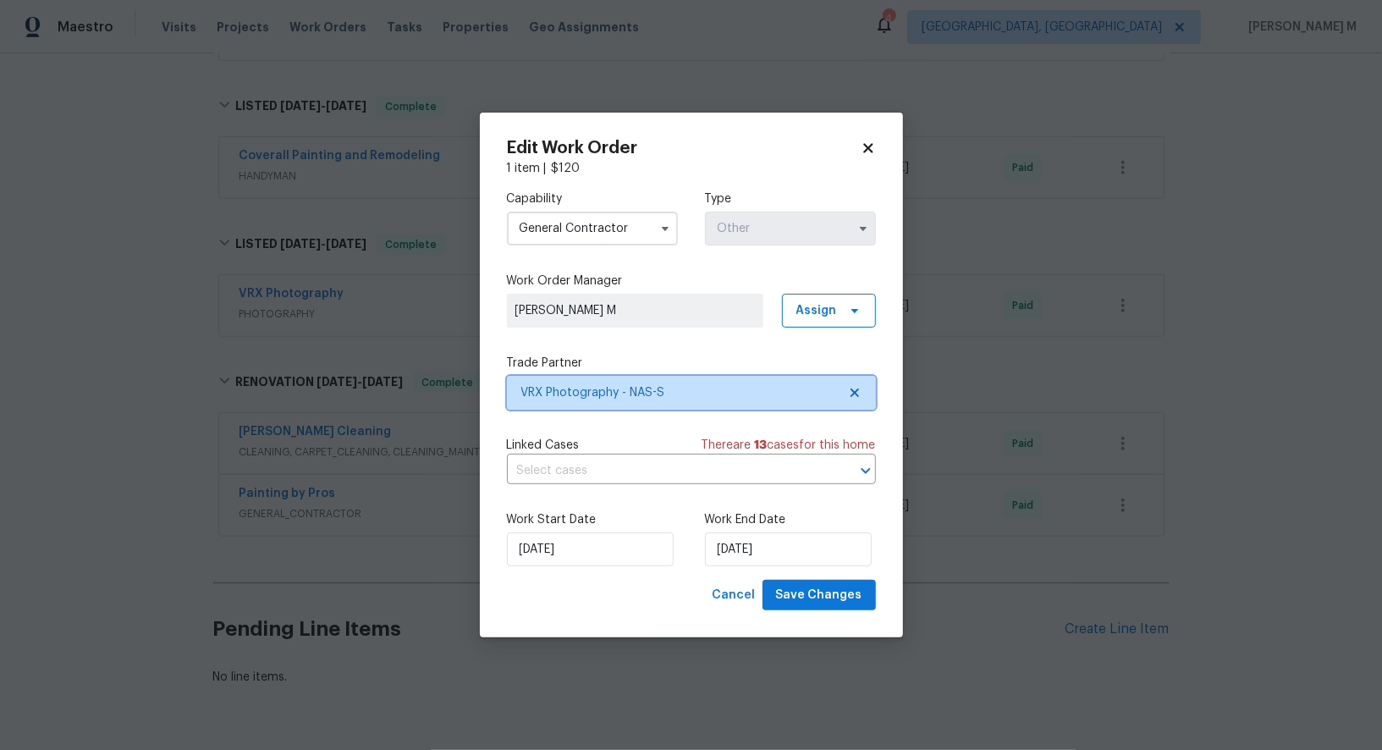
click at [664, 393] on span "VRX Photography - NAS-S" at bounding box center [679, 392] width 316 height 17
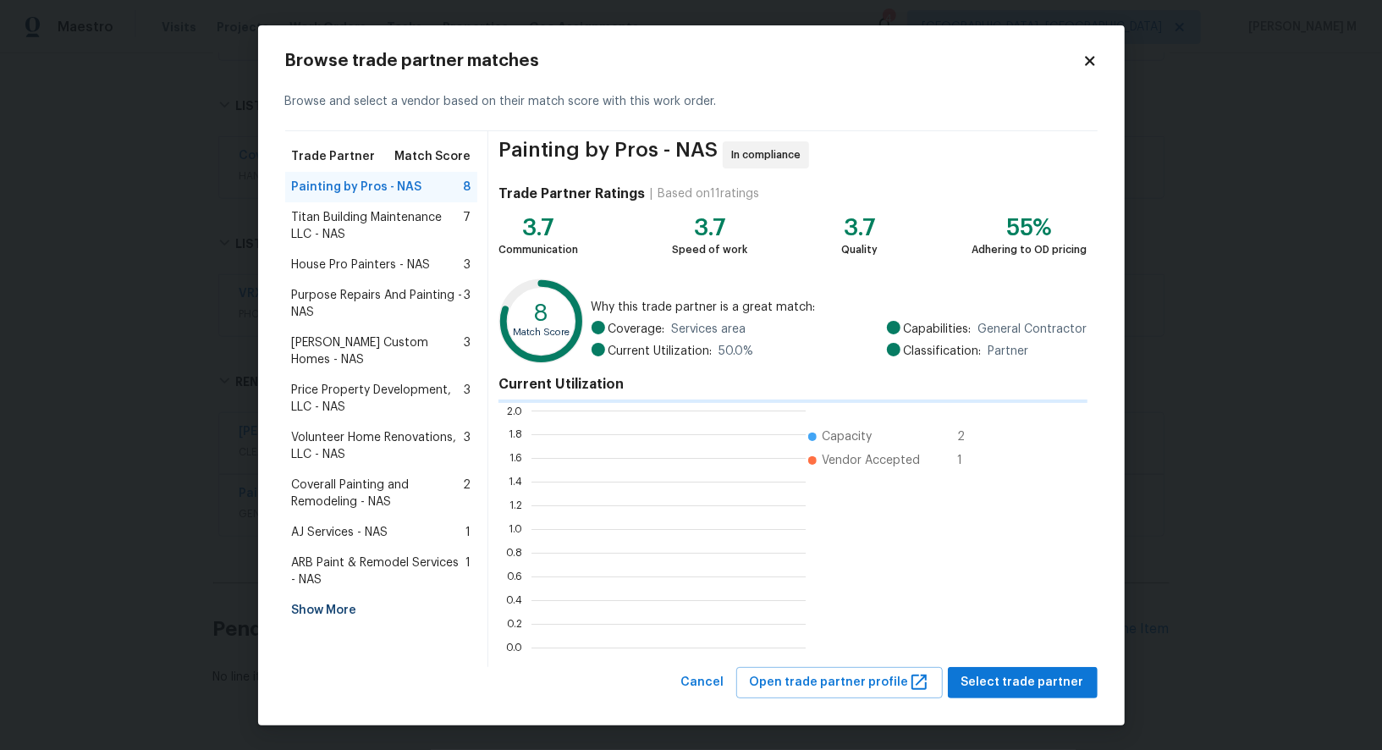
scroll to position [237, 273]
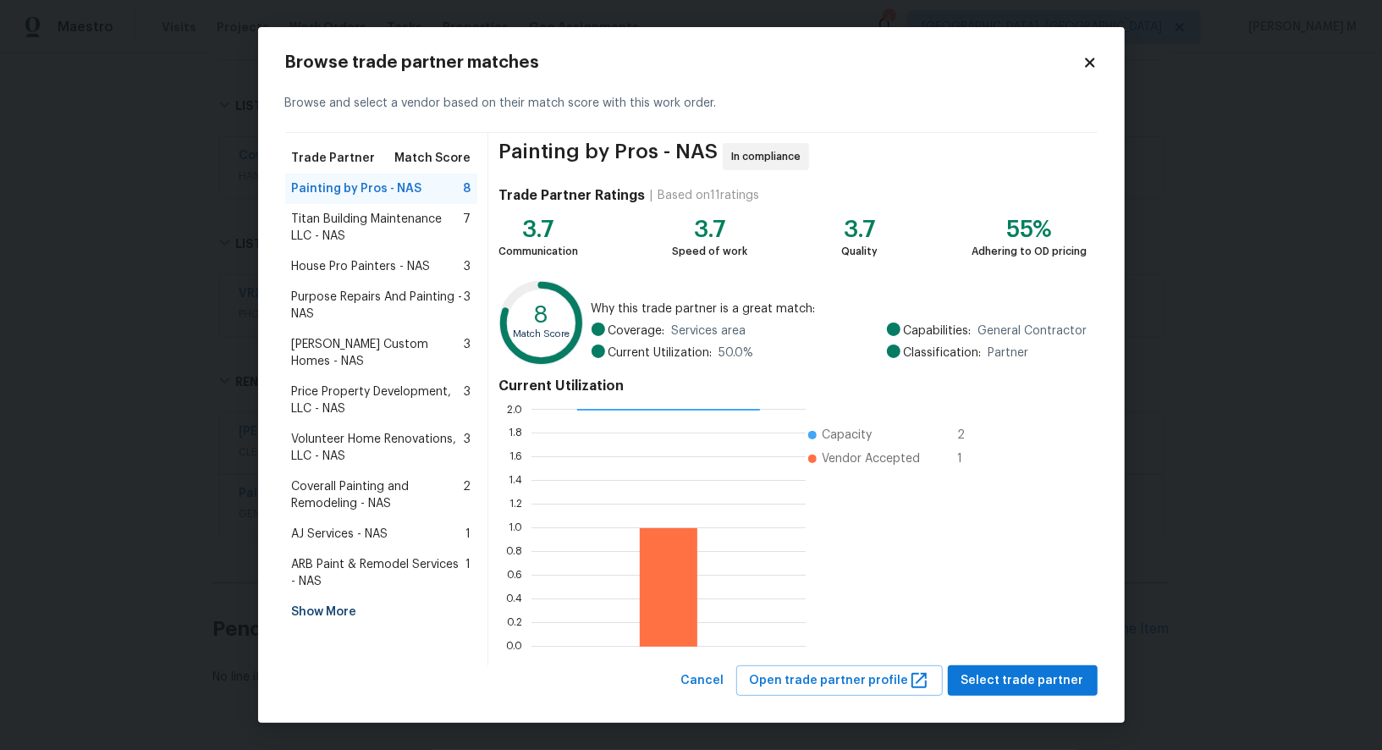
click at [400, 440] on span "Volunteer Home Renovations, LLC - NAS" at bounding box center [378, 448] width 173 height 34
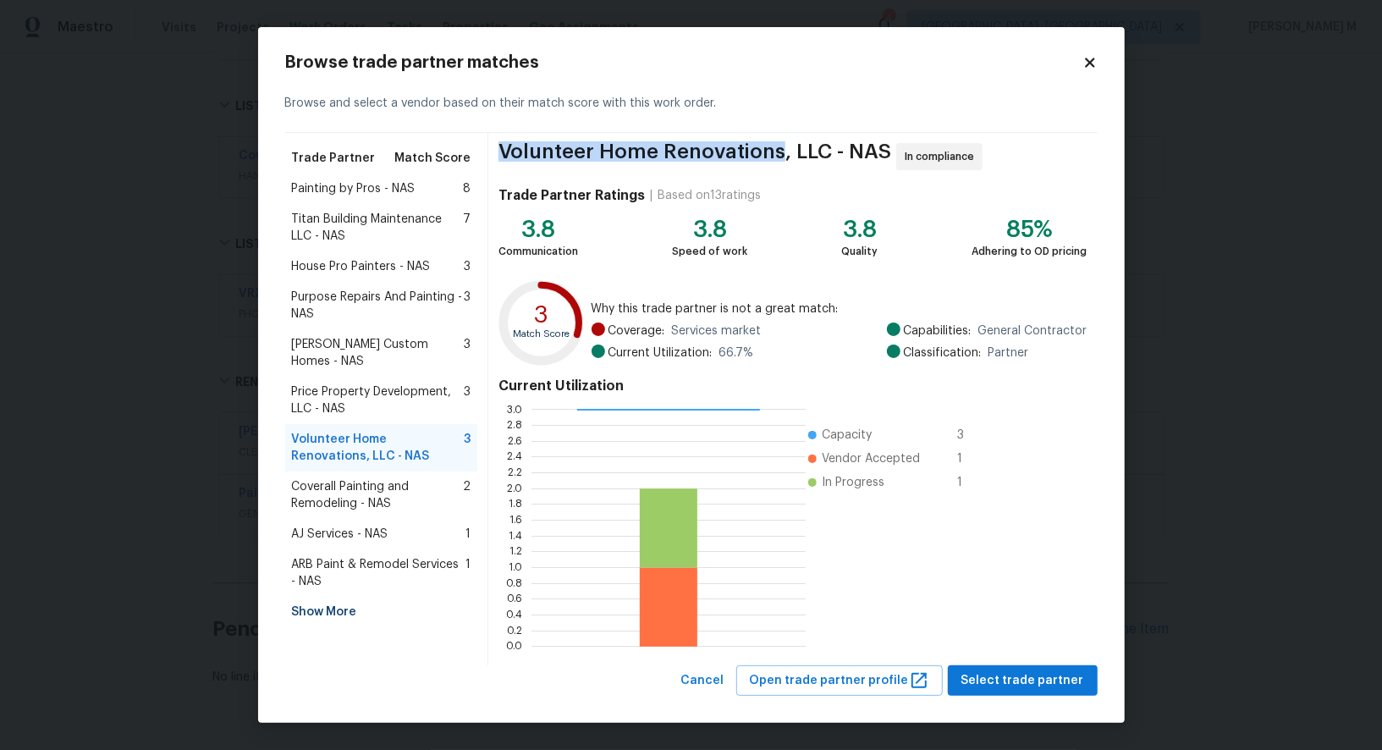
drag, startPoint x: 511, startPoint y: 155, endPoint x: 771, endPoint y: 157, distance: 259.9
click at [771, 157] on span "Volunteer Home Renovations, LLC - NAS" at bounding box center [695, 156] width 393 height 27
copy span "Volunteer Home Renovations"
click at [1158, 336] on body "Maestro Visits Projects Work Orders Tasks Properties Geo Assignments 4 Albuquer…" at bounding box center [691, 375] width 1382 height 750
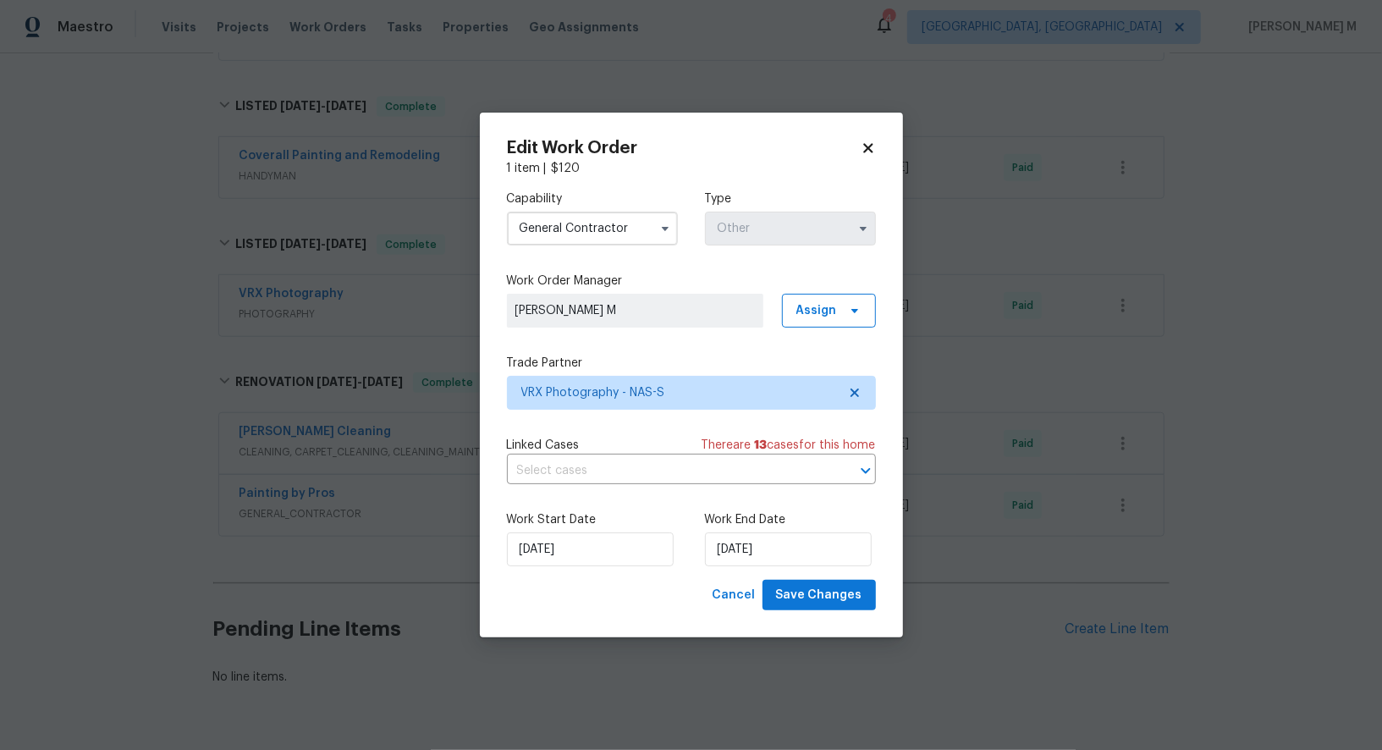
click at [242, 361] on body "Maestro Visits Projects Work Orders Tasks Properties Geo Assignments 4 Albuquer…" at bounding box center [691, 375] width 1382 height 750
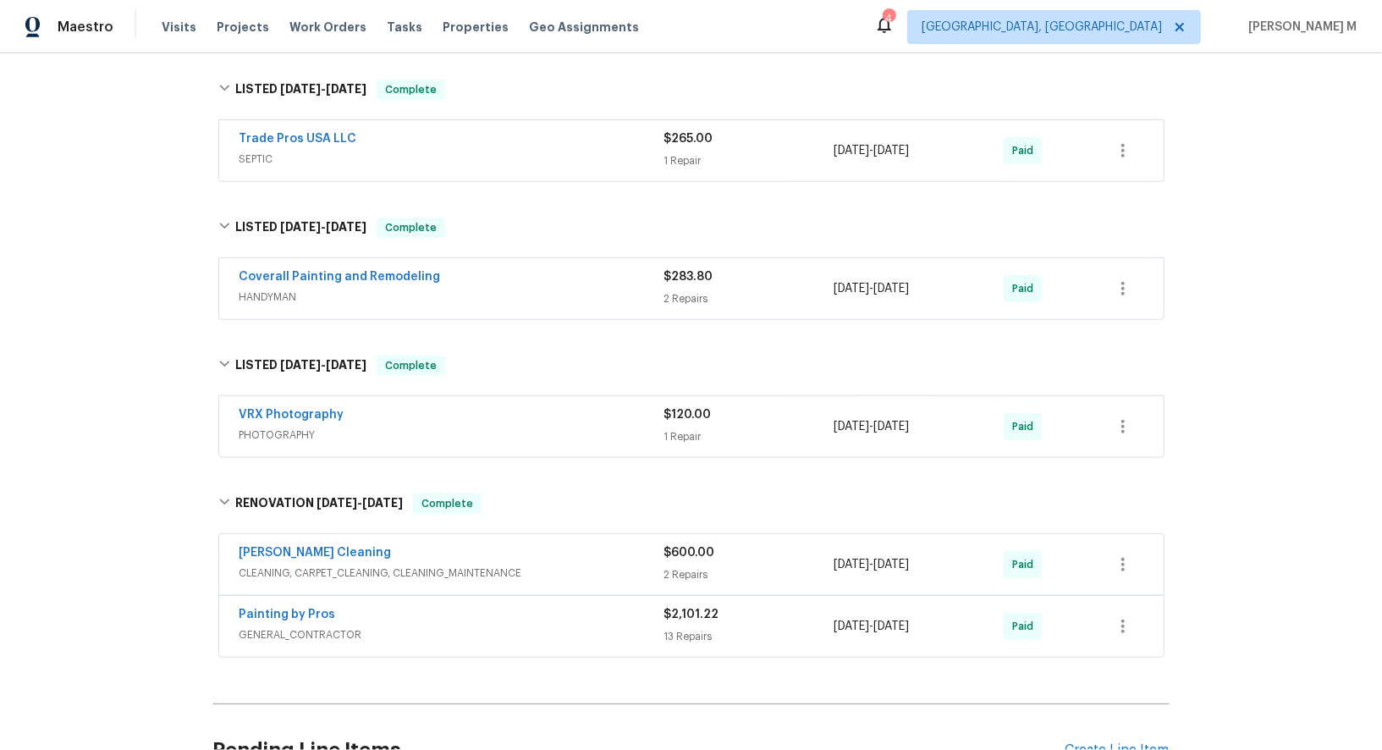
scroll to position [703, 0]
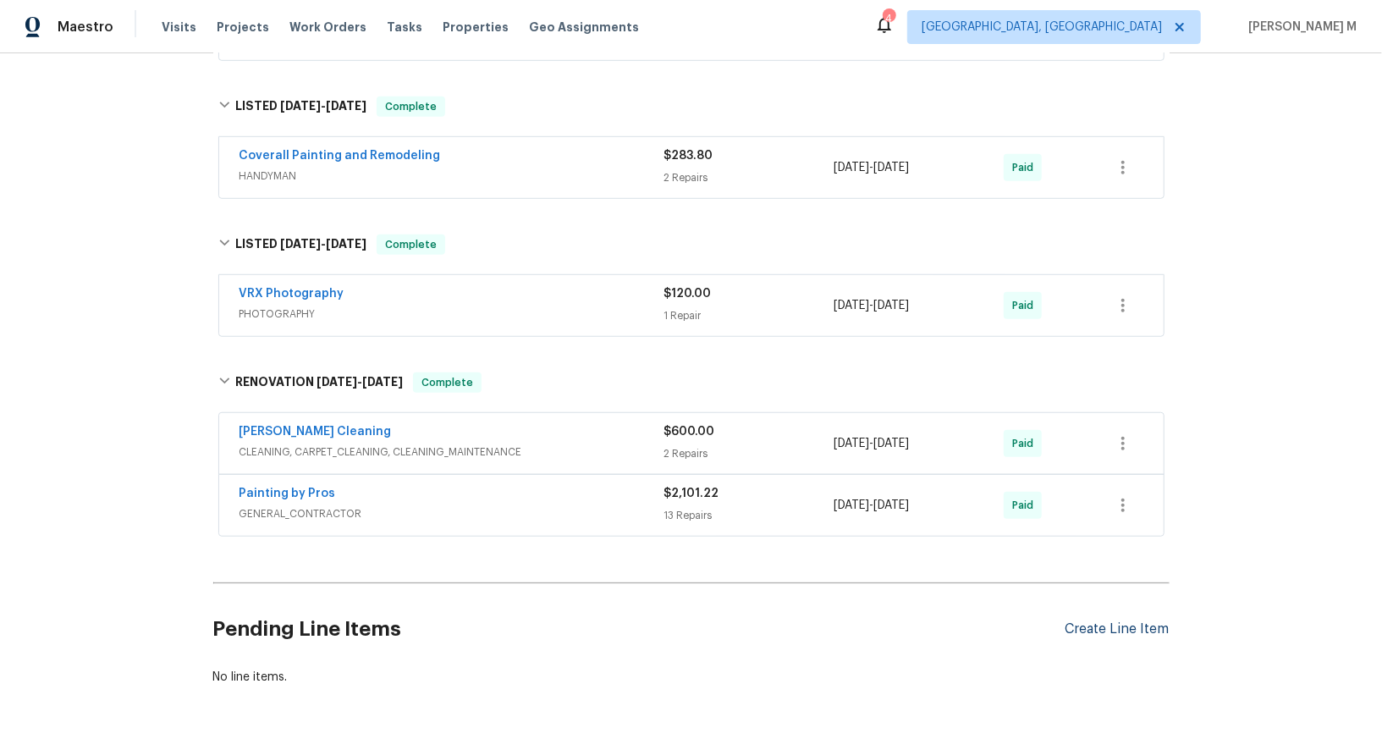
click at [1125, 621] on div "Create Line Item" at bounding box center [1118, 629] width 104 height 16
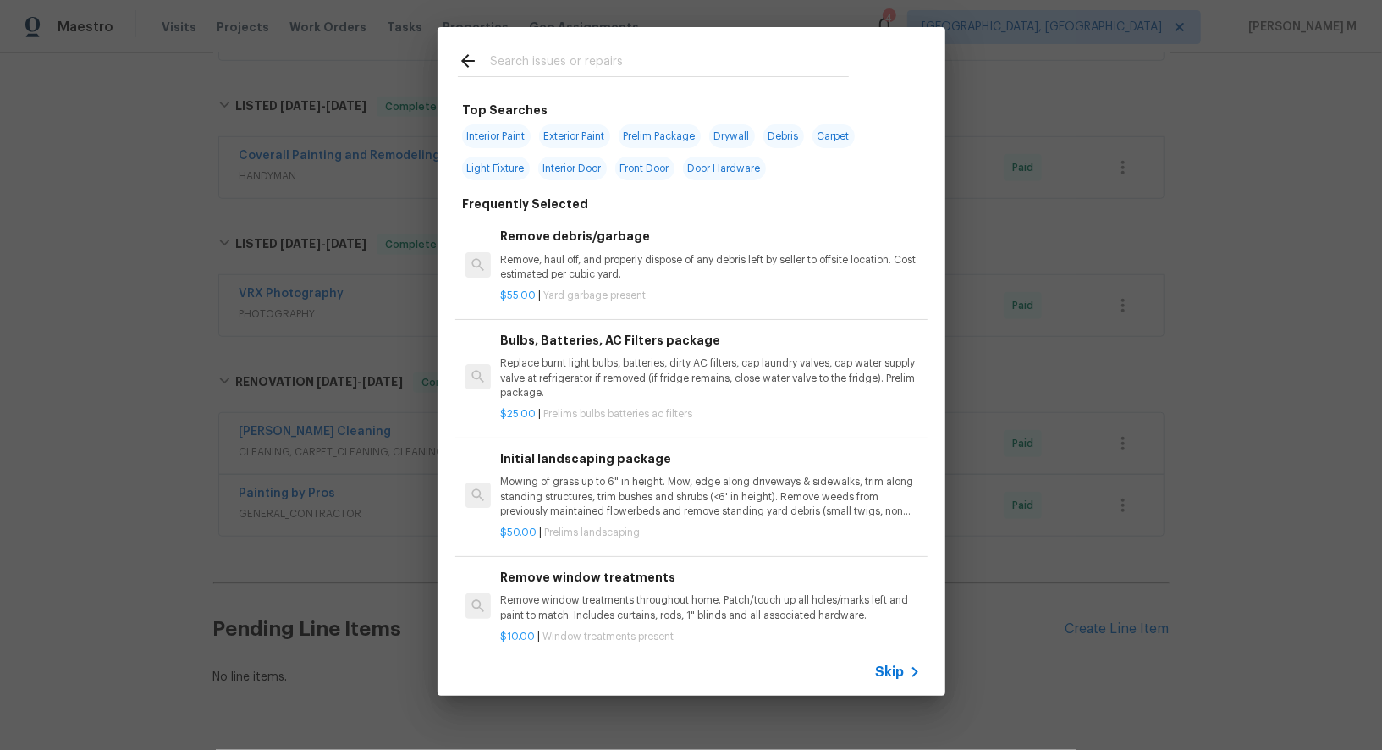
click at [890, 655] on div "Skip" at bounding box center [692, 671] width 508 height 47
click at [887, 699] on div "Top Searches Interior Paint Exterior Paint Prelim Package Drywall Debris Carpet…" at bounding box center [691, 361] width 1382 height 723
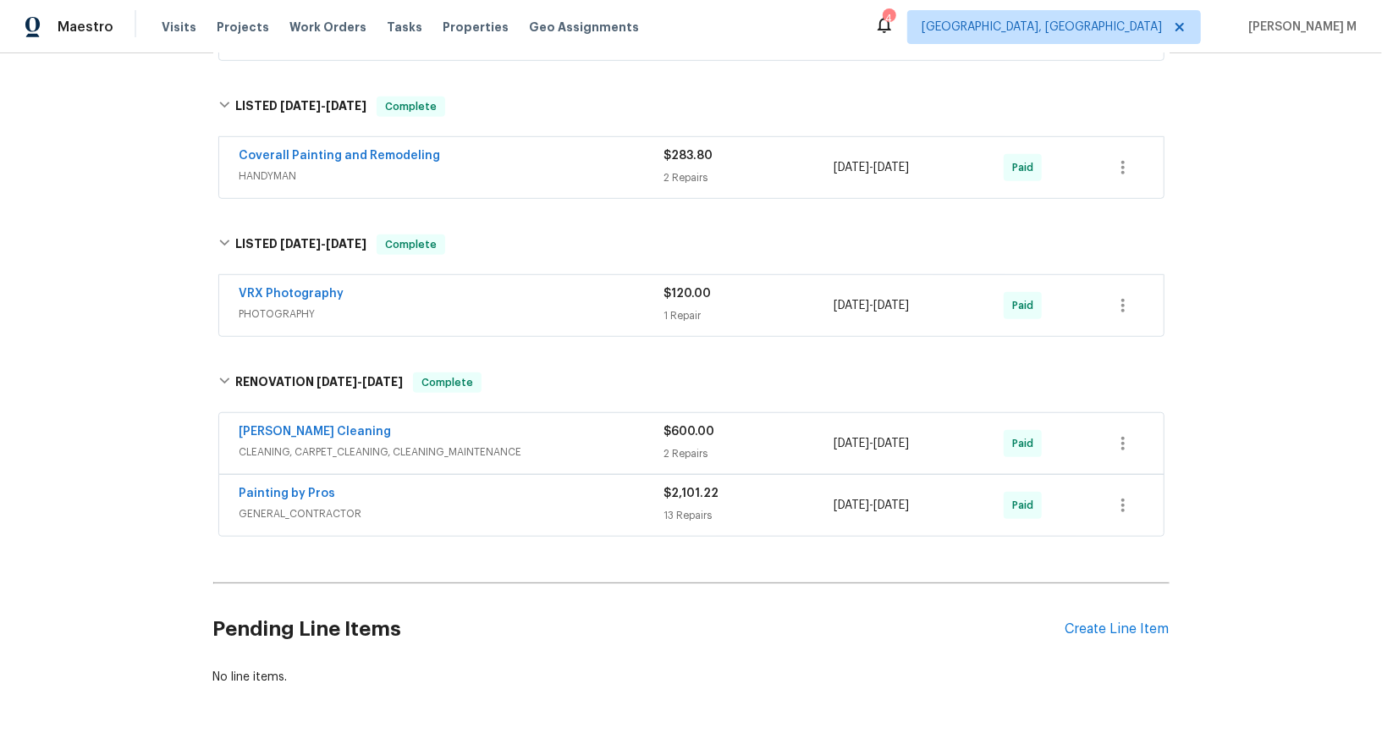
click at [903, 653] on div "Back to all projects 2656 Lakevilla Dr Unit 16, Nashville, TN 37217 3 Beds | 2 …" at bounding box center [691, 401] width 1382 height 697
click at [1141, 591] on div "Pending Line Items Create Line Item" at bounding box center [691, 629] width 956 height 79
click at [1142, 621] on div "Create Line Item" at bounding box center [1118, 629] width 104 height 16
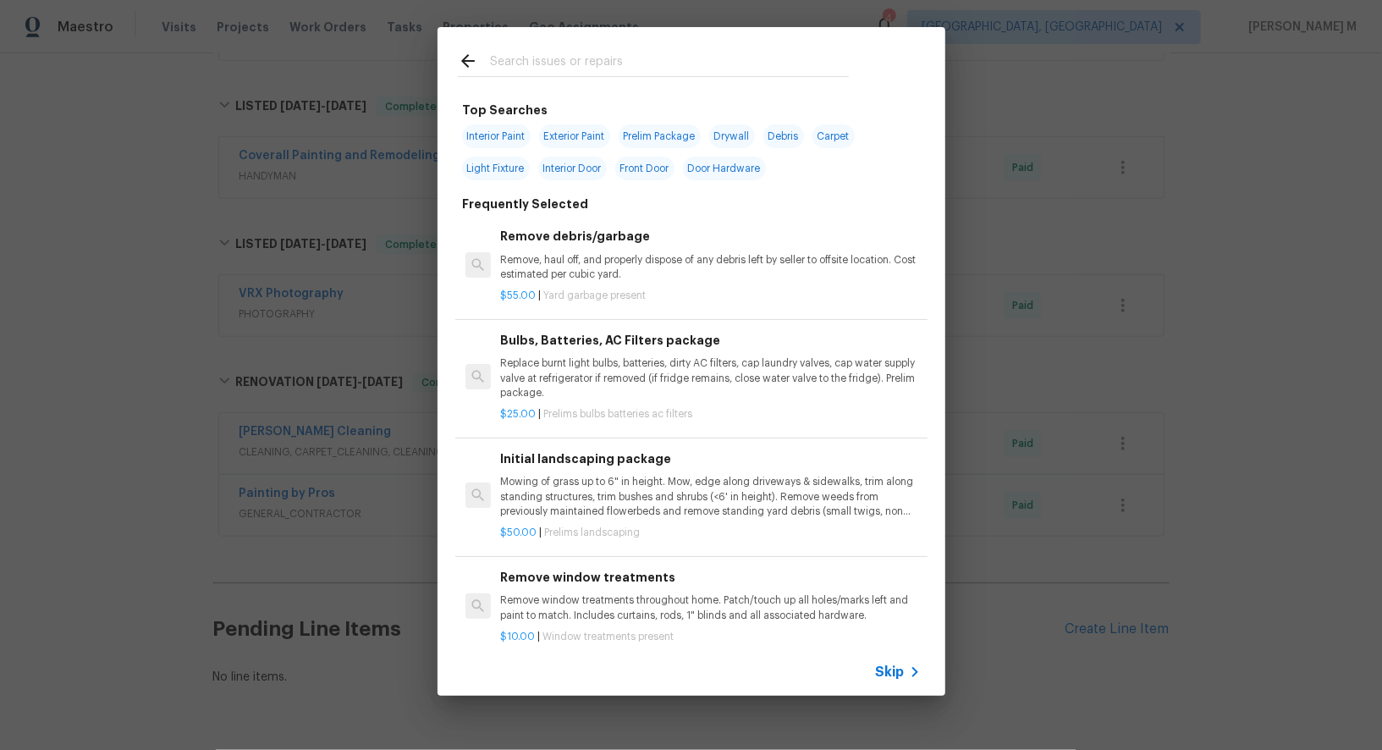
click at [903, 677] on span "Skip" at bounding box center [890, 672] width 29 height 17
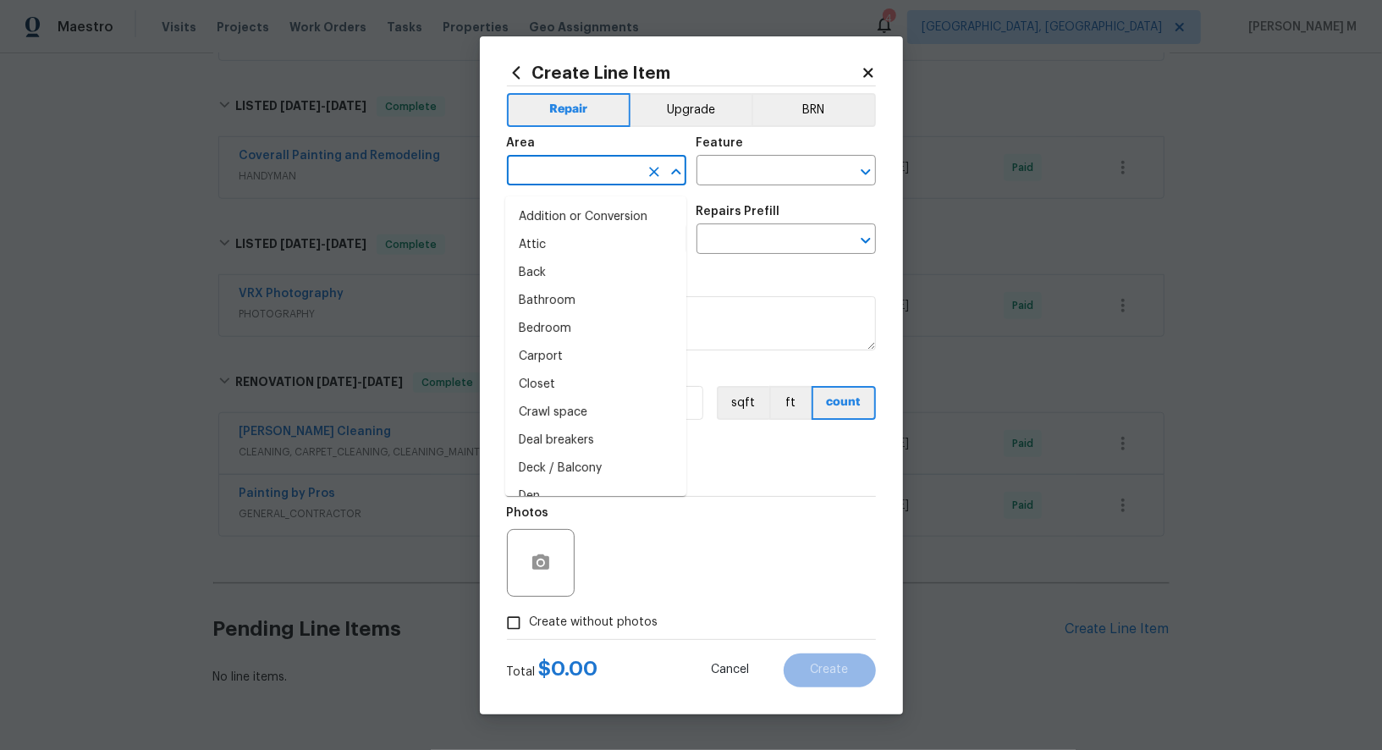
click at [535, 170] on input "text" at bounding box center [573, 172] width 132 height 26
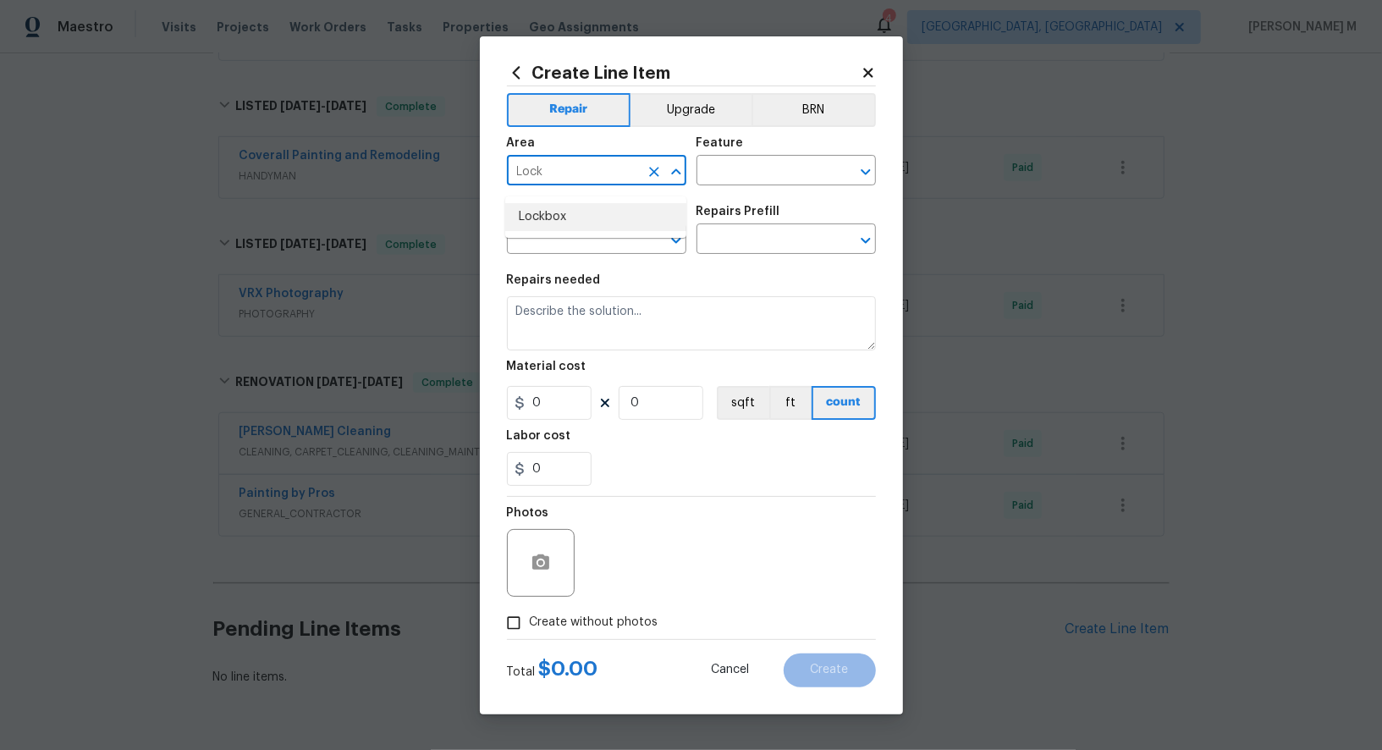
click at [525, 211] on li "Lockbox" at bounding box center [595, 217] width 181 height 28
type input "Lockbox"
click at [773, 196] on div "Area Lockbox ​ Feature ​" at bounding box center [691, 161] width 369 height 69
click at [773, 185] on input "text" at bounding box center [763, 172] width 132 height 26
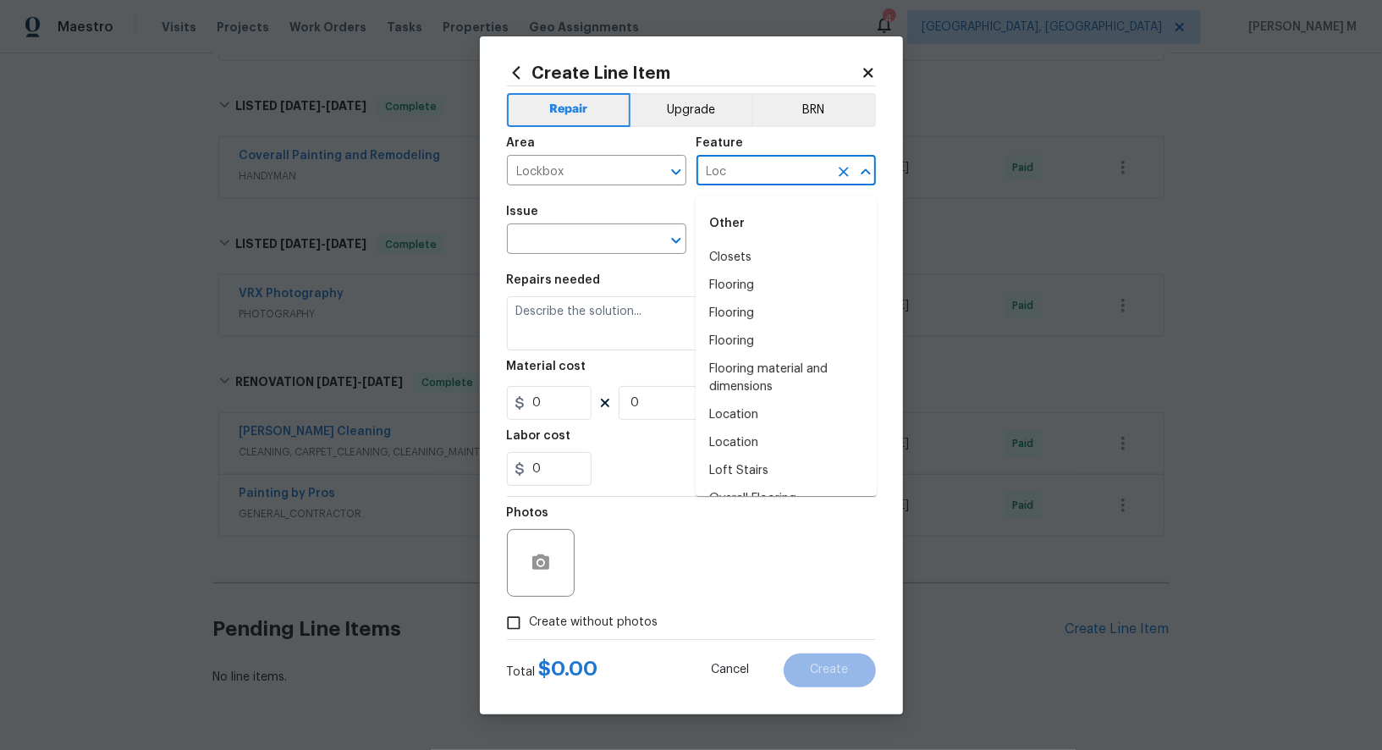
type input "Lock"
click at [780, 311] on li "Front Door" at bounding box center [786, 314] width 181 height 28
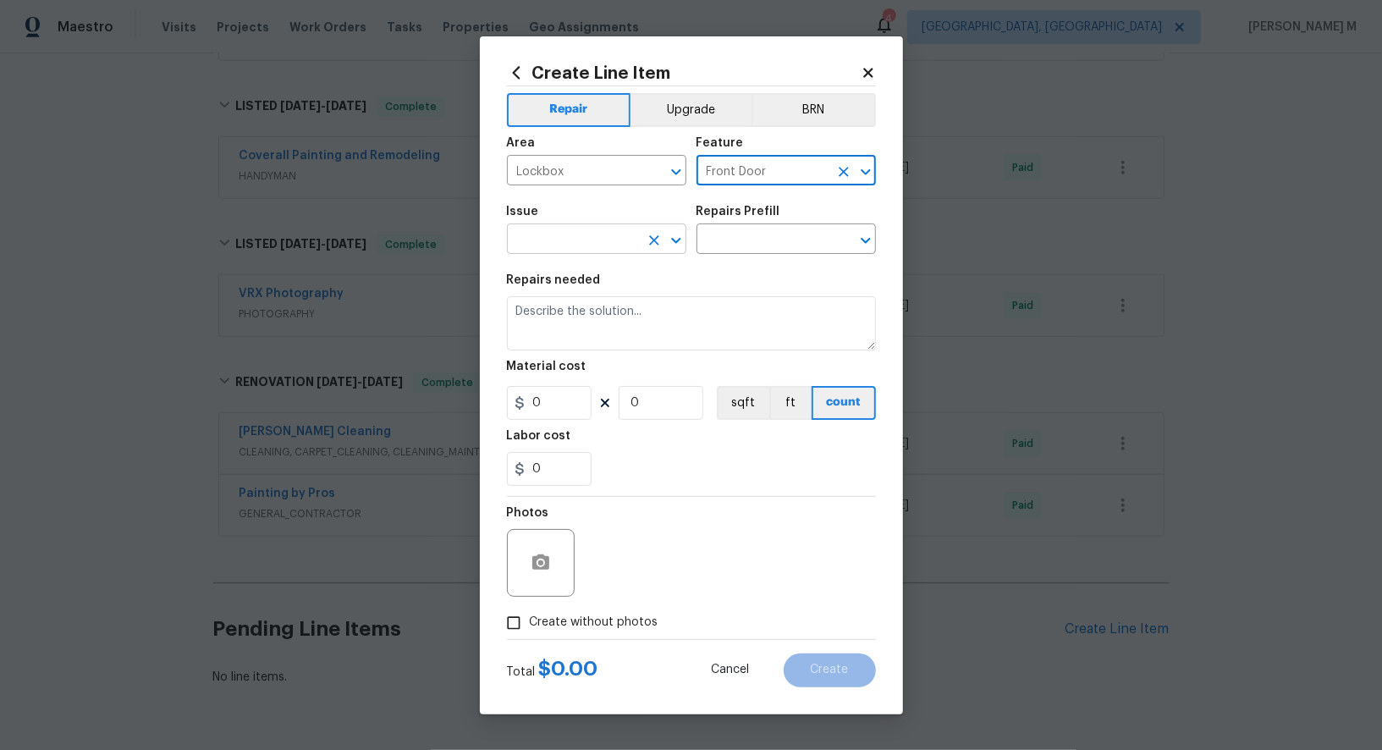
type input "Front Door"
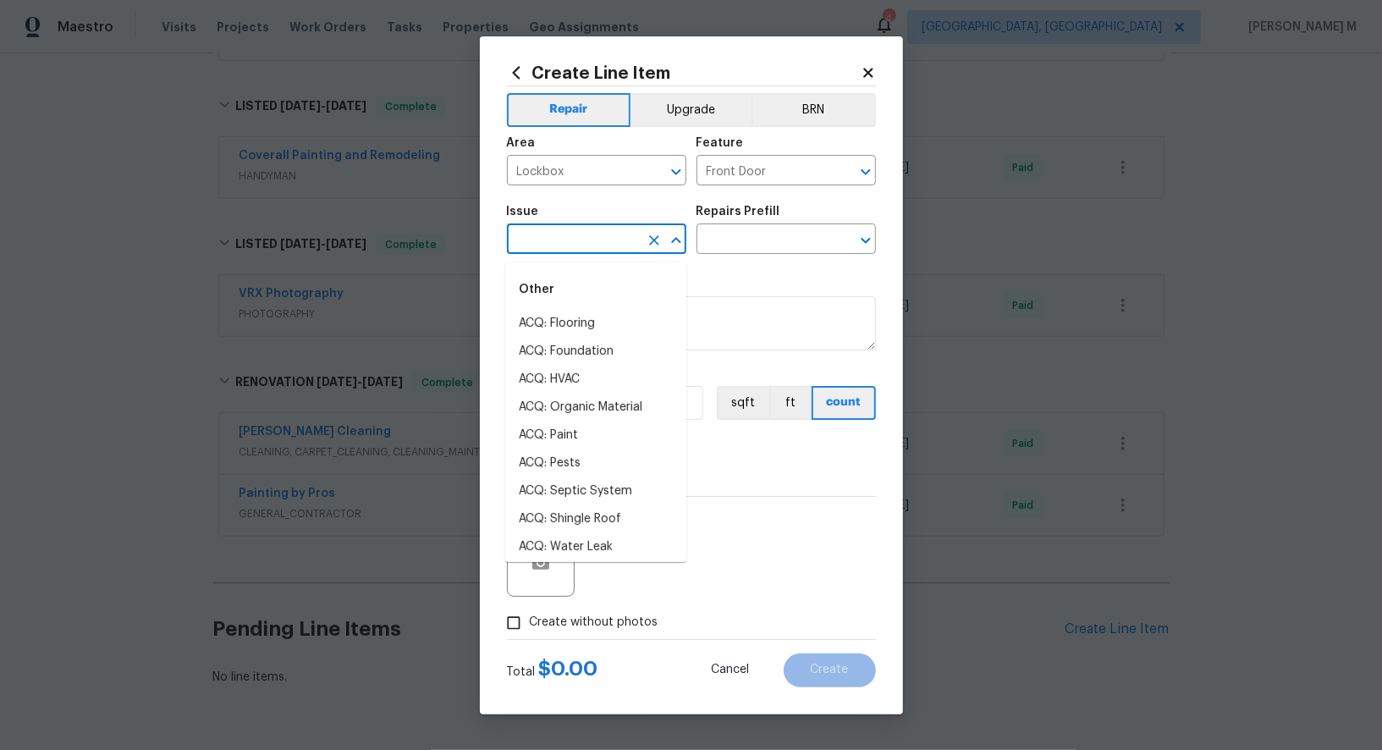
click at [568, 240] on input "text" at bounding box center [573, 241] width 132 height 26
type input "Loc"
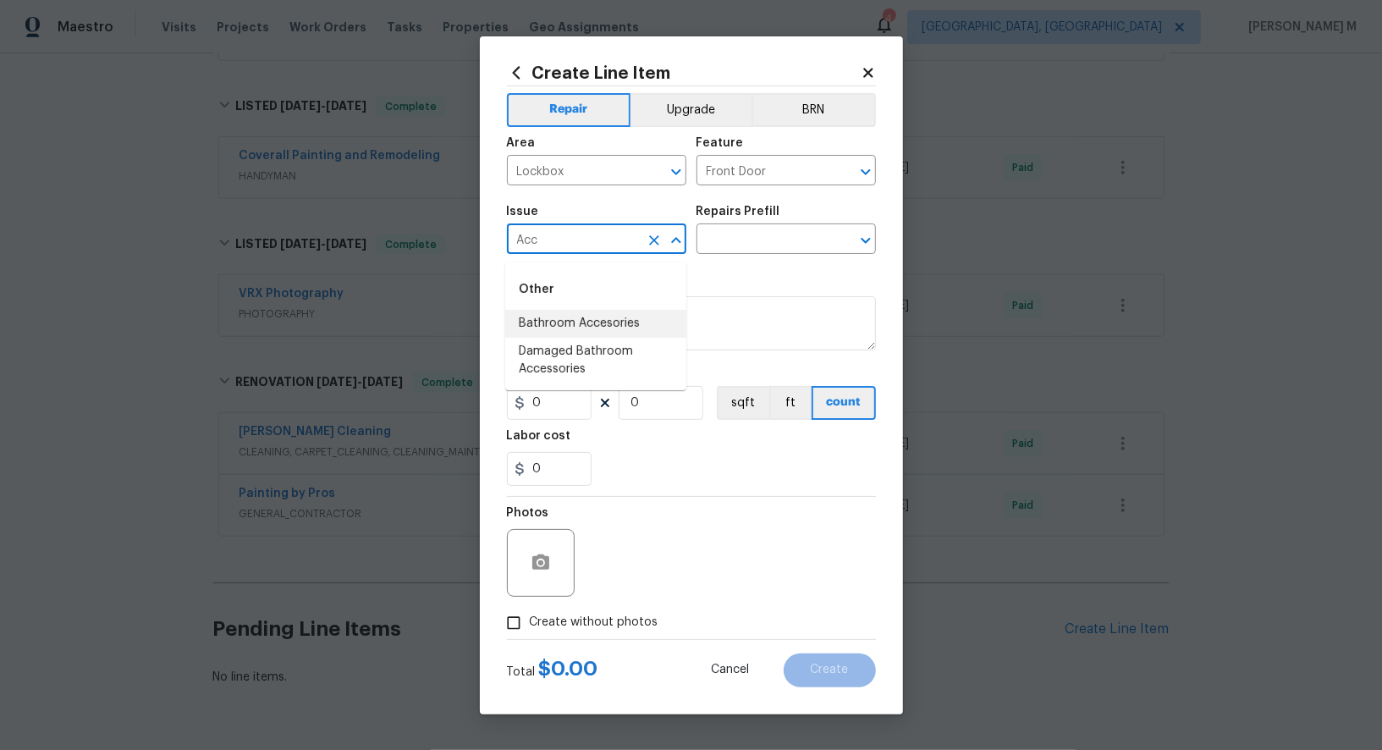
type input "Acc"
click at [791, 159] on div "Feature" at bounding box center [786, 148] width 179 height 22
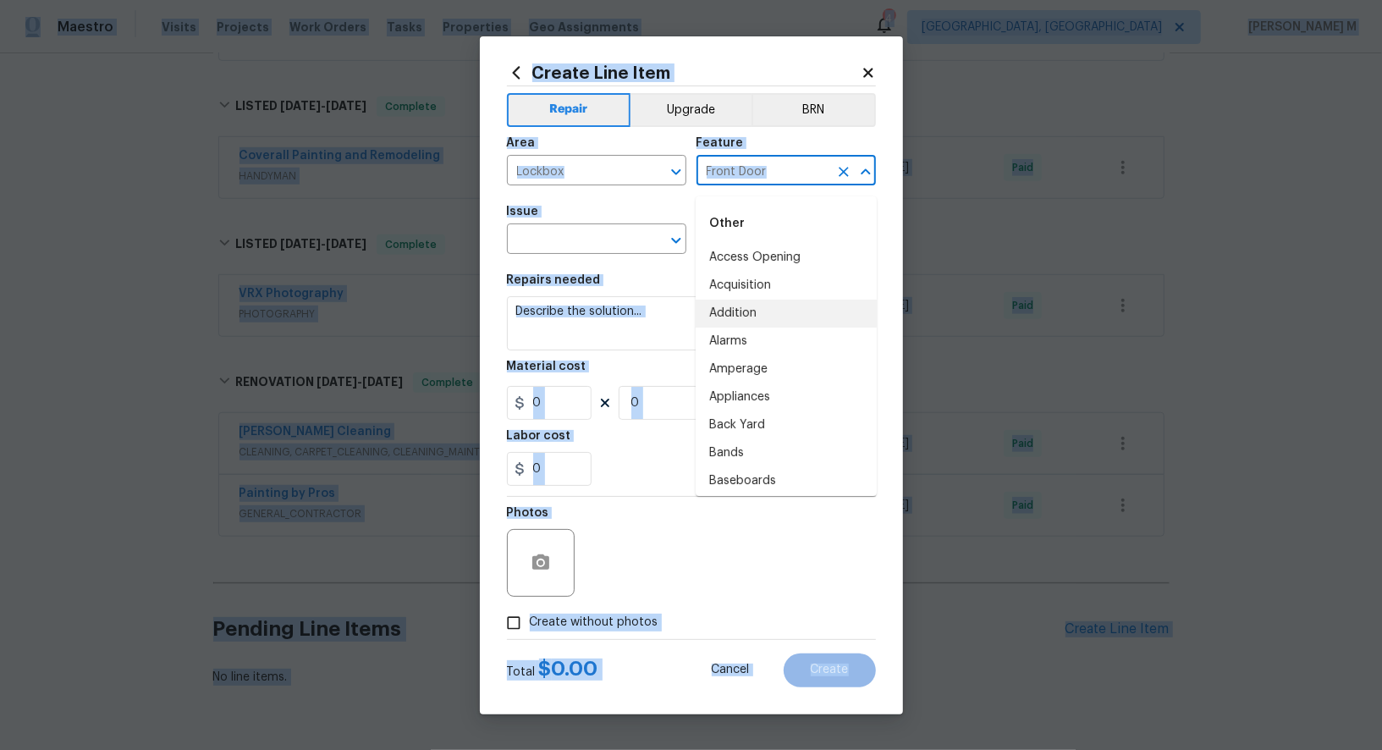
click at [769, 193] on body "Maestro Visits Projects Work Orders Tasks Properties Geo Assignments 4 Albuquer…" at bounding box center [691, 375] width 1382 height 750
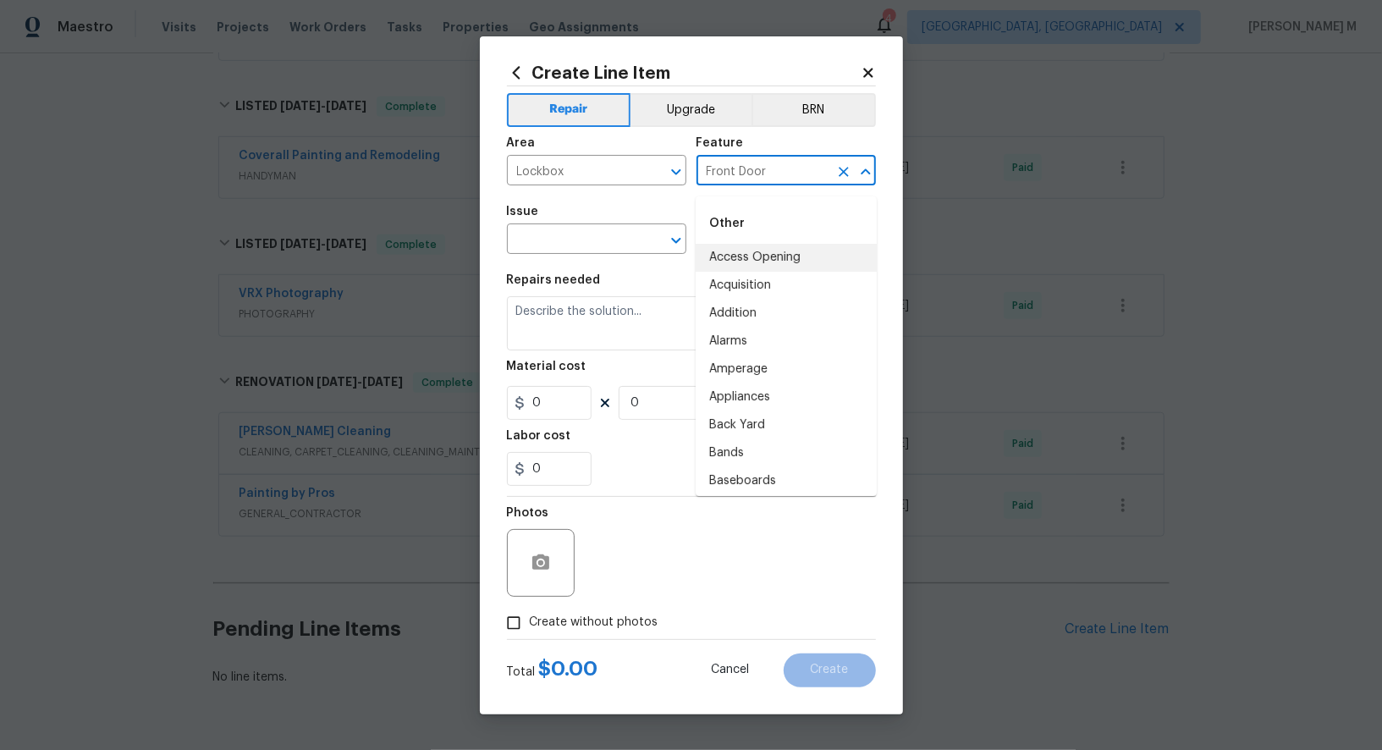
click at [763, 248] on li "Access Opening" at bounding box center [786, 258] width 181 height 28
type input "Access Opening"
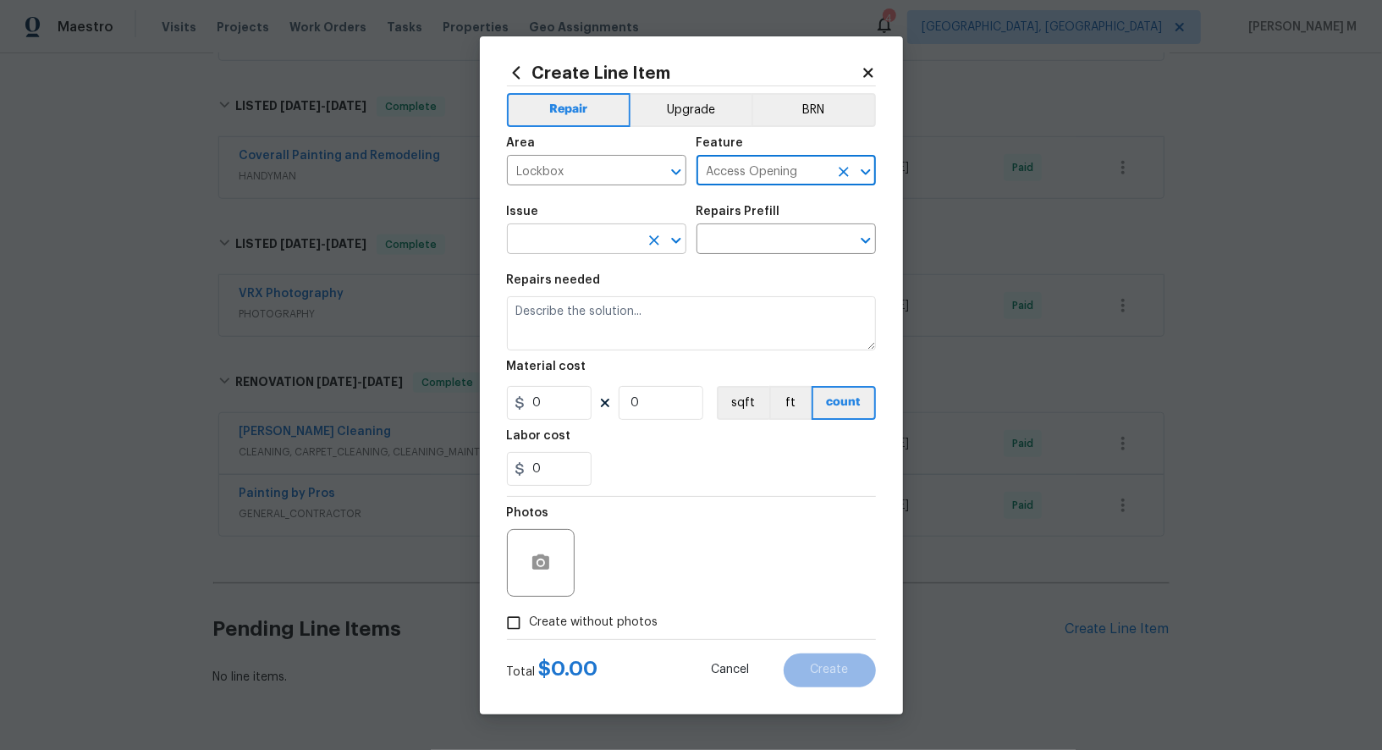
click at [588, 250] on input "text" at bounding box center [573, 241] width 132 height 26
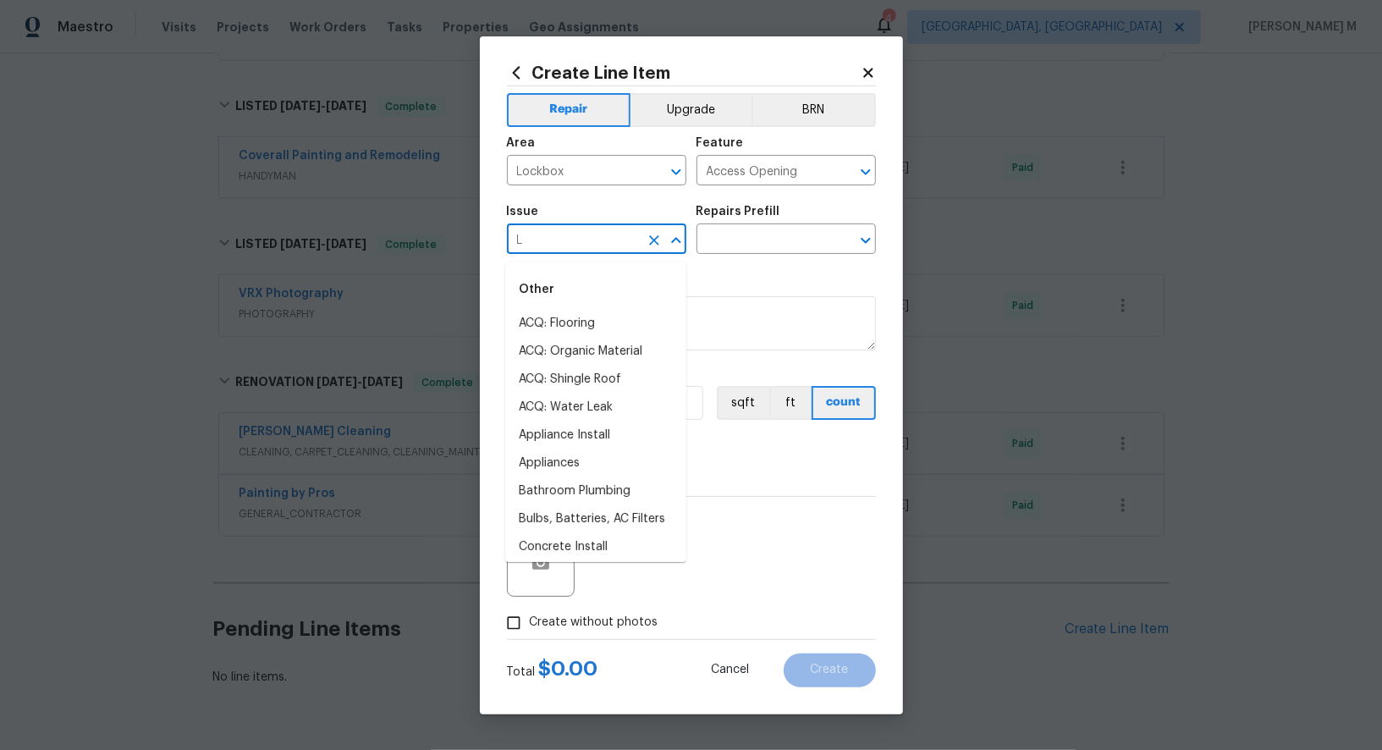
type input "Lo"
type input "doo"
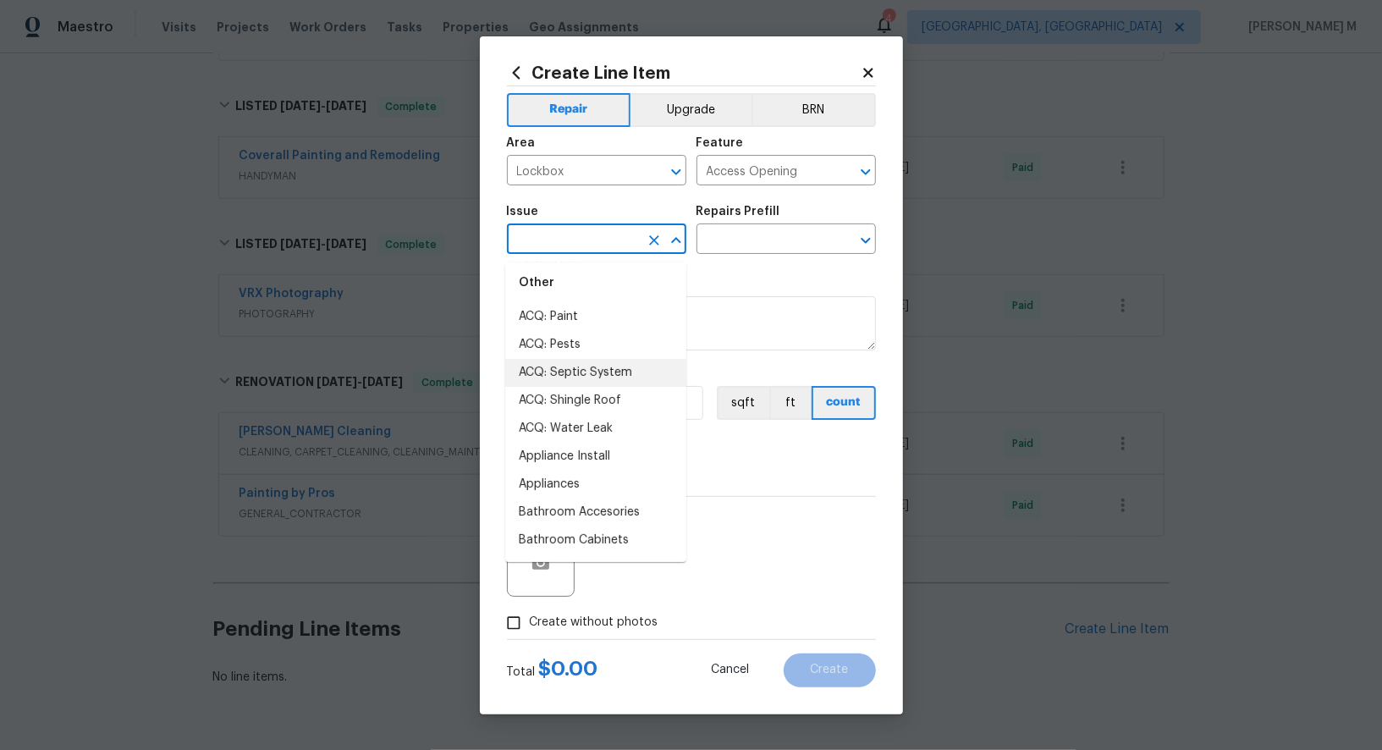
scroll to position [0, 0]
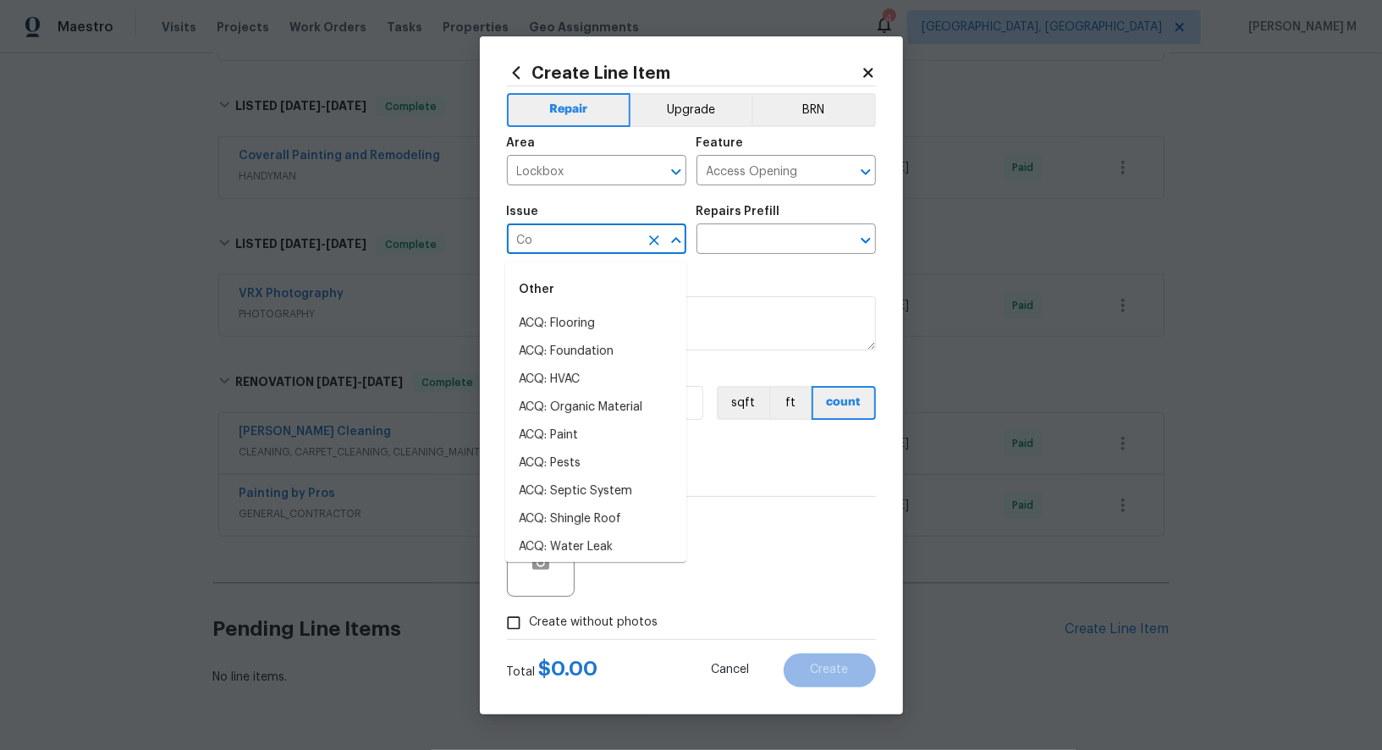
type input "Cod"
type input "Lo"
type input "acc"
type input "Loc"
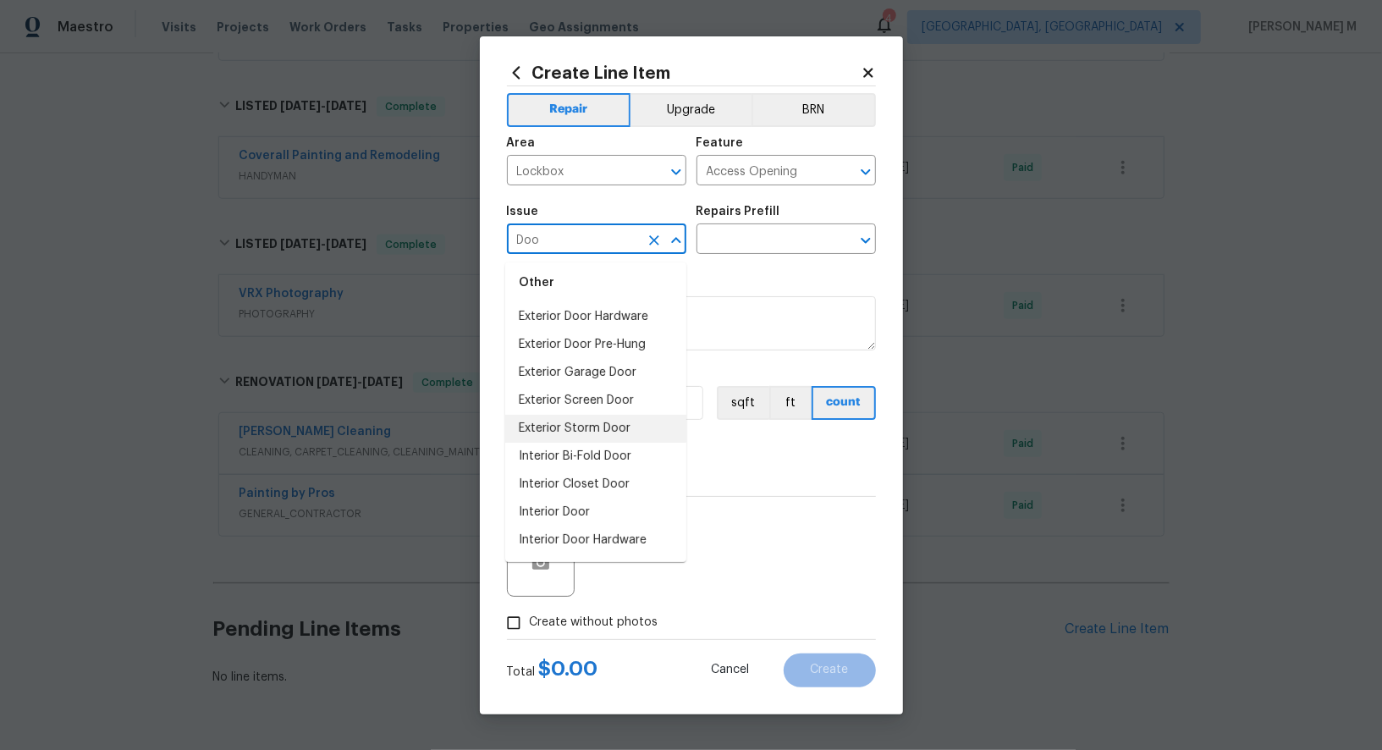
scroll to position [118, 0]
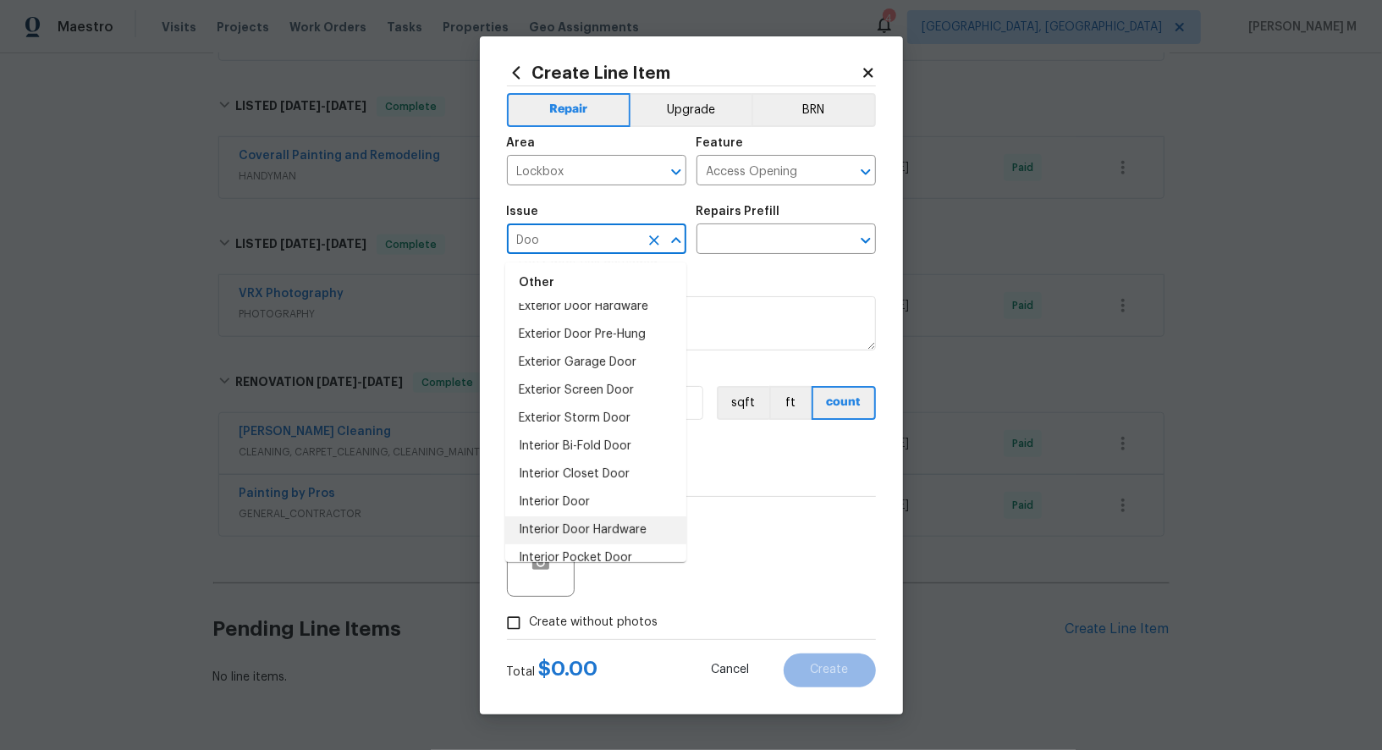
click at [549, 523] on li "Interior Door Hardware" at bounding box center [595, 530] width 181 height 28
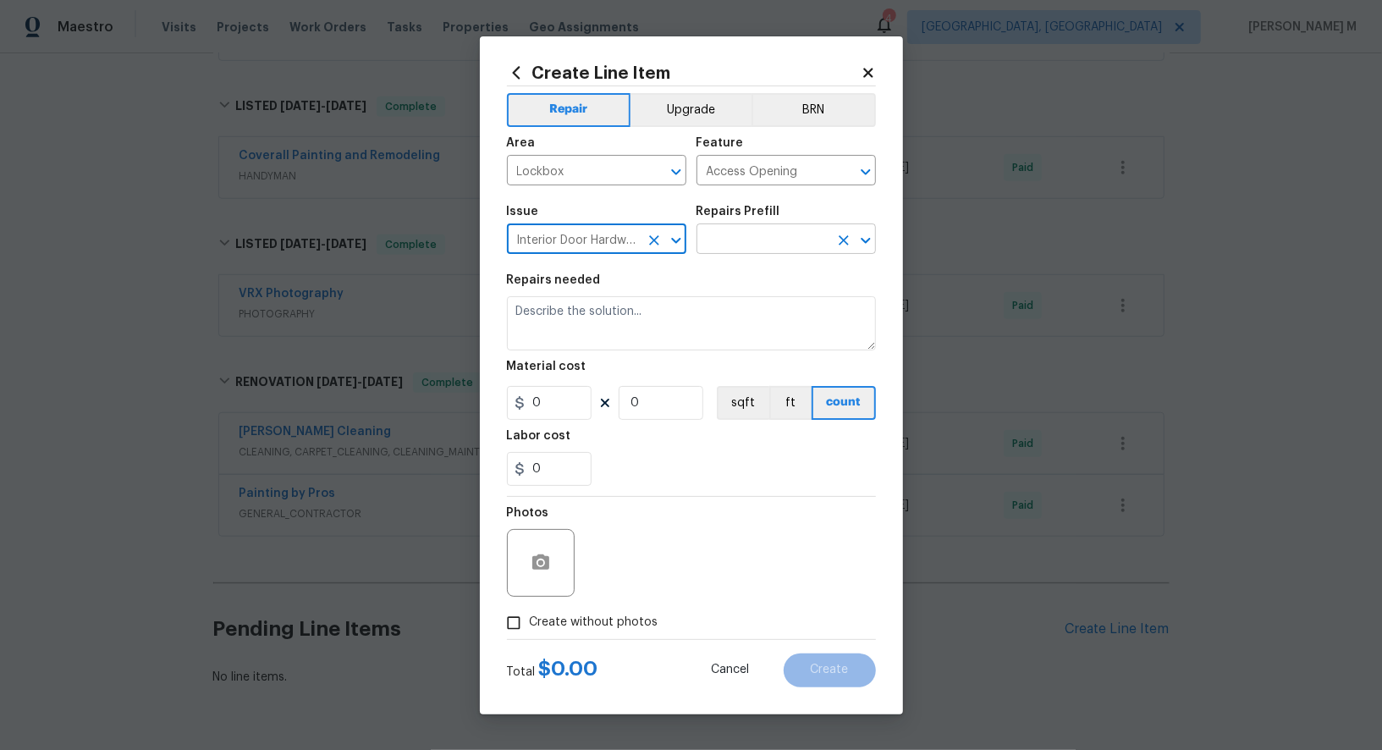
type input "Interior Door Hardware"
click at [746, 251] on input "text" at bounding box center [763, 241] width 132 height 26
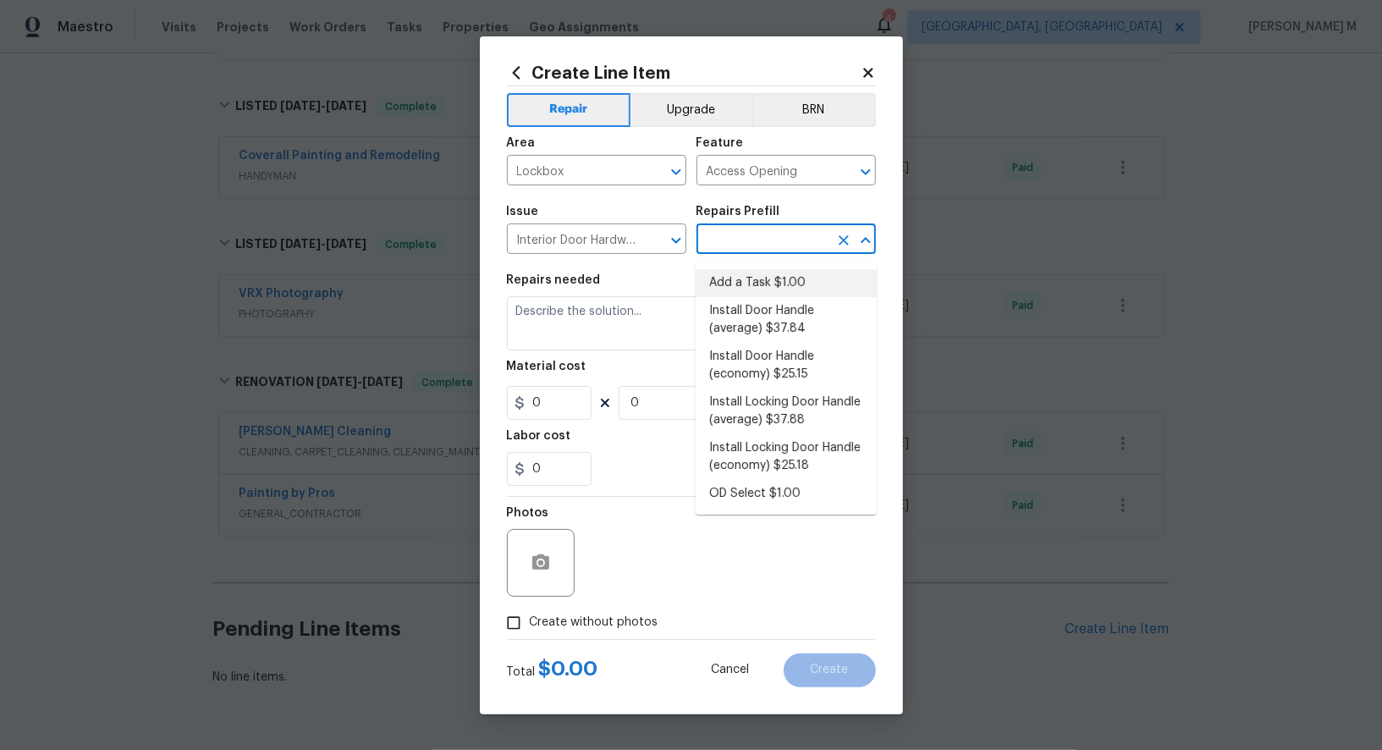
click at [742, 282] on li "Add a Task $1.00" at bounding box center [786, 283] width 181 height 28
type input "Interior Door"
type input "Add a Task $1.00"
type textarea "HPM to detail"
type input "1"
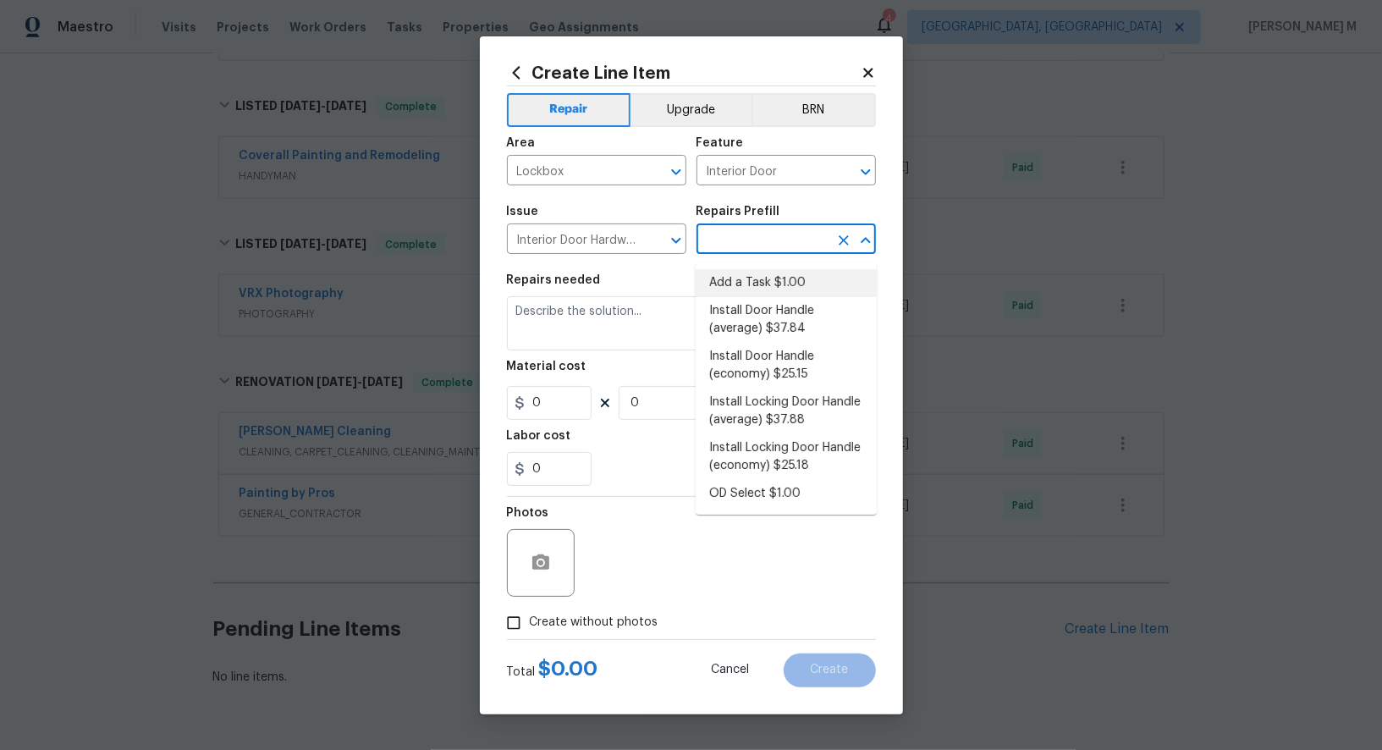
type input "1"
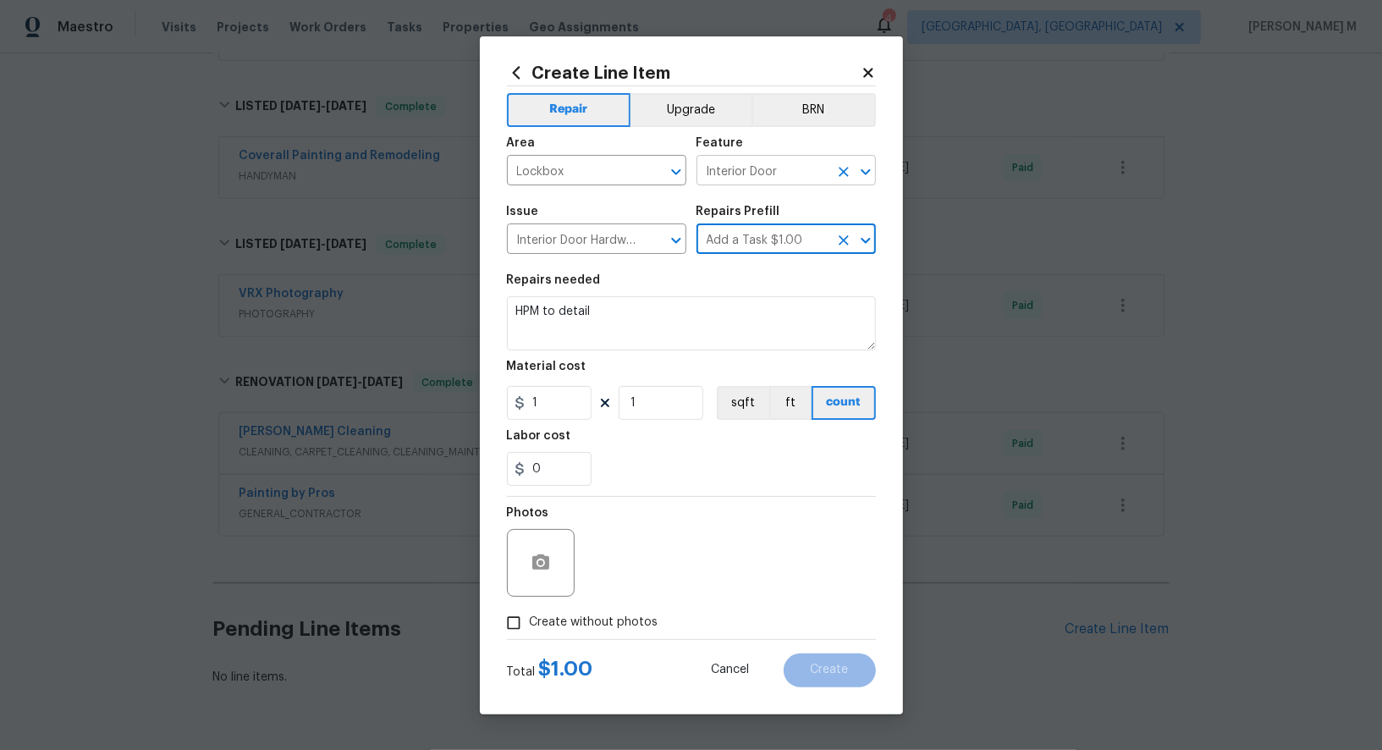
click at [770, 185] on input "Interior Door" at bounding box center [763, 172] width 132 height 26
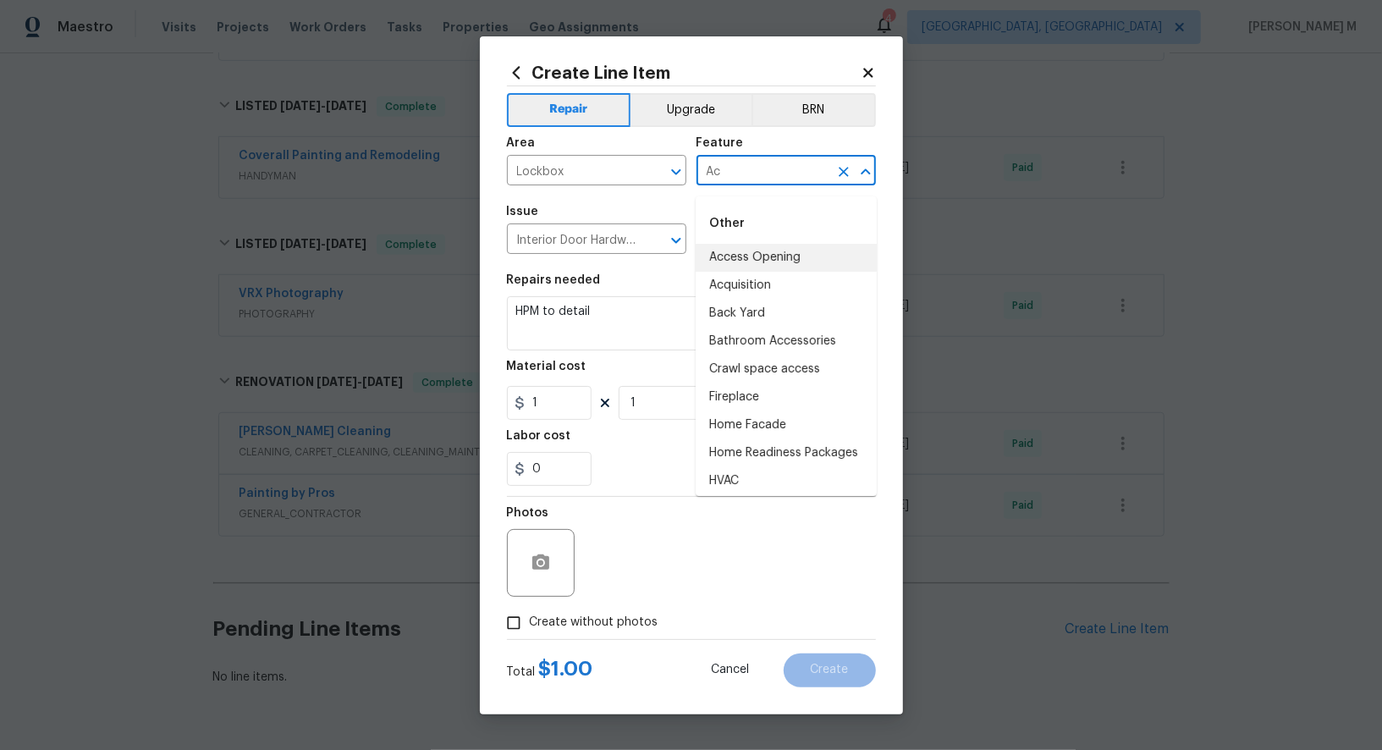
click at [771, 251] on li "Access Opening" at bounding box center [786, 258] width 181 height 28
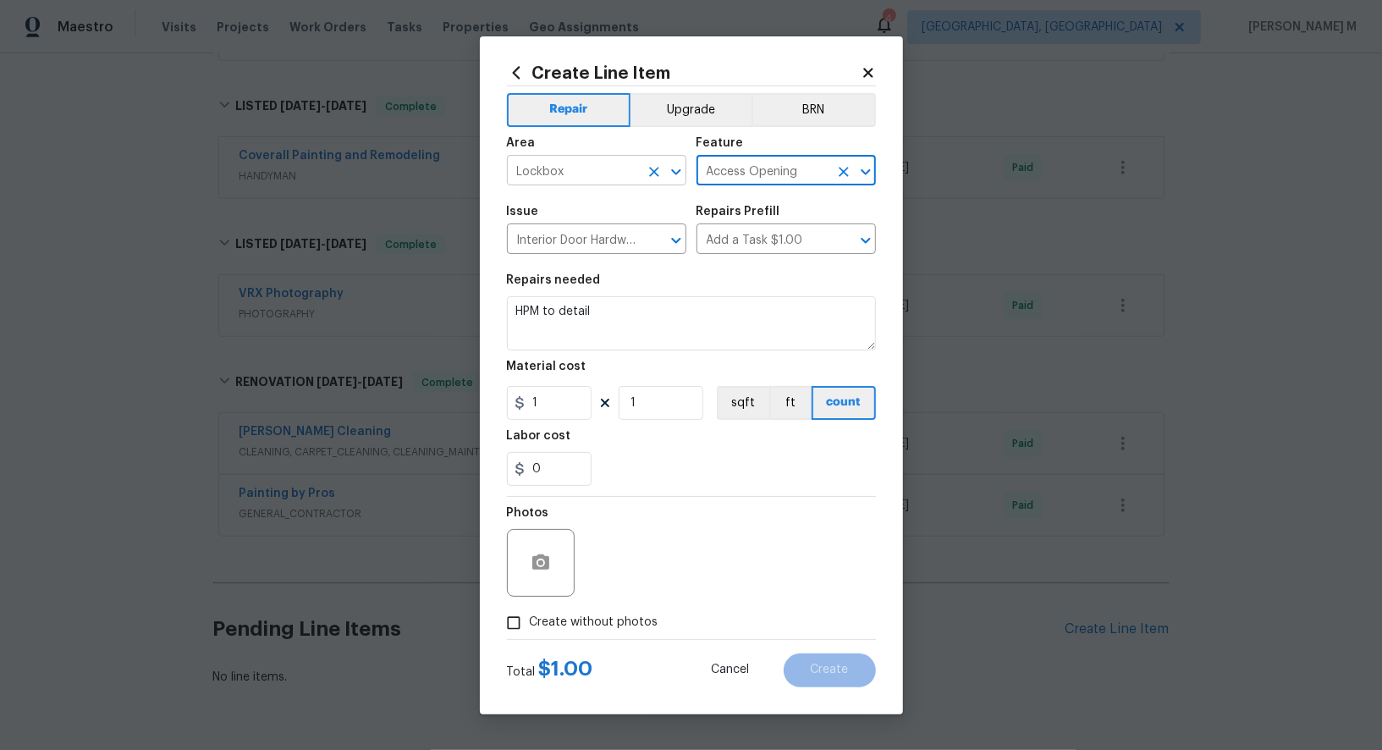
type input "Access Opening"
click at [542, 174] on input "Lockbox" at bounding box center [573, 172] width 132 height 26
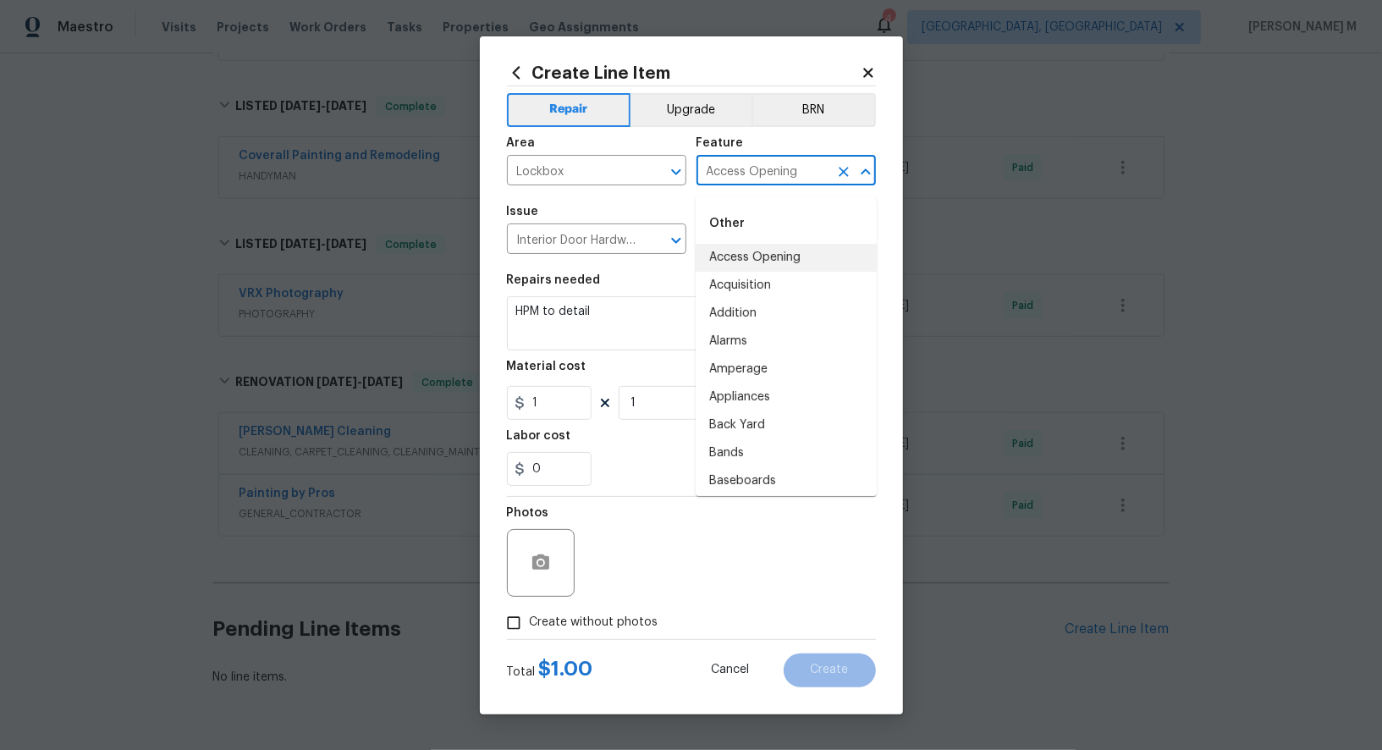
click at [736, 169] on input "Access Opening" at bounding box center [763, 172] width 132 height 26
click at [555, 243] on input "Interior Door Hardware" at bounding box center [573, 241] width 132 height 26
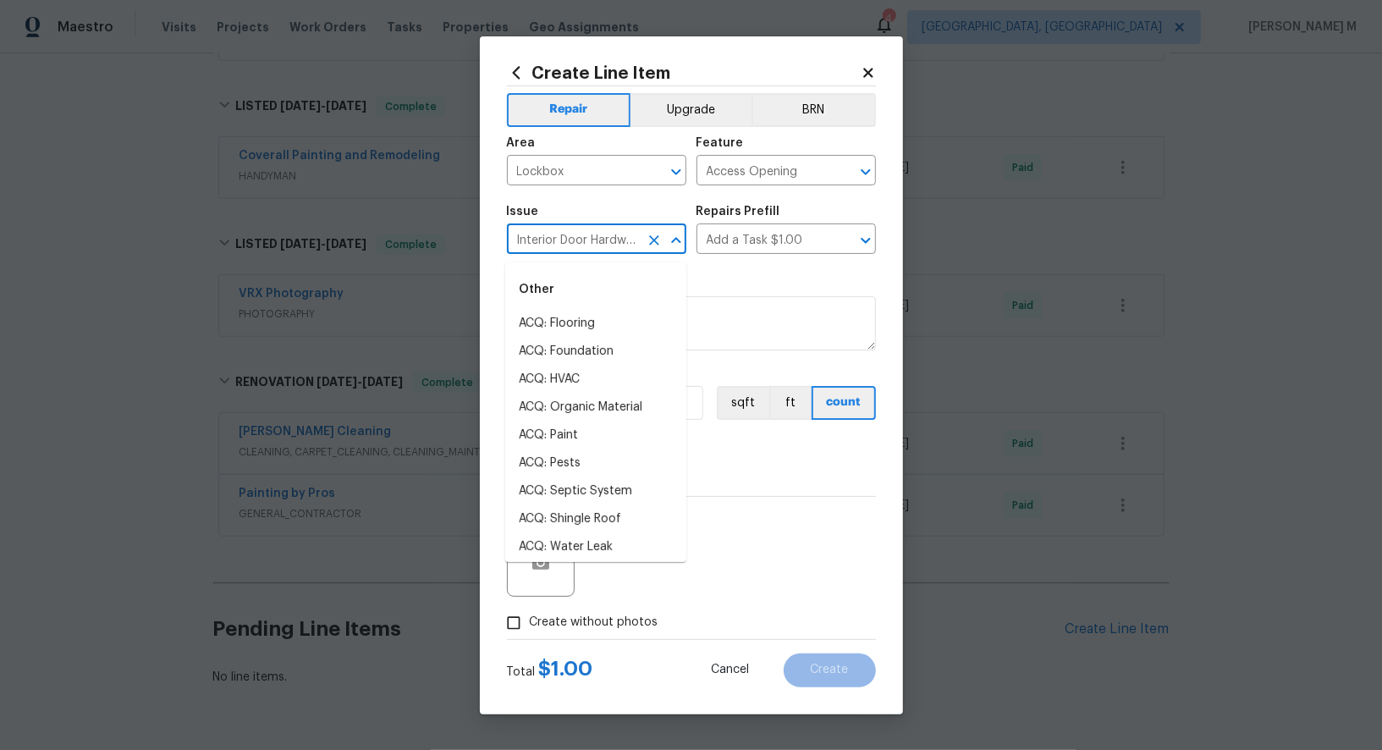
scroll to position [69, 0]
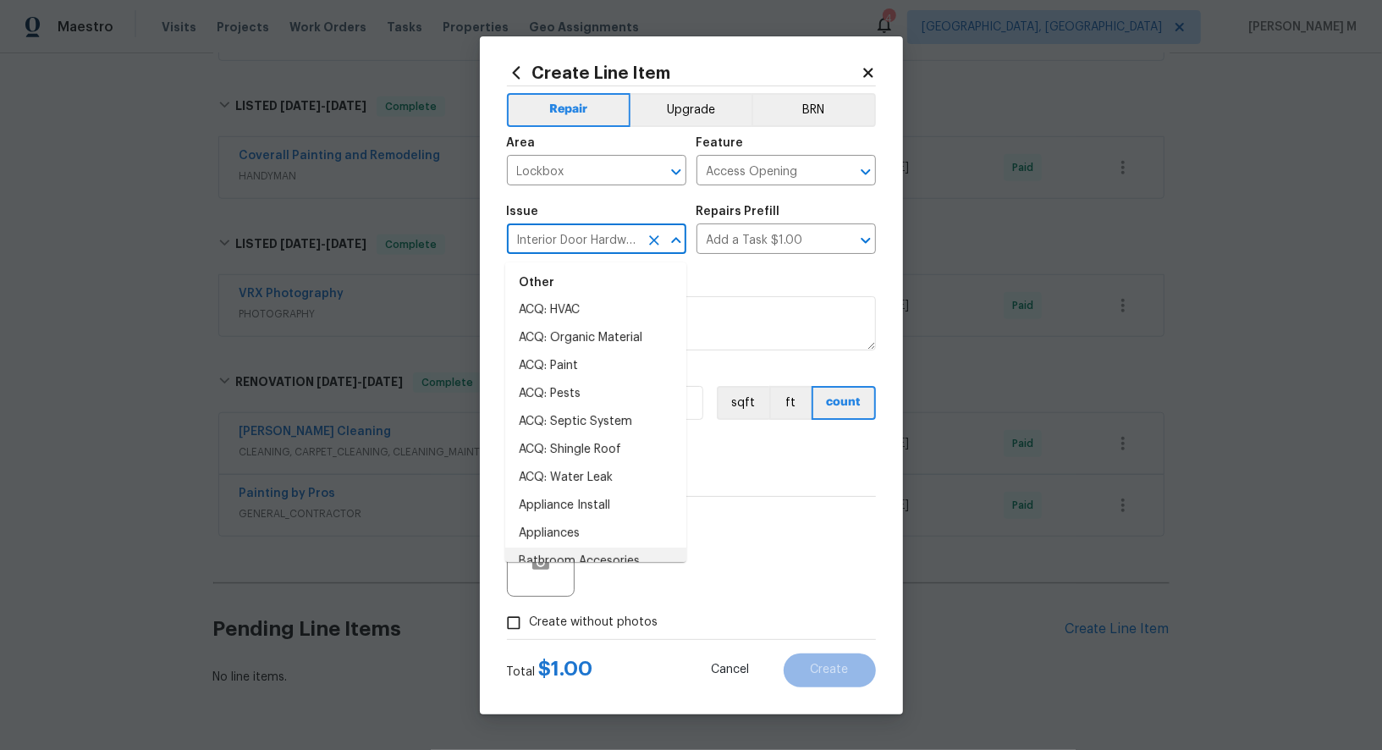
click at [584, 204] on span "Issue Interior Door Hardware ​" at bounding box center [596, 230] width 179 height 69
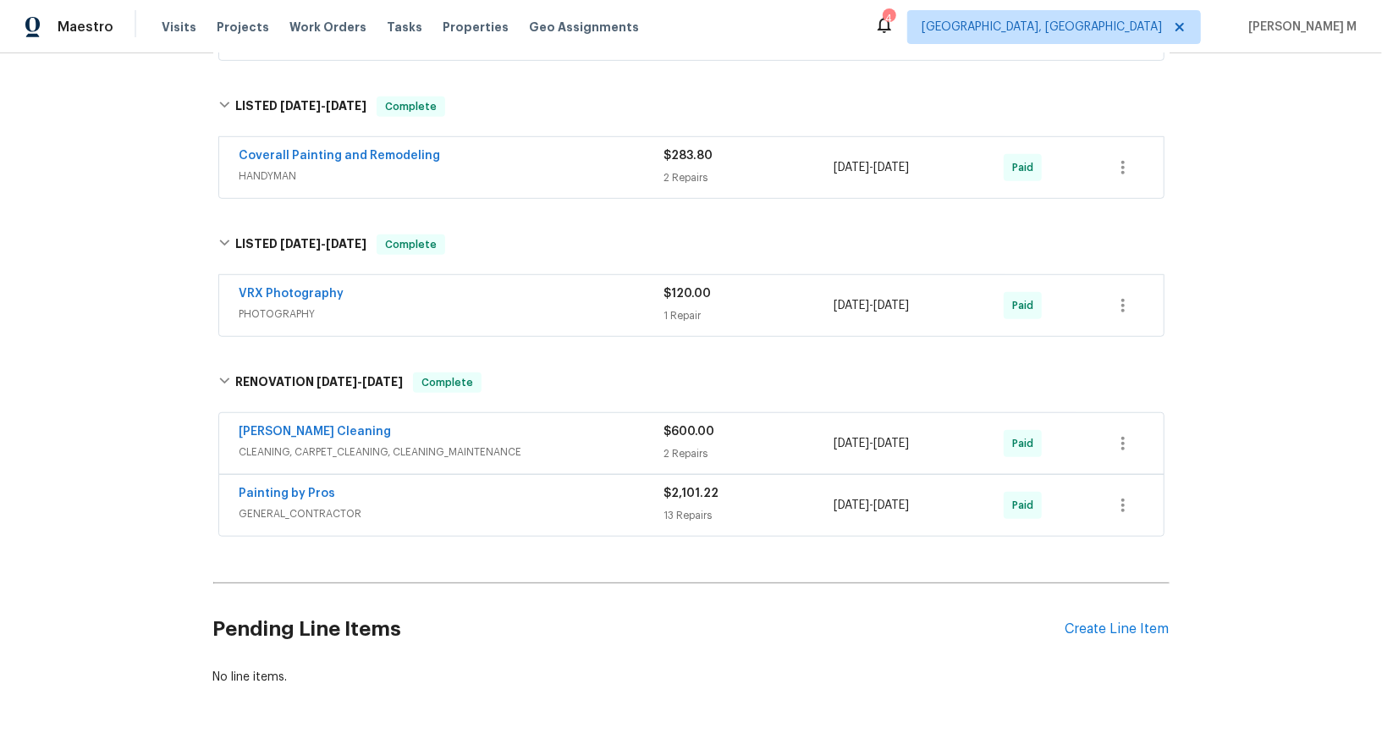
click at [1103, 285] on div "VRX Photography PHOTOGRAPHY $120.00 1 Repair 3/19/2025 - 3/20/2025 Paid" at bounding box center [671, 305] width 863 height 41
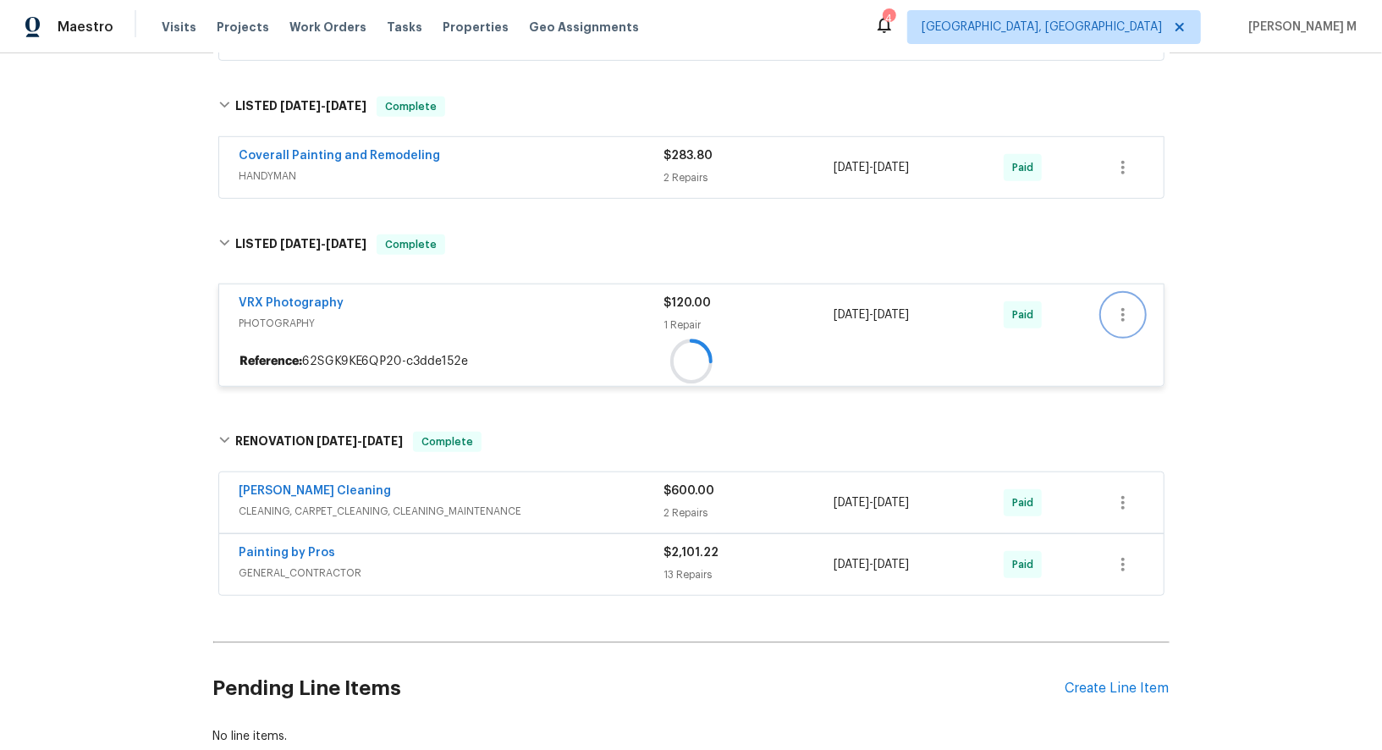
click at [1130, 305] on icon "button" at bounding box center [1123, 315] width 20 height 20
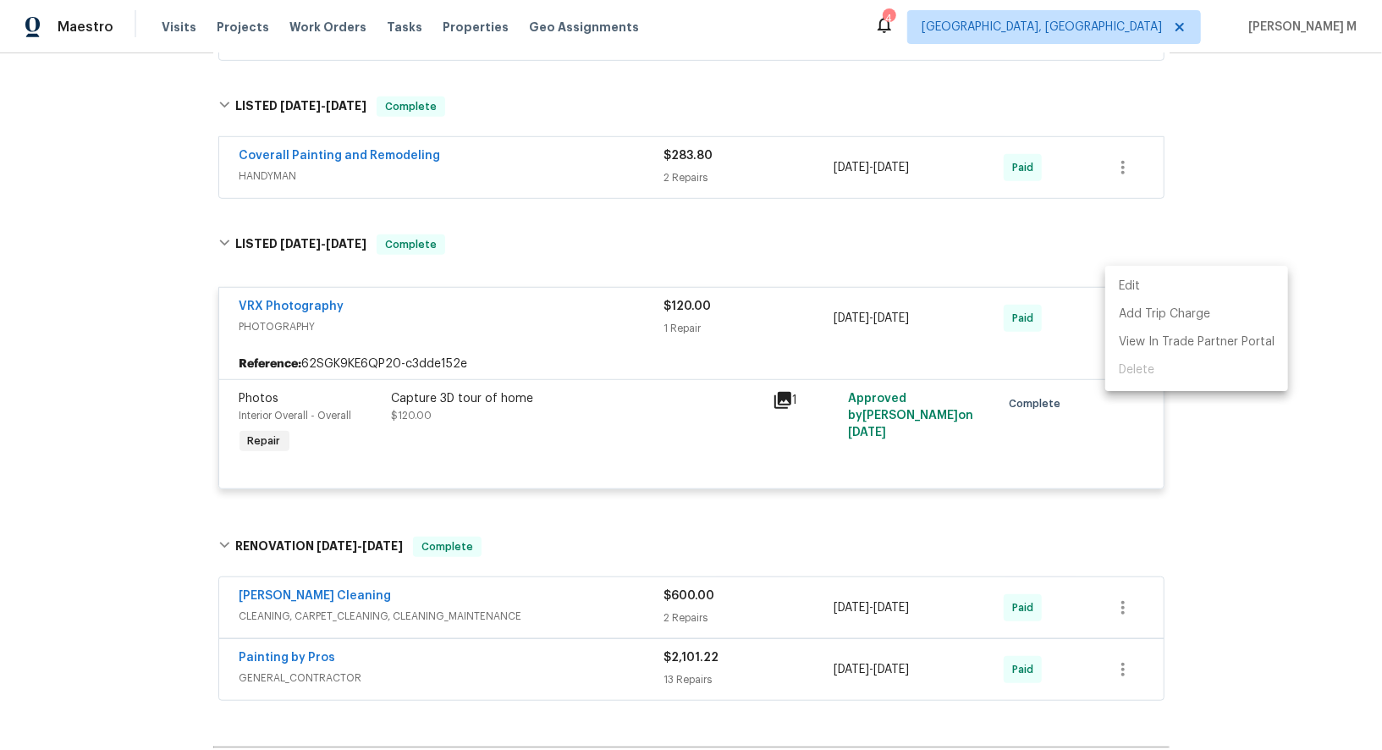
click at [1130, 278] on li "Edit" at bounding box center [1196, 287] width 183 height 28
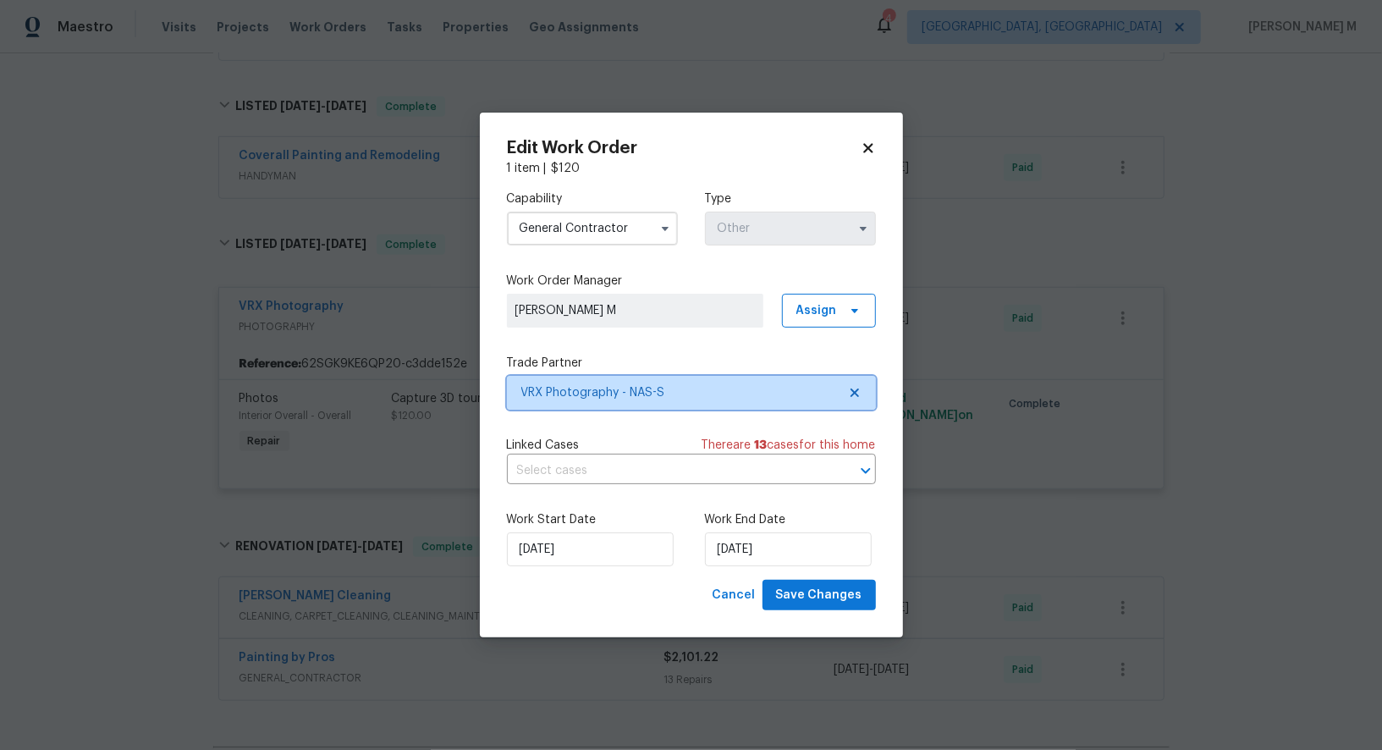
click at [603, 400] on span "VRX Photography - NAS-S" at bounding box center [679, 392] width 316 height 17
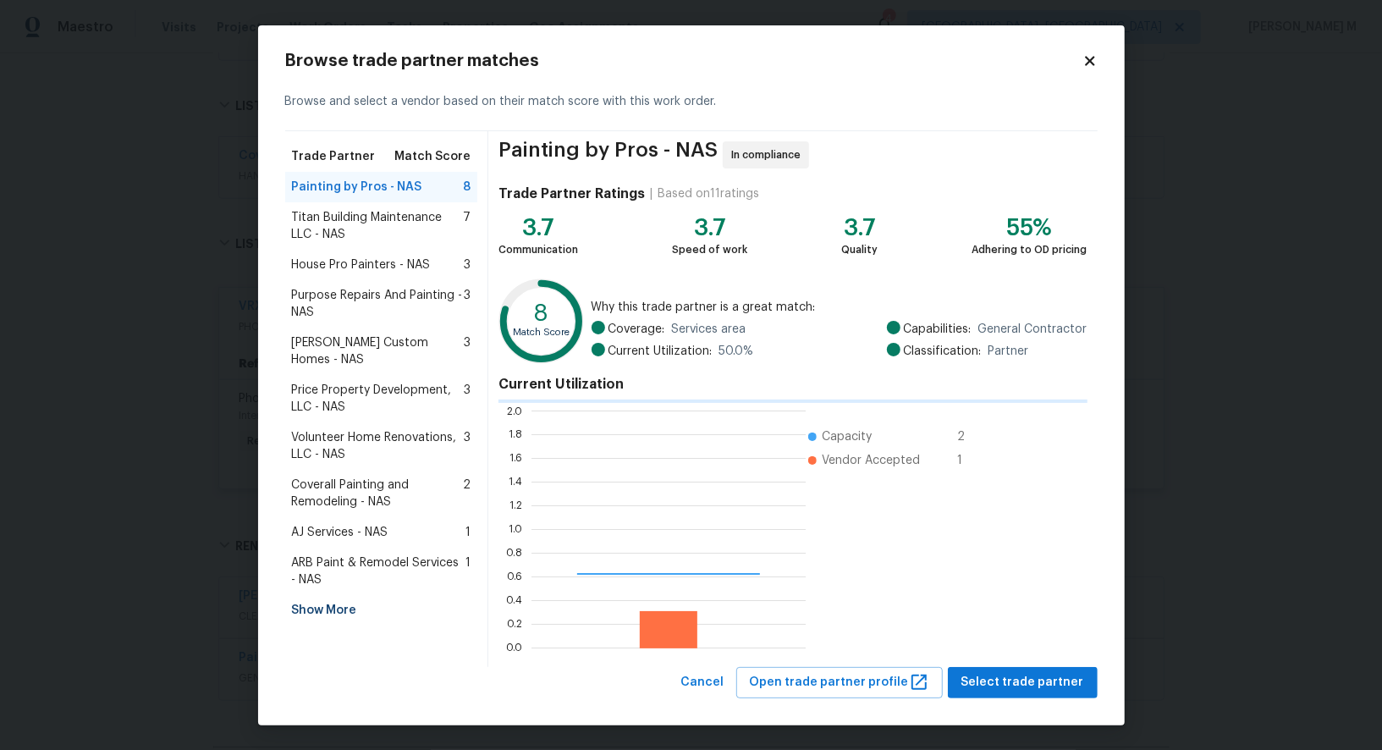
scroll to position [237, 273]
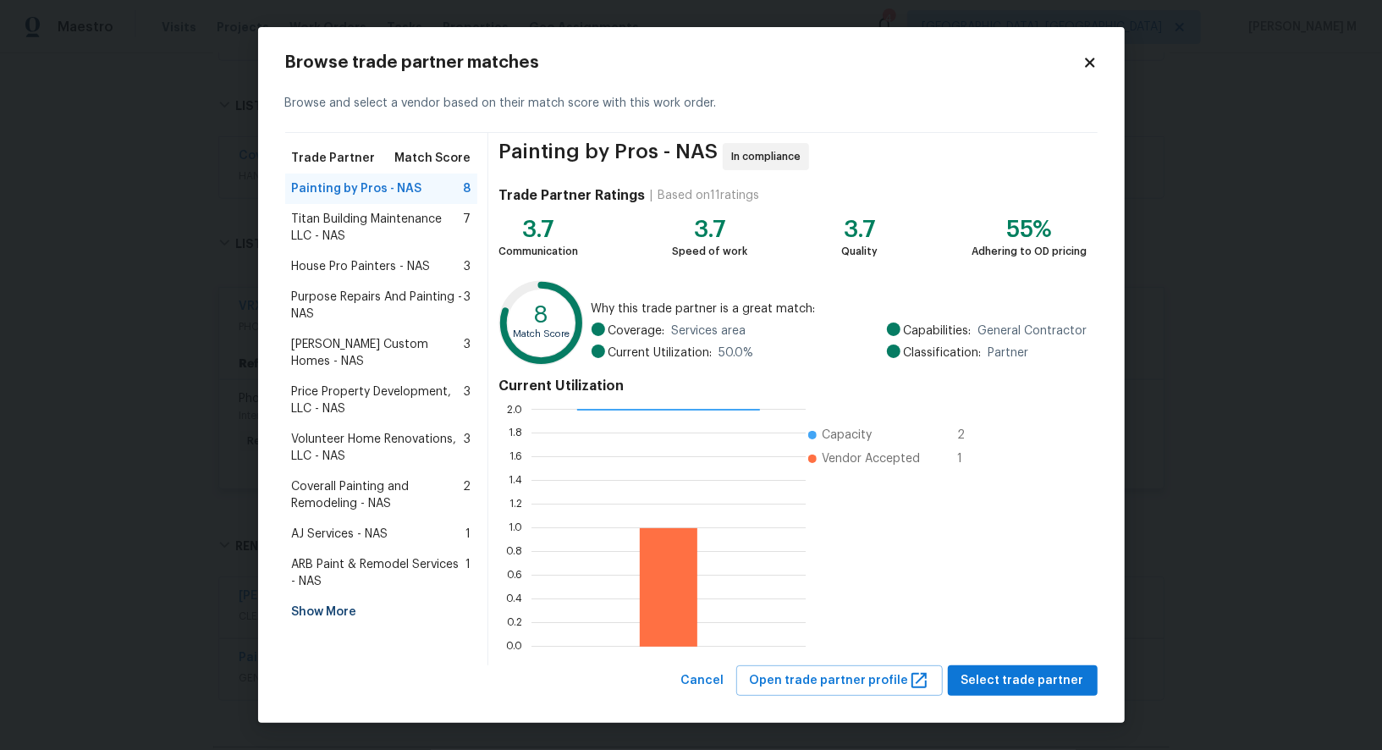
click at [361, 597] on div "Show More" at bounding box center [381, 612] width 193 height 30
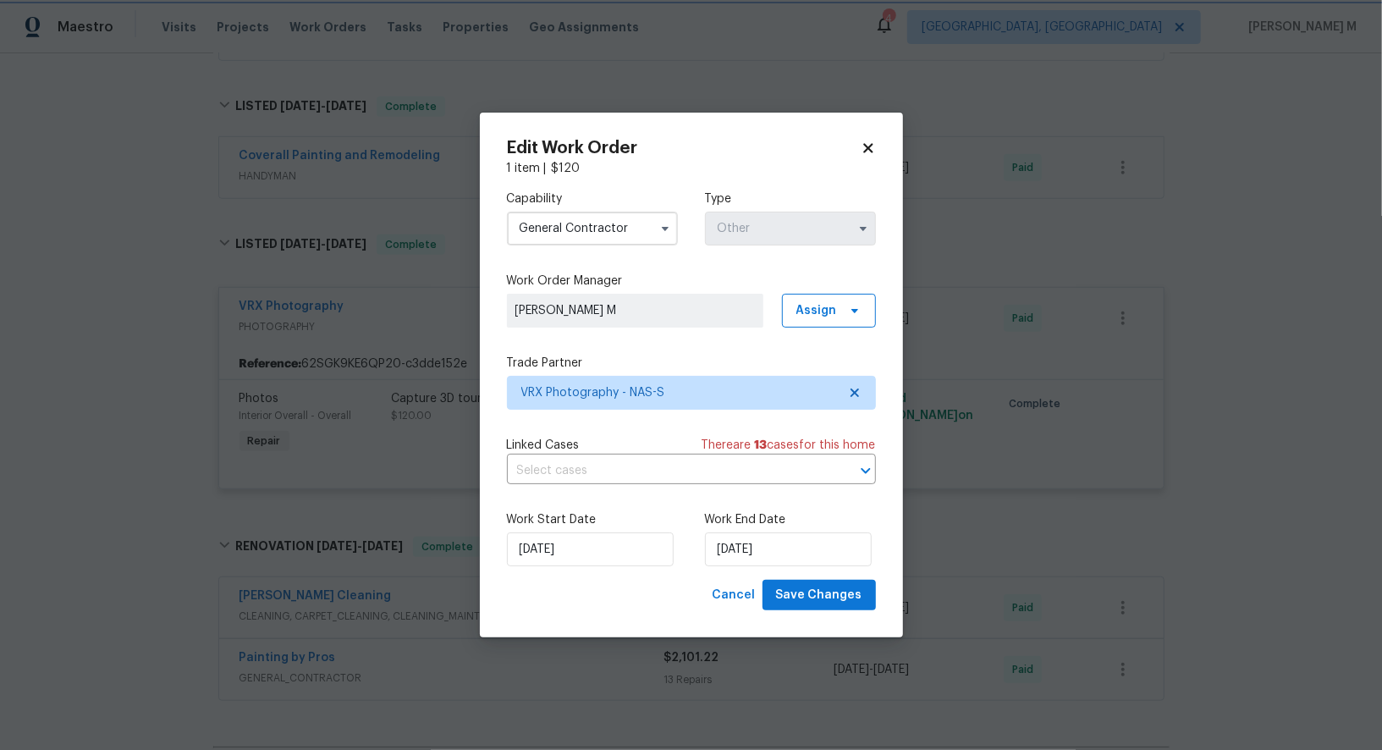
click at [275, 411] on body "Maestro Visits Projects Work Orders Tasks Properties Geo Assignments 4 Albuquer…" at bounding box center [691, 375] width 1382 height 750
click at [598, 213] on div "Capability General Contractor" at bounding box center [592, 217] width 171 height 55
click at [594, 240] on input "General Contractor" at bounding box center [592, 229] width 171 height 34
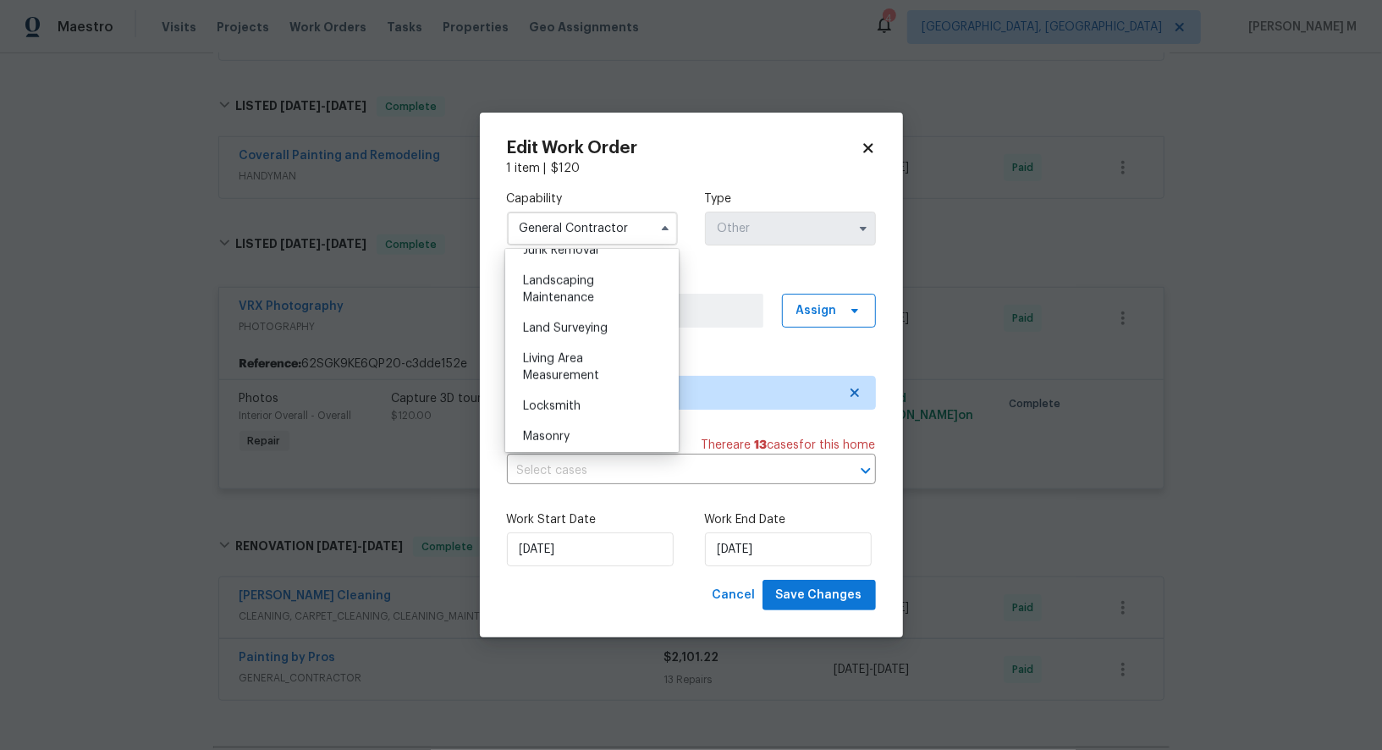
scroll to position [1110, 0]
click at [576, 334] on div "Living Area Measurement" at bounding box center [592, 357] width 165 height 47
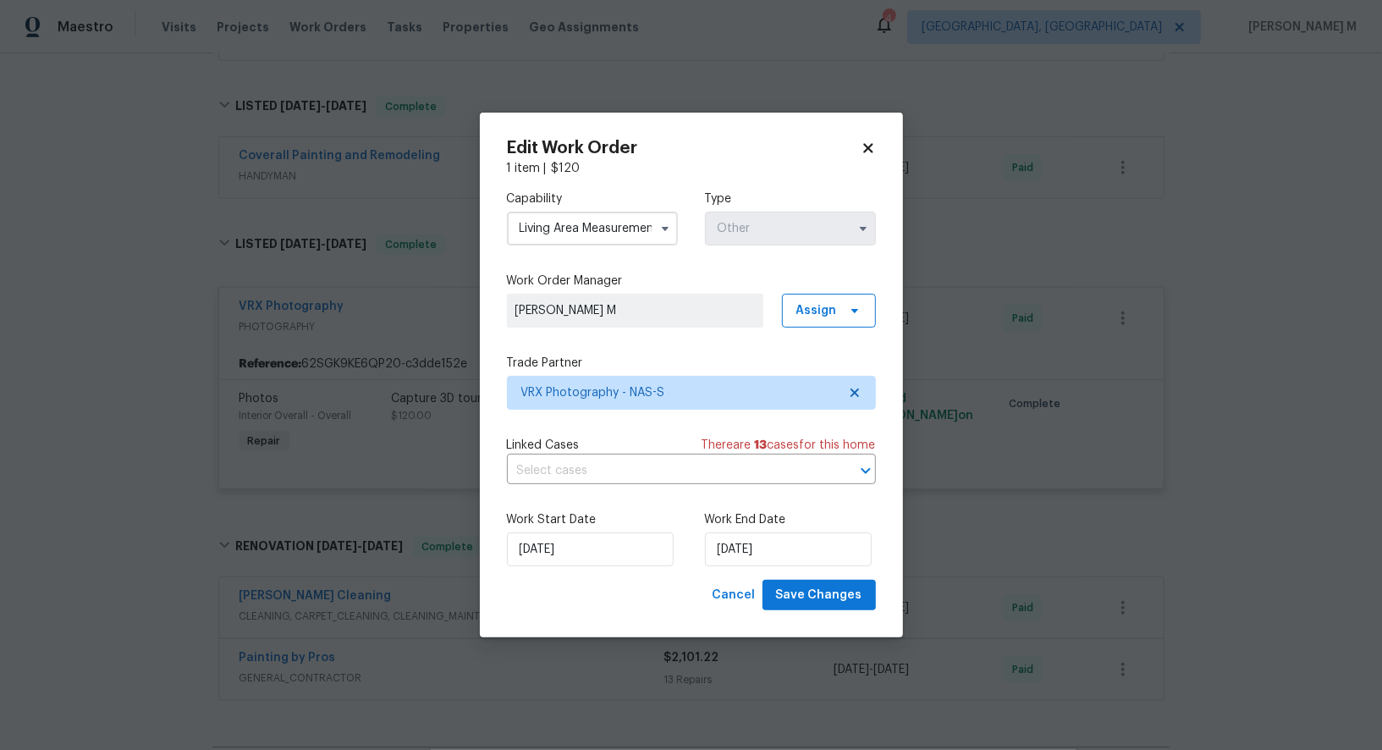
click at [571, 234] on input "Living Area Measurement" at bounding box center [592, 229] width 171 height 34
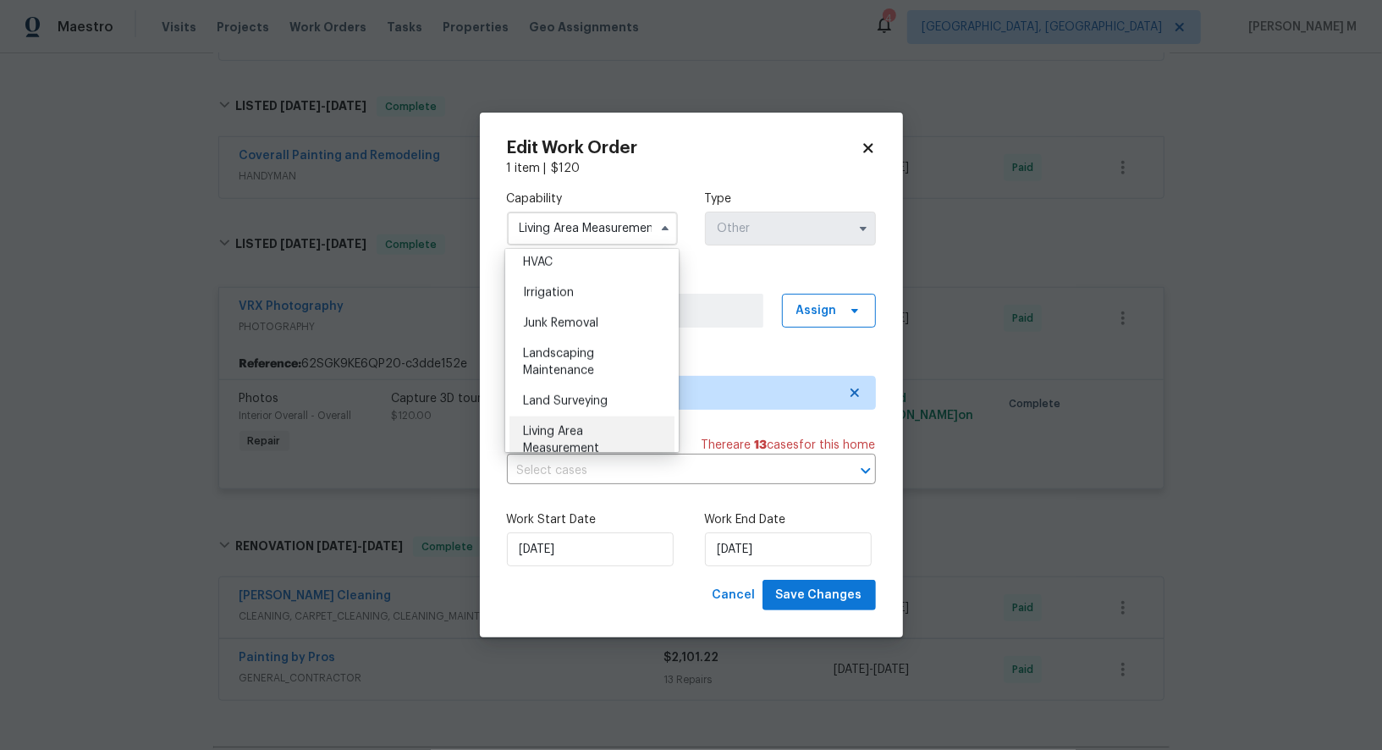
scroll to position [1029, 0]
click at [543, 463] on div "Locksmith" at bounding box center [592, 478] width 165 height 30
type input "Locksmith"
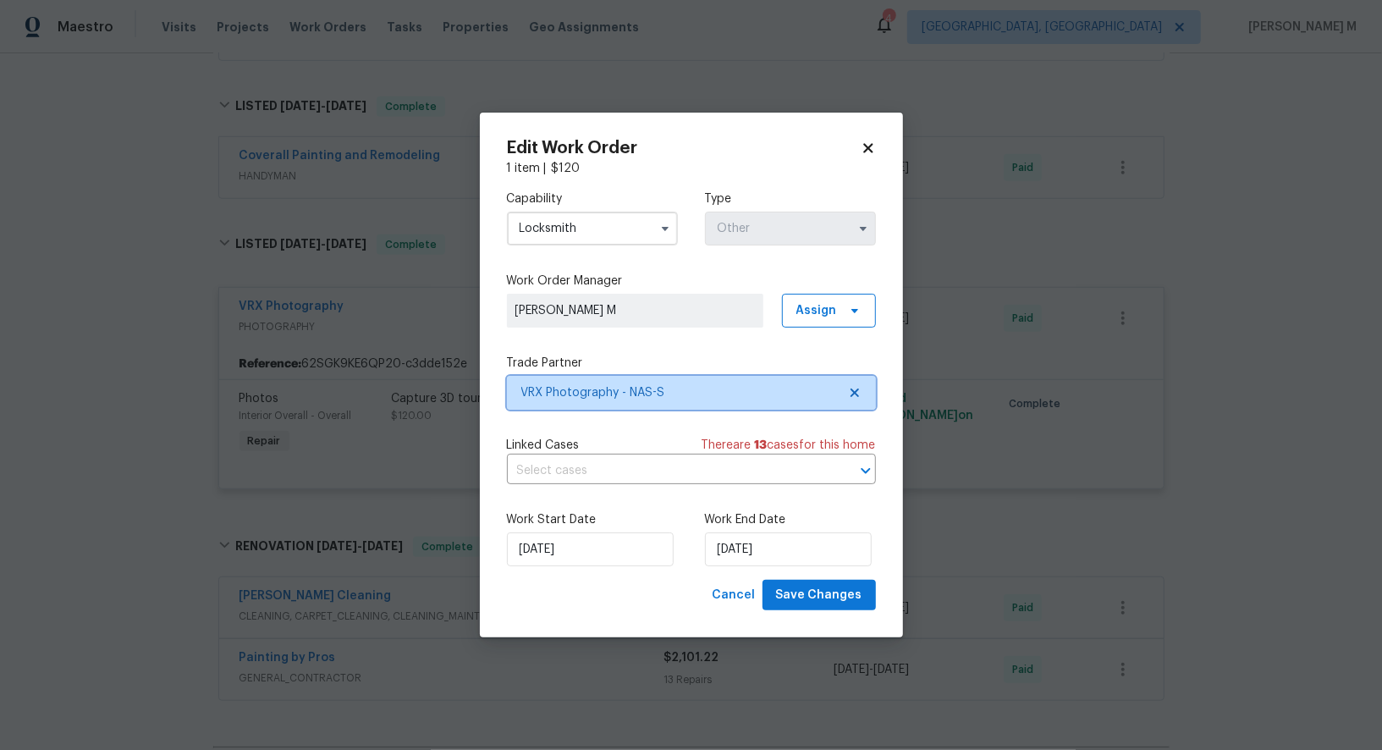
click at [617, 388] on span "VRX Photography - NAS-S" at bounding box center [679, 392] width 316 height 17
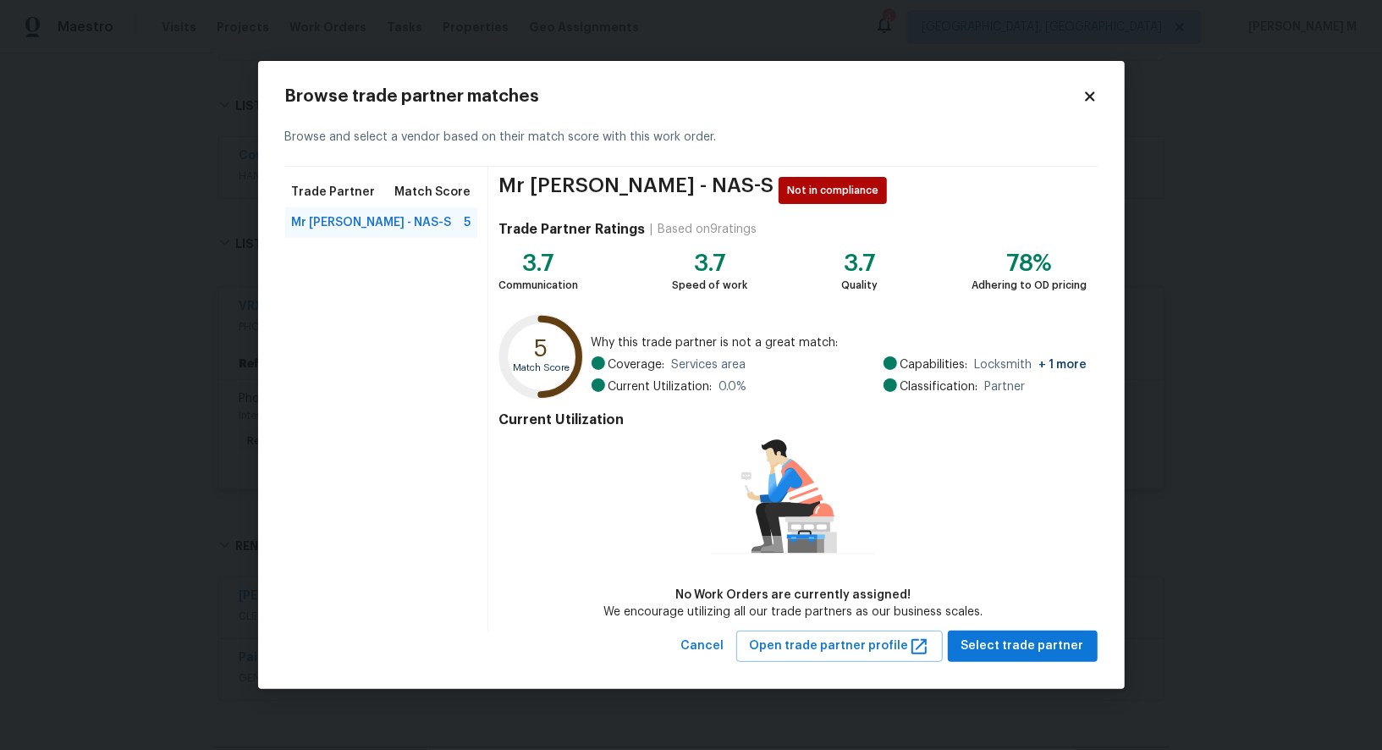
click at [1055, 105] on h2 "Browse trade partner matches" at bounding box center [683, 96] width 797 height 17
click at [1083, 104] on icon at bounding box center [1090, 96] width 15 height 15
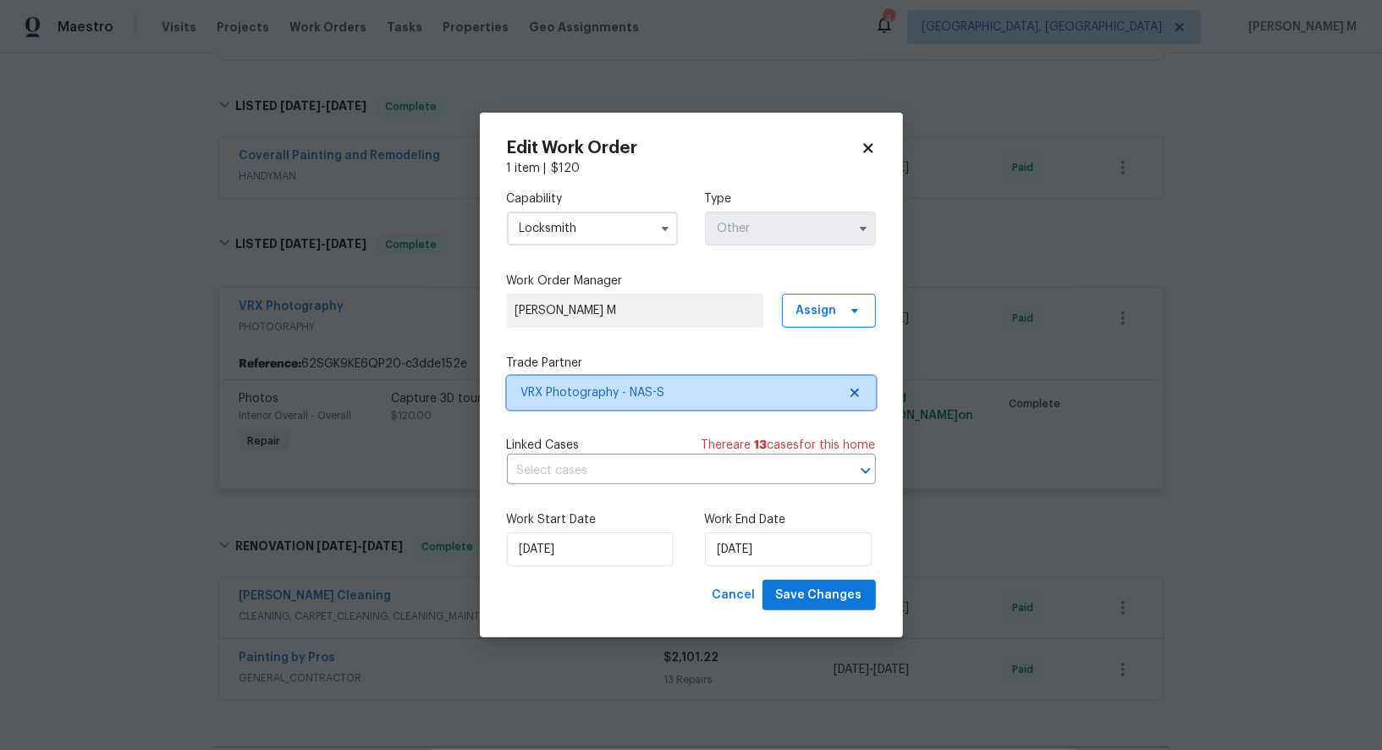
click at [585, 390] on span "VRX Photography - NAS-S" at bounding box center [679, 392] width 316 height 17
click at [255, 286] on body "Maestro Visits Projects Work Orders Tasks Properties Geo Assignments 4 Albuquer…" at bounding box center [691, 375] width 1382 height 750
click at [592, 232] on input "Locksmith" at bounding box center [592, 229] width 171 height 34
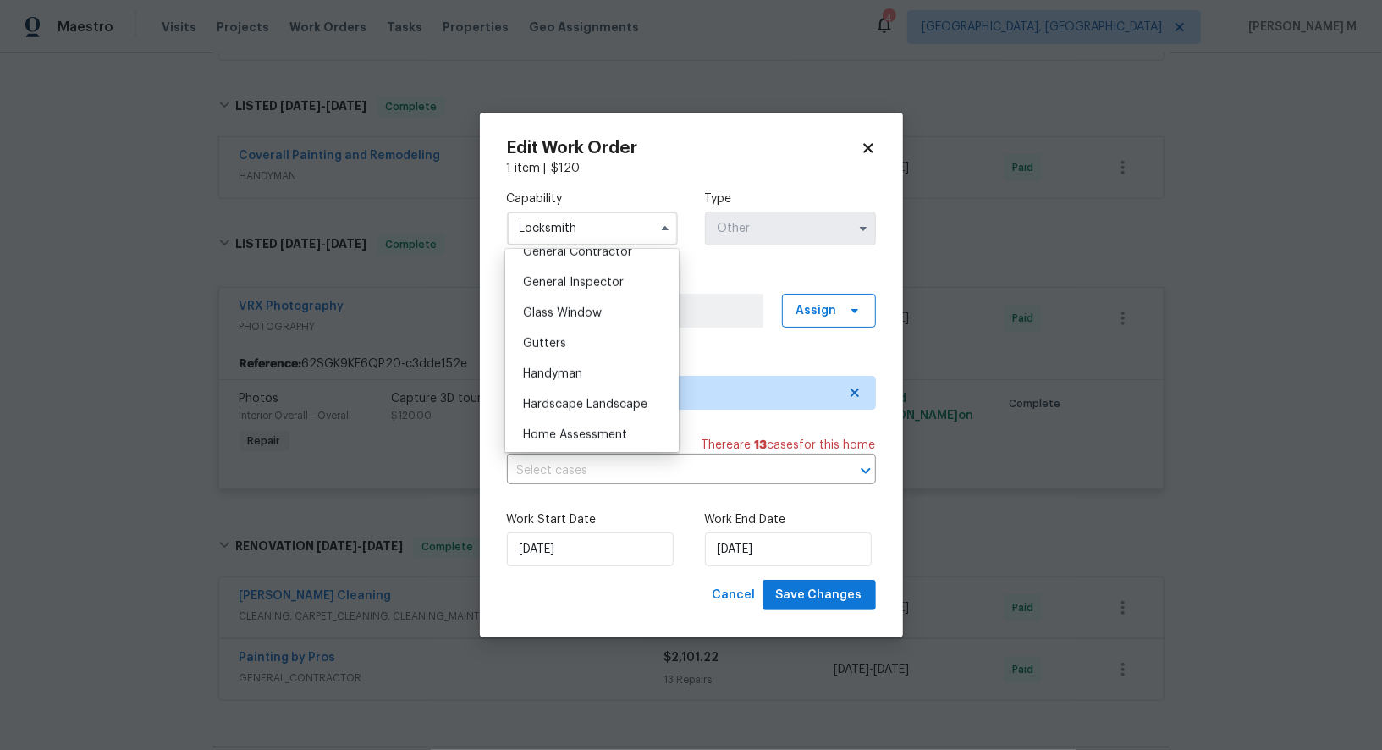
scroll to position [852, 0]
click at [1034, 452] on body "Maestro Visits Projects Work Orders Tasks Properties Geo Assignments 4 Albuquer…" at bounding box center [691, 375] width 1382 height 750
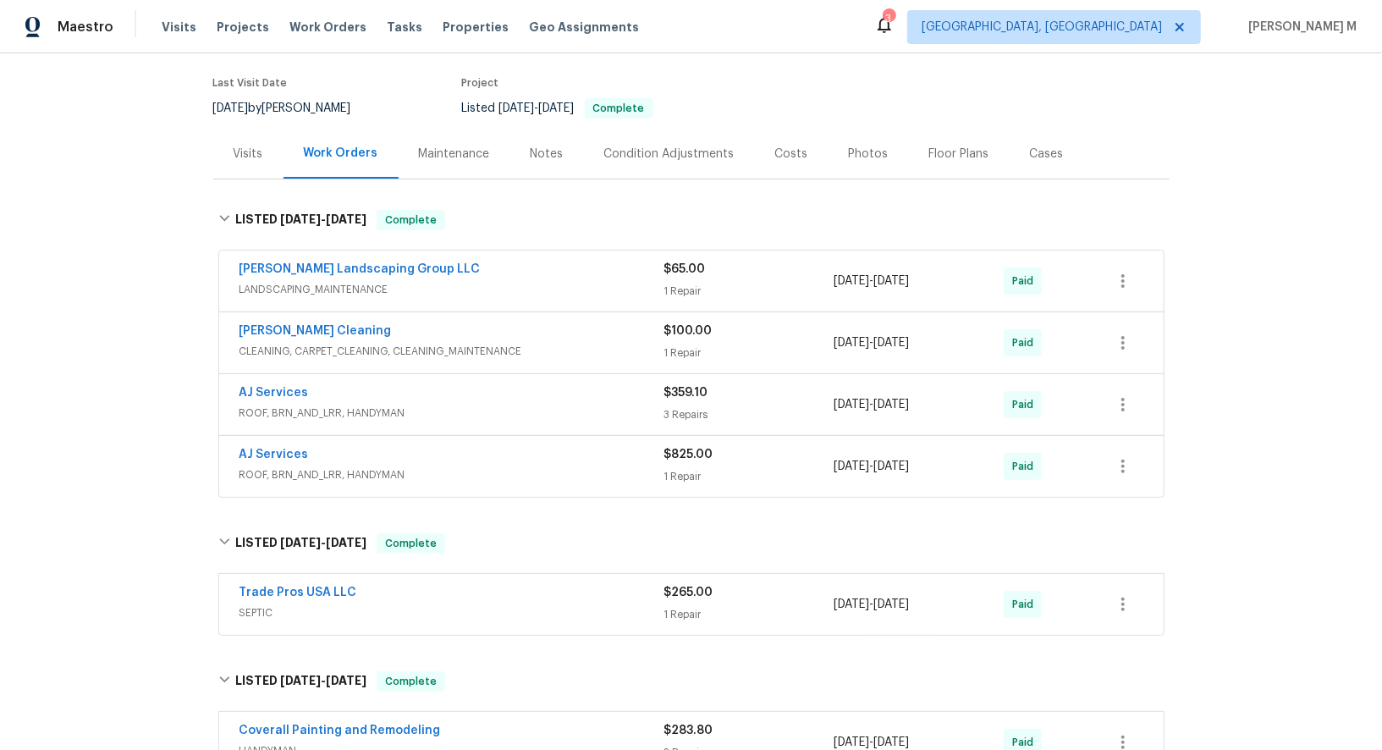
scroll to position [0, 0]
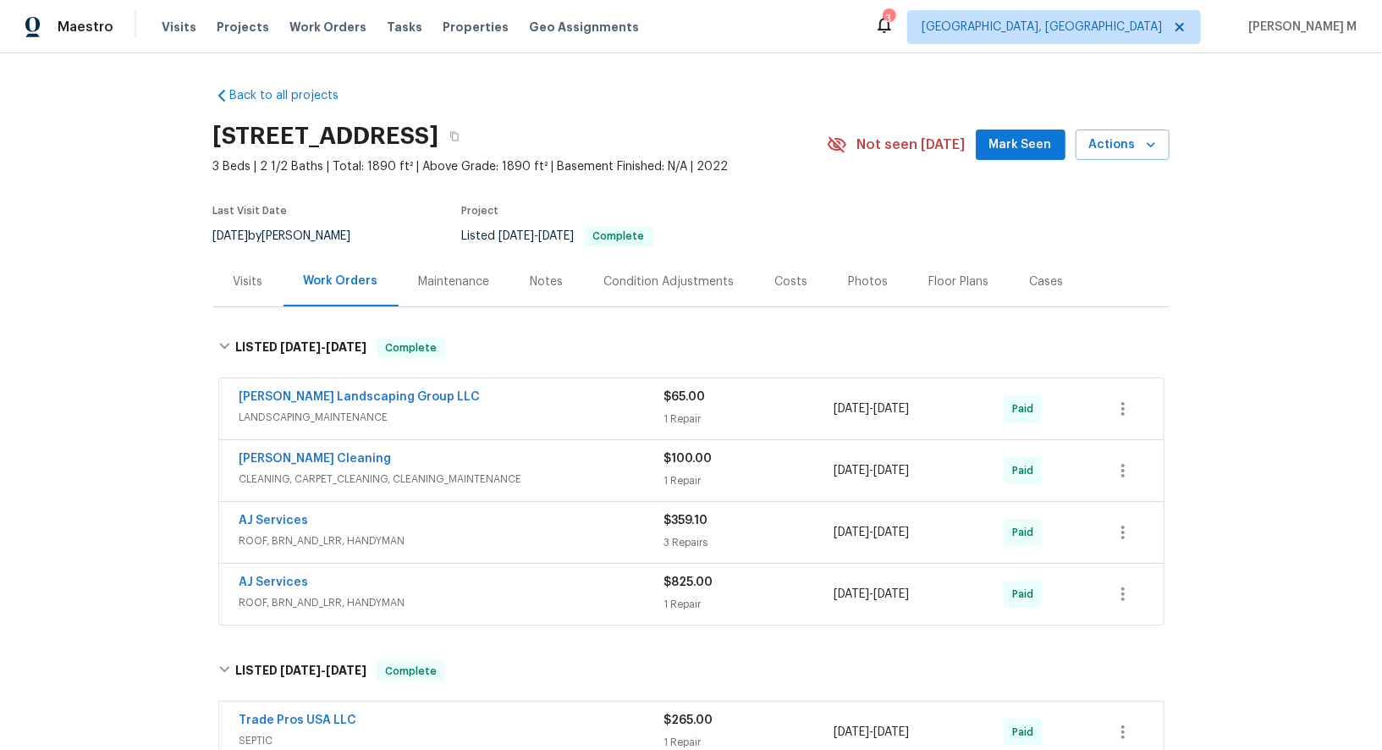
click at [434, 225] on div "Last Visit Date 6/25/2025 by Cynthia Upshaw Project Listed 6/24/2025 - 7/2/2025…" at bounding box center [500, 226] width 574 height 61
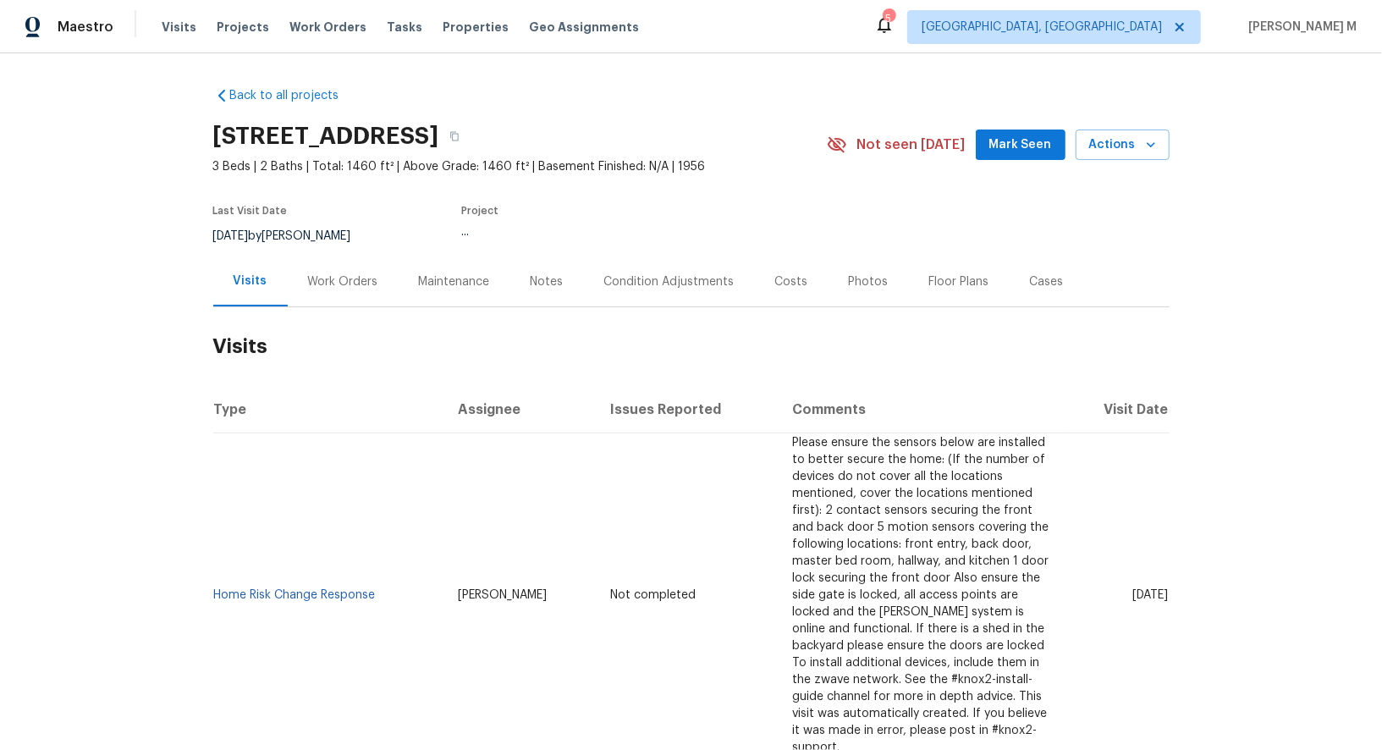
click at [288, 294] on div "Work Orders" at bounding box center [343, 281] width 111 height 50
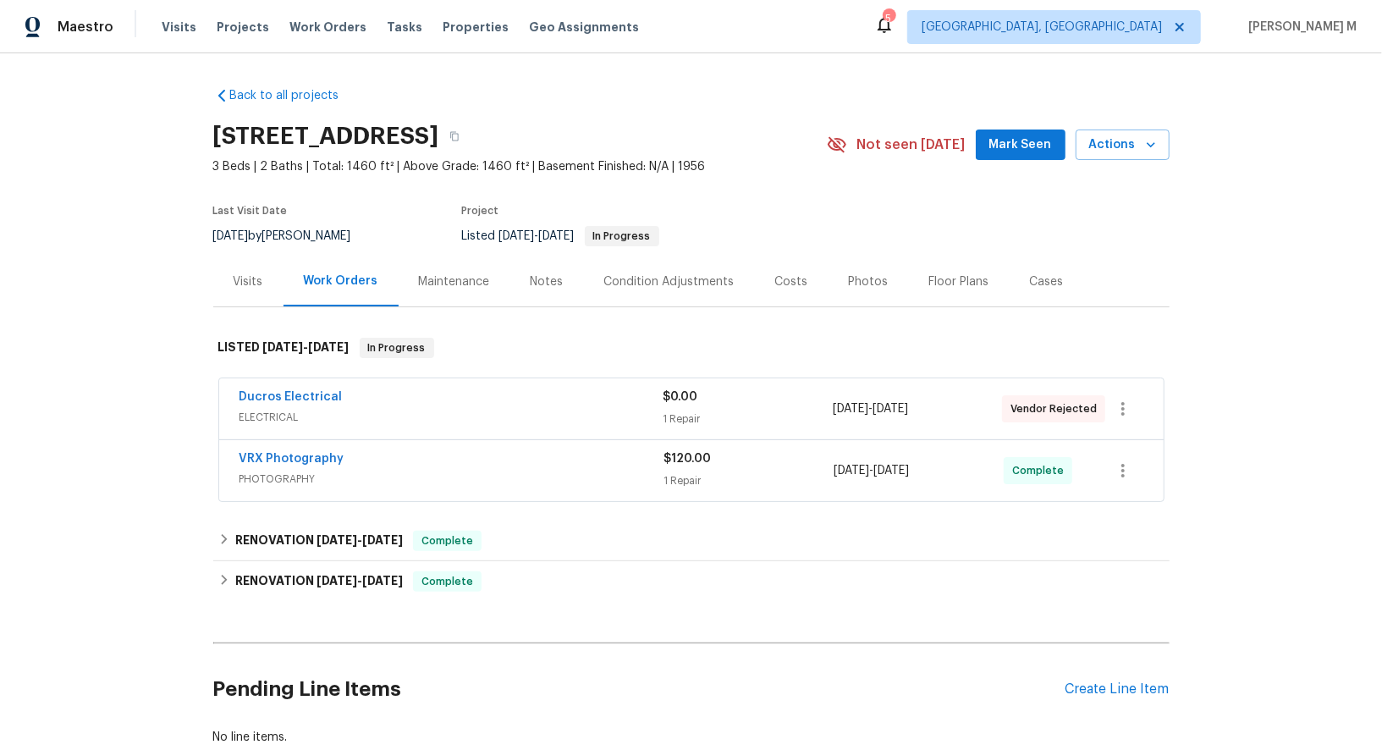
click at [273, 411] on span "ELECTRICAL" at bounding box center [452, 417] width 424 height 17
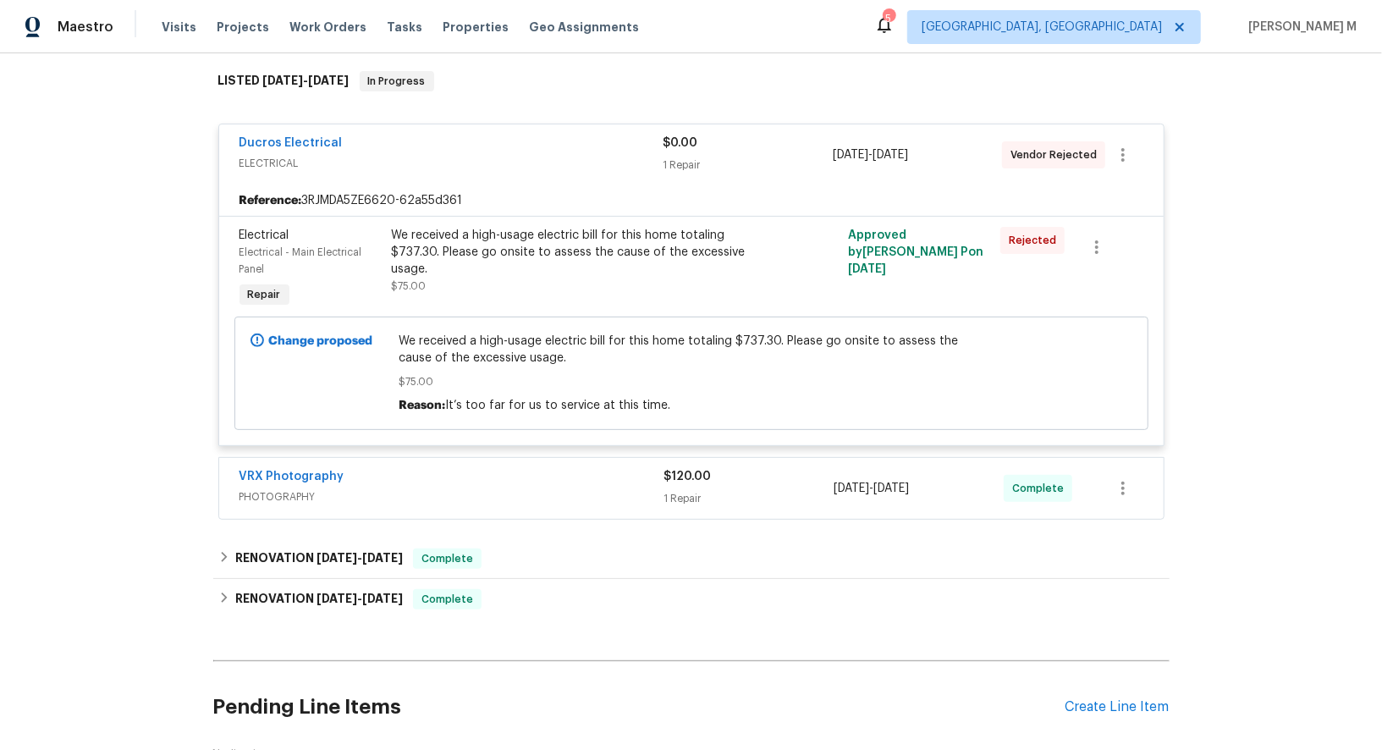
scroll to position [267, 0]
click at [278, 548] on h6 "RENOVATION [DATE] - [DATE]" at bounding box center [319, 558] width 168 height 20
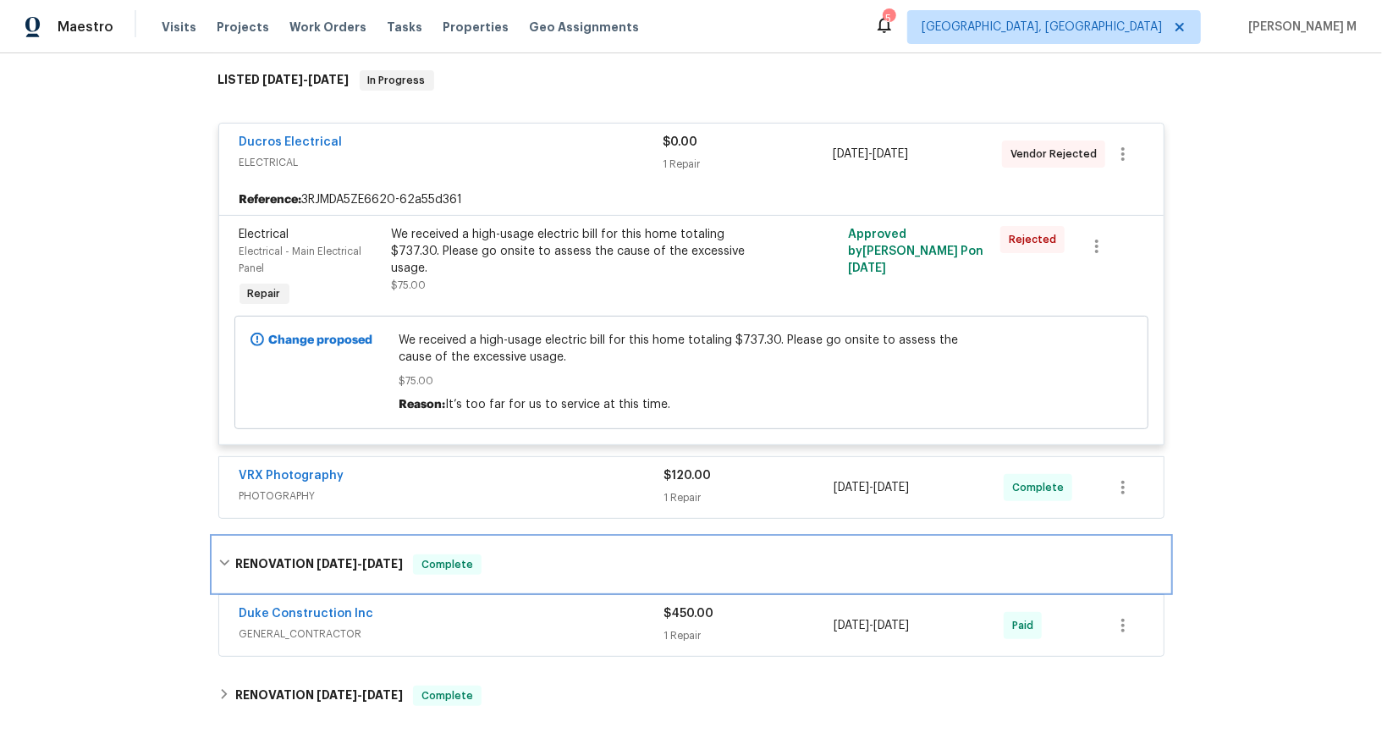
scroll to position [324, 0]
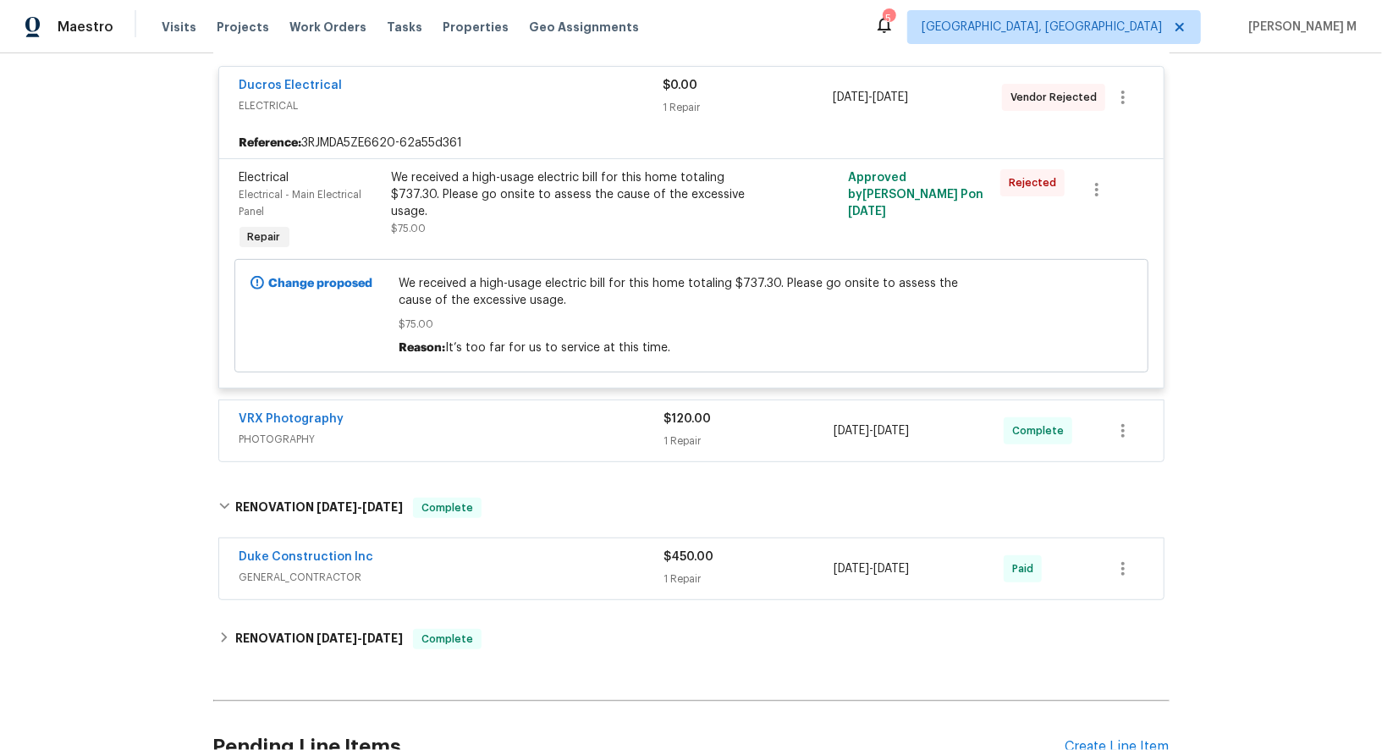
click at [303, 569] on span "GENERAL_CONTRACTOR" at bounding box center [452, 577] width 425 height 17
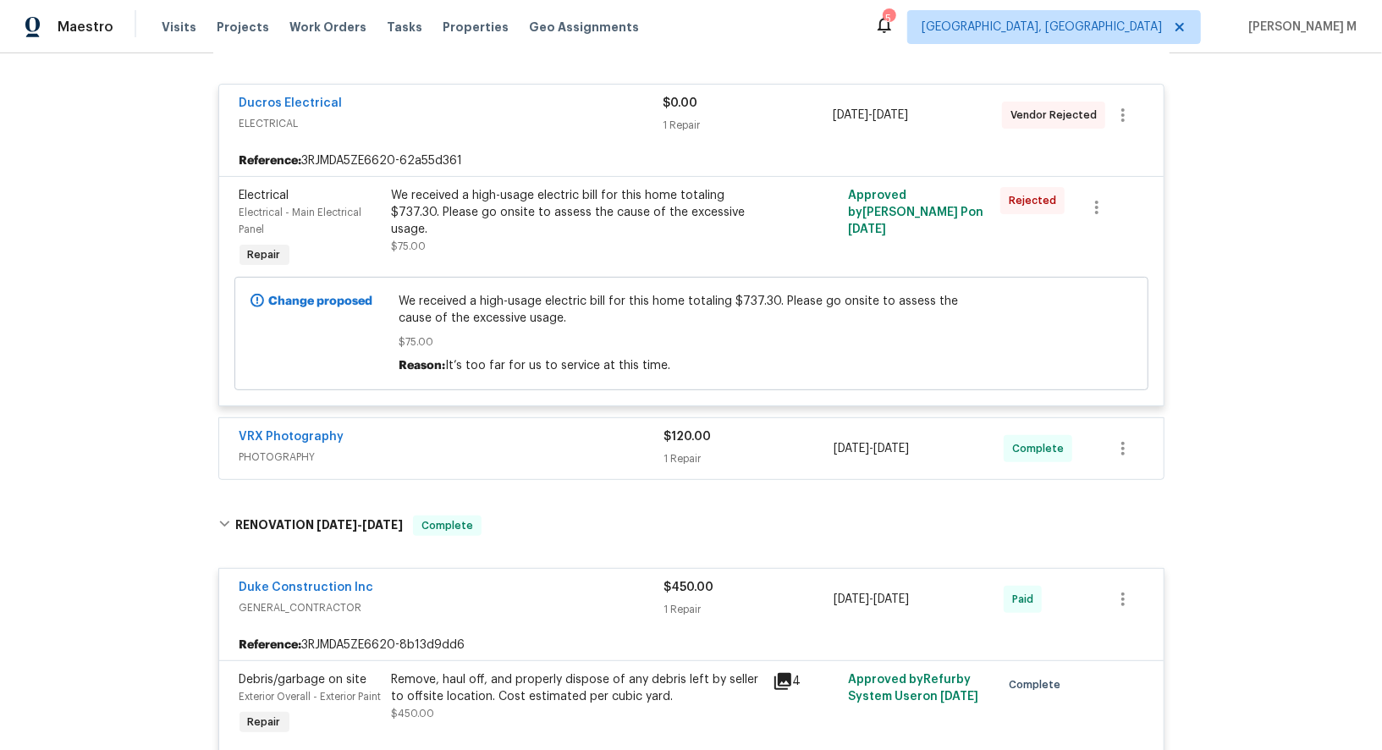
scroll to position [489, 0]
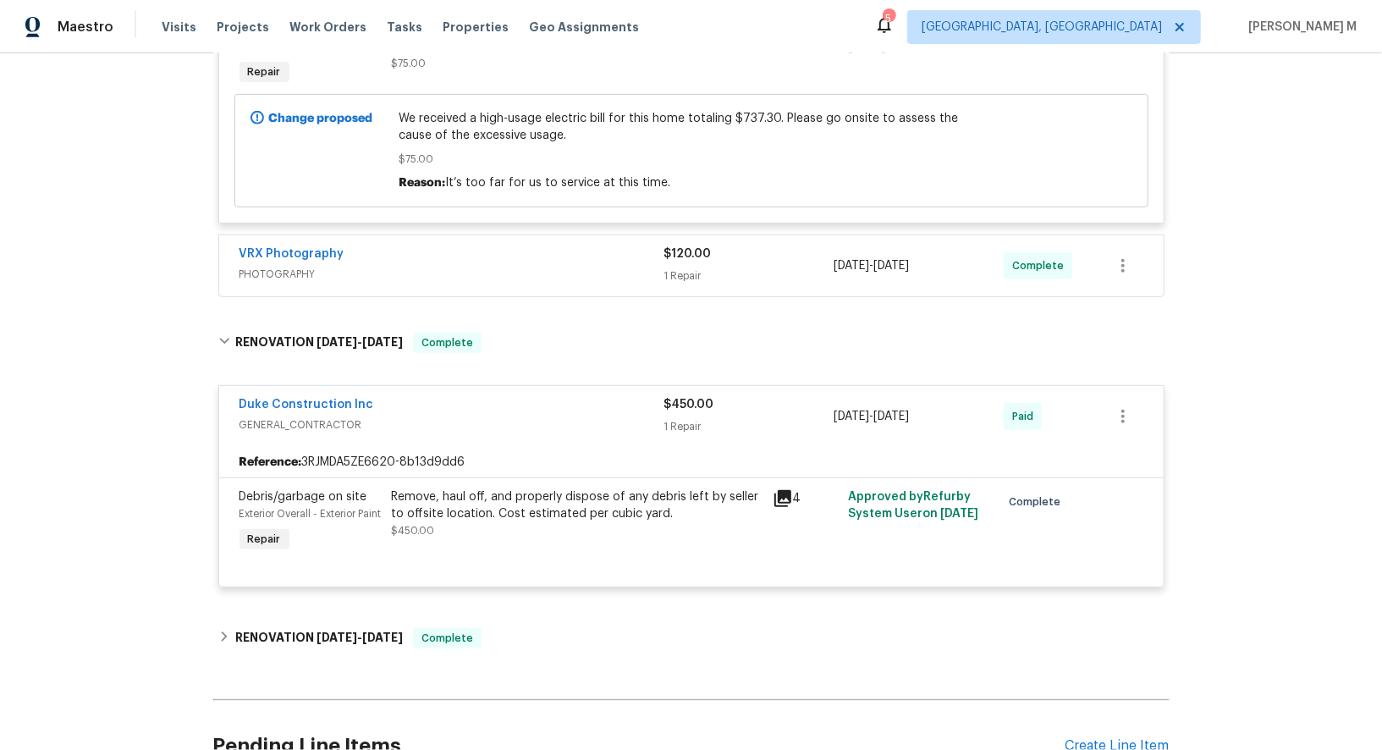
click at [291, 614] on div "Back to all projects [STREET_ADDRESS] 3 Beds | 2 Baths | Total: 1460 ft² | Abov…" at bounding box center [691, 200] width 956 height 1232
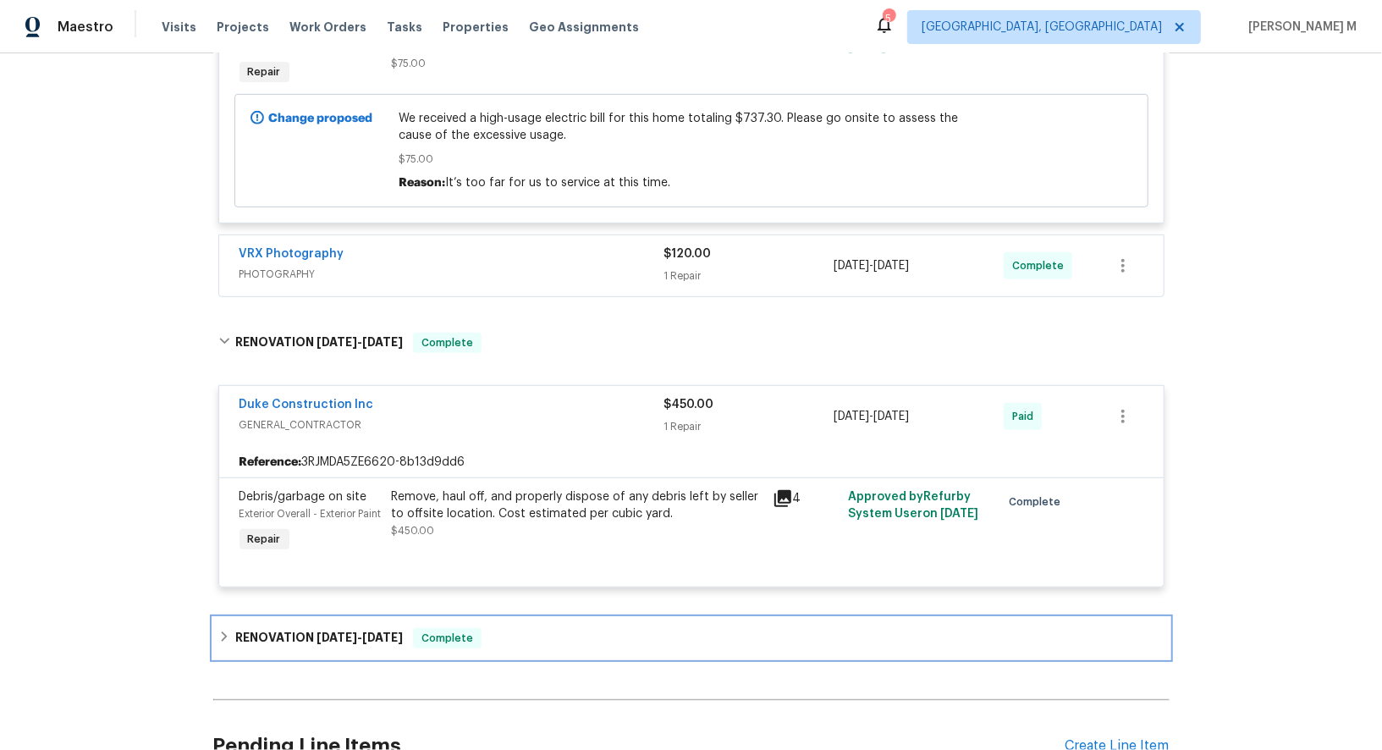
click at [330, 618] on div "RENOVATION [DATE] - [DATE] Complete" at bounding box center [691, 638] width 956 height 41
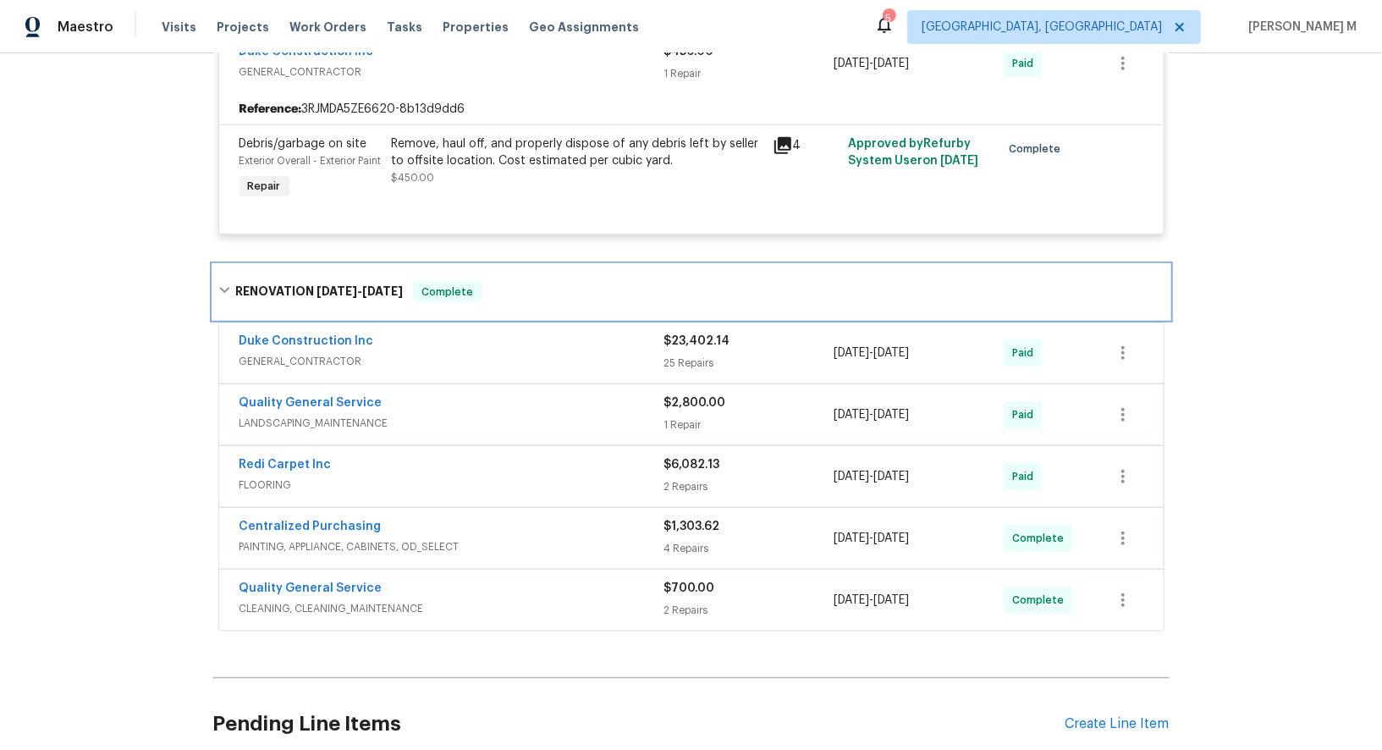
scroll to position [852, 0]
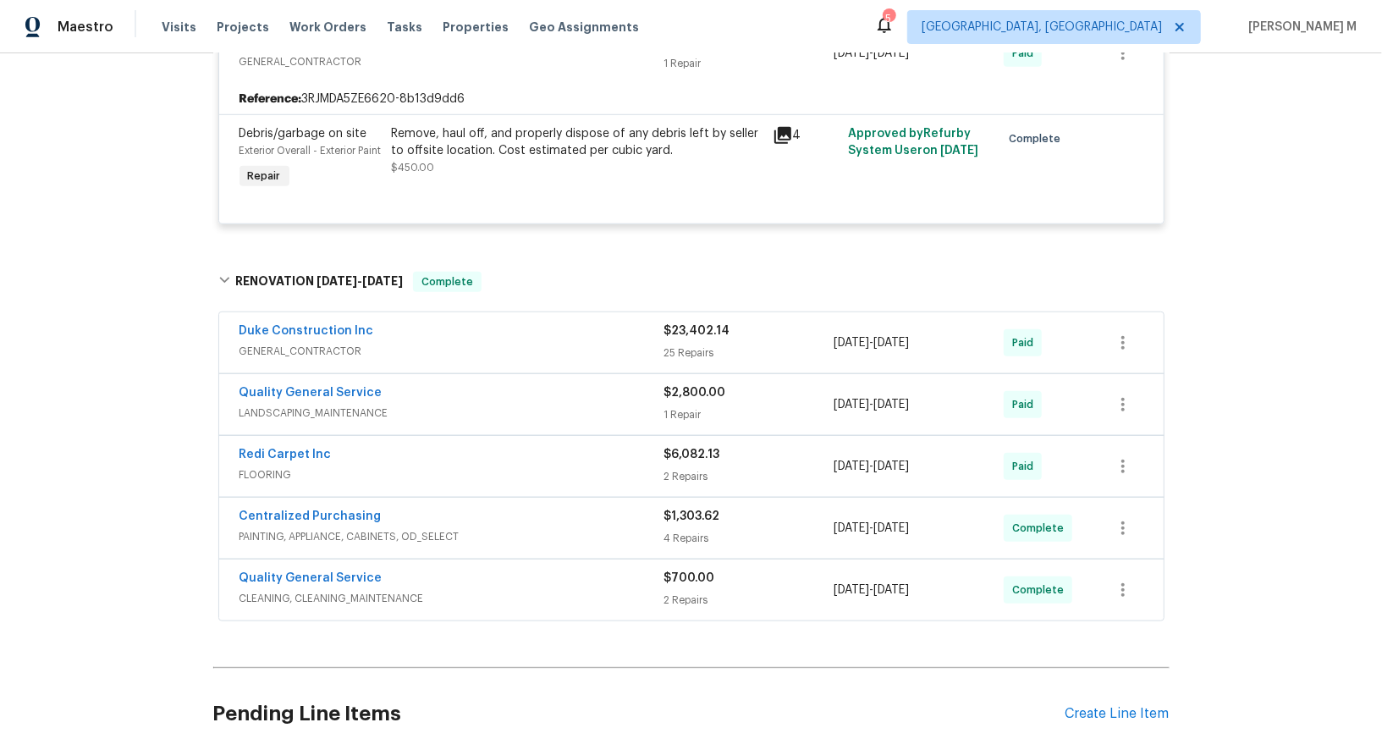
click at [318, 343] on span "GENERAL_CONTRACTOR" at bounding box center [452, 351] width 425 height 17
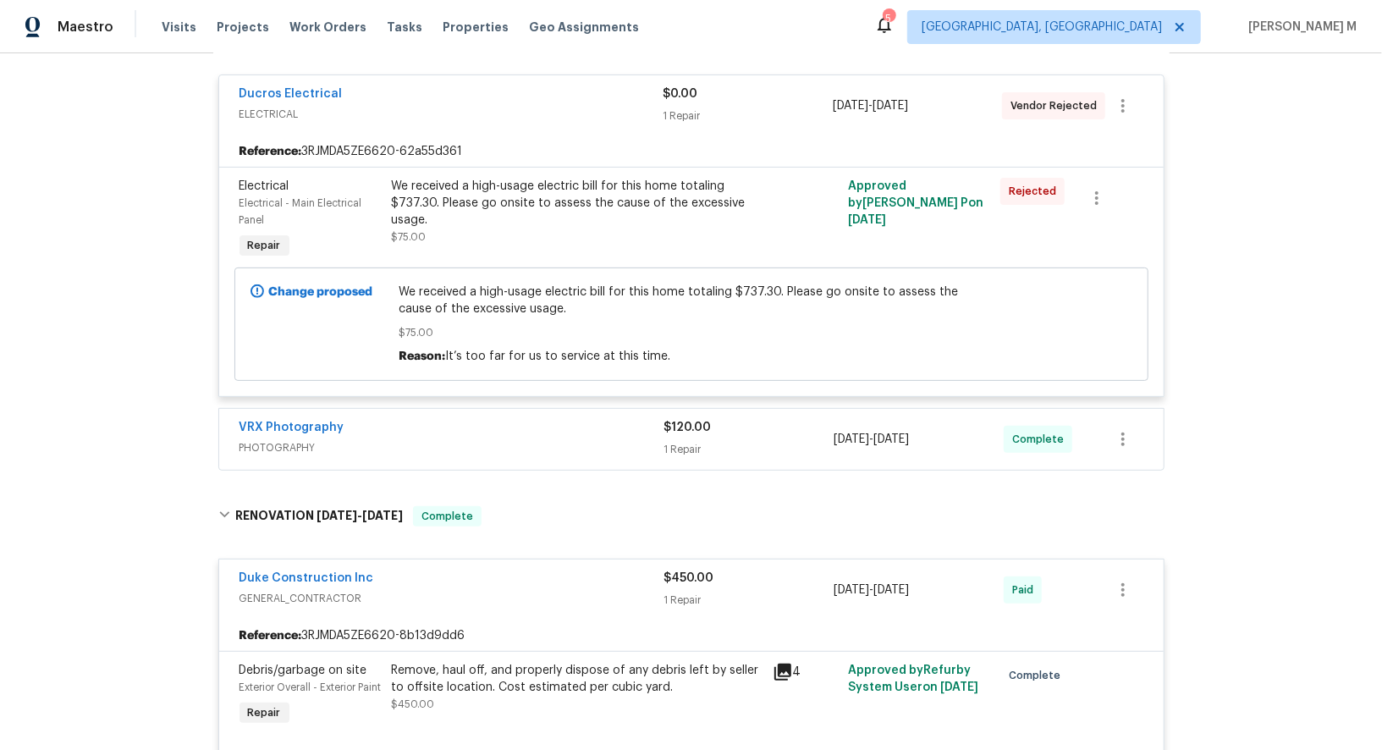
scroll to position [0, 0]
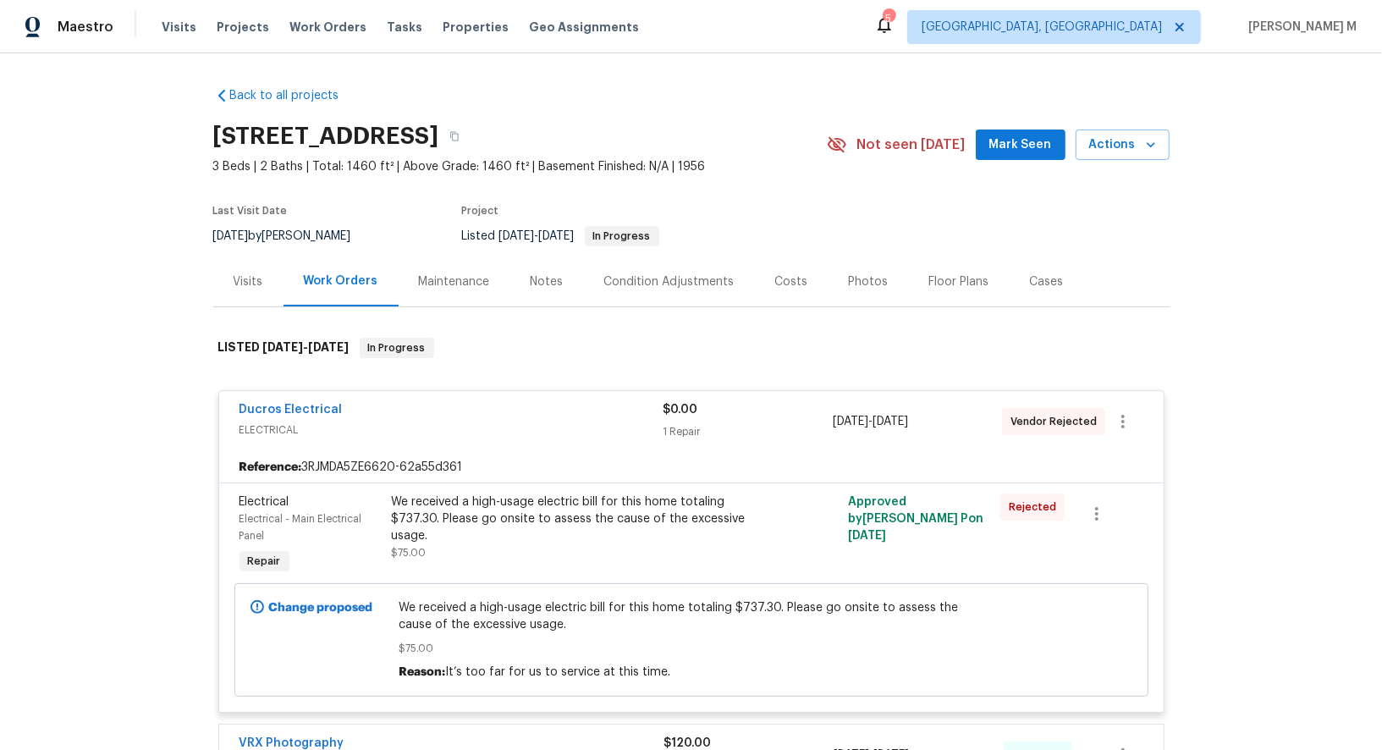
click at [444, 273] on div "Maintenance" at bounding box center [454, 281] width 71 height 17
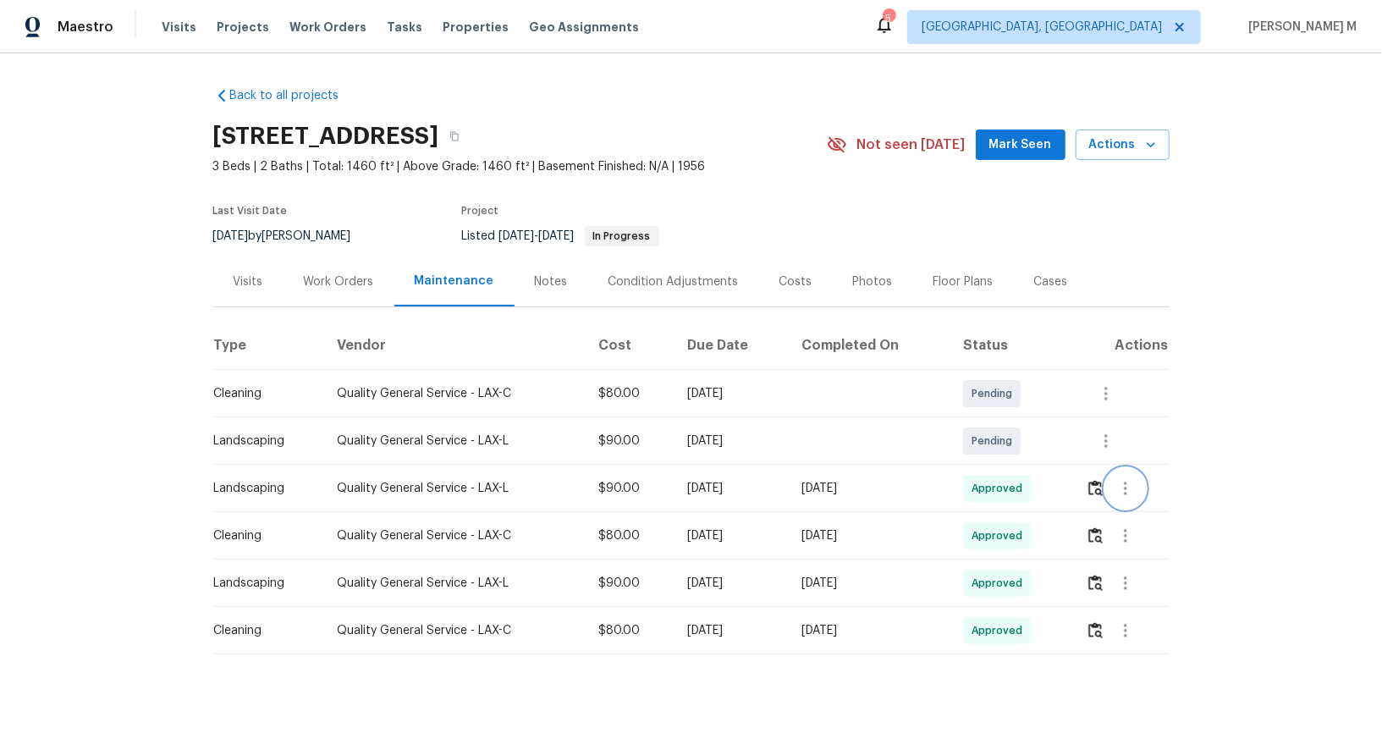
click at [1142, 481] on button "button" at bounding box center [1125, 488] width 41 height 41
click at [996, 530] on div at bounding box center [691, 375] width 1382 height 750
click at [1136, 530] on icon "button" at bounding box center [1126, 536] width 20 height 20
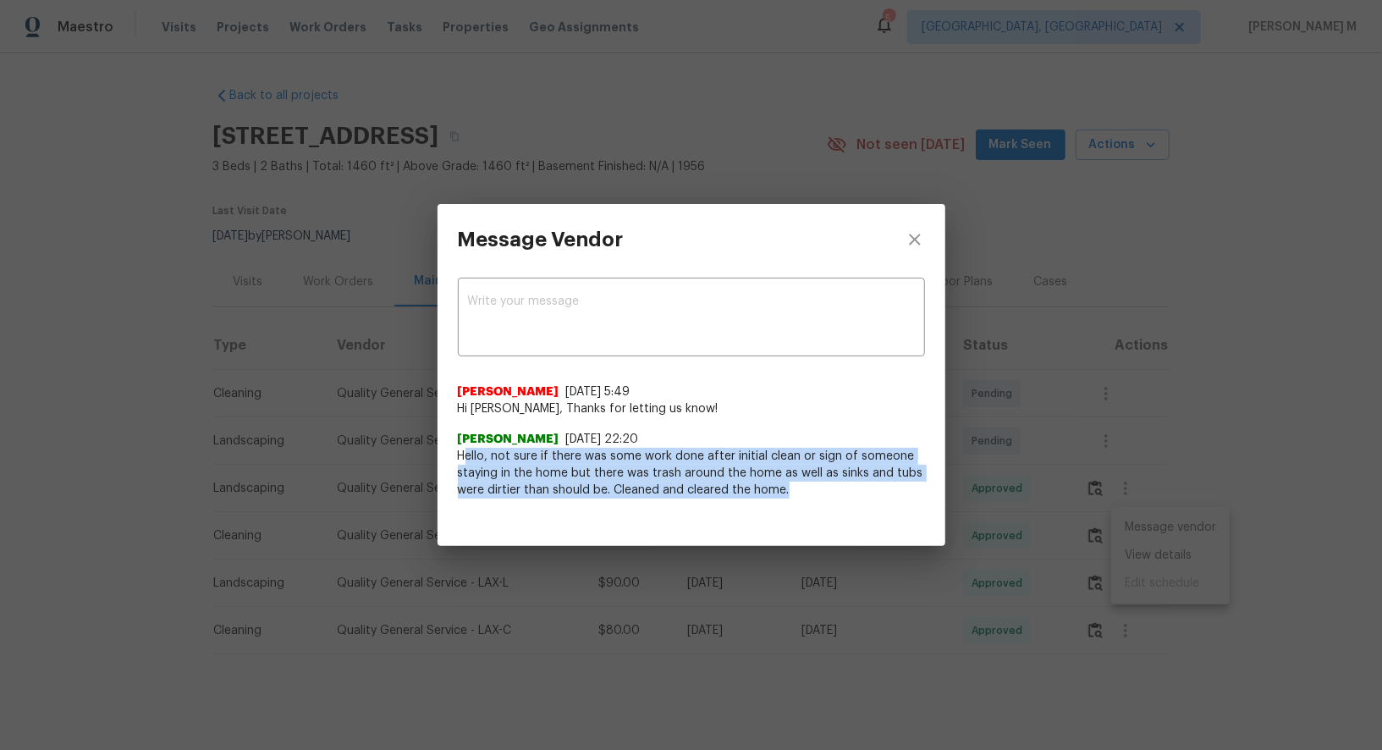
drag, startPoint x: 466, startPoint y: 453, endPoint x: 816, endPoint y: 492, distance: 351.7
click at [816, 492] on span "Hello, not sure if there was some work done after initial clean or sign of some…" at bounding box center [691, 473] width 467 height 51
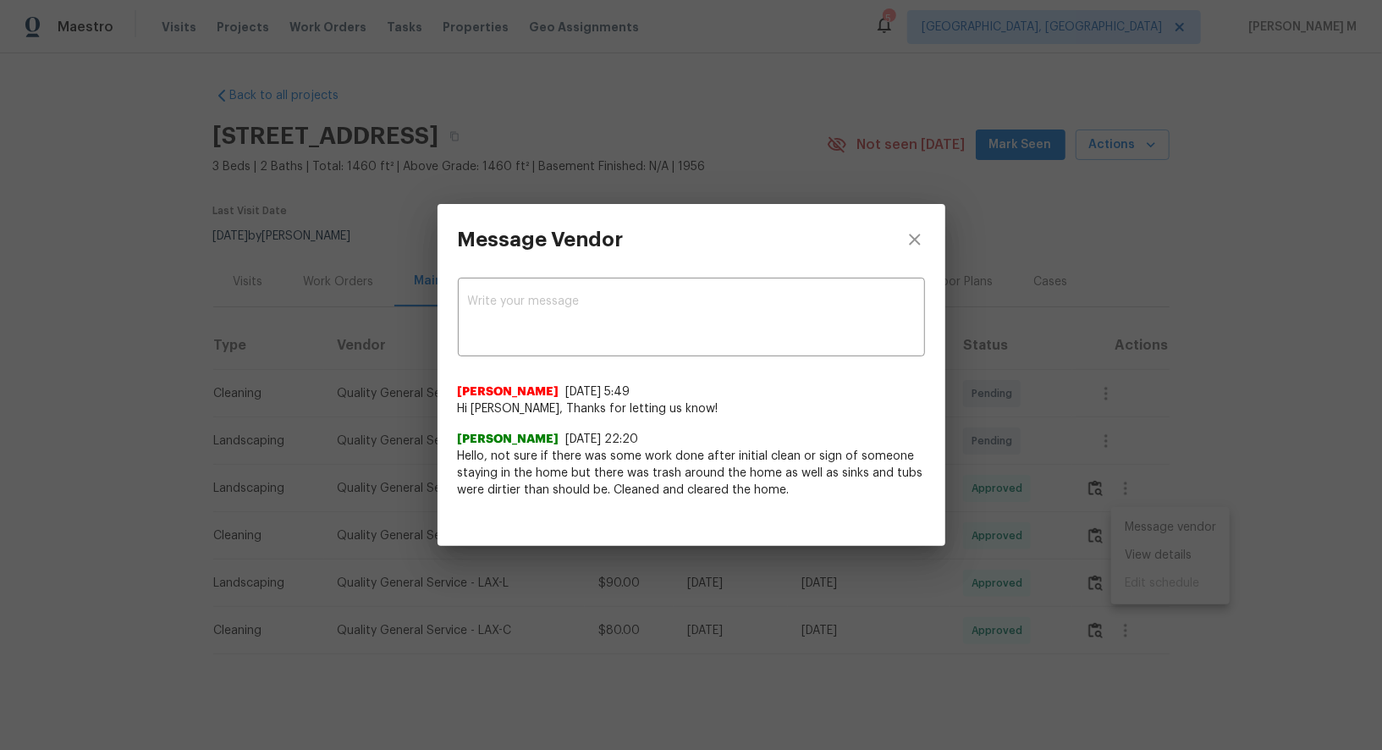
click at [816, 492] on span "Hello, not sure if there was some work done after initial clean or sign of some…" at bounding box center [691, 473] width 467 height 51
click at [325, 154] on div "Message Vendor x ​ [PERSON_NAME] [DATE] 5:49 Hi [PERSON_NAME], Thanks for letti…" at bounding box center [691, 375] width 1382 height 750
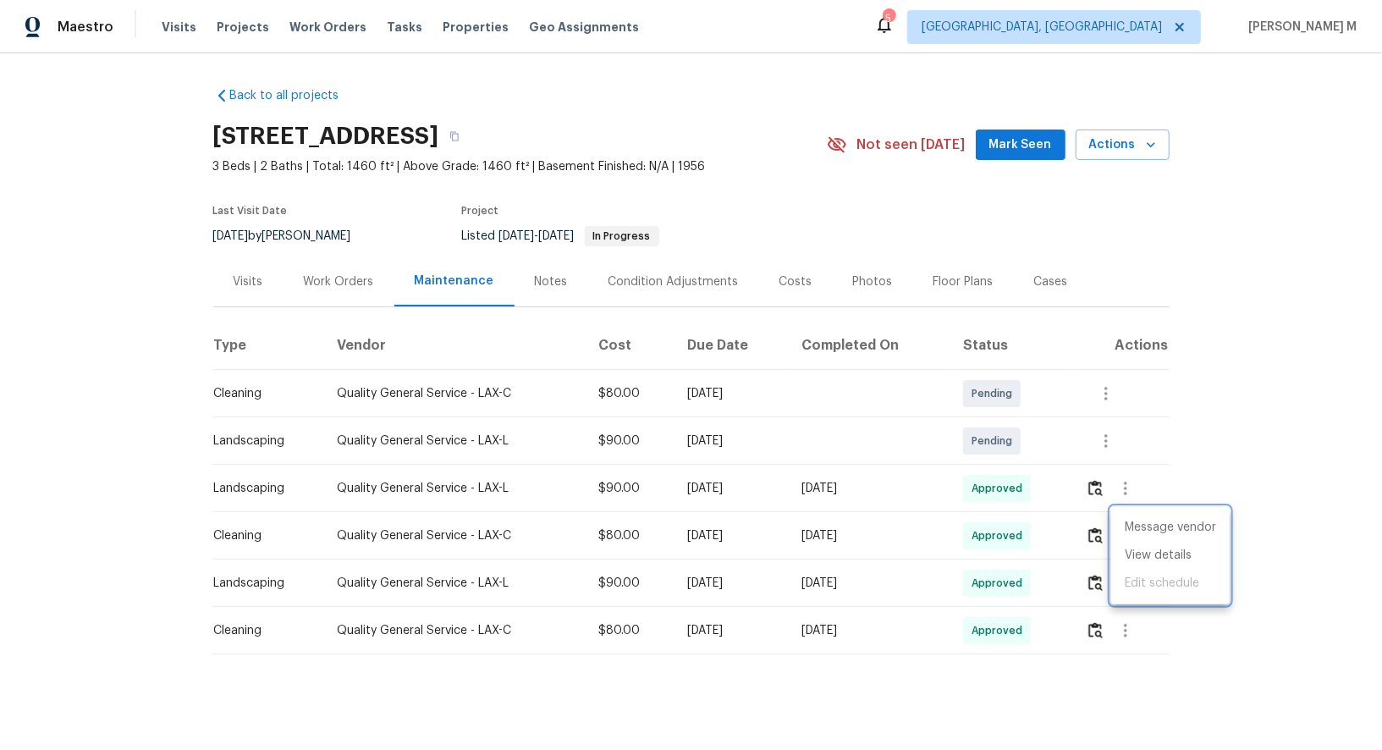
click at [620, 134] on div at bounding box center [691, 375] width 1382 height 750
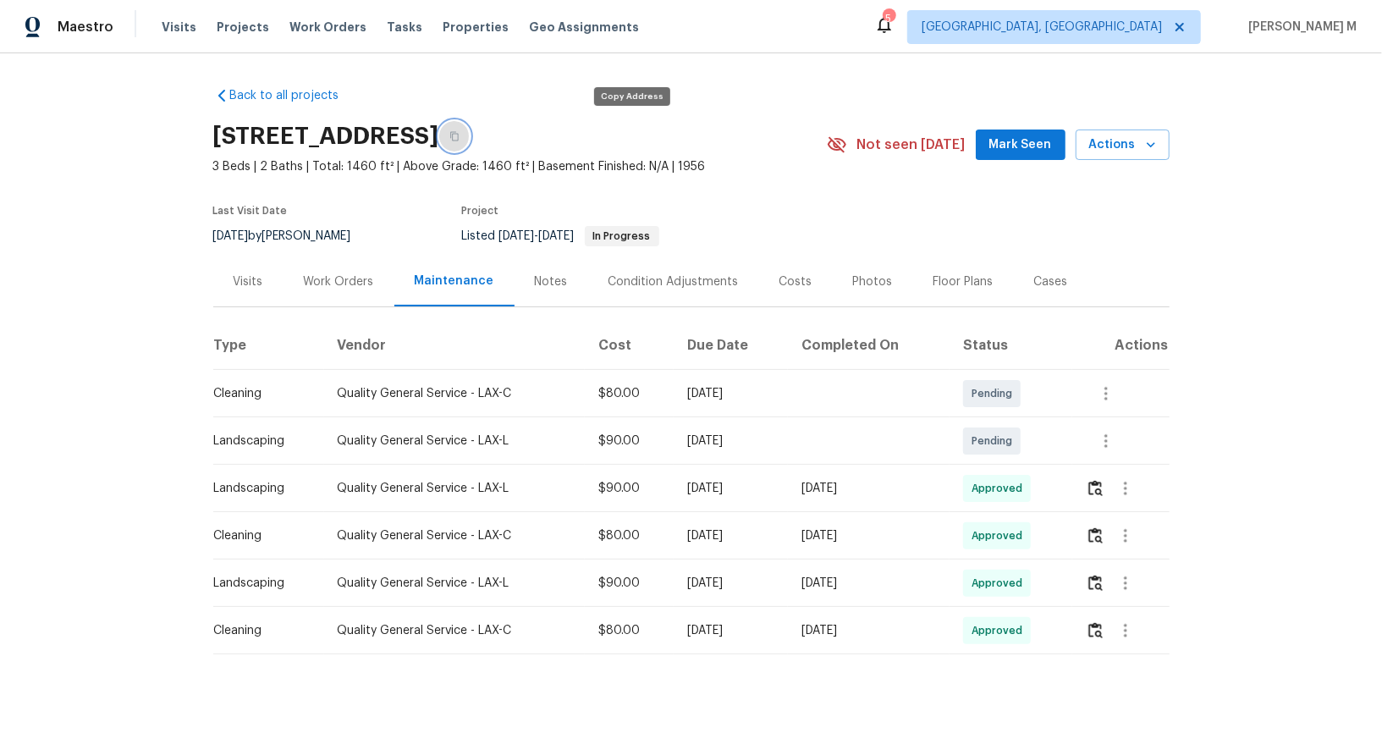
click at [460, 134] on icon "button" at bounding box center [454, 136] width 10 height 10
click at [309, 283] on div "Work Orders" at bounding box center [339, 281] width 111 height 50
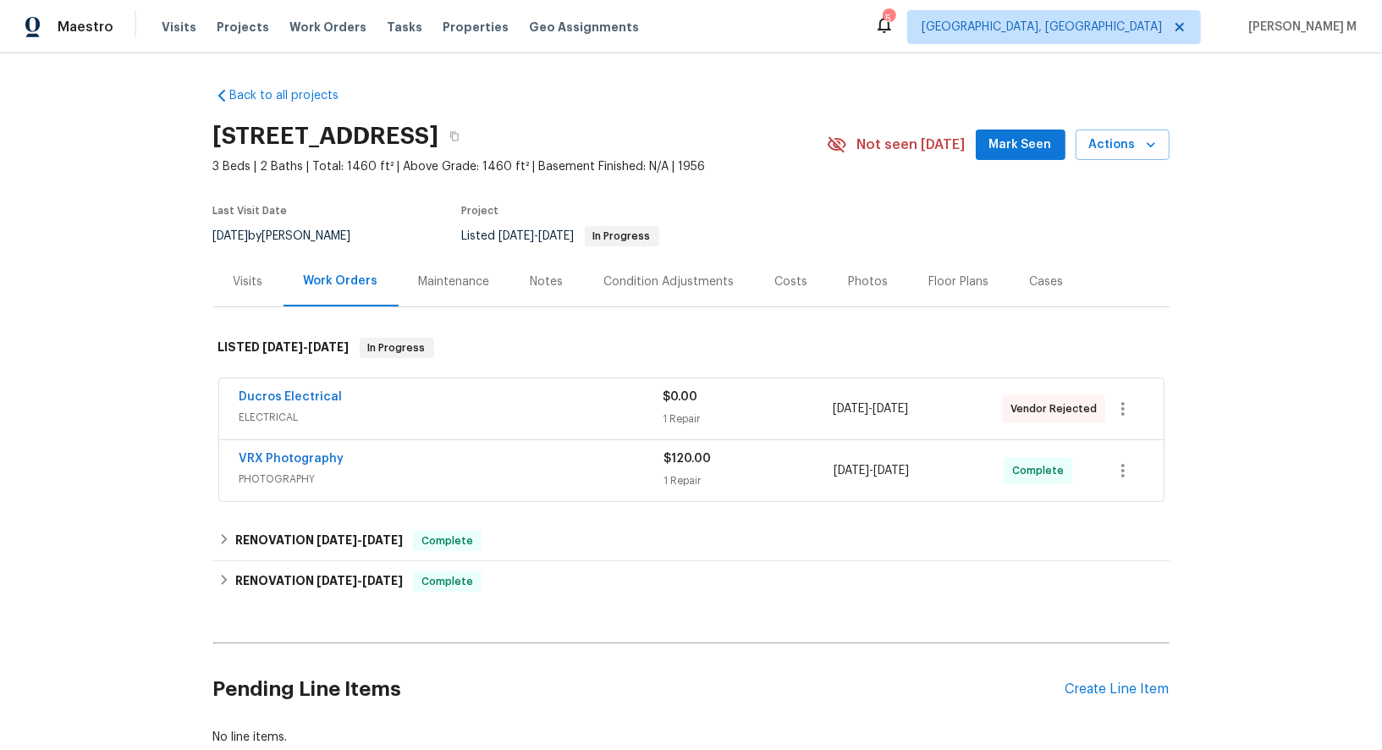
click at [283, 409] on span "ELECTRICAL" at bounding box center [452, 417] width 424 height 17
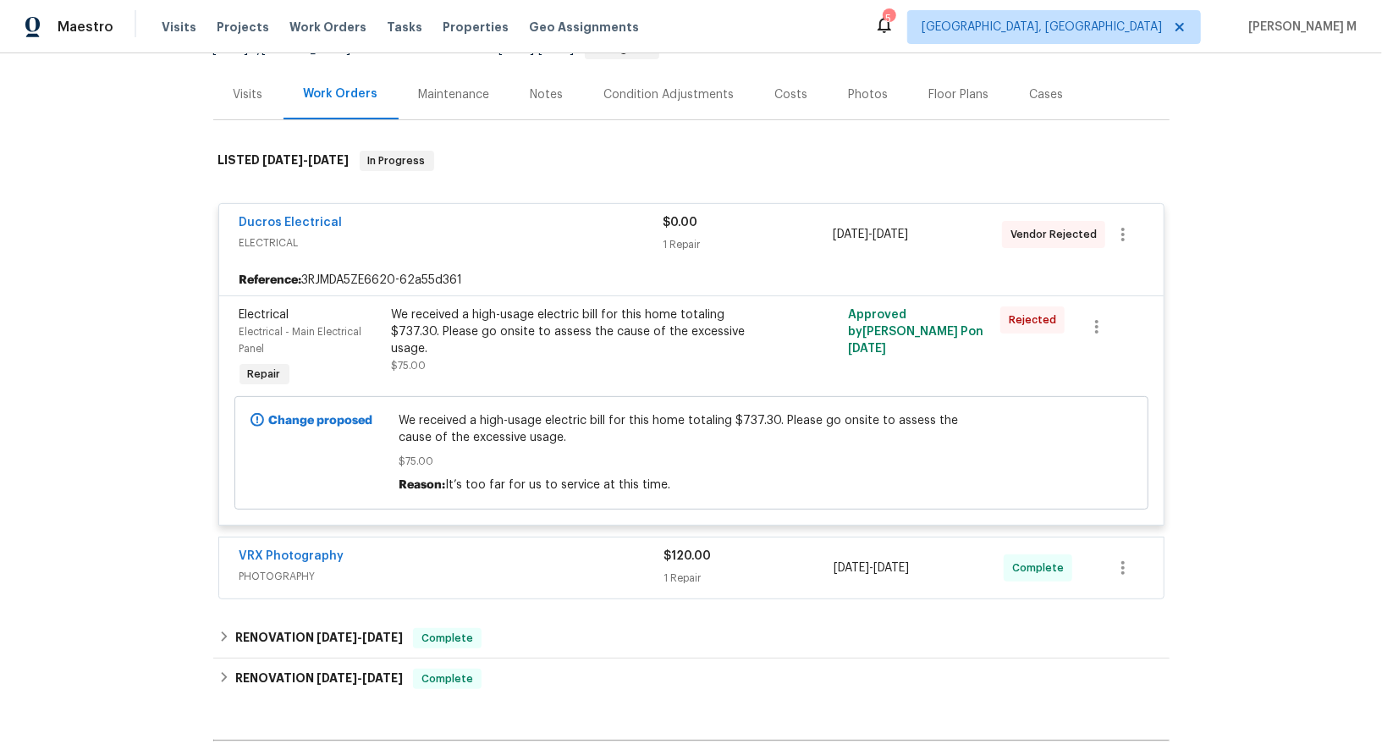
scroll to position [189, 0]
click at [312, 566] on span "PHOTOGRAPHY" at bounding box center [452, 574] width 425 height 17
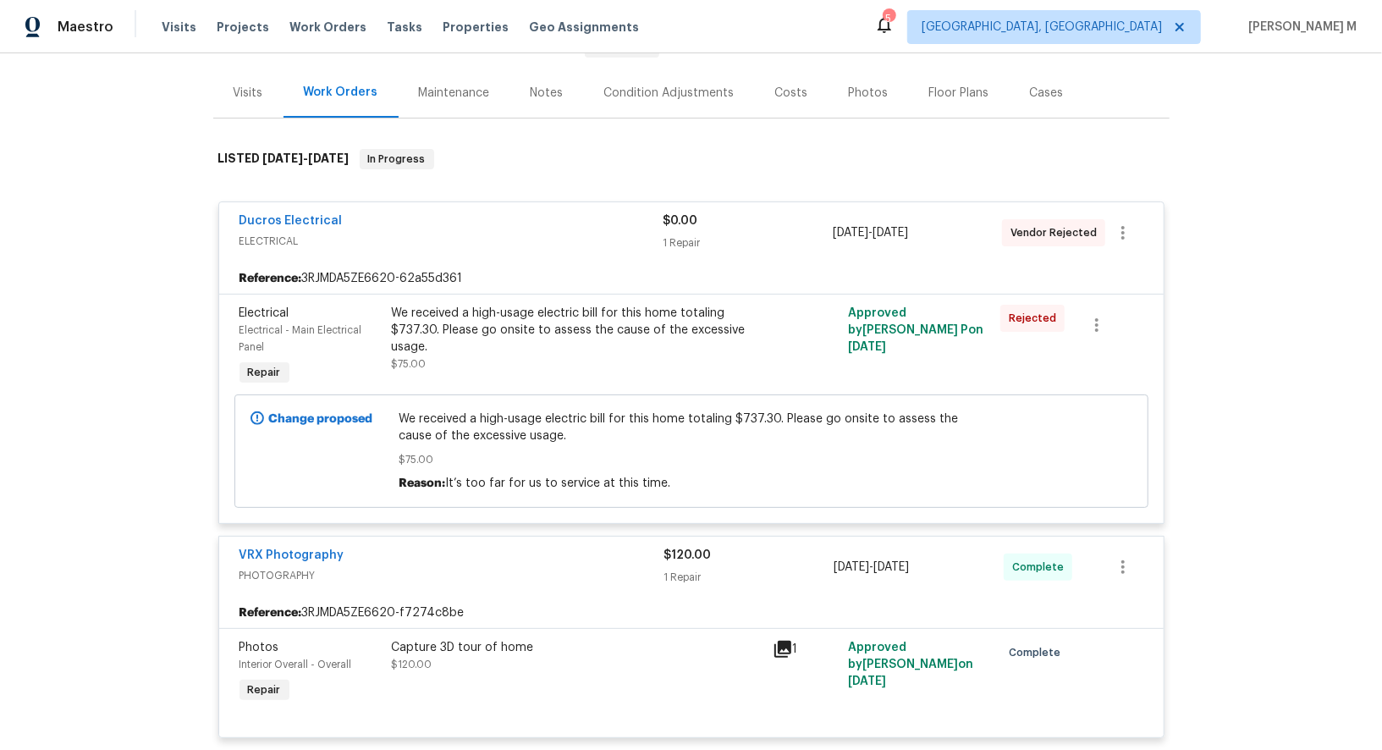
scroll to position [277, 0]
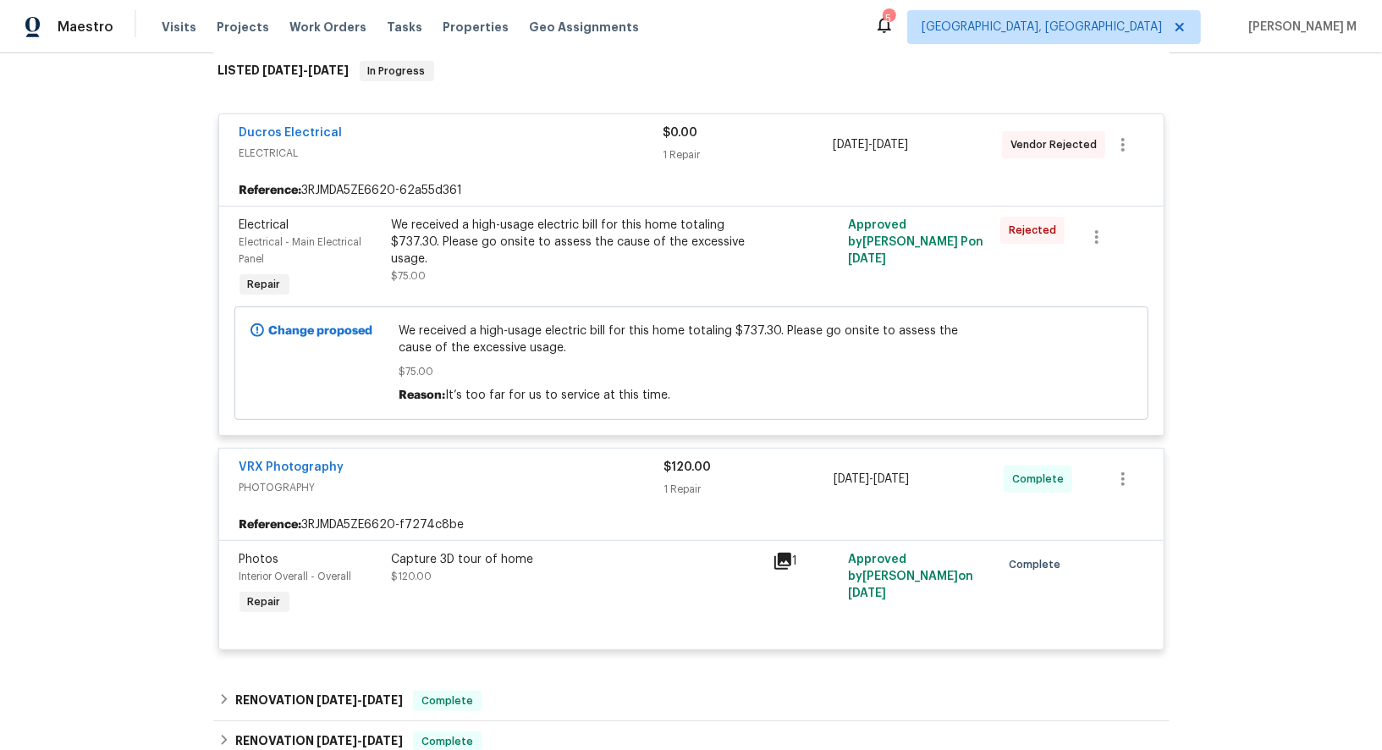
click at [620, 551] on div "Capture 3D tour of home $120.00" at bounding box center [577, 568] width 371 height 34
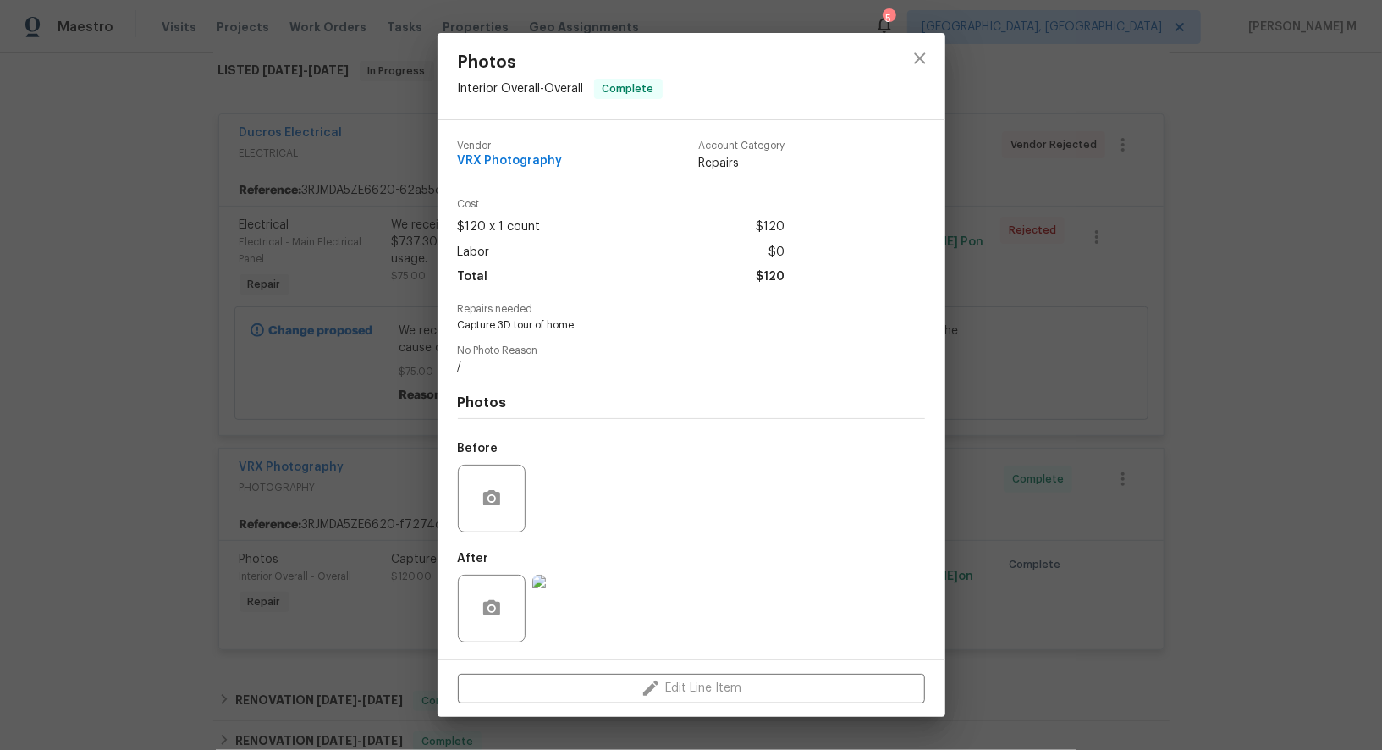
click at [1072, 483] on div "Photos Interior Overall - Overall Complete Vendor VRX Photography Account Categ…" at bounding box center [691, 375] width 1382 height 750
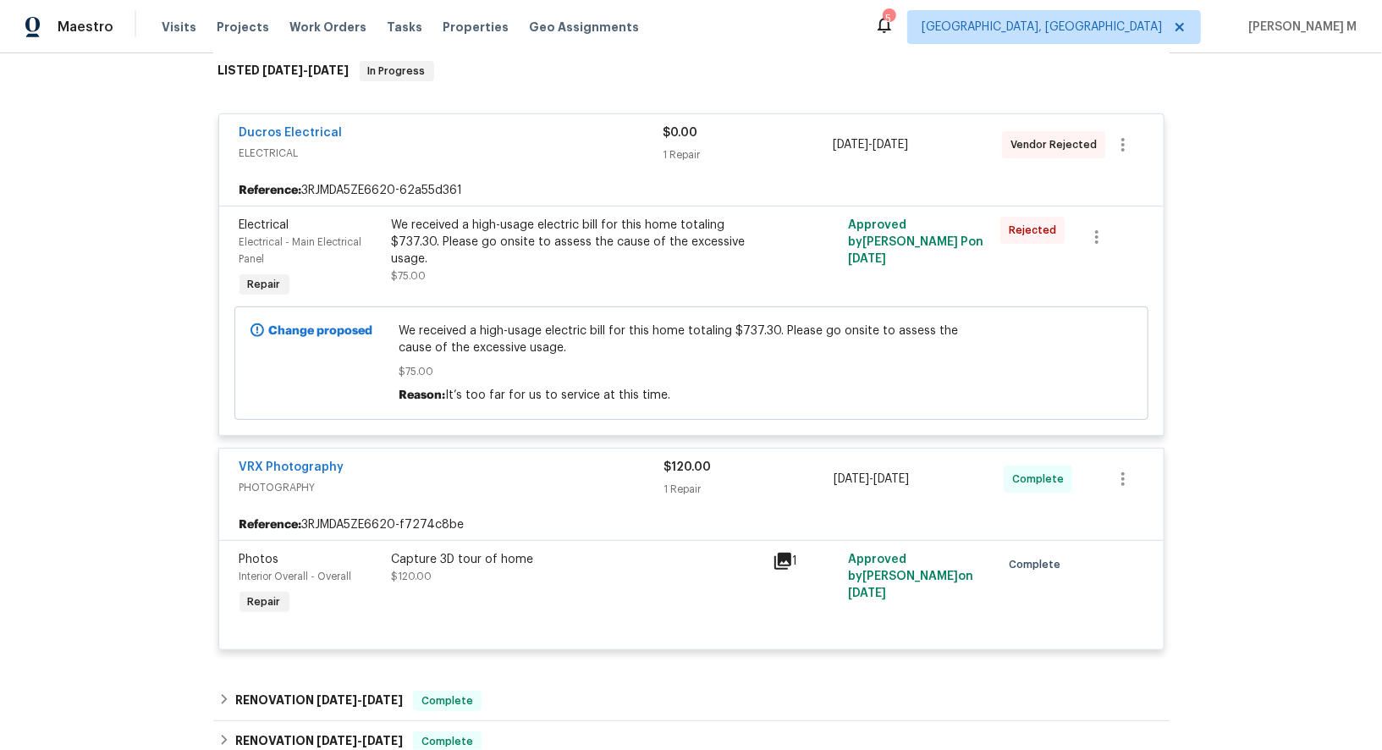
scroll to position [0, 0]
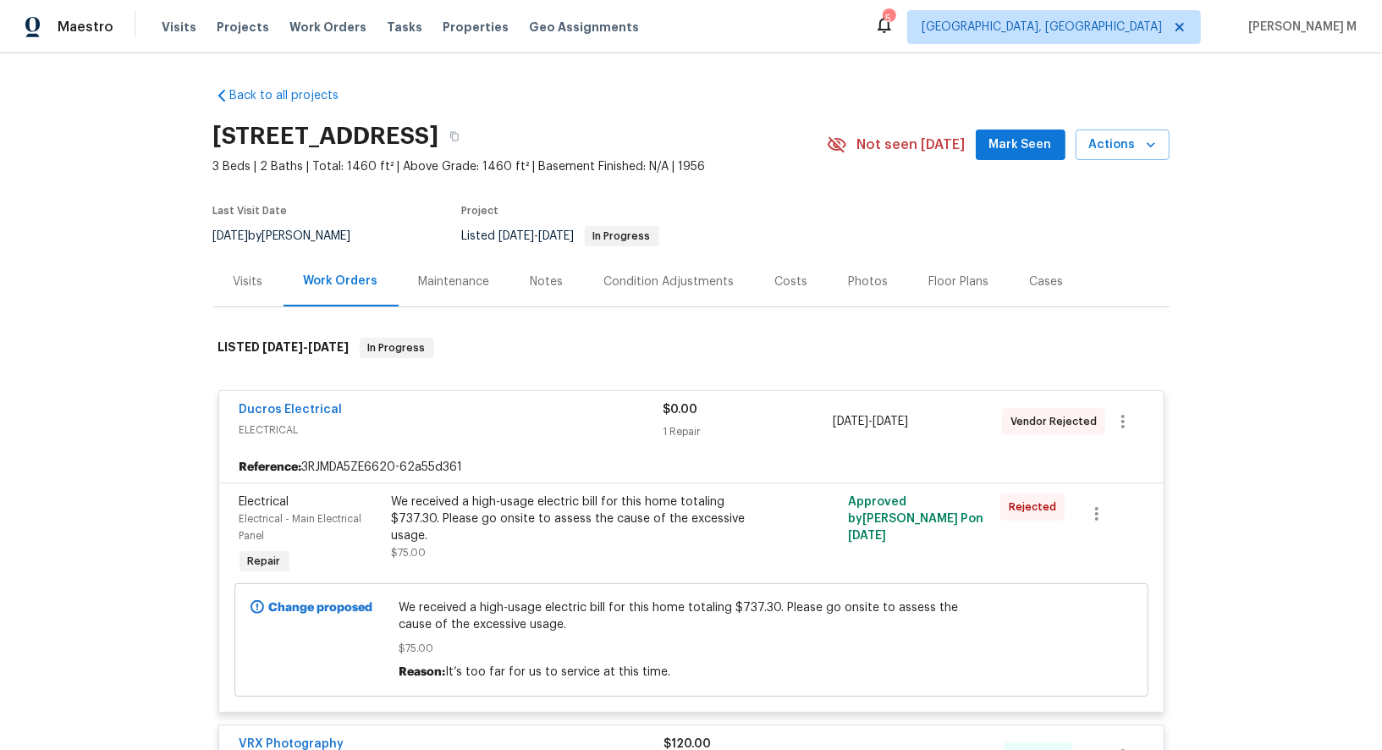
click at [432, 256] on div "Maintenance" at bounding box center [455, 281] width 112 height 50
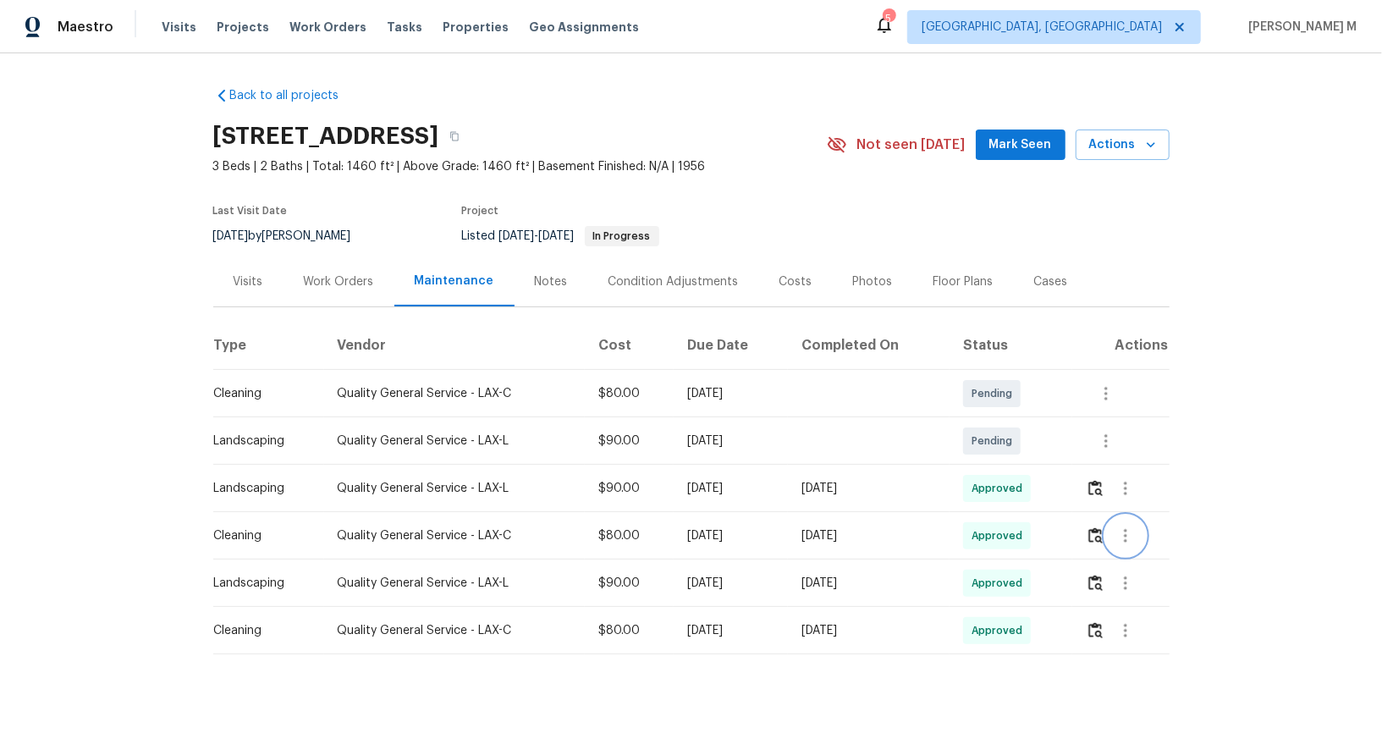
click at [1123, 538] on button "button" at bounding box center [1125, 535] width 41 height 41
click at [1123, 545] on li "View details" at bounding box center [1170, 556] width 118 height 28
click at [1149, 482] on div at bounding box center [691, 375] width 1382 height 750
click at [1142, 482] on button "button" at bounding box center [1125, 488] width 41 height 41
click at [1138, 502] on li "View details" at bounding box center [1170, 508] width 118 height 28
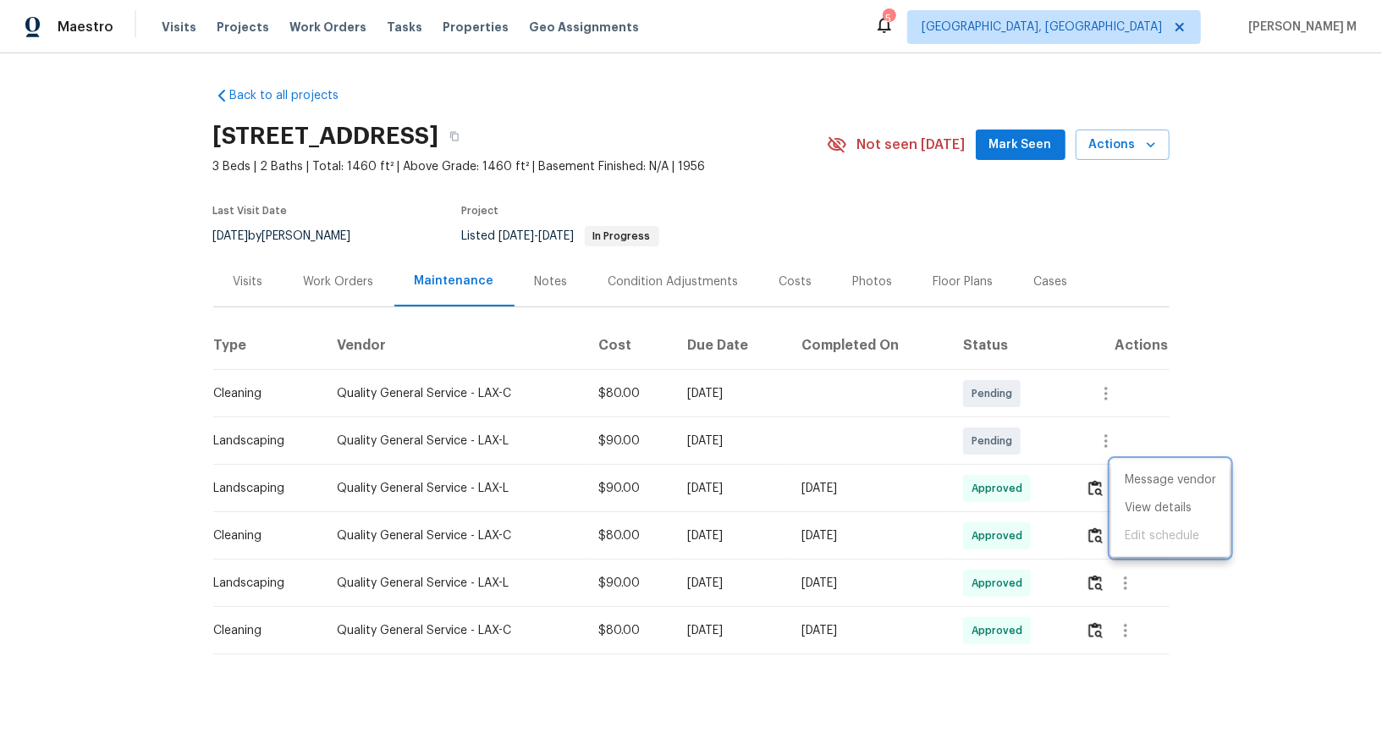
click at [1327, 394] on div at bounding box center [691, 375] width 1382 height 750
click at [304, 275] on div "Work Orders" at bounding box center [339, 281] width 70 height 17
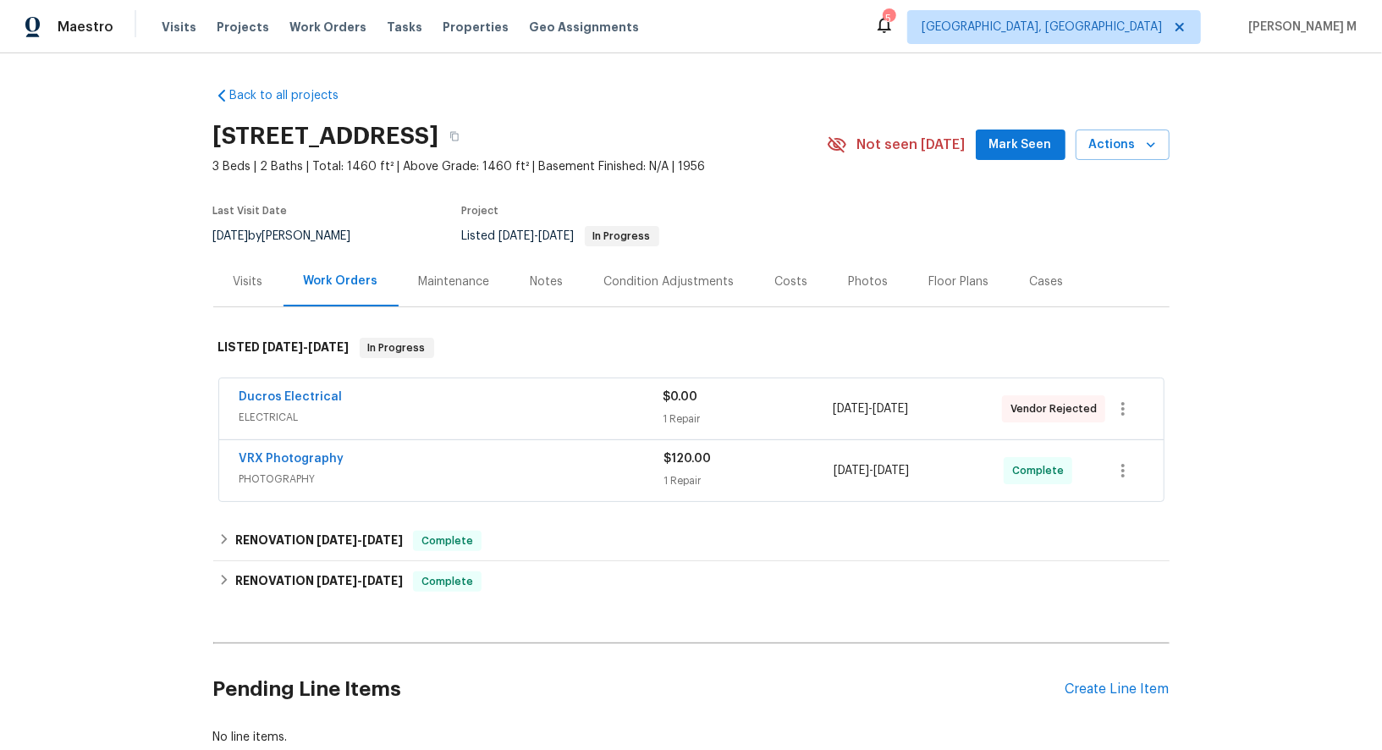
click at [449, 274] on div "Maintenance" at bounding box center [454, 281] width 71 height 17
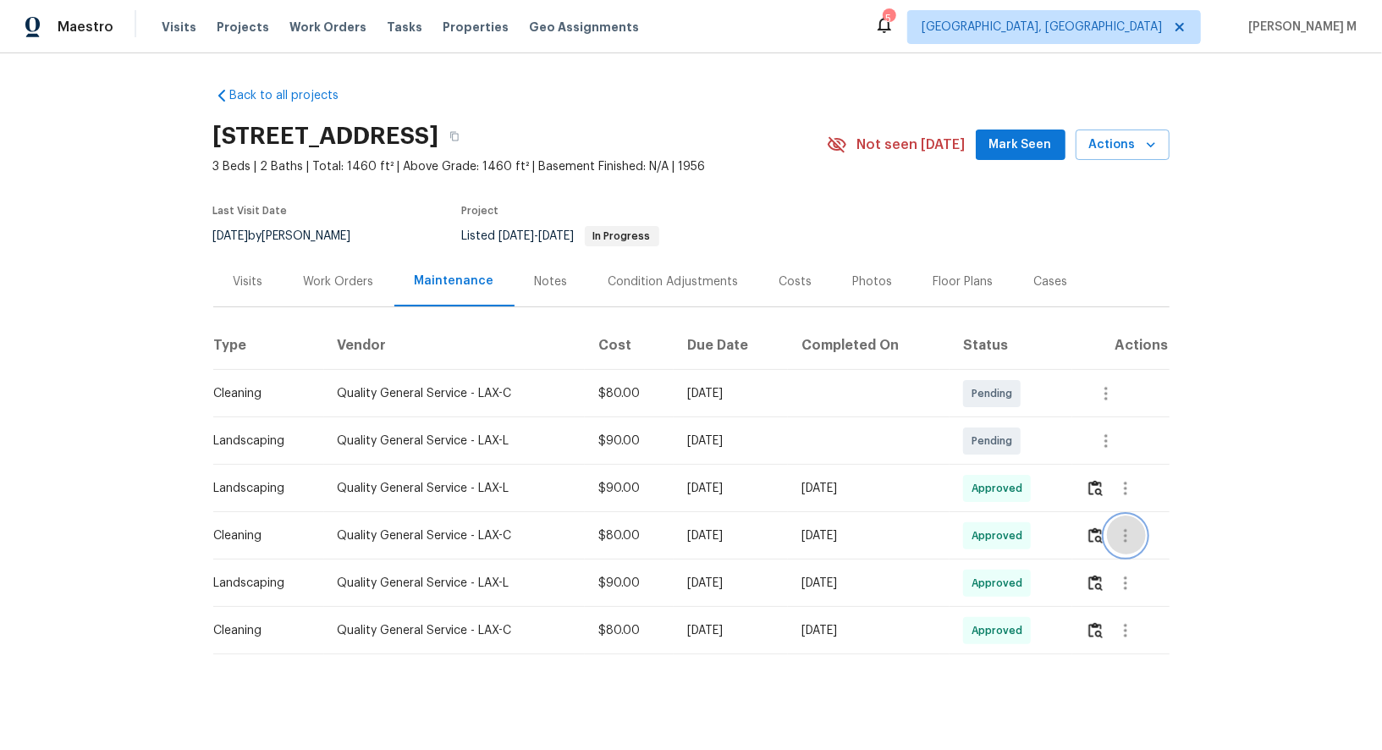
click at [1126, 526] on icon "button" at bounding box center [1126, 536] width 20 height 20
click at [1126, 525] on li "Message vendor" at bounding box center [1170, 528] width 118 height 28
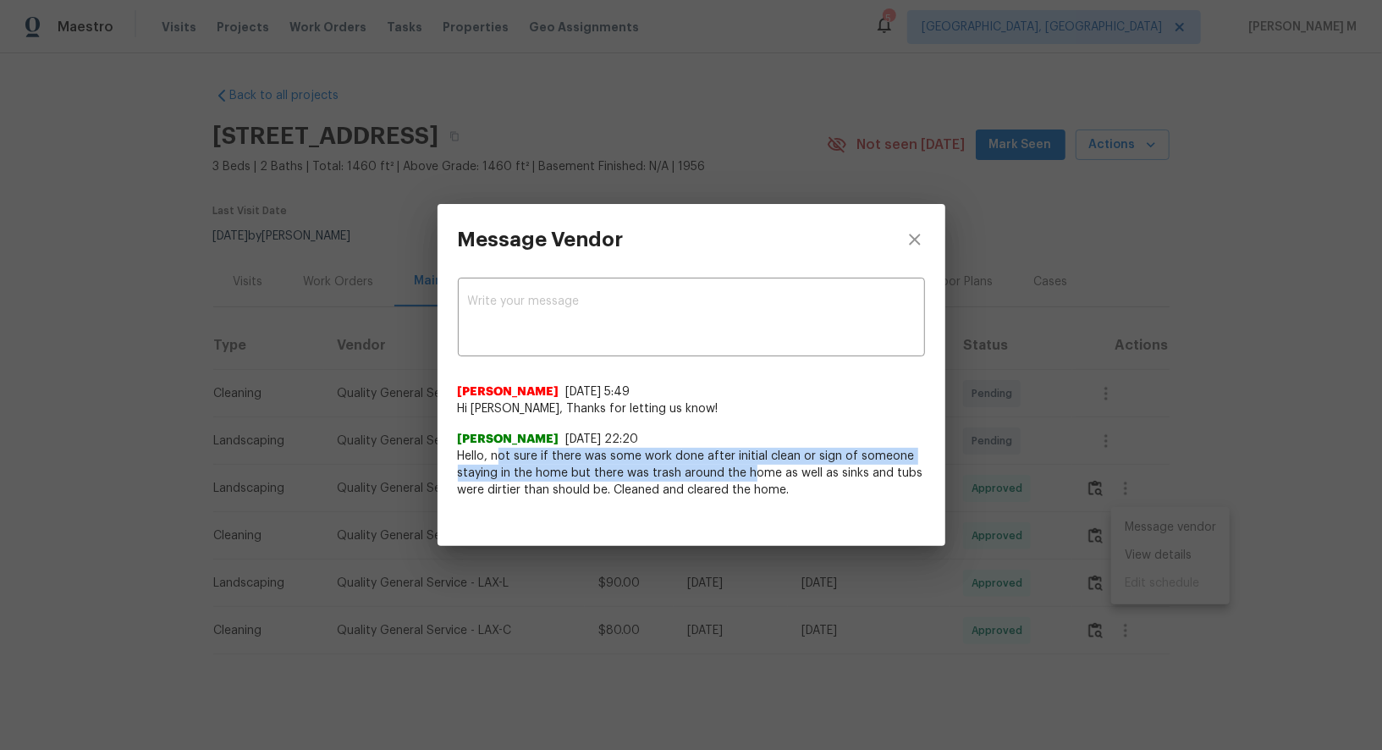
drag, startPoint x: 499, startPoint y: 454, endPoint x: 749, endPoint y: 473, distance: 250.5
click at [749, 473] on span "Hello, not sure if there was some work done after initial clean or sign of some…" at bounding box center [691, 473] width 467 height 51
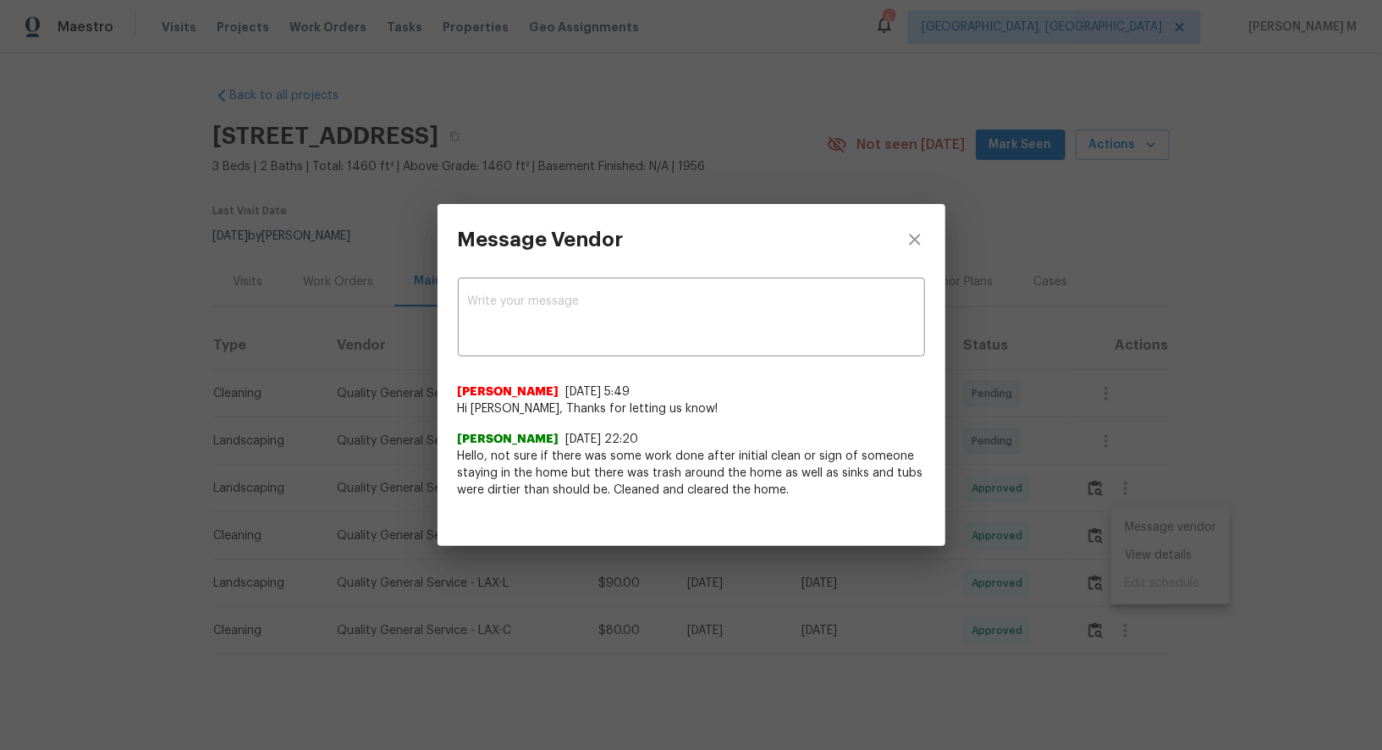
click at [829, 497] on span "Hello, not sure if there was some work done after initial clean or sign of some…" at bounding box center [691, 473] width 467 height 51
click at [1067, 476] on div "Message Vendor x ​ [PERSON_NAME] [DATE] 5:49 Hi [PERSON_NAME], Thanks for letti…" at bounding box center [691, 375] width 1382 height 750
